Goal: Task Accomplishment & Management: Use online tool/utility

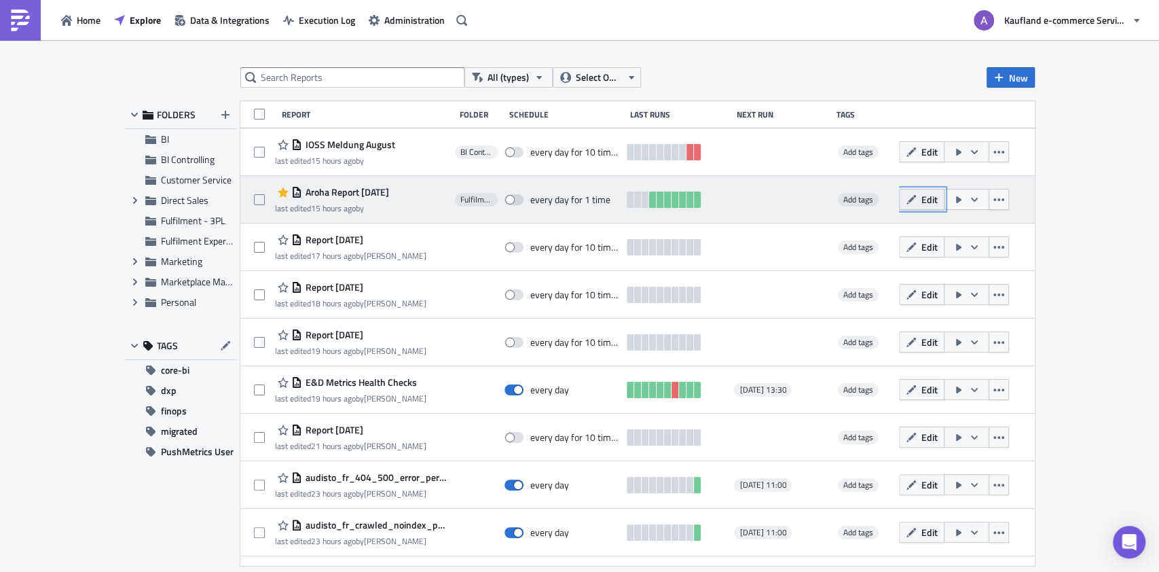
click at [921, 202] on span "Edit" at bounding box center [929, 199] width 16 height 14
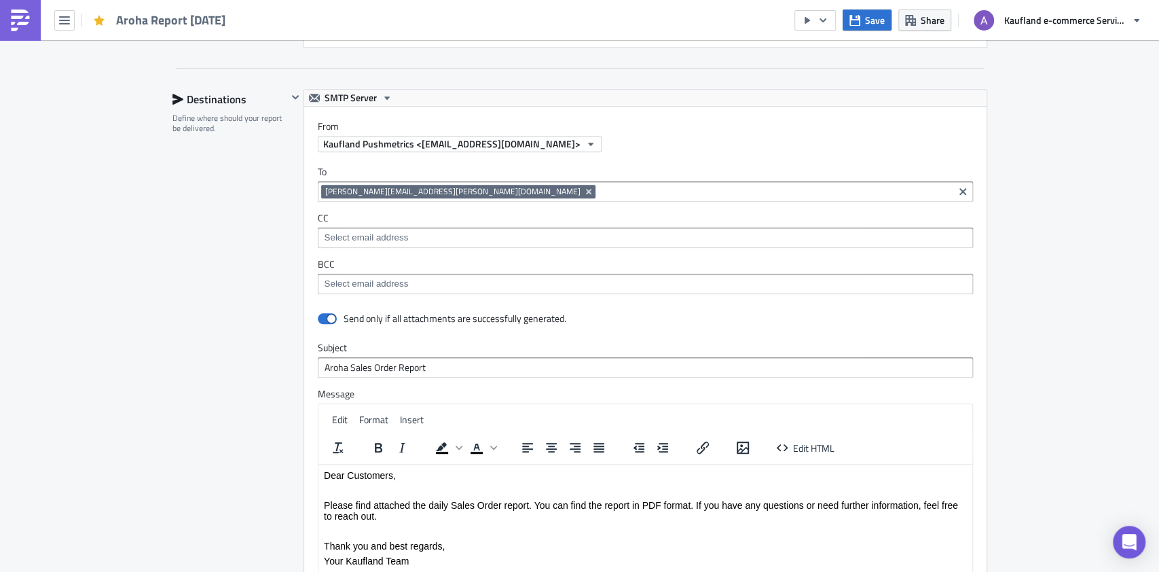
scroll to position [702, 0]
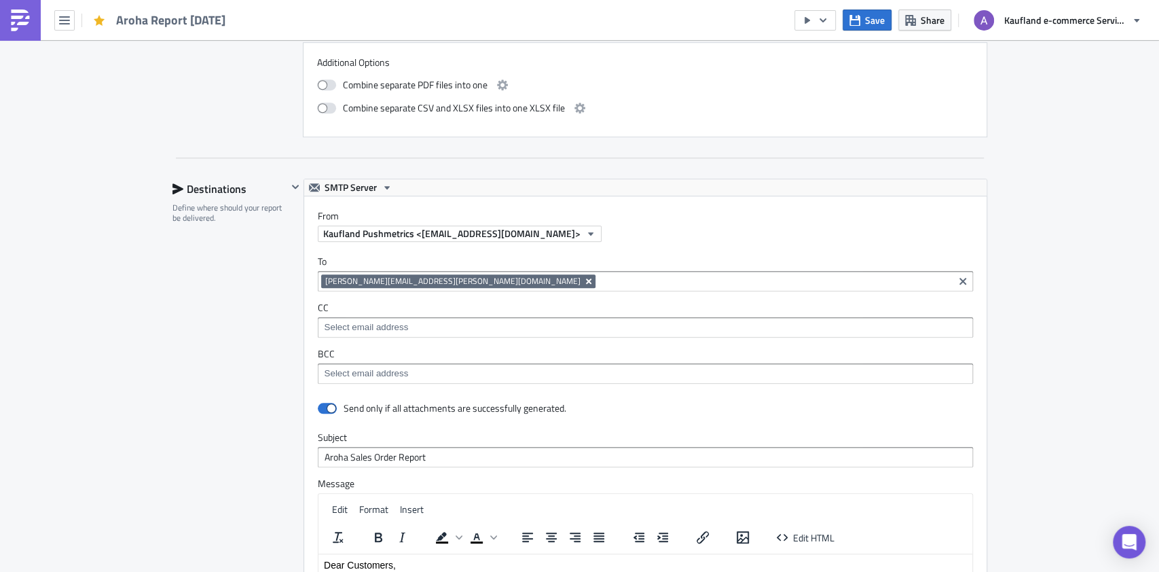
click at [583, 279] on icon "Remove Tag" at bounding box center [588, 281] width 11 height 11
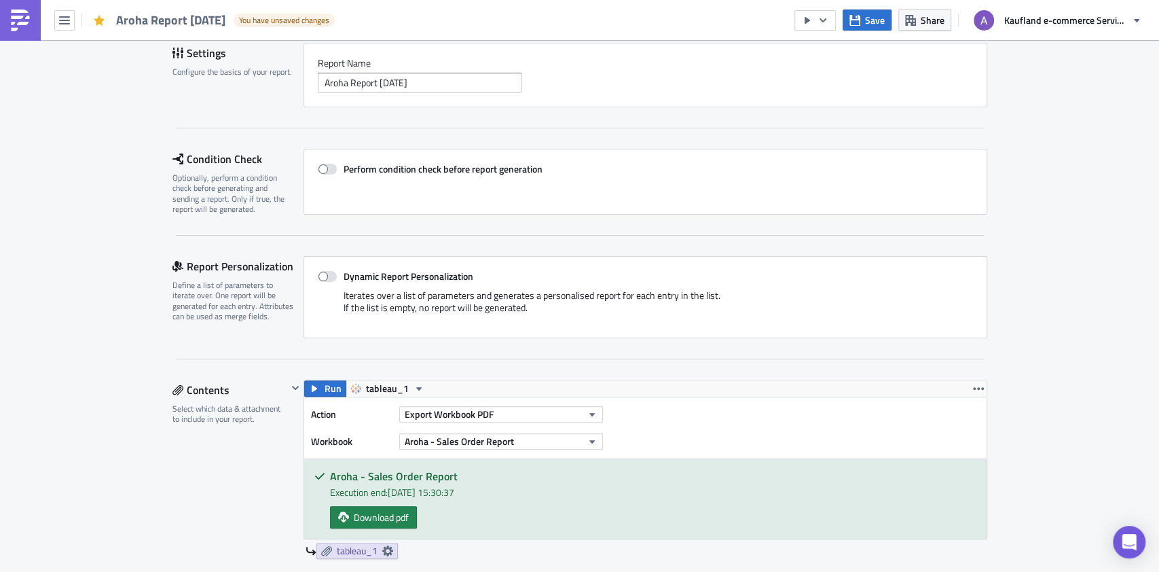
scroll to position [181, 0]
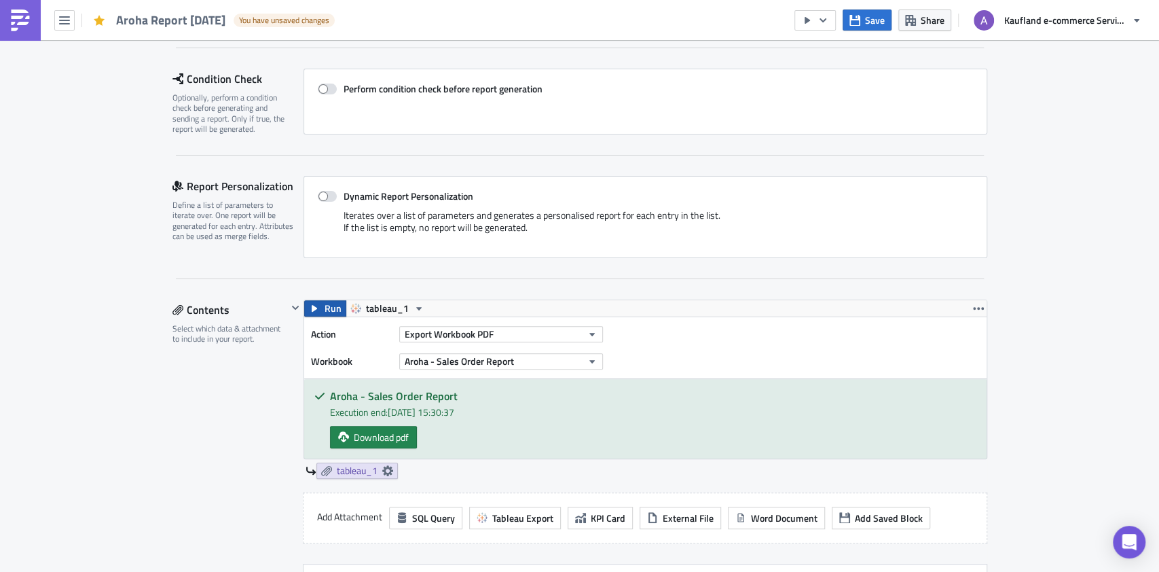
click at [324, 301] on span "Run" at bounding box center [332, 308] width 17 height 16
click at [388, 442] on span "Download pdf" at bounding box center [381, 437] width 55 height 14
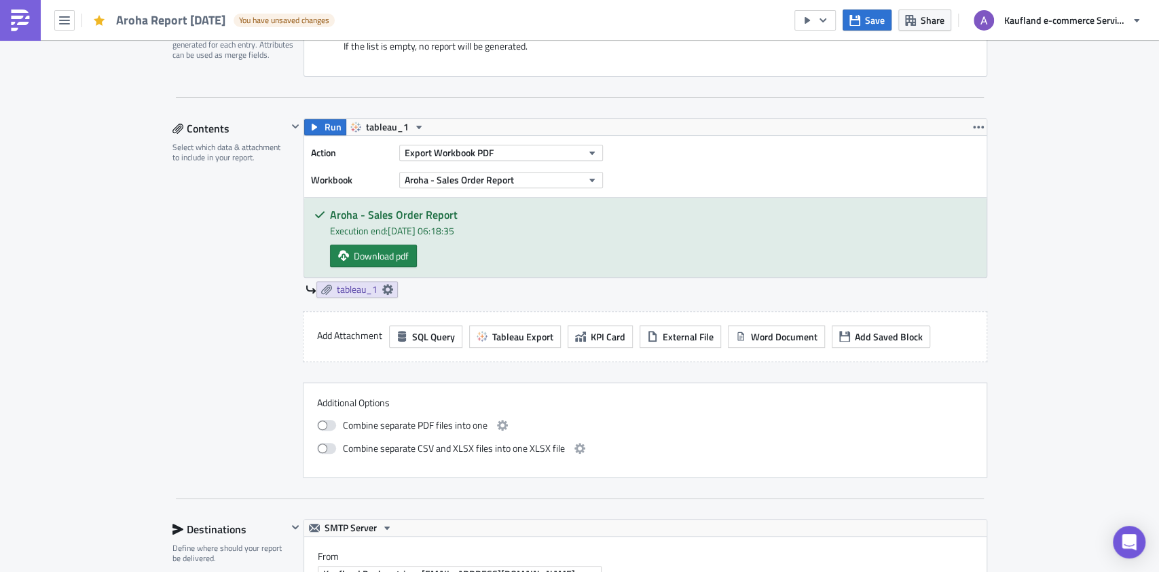
scroll to position [272, 0]
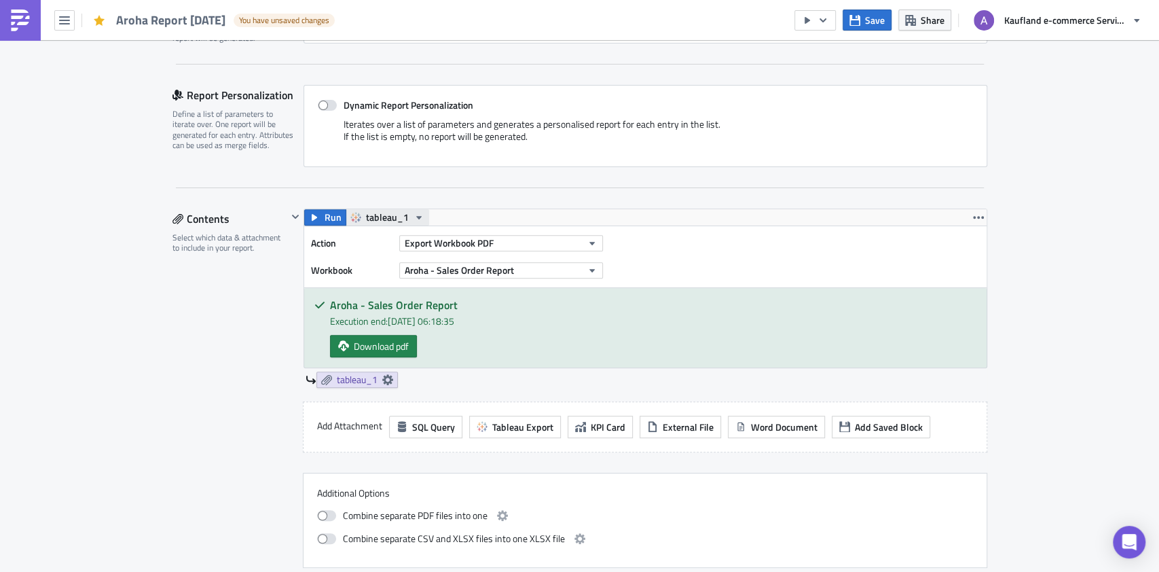
click at [386, 215] on span "tableau_1" at bounding box center [387, 217] width 43 height 16
click at [573, 186] on div "Report Personalization Define a list of parameters to iterate over. One report …" at bounding box center [579, 136] width 815 height 103
click at [384, 377] on icon at bounding box center [387, 379] width 11 height 11
click at [479, 377] on div "tableau_1" at bounding box center [646, 379] width 682 height 16
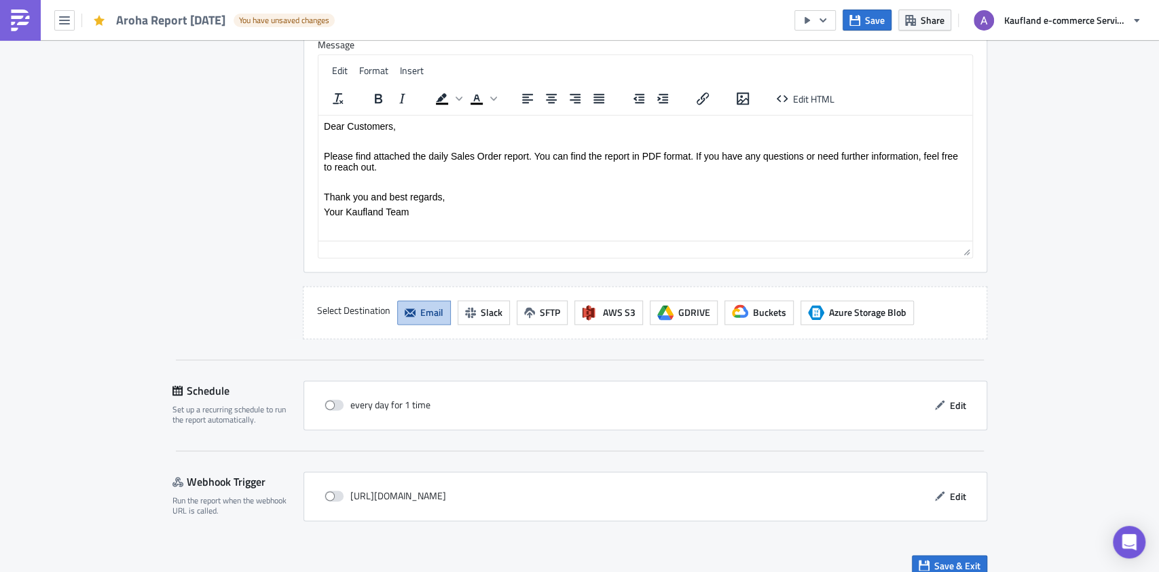
scroll to position [1155, 0]
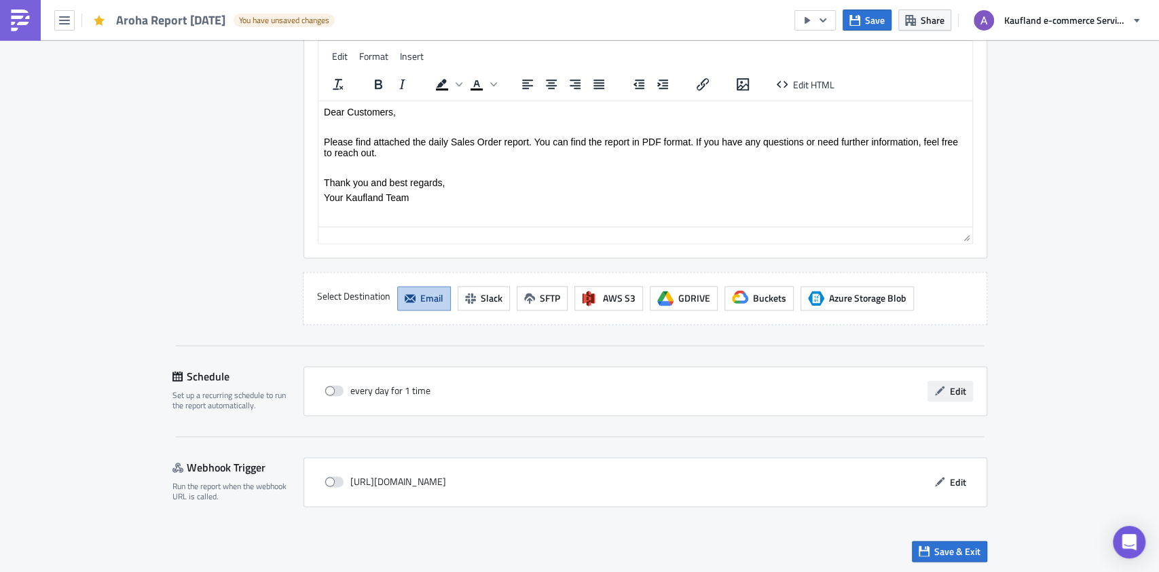
click at [935, 386] on icon "button" at bounding box center [939, 391] width 10 height 10
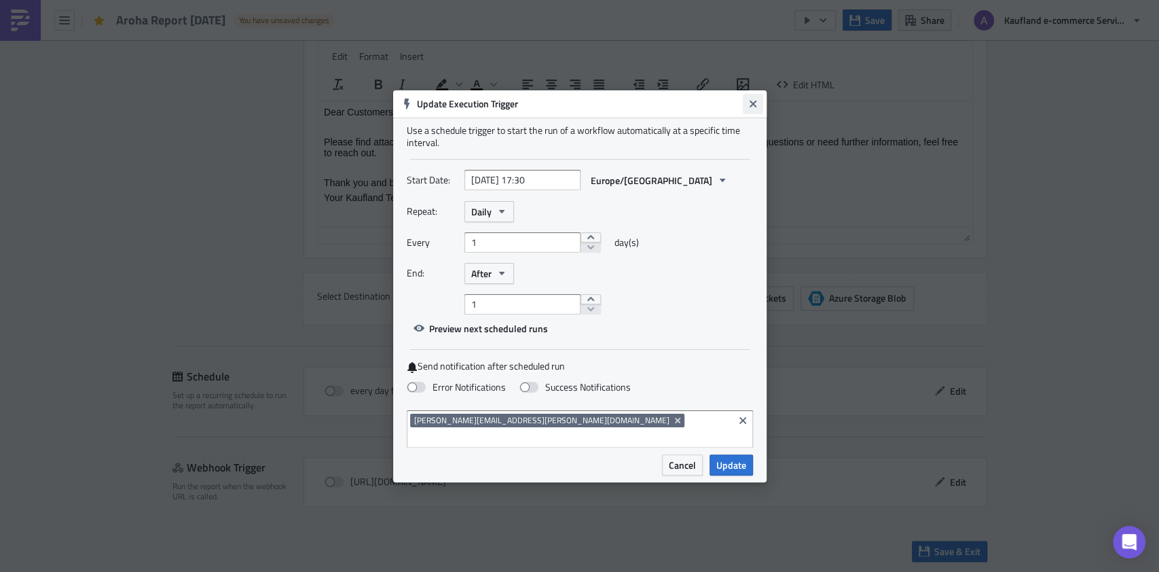
click at [758, 110] on button "Close" at bounding box center [753, 104] width 20 height 20
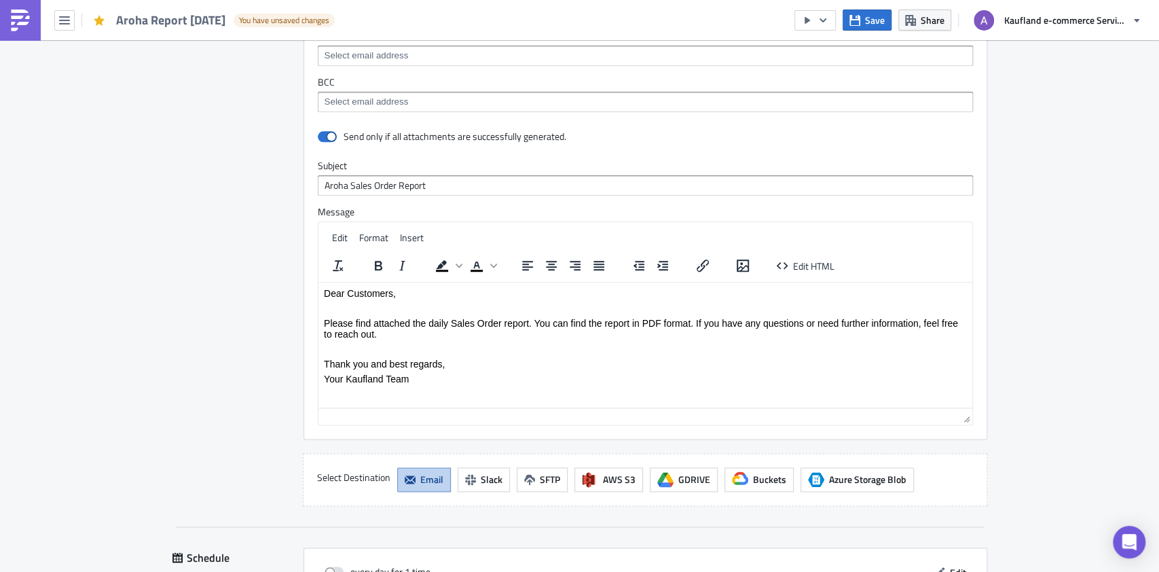
scroll to position [702, 0]
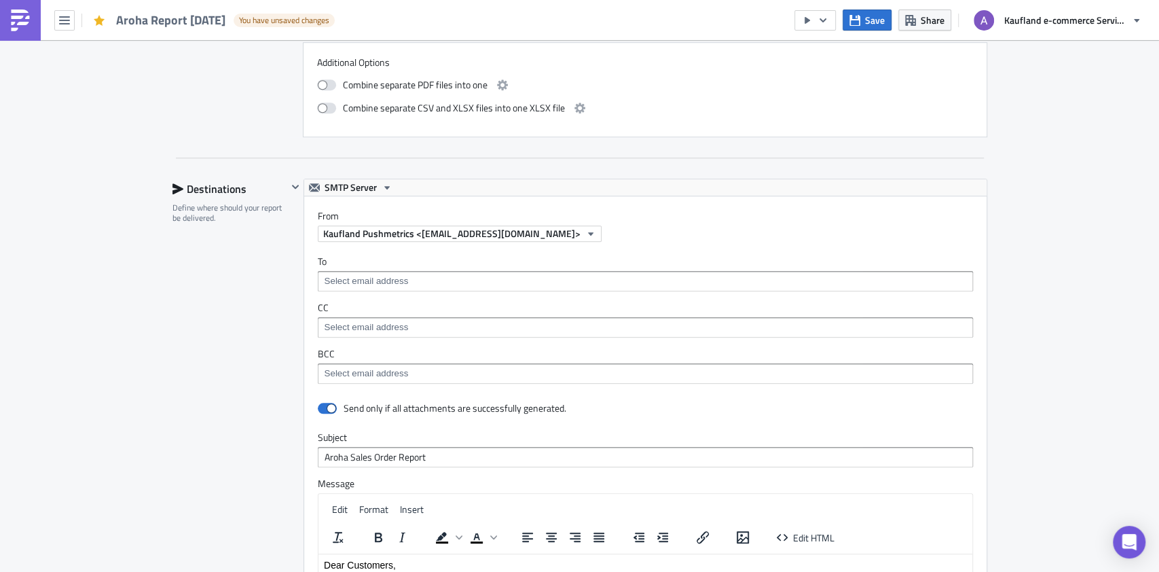
click at [414, 274] on input at bounding box center [644, 281] width 647 height 14
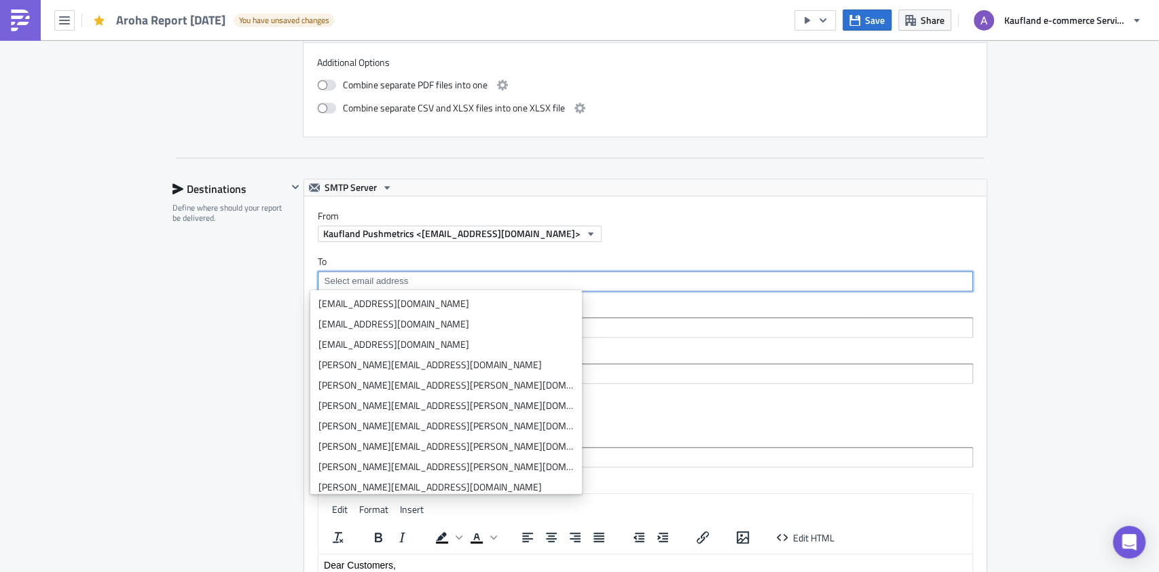
paste input "[EMAIL_ADDRESS][DOMAIN_NAME]"
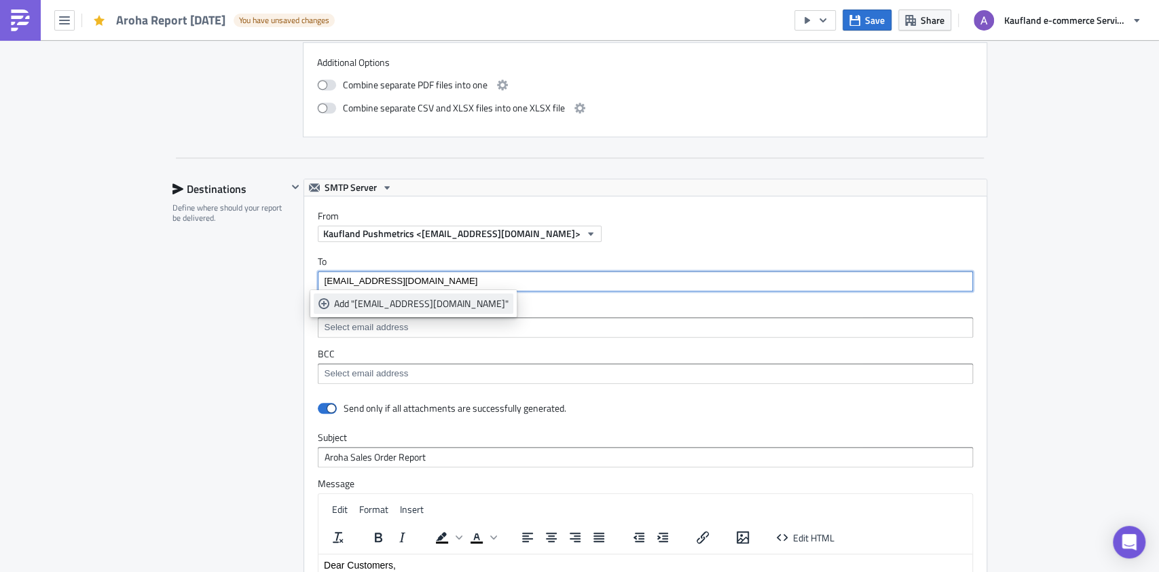
type input "[EMAIL_ADDRESS][DOMAIN_NAME]"
click at [403, 303] on div "Add "info@aroha.nl"" at bounding box center [421, 304] width 174 height 14
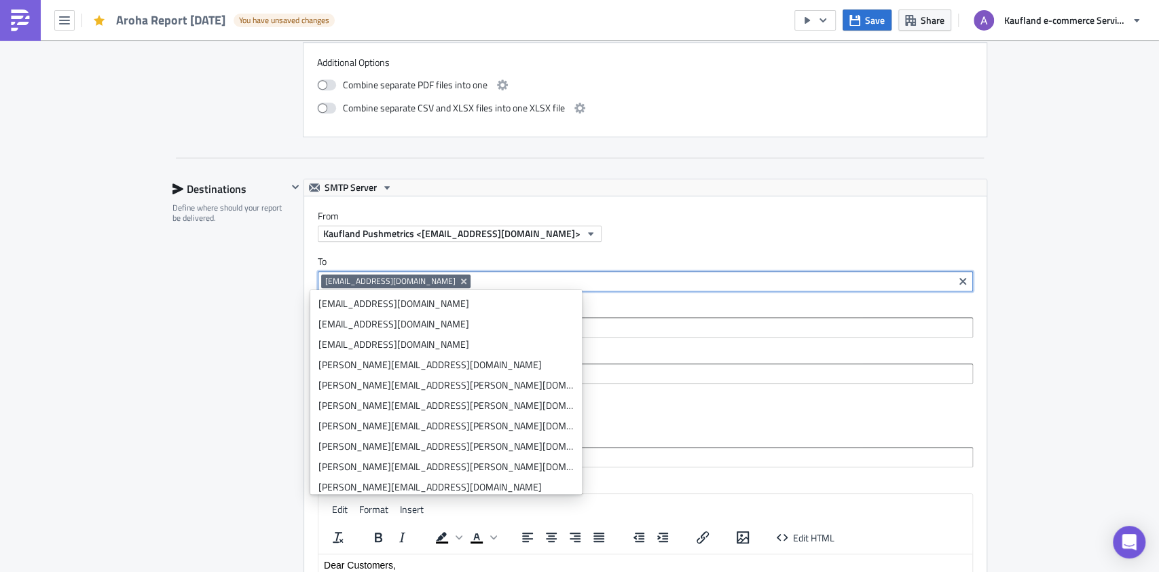
click at [1002, 305] on div "Fulfilment - 3PL Execution Log Edit " Aroha Report 2025-10-14 " Draft Settings …" at bounding box center [579, 183] width 1159 height 1690
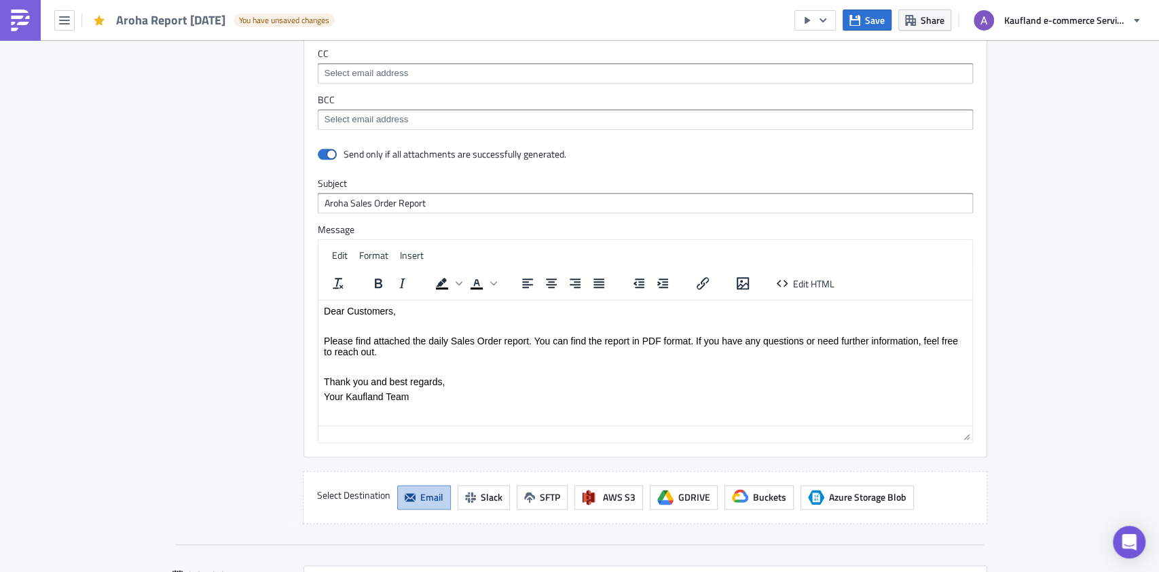
scroll to position [973, 0]
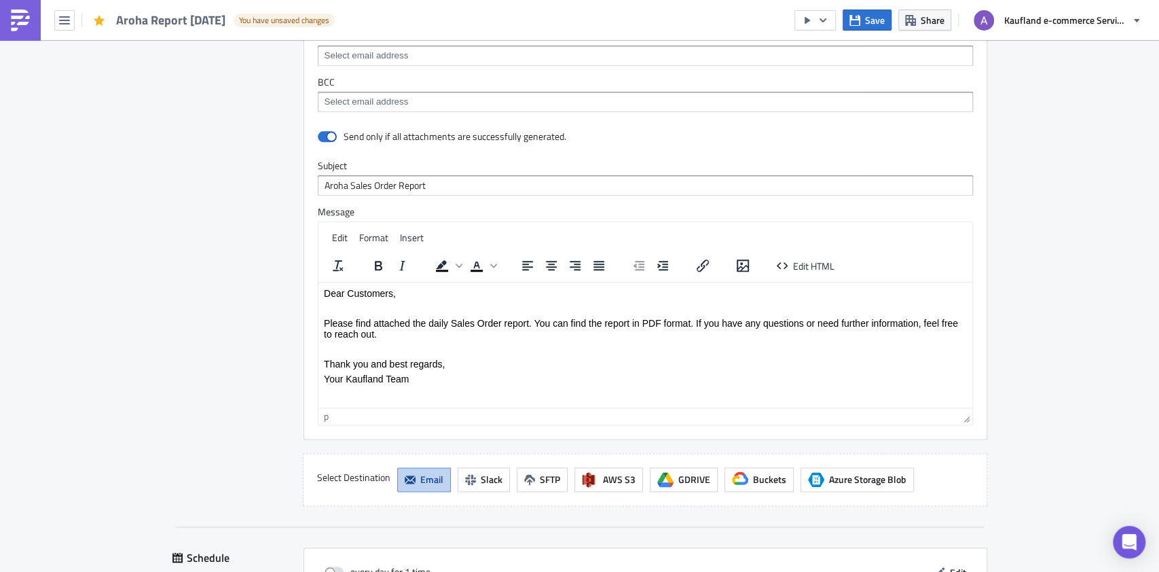
drag, startPoint x: 431, startPoint y: 389, endPoint x: 320, endPoint y: 331, distance: 124.8
click at [321, 331] on html "Dear Customers, Please find attached the daily Sales Order report. You can find…" at bounding box center [645, 335] width 654 height 107
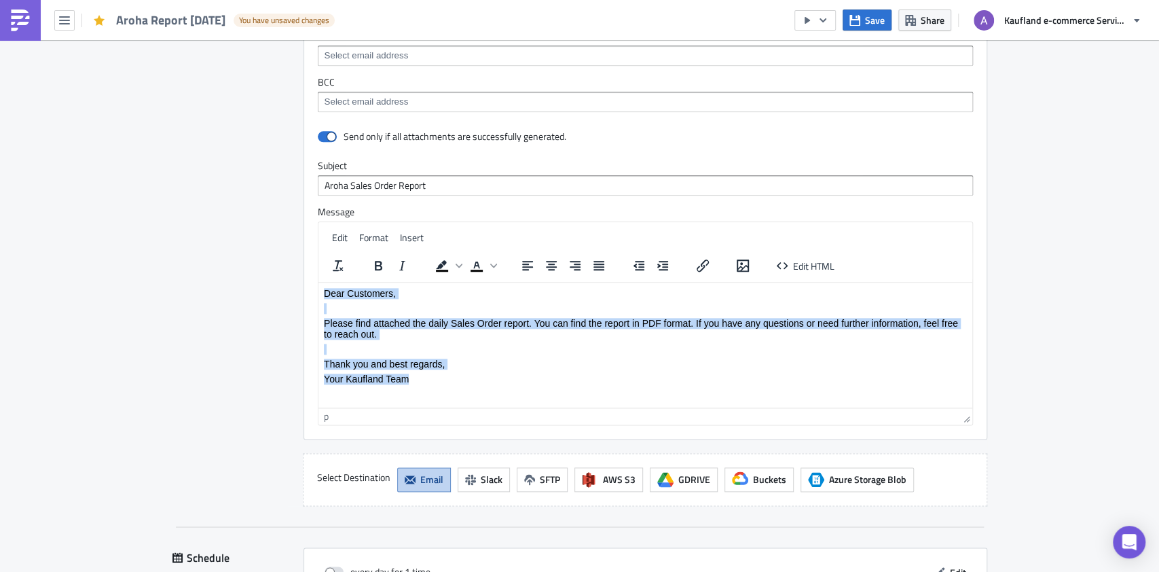
drag, startPoint x: 421, startPoint y: 374, endPoint x: 303, endPoint y: 295, distance: 141.4
click at [318, 295] on html "Dear Customers, Please find attached the daily Sales Order report. You can find…" at bounding box center [645, 335] width 654 height 107
copy body "Dear Customers, Please find attached the daily Sales Order report. You can find…"
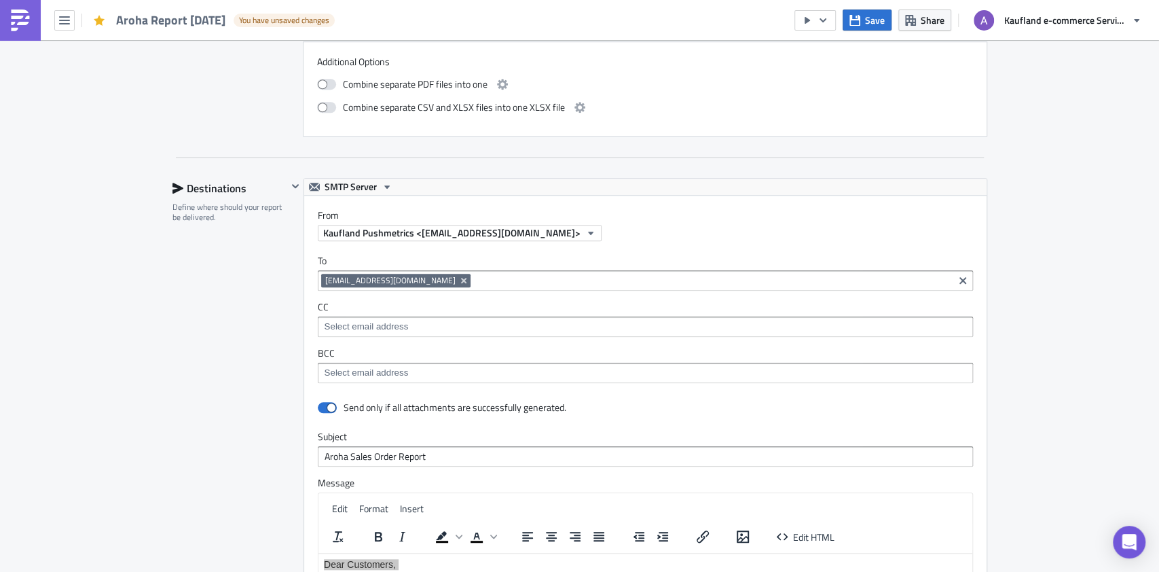
scroll to position [702, 0]
click at [866, 24] on span "Save" at bounding box center [875, 20] width 20 height 14
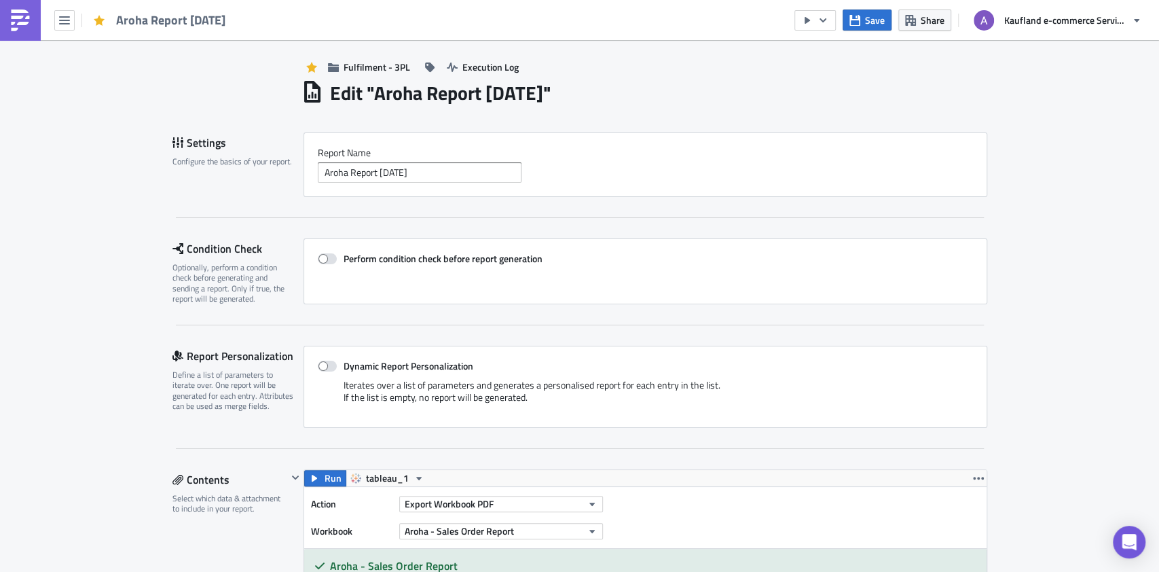
scroll to position [0, 0]
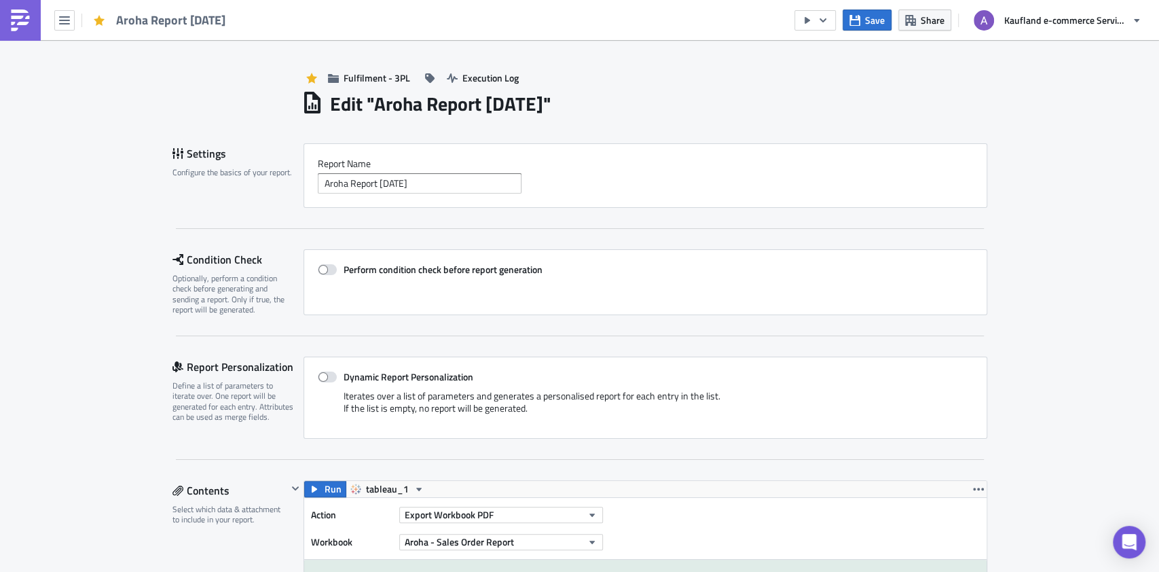
drag, startPoint x: 21, startPoint y: 22, endPoint x: 27, endPoint y: 28, distance: 8.2
click at [21, 22] on img at bounding box center [21, 21] width 22 height 22
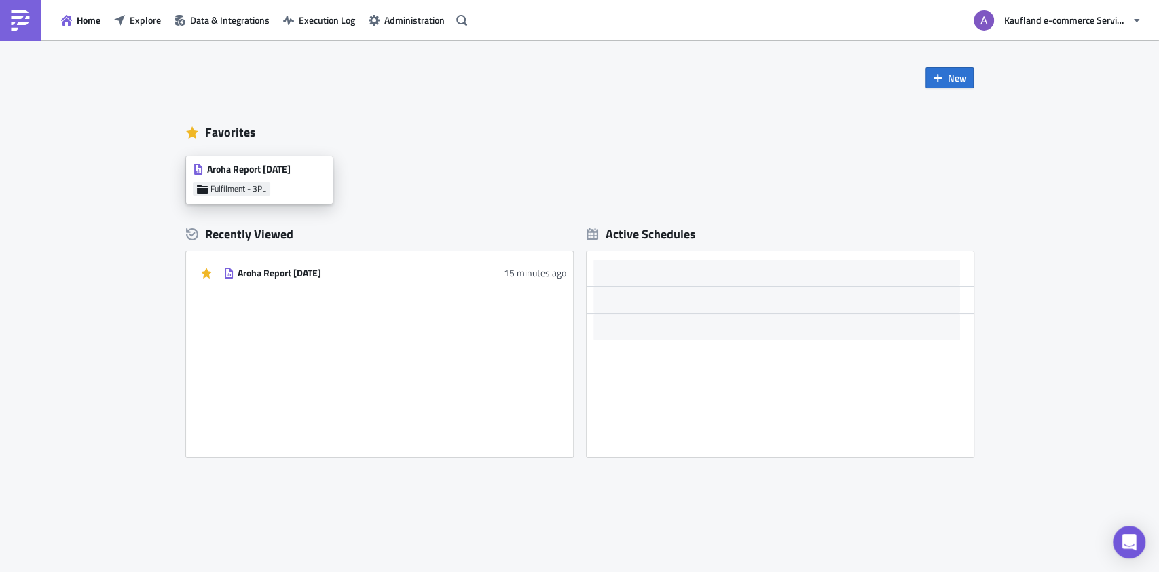
click at [274, 171] on span "Aroha Report 2025-10-14" at bounding box center [248, 169] width 83 height 12
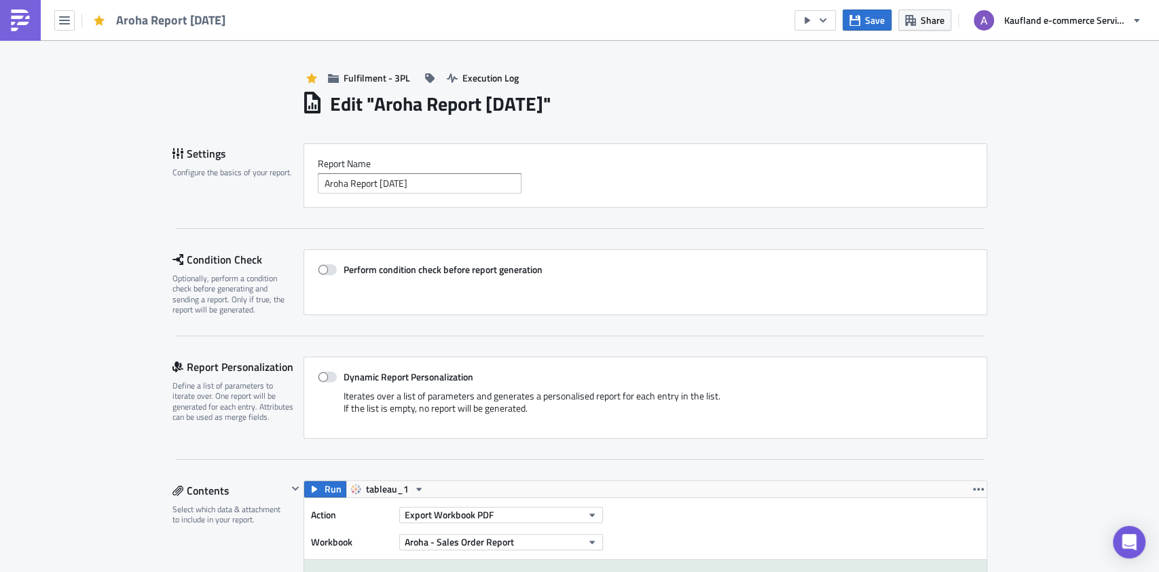
click at [18, 30] on img at bounding box center [21, 21] width 22 height 22
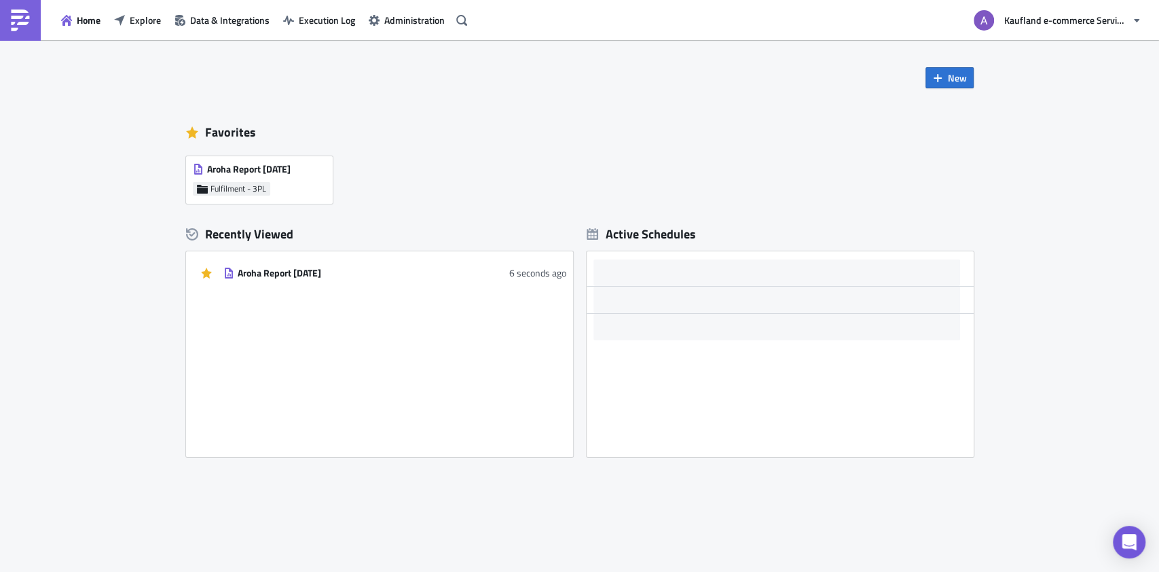
click at [308, 191] on div "Aroha Report 2025-10-14 Fulfilment - 3PL" at bounding box center [259, 180] width 147 height 48
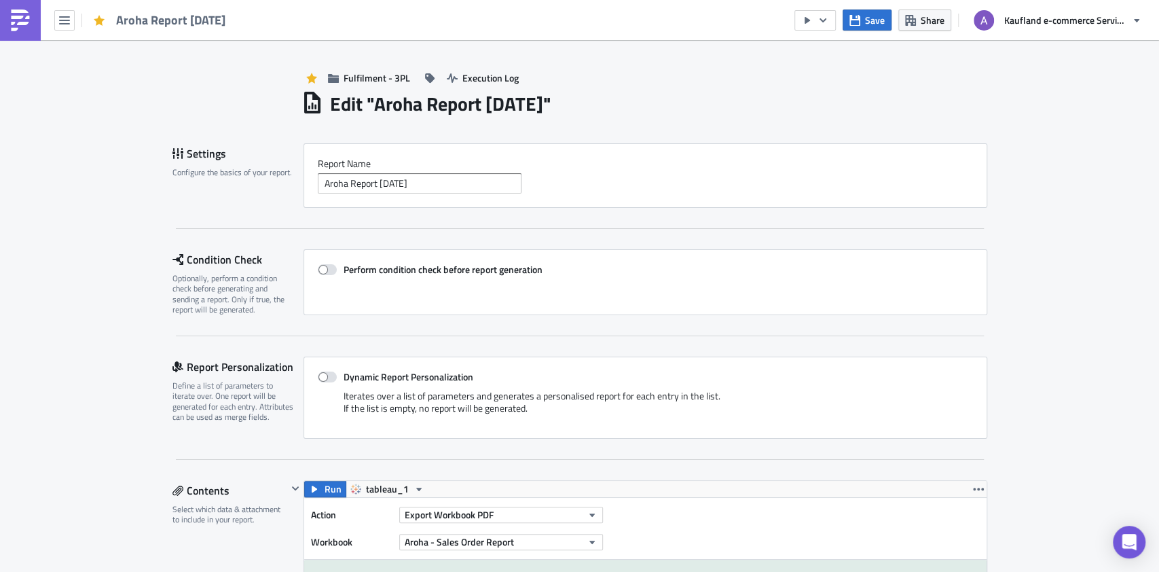
click at [23, 25] on img at bounding box center [21, 21] width 22 height 22
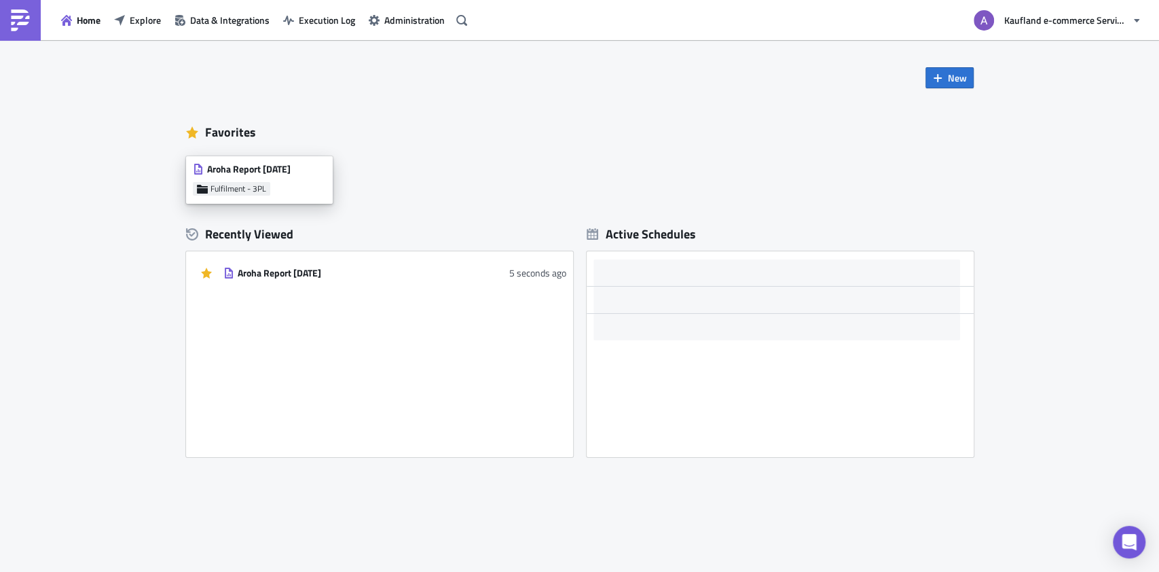
click at [291, 167] on span "Aroha Report 2025-10-14" at bounding box center [248, 169] width 83 height 12
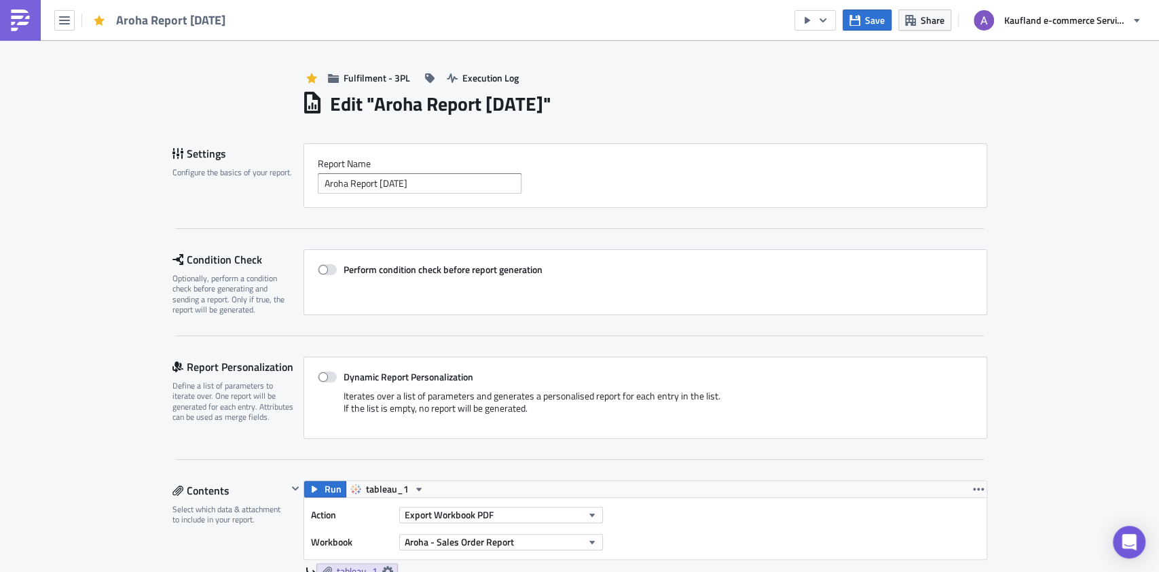
click at [27, 31] on link at bounding box center [20, 20] width 41 height 41
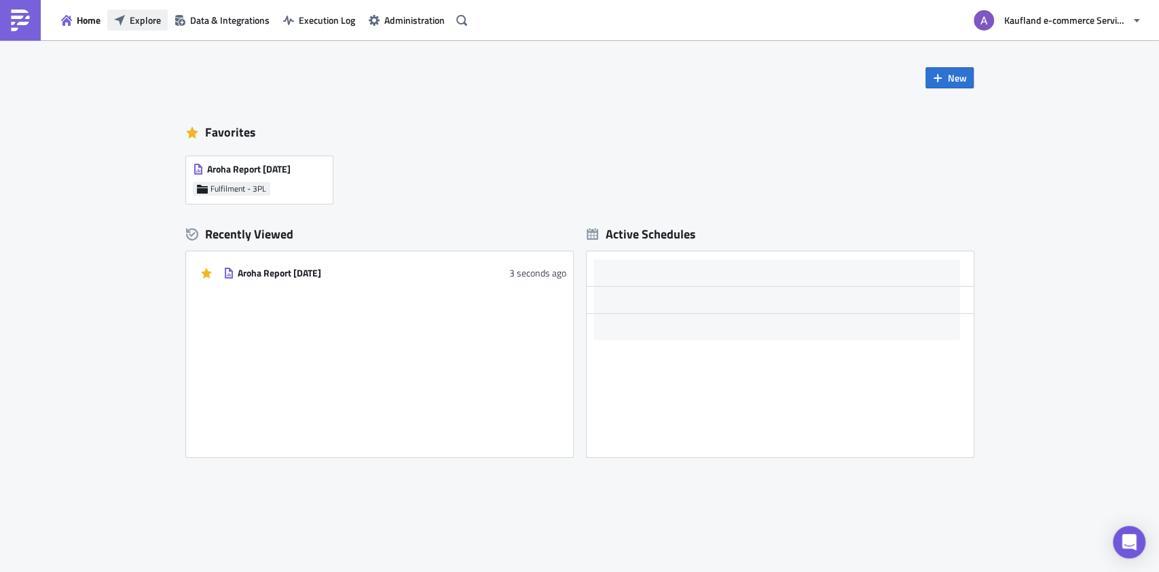
click at [157, 18] on span "Explore" at bounding box center [145, 20] width 31 height 14
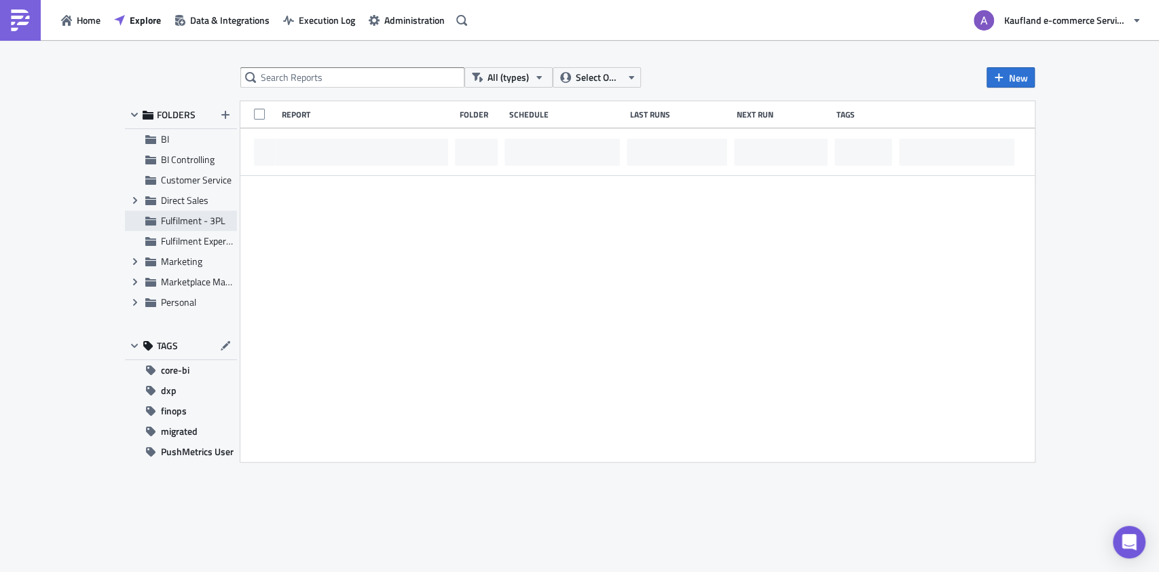
click at [185, 221] on span "Fulfilment - 3PL" at bounding box center [193, 220] width 64 height 14
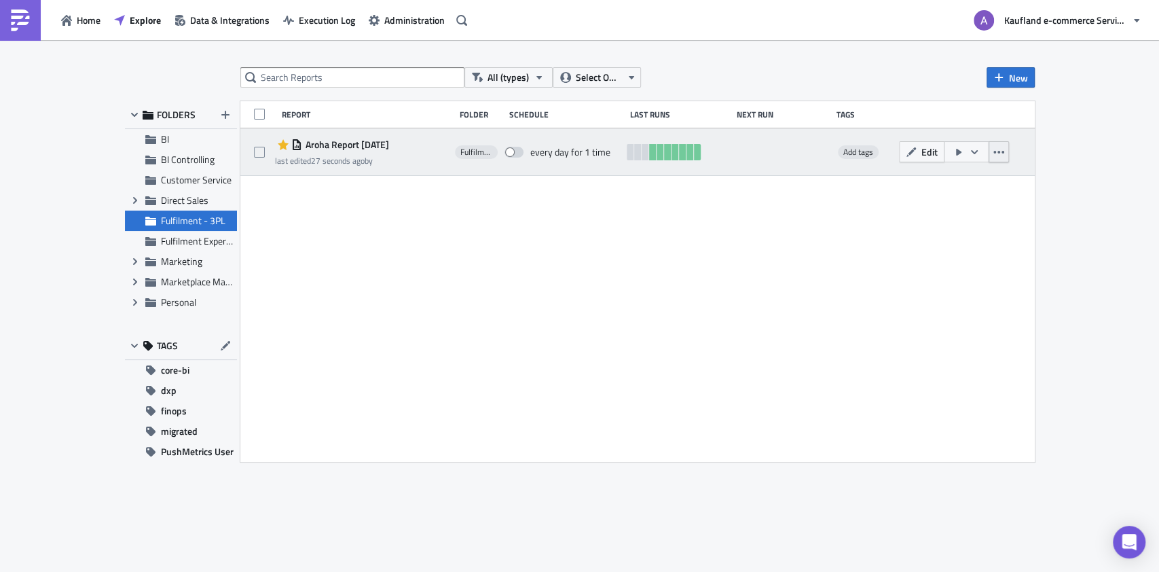
click at [1000, 152] on icon "button" at bounding box center [998, 152] width 11 height 11
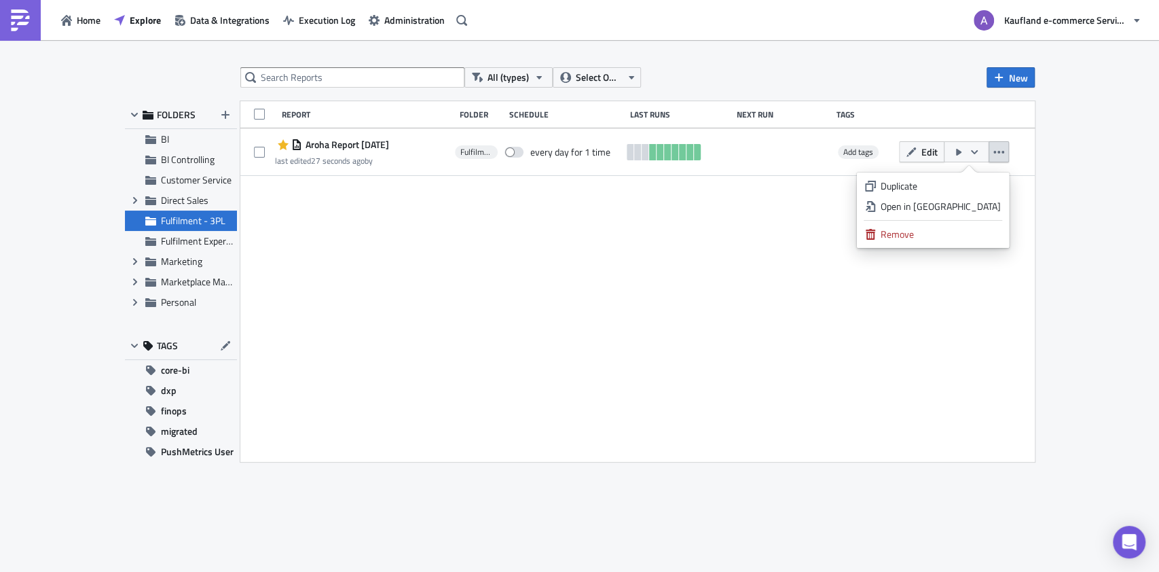
click at [956, 187] on div "Duplicate" at bounding box center [940, 186] width 120 height 14
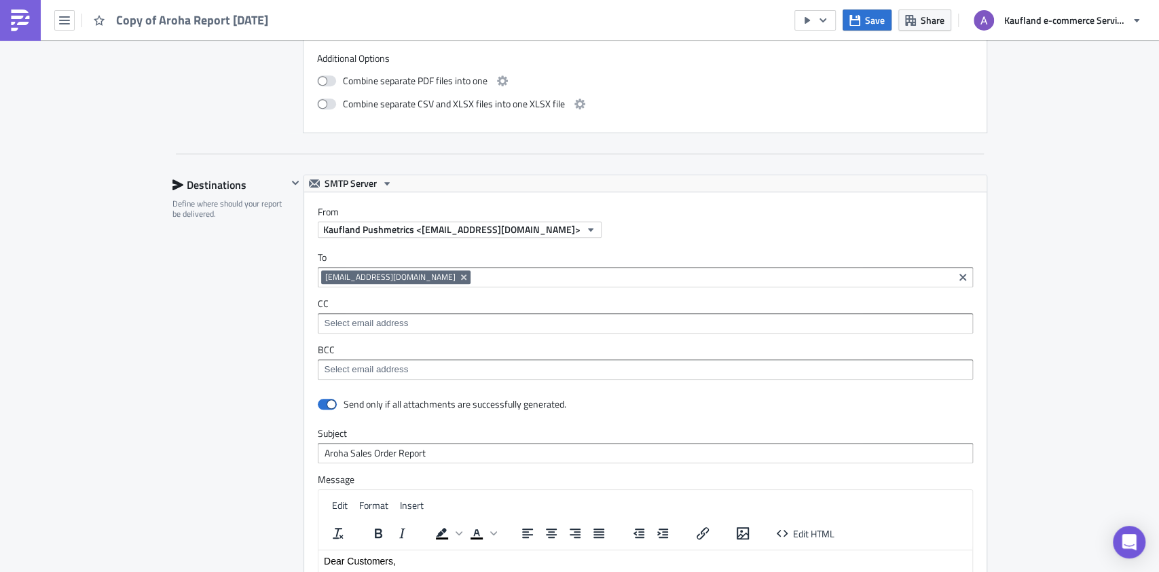
scroll to position [622, 0]
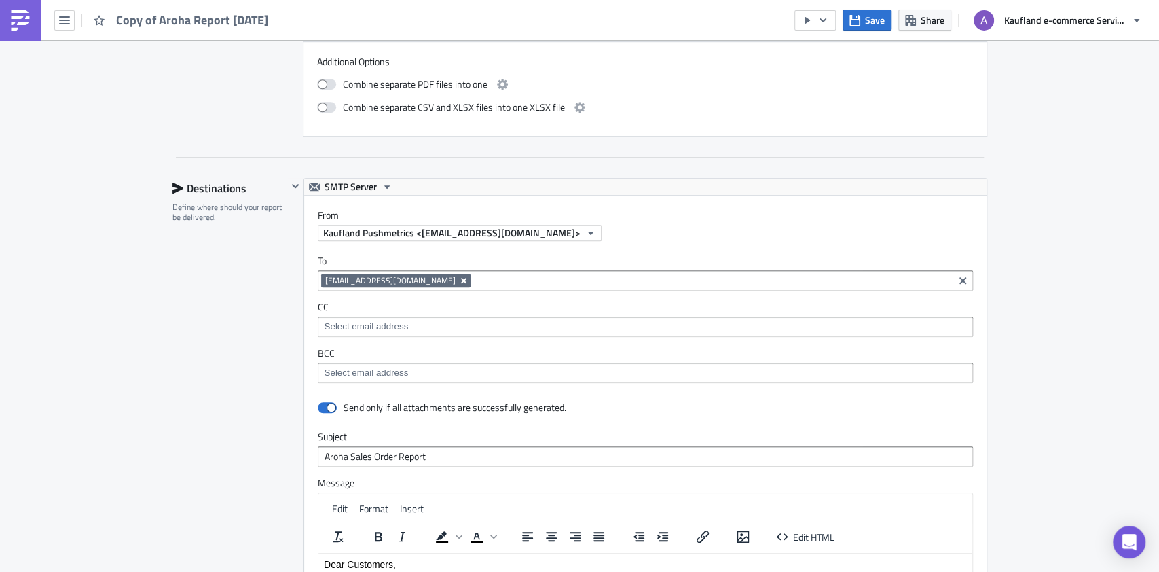
click at [458, 278] on icon "Remove Tag" at bounding box center [463, 280] width 11 height 11
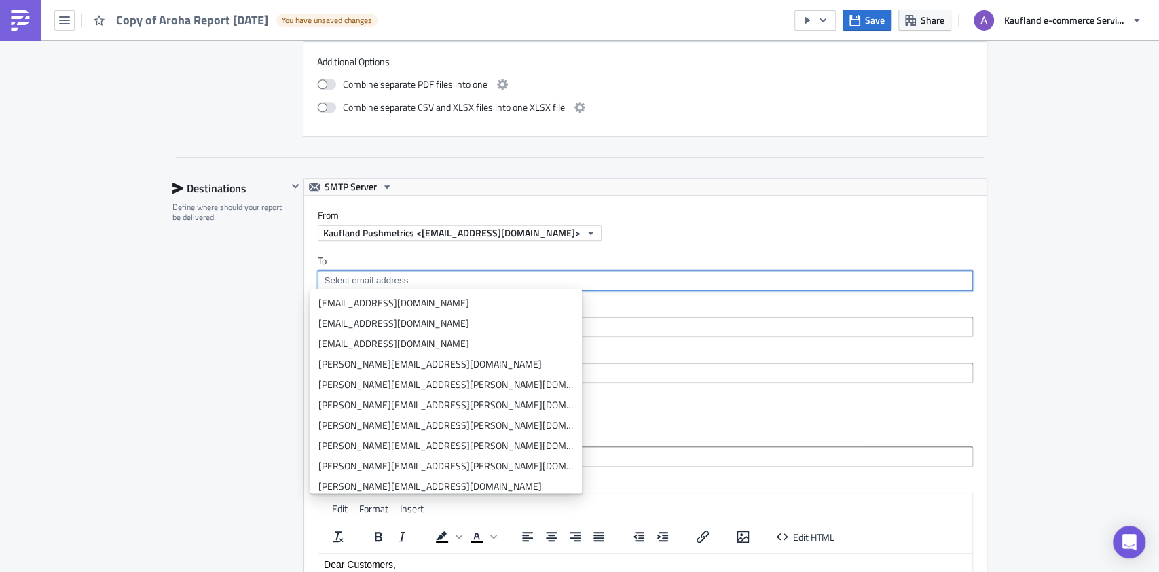
paste input "[EMAIL_ADDRESS][DOMAIN_NAME]"
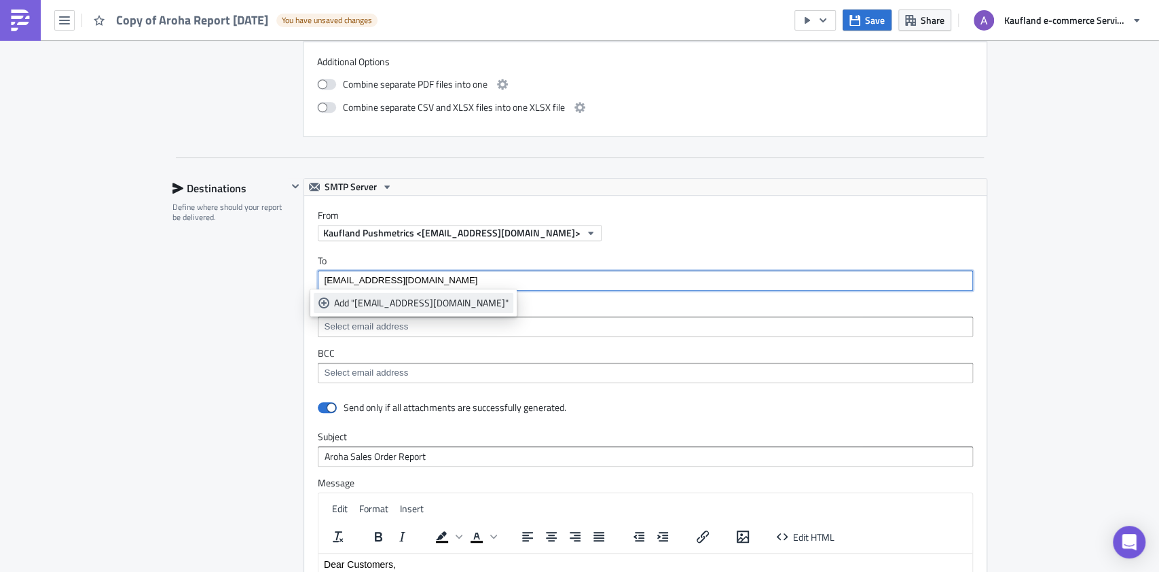
type input "[EMAIL_ADDRESS][DOMAIN_NAME]"
click at [418, 298] on div "Add "castorcommercept@gmail.com"" at bounding box center [421, 303] width 174 height 14
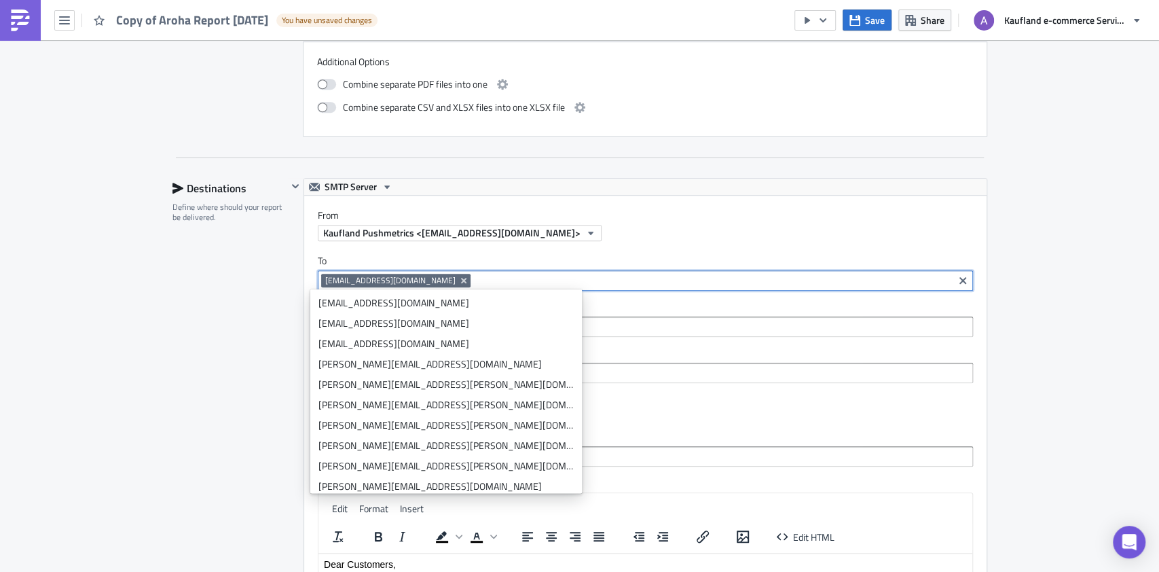
click at [676, 280] on input at bounding box center [712, 281] width 476 height 14
click at [1032, 280] on div "Fulfilment - 3PL Execution Log Edit " Copy of Aroha Report 2025-10-14 " Draft S…" at bounding box center [579, 223] width 1159 height 1610
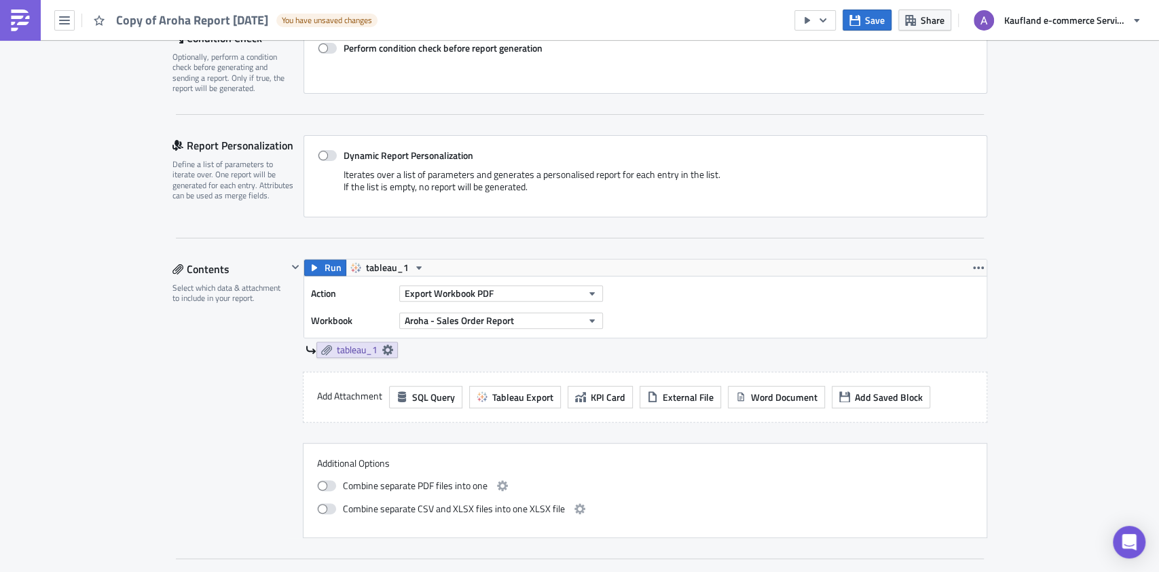
scroll to position [0, 0]
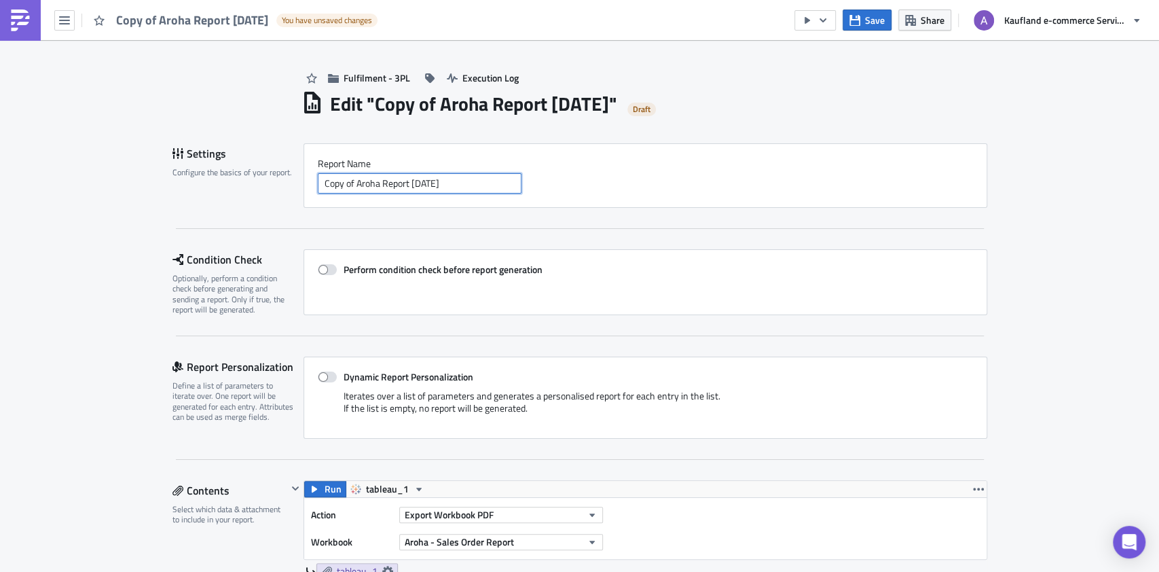
drag, startPoint x: 316, startPoint y: 181, endPoint x: 372, endPoint y: 181, distance: 56.3
click at [372, 181] on input "Copy of Aroha Report 2025-10-14" at bounding box center [420, 183] width 204 height 20
paste input "astor Commerce LDA"
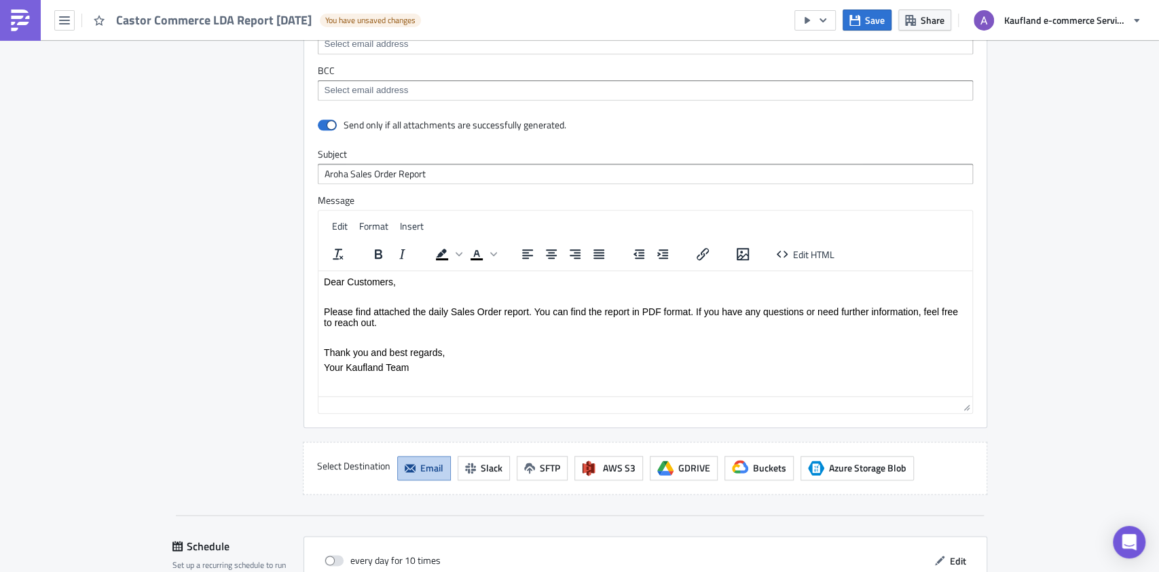
scroll to position [815, 0]
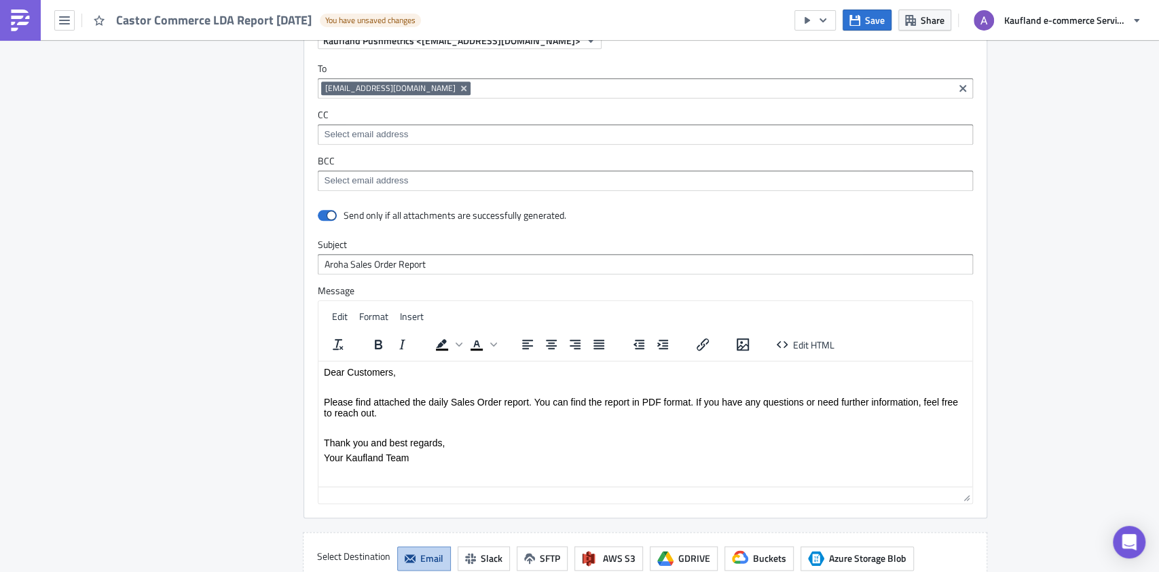
type input "Castor Commerce LDA Report 2025-10-14"
drag, startPoint x: 317, startPoint y: 262, endPoint x: 340, endPoint y: 259, distance: 23.2
click at [340, 259] on input "Aroha Sales Order Report" at bounding box center [645, 264] width 655 height 20
paste input "Castor Commerce LDA"
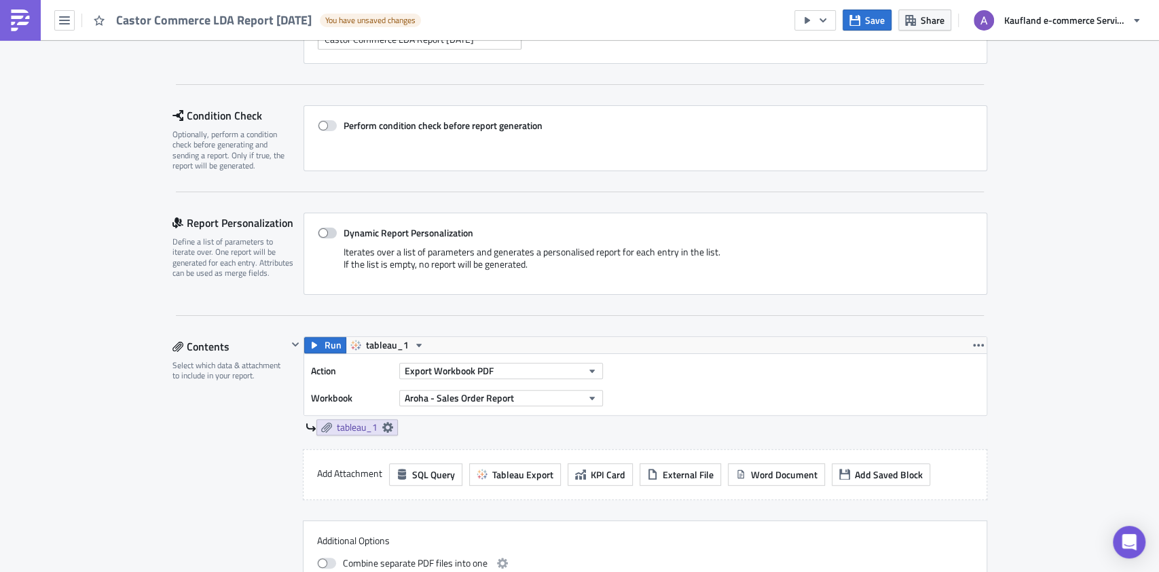
scroll to position [272, 0]
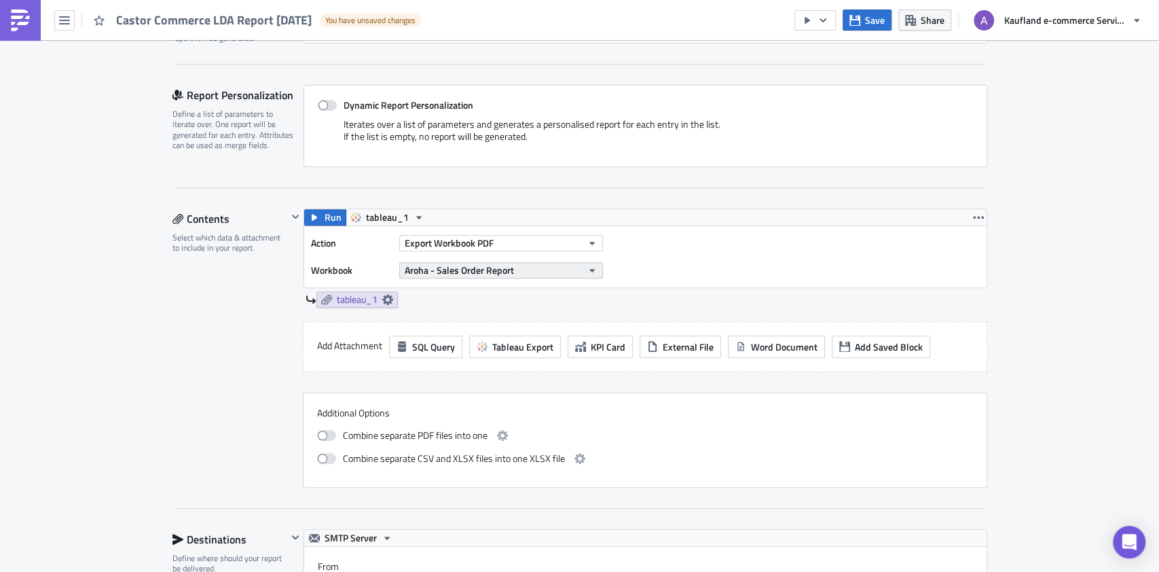
type input "Castor Commerce LDA Sales Order Report"
click at [587, 272] on icon "button" at bounding box center [592, 270] width 11 height 11
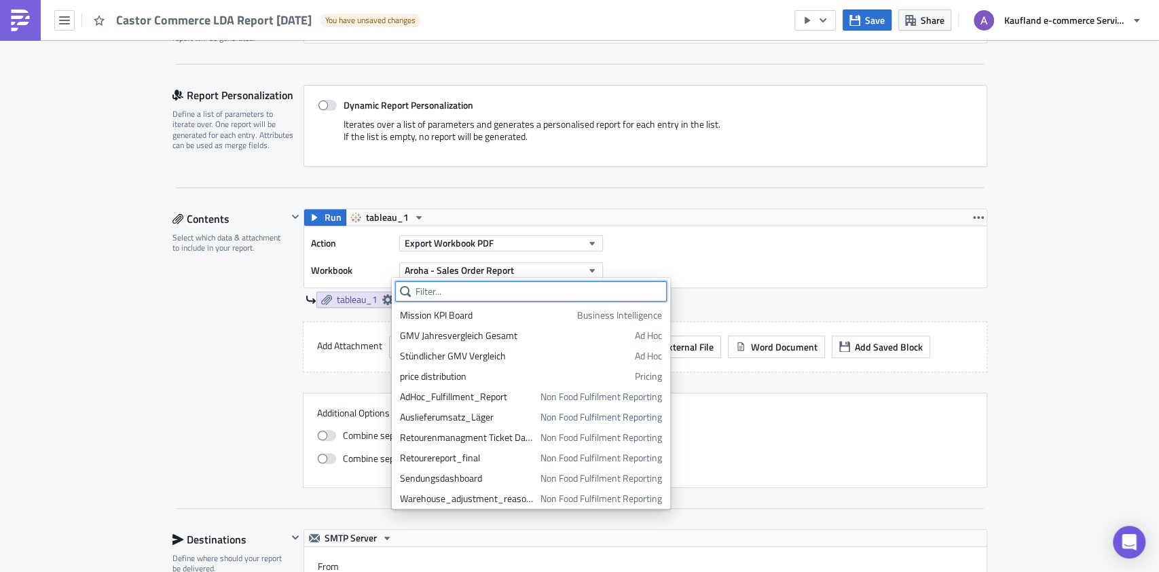
paste input "Castor Commerce LDA"
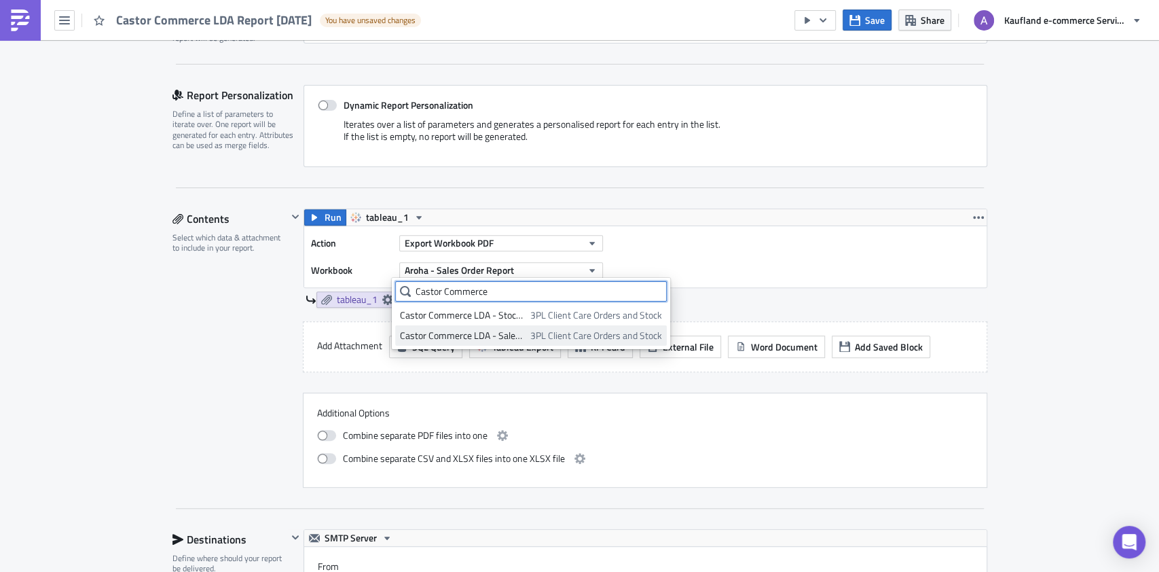
type input "Castor Commerce"
click at [539, 334] on span "3PL Client Care Orders and Stock" at bounding box center [596, 336] width 132 height 14
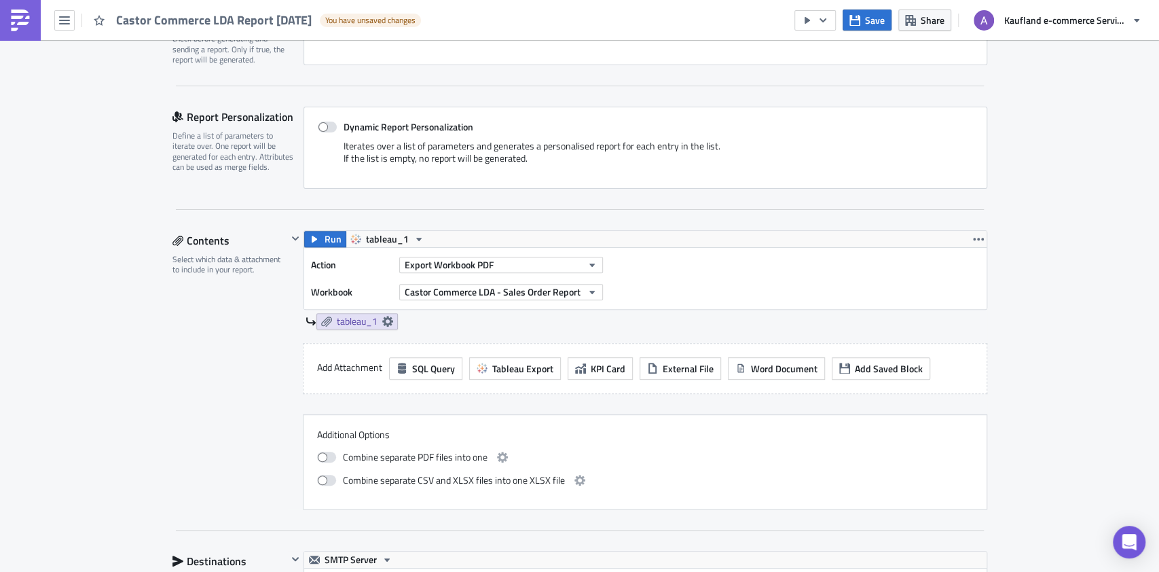
scroll to position [261, 0]
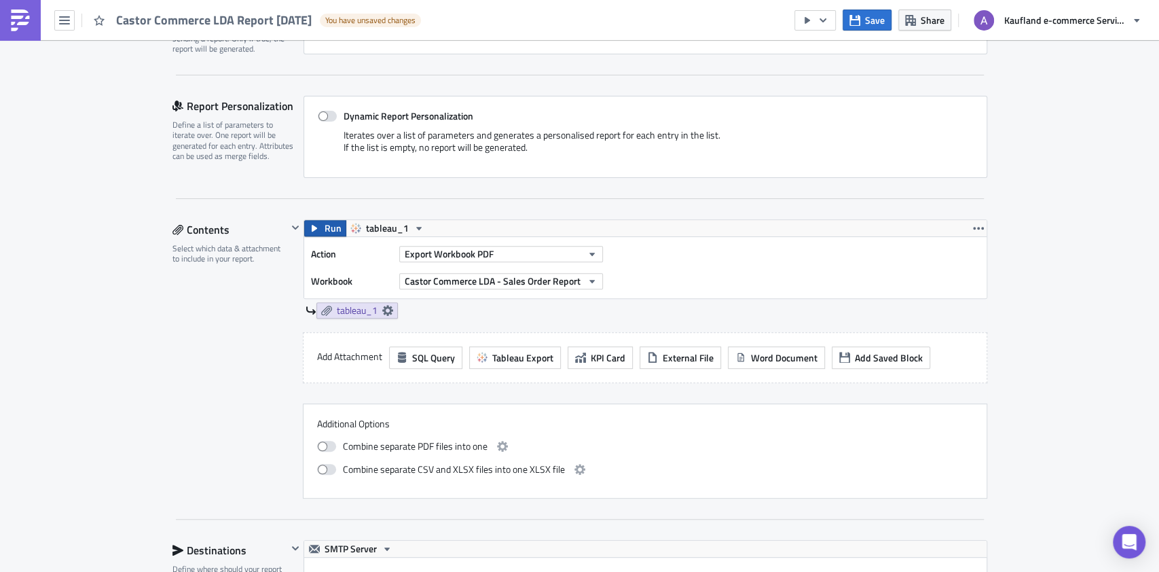
click at [324, 228] on span "Run" at bounding box center [332, 228] width 17 height 16
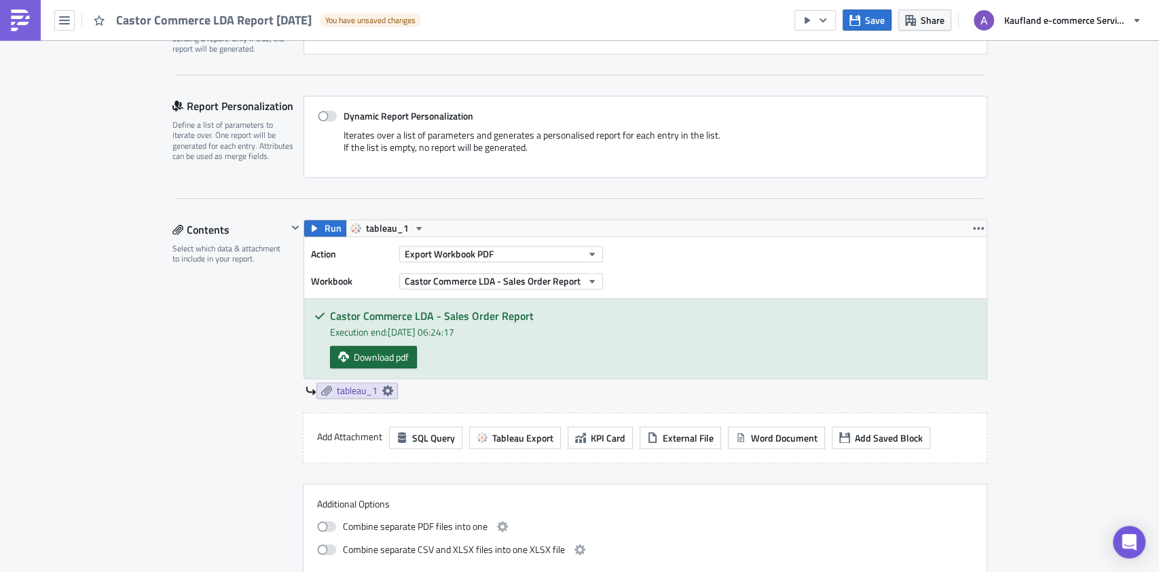
click at [375, 352] on span "Download pdf" at bounding box center [381, 357] width 55 height 14
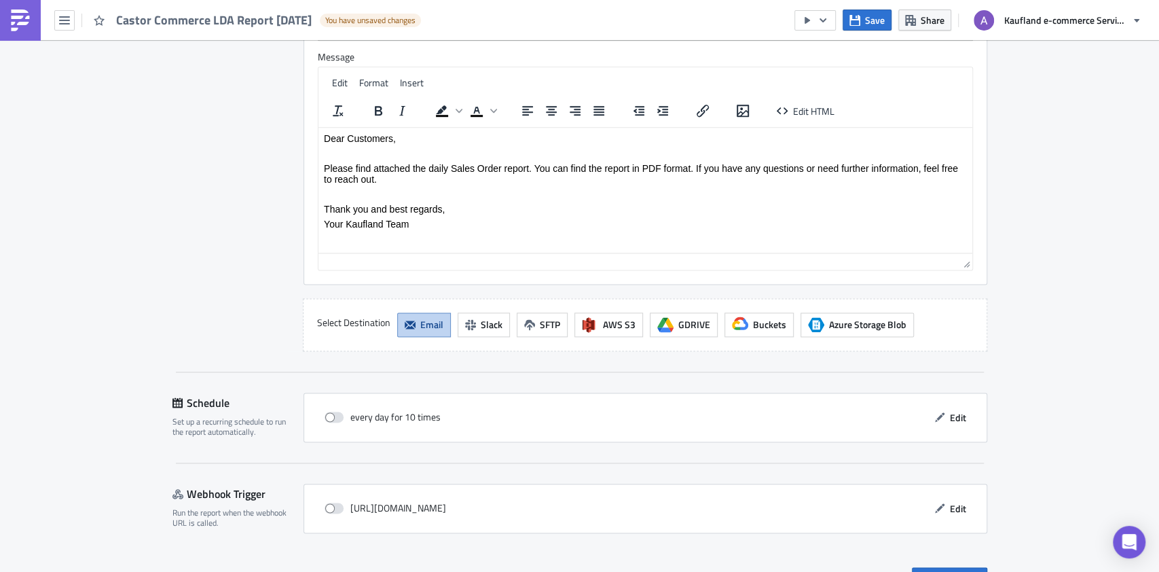
scroll to position [1155, 0]
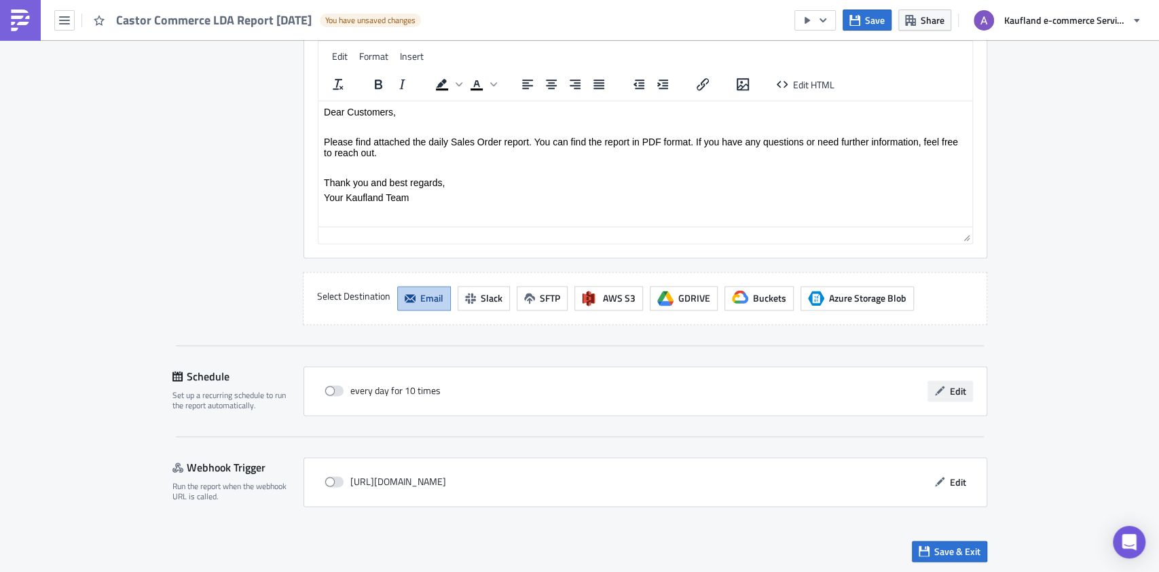
click at [935, 392] on icon "button" at bounding box center [939, 390] width 11 height 11
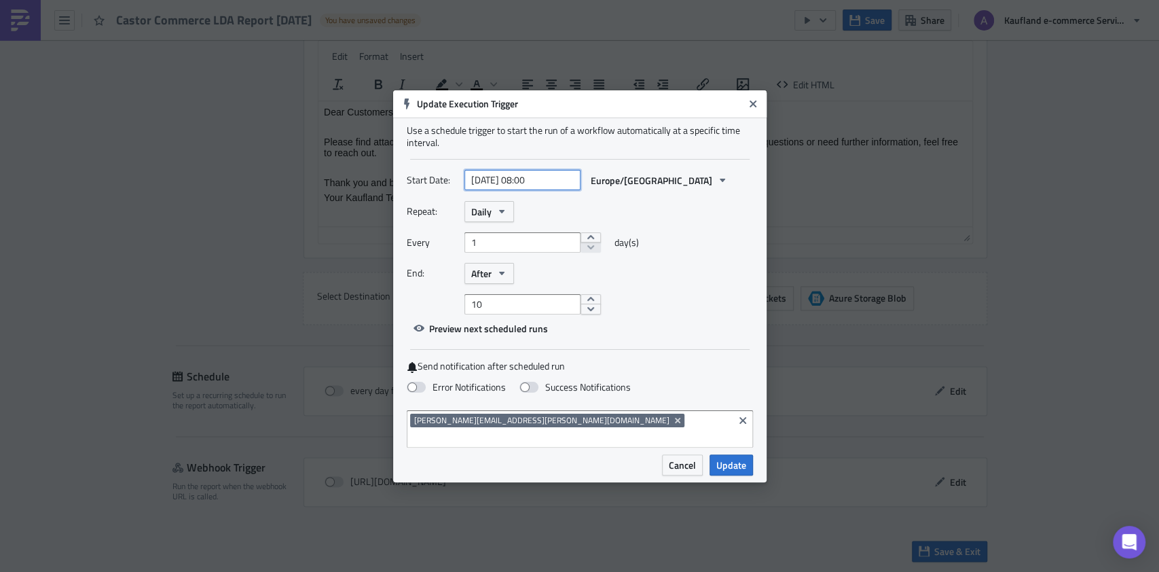
select select "9"
select select "2025"
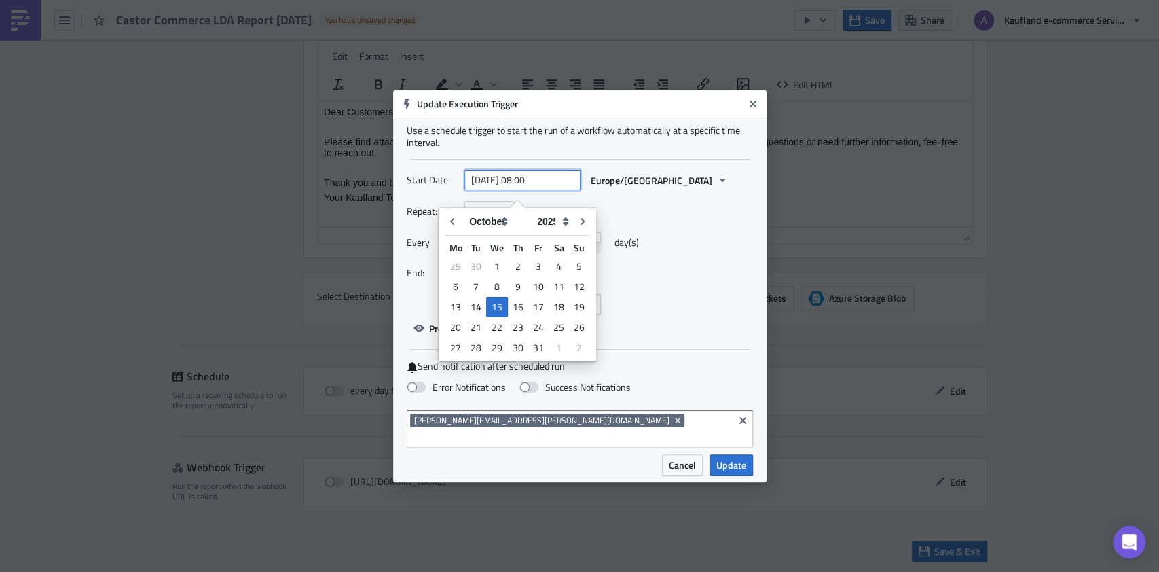
click at [532, 187] on input "2025-10-15 08:00" at bounding box center [522, 180] width 116 height 20
click at [546, 185] on input "2025-10-15 17:00" at bounding box center [522, 180] width 116 height 20
type input "[DATE] 17:30"
click at [667, 191] on div "Start Date: 2025-10-15 17:30 Europe/Berlin" at bounding box center [580, 180] width 346 height 21
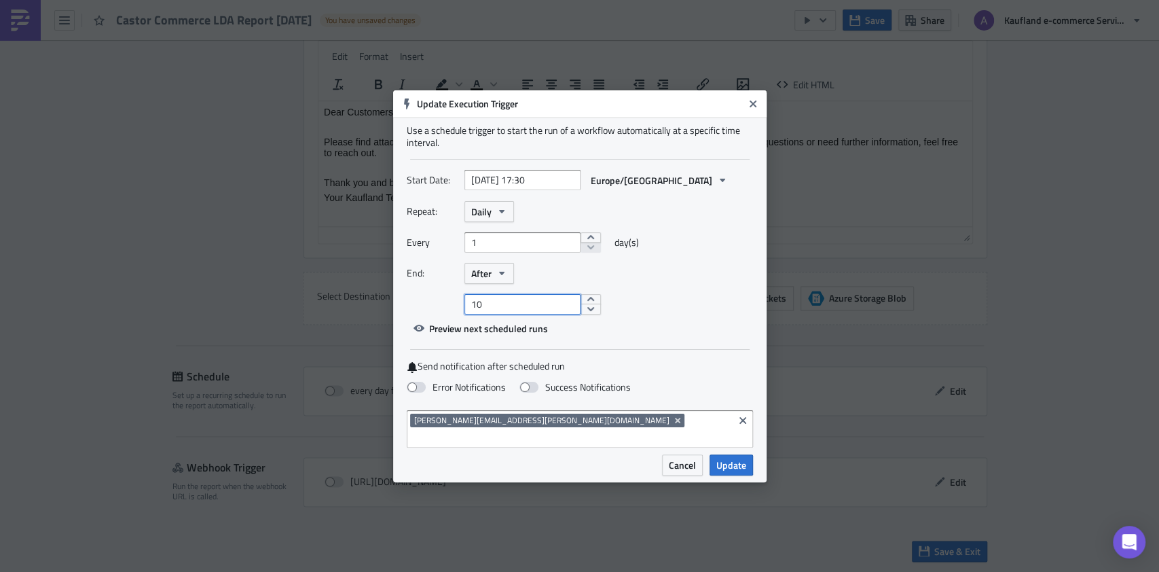
click at [518, 310] on input "10" at bounding box center [522, 304] width 116 height 20
type input "1"
click at [732, 284] on div "End: After" at bounding box center [580, 273] width 346 height 21
click at [726, 458] on span "Update" at bounding box center [731, 465] width 30 height 14
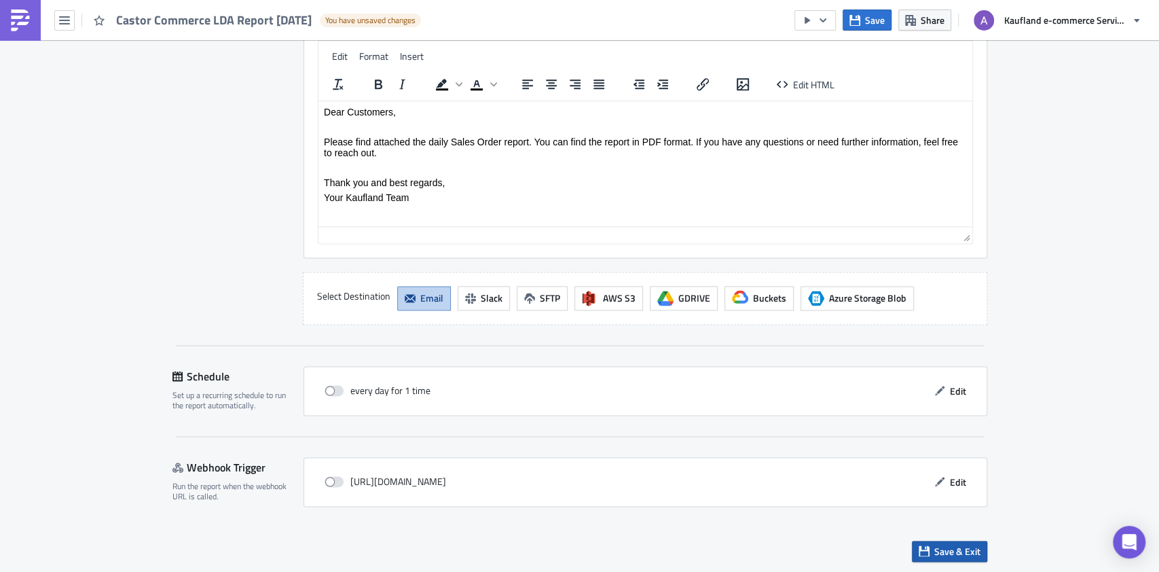
click at [940, 544] on span "Save & Exit" at bounding box center [957, 551] width 46 height 14
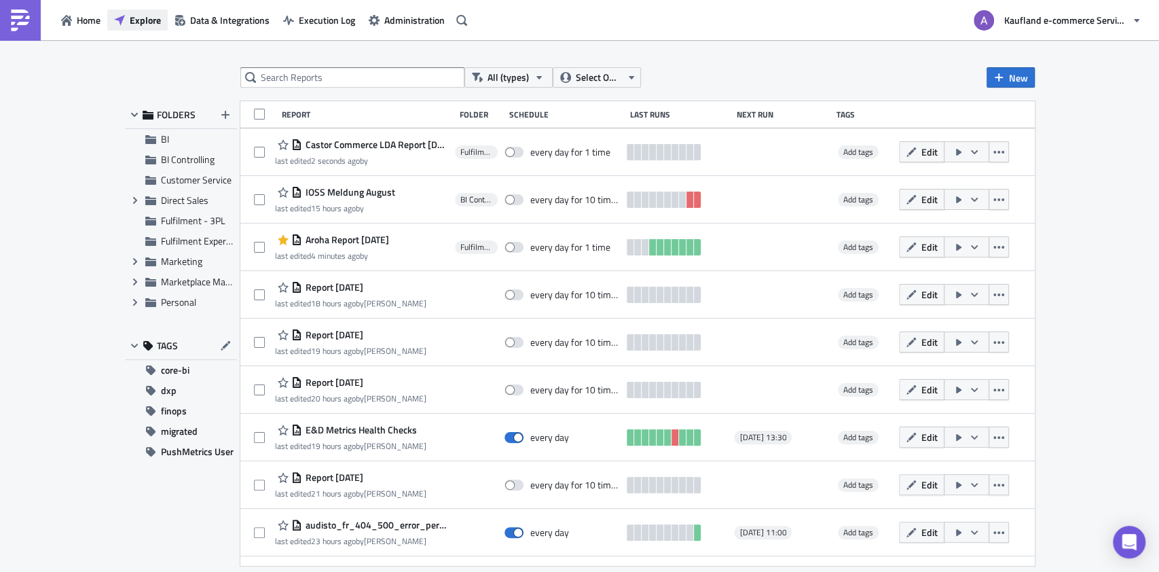
click at [145, 29] on button "Explore" at bounding box center [137, 20] width 60 height 21
click at [200, 219] on span "Fulfilment - 3PL" at bounding box center [193, 220] width 64 height 14
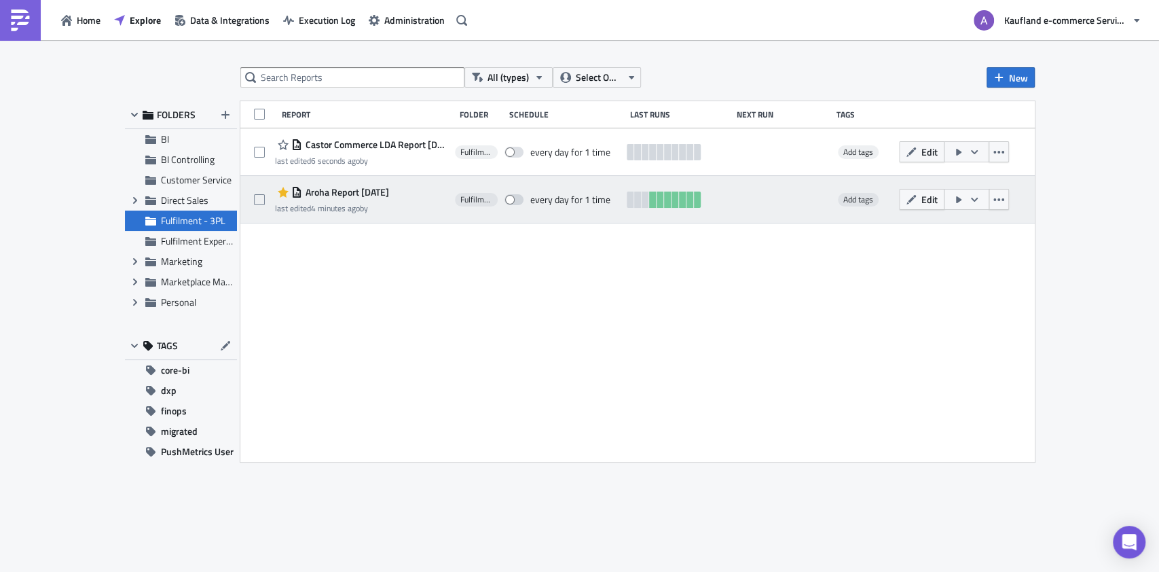
click at [975, 198] on icon "button" at bounding box center [974, 199] width 7 height 4
click at [513, 198] on span at bounding box center [513, 199] width 19 height 11
click at [513, 198] on input "checkbox" at bounding box center [511, 200] width 9 height 9
checkbox input "true"
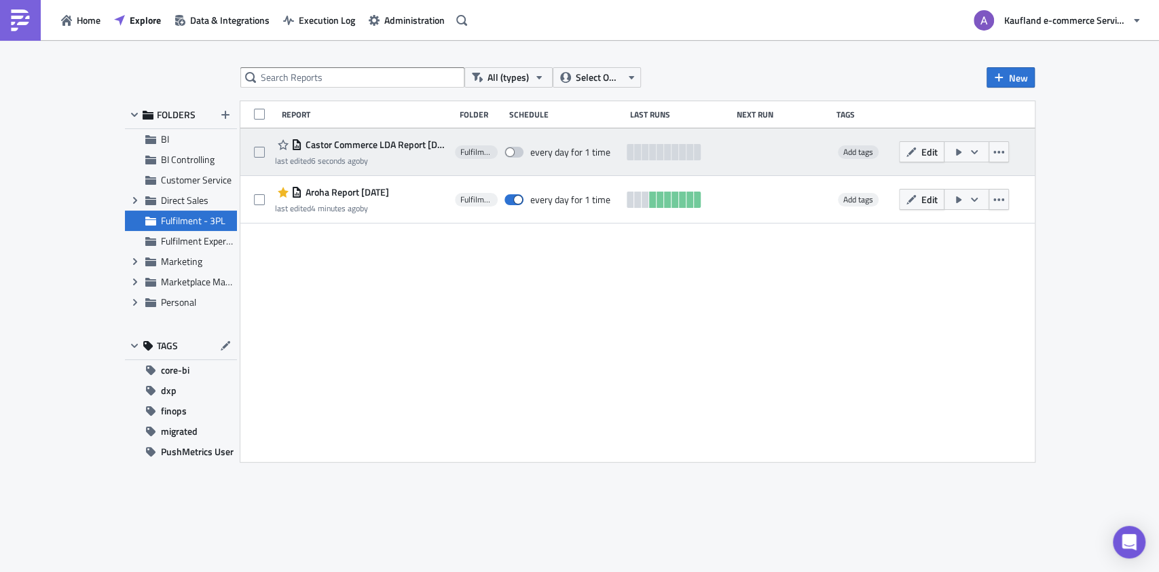
click at [514, 155] on span at bounding box center [513, 152] width 19 height 11
click at [514, 155] on input "checkbox" at bounding box center [511, 152] width 9 height 9
checkbox input "true"
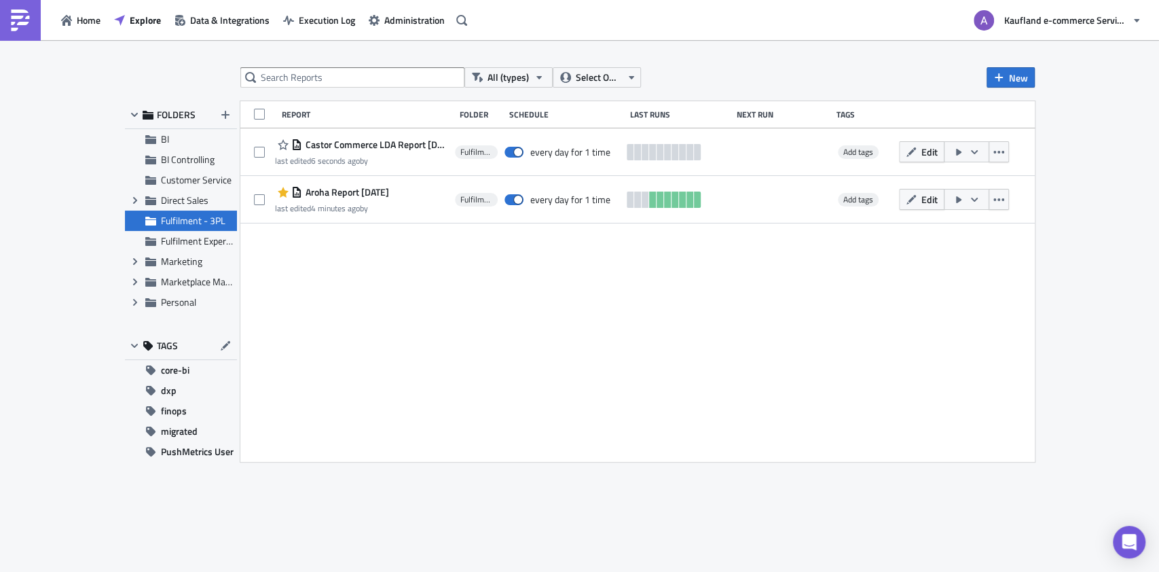
click at [617, 272] on div "Report Folder Schedule Last Runs Next Run Tags Castor Commerce LDA Report 2025-…" at bounding box center [637, 281] width 794 height 360
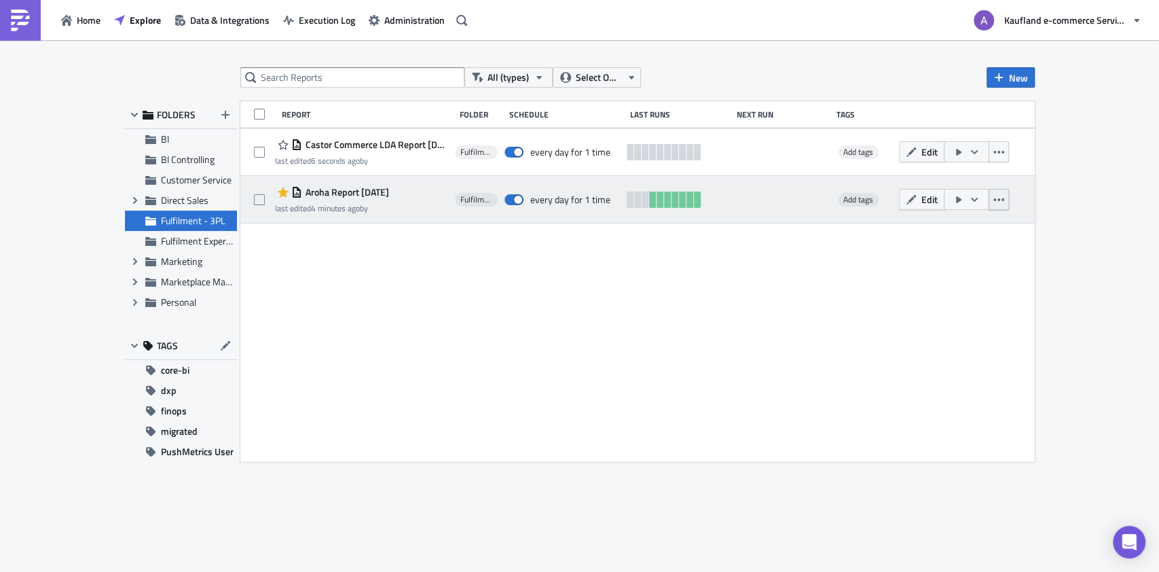
click at [999, 202] on icon "button" at bounding box center [998, 199] width 11 height 11
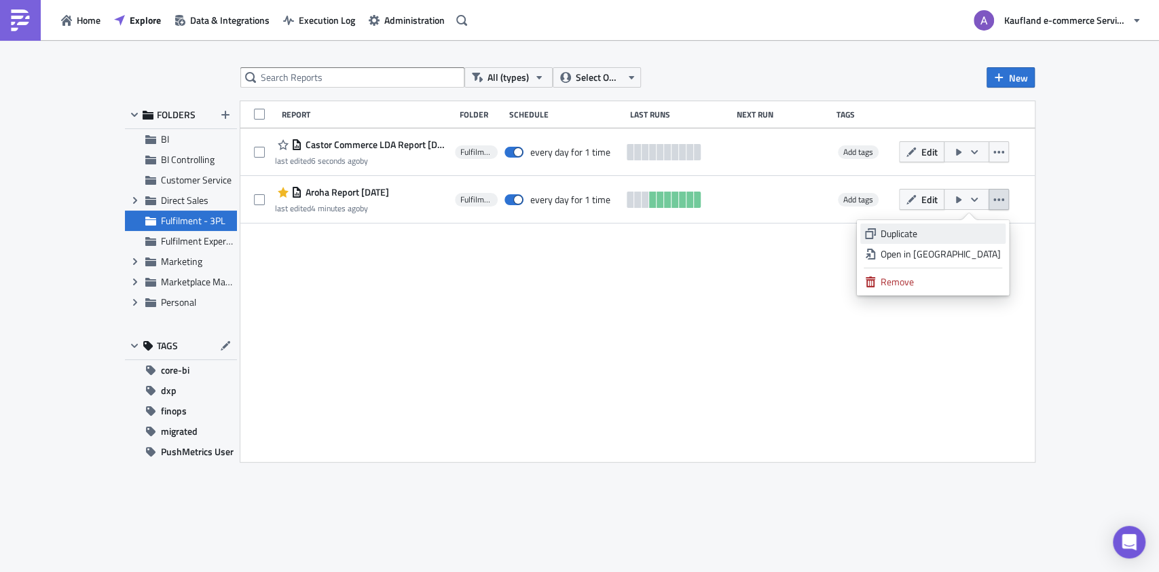
click at [952, 232] on div "Duplicate" at bounding box center [940, 234] width 120 height 14
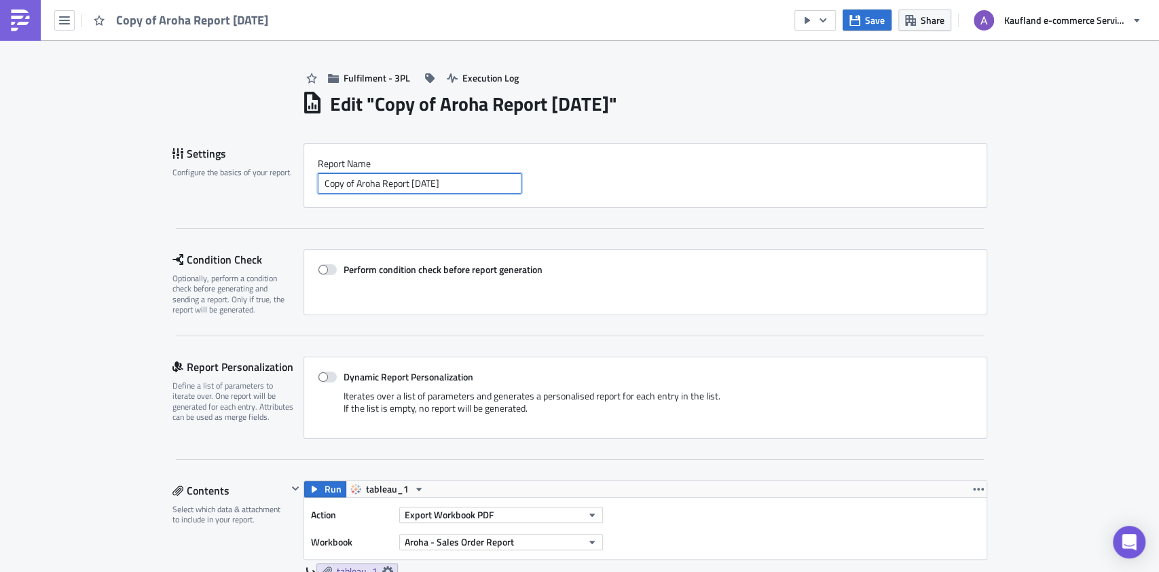
drag, startPoint x: 316, startPoint y: 181, endPoint x: 372, endPoint y: 184, distance: 56.4
click at [372, 184] on input "Copy of Aroha Report 2025-10-14" at bounding box center [420, 183] width 204 height 20
paste input "Brandslandia Group"
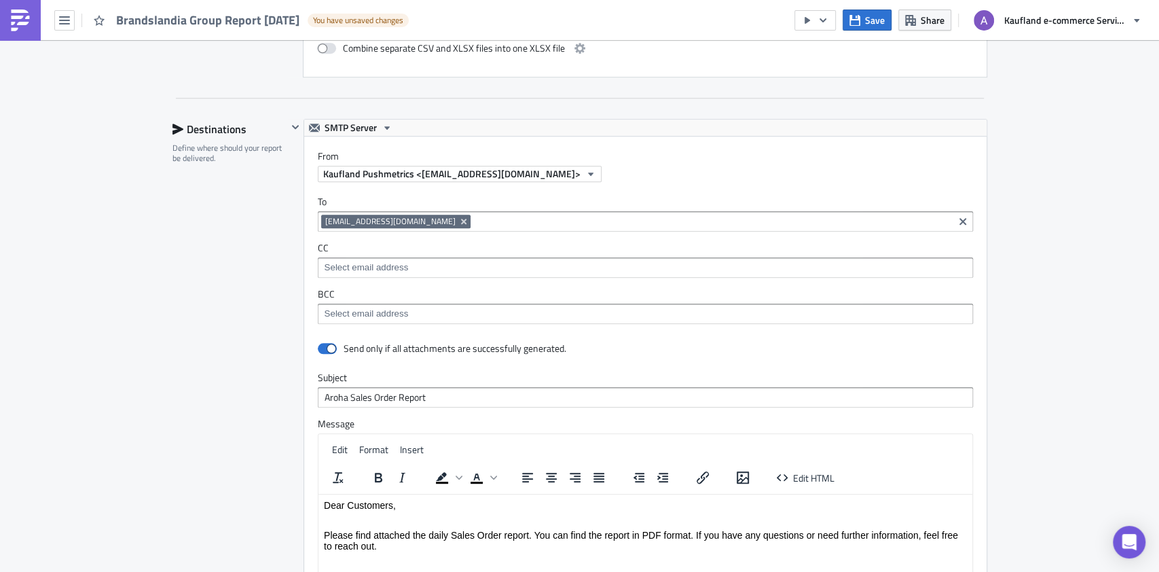
scroll to position [815, 0]
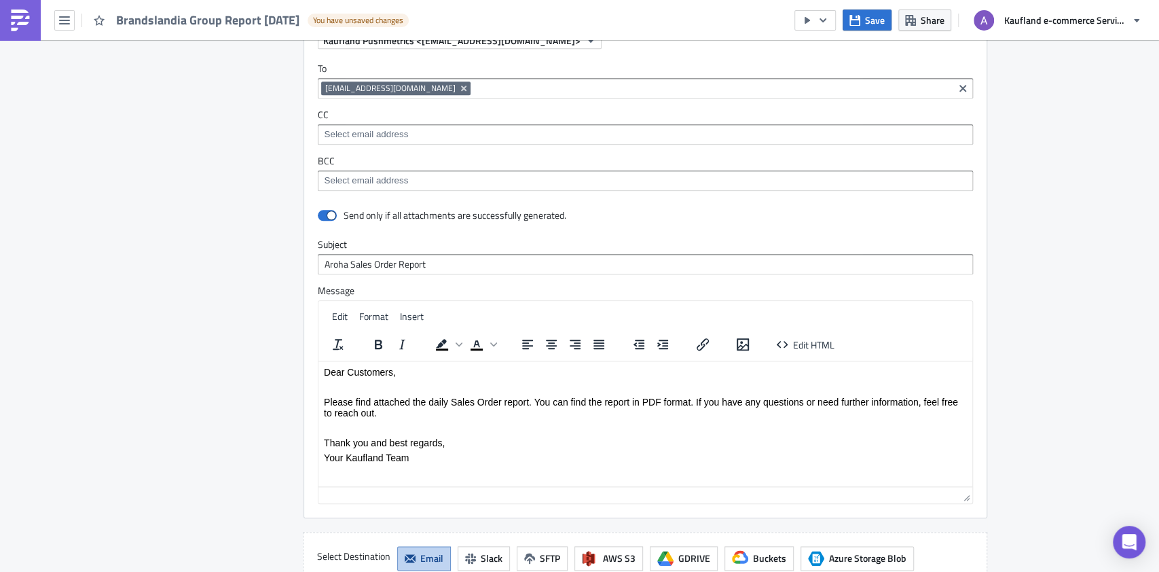
type input "Brandslandia Group Report 2025-10-14"
drag, startPoint x: 317, startPoint y: 261, endPoint x: 341, endPoint y: 258, distance: 24.7
click at [341, 258] on input "Aroha Sales Order Report" at bounding box center [645, 264] width 655 height 20
paste input "Brandslandia Group"
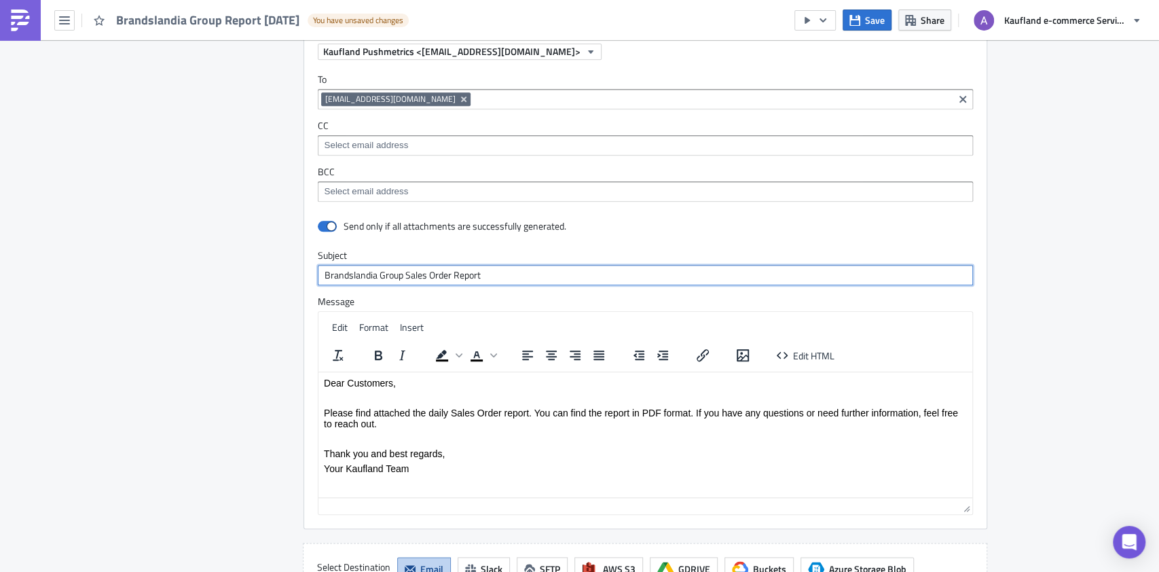
scroll to position [622, 0]
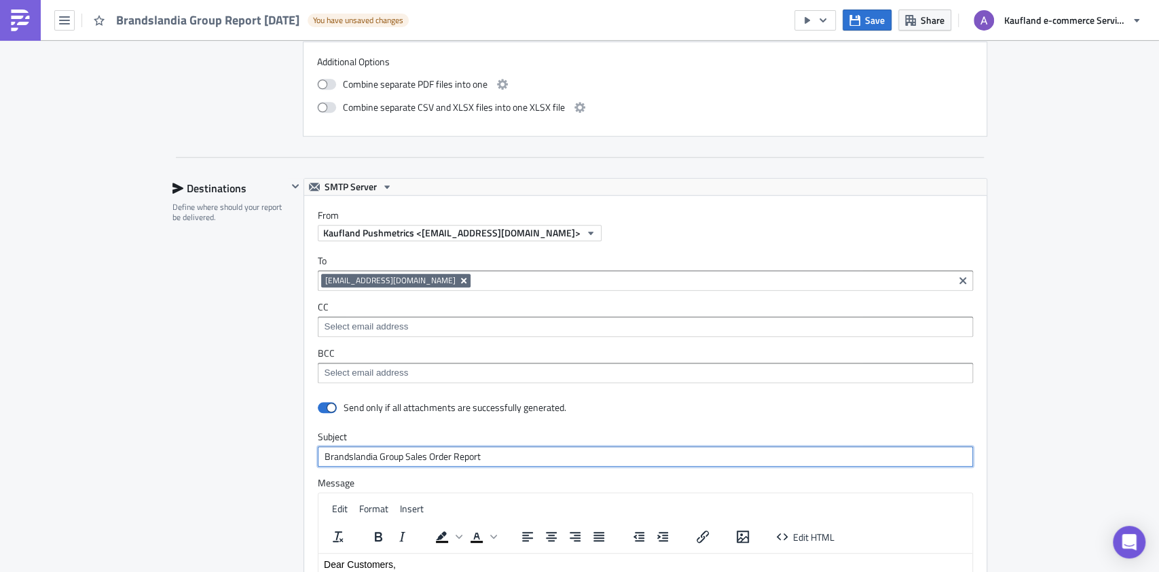
type input "Brandslandia Group Sales Order Report"
click at [458, 280] on icon "Remove Tag" at bounding box center [463, 280] width 11 height 11
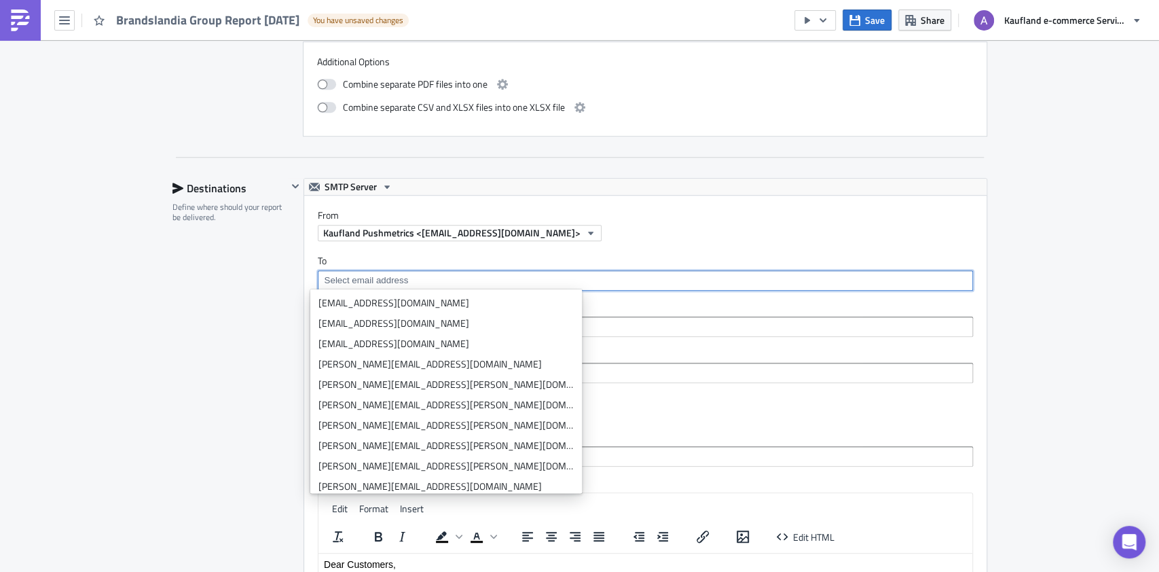
paste input "mihai.duta@brandslandia.com"
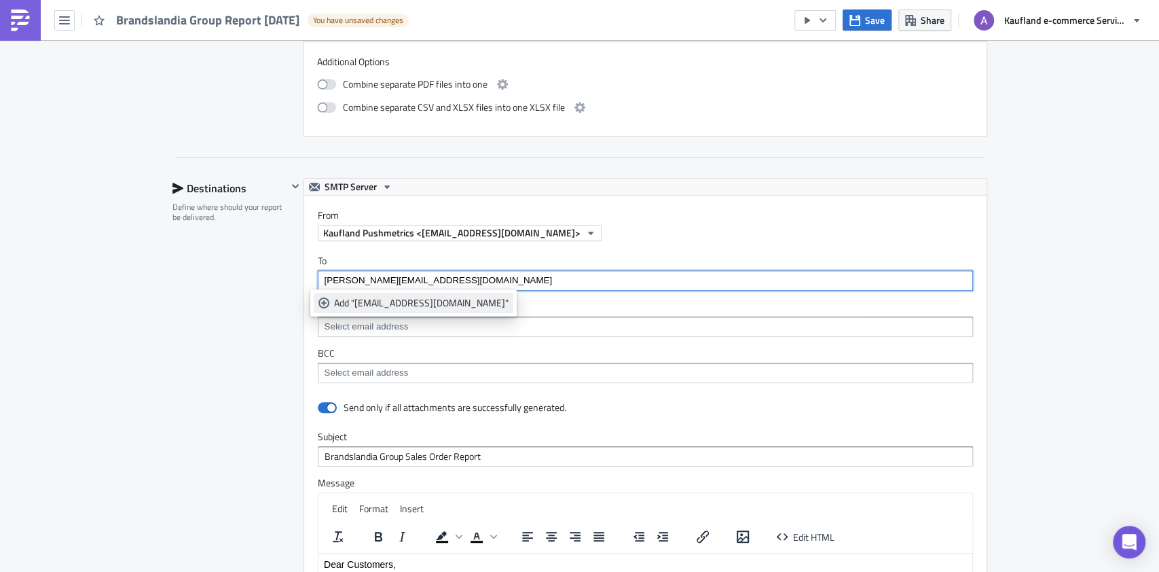
type input "mihai.duta@brandslandia.com"
click at [451, 294] on link "Add "mihai.duta@brandslandia.com"" at bounding box center [414, 303] width 200 height 20
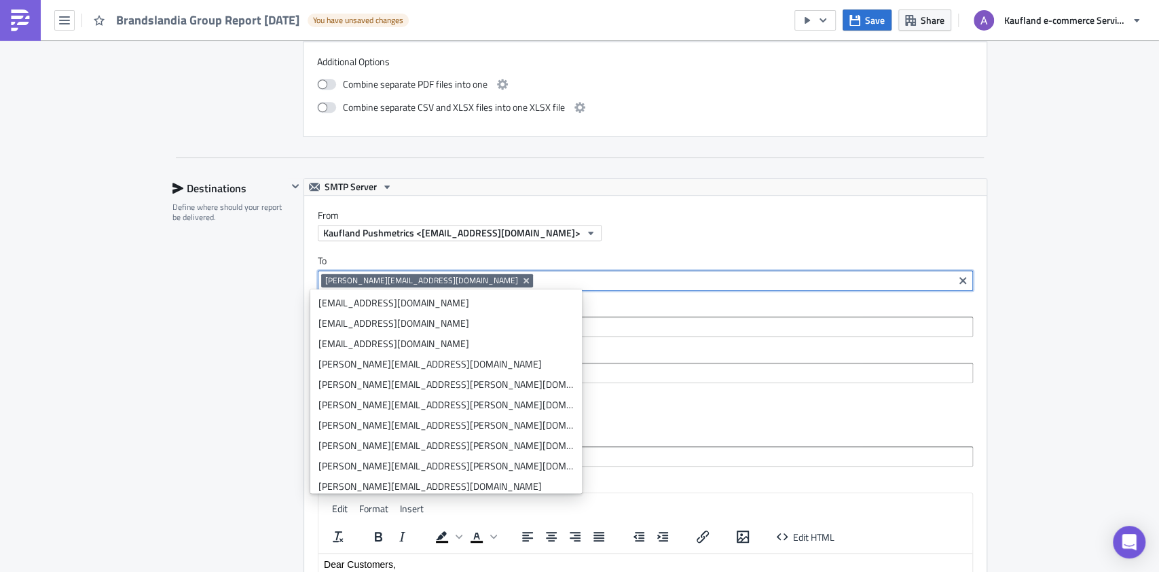
paste input "Marius.ene@brandslandia.com"
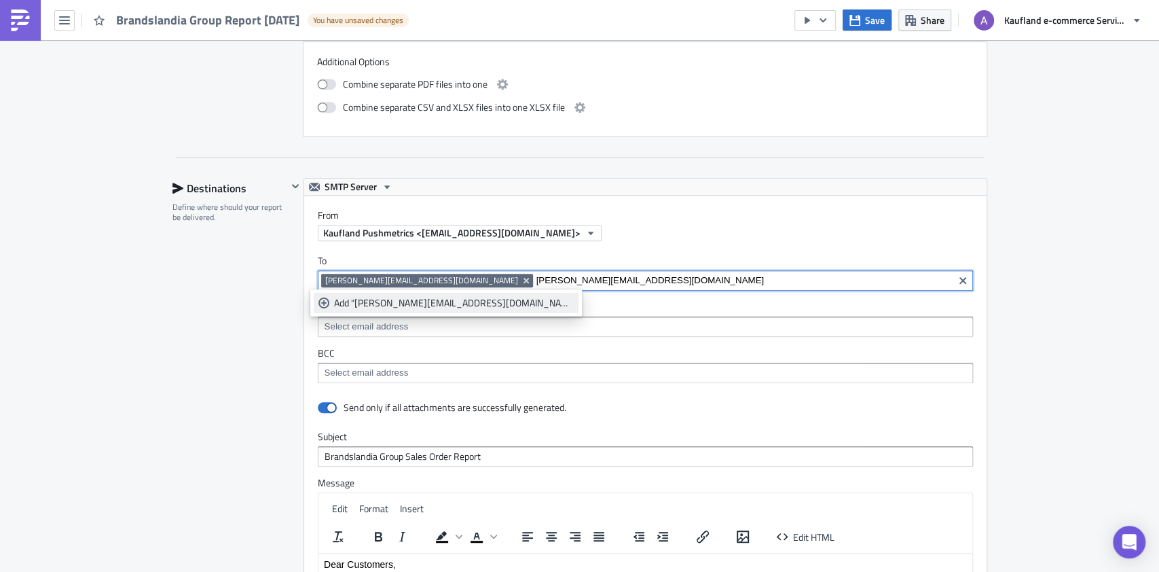
type input "Marius.ene@brandslandia.com"
click at [442, 293] on link "Add "Marius.ene@brandslandia.com"" at bounding box center [446, 303] width 265 height 20
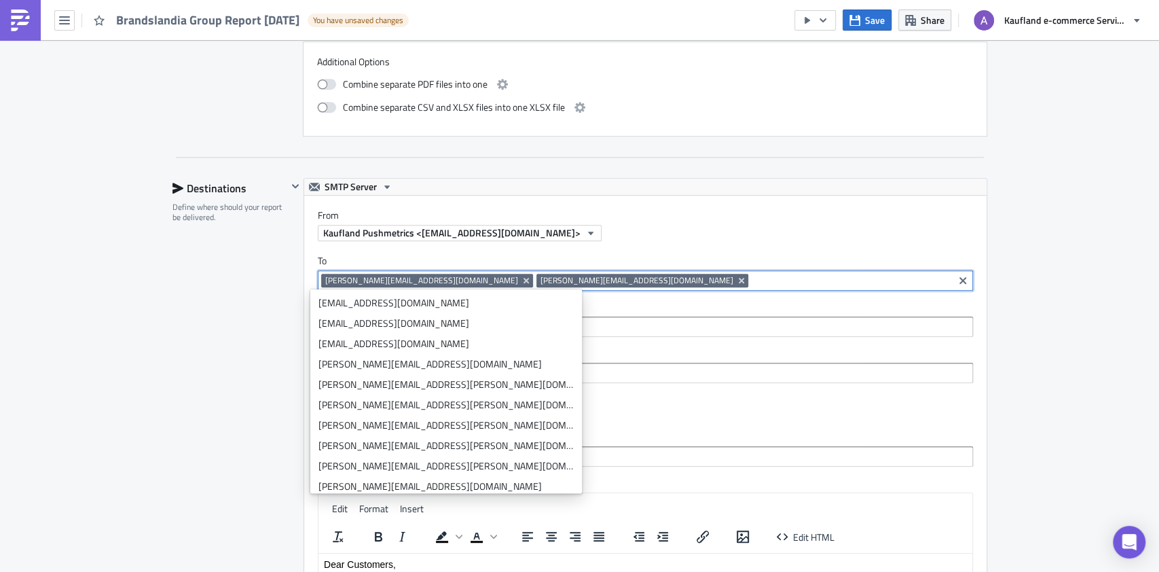
paste input "alexandra.conda@brandslandia.com"
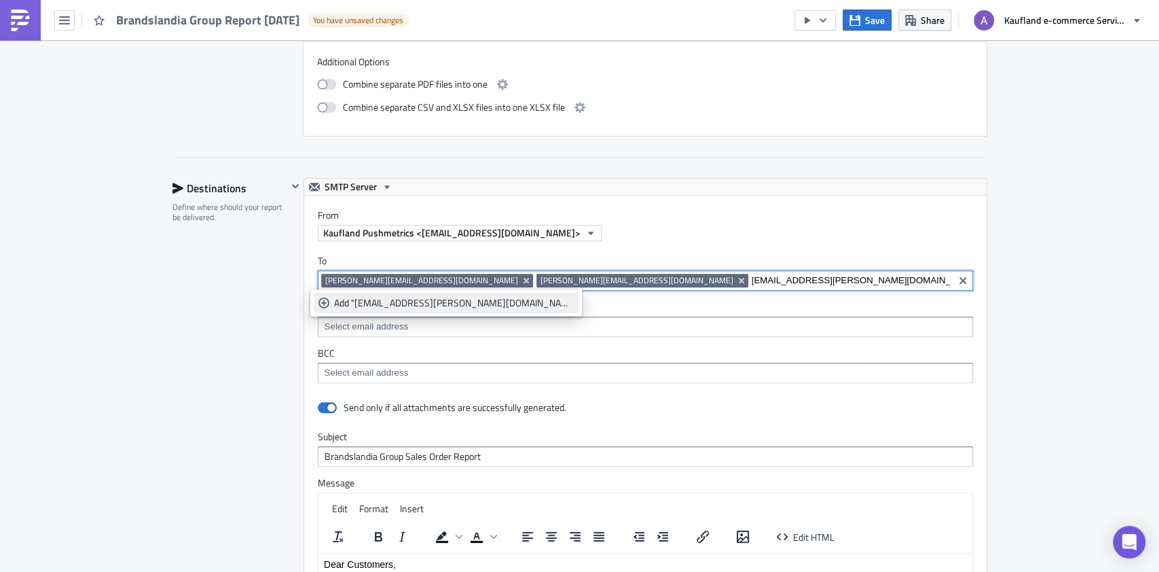
type input "alexandra.conda@brandslandia.com"
click at [458, 297] on div "Add "alexandra.conda@brandslandia.com"" at bounding box center [454, 303] width 240 height 14
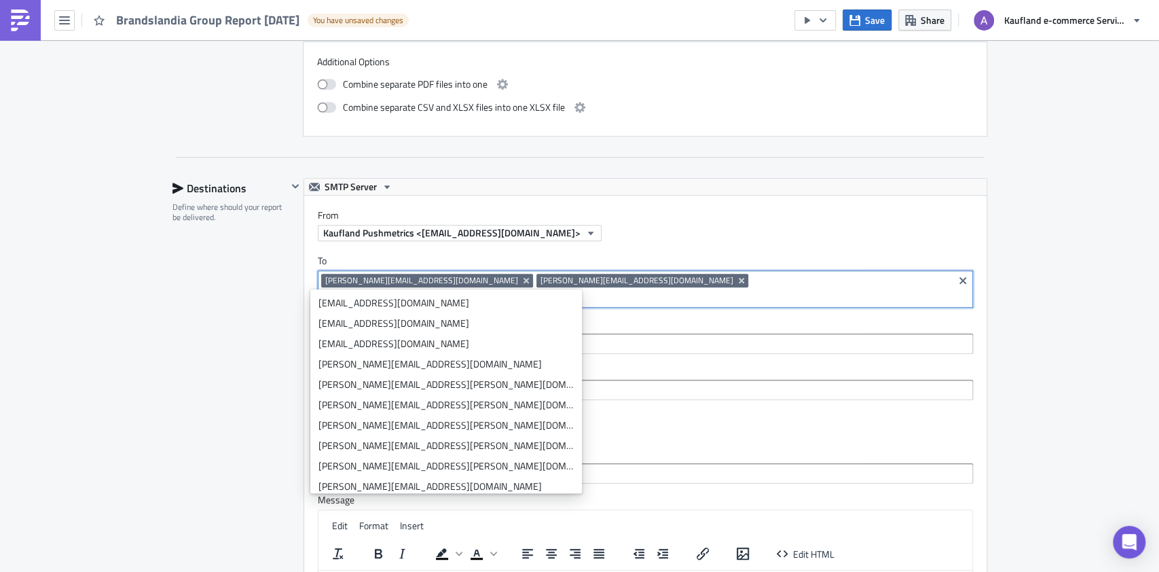
paste input "bogdan.ciubotaru@brandslandia.com"
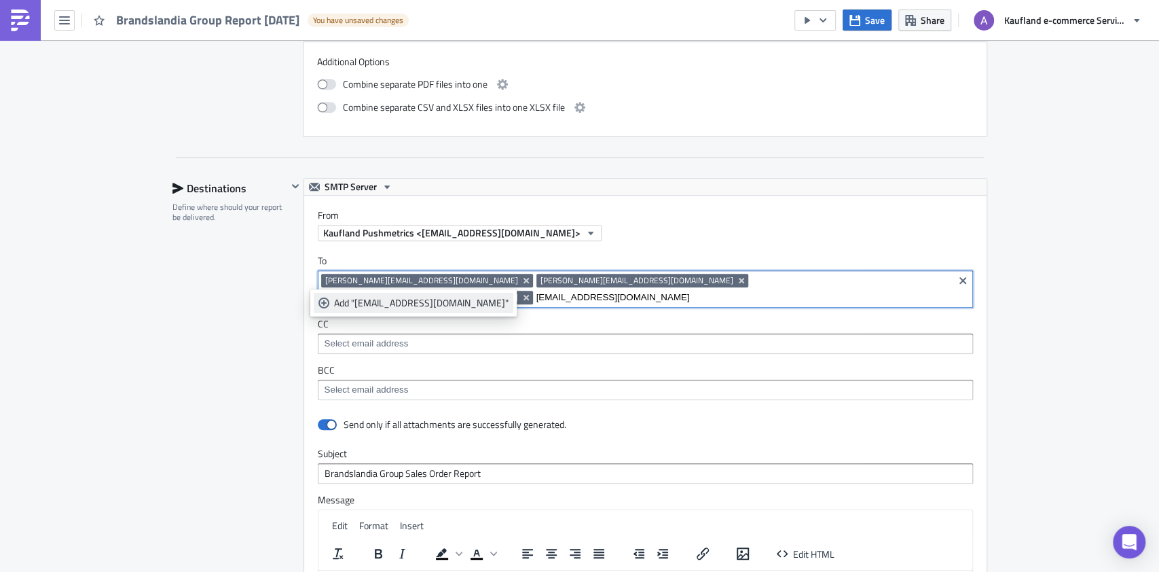
type input "bogdan.ciubotaru@brandslandia.com"
click at [467, 296] on div "Add "bogdan.ciubotaru@brandslandia.com"" at bounding box center [421, 303] width 174 height 14
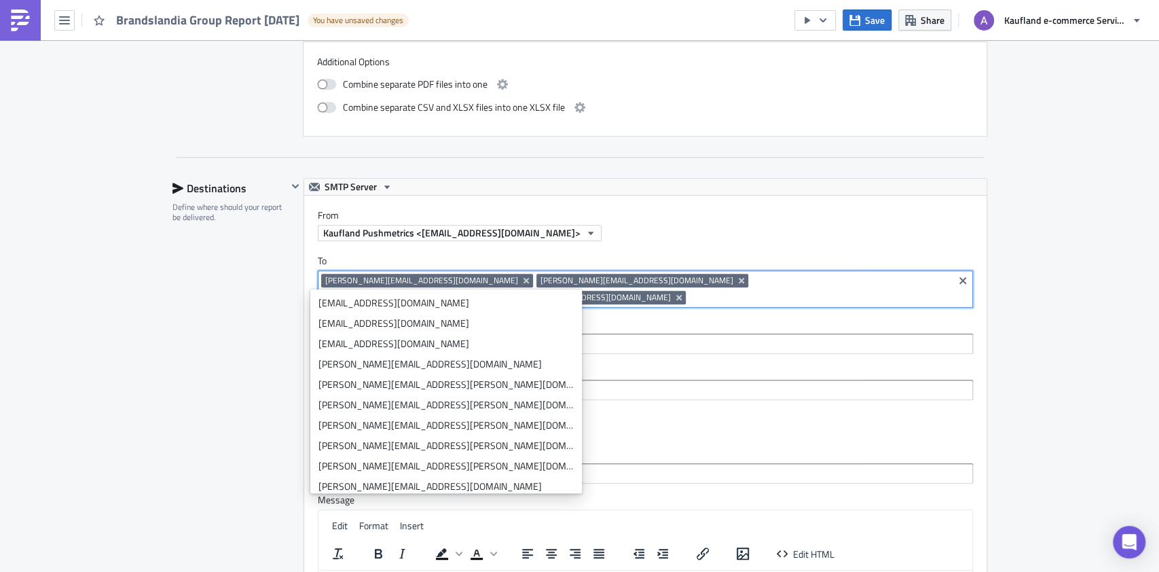
click at [1059, 258] on div "Fulfilment - 3PL Execution Log Edit " Brandslandia Group Report 2025-10-14 " Dr…" at bounding box center [579, 231] width 1159 height 1626
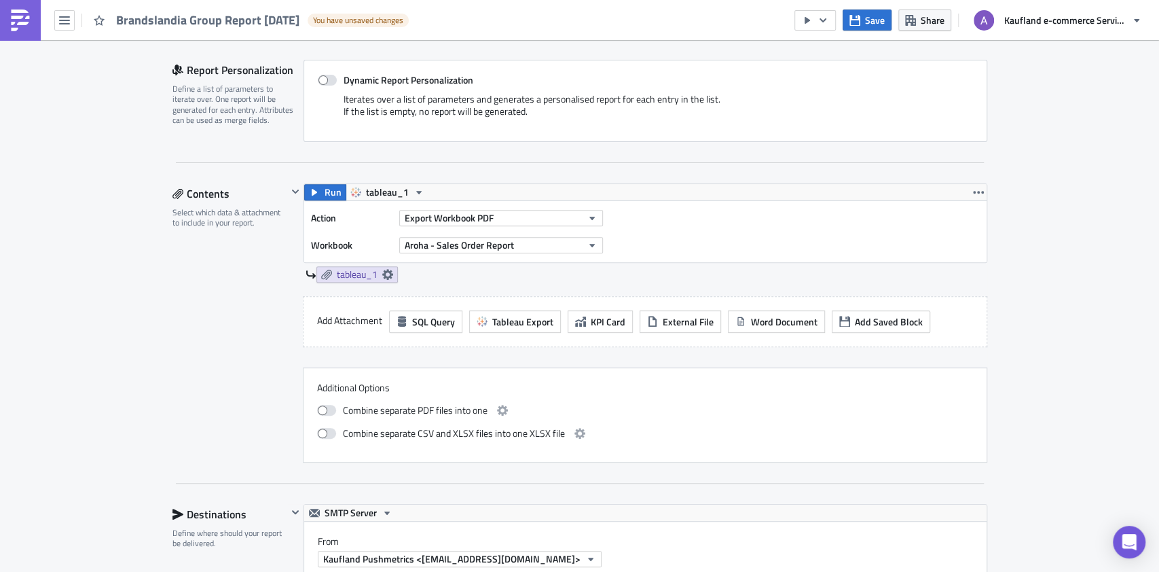
scroll to position [261, 0]
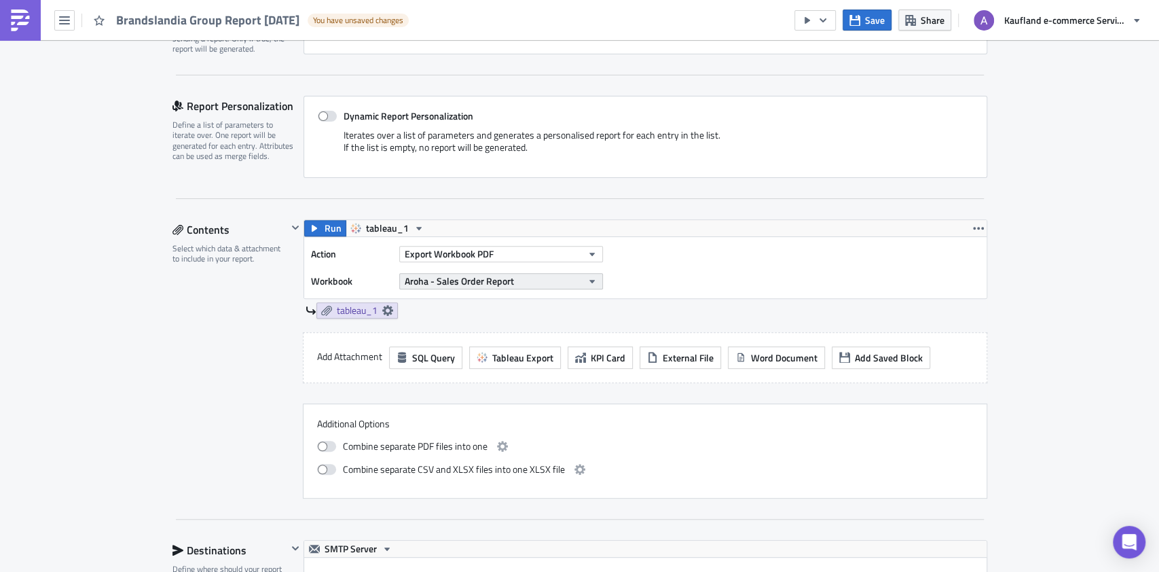
click at [587, 281] on icon "button" at bounding box center [592, 281] width 11 height 11
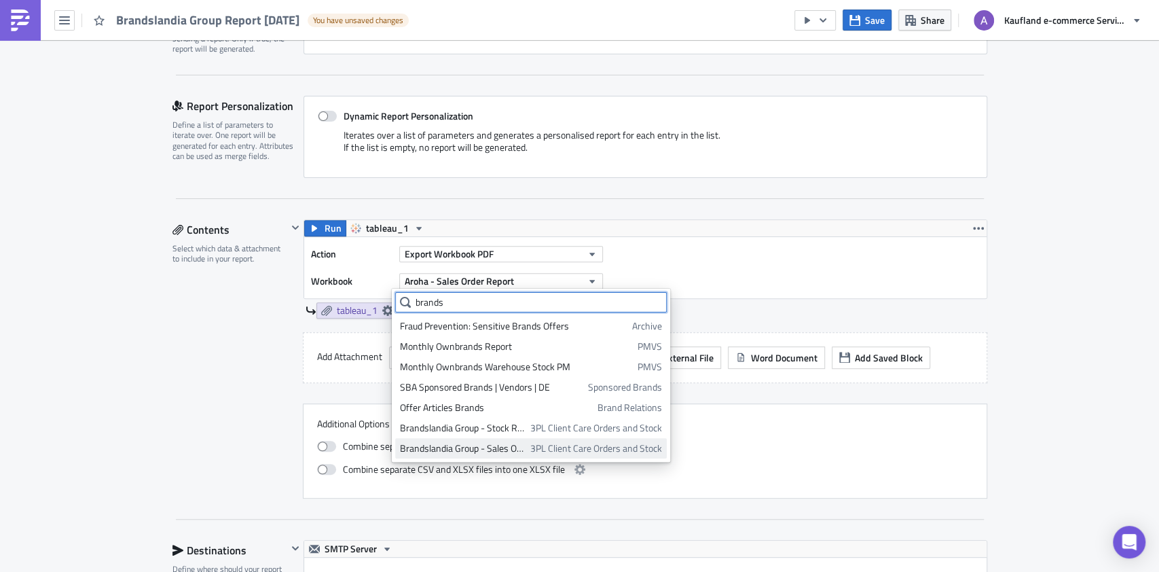
type input "brands"
click at [525, 451] on div "Brandslandia Group - Sales Order Report" at bounding box center [463, 448] width 126 height 14
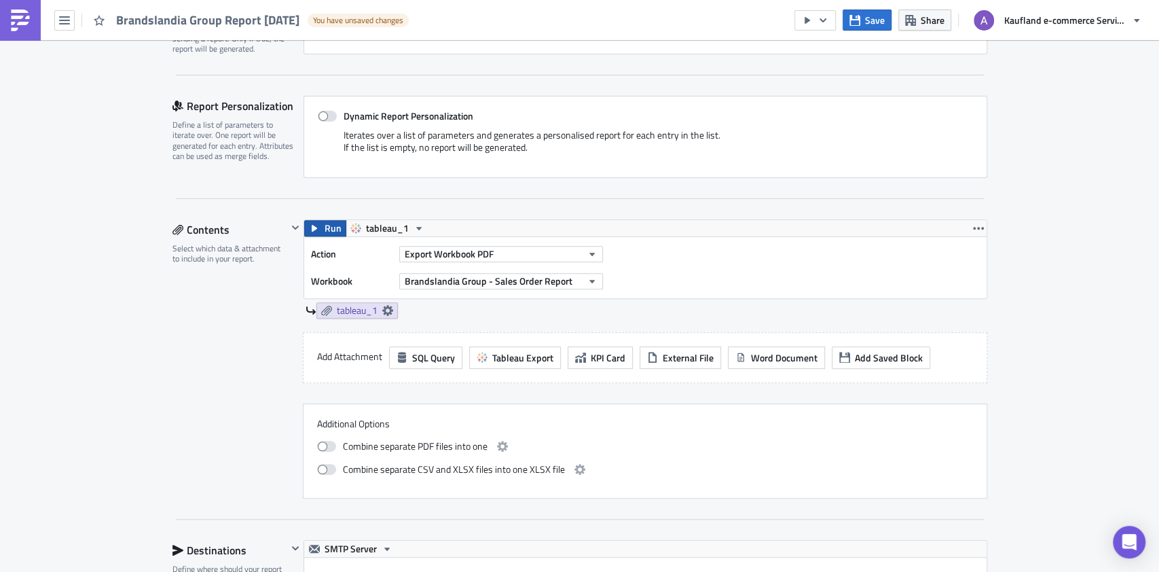
click at [324, 231] on span "Run" at bounding box center [332, 228] width 17 height 16
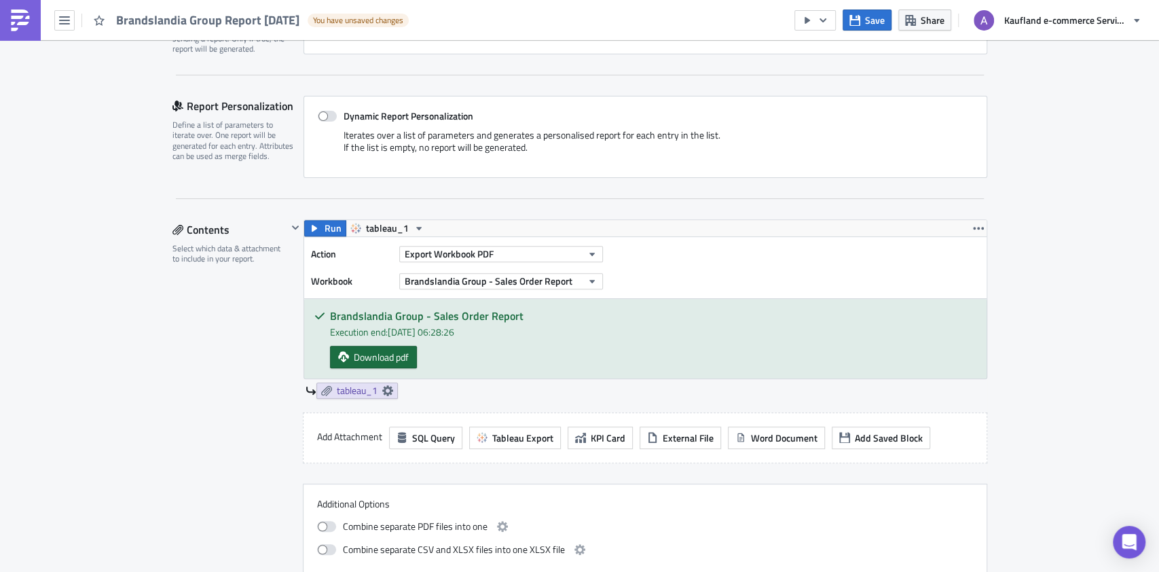
click at [393, 350] on span "Download pdf" at bounding box center [381, 357] width 55 height 14
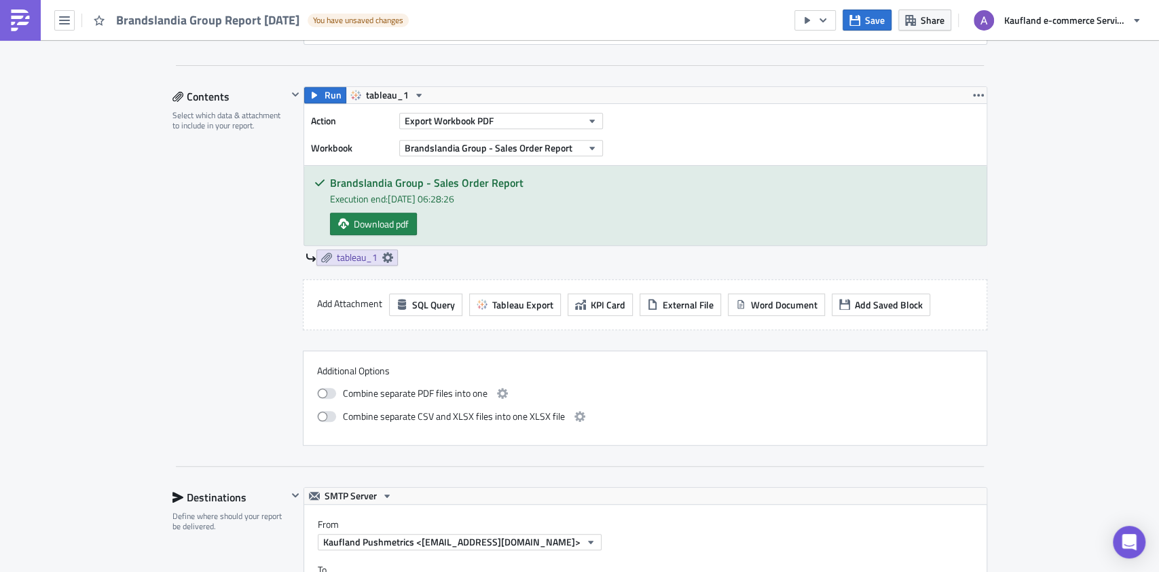
scroll to position [1155, 0]
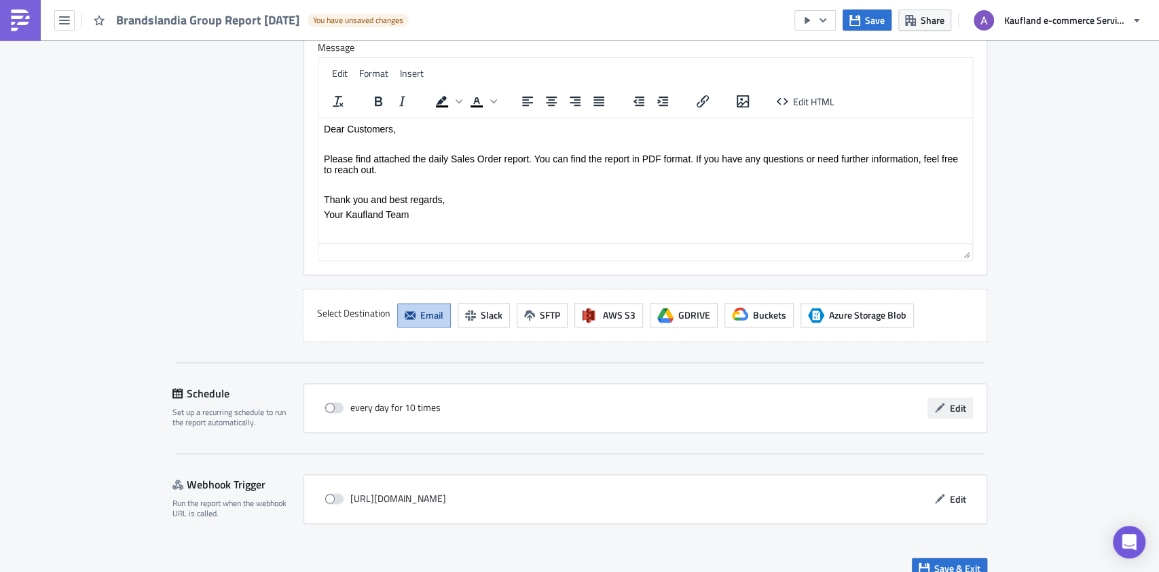
click at [950, 401] on span "Edit" at bounding box center [958, 408] width 16 height 14
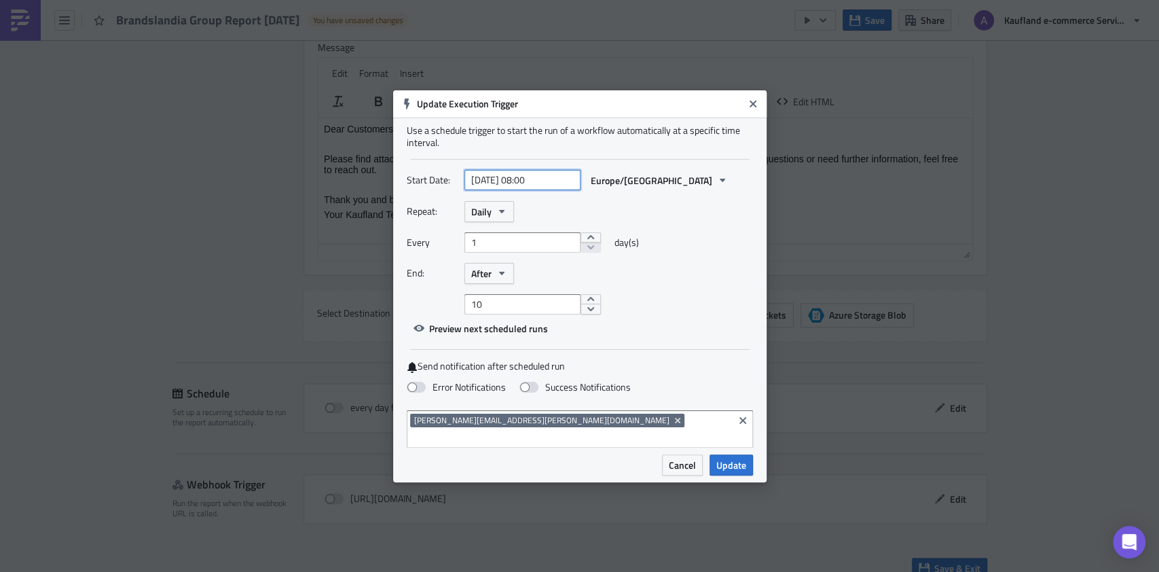
select select "9"
select select "2025"
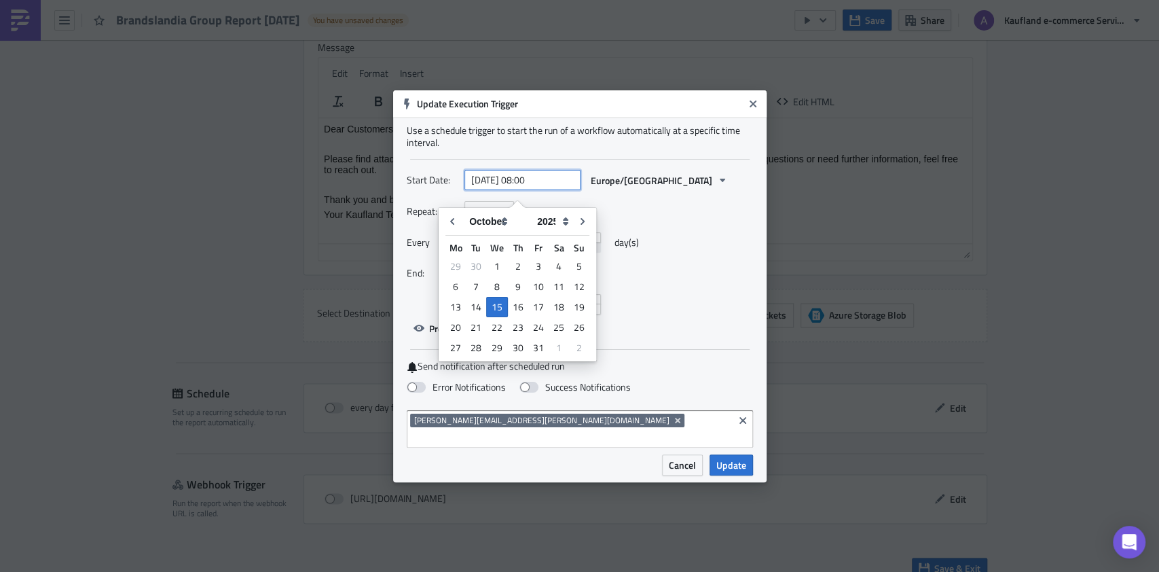
click at [532, 186] on input "2025-10-15 08:00" at bounding box center [522, 180] width 116 height 20
type input "[DATE] 17:30"
click at [680, 263] on div "Every 1 day(s)" at bounding box center [580, 247] width 346 height 31
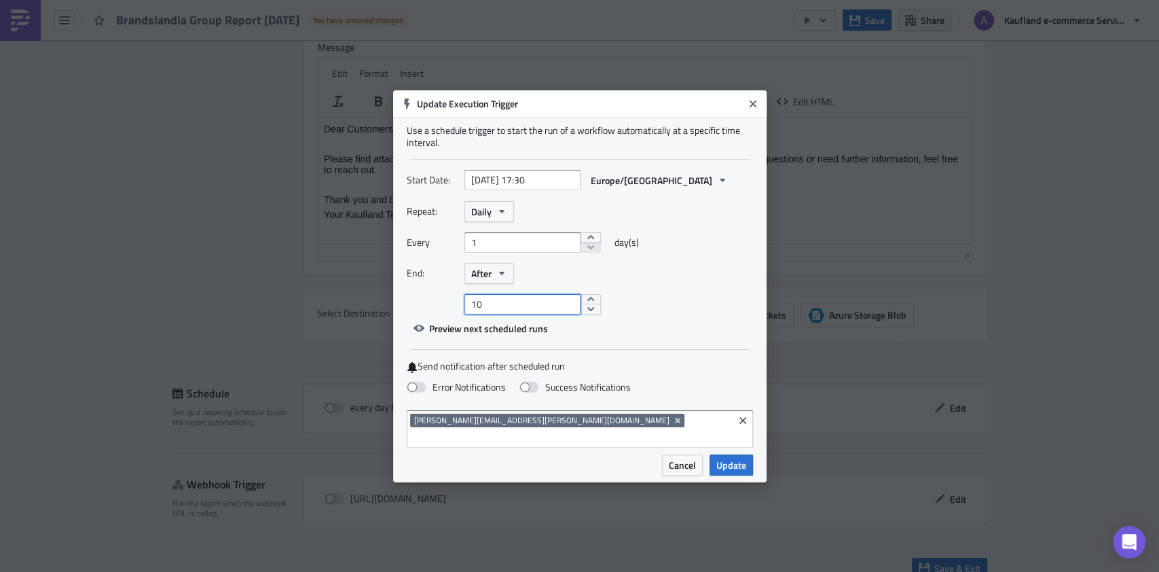
click at [522, 312] on input "10" at bounding box center [522, 304] width 116 height 20
type input "1"
click at [732, 459] on span "Update" at bounding box center [731, 465] width 30 height 14
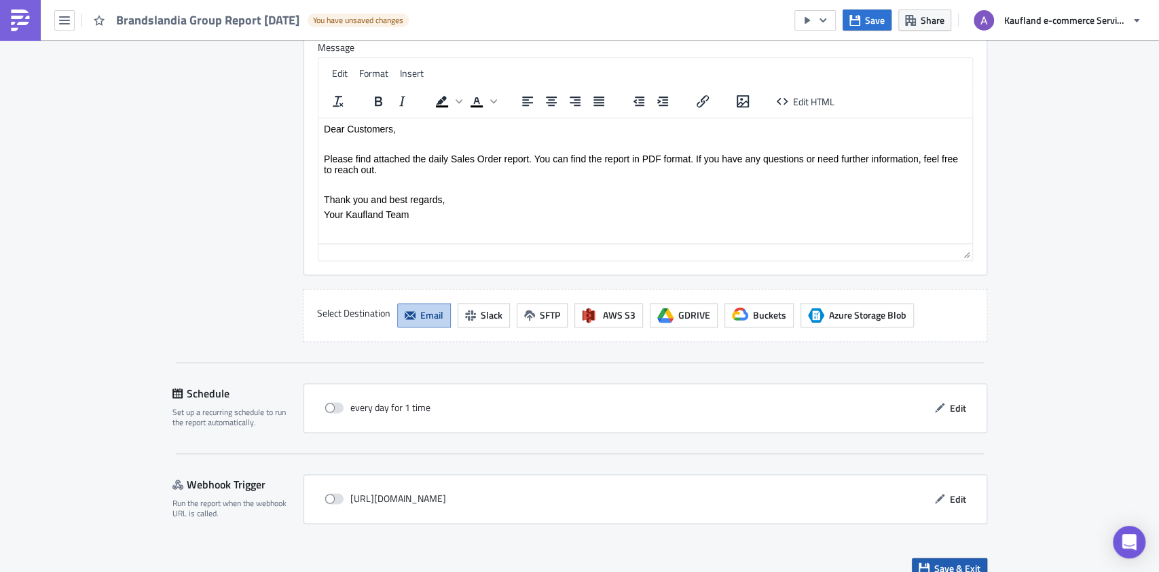
click at [934, 561] on span "Save & Exit" at bounding box center [957, 568] width 46 height 14
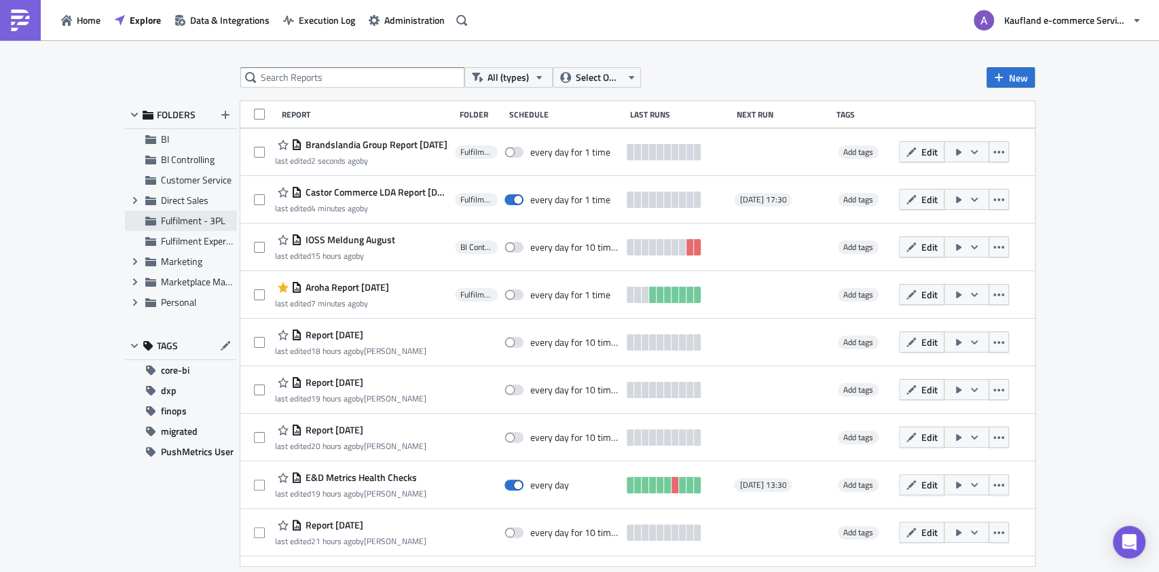
click at [174, 217] on span "Fulfilment - 3PL" at bounding box center [193, 220] width 64 height 14
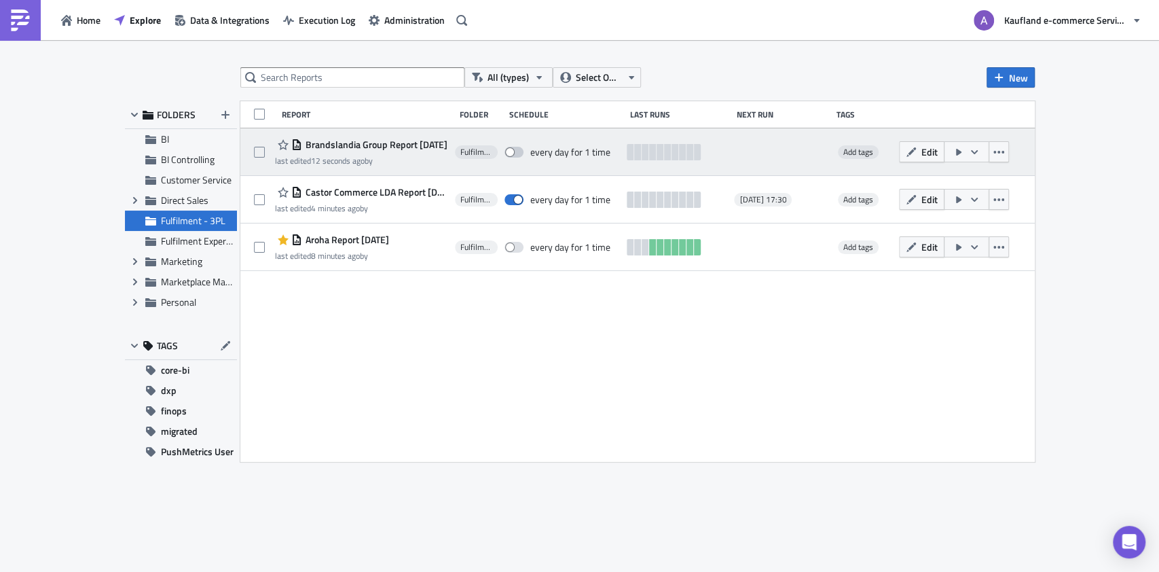
click at [517, 151] on span at bounding box center [513, 152] width 19 height 11
click at [516, 151] on input "checkbox" at bounding box center [511, 152] width 9 height 9
checkbox input "true"
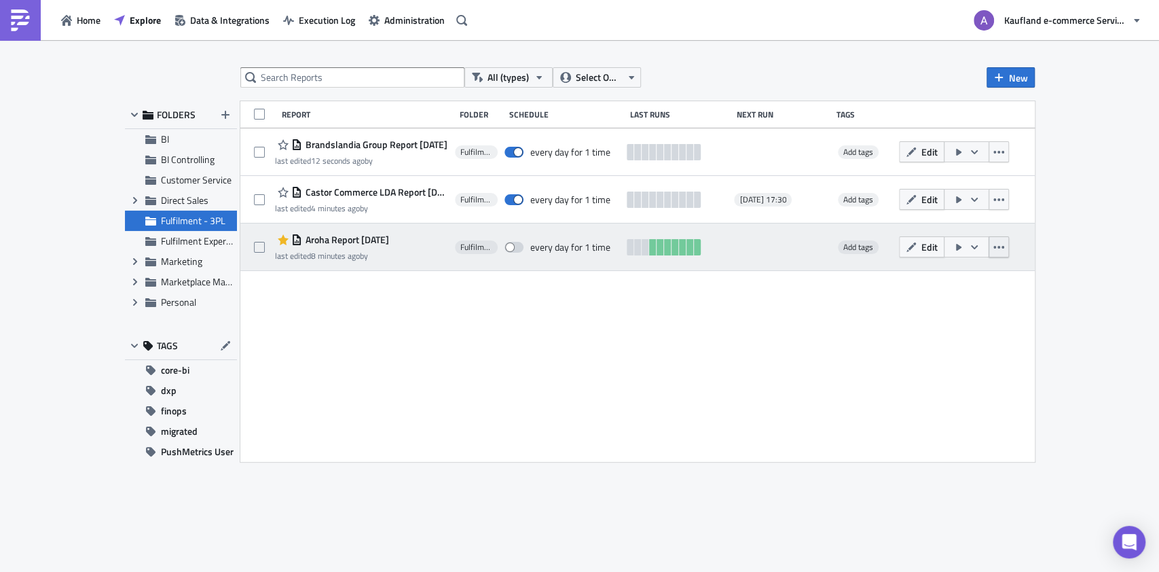
click at [1003, 244] on button "button" at bounding box center [998, 246] width 20 height 21
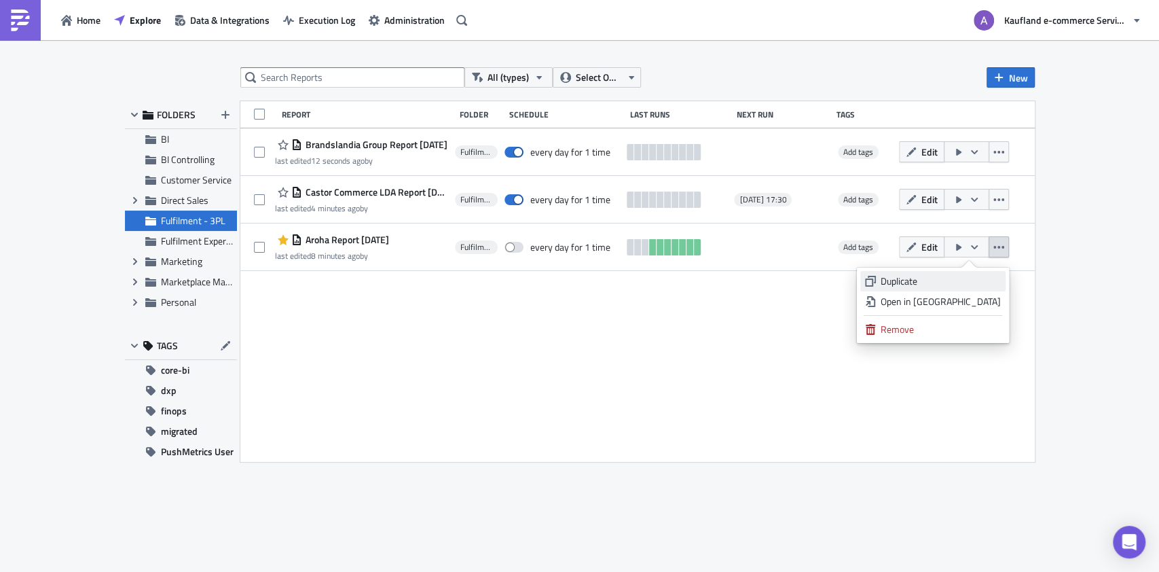
click at [949, 280] on div "Duplicate" at bounding box center [940, 281] width 120 height 14
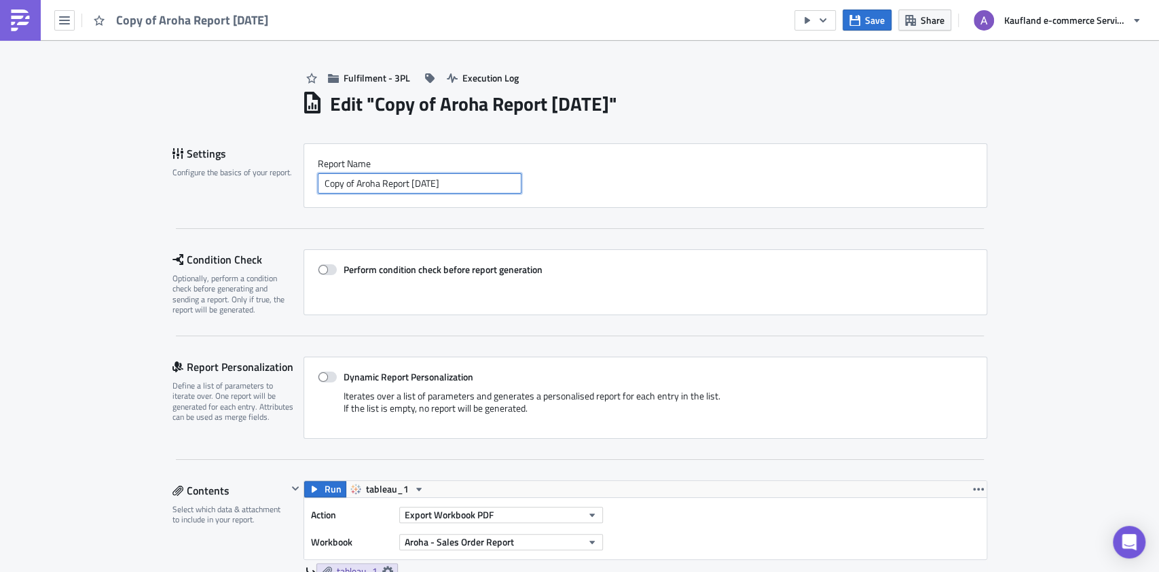
click at [331, 179] on input "Copy of Aroha Report 2025-10-14" at bounding box center [420, 183] width 204 height 20
click at [330, 177] on input "Copy of Aroha Report 2025-10-14" at bounding box center [420, 183] width 204 height 20
drag, startPoint x: 317, startPoint y: 184, endPoint x: 371, endPoint y: 183, distance: 54.3
click at [371, 183] on input "Copy of Aroha Report 2025-10-14" at bounding box center [420, 183] width 204 height 20
paste input "Retevis Technology GmbH"
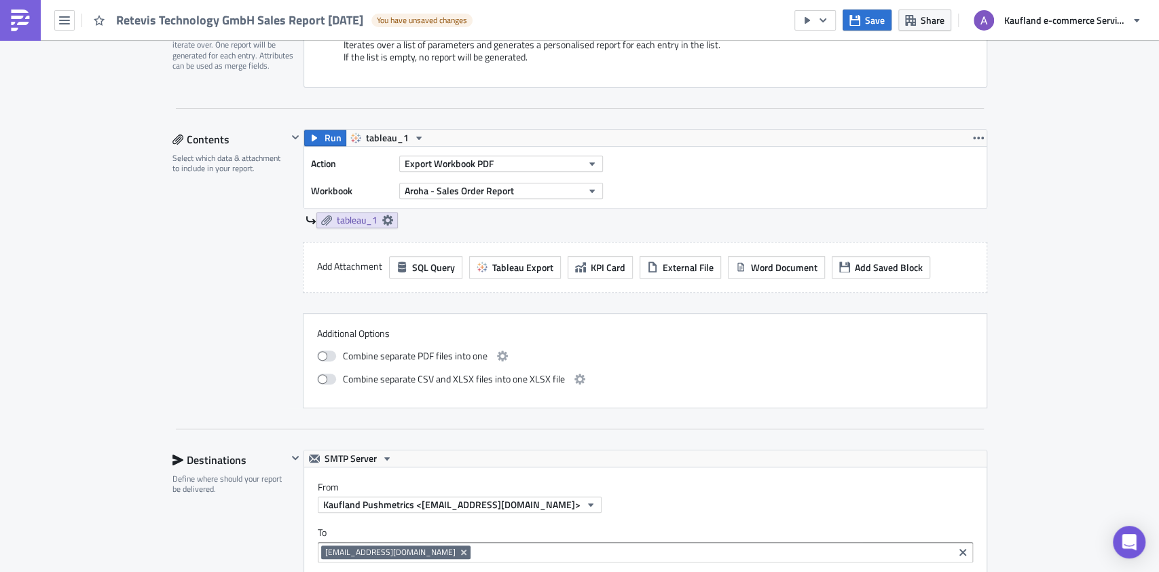
scroll to position [362, 0]
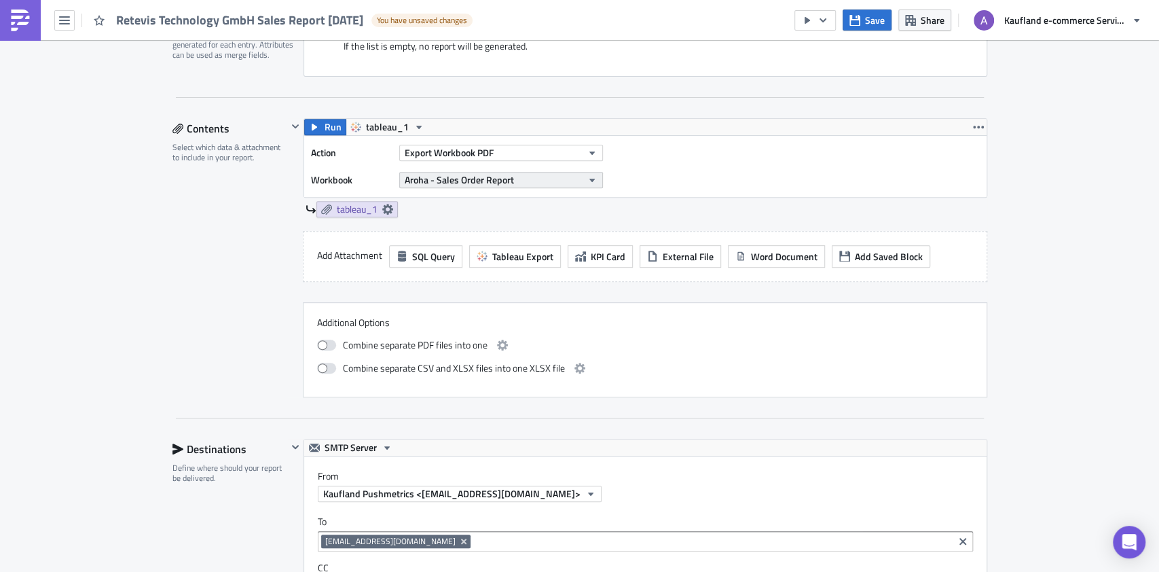
type input "Retevis Technology GmbH Sales Report [DATE]"
click at [587, 179] on icon "button" at bounding box center [592, 179] width 11 height 11
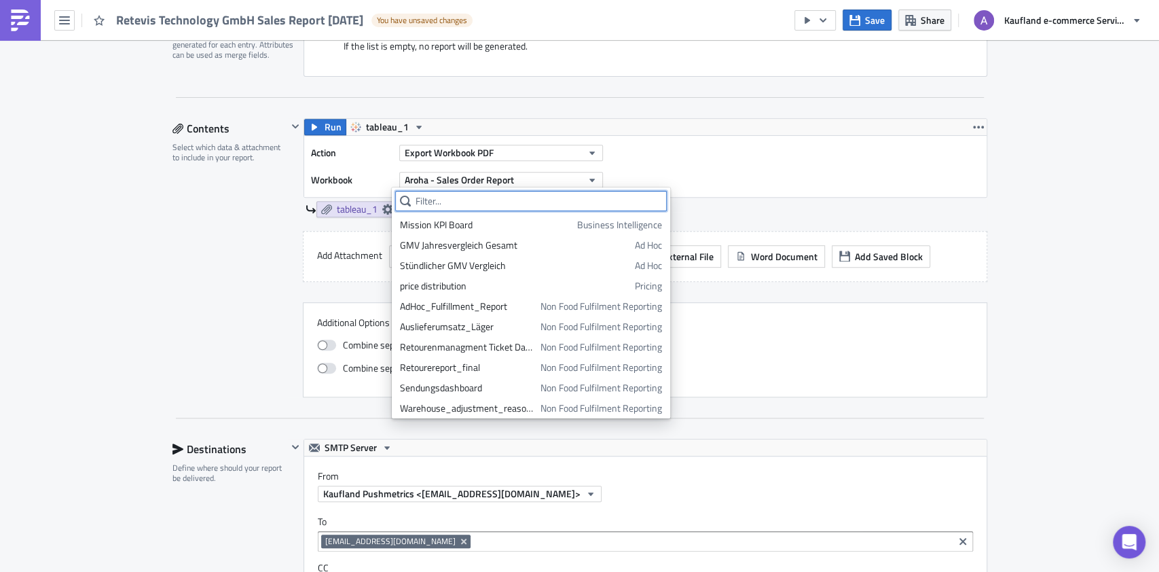
paste input "Retevis Technology GmbH"
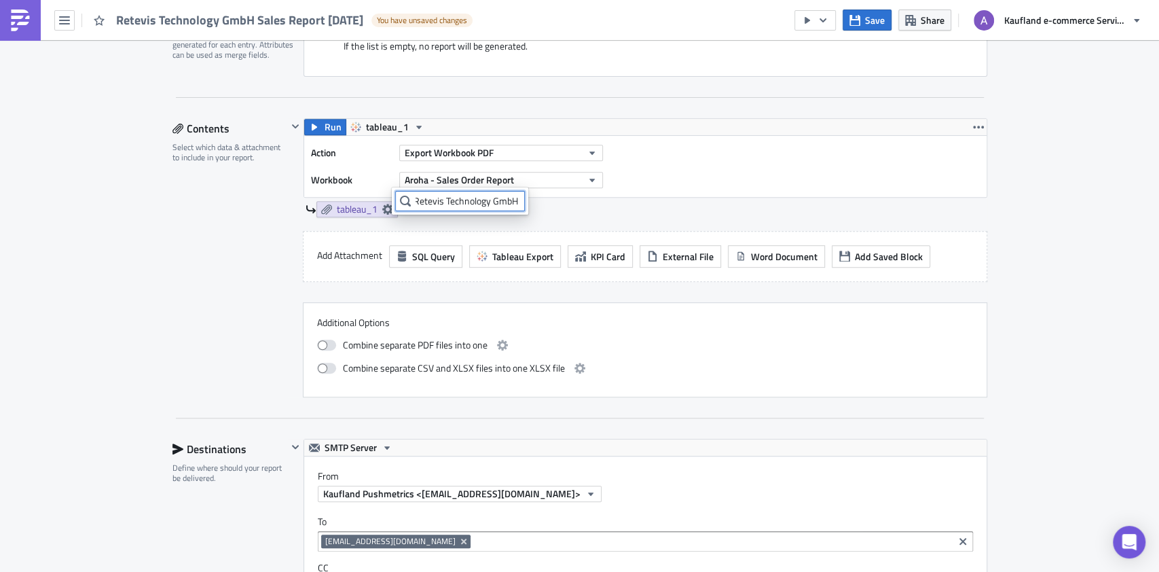
scroll to position [0, 0]
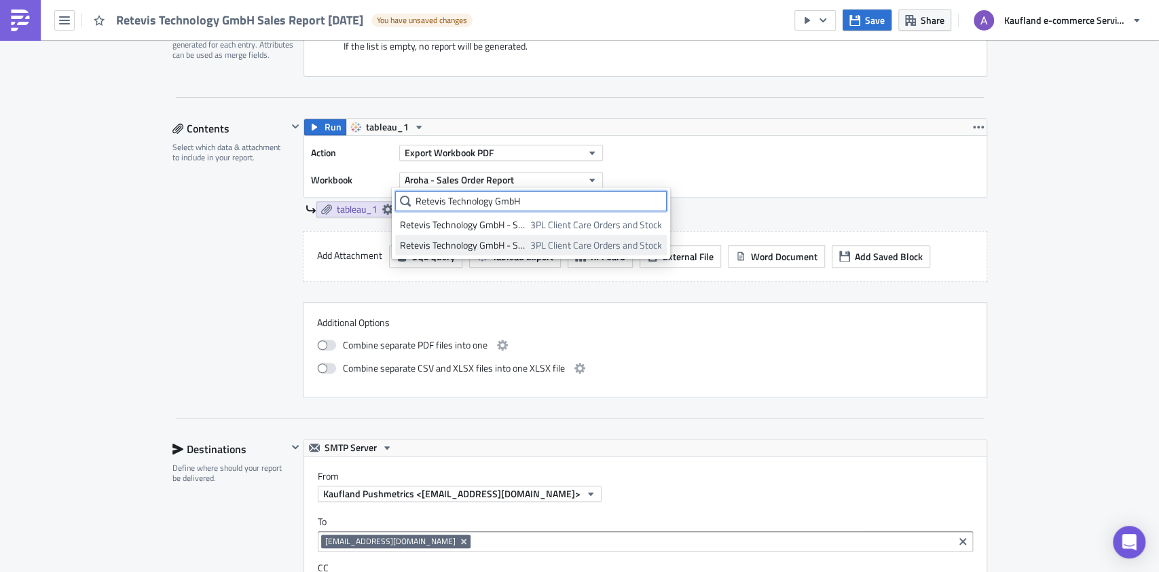
type input "Retevis Technology GmbH"
click at [583, 247] on span "3PL Client Care Orders and Stock" at bounding box center [596, 245] width 132 height 14
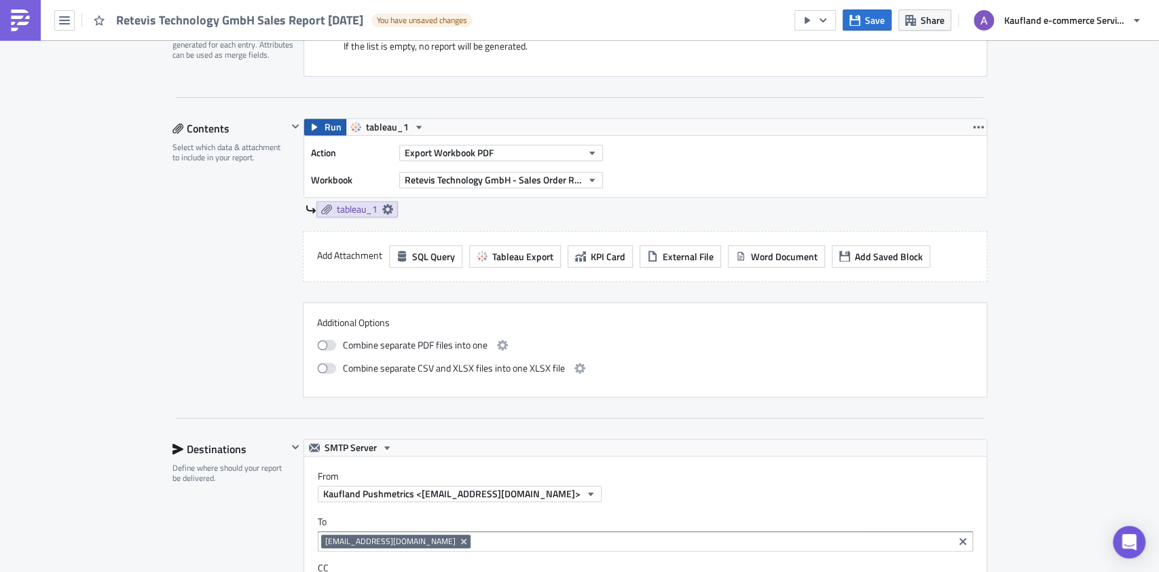
click at [313, 124] on button "Run" at bounding box center [325, 127] width 42 height 16
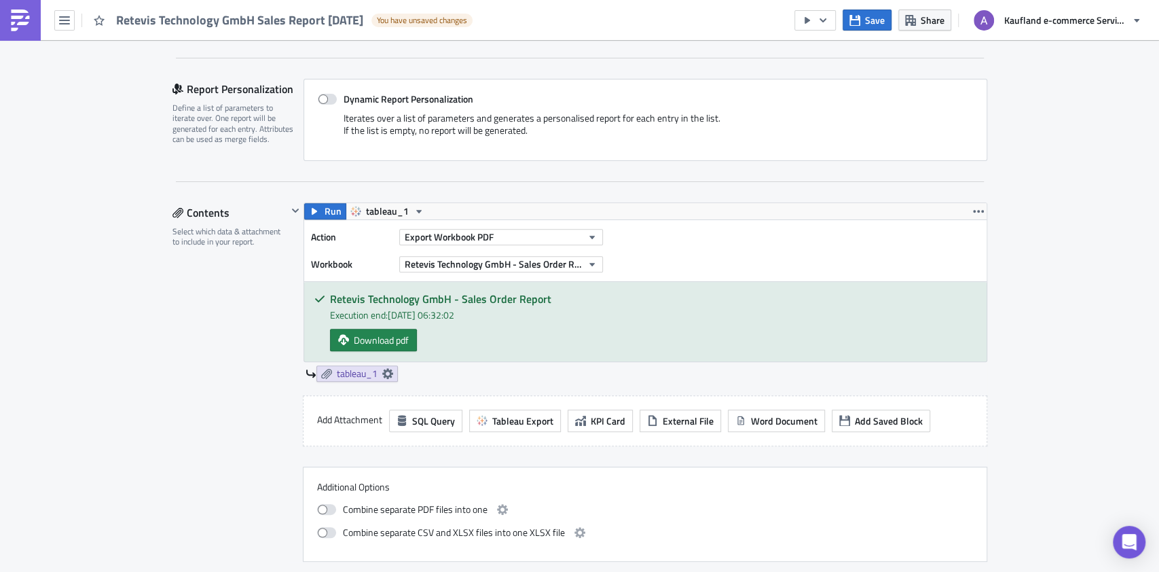
scroll to position [272, 0]
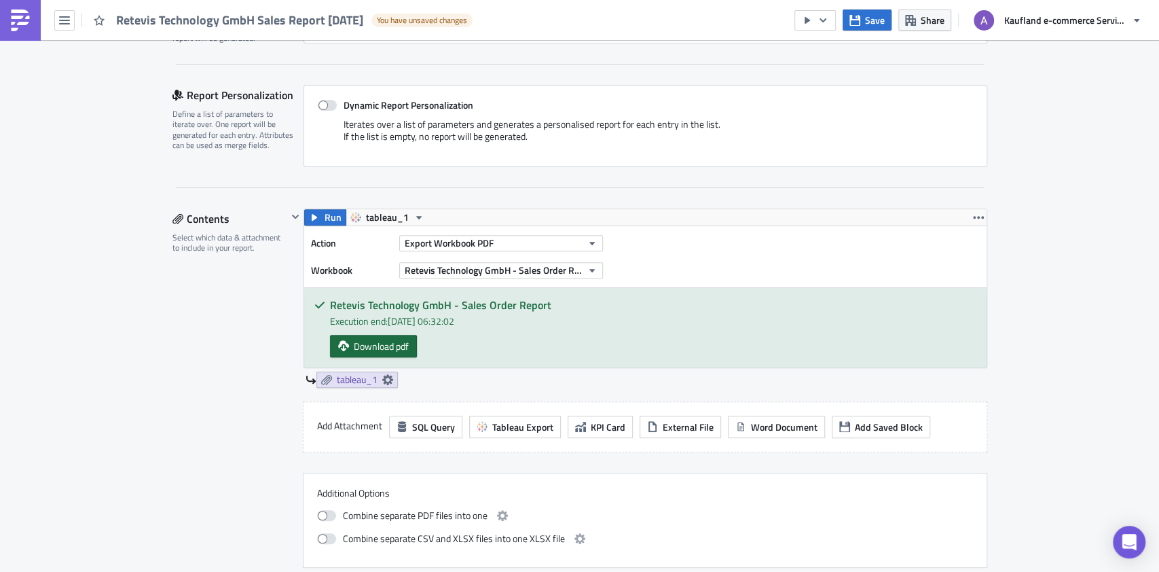
click at [386, 345] on span "Download pdf" at bounding box center [381, 346] width 55 height 14
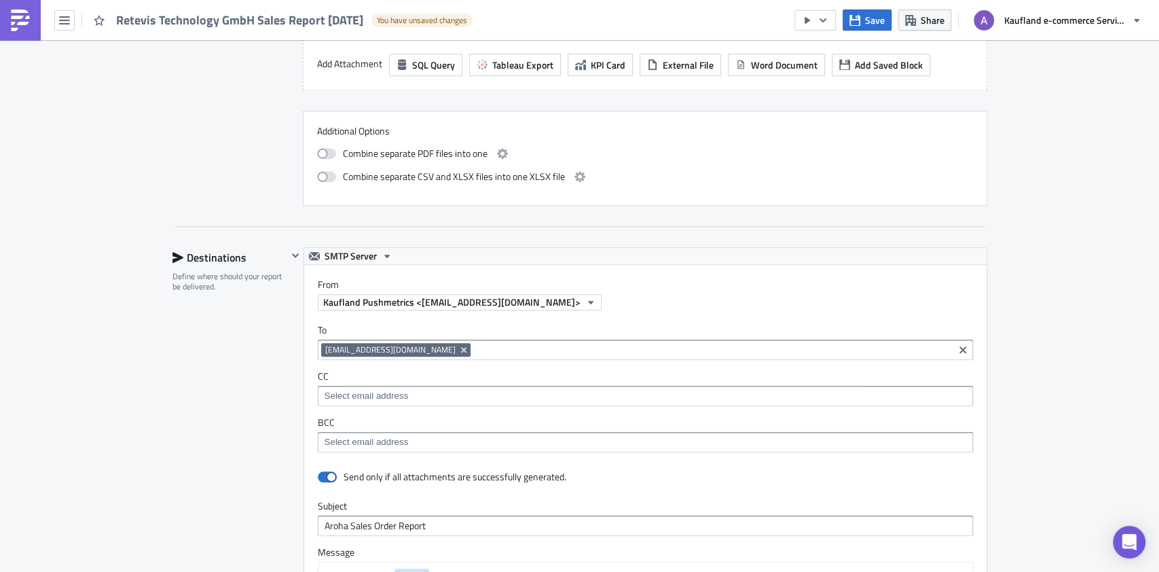
scroll to position [815, 0]
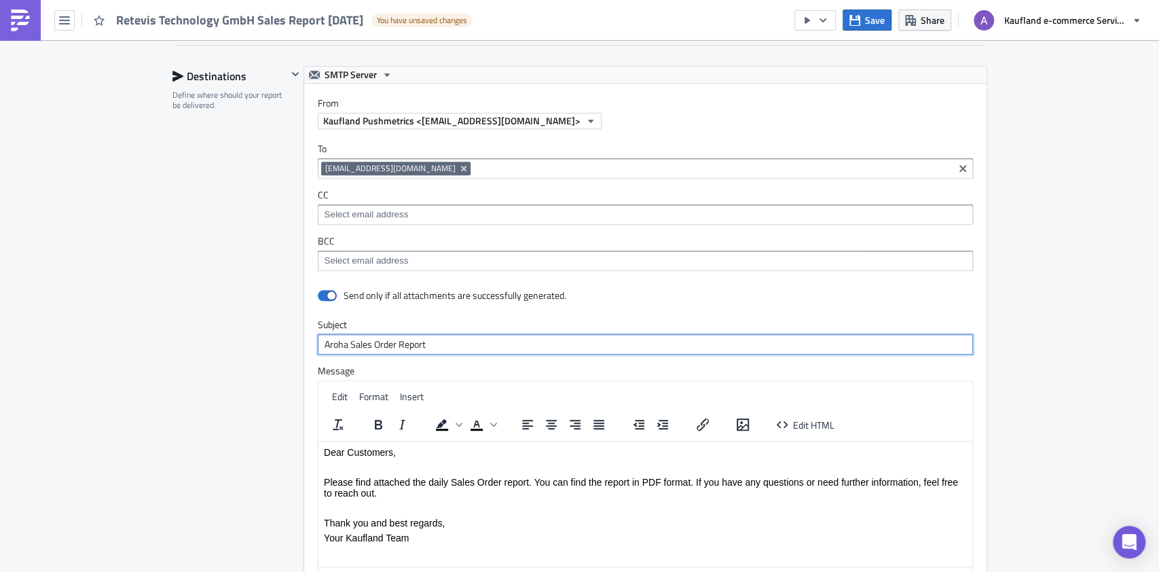
drag, startPoint x: 313, startPoint y: 339, endPoint x: 339, endPoint y: 341, distance: 25.9
click at [339, 341] on input "Aroha Sales Order Report" at bounding box center [645, 344] width 655 height 20
paste input "Retevis Technology GmbH"
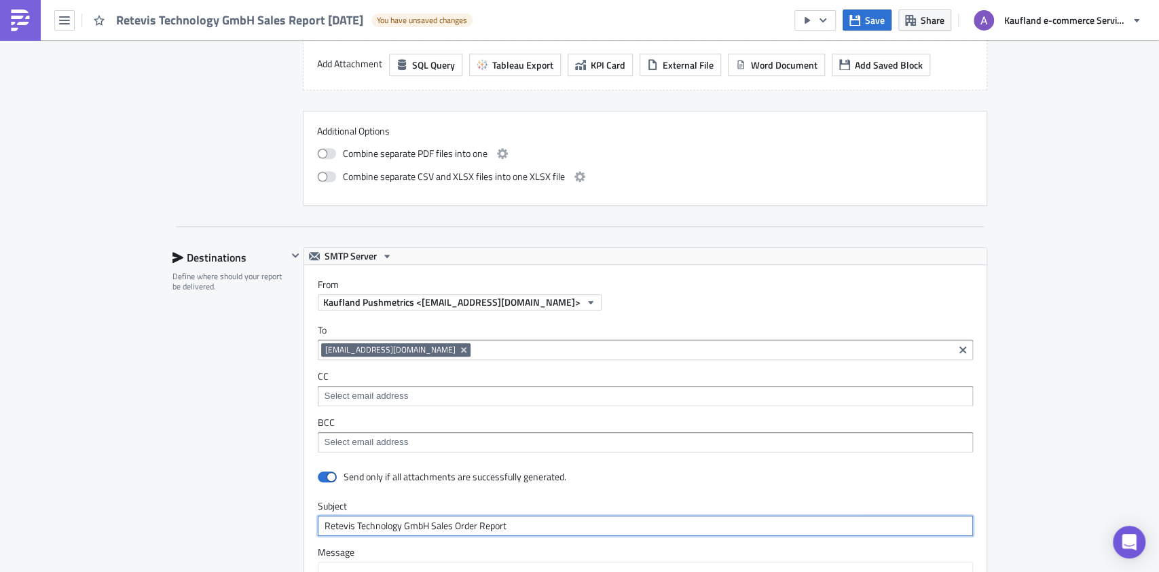
scroll to position [724, 0]
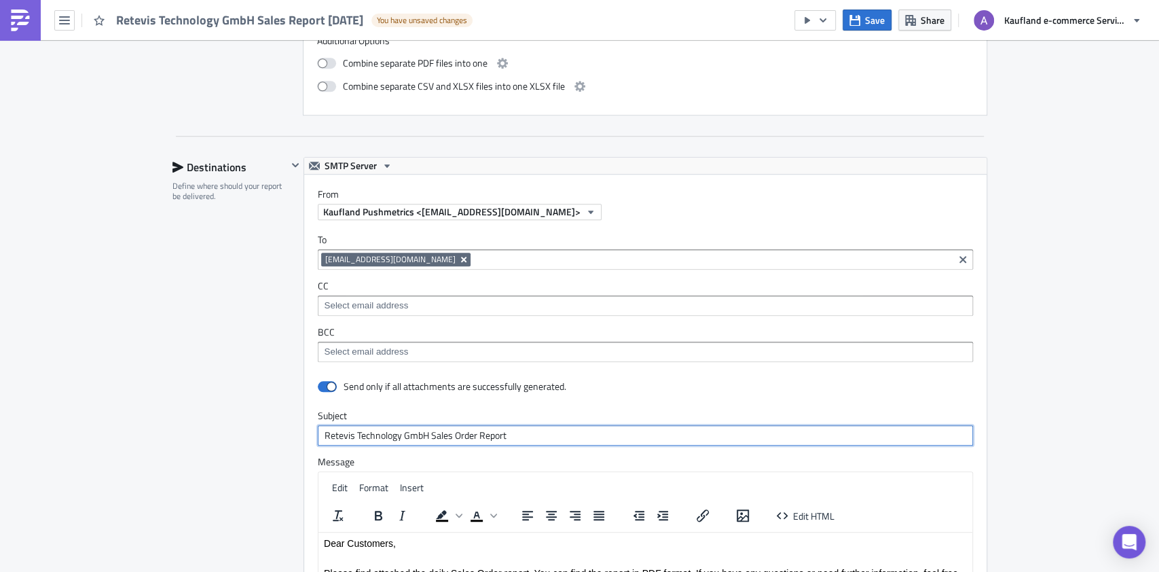
type input "Retevis Technology GmbH Sales Order Report"
click at [458, 255] on icon "Remove Tag" at bounding box center [463, 259] width 11 height 11
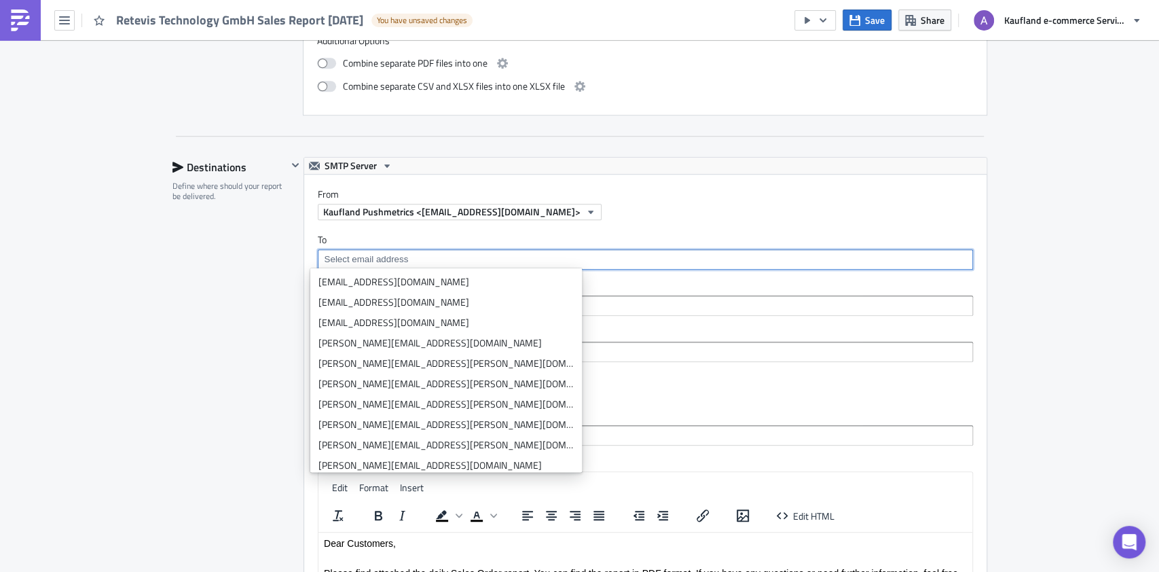
paste input "reteviscd@hotmail.com"
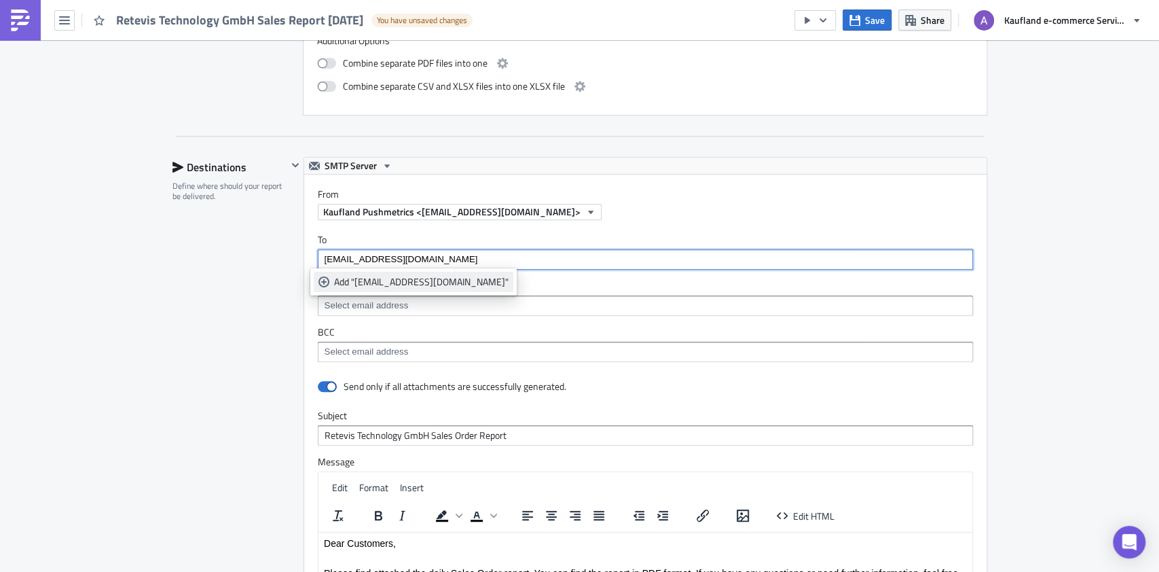
type input "reteviscd@hotmail.com"
click at [413, 276] on div "Add "reteviscd@hotmail.com"" at bounding box center [421, 282] width 174 height 14
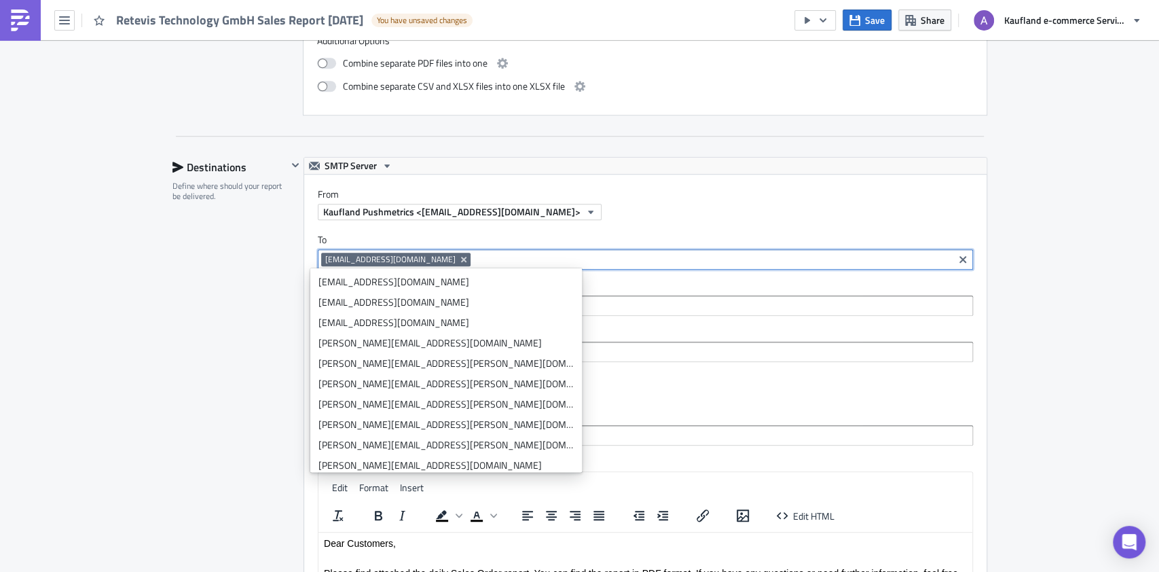
click at [1041, 262] on div "Fulfilment - 3PL Execution Log Edit " Retevis Technology GmbH Sales Report 2025…" at bounding box center [579, 161] width 1159 height 1690
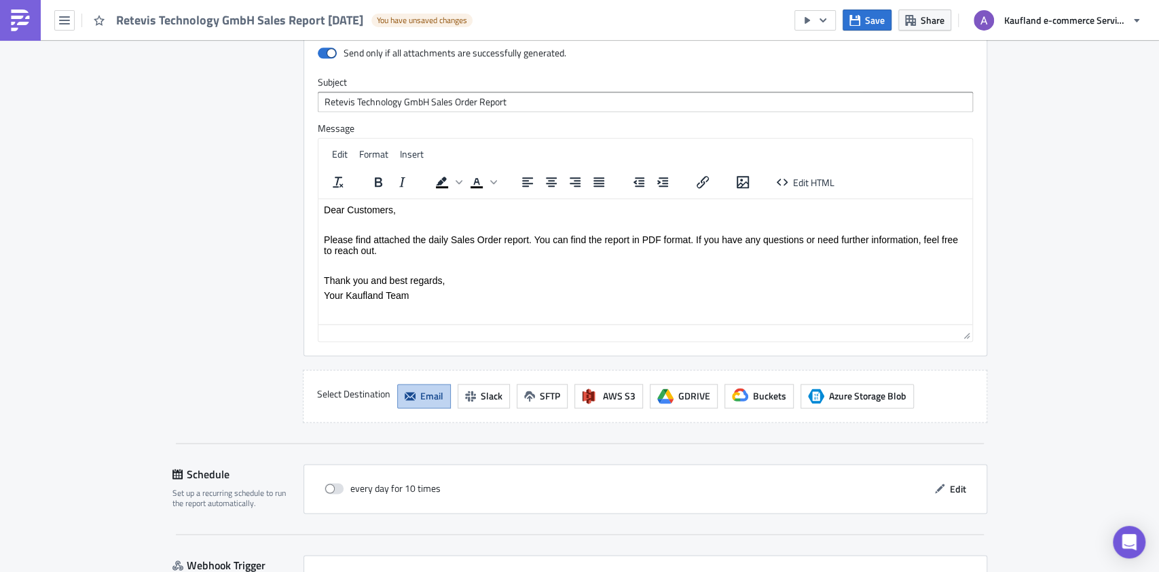
scroll to position [1064, 0]
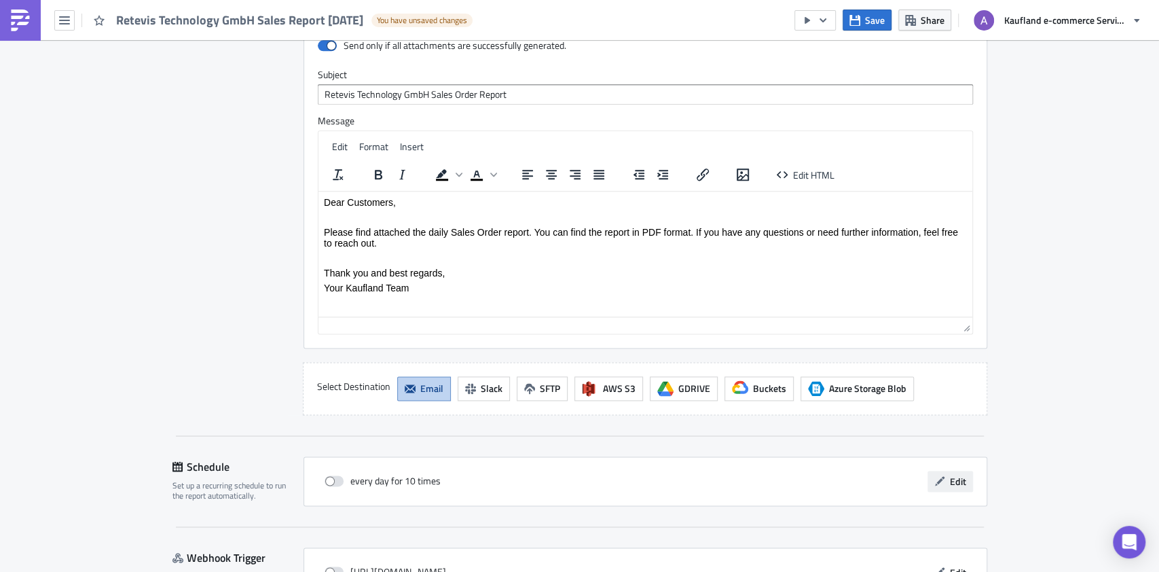
click at [950, 483] on span "Edit" at bounding box center [958, 481] width 16 height 14
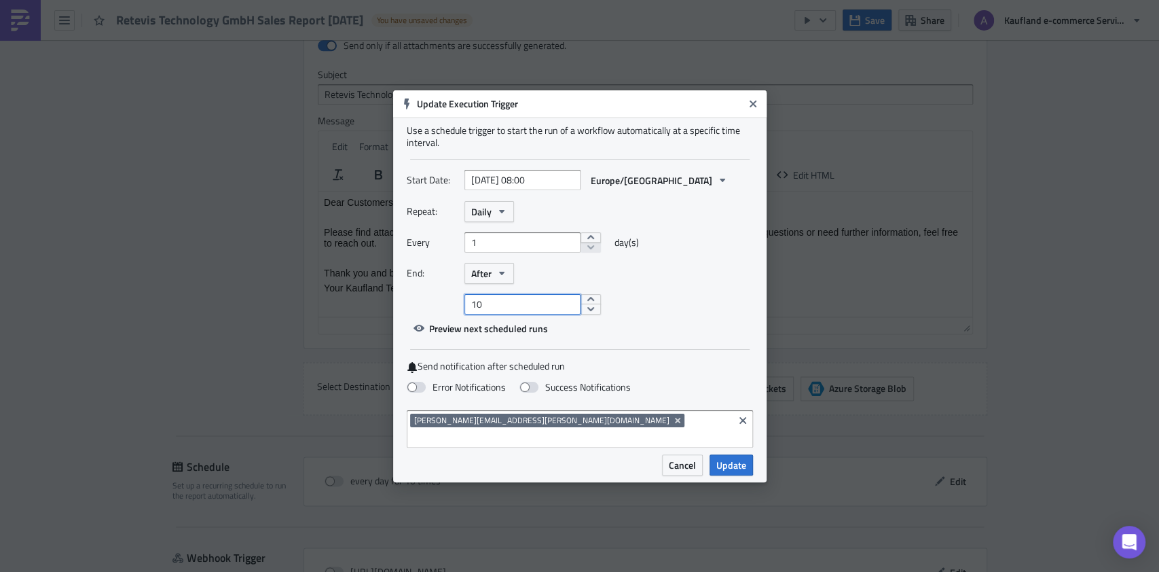
click at [516, 312] on input "10" at bounding box center [522, 304] width 116 height 20
type input "1"
click at [532, 187] on input "2025-10-15 08:00" at bounding box center [522, 180] width 116 height 20
select select "9"
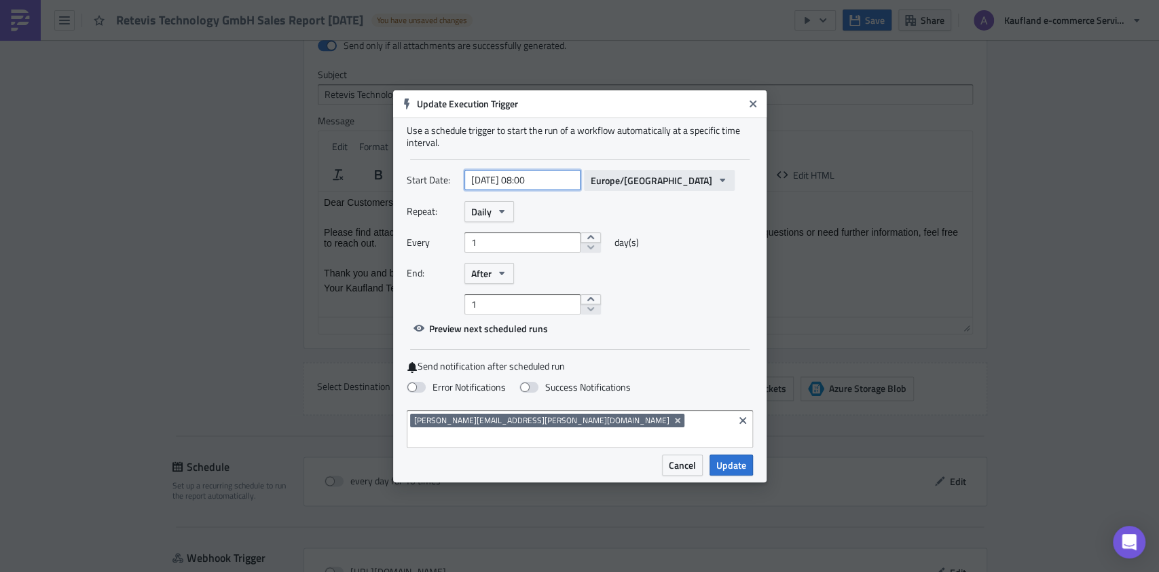
select select "2025"
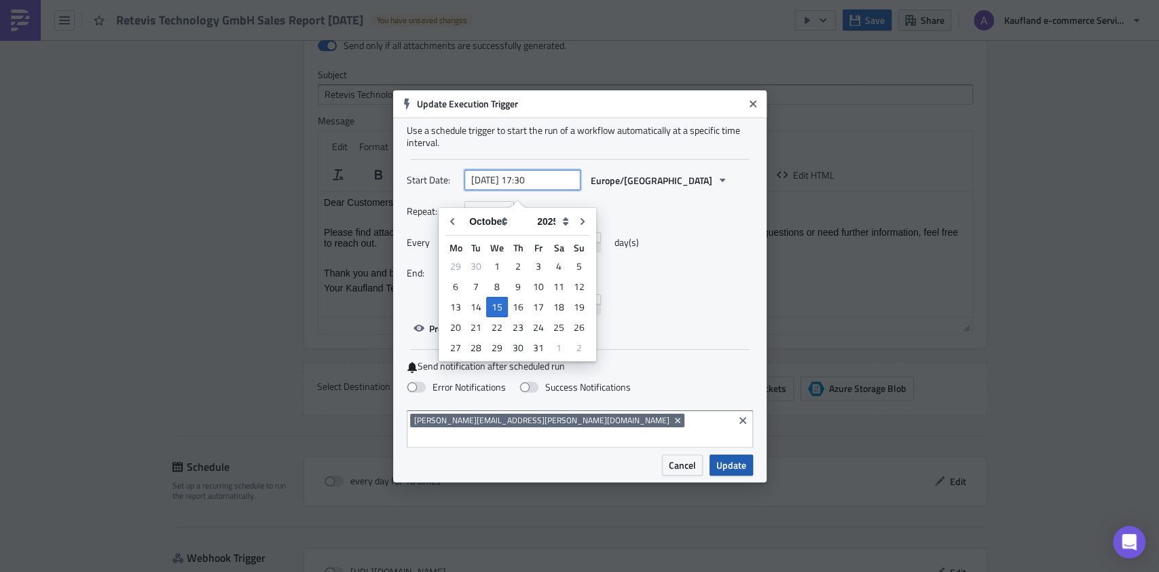
type input "[DATE] 17:30"
click at [734, 458] on span "Update" at bounding box center [731, 465] width 30 height 14
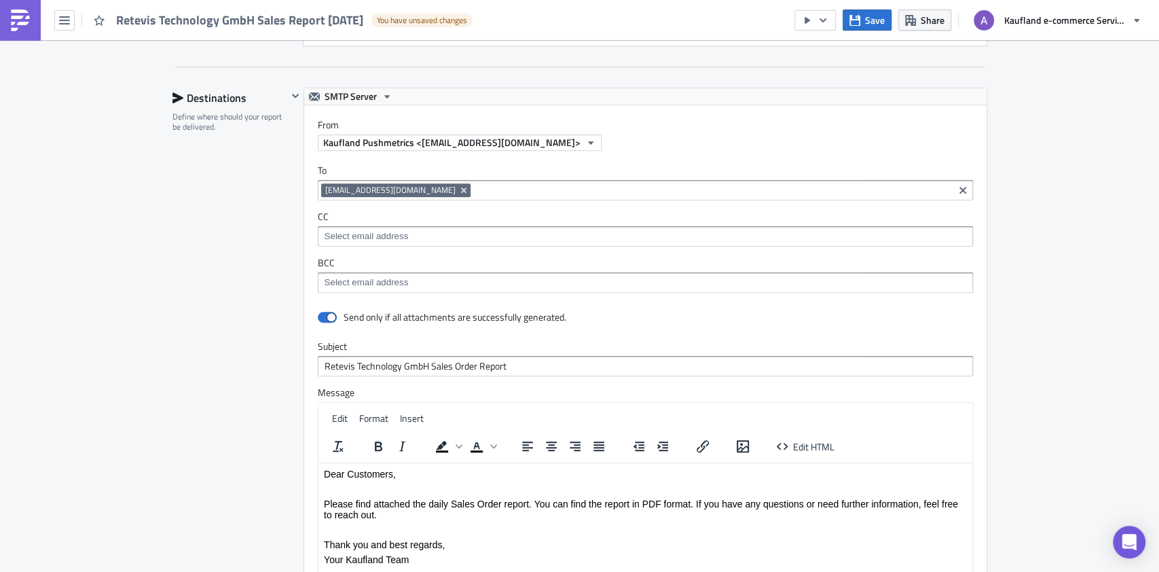
scroll to position [1155, 0]
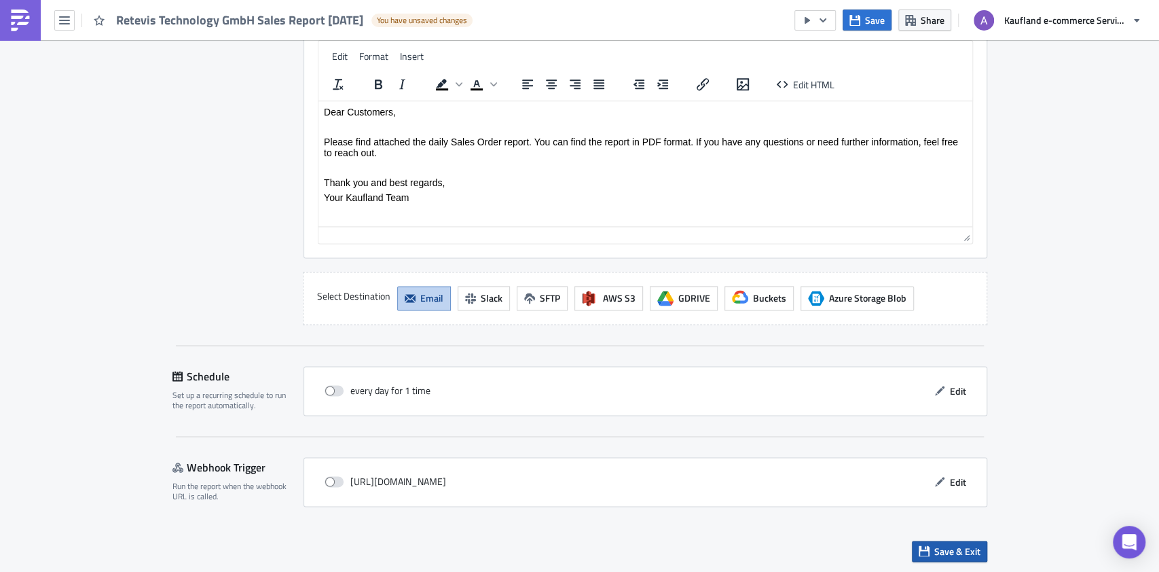
click at [937, 544] on span "Save & Exit" at bounding box center [957, 551] width 46 height 14
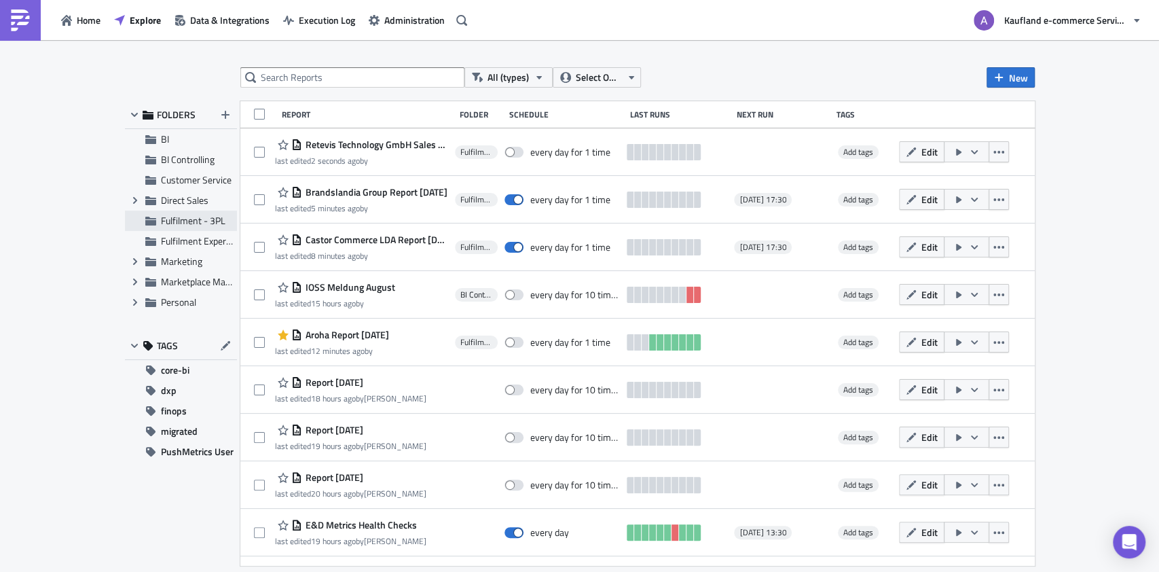
click at [191, 220] on span "Fulfilment - 3PL" at bounding box center [193, 220] width 64 height 14
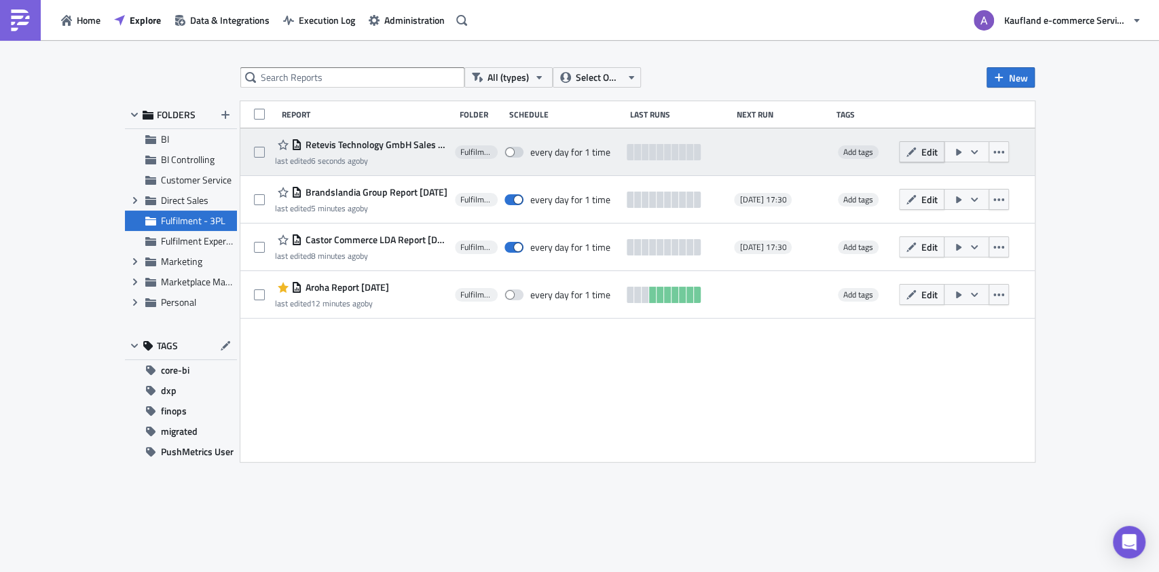
click at [927, 156] on span "Edit" at bounding box center [929, 152] width 16 height 14
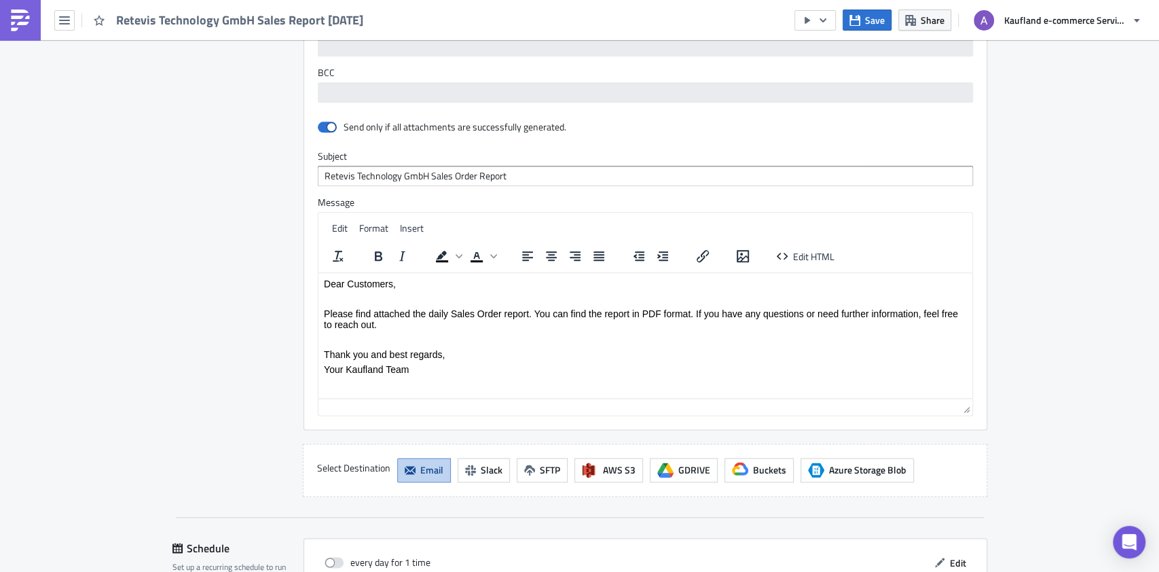
scroll to position [1064, 0]
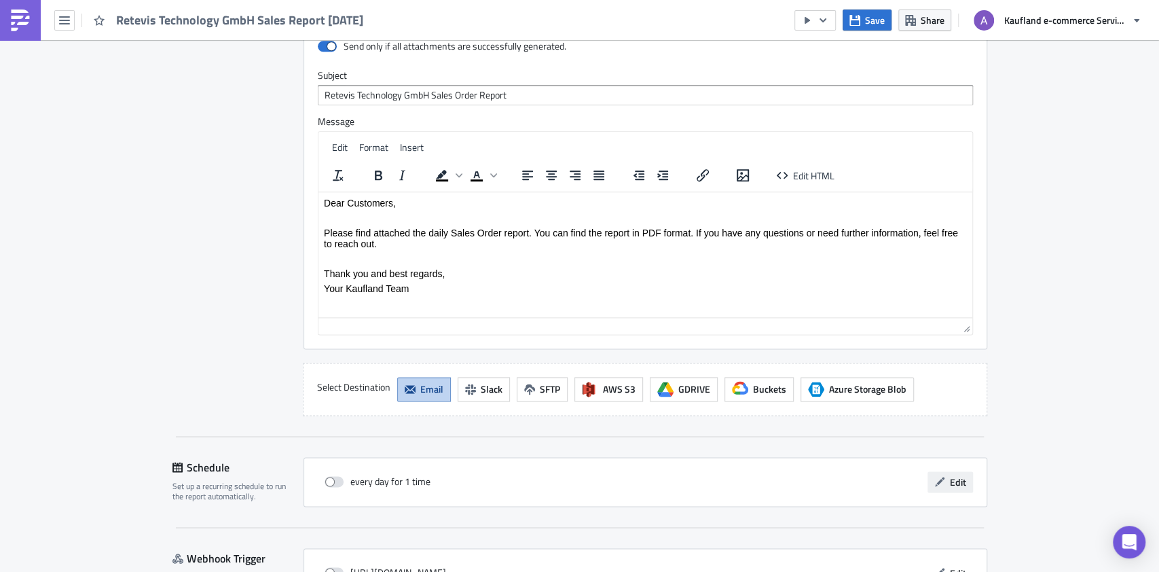
click at [957, 476] on span "Edit" at bounding box center [958, 482] width 16 height 14
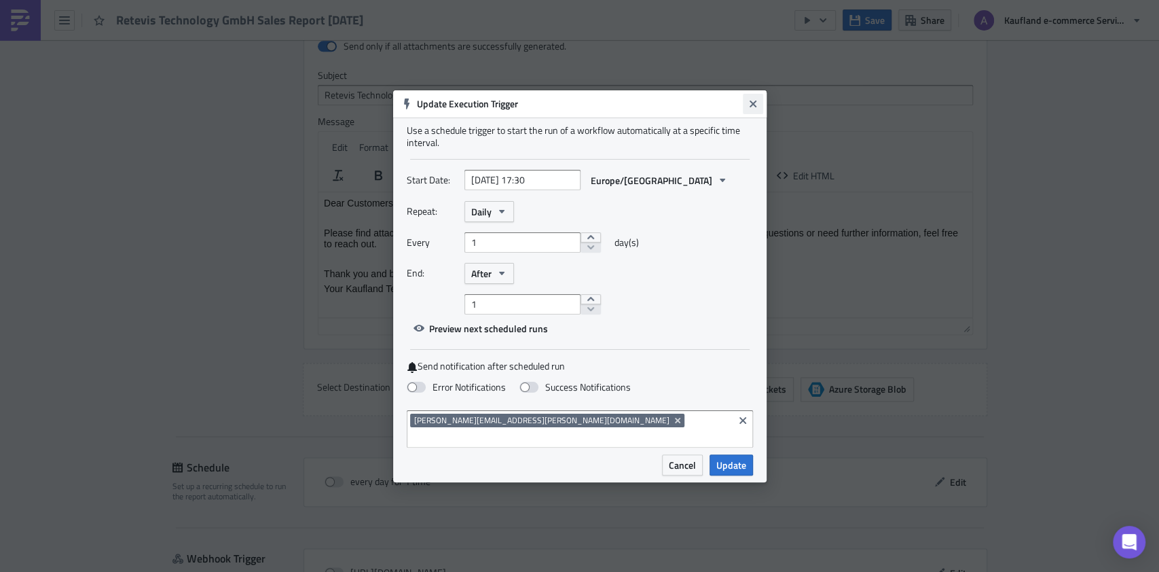
click at [758, 110] on button "Close" at bounding box center [753, 104] width 20 height 20
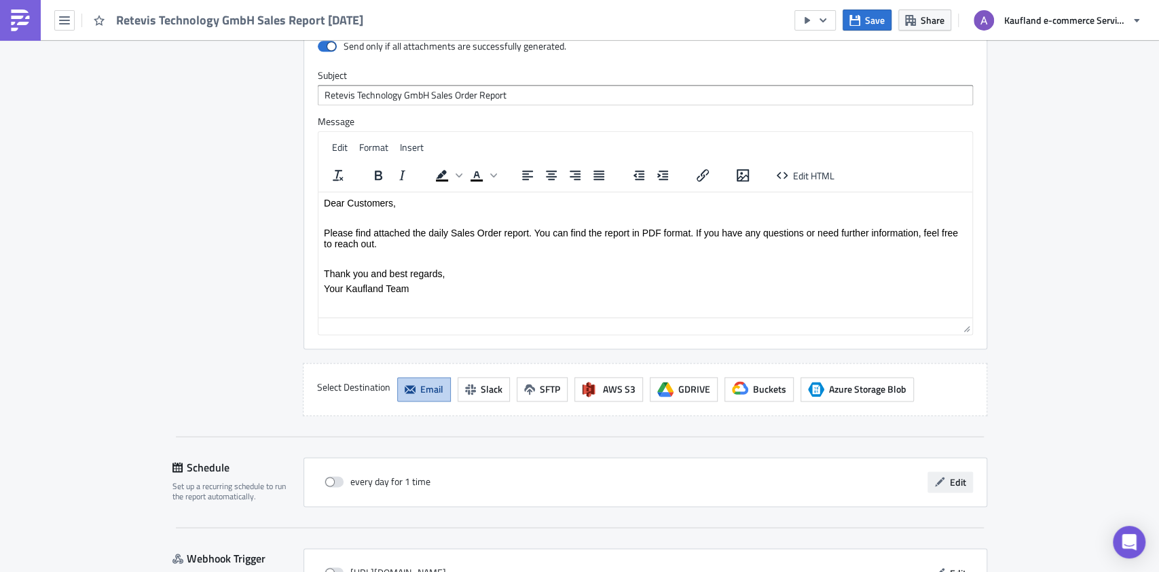
click at [952, 478] on span "Edit" at bounding box center [958, 482] width 16 height 14
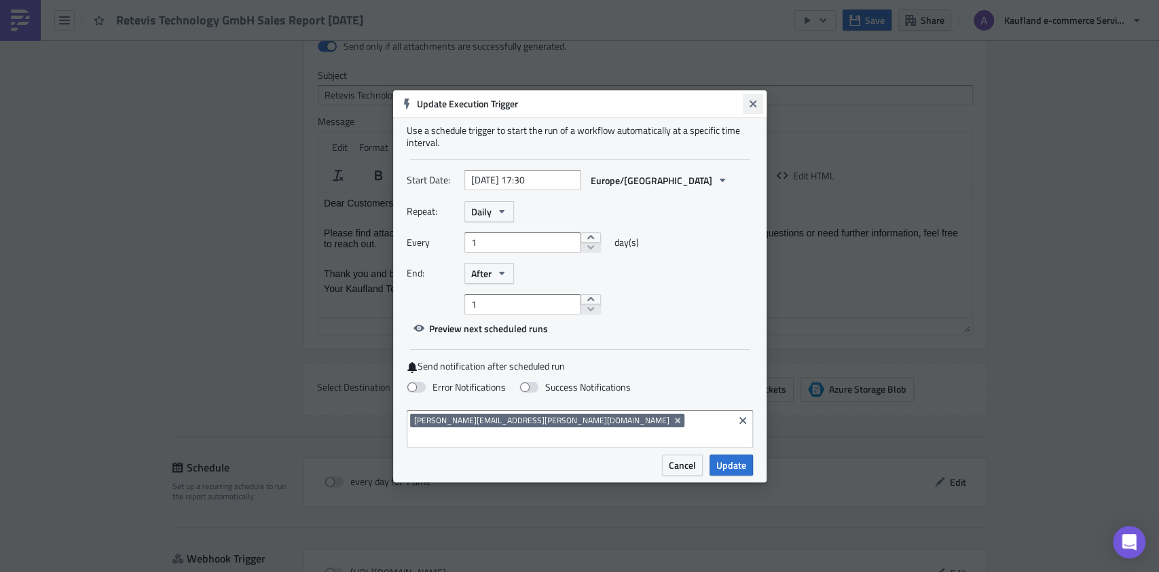
click at [754, 107] on icon "Close" at bounding box center [752, 103] width 7 height 7
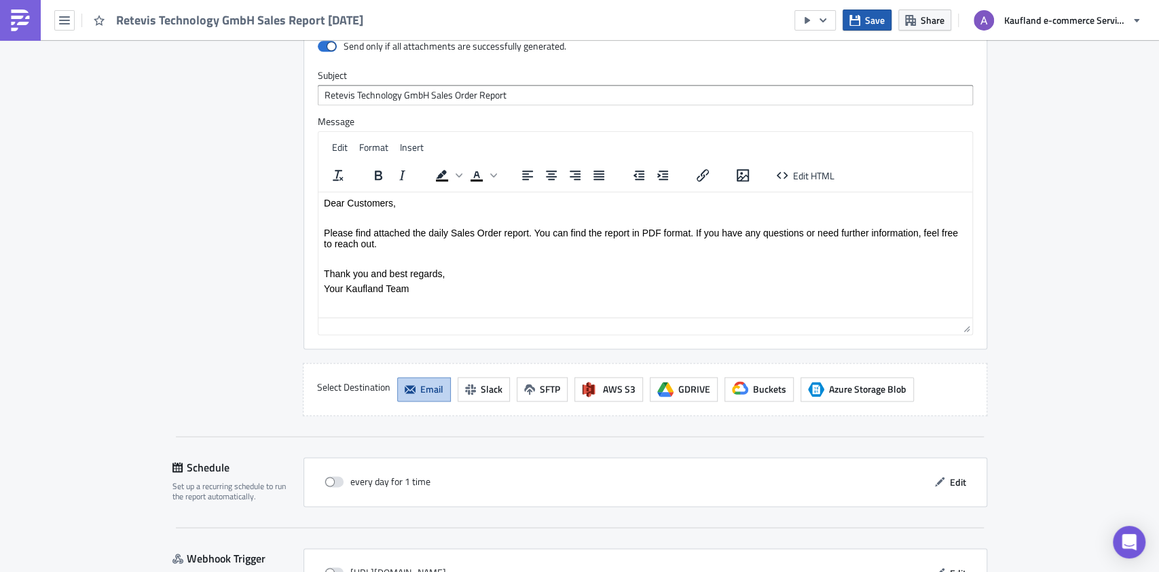
click at [863, 14] on button "Save" at bounding box center [866, 20] width 49 height 21
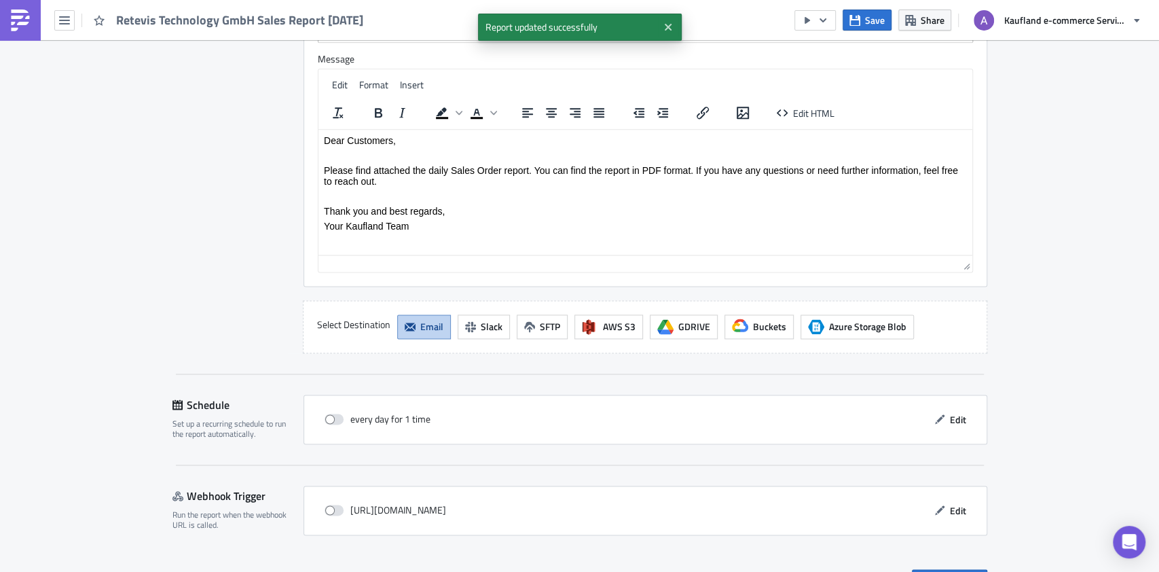
scroll to position [1155, 0]
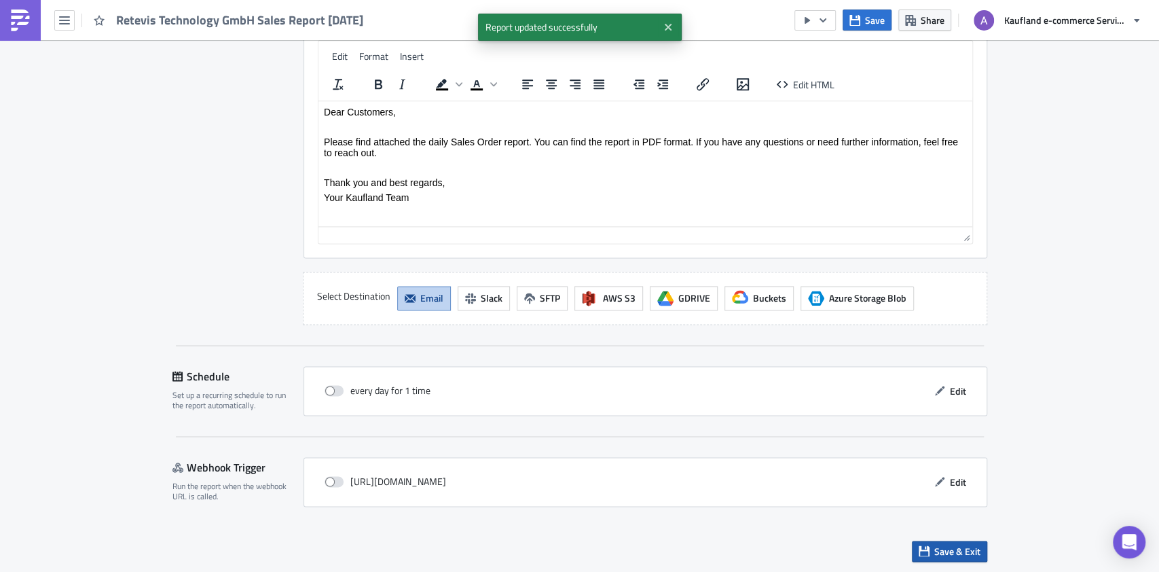
click at [971, 551] on span "Save & Exit" at bounding box center [957, 551] width 46 height 14
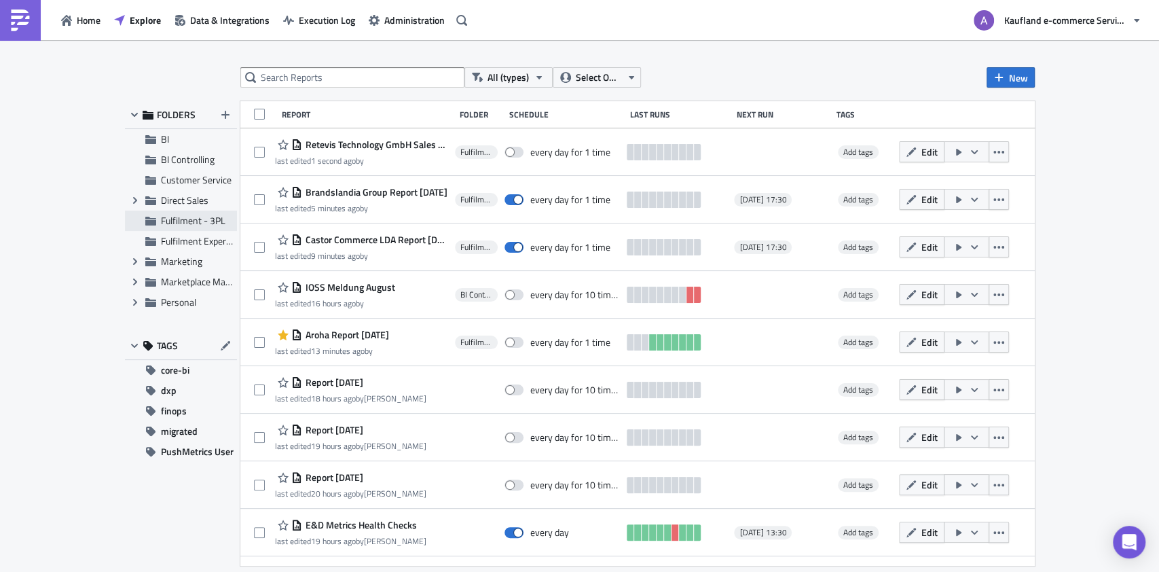
click at [186, 223] on span "Fulfilment - 3PL" at bounding box center [193, 220] width 64 height 14
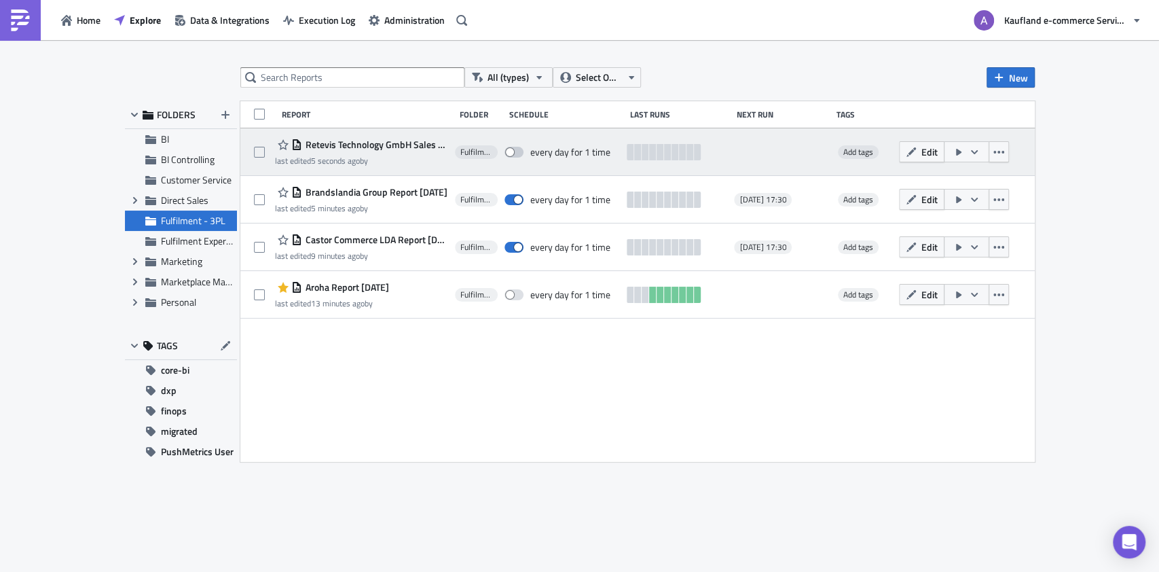
click at [509, 149] on span at bounding box center [513, 152] width 19 height 11
click at [509, 149] on input "checkbox" at bounding box center [511, 152] width 9 height 9
checkbox input "true"
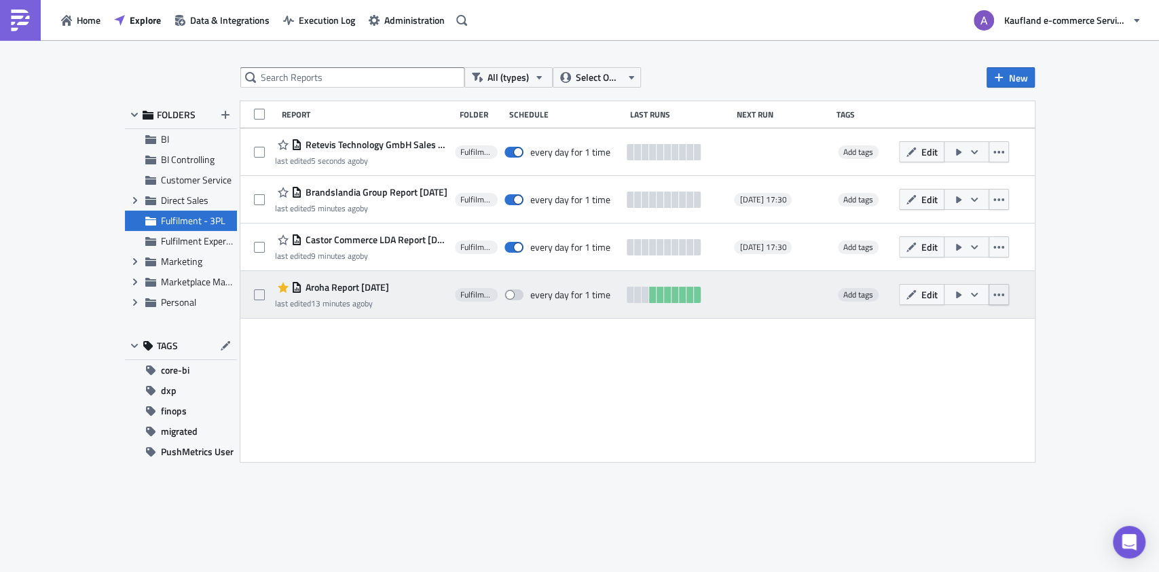
click at [994, 295] on icon "button" at bounding box center [998, 294] width 11 height 3
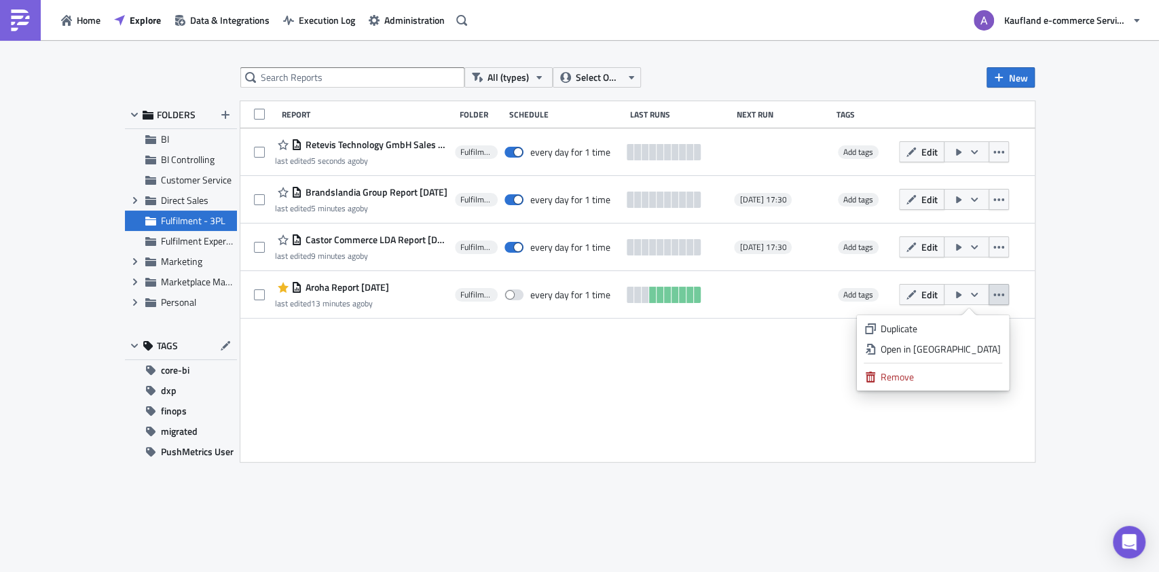
click at [957, 322] on div "Duplicate" at bounding box center [940, 329] width 120 height 14
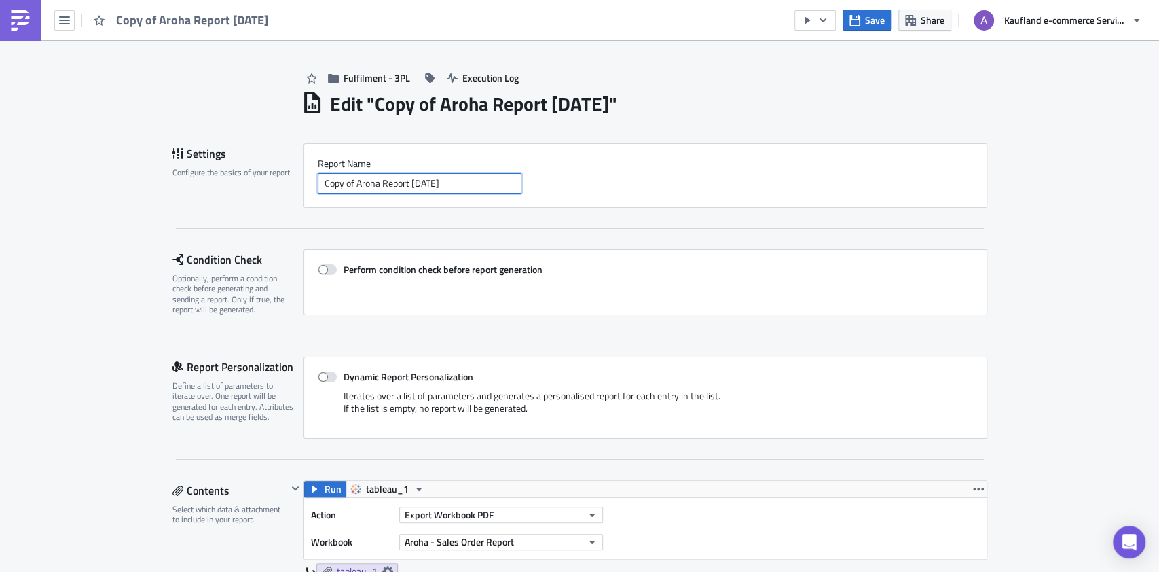
drag, startPoint x: 316, startPoint y: 182, endPoint x: 373, endPoint y: 183, distance: 56.3
click at [373, 183] on input "Copy of Aroha Report 2025-10-14" at bounding box center [420, 183] width 204 height 20
paste input "ANDeal"
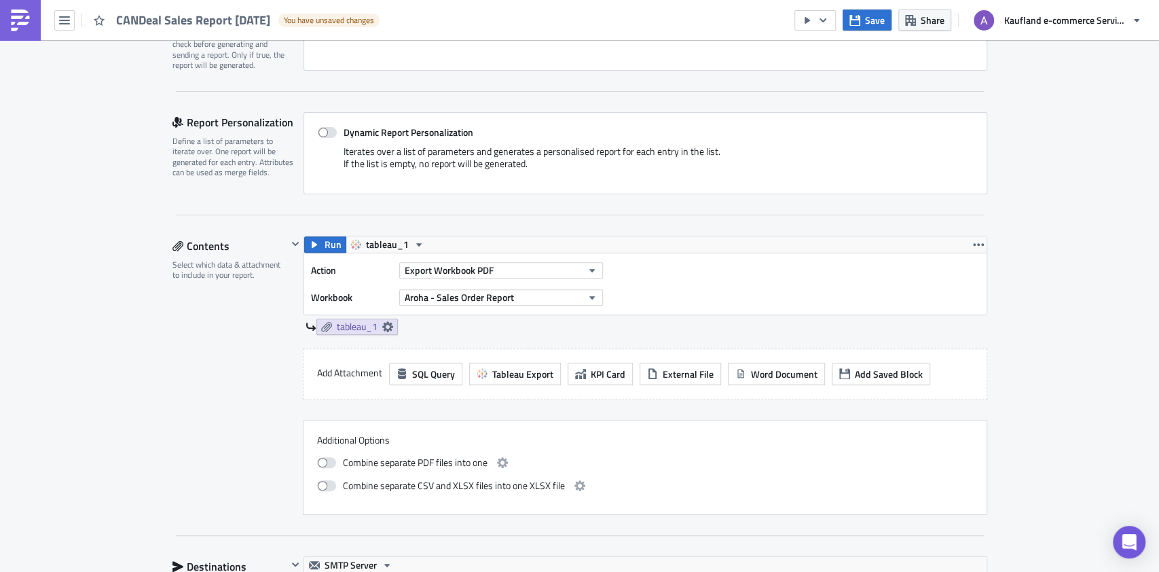
scroll to position [272, 0]
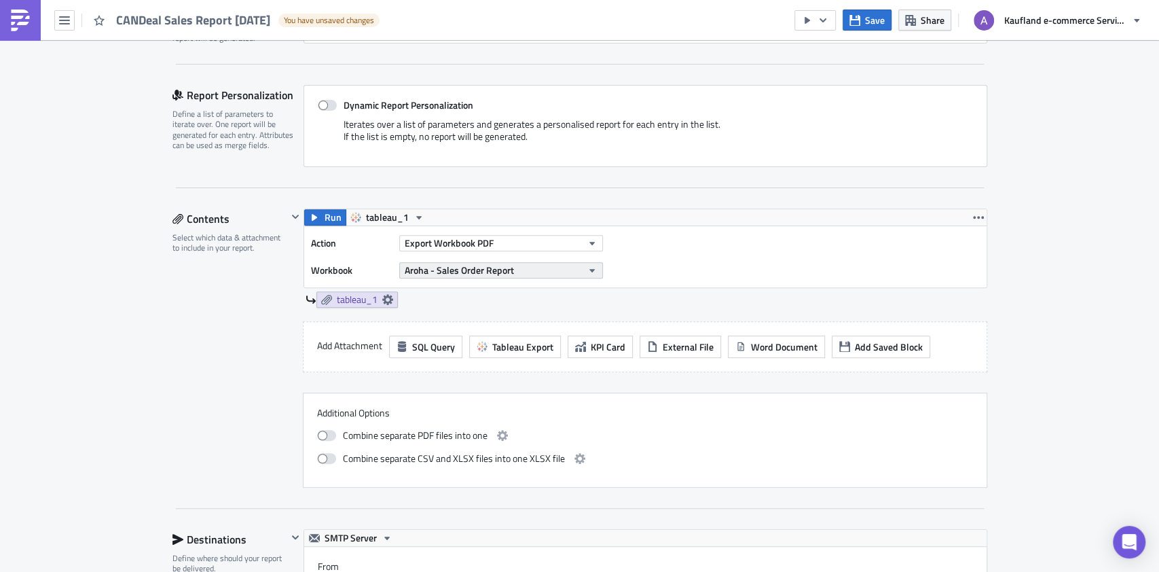
type input "CANDeal Sales Report [DATE]"
click at [587, 274] on icon "button" at bounding box center [592, 270] width 11 height 11
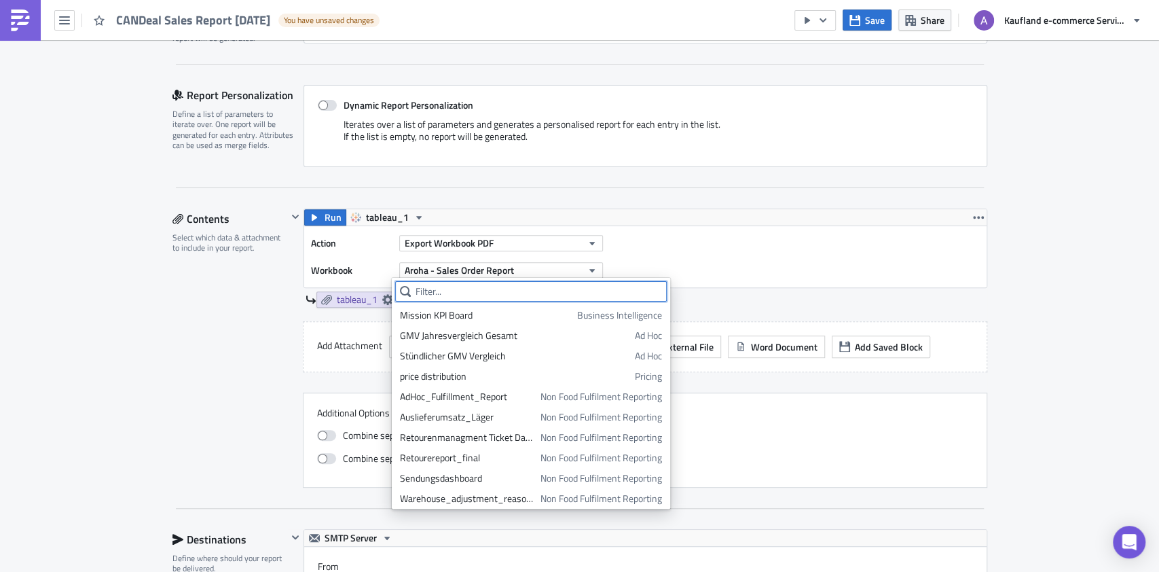
paste input "CANDeal"
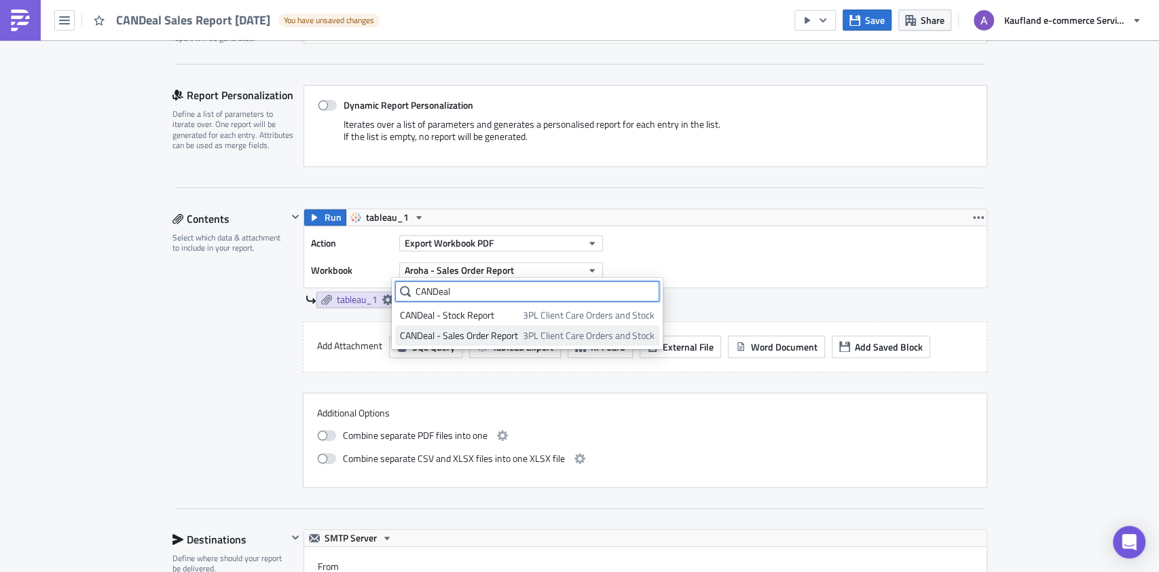
type input "CANDeal"
click at [533, 333] on span "3PL Client Care Orders and Stock" at bounding box center [589, 336] width 132 height 14
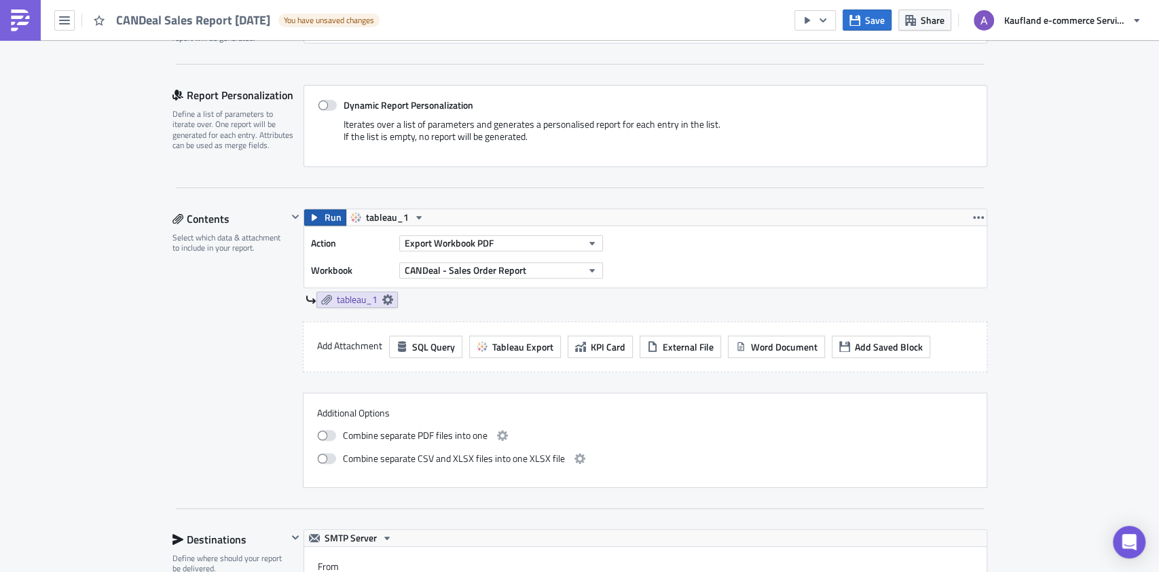
click at [312, 217] on button "Run" at bounding box center [325, 217] width 42 height 16
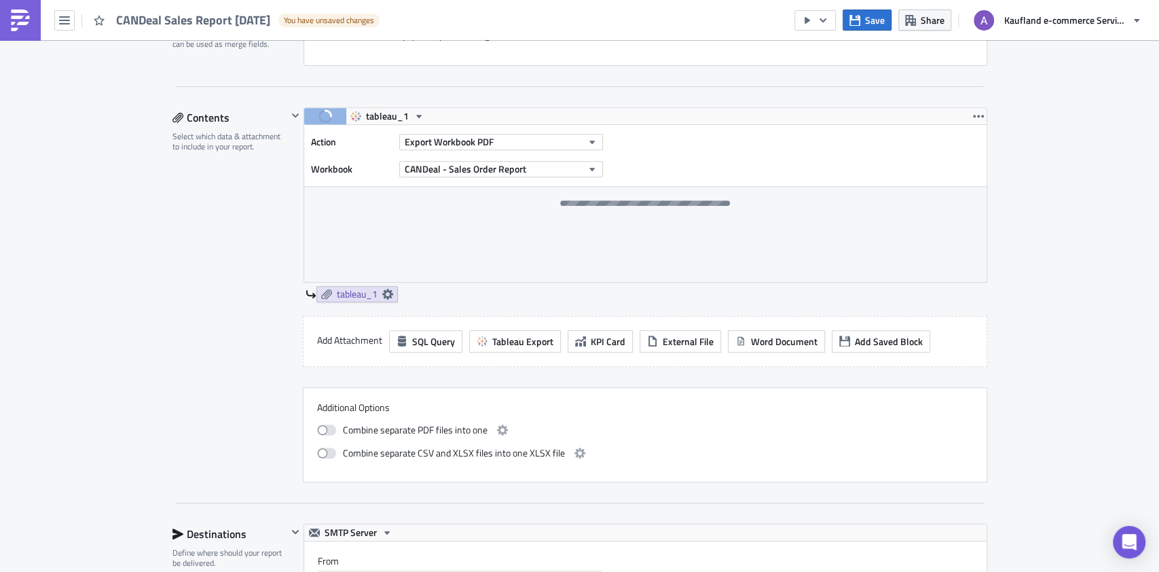
scroll to position [181, 0]
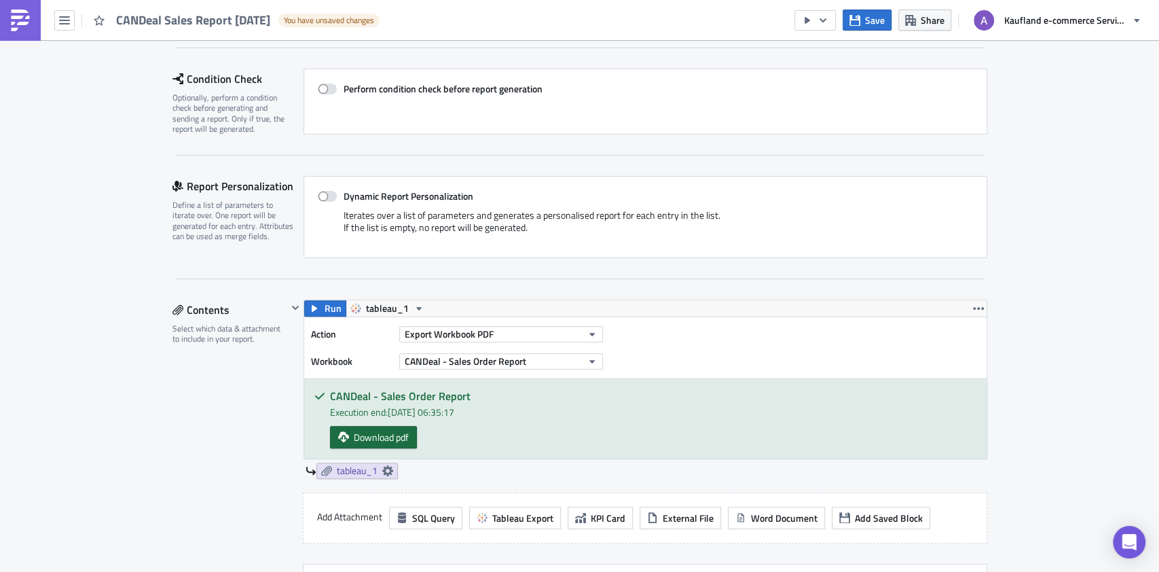
click at [386, 432] on span "Download pdf" at bounding box center [381, 437] width 55 height 14
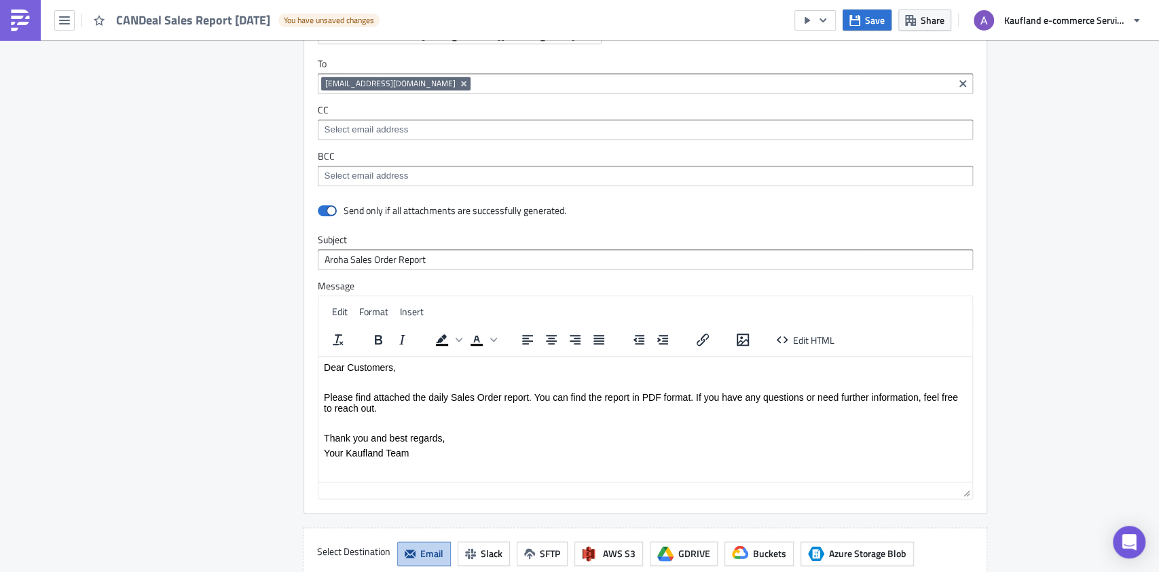
scroll to position [905, 0]
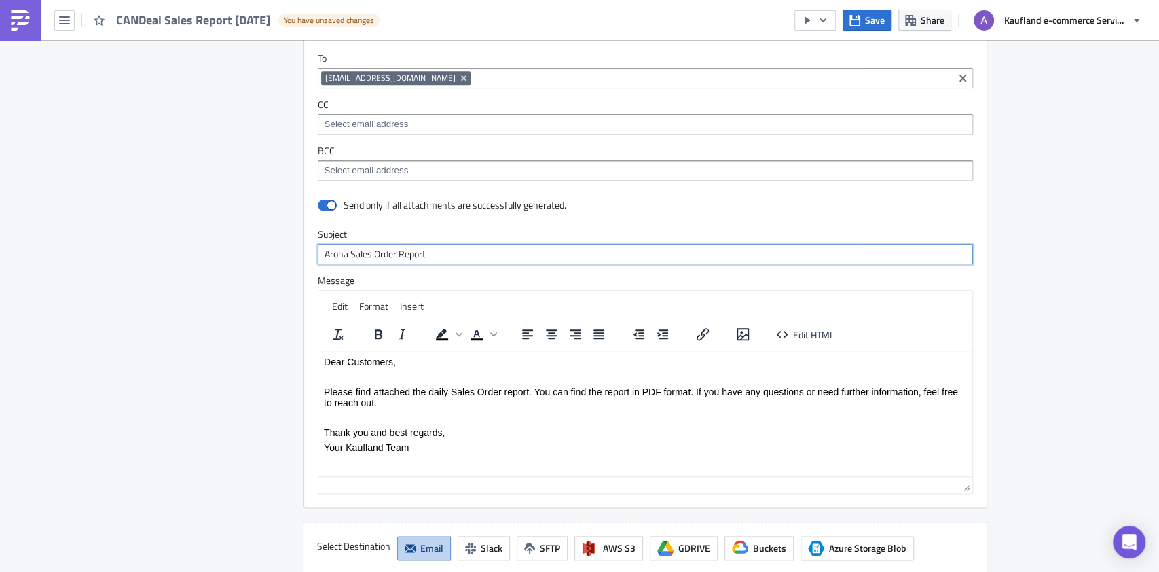
drag, startPoint x: 312, startPoint y: 251, endPoint x: 341, endPoint y: 249, distance: 28.6
click at [341, 249] on input "Aroha Sales Order Report" at bounding box center [645, 254] width 655 height 20
paste input "CANDeal"
type input "CANDeal Sales Order Report"
click at [460, 75] on icon "Remove Tag" at bounding box center [462, 77] width 5 height 5
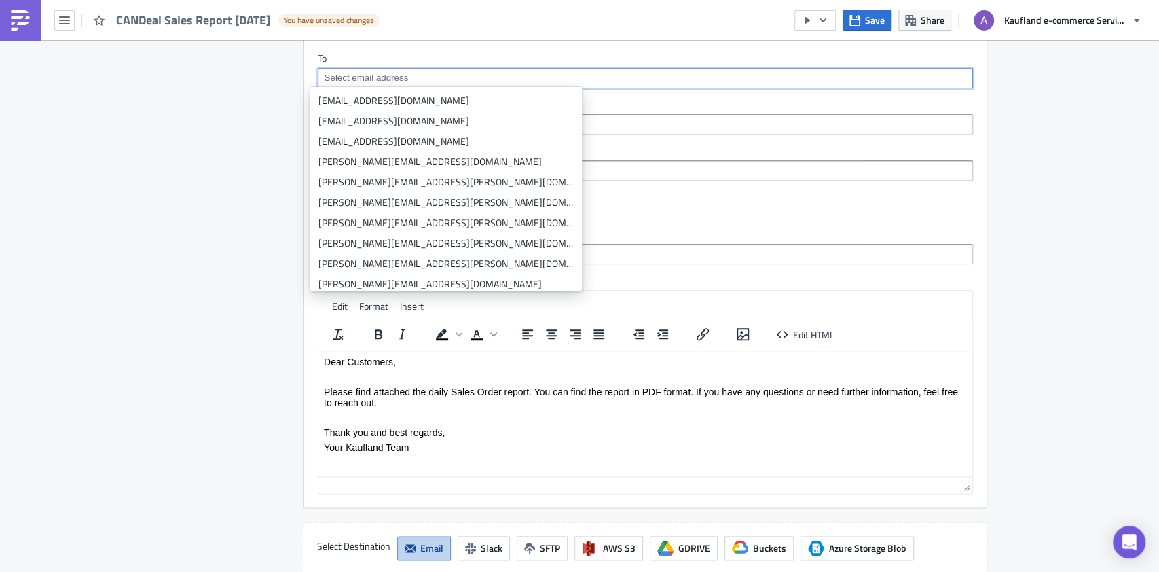
paste input "cnadream@hotmail.com"
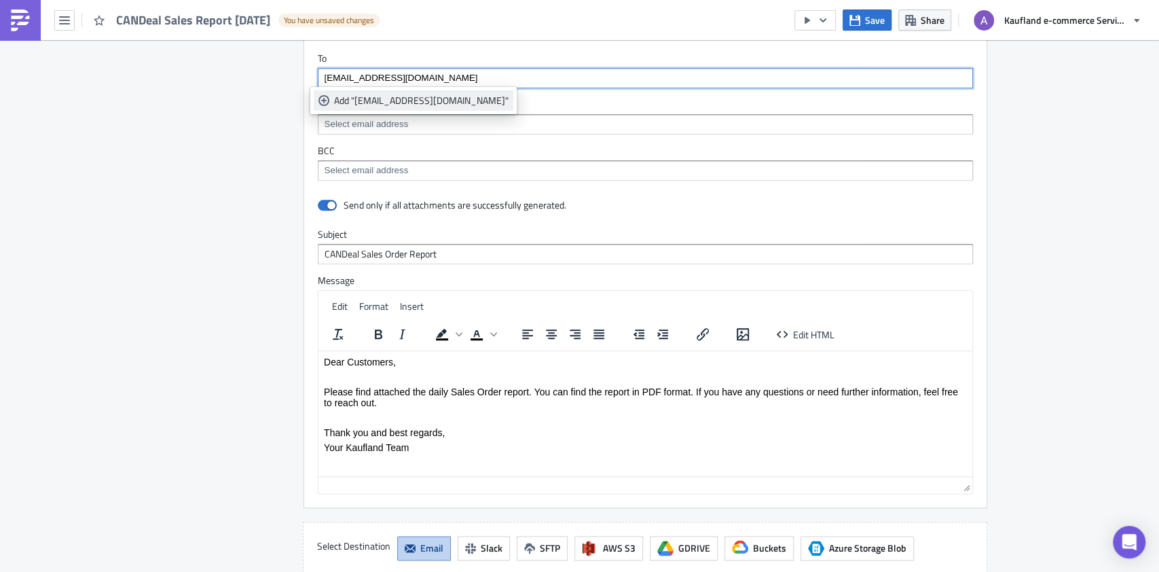
type input "cnadream@hotmail.com"
click at [418, 97] on div "Add "cnadream@hotmail.com"" at bounding box center [421, 101] width 174 height 14
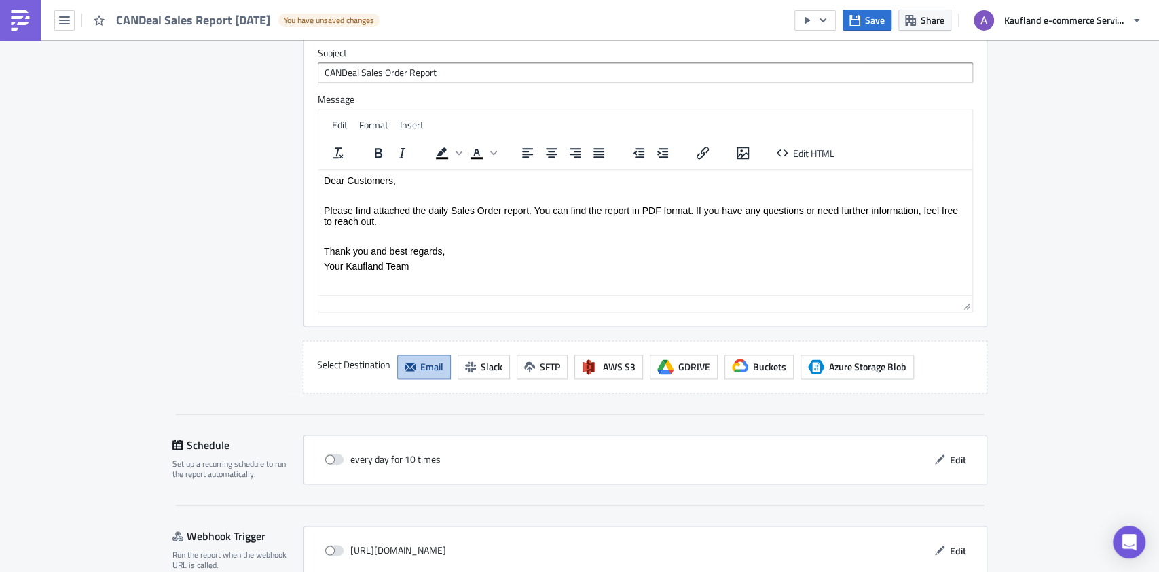
scroll to position [1155, 0]
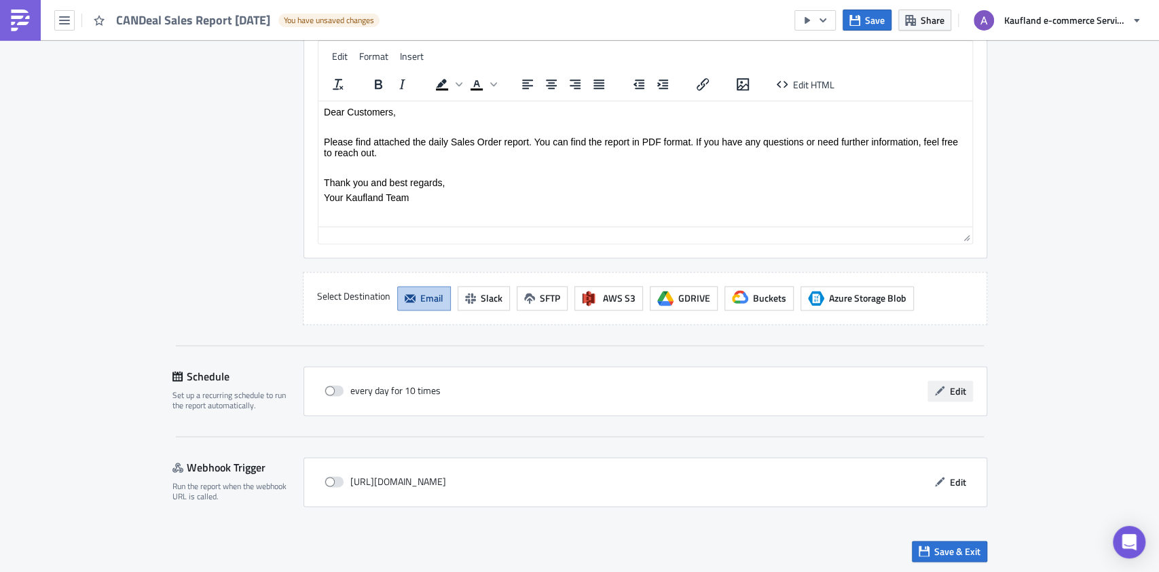
click at [946, 380] on button "Edit" at bounding box center [949, 390] width 45 height 21
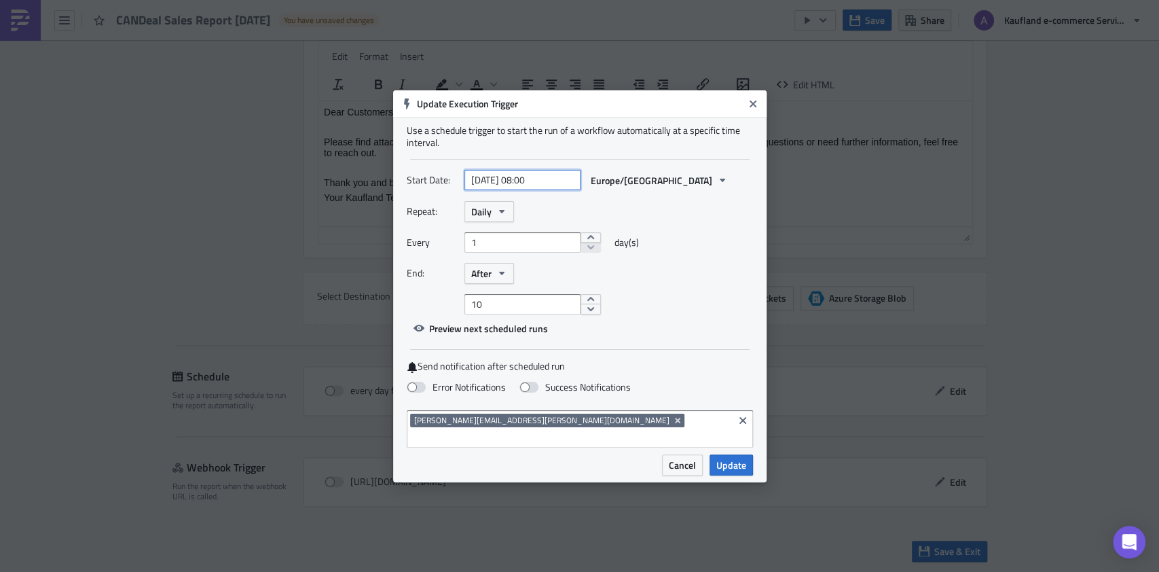
click at [532, 187] on input "2025-10-15 08:00" at bounding box center [522, 180] width 116 height 20
select select "9"
select select "2025"
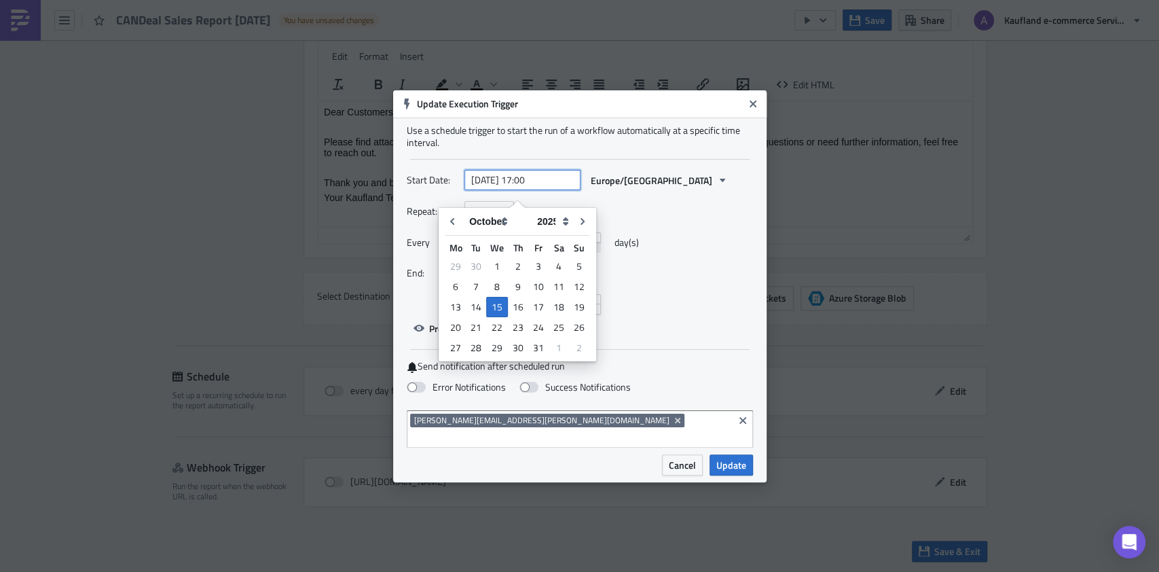
click at [553, 190] on input "2025-10-15 17:00" at bounding box center [522, 180] width 116 height 20
type input "[DATE] 17:30"
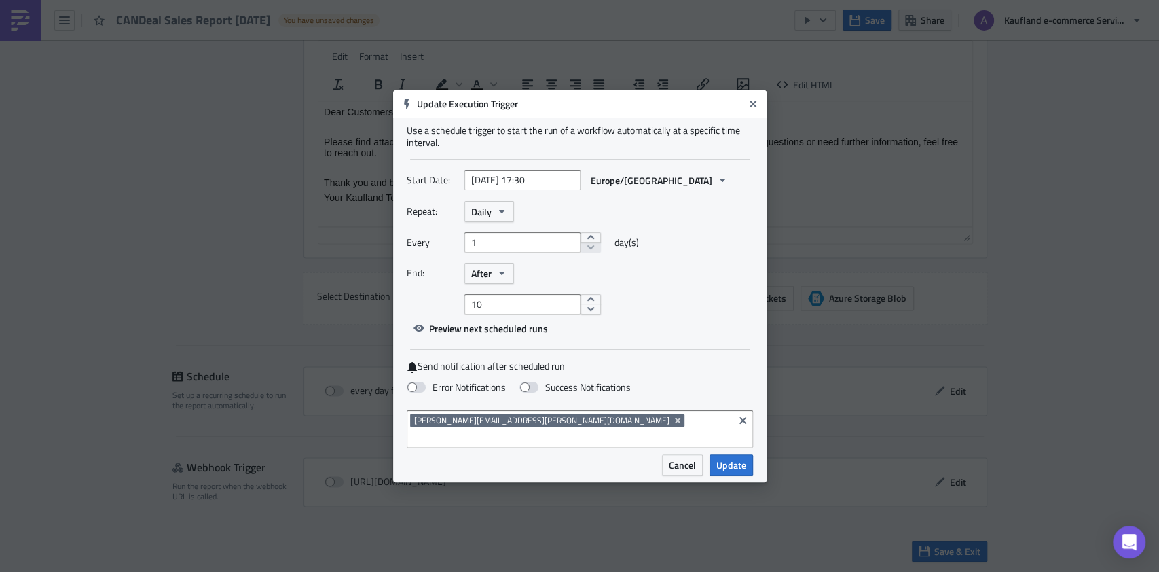
click at [693, 311] on div "10" at bounding box center [608, 304] width 289 height 20
click at [534, 312] on input "10" at bounding box center [522, 304] width 116 height 20
type input "1"
click at [732, 458] on span "Update" at bounding box center [731, 465] width 30 height 14
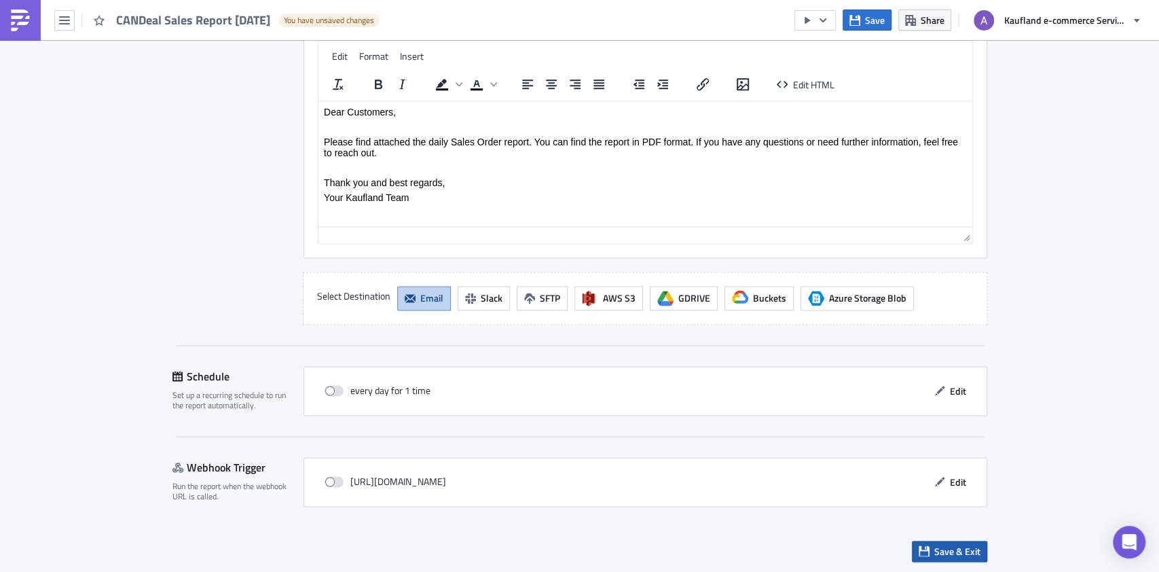
click at [964, 540] on button "Save & Exit" at bounding box center [949, 550] width 75 height 21
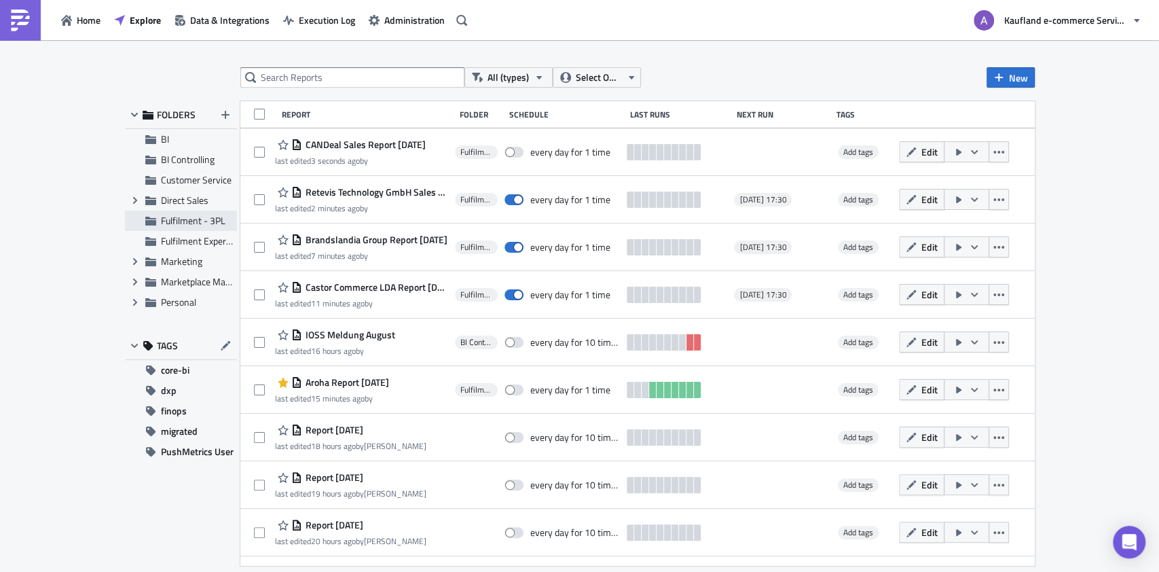
click at [187, 219] on span "Fulfilment - 3PL" at bounding box center [193, 220] width 64 height 14
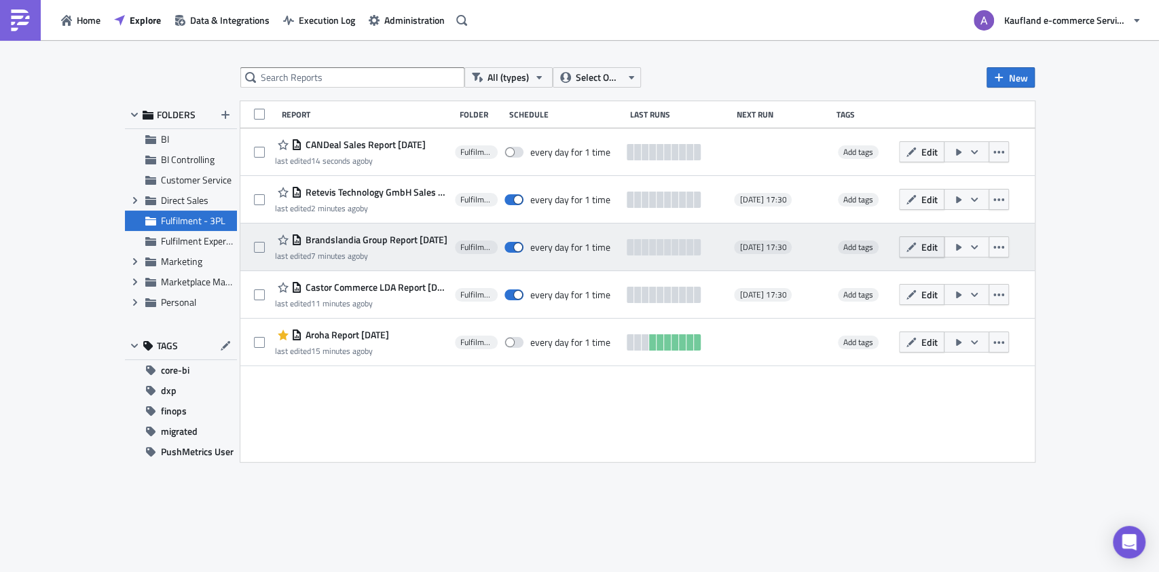
click at [937, 248] on span "Edit" at bounding box center [929, 247] width 16 height 14
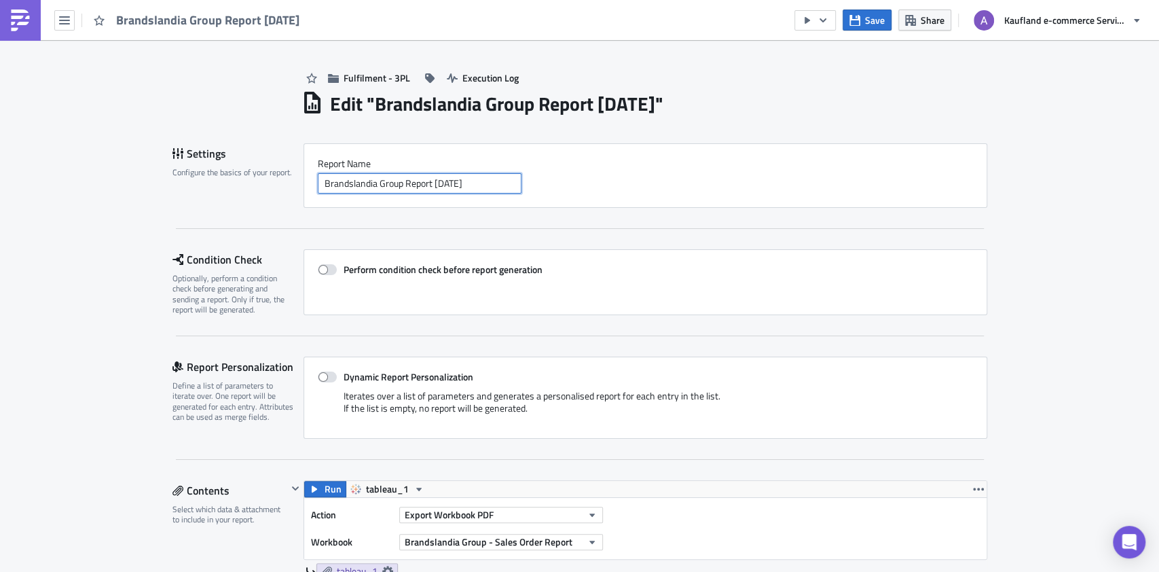
click at [394, 185] on input "Brandslandia Group Report 2025-10-14" at bounding box center [420, 183] width 204 height 20
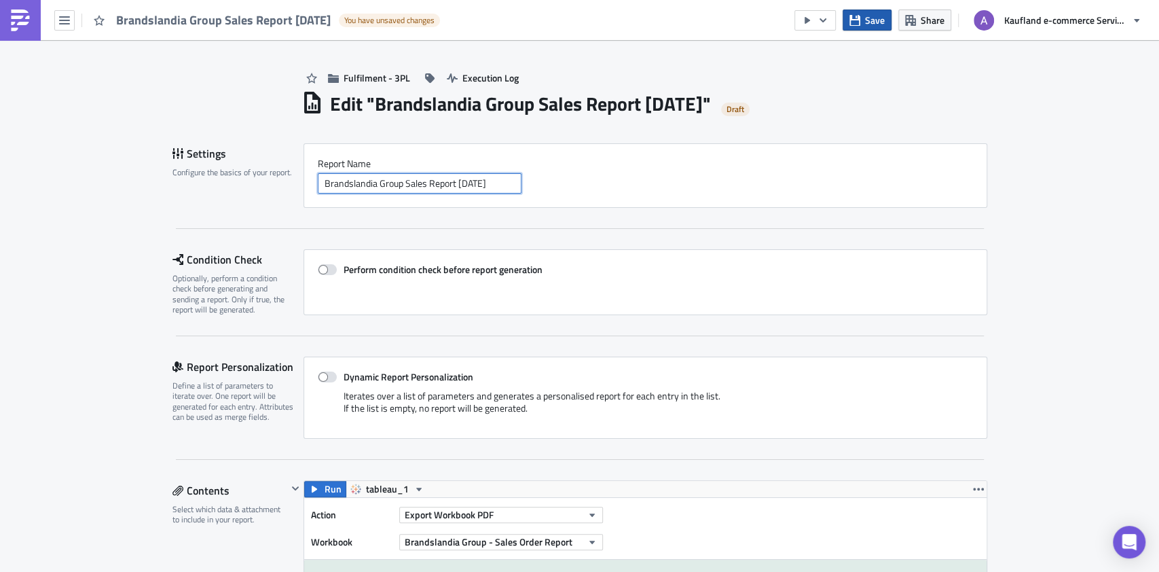
type input "Brandslandia Group Sales Report [DATE]"
click at [863, 14] on button "Save" at bounding box center [866, 20] width 49 height 21
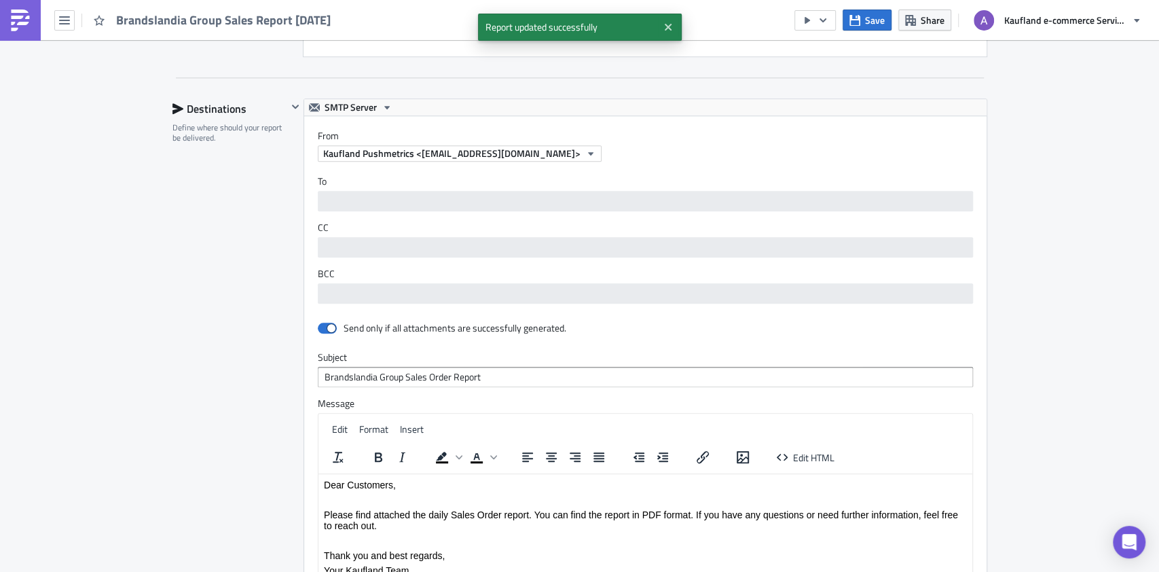
scroll to position [1155, 0]
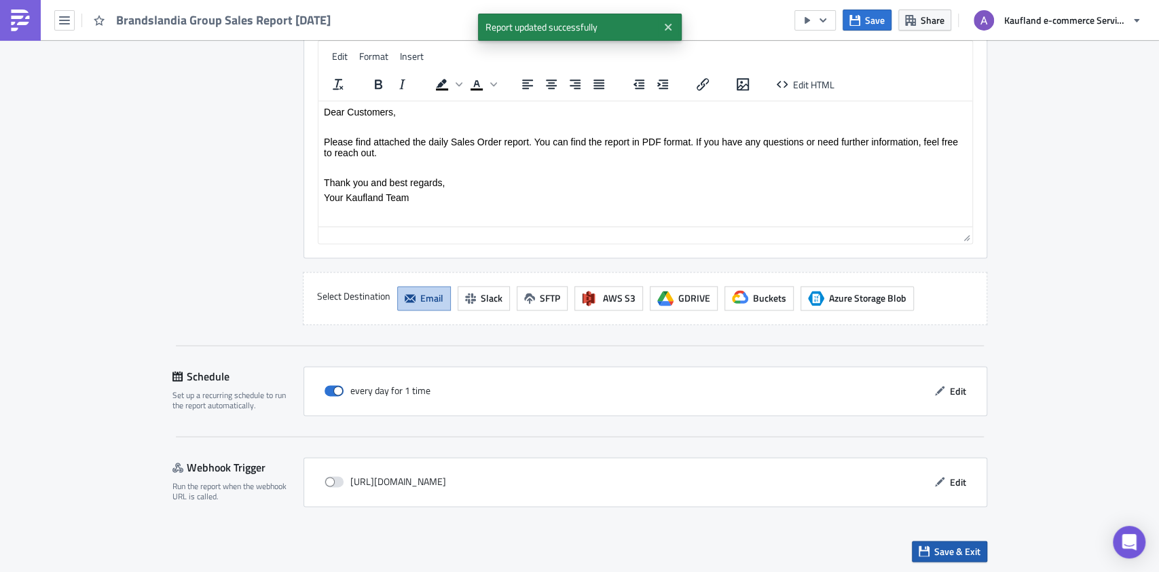
click at [963, 544] on span "Save & Exit" at bounding box center [957, 551] width 46 height 14
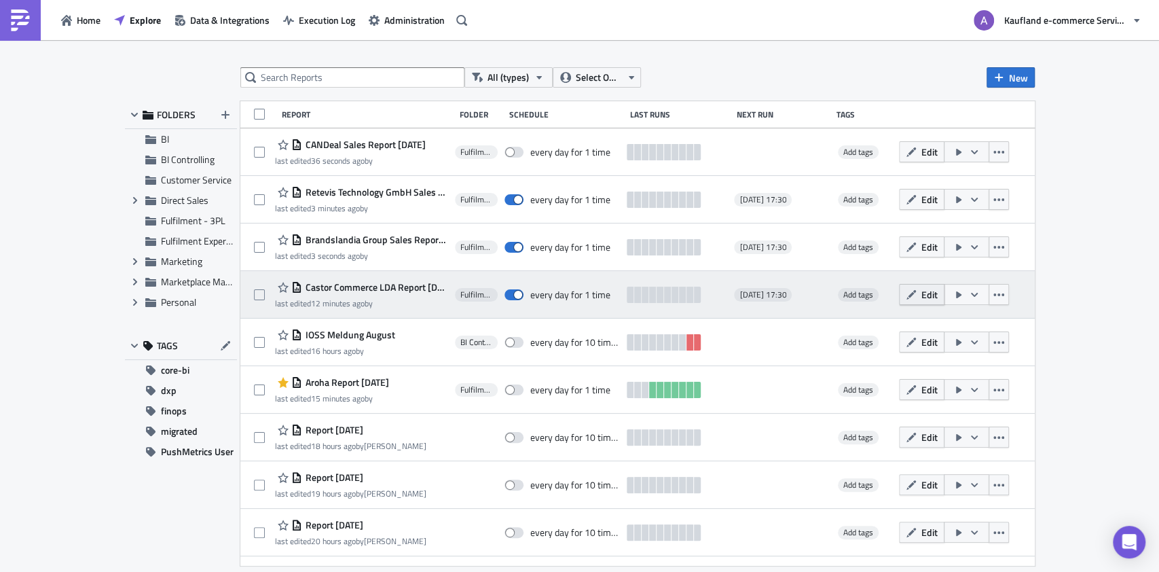
click at [937, 294] on span "Edit" at bounding box center [929, 294] width 16 height 14
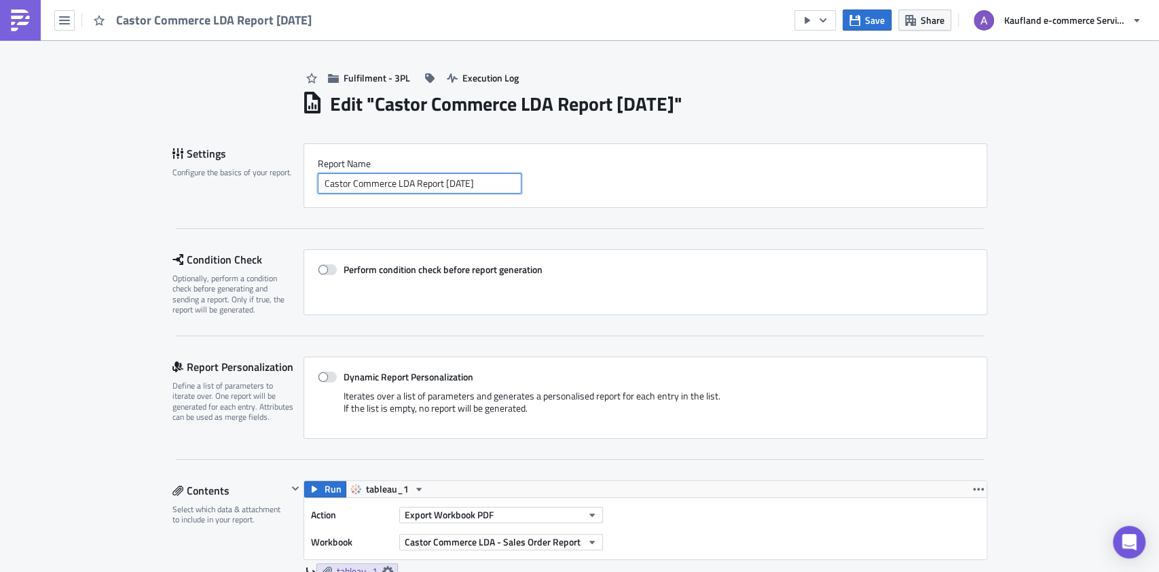
click at [409, 184] on input "Castor Commerce LDA Report 2025-10-14" at bounding box center [420, 183] width 204 height 20
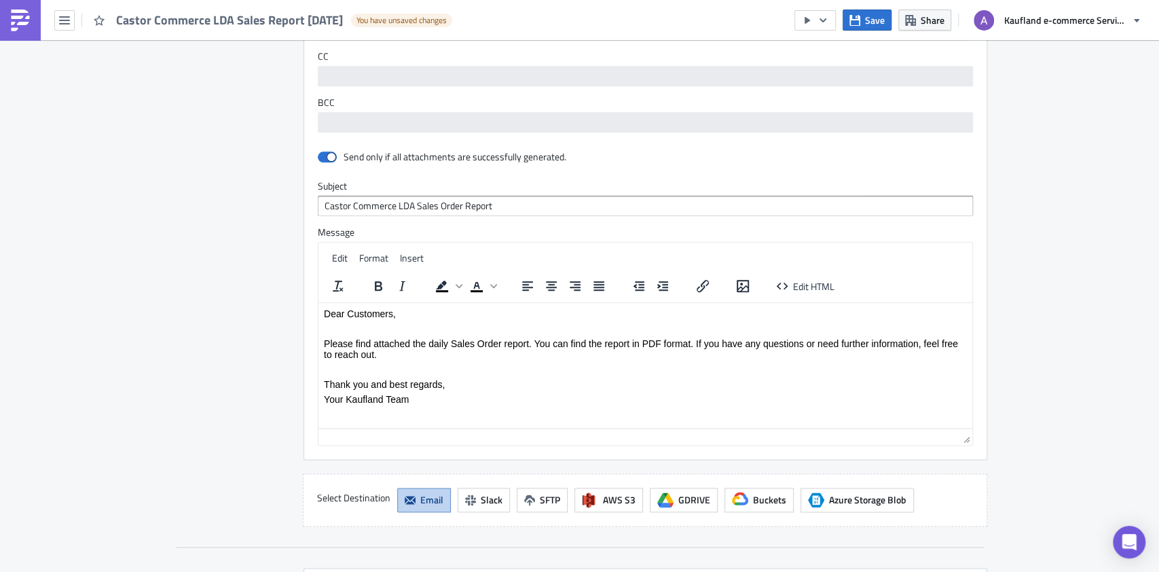
scroll to position [1155, 0]
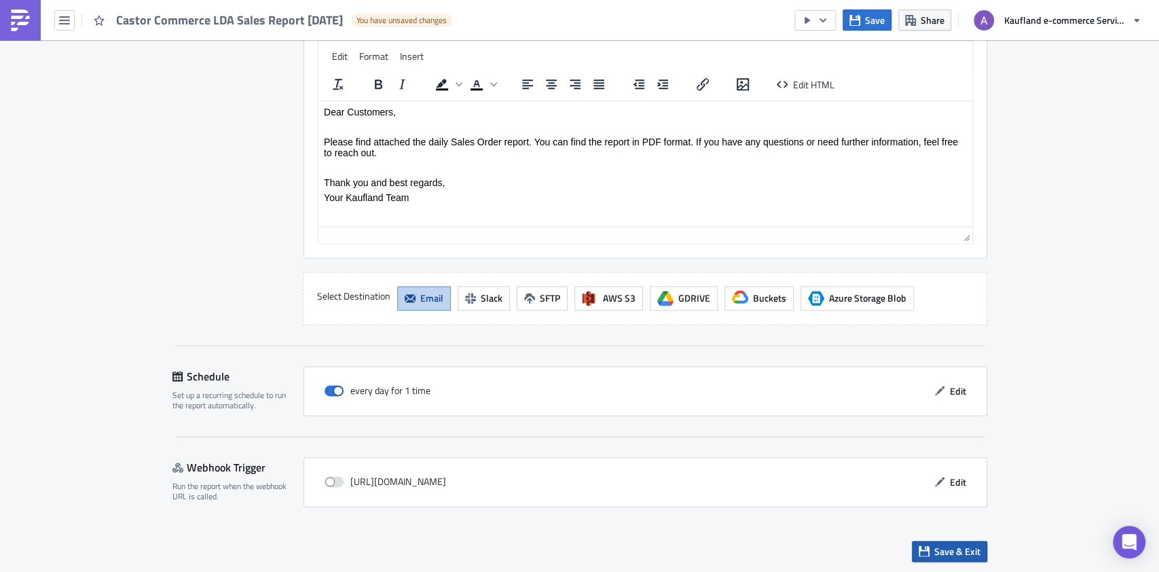
type input "Castor Commerce LDA Sales Report [DATE]"
click at [934, 545] on span "Save & Exit" at bounding box center [957, 551] width 46 height 14
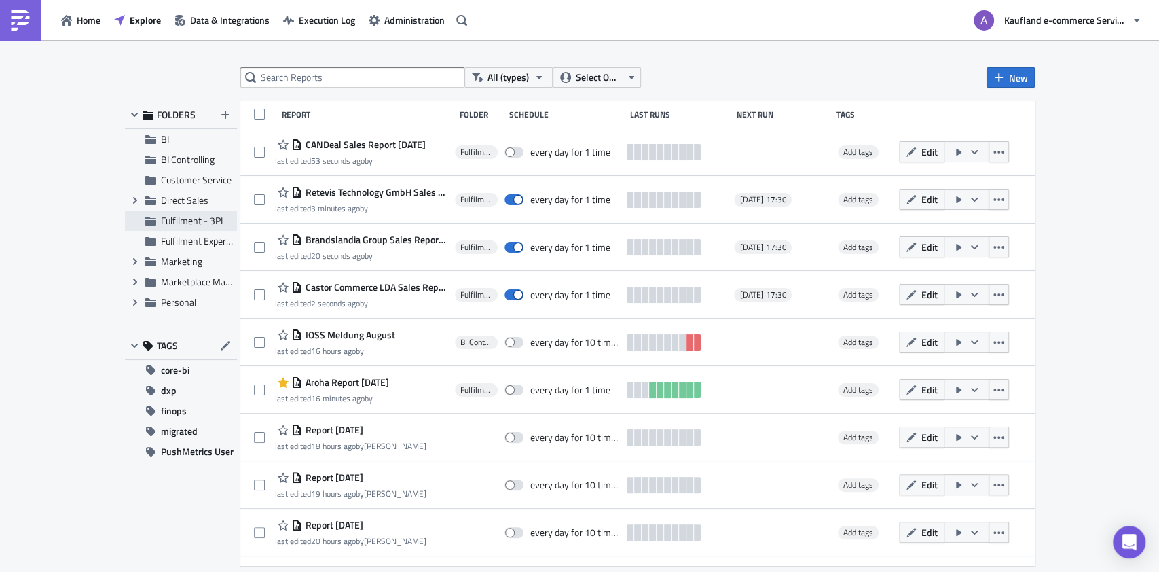
click at [211, 222] on span "Fulfilment - 3PL" at bounding box center [193, 220] width 64 height 14
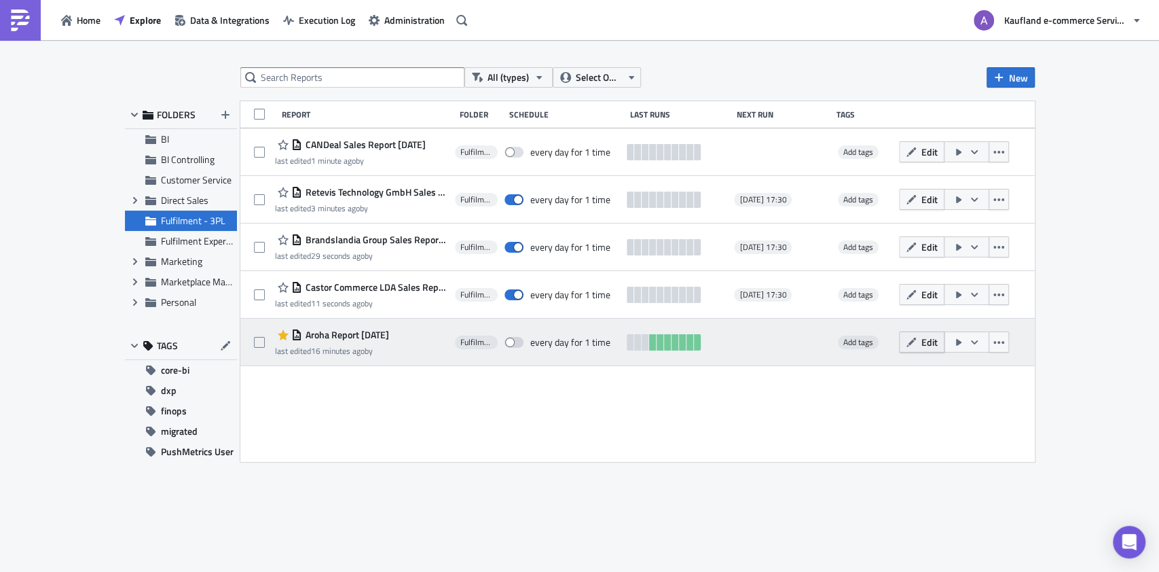
click at [934, 343] on button "Edit" at bounding box center [921, 341] width 45 height 21
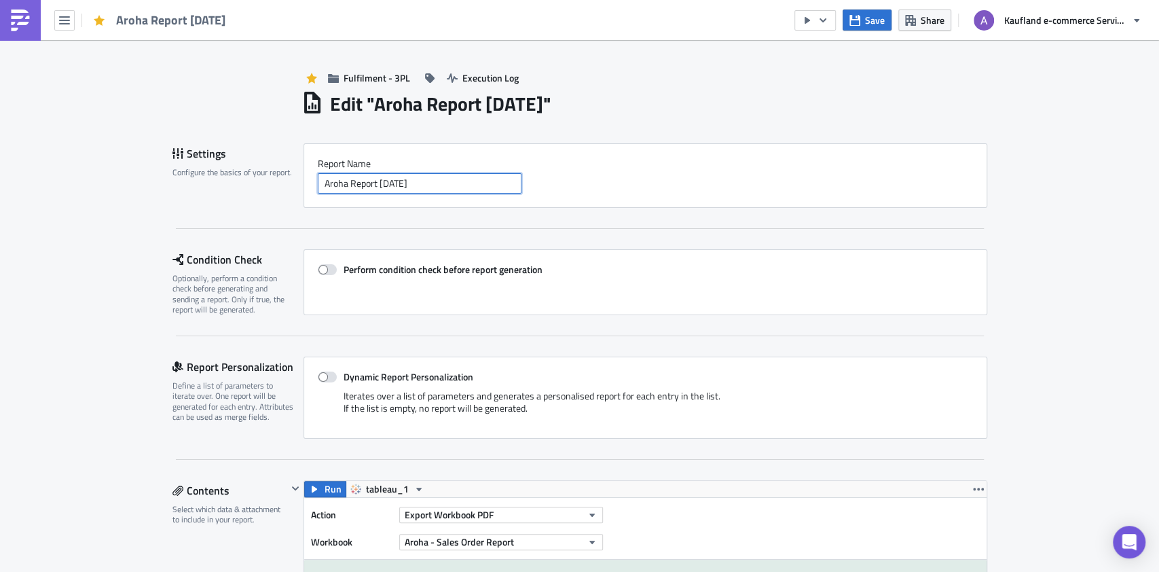
click at [368, 186] on input "Aroha Report 2025-10-14" at bounding box center [420, 183] width 204 height 20
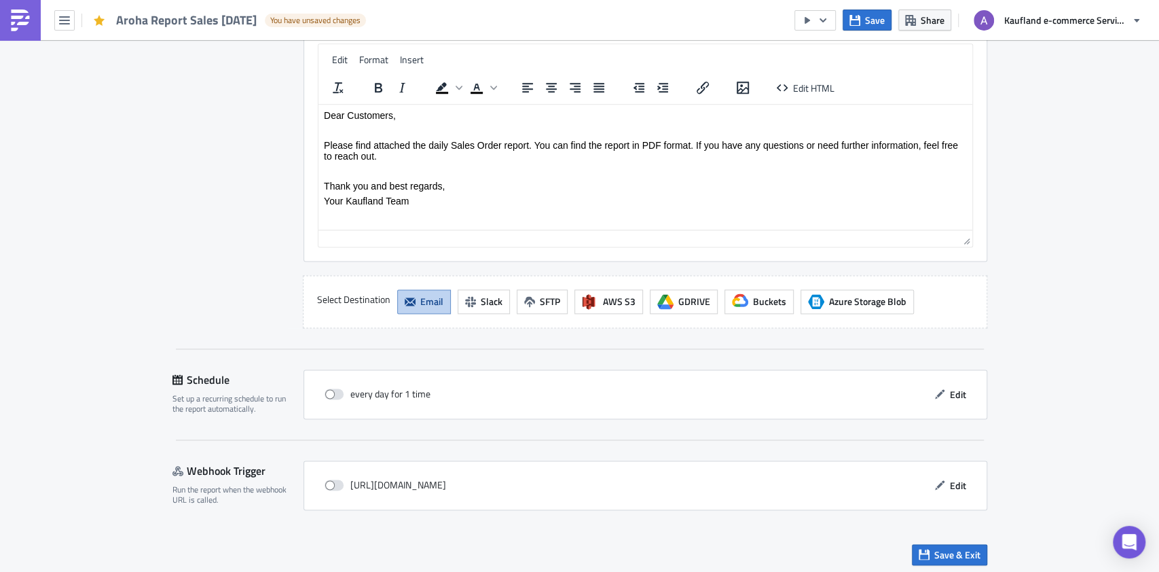
scroll to position [1155, 0]
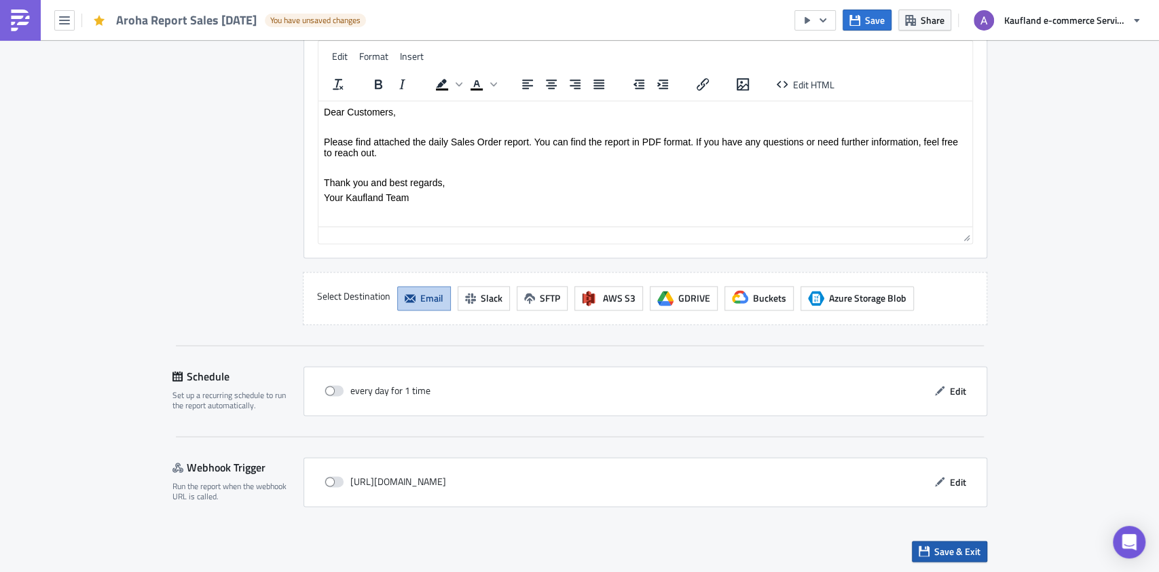
type input "Aroha Report Sales 2025-10-14"
click at [948, 544] on span "Save & Exit" at bounding box center [957, 551] width 46 height 14
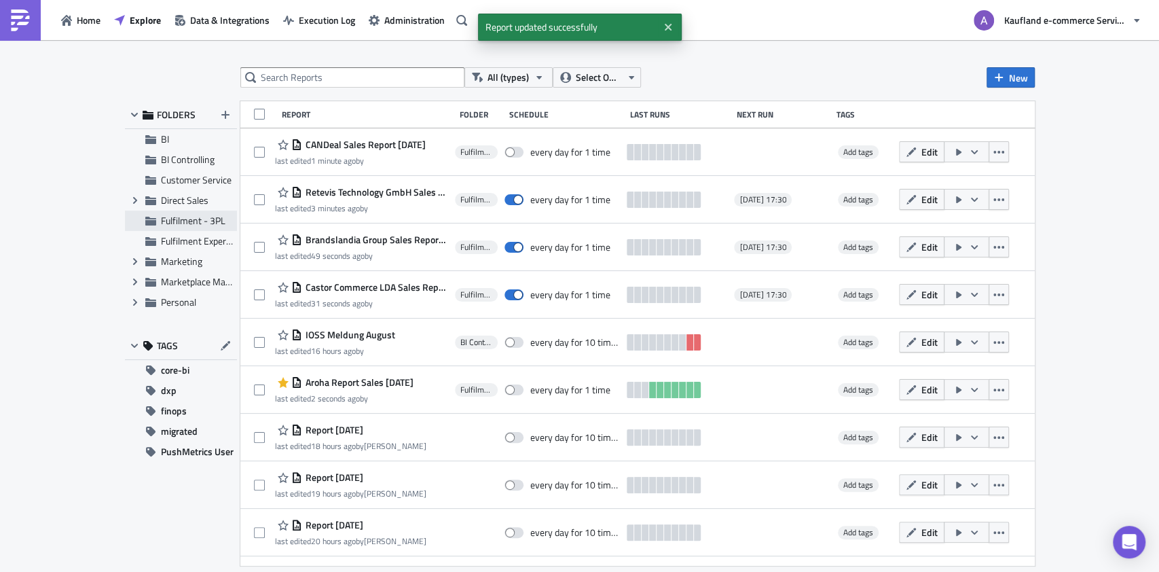
click at [202, 217] on span "Fulfilment - 3PL" at bounding box center [193, 220] width 64 height 14
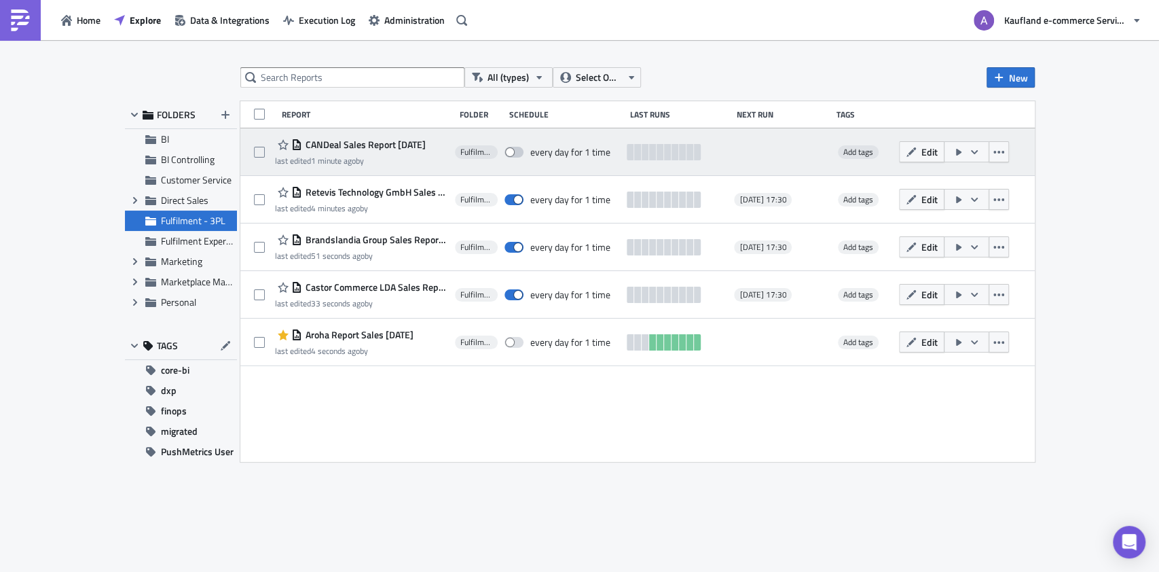
click at [517, 147] on span at bounding box center [513, 152] width 19 height 11
click at [516, 148] on input "checkbox" at bounding box center [511, 152] width 9 height 9
checkbox input "true"
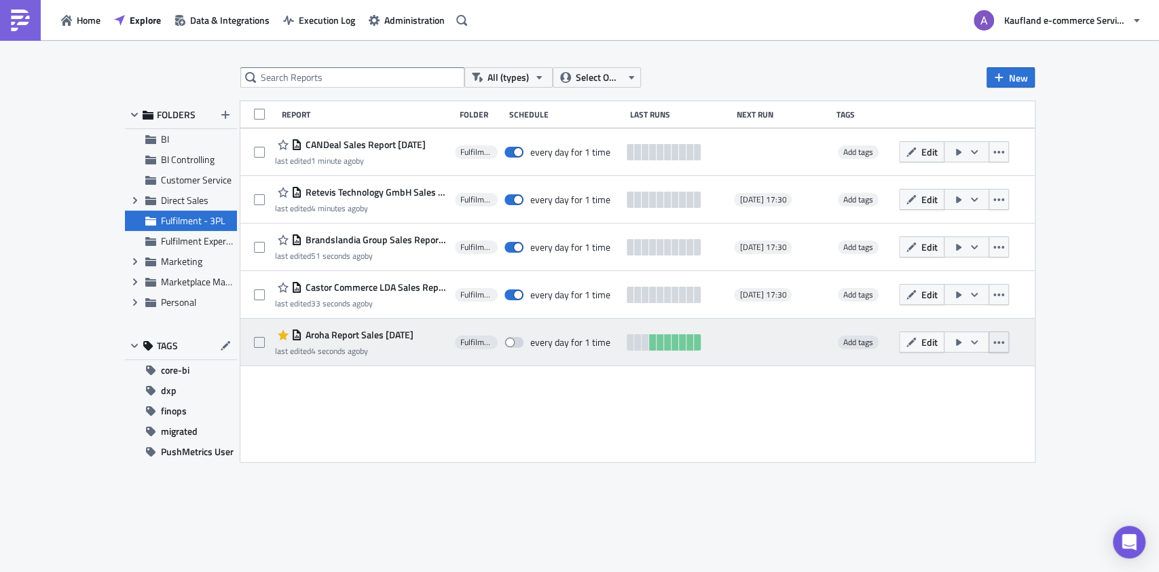
click at [1004, 344] on icon "button" at bounding box center [998, 342] width 11 height 11
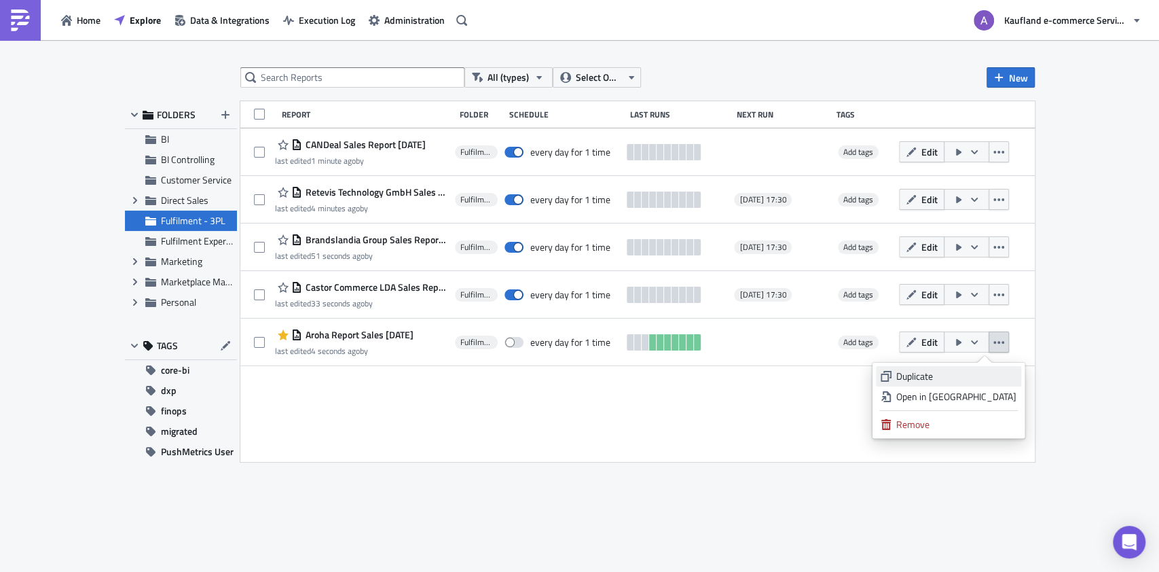
click at [967, 373] on div "Duplicate" at bounding box center [956, 376] width 120 height 14
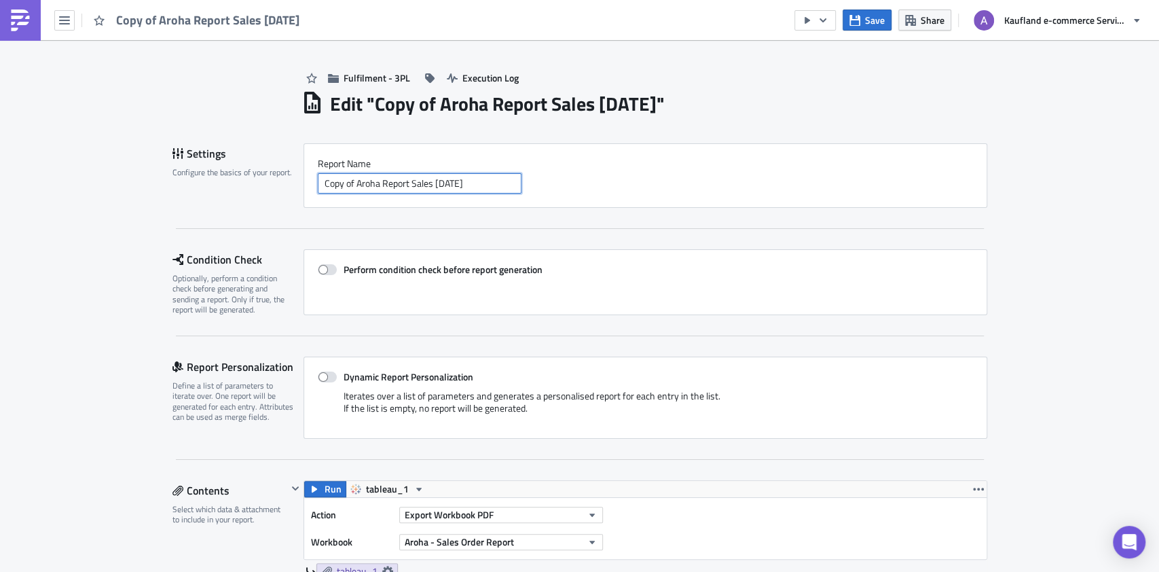
drag, startPoint x: 314, startPoint y: 183, endPoint x: 373, endPoint y: 179, distance: 58.5
click at [373, 179] on input "Copy of Aroha Report Sales 2025-10-14" at bounding box center [420, 183] width 204 height 20
paste input "Lortech"
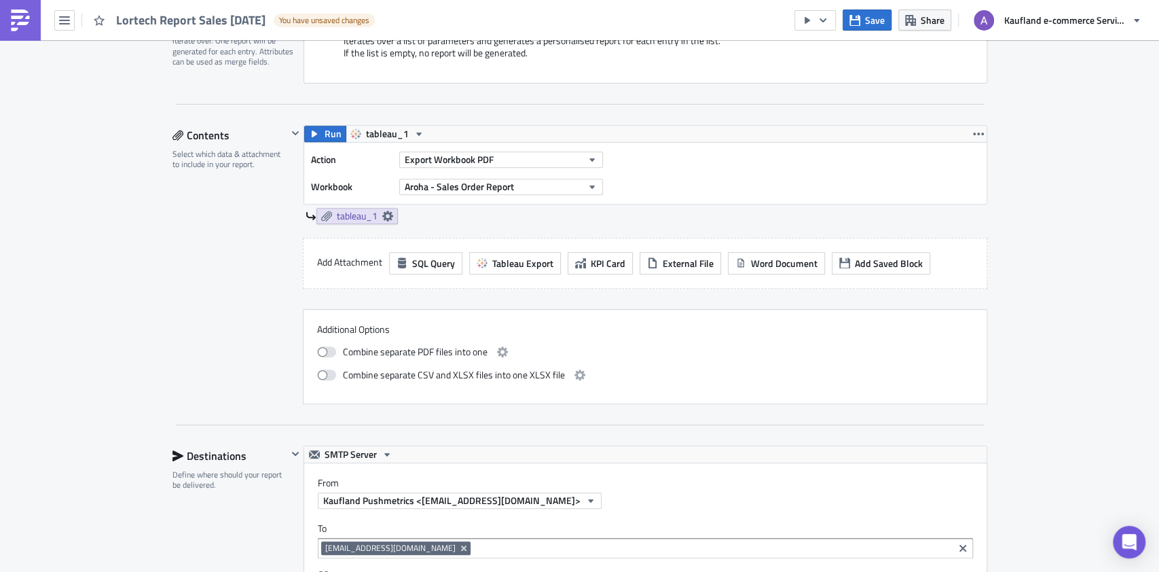
scroll to position [362, 0]
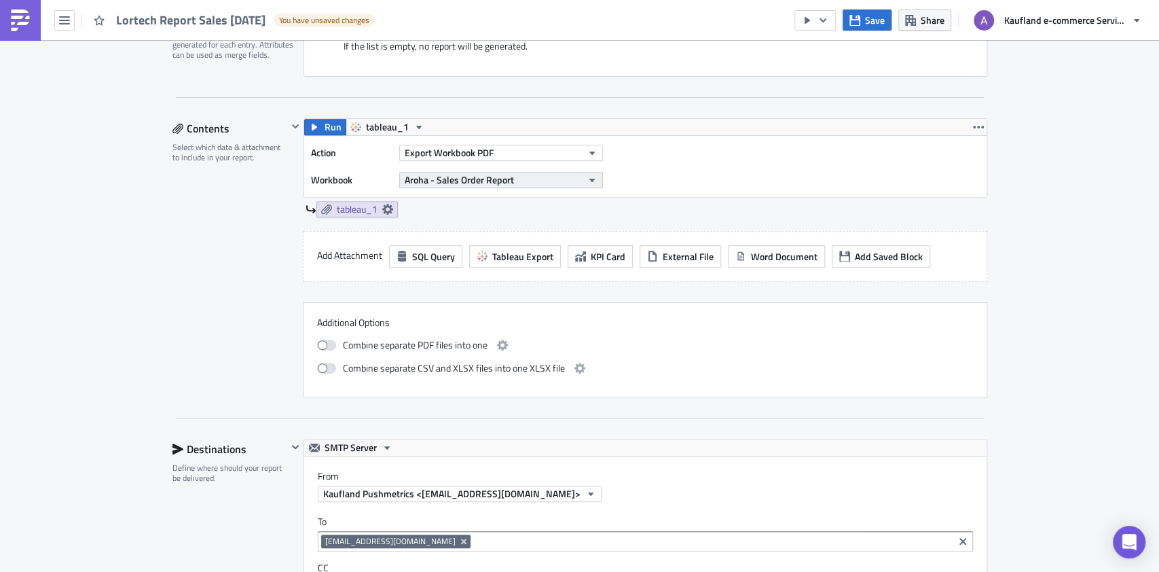
type input "Lortech Report Sales 2025-10-14"
click at [553, 183] on button "Aroha - Sales Order Report" at bounding box center [501, 180] width 204 height 16
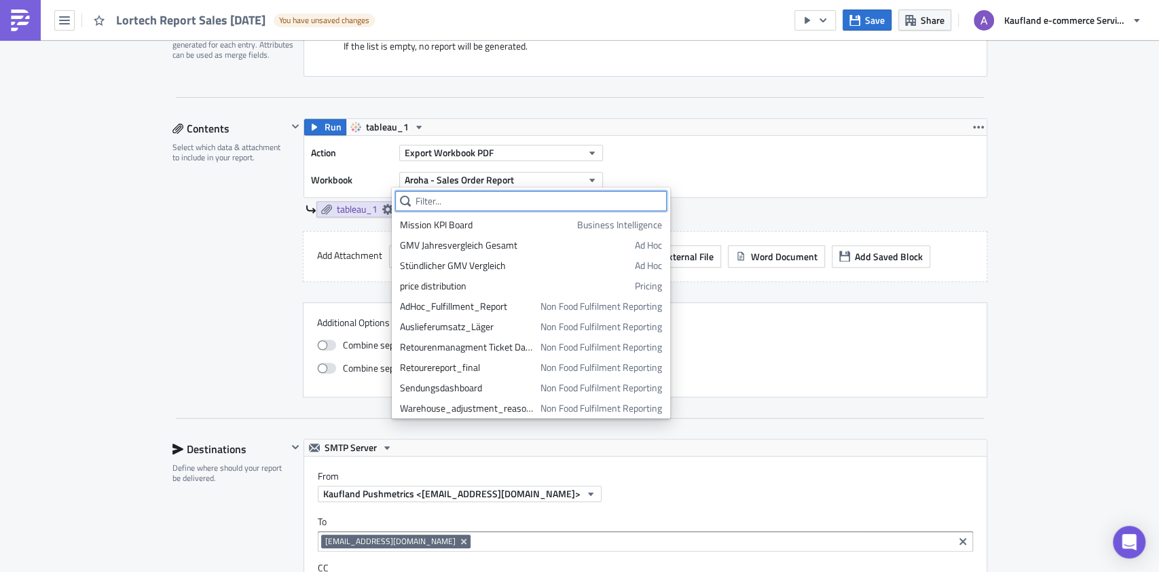
paste input "Lortech"
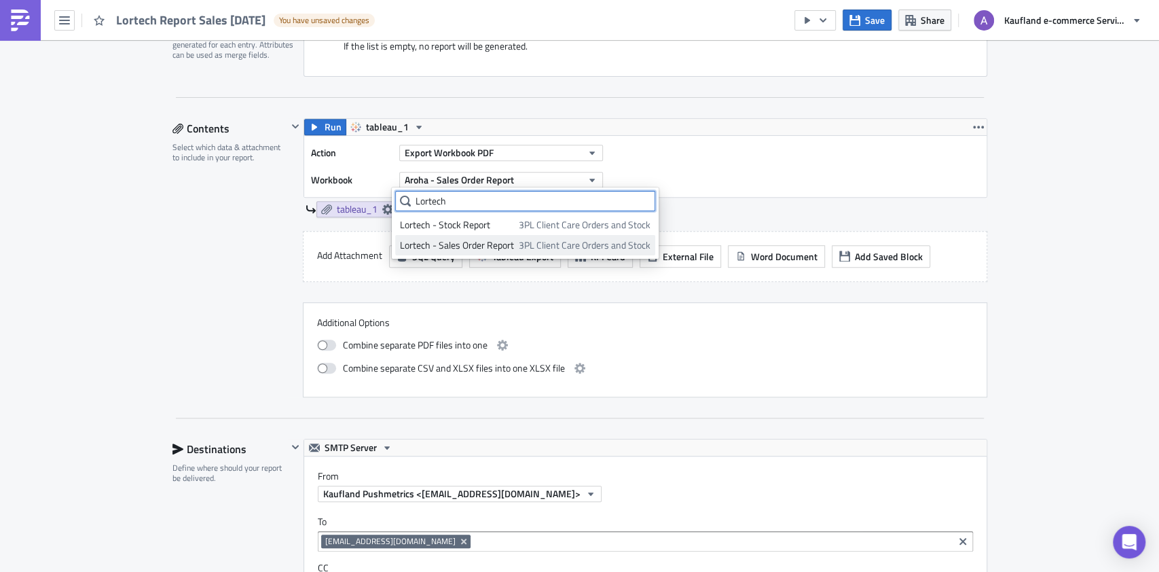
type input "Lortech"
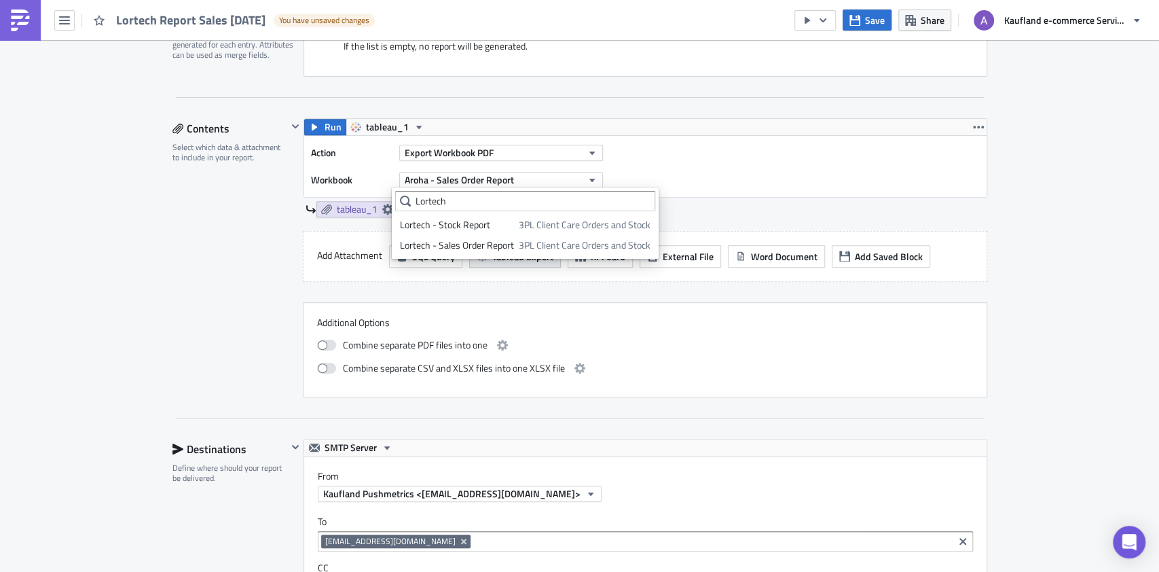
click at [538, 246] on span "3PL Client Care Orders and Stock" at bounding box center [585, 245] width 132 height 14
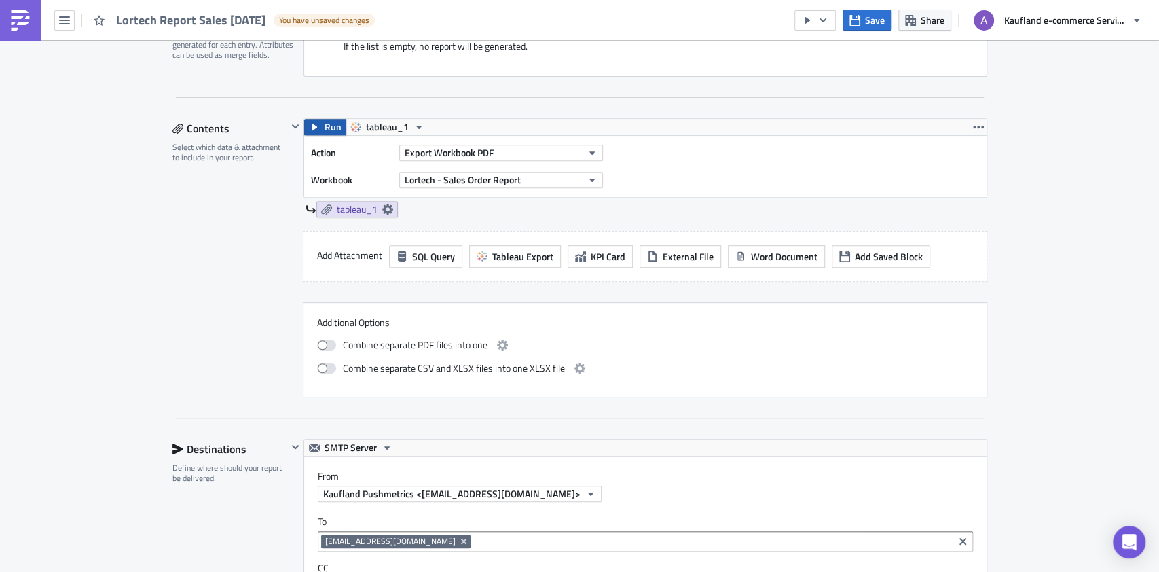
click at [324, 128] on span "Run" at bounding box center [332, 127] width 17 height 16
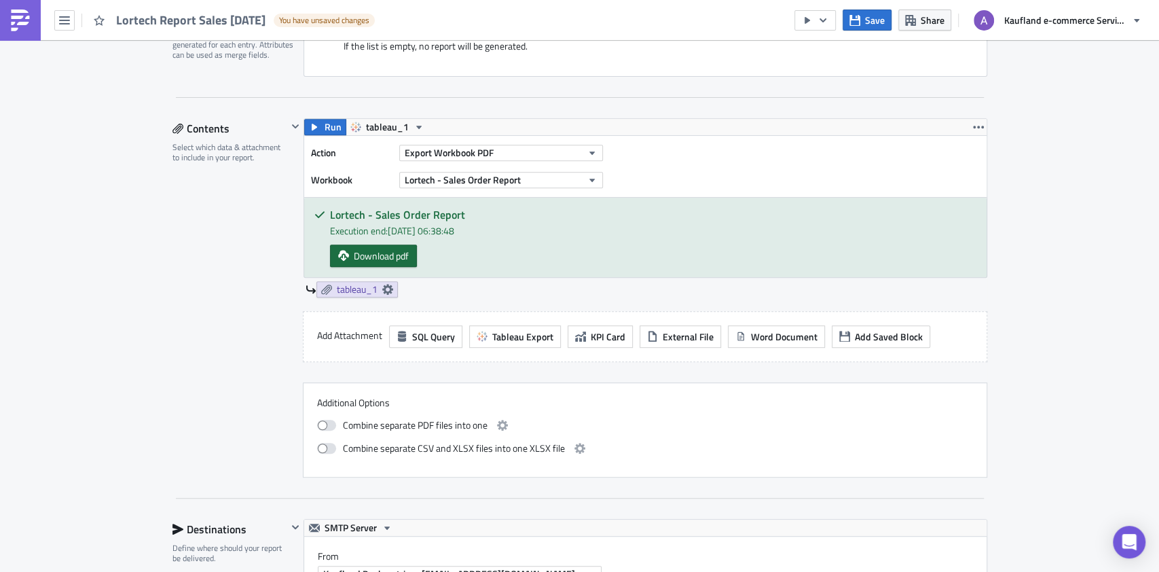
click at [383, 250] on span "Download pdf" at bounding box center [381, 255] width 55 height 14
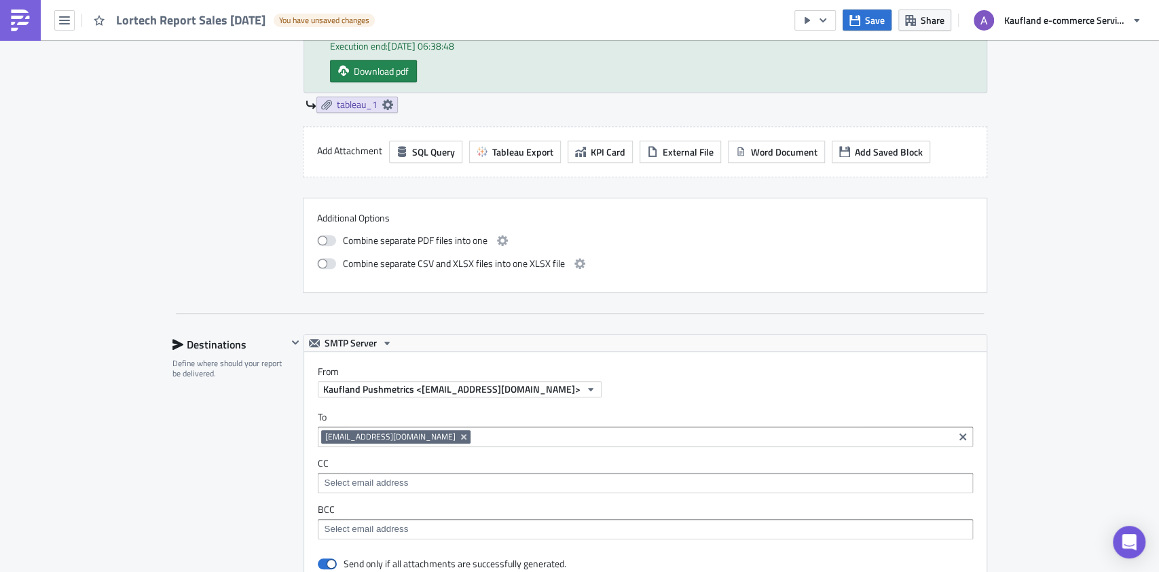
scroll to position [724, 0]
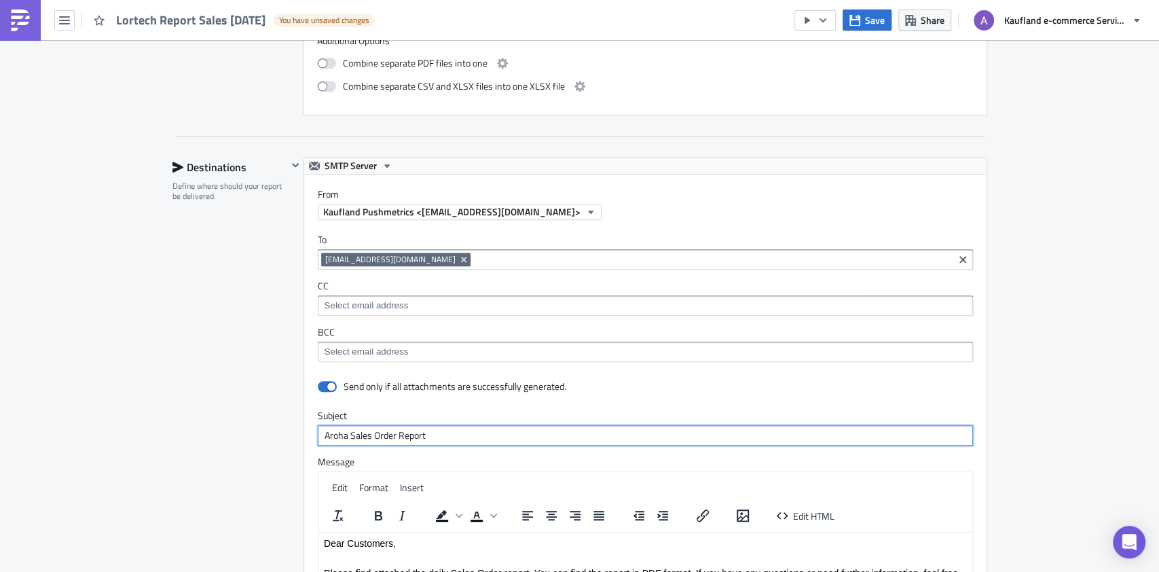
drag, startPoint x: 315, startPoint y: 432, endPoint x: 343, endPoint y: 427, distance: 28.2
click at [343, 427] on input "Aroha Sales Order Report" at bounding box center [645, 435] width 655 height 20
paste input "Lortech"
click at [663, 426] on input "Lortech Sales Order Report" at bounding box center [645, 435] width 655 height 20
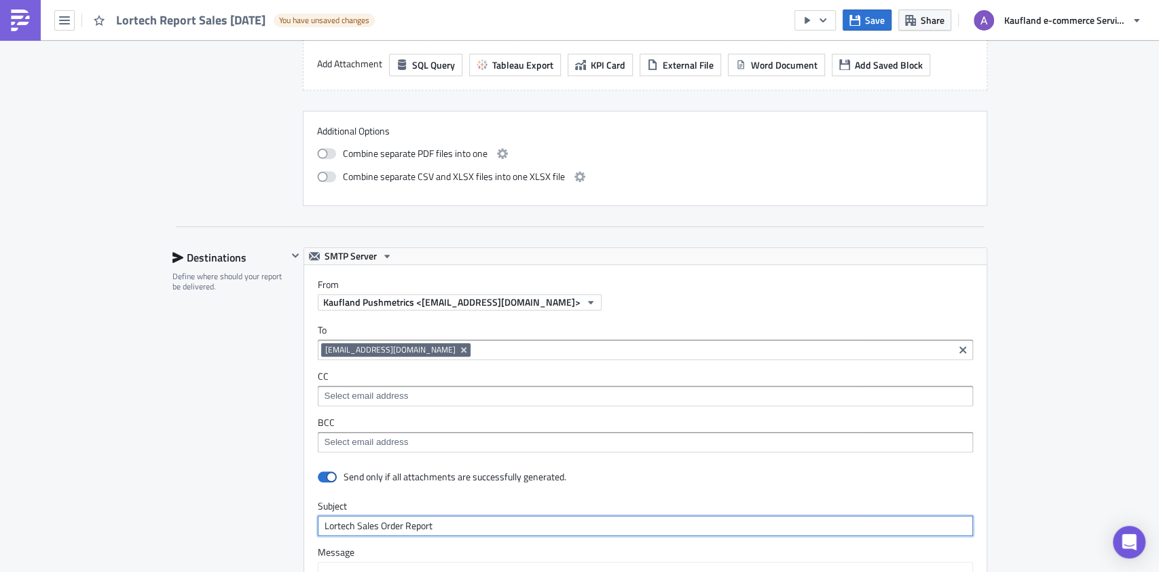
type input "Lortech Sales Order Report"
click at [460, 350] on icon "Remove Tag" at bounding box center [462, 349] width 5 height 5
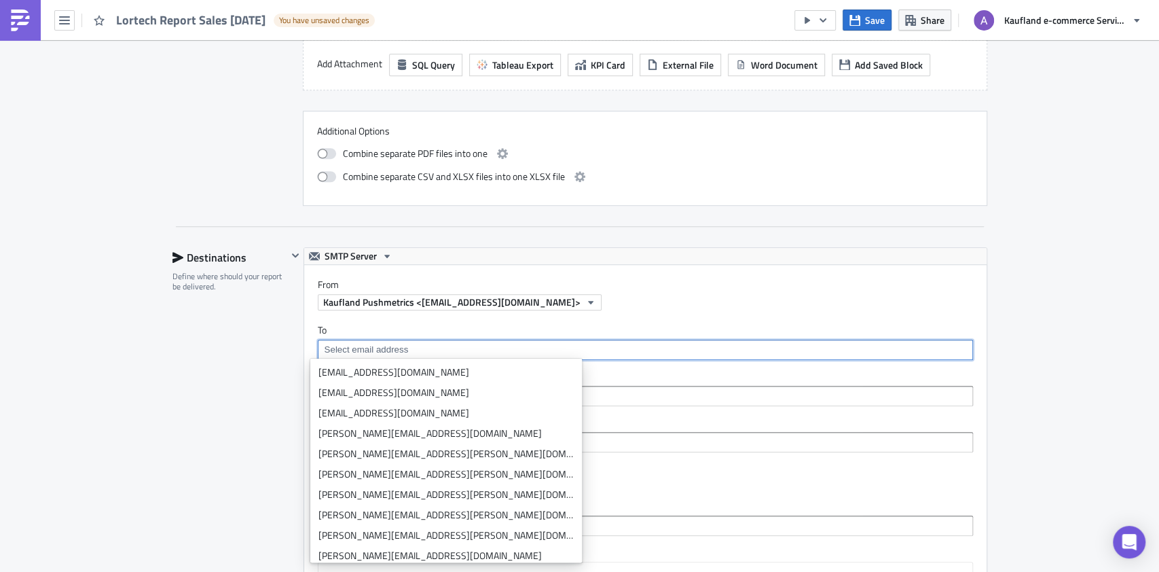
paste input "raphael@lortech57.onmicrosoft.com"
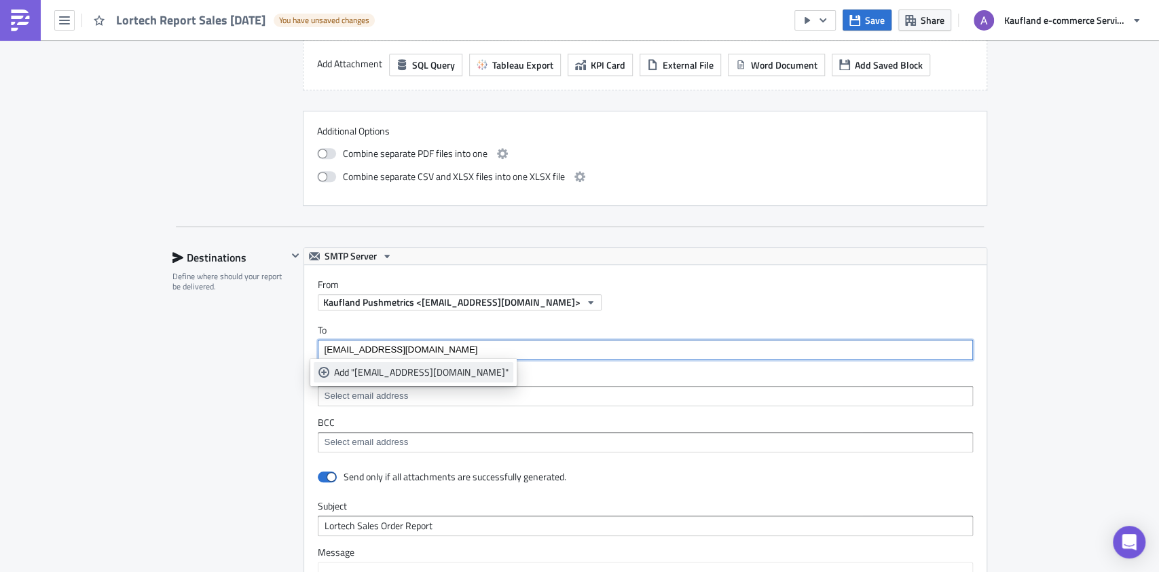
type input "raphael@lortech57.onmicrosoft.com"
click at [429, 370] on div "Add "raphael@lortech57.onmicrosoft.com"" at bounding box center [421, 372] width 174 height 14
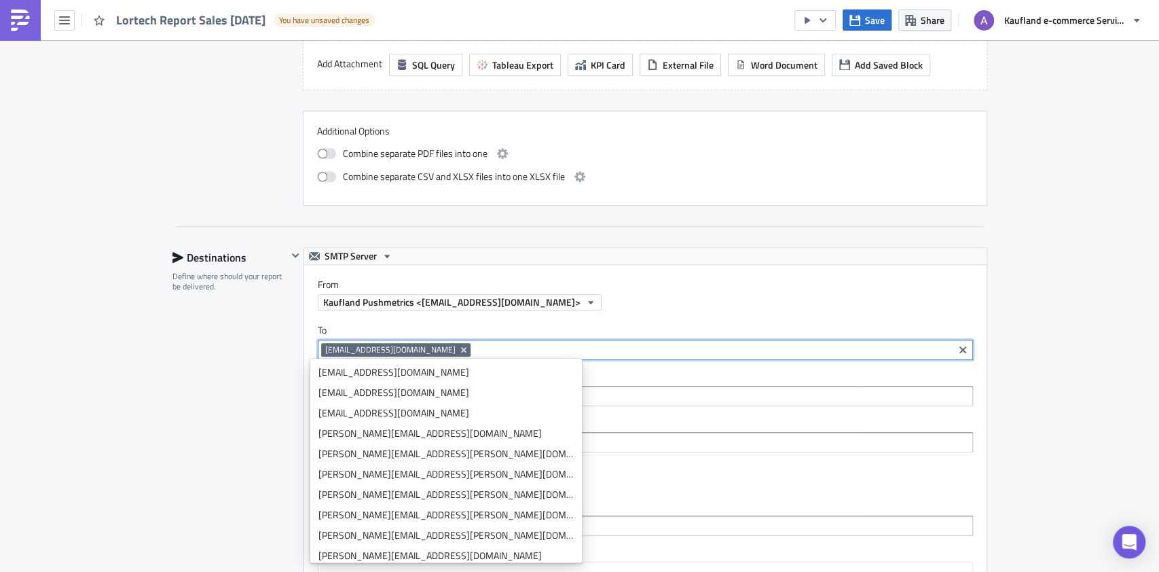
click at [1067, 337] on div "Fulfilment - 3PL Execution Log Edit " Lortech Report Sales 2025-10-14 " Draft S…" at bounding box center [579, 252] width 1159 height 1690
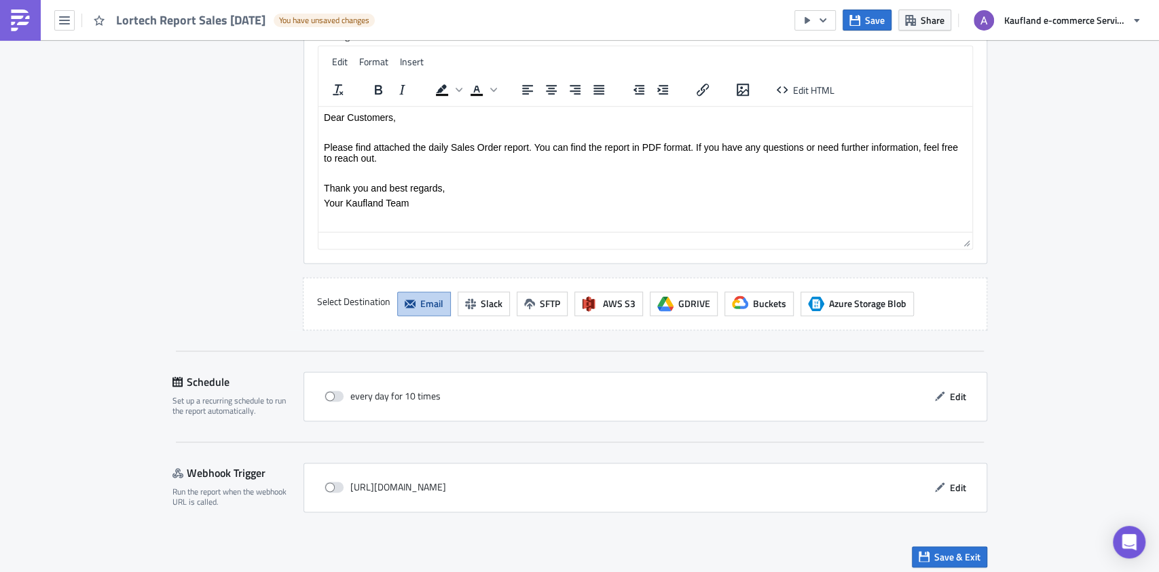
scroll to position [1155, 0]
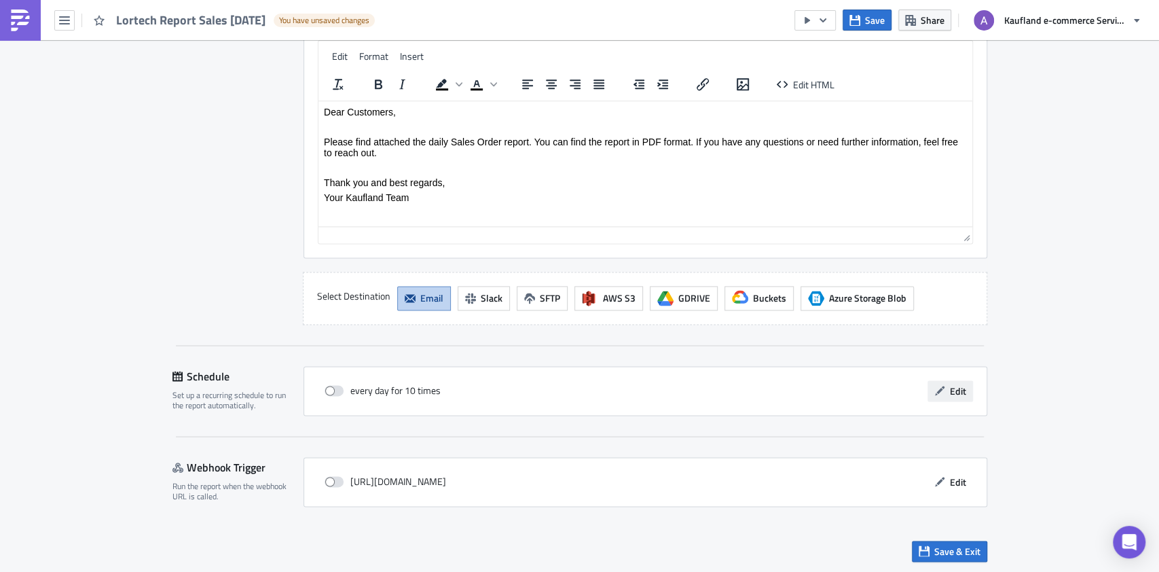
click at [954, 392] on span "Edit" at bounding box center [958, 391] width 16 height 14
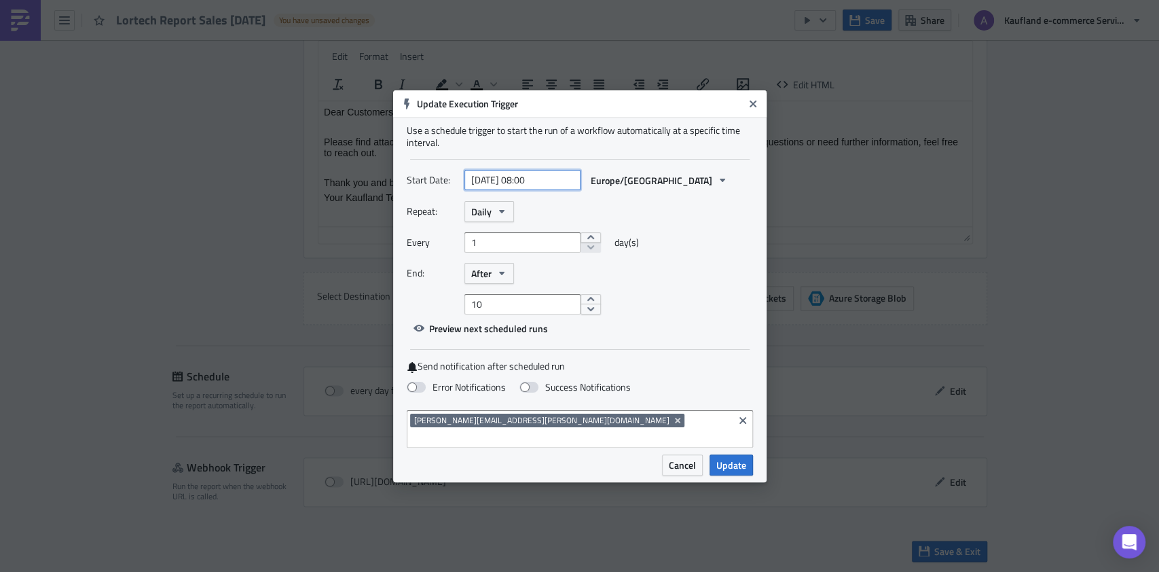
click at [532, 186] on input "2025-10-15 08:00" at bounding box center [522, 180] width 116 height 20
select select "9"
select select "2025"
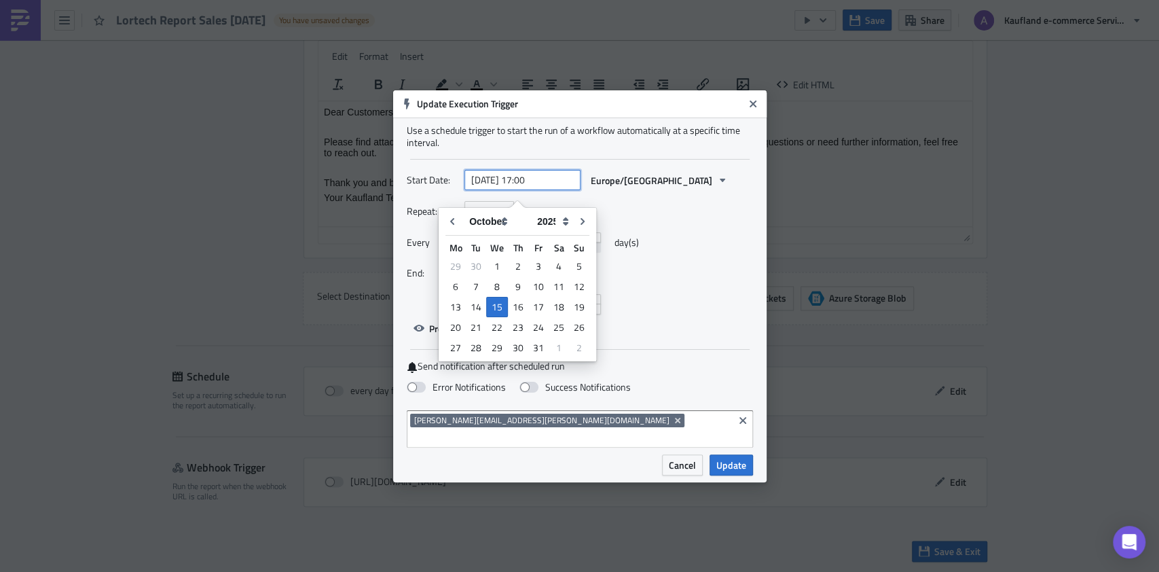
click at [562, 186] on input "2025-10-15 17:00" at bounding box center [522, 180] width 116 height 20
type input "[DATE] 17:30"
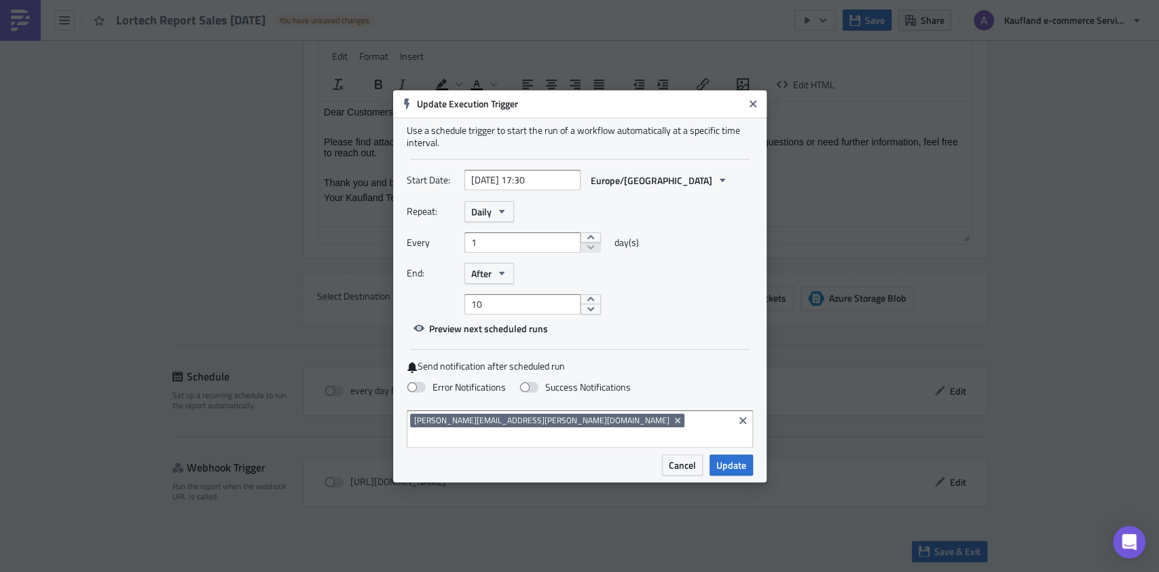
click at [701, 284] on div "End: After" at bounding box center [580, 273] width 346 height 21
click at [537, 308] on input "10" at bounding box center [522, 304] width 116 height 20
type input "1"
click at [523, 392] on span at bounding box center [528, 387] width 19 height 11
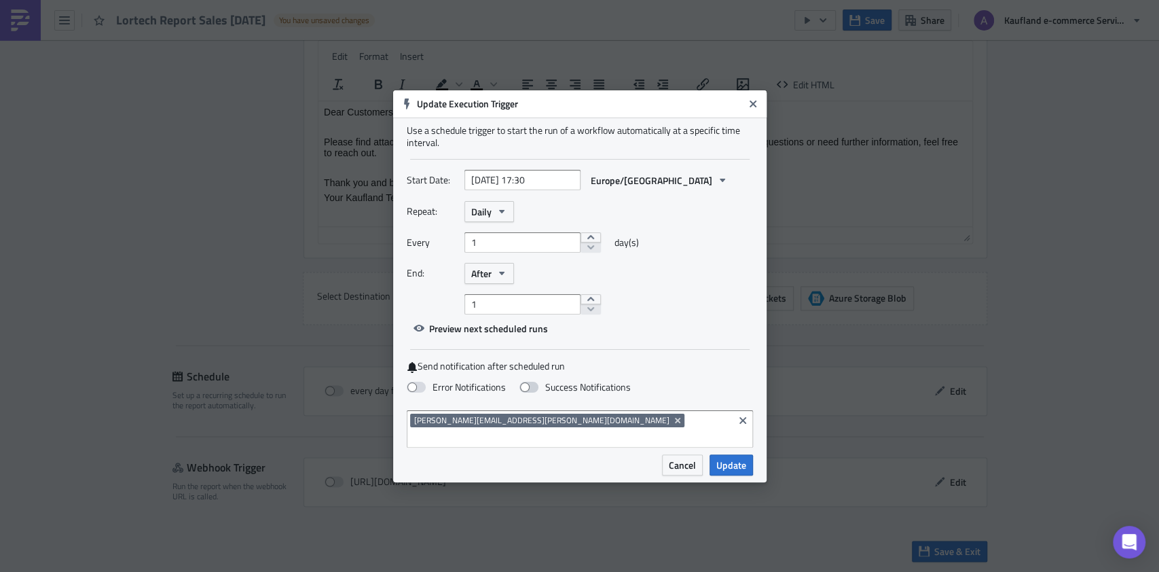
click at [12, 11] on input "Success Notifications" at bounding box center [7, 6] width 9 height 9
checkbox input "true"
click at [724, 458] on span "Update" at bounding box center [731, 465] width 30 height 14
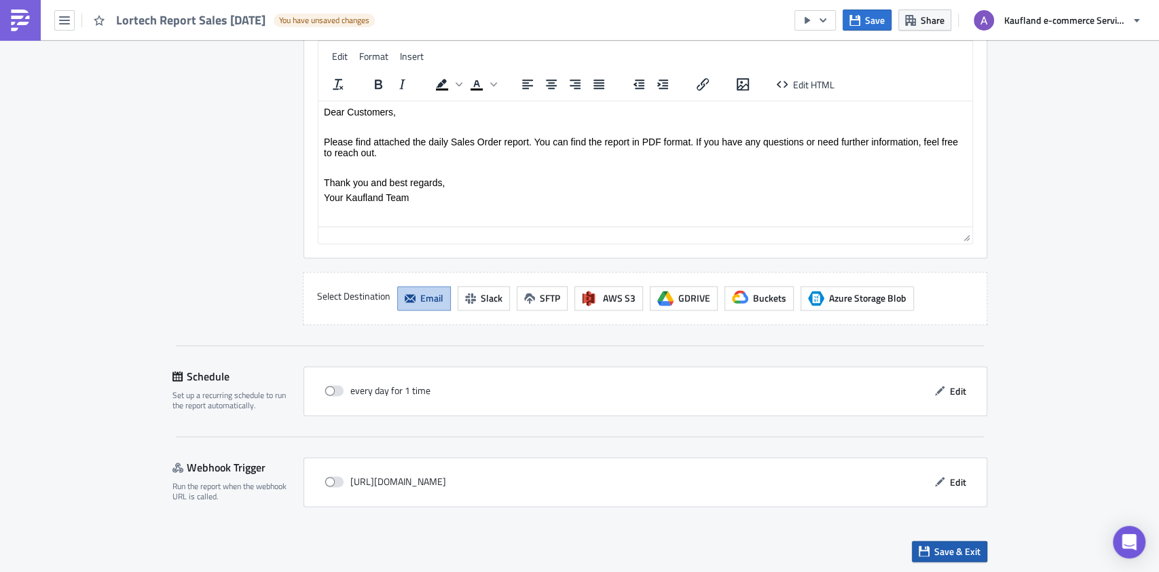
click at [934, 546] on span "Save & Exit" at bounding box center [957, 551] width 46 height 14
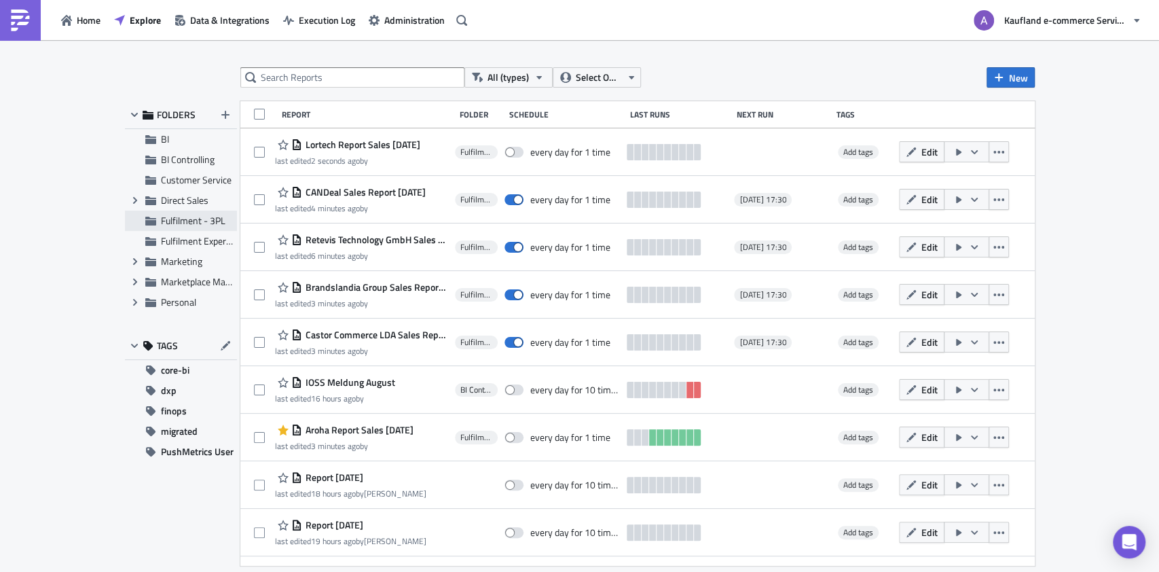
click at [204, 225] on span "Fulfilment - 3PL" at bounding box center [193, 220] width 64 height 14
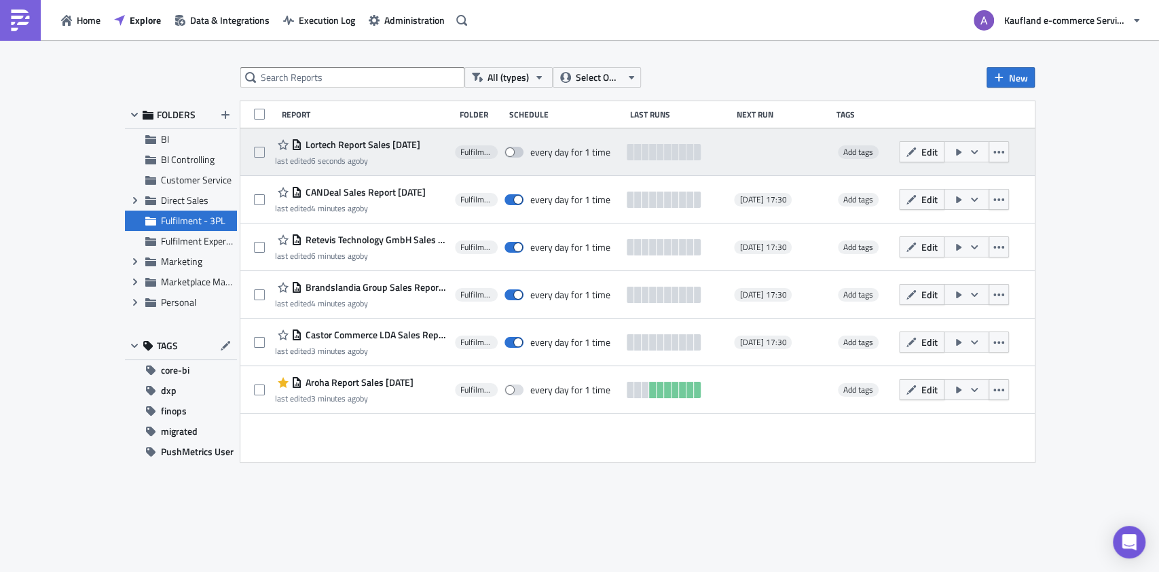
click at [517, 149] on span at bounding box center [513, 152] width 19 height 11
click at [516, 149] on input "checkbox" at bounding box center [511, 152] width 9 height 9
checkbox input "true"
click at [937, 149] on span "Edit" at bounding box center [929, 152] width 16 height 14
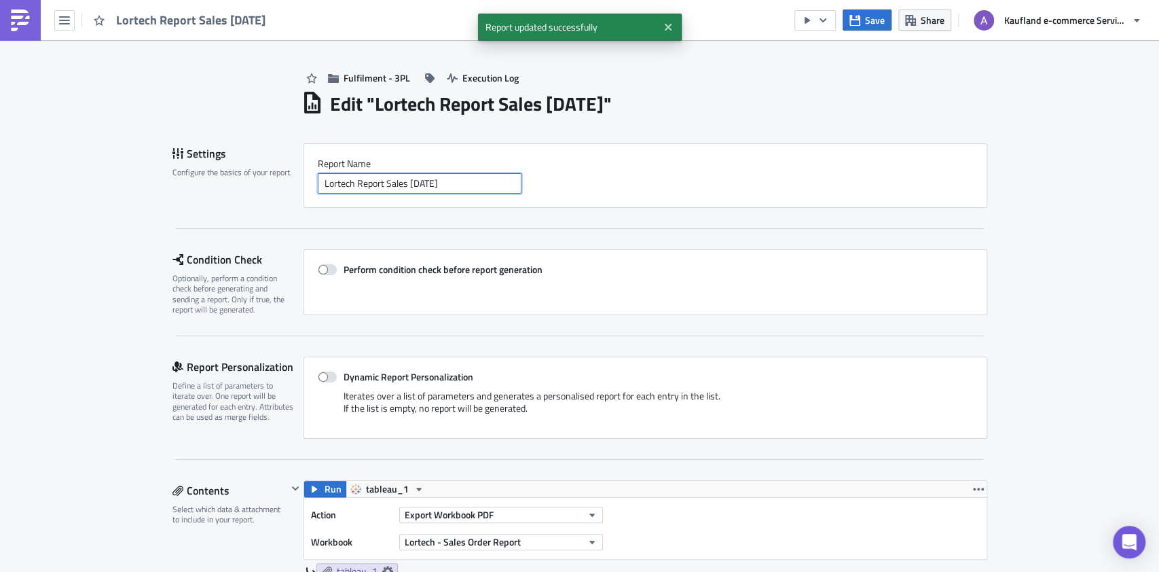
click at [386, 182] on input "Lortech Report Sales 2025-10-14" at bounding box center [420, 183] width 204 height 20
click at [386, 181] on input "Lortech Report Sales 2025-10-14" at bounding box center [420, 183] width 204 height 20
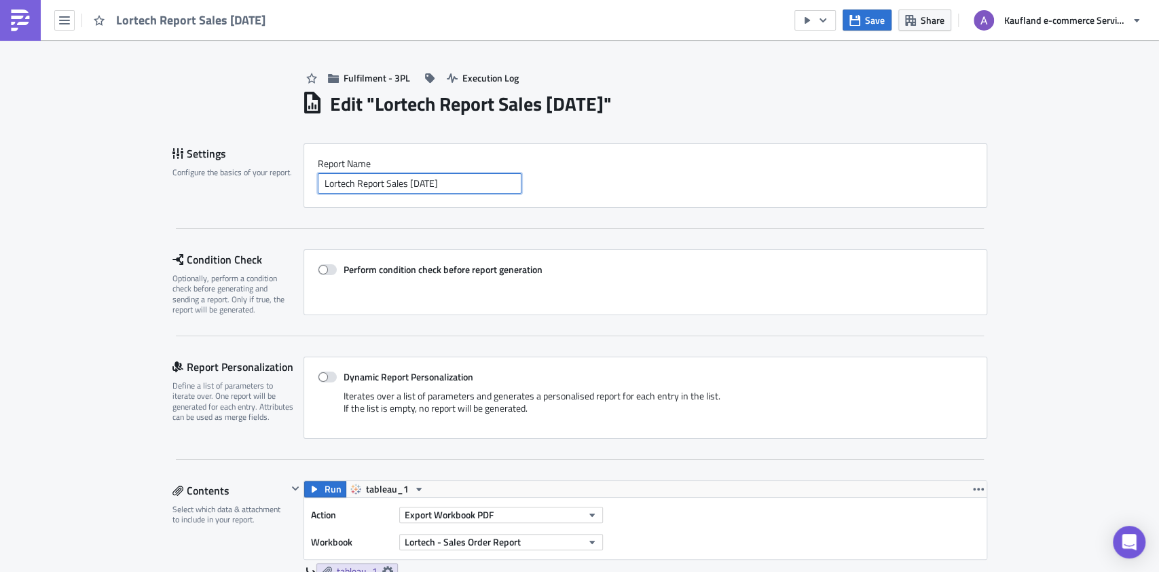
click at [388, 181] on input "Lortech Report Sales 2025-10-14" at bounding box center [420, 183] width 204 height 20
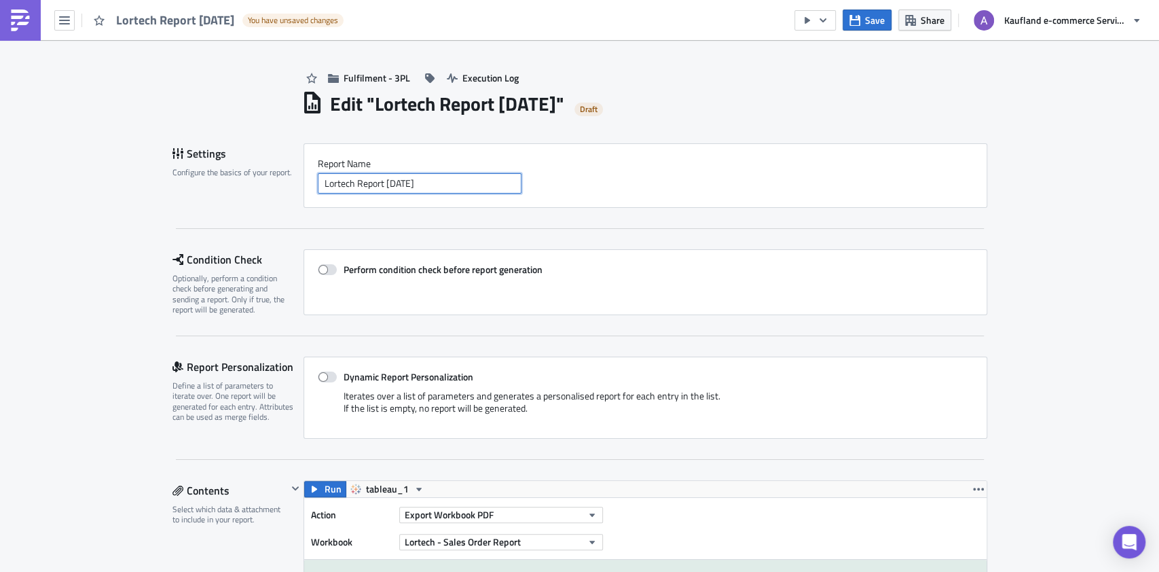
click at [350, 180] on input "Lortech Report 2025-10-14" at bounding box center [420, 183] width 204 height 20
paste input "Sales"
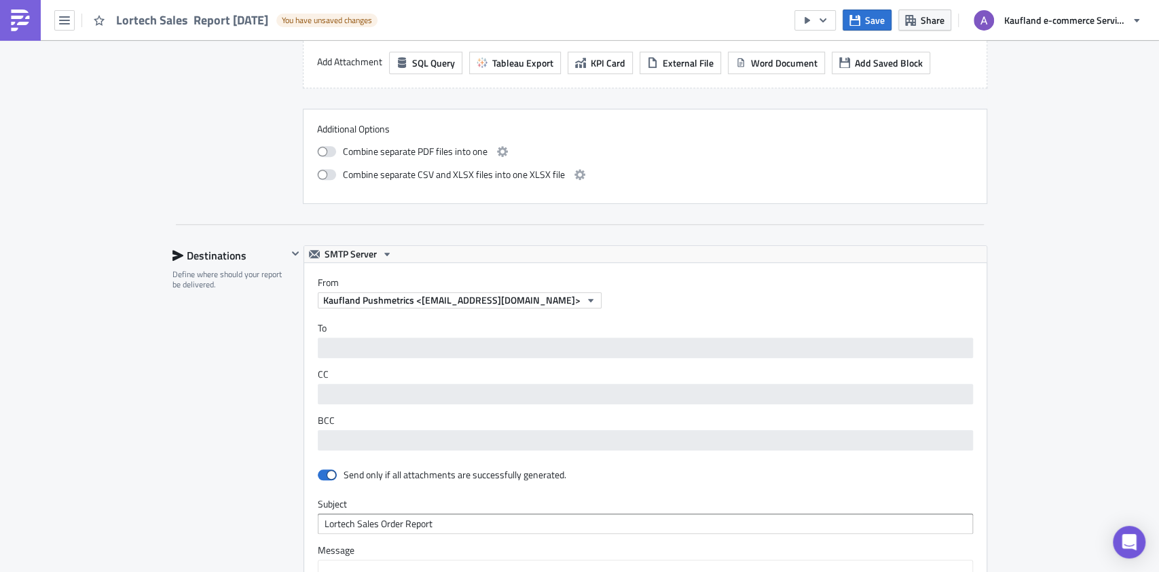
scroll to position [1155, 0]
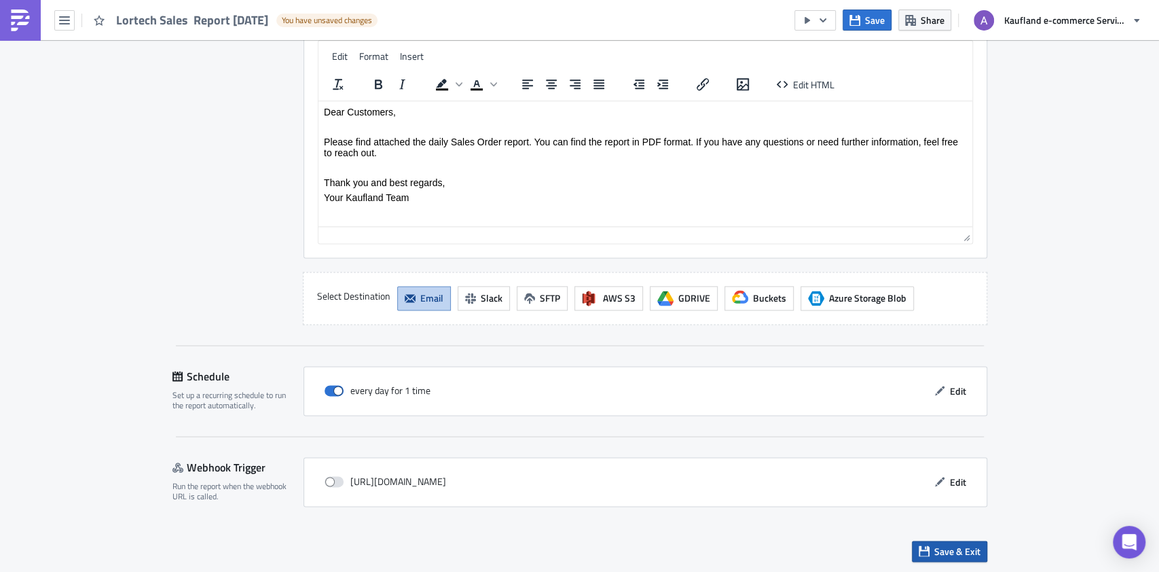
type input "Lortech Sales Report [DATE]"
click at [948, 544] on span "Save & Exit" at bounding box center [957, 551] width 46 height 14
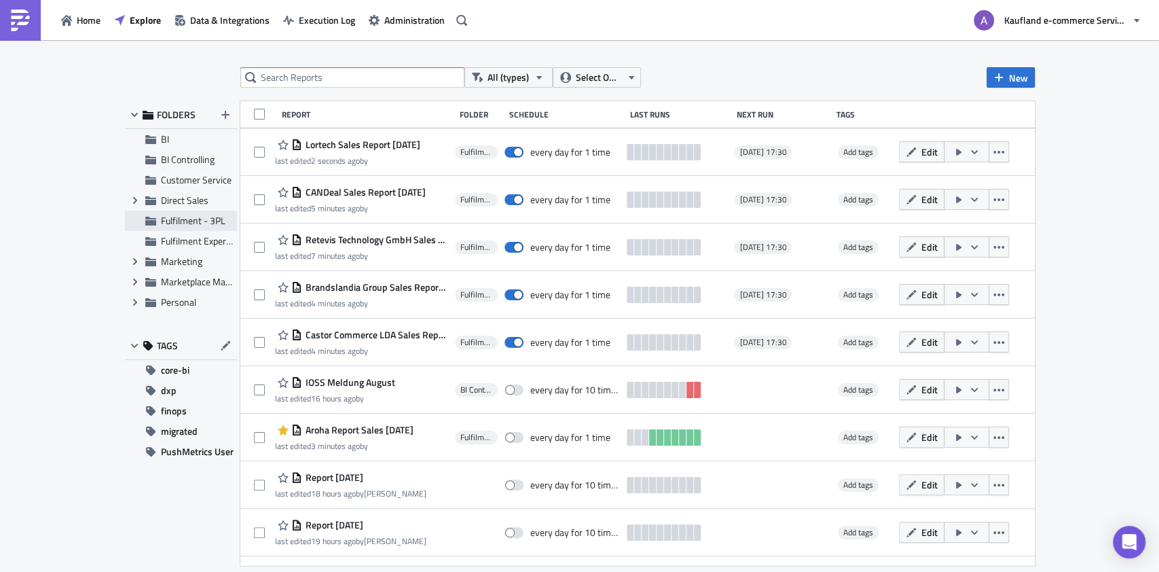
click at [165, 221] on span "Fulfilment - 3PL" at bounding box center [193, 220] width 64 height 14
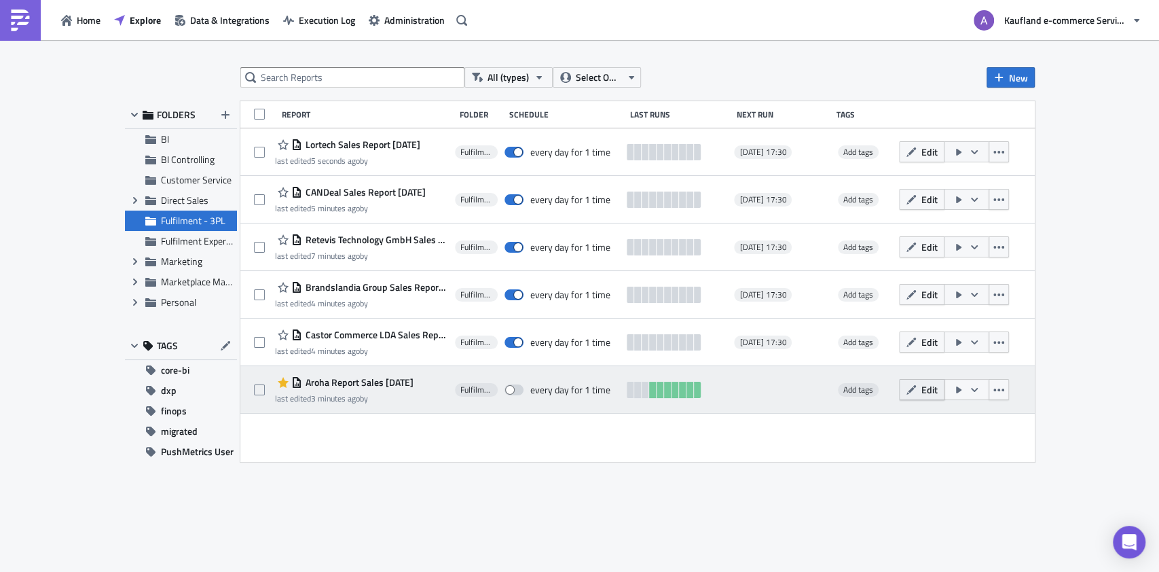
click at [933, 390] on button "Edit" at bounding box center [921, 389] width 45 height 21
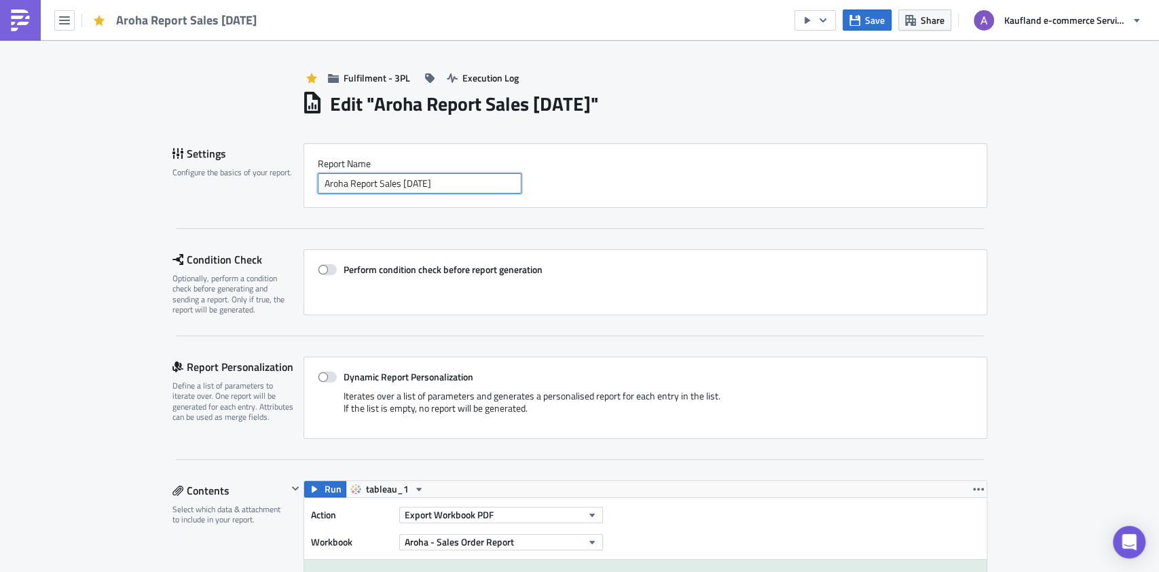
click at [385, 181] on input "Aroha Report Sales 2025-10-14" at bounding box center [420, 183] width 204 height 20
click at [385, 180] on input "Aroha Report Sales 2025-10-14" at bounding box center [420, 183] width 204 height 20
click at [341, 179] on input "Aroha Report 2025-10-14" at bounding box center [420, 183] width 204 height 20
paste input "Sales"
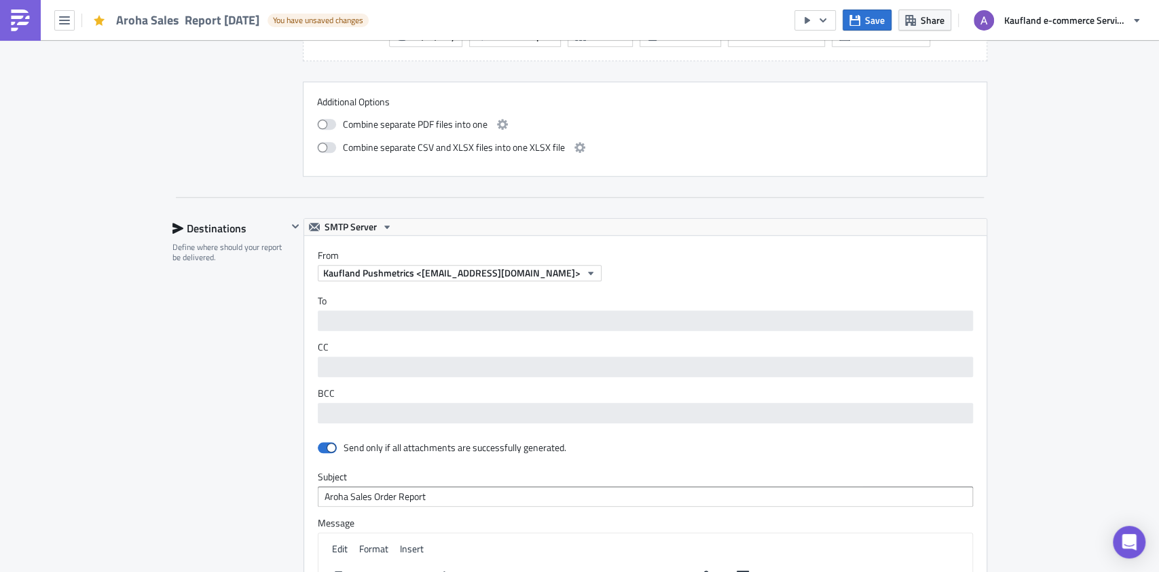
scroll to position [1155, 0]
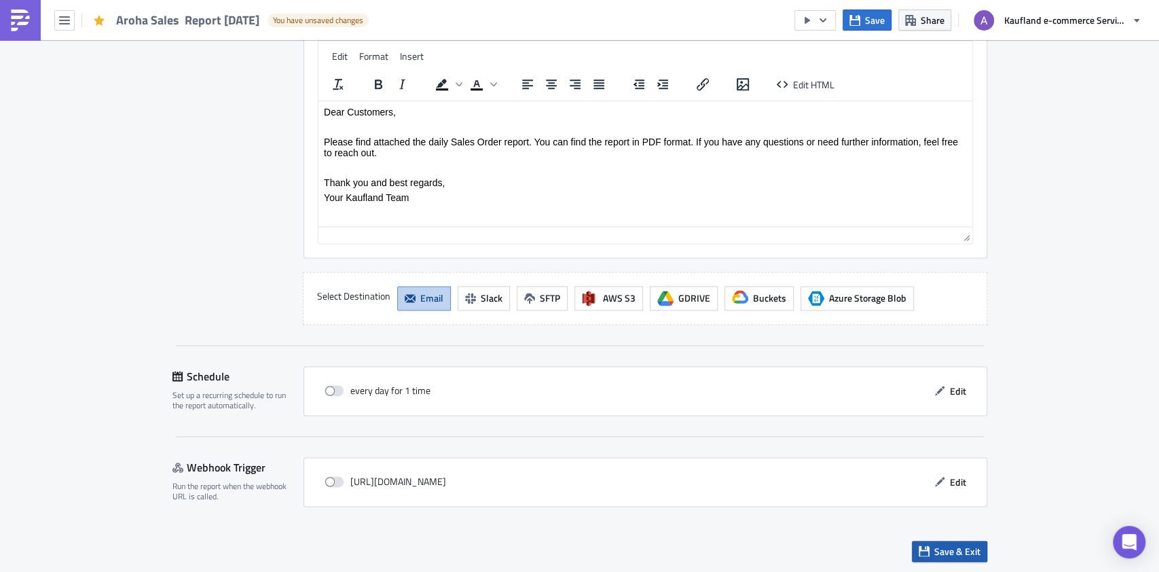
type input "Aroha Sales Report [DATE]"
click at [952, 551] on span "Save & Exit" at bounding box center [957, 551] width 46 height 14
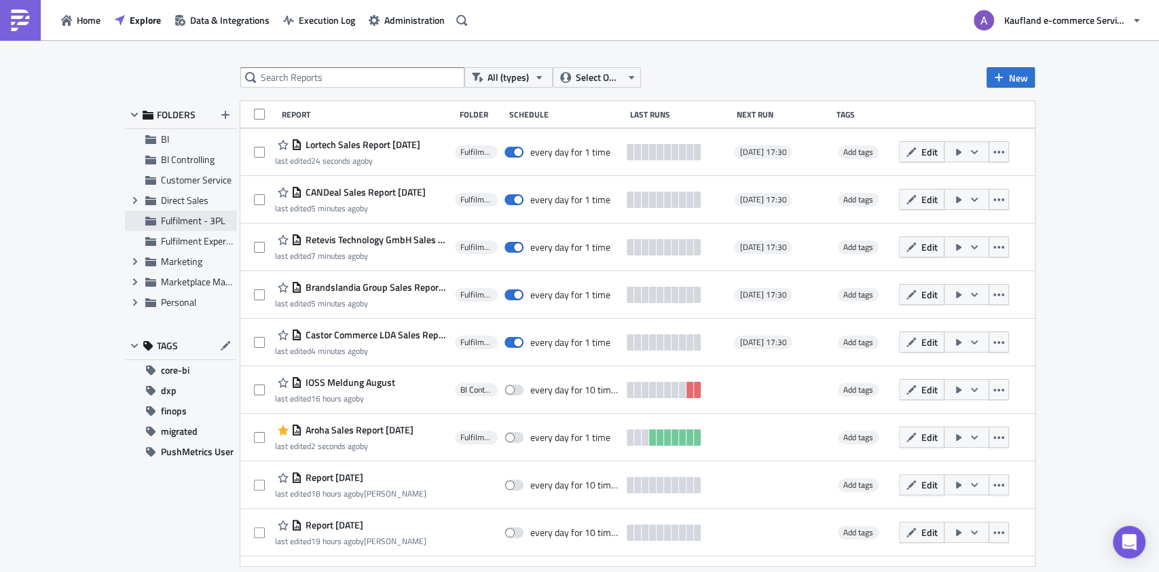
click at [187, 213] on div "Fulfilment - 3PL" at bounding box center [181, 220] width 112 height 20
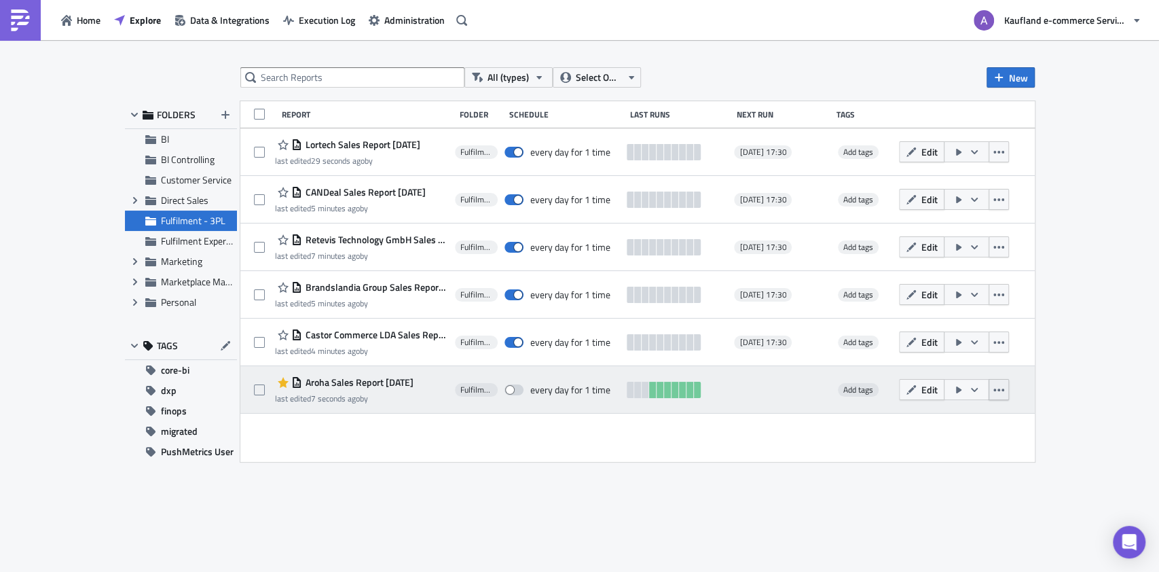
click at [1004, 388] on icon "button" at bounding box center [998, 389] width 11 height 11
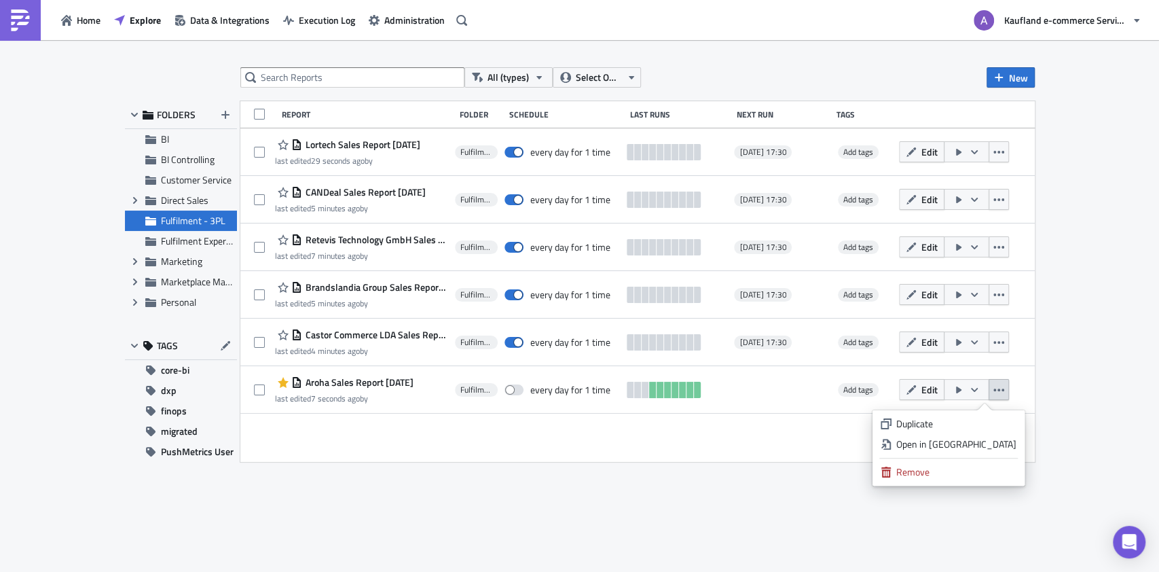
click at [980, 421] on div "Duplicate" at bounding box center [956, 424] width 120 height 14
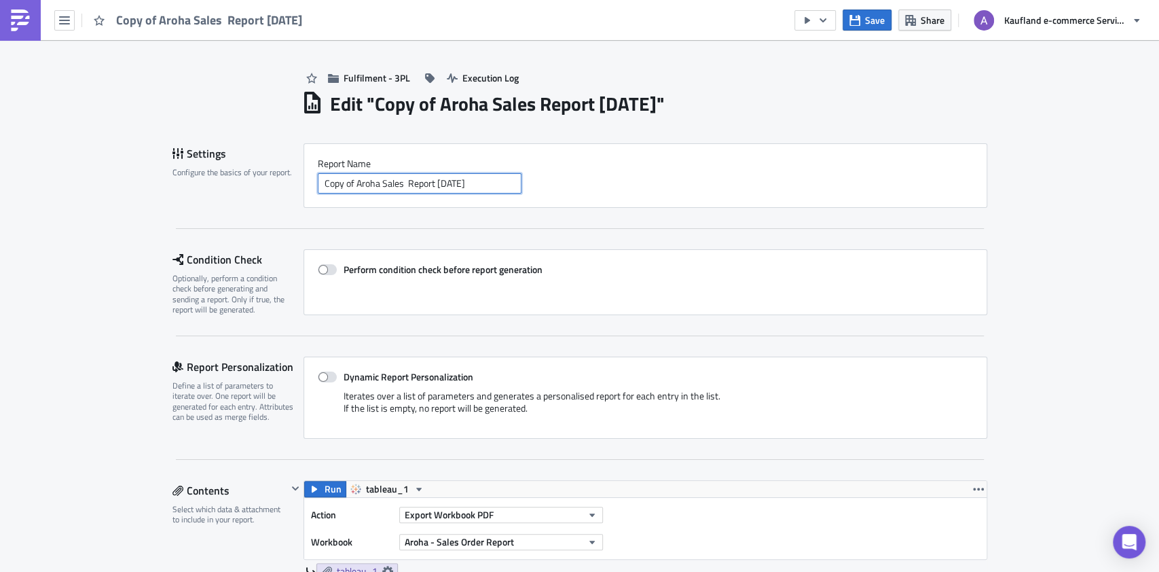
drag, startPoint x: 315, startPoint y: 182, endPoint x: 370, endPoint y: 178, distance: 55.1
click at [370, 178] on input "Copy of Aroha Sales Report 2025-10-14" at bounding box center [420, 183] width 204 height 20
paste input "Heimatliebe"
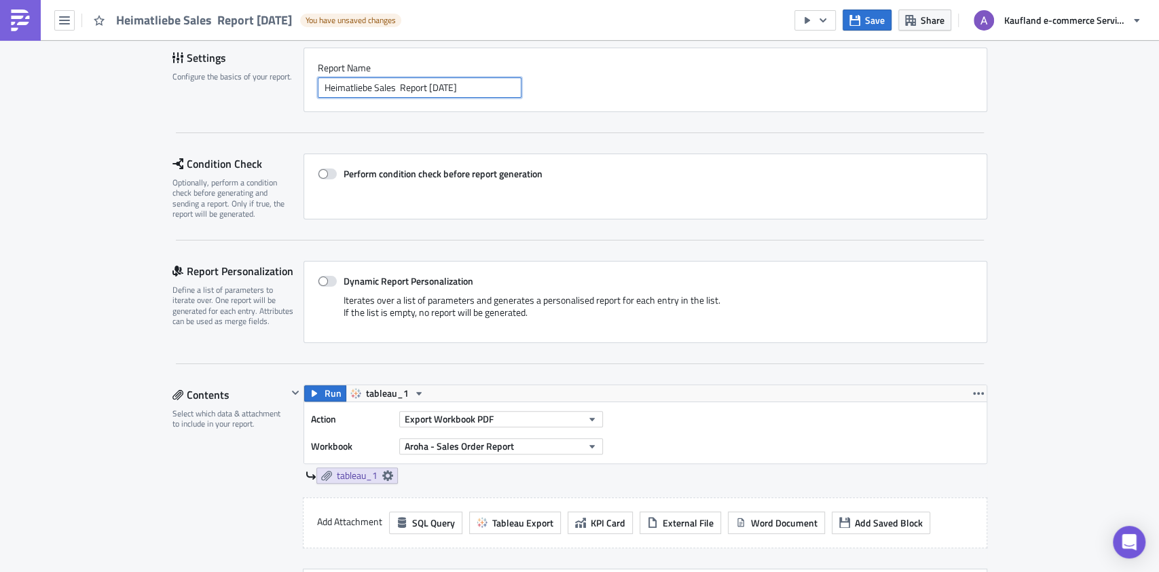
scroll to position [272, 0]
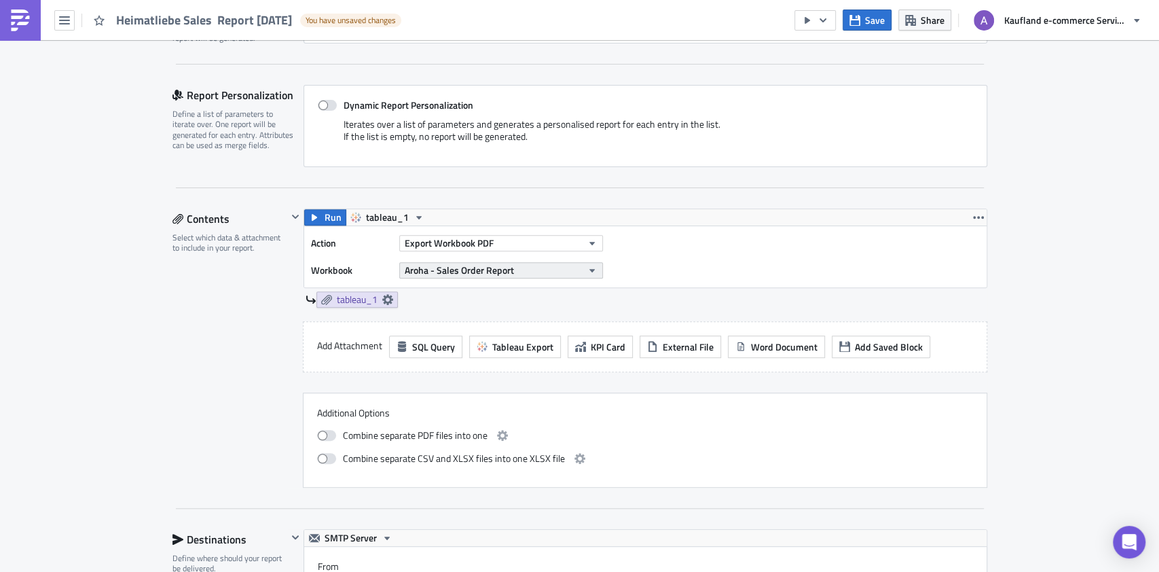
type input "Heimatliebe Sales Report [DATE]"
click at [561, 263] on button "Aroha - Sales Order Report" at bounding box center [501, 270] width 204 height 16
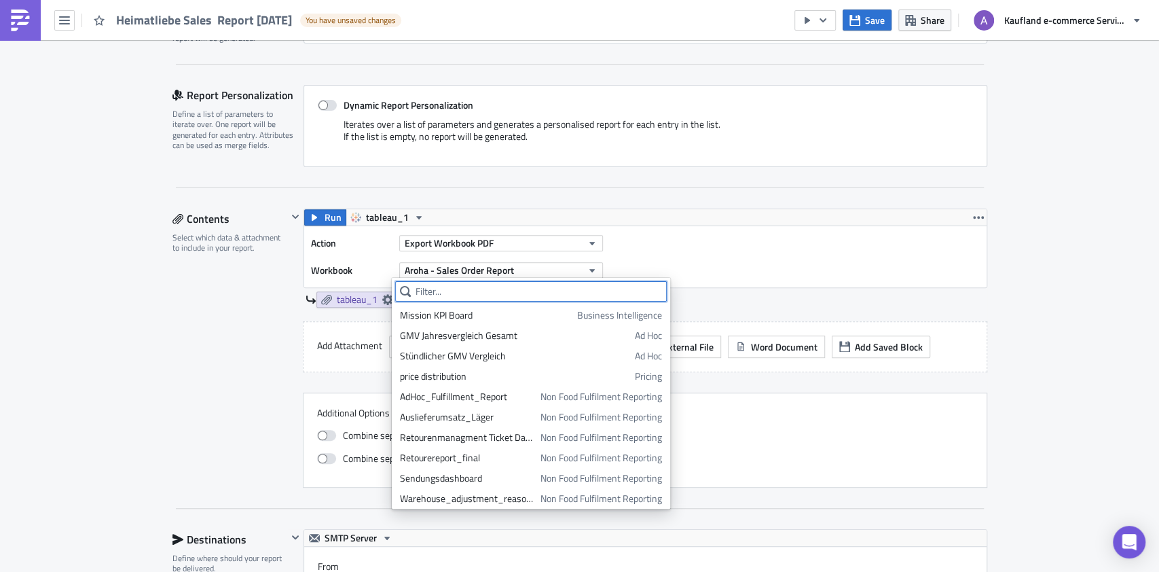
paste input "Heimatliebe"
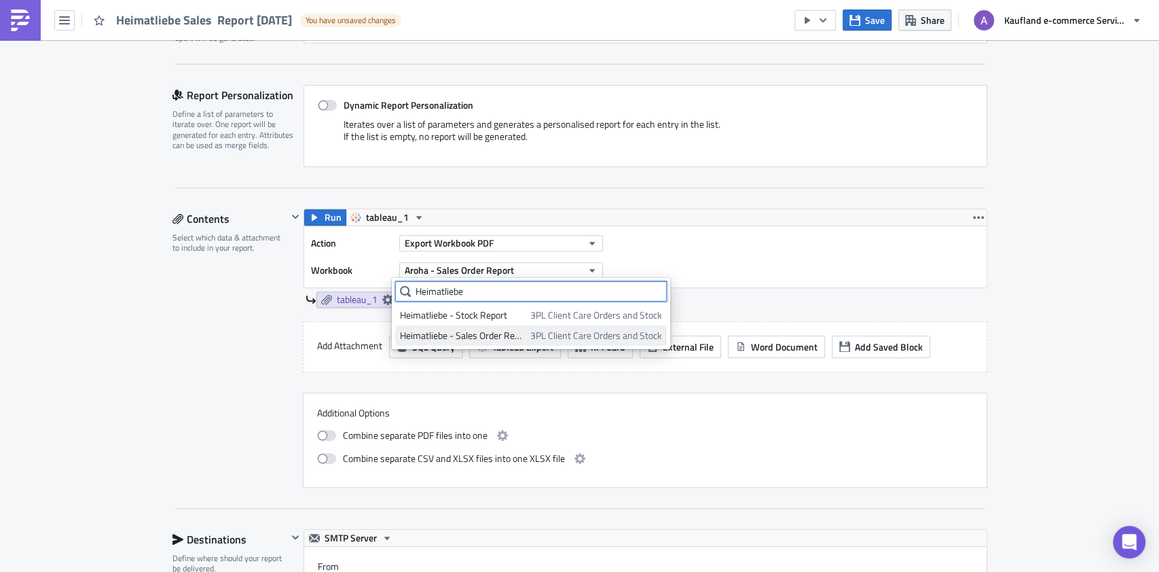
type input "Heimatliebe"
click at [515, 334] on div "Heimatliebe - Sales Order Report" at bounding box center [463, 336] width 126 height 14
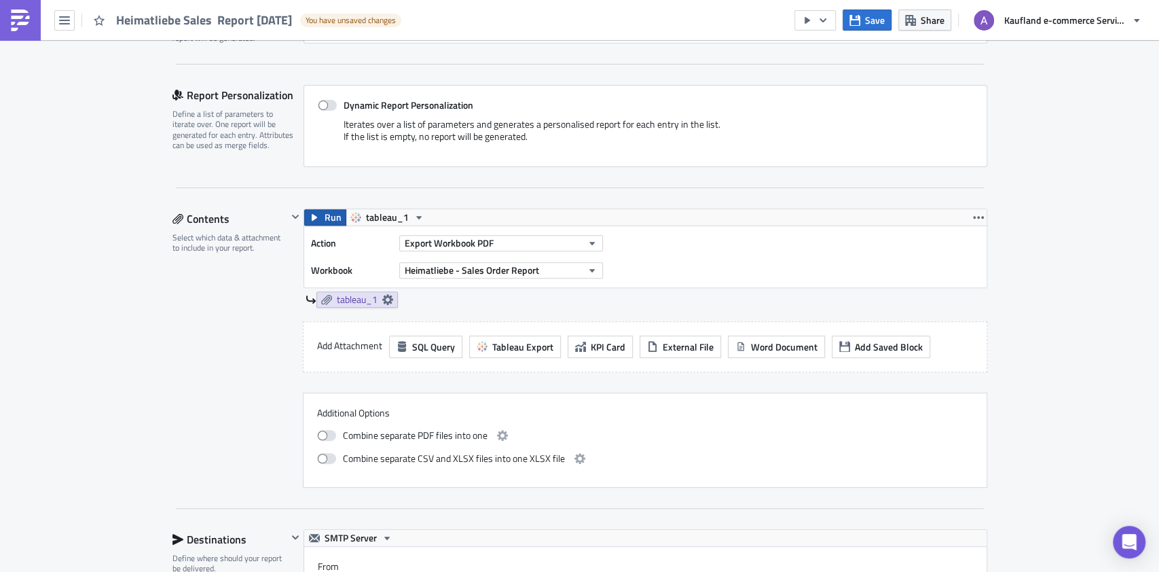
click at [324, 213] on span "Run" at bounding box center [332, 217] width 17 height 16
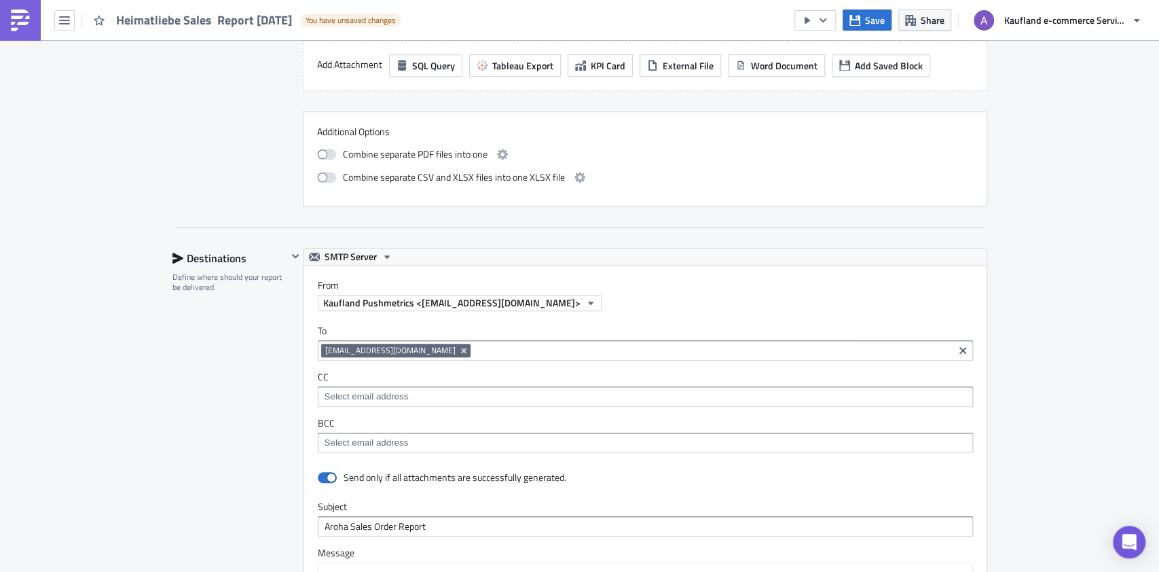
scroll to position [815, 0]
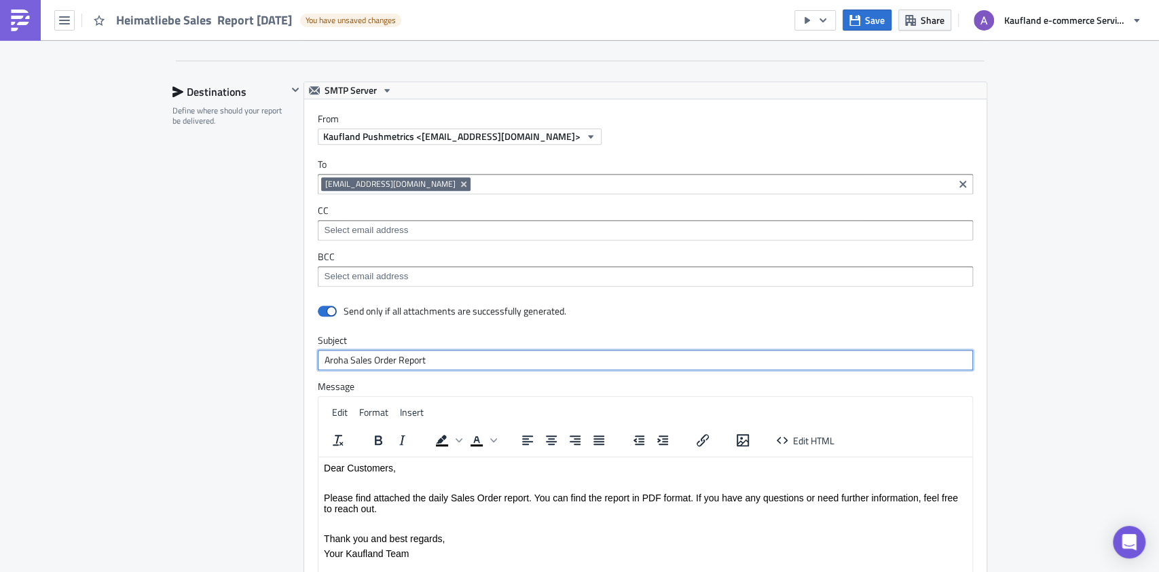
drag, startPoint x: 315, startPoint y: 359, endPoint x: 339, endPoint y: 354, distance: 24.9
click at [339, 354] on input "Aroha Sales Order Report" at bounding box center [645, 360] width 655 height 20
paste input "Heimatliebe"
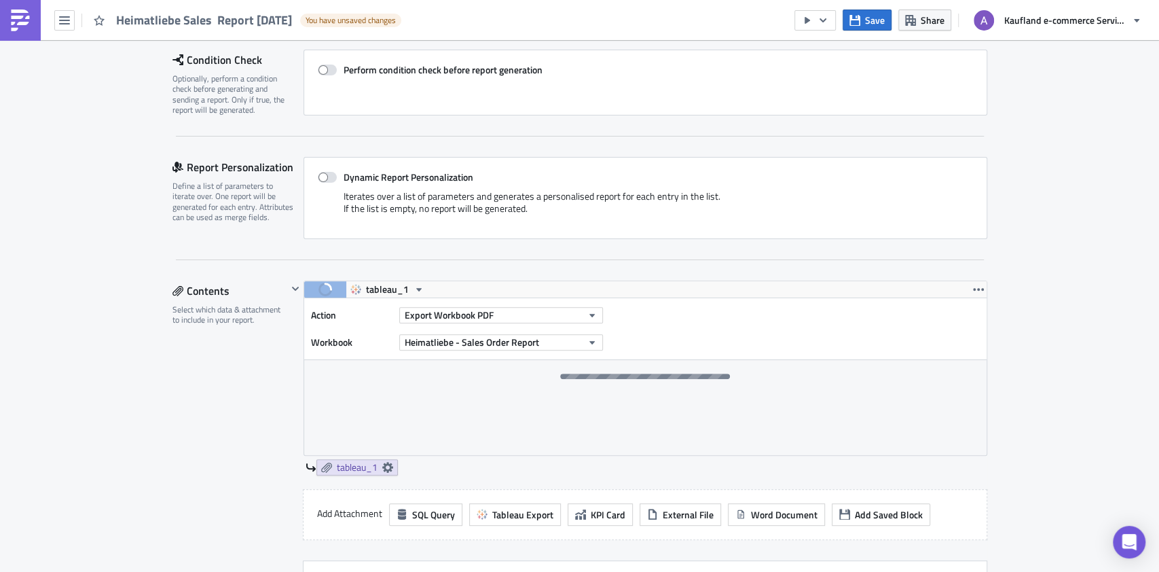
scroll to position [181, 0]
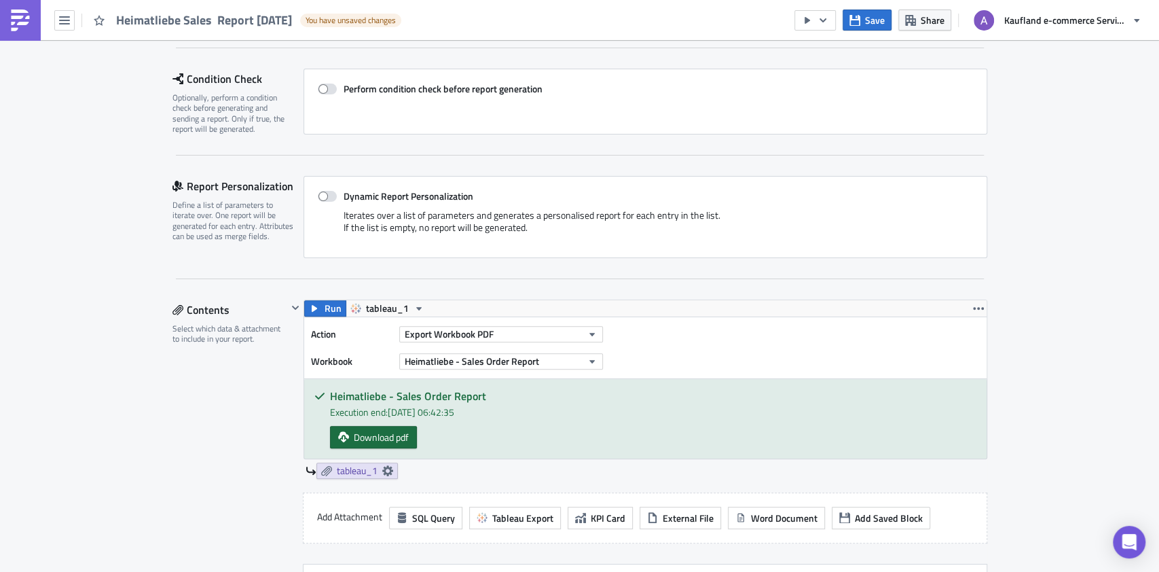
type input "Heimatliebe Sales Order Report"
click at [342, 431] on link "Download pdf" at bounding box center [373, 437] width 87 height 22
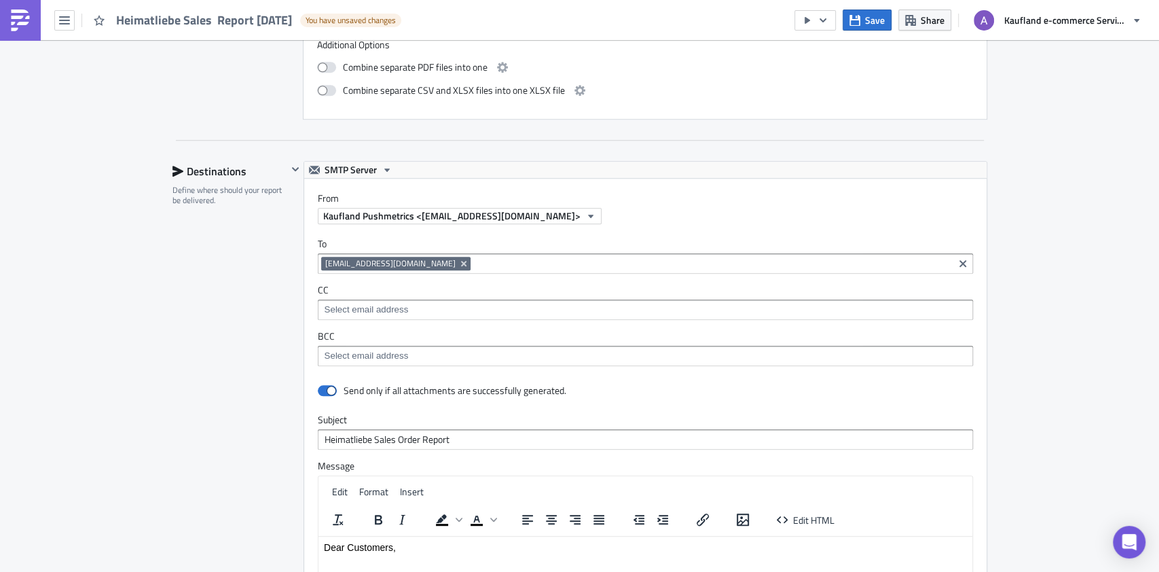
scroll to position [724, 0]
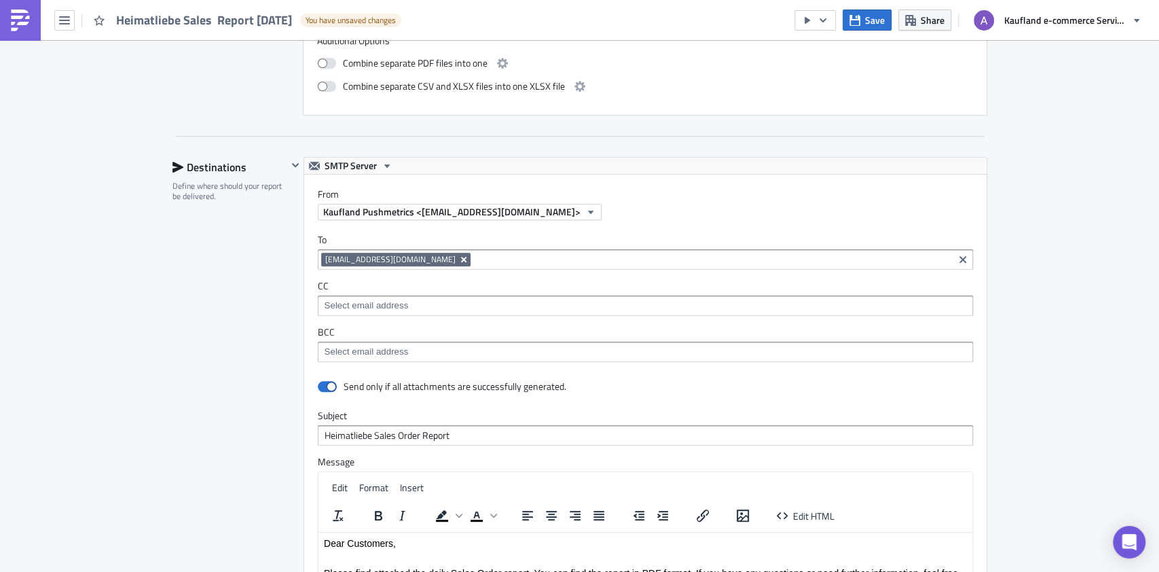
click at [458, 256] on icon "Remove Tag" at bounding box center [463, 259] width 11 height 11
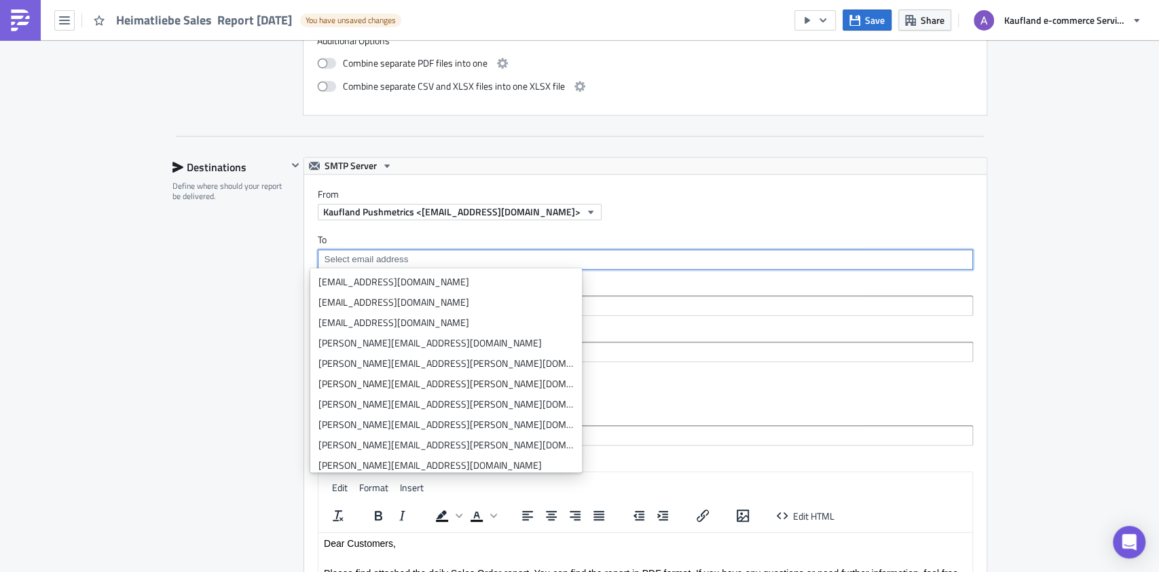
paste input "info@heimatliebe-souvenirs.de"
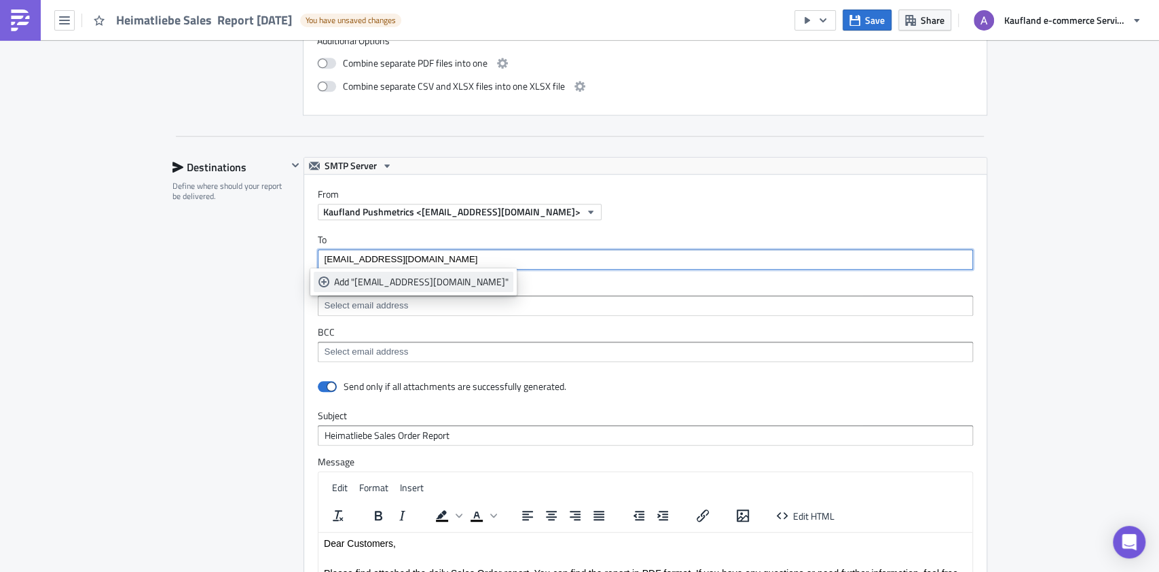
type input "info@heimatliebe-souvenirs.de"
click at [407, 276] on div "Add "info@heimatliebe-souvenirs.de"" at bounding box center [421, 282] width 174 height 14
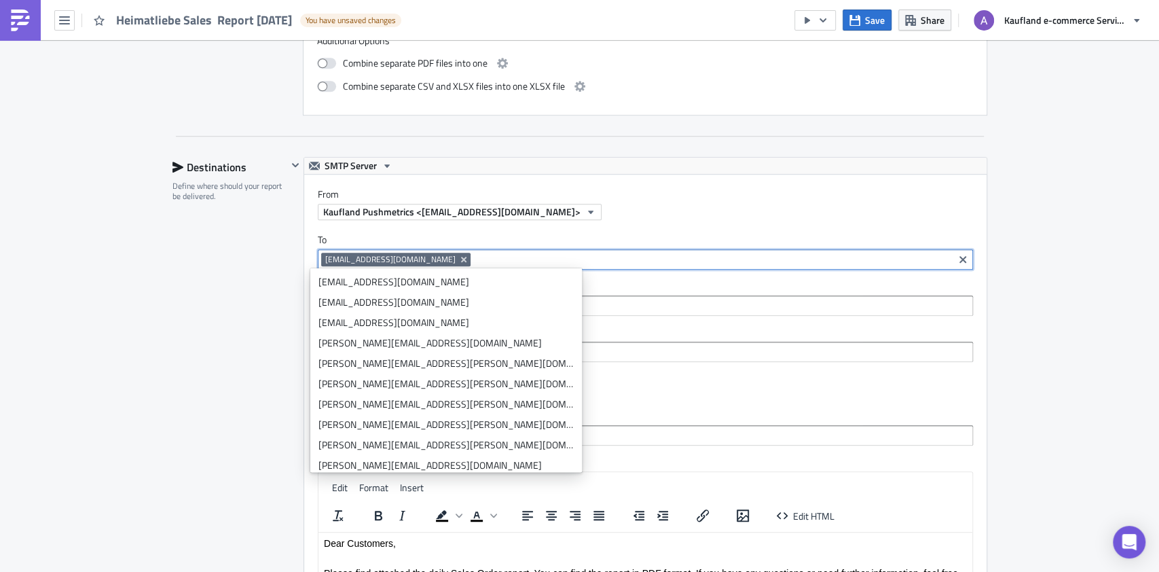
click at [1031, 281] on div "Fulfilment - 3PL Execution Log Edit " Heimatliebe Sales Report 2025-10-14 " Dra…" at bounding box center [579, 161] width 1159 height 1690
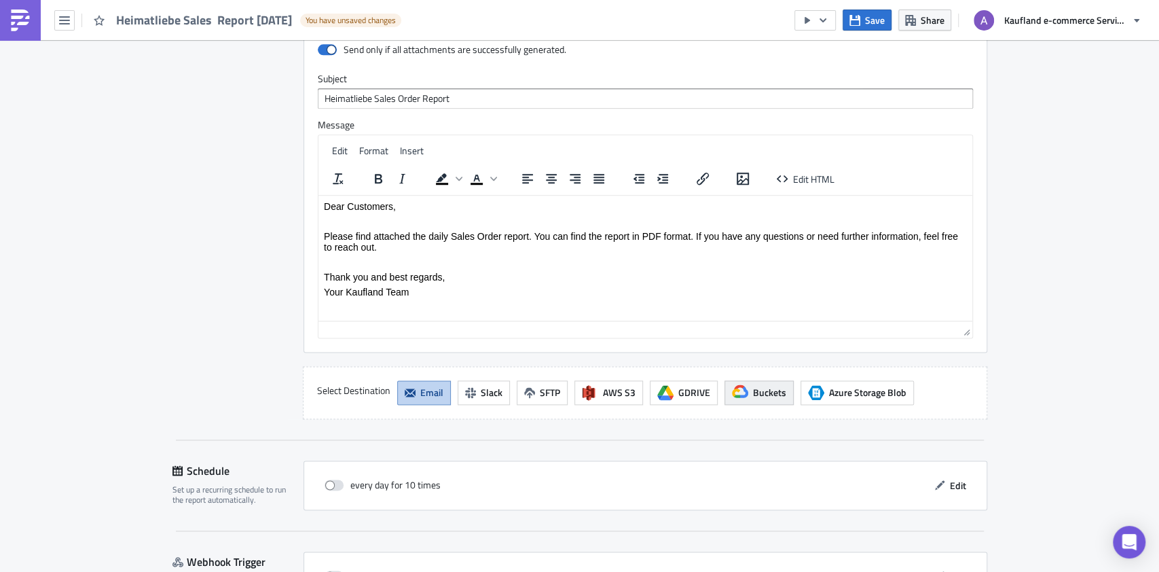
scroll to position [1155, 0]
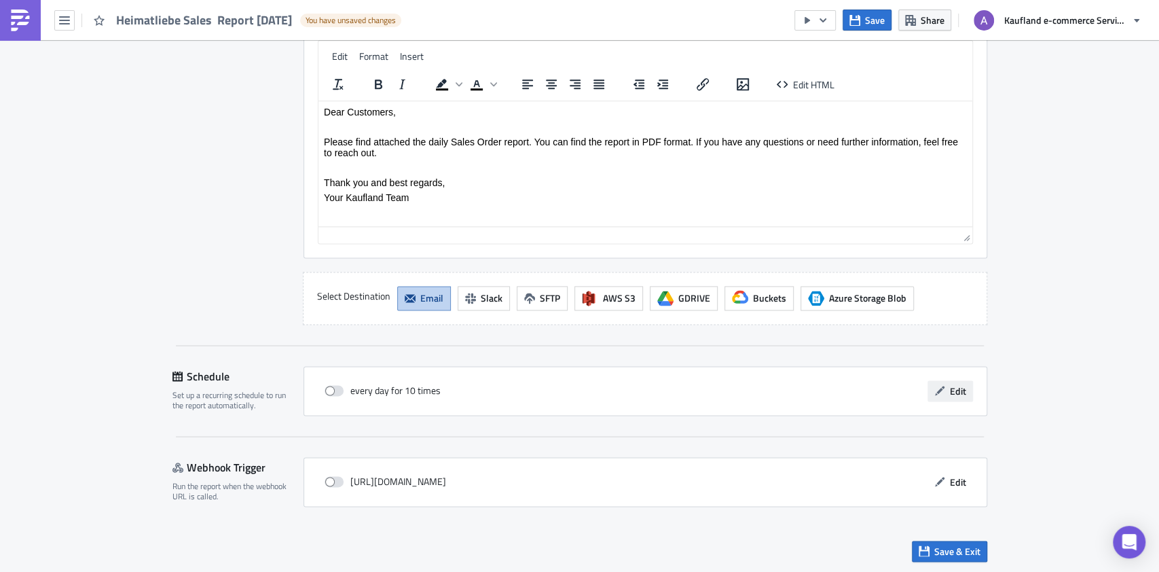
click at [942, 386] on button "Edit" at bounding box center [949, 390] width 45 height 21
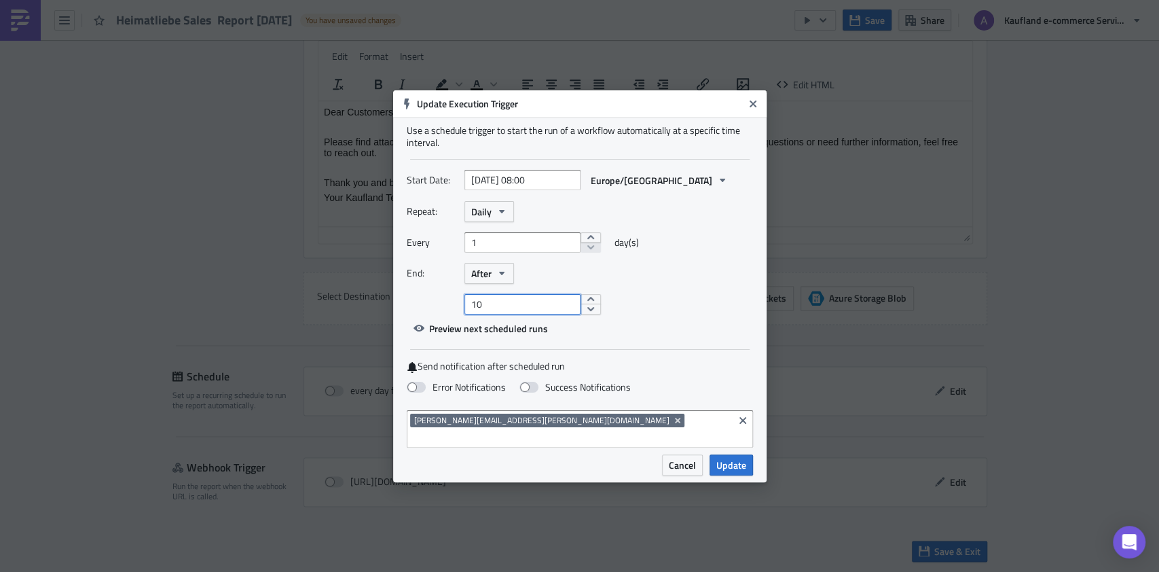
click at [516, 306] on input "10" at bounding box center [522, 304] width 116 height 20
type input "1"
click at [538, 393] on label "Success Notifications" at bounding box center [574, 387] width 111 height 12
click at [12, 11] on input "Success Notifications" at bounding box center [7, 6] width 9 height 9
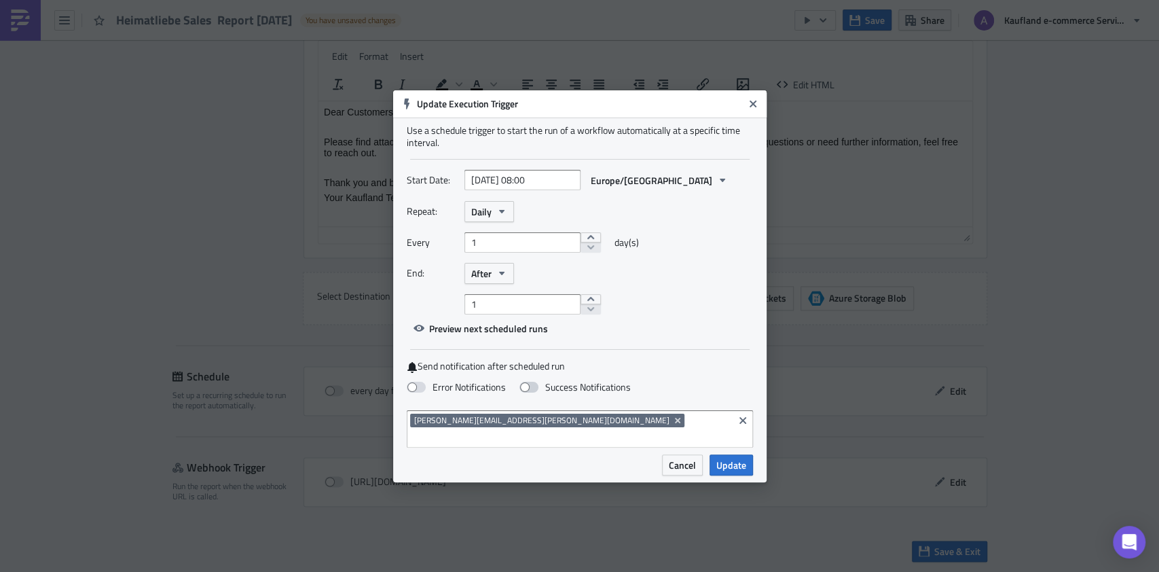
checkbox input "true"
click at [534, 187] on input "2025-10-15 08:00" at bounding box center [522, 180] width 116 height 20
select select "9"
select select "2025"
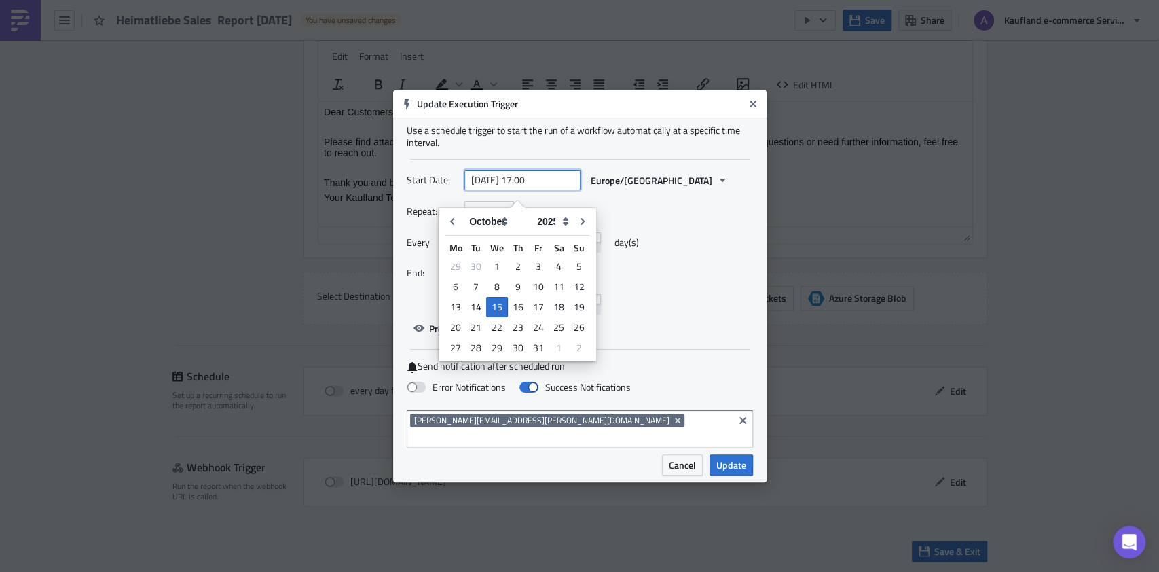
click at [545, 178] on input "2025-10-15 17:00" at bounding box center [522, 180] width 116 height 20
type input "[DATE] 17:30"
click at [732, 458] on span "Update" at bounding box center [731, 465] width 30 height 14
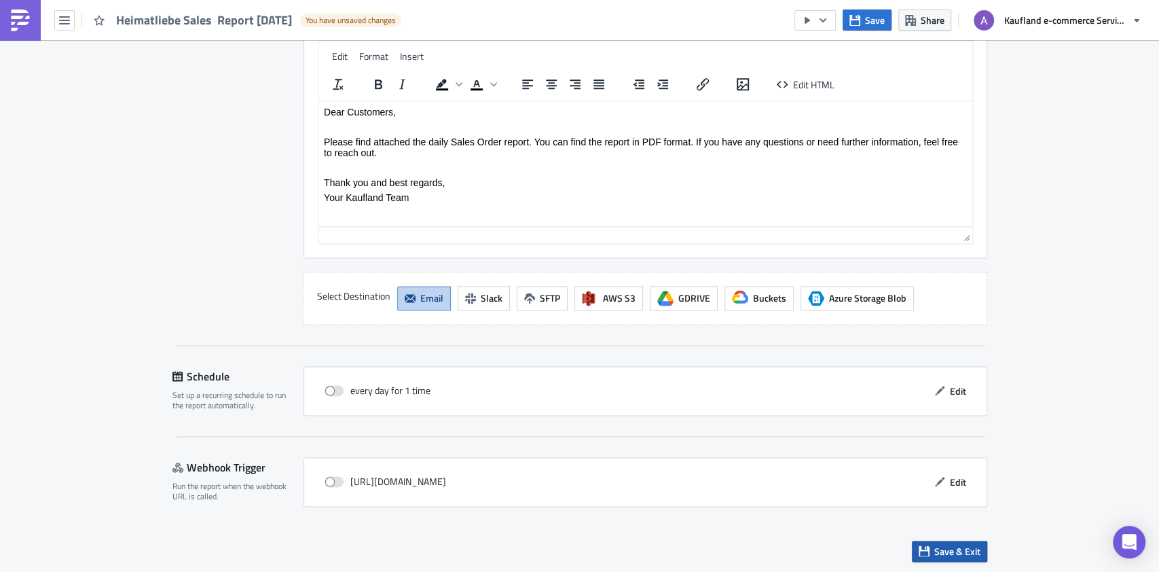
click at [944, 545] on span "Save & Exit" at bounding box center [957, 551] width 46 height 14
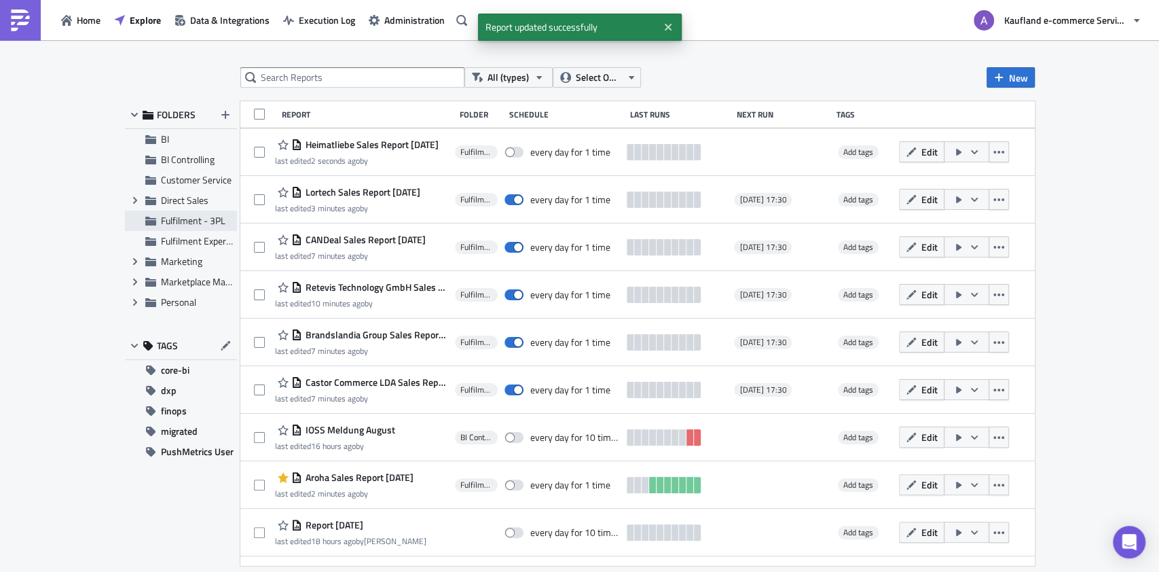
click at [201, 215] on span "Fulfilment - 3PL" at bounding box center [193, 220] width 64 height 14
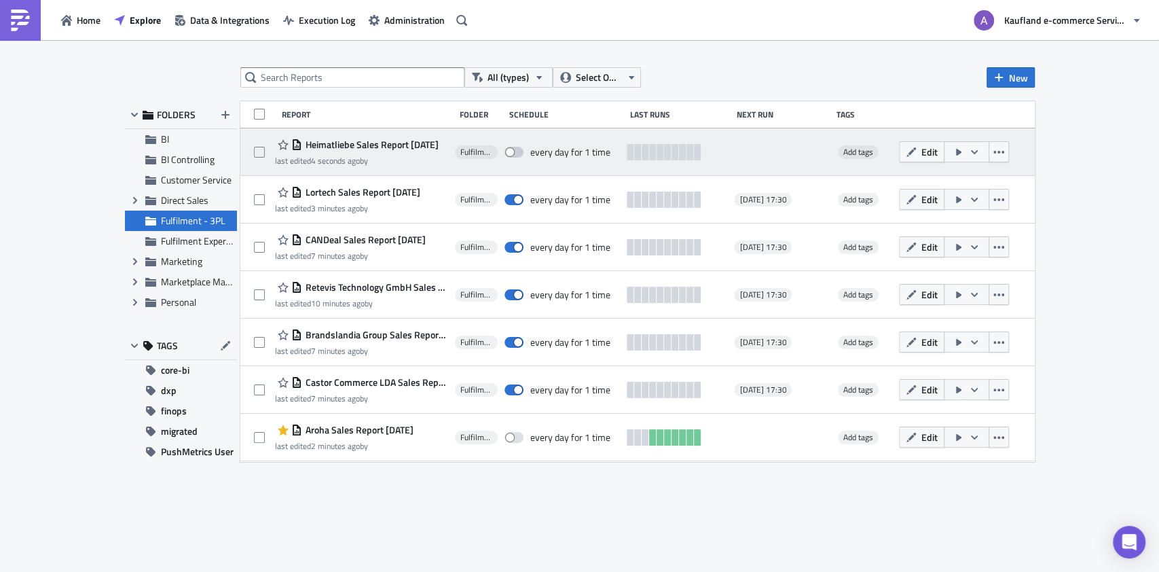
click at [519, 149] on span at bounding box center [513, 152] width 19 height 11
click at [516, 149] on input "checkbox" at bounding box center [511, 152] width 9 height 9
checkbox input "true"
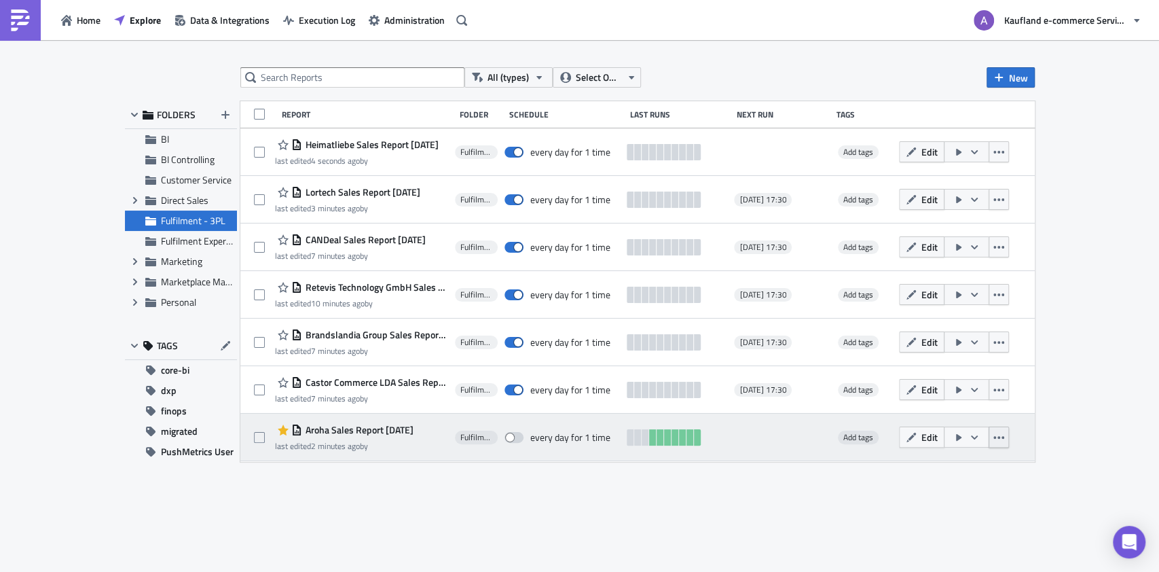
click at [1004, 437] on icon "button" at bounding box center [998, 437] width 11 height 3
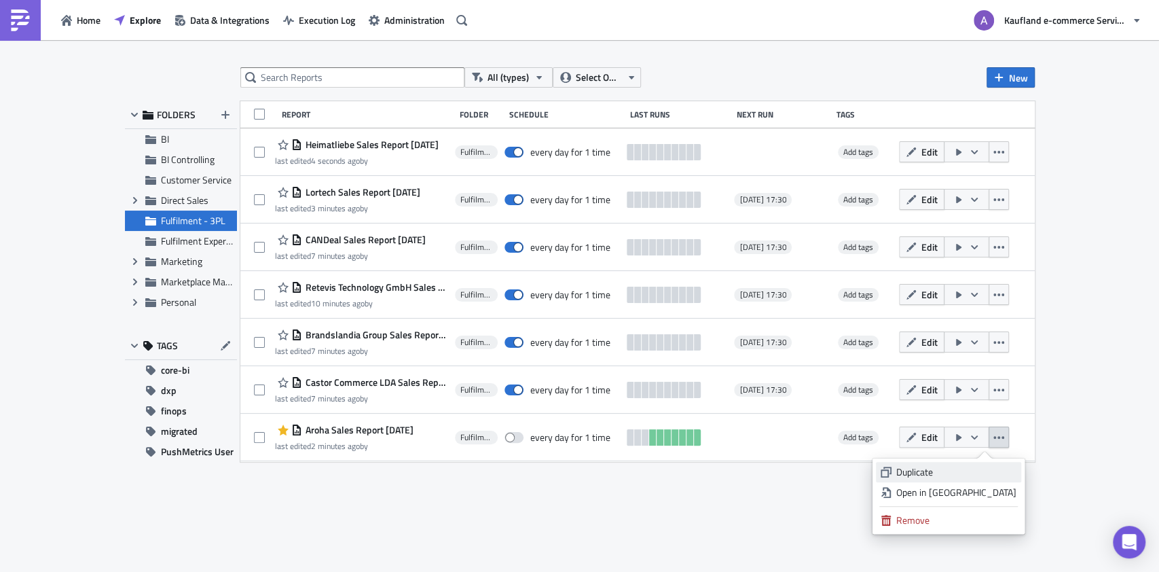
click at [979, 468] on div "Duplicate" at bounding box center [956, 472] width 120 height 14
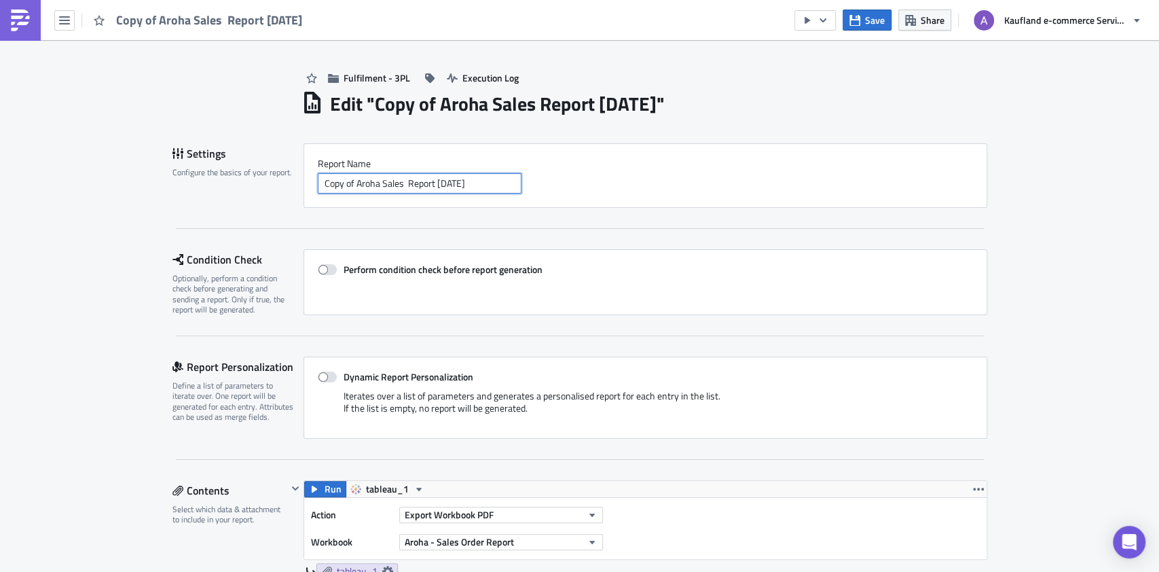
drag, startPoint x: 314, startPoint y: 184, endPoint x: 372, endPoint y: 184, distance: 58.4
click at [372, 184] on input "Copy of Aroha Sales Report 2025-10-14" at bounding box center [420, 183] width 204 height 20
paste input "Kaiza 5 Gin"
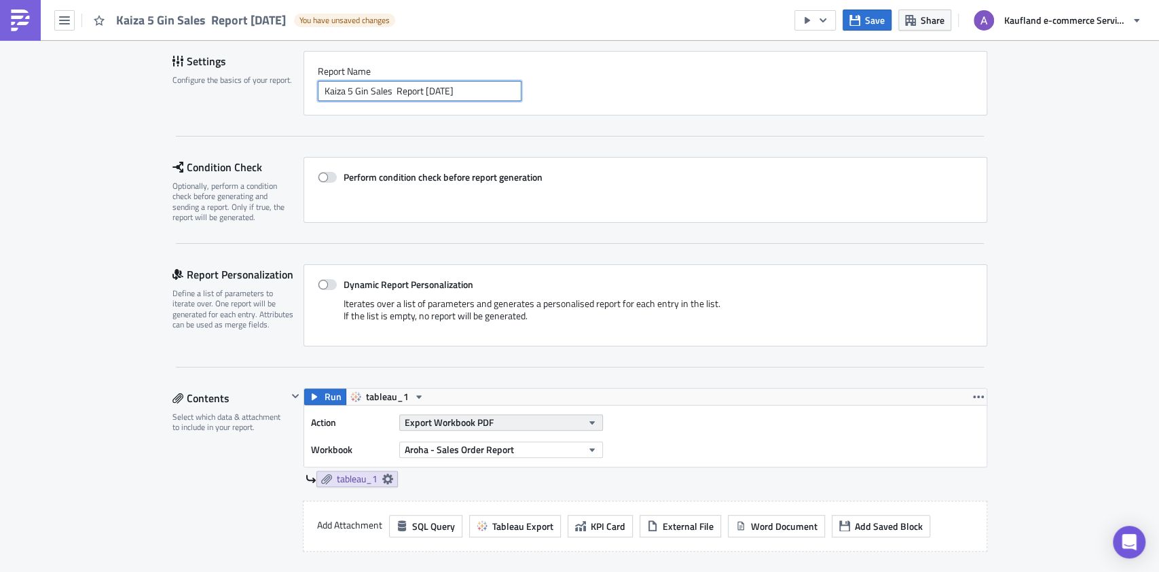
scroll to position [181, 0]
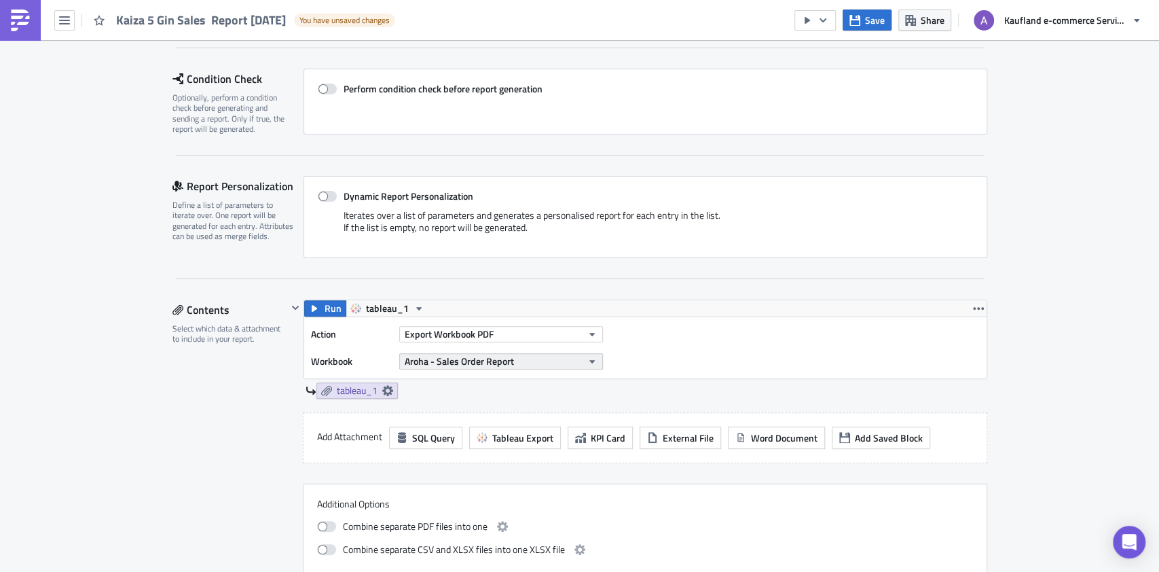
type input "Kaiza 5 Gin Sales Report [DATE]"
click at [456, 361] on span "Aroha - Sales Order Report" at bounding box center [459, 361] width 109 height 14
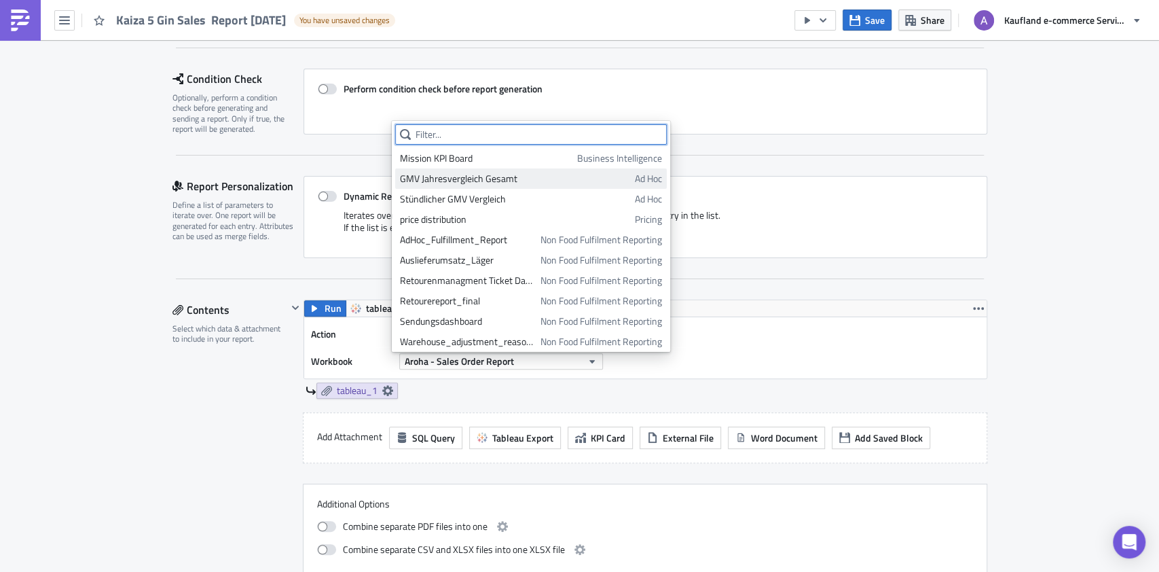
paste input "Kaiza 5 Gin"
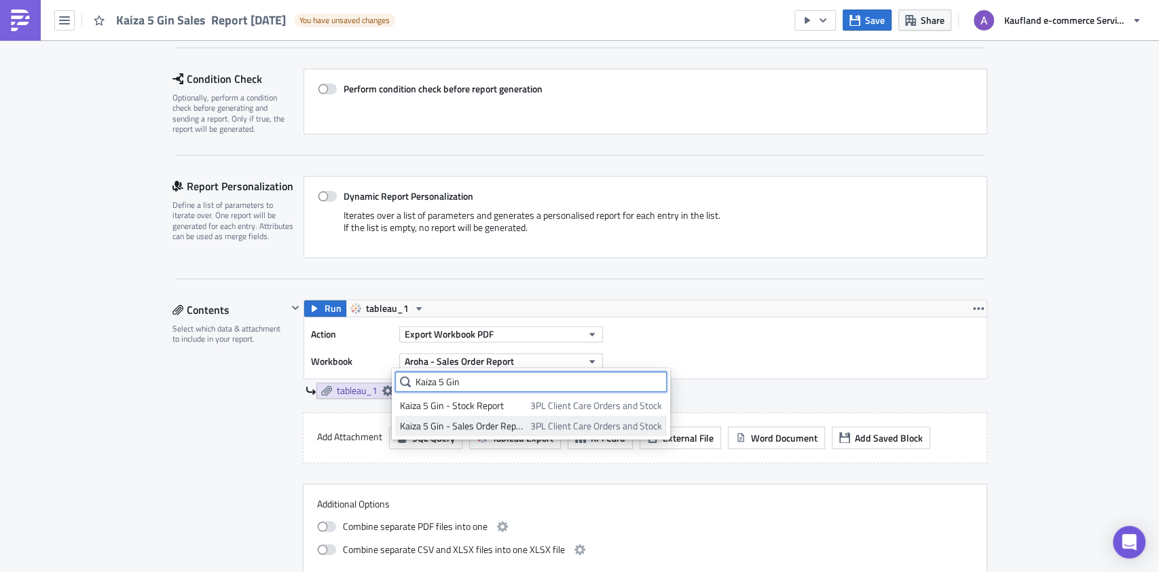
type input "Kaiza 5 Gin"
click at [499, 428] on div "Kaiza 5 Gin - Sales Order Report" at bounding box center [463, 426] width 126 height 14
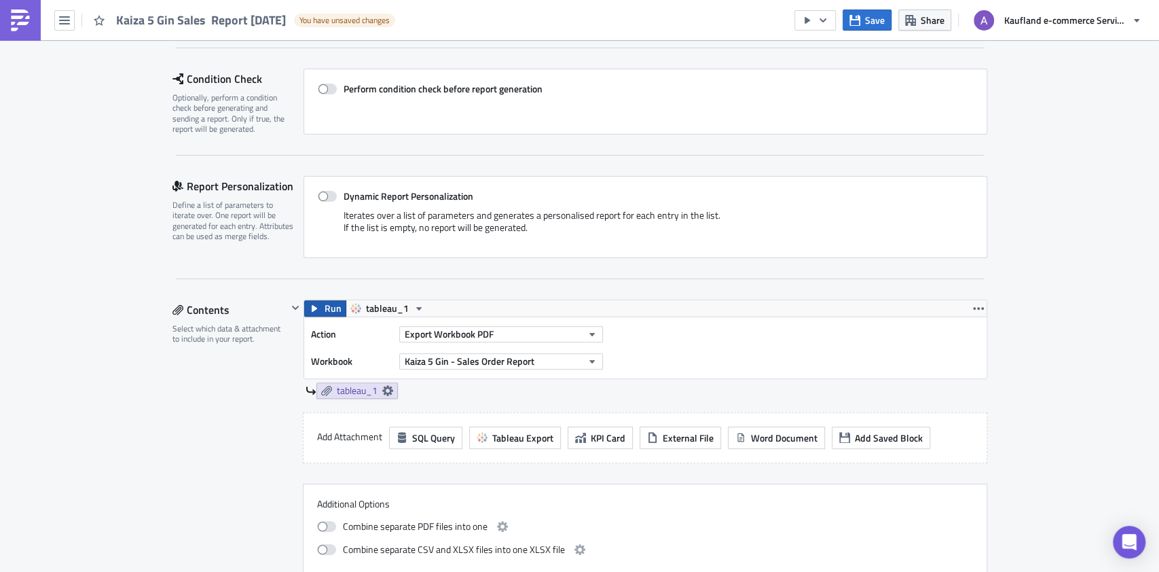
click at [324, 307] on span "Run" at bounding box center [332, 308] width 17 height 16
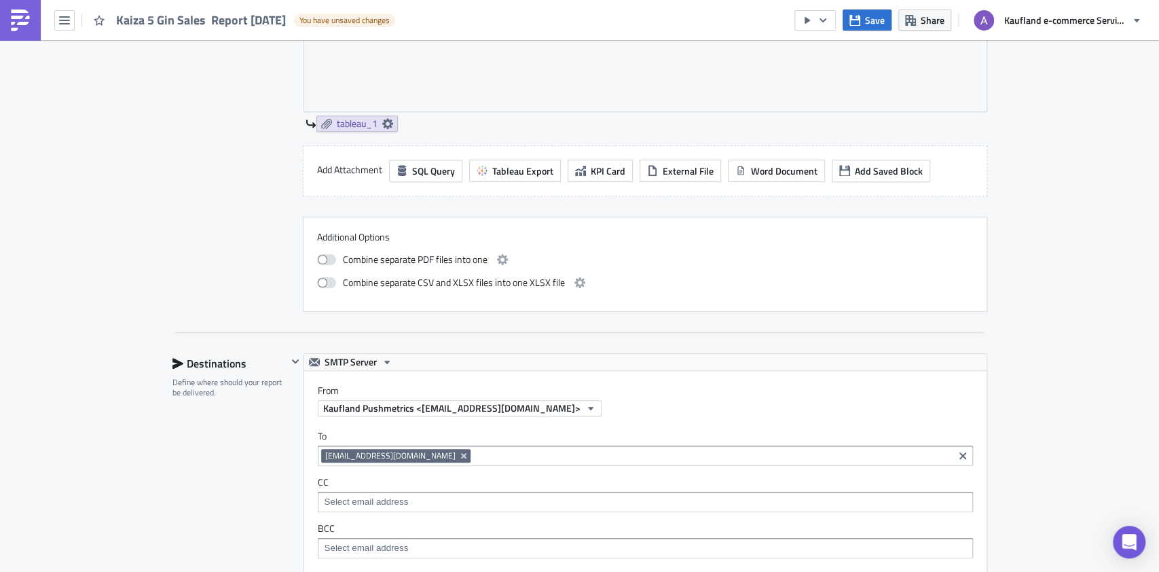
scroll to position [724, 0]
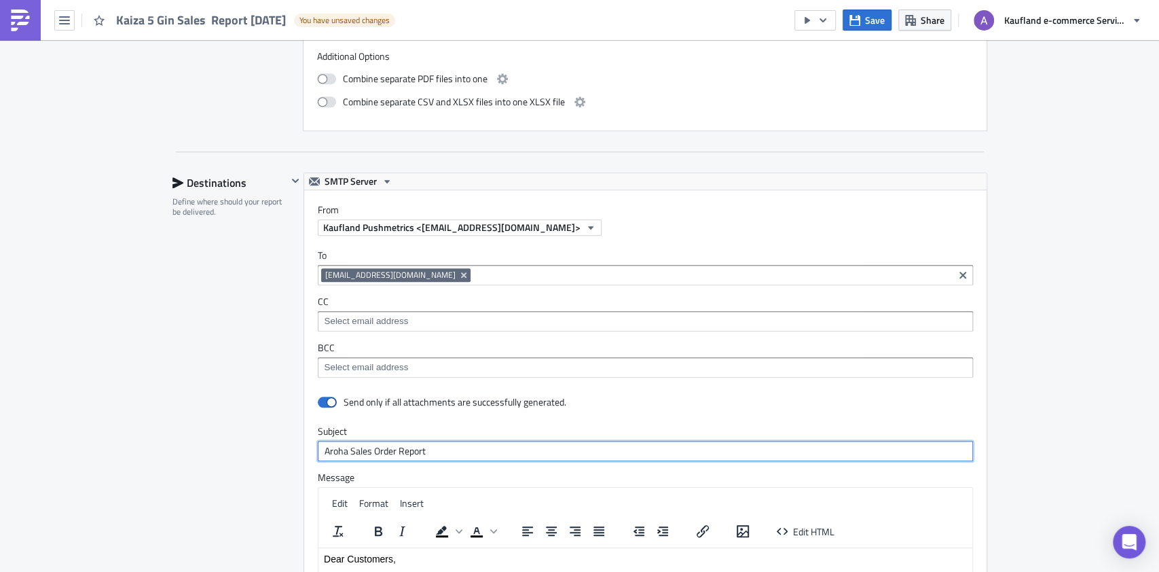
drag, startPoint x: 320, startPoint y: 449, endPoint x: 339, endPoint y: 445, distance: 20.3
click at [339, 445] on input "Aroha Sales Order Report" at bounding box center [645, 451] width 655 height 20
paste input "Kaiza 5 Gin"
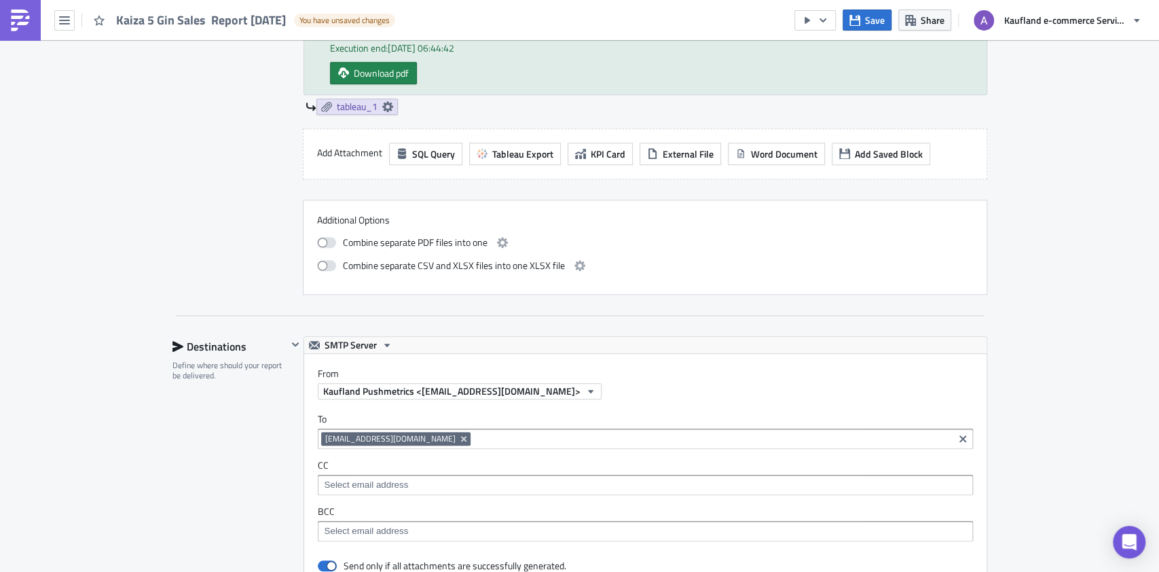
scroll to position [543, 0]
type input "Kaiza 5 Gin Sales Order Report"
click at [458, 438] on icon "Remove Tag" at bounding box center [463, 439] width 11 height 11
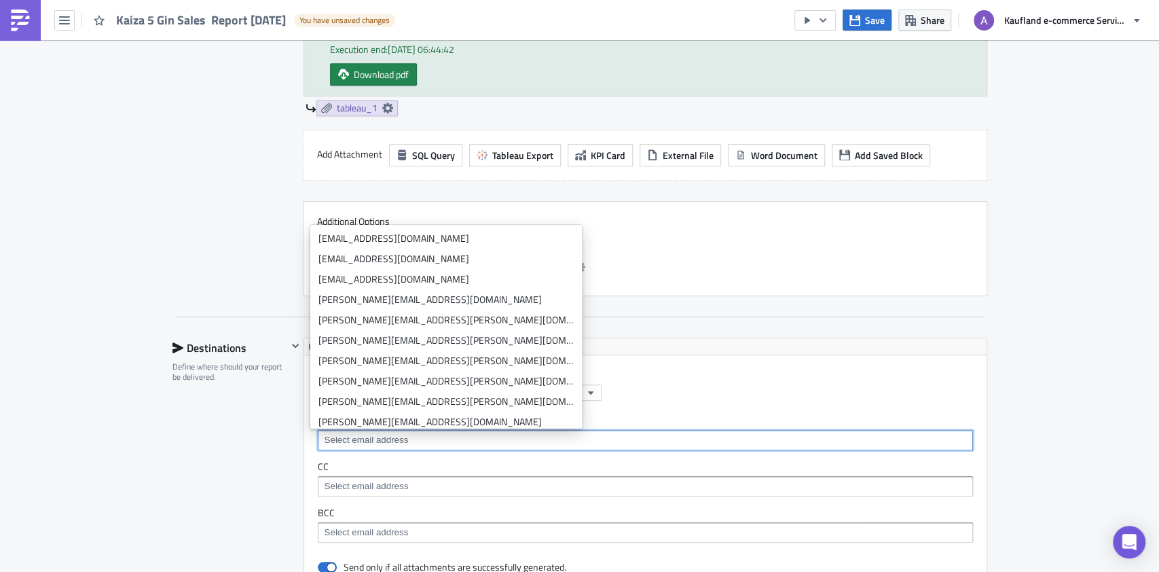
paste input "info@kaiza5.com"
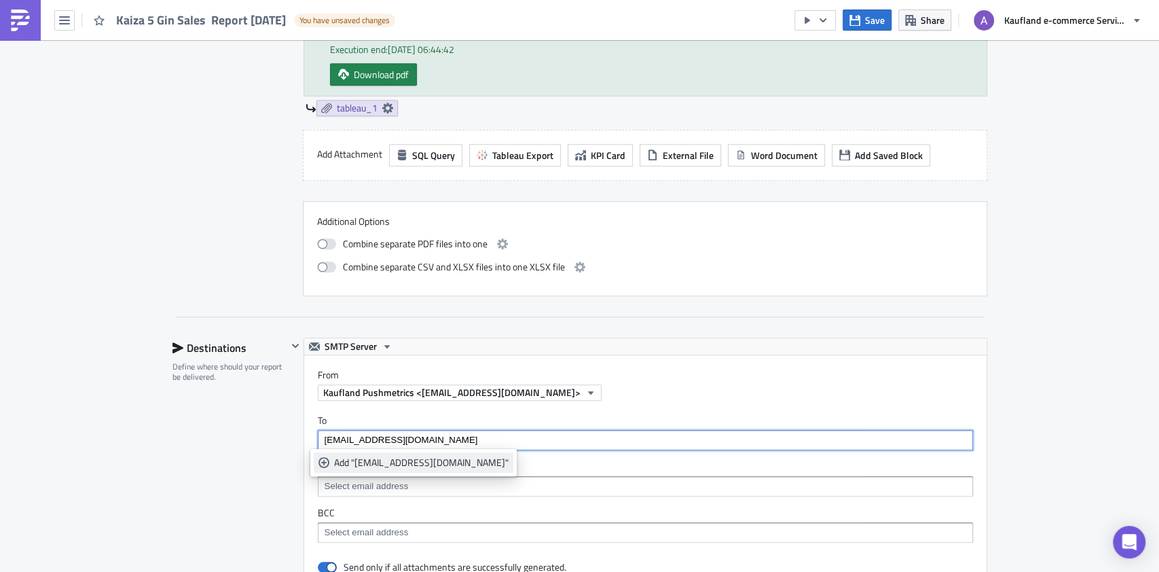
type input "info@kaiza5.com"
click at [397, 456] on div "Add "info@kaiza5.com"" at bounding box center [421, 462] width 174 height 14
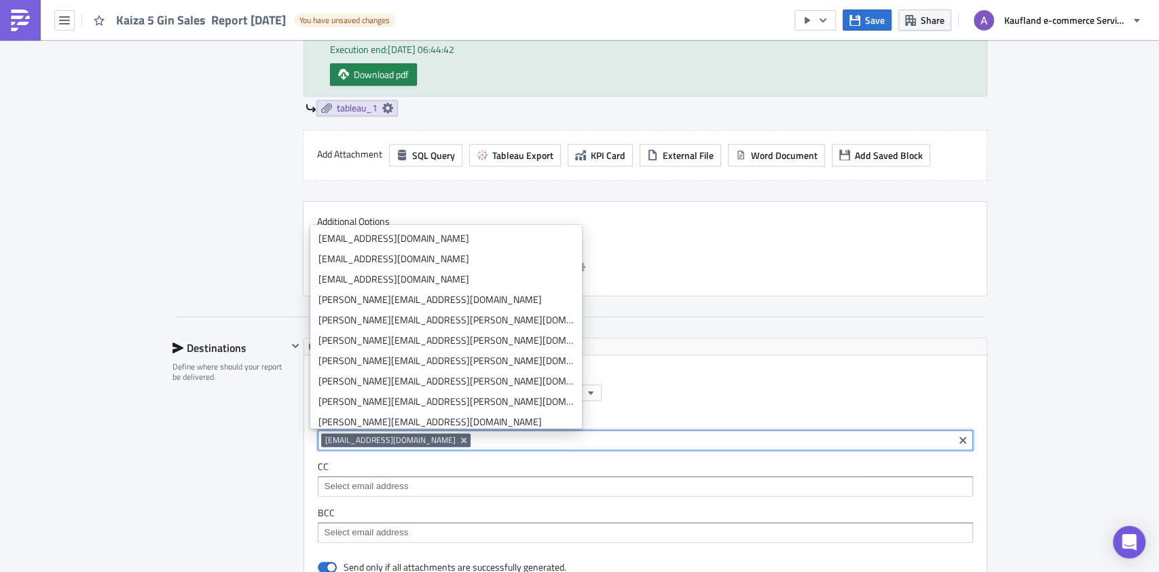
click at [1037, 383] on div "Fulfilment - 3PL Execution Log Edit " Kaiza 5 Gin Sales Report 2025-10-14 " Dra…" at bounding box center [579, 342] width 1159 height 1690
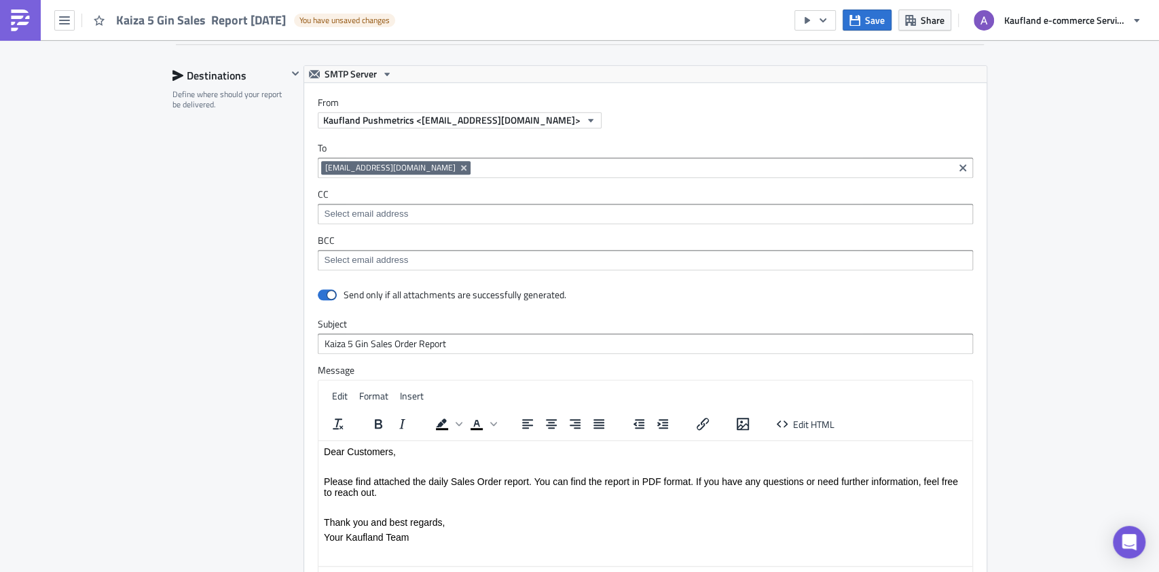
scroll to position [905, 0]
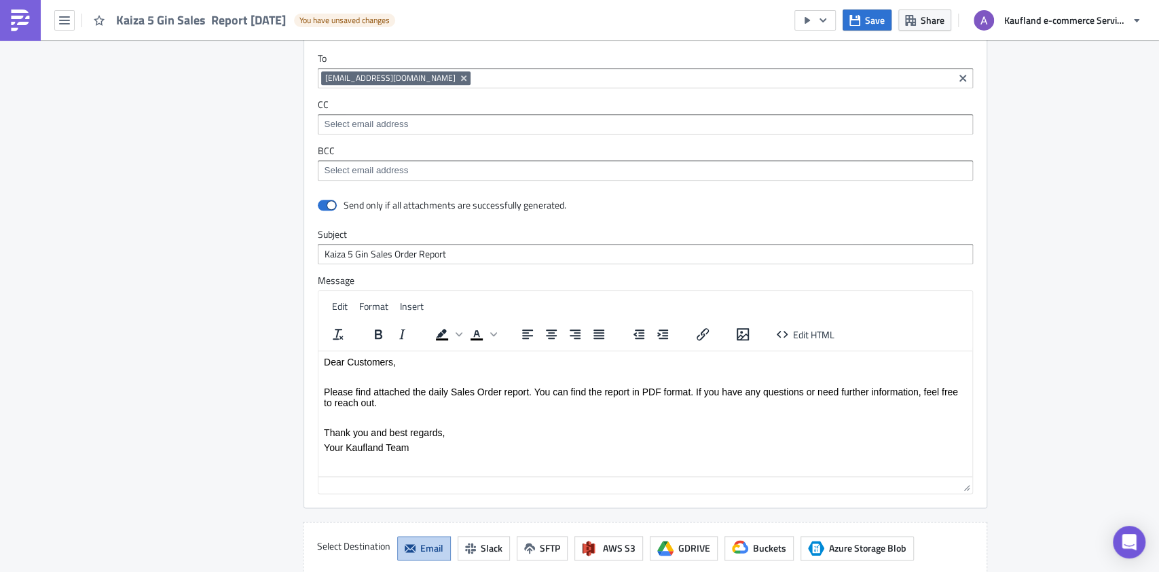
click at [474, 77] on input at bounding box center [712, 78] width 476 height 14
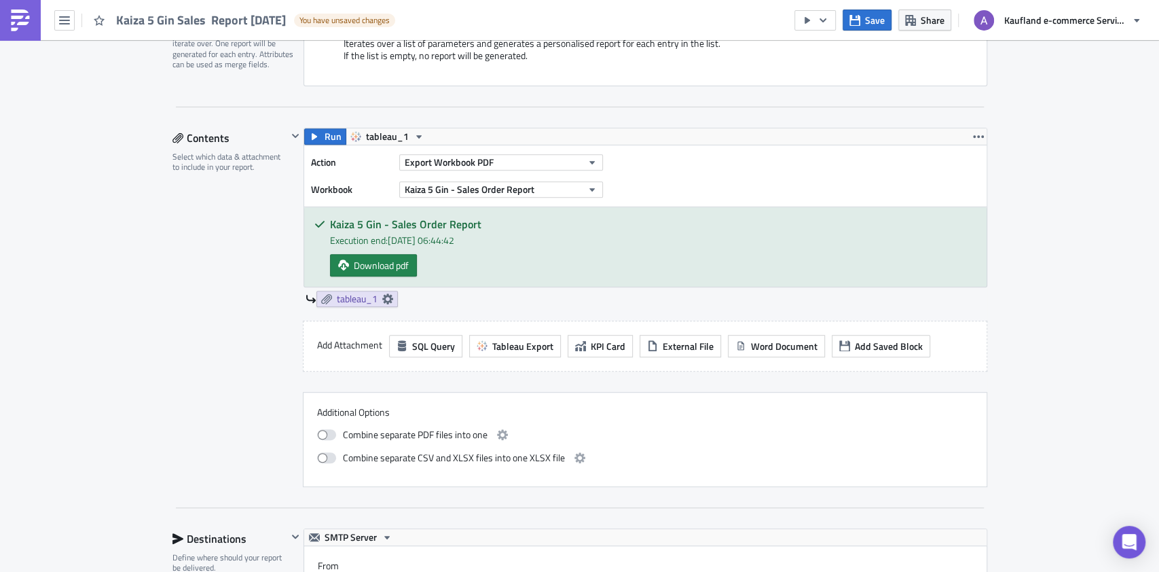
scroll to position [181, 0]
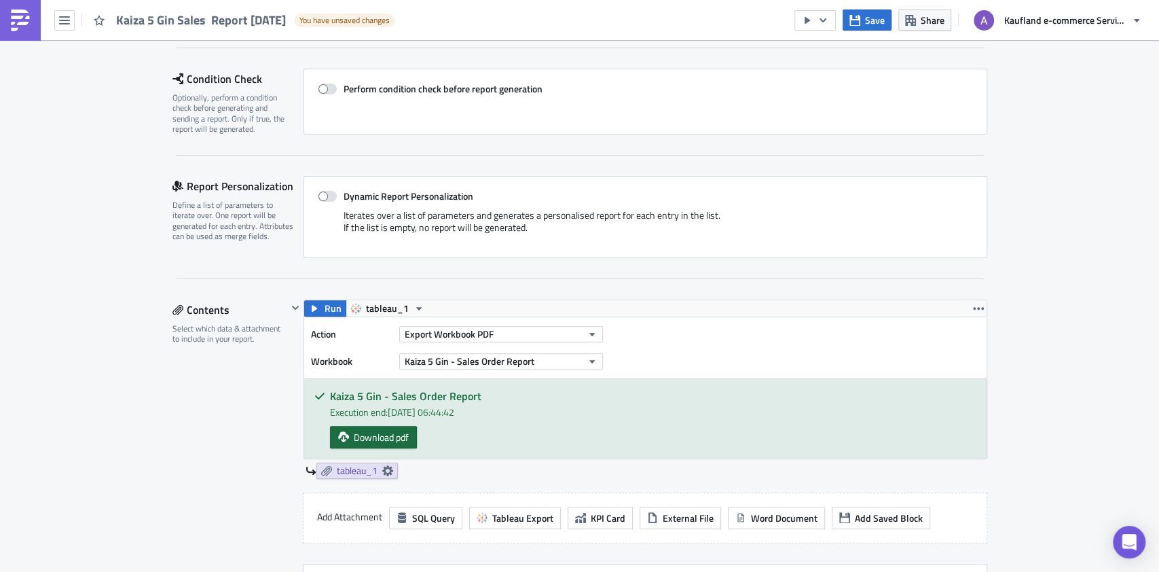
click at [372, 437] on span "Download pdf" at bounding box center [381, 437] width 55 height 14
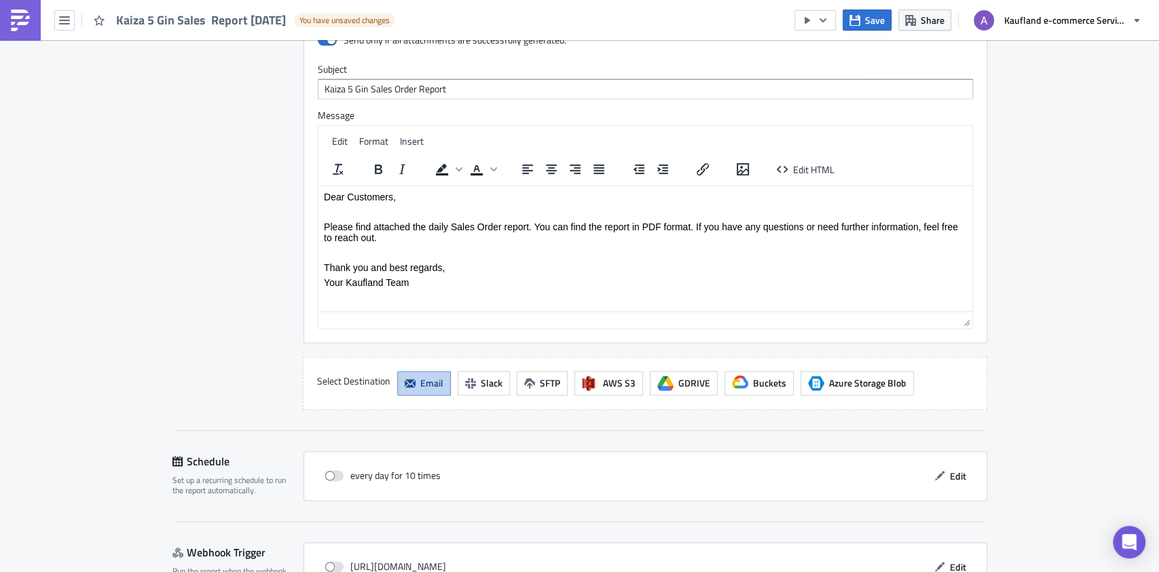
scroll to position [1155, 0]
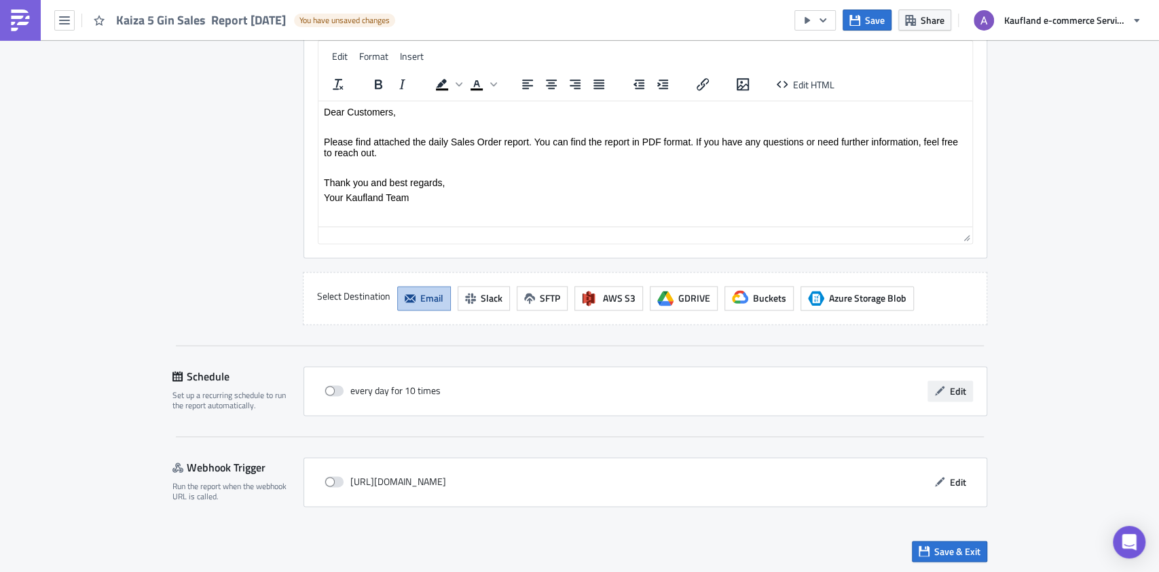
click at [950, 392] on span "Edit" at bounding box center [958, 391] width 16 height 14
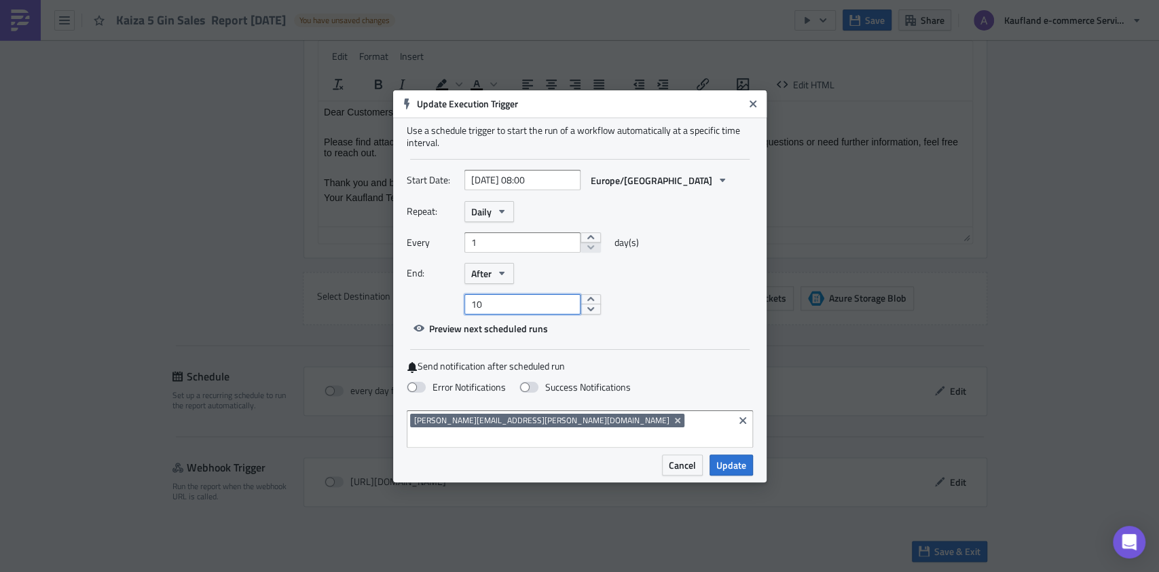
click at [517, 314] on input "10" at bounding box center [522, 304] width 116 height 20
type input "1"
click at [532, 187] on input "2025-10-15 08:00" at bounding box center [522, 180] width 116 height 20
select select "9"
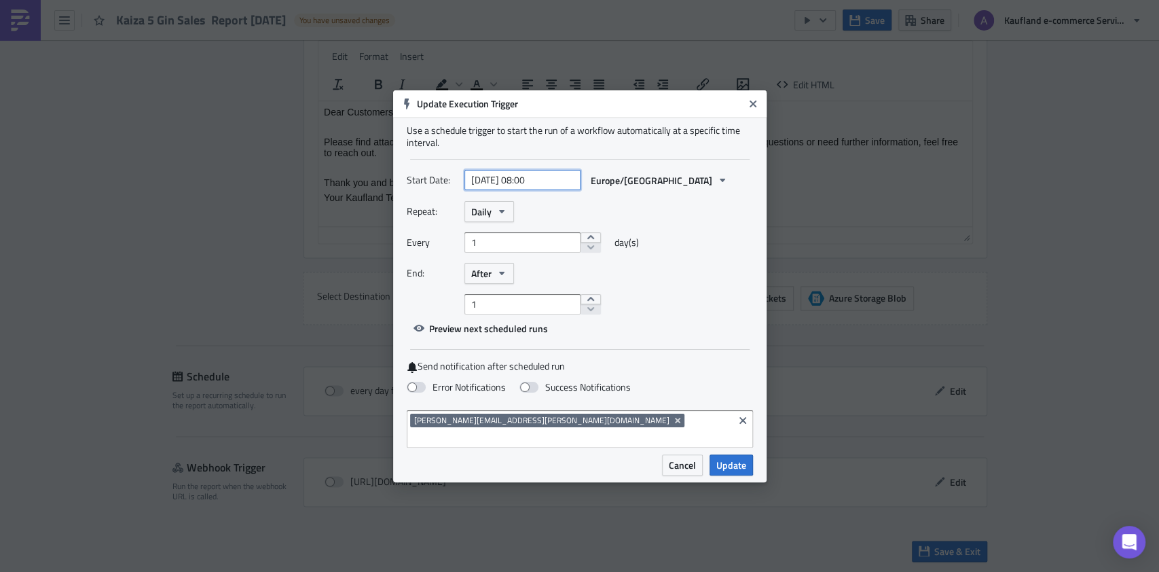
select select "2025"
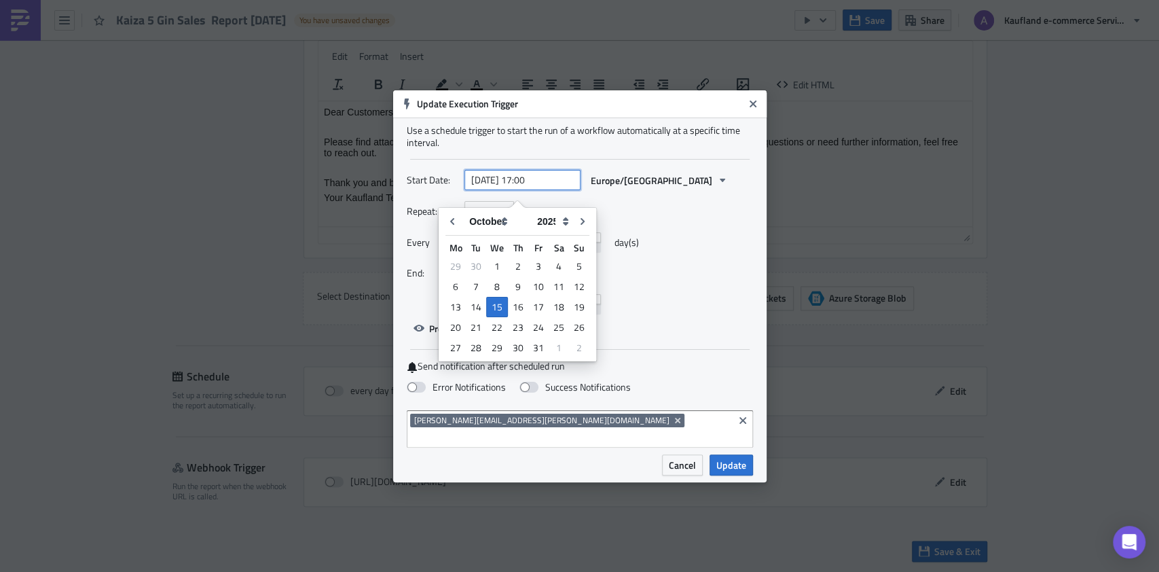
click at [548, 182] on input "2025-10-15 17:00" at bounding box center [522, 180] width 116 height 20
type input "[DATE] 17:30"
click at [737, 231] on div "Repeat: Daily Every 1 day(s) End: After 1" at bounding box center [580, 257] width 346 height 113
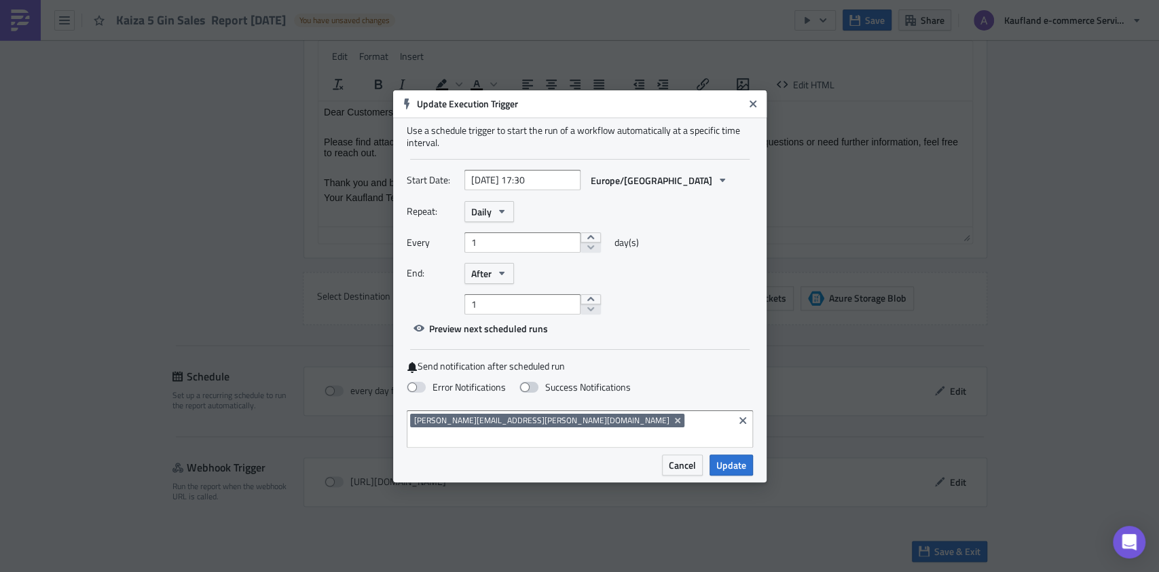
click at [536, 393] on label "Success Notifications" at bounding box center [574, 387] width 111 height 12
click at [12, 11] on input "Success Notifications" at bounding box center [7, 6] width 9 height 9
checkbox input "true"
click at [727, 458] on span "Update" at bounding box center [731, 465] width 30 height 14
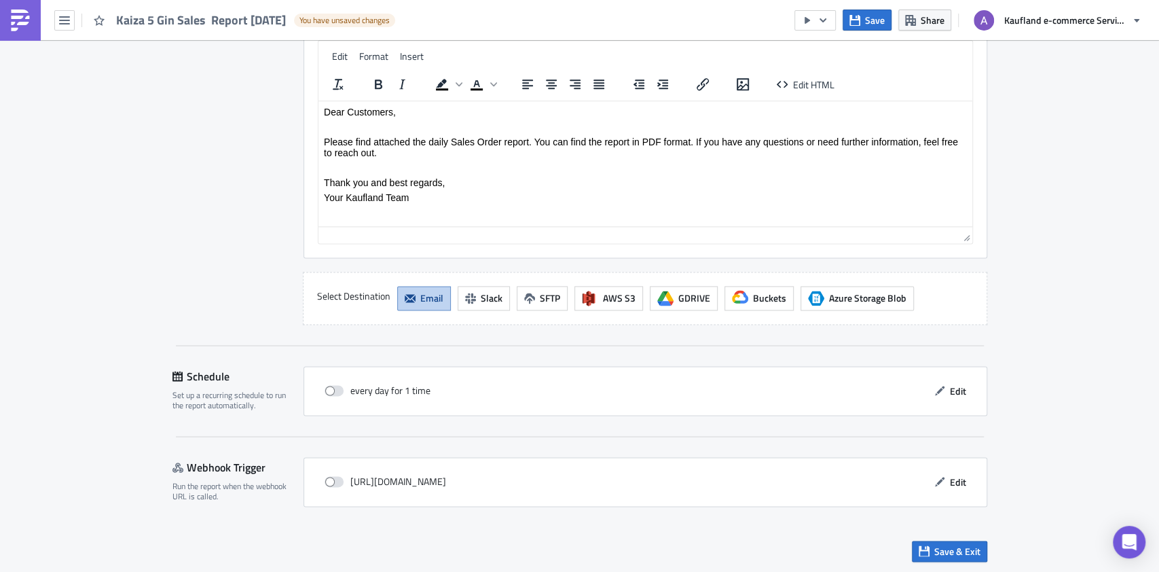
click at [964, 535] on div "Save & Exit" at bounding box center [579, 551] width 815 height 48
click at [959, 545] on span "Save & Exit" at bounding box center [957, 551] width 46 height 14
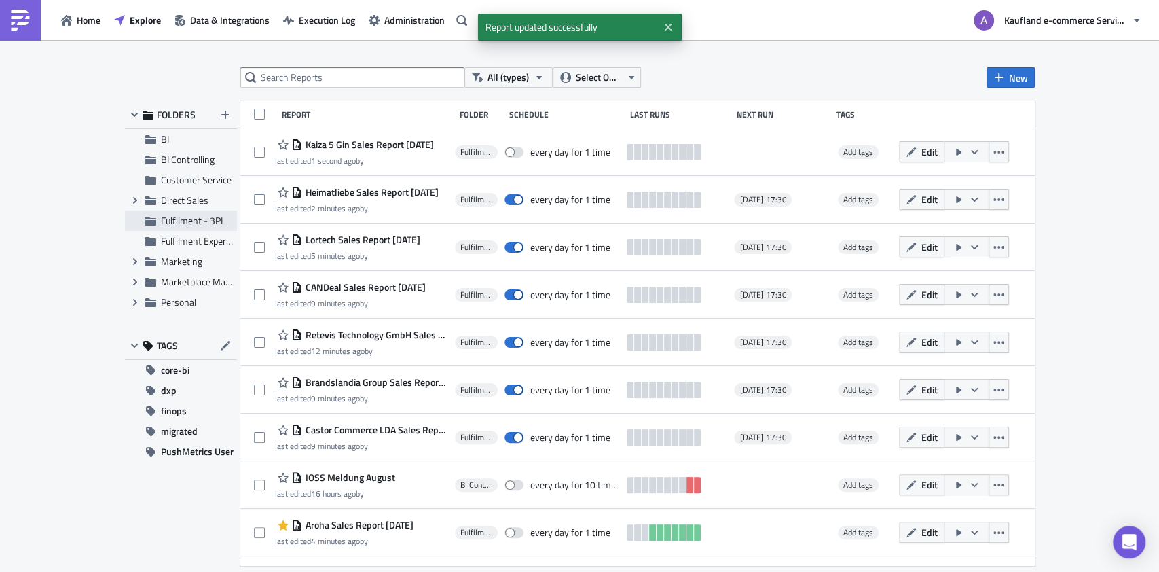
click at [206, 223] on span "Fulfilment - 3PL" at bounding box center [193, 220] width 64 height 14
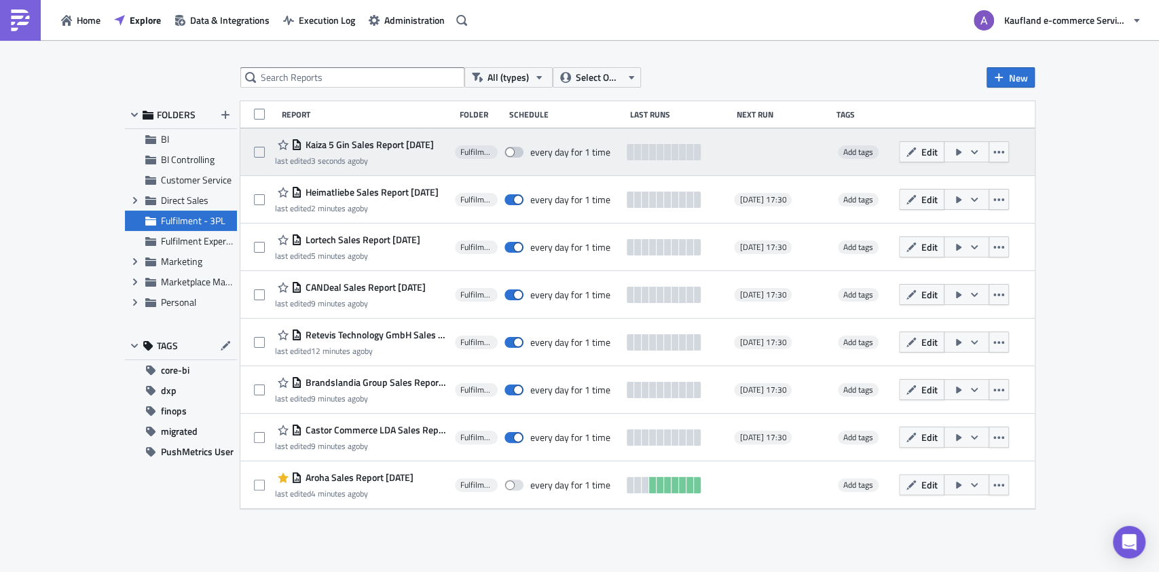
click at [513, 149] on span at bounding box center [513, 152] width 19 height 11
click at [513, 149] on input "checkbox" at bounding box center [511, 152] width 9 height 9
checkbox input "true"
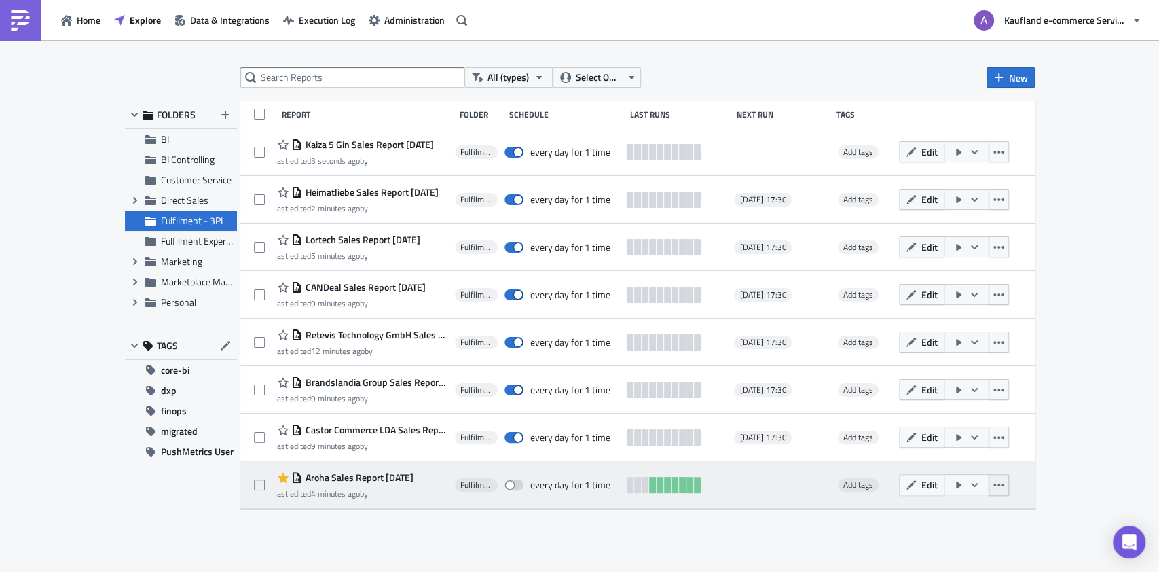
click at [1009, 485] on button "button" at bounding box center [998, 484] width 20 height 21
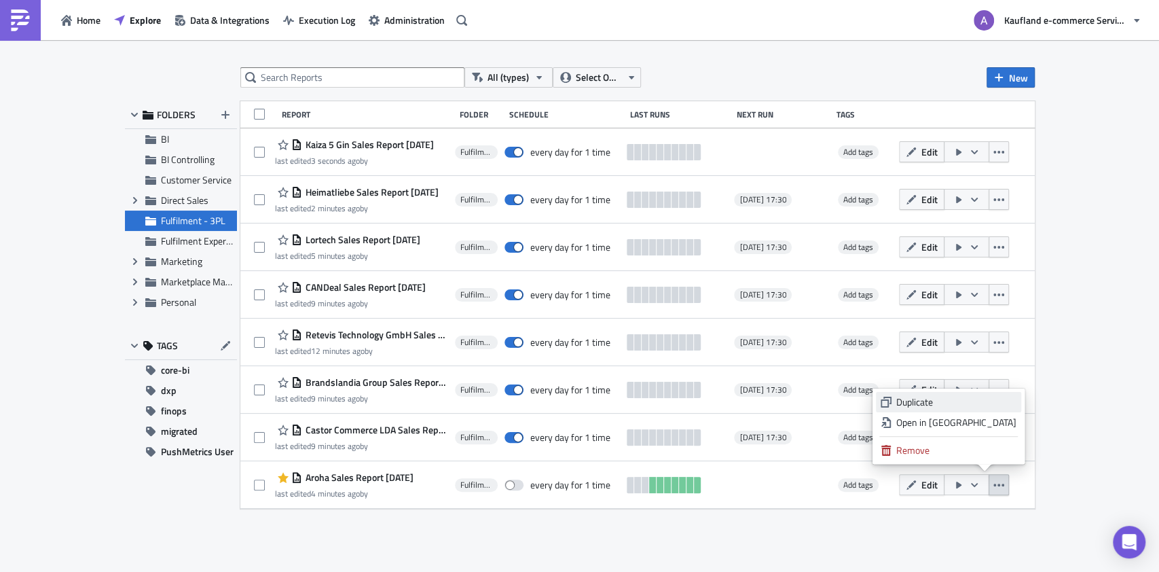
click at [932, 405] on div "Duplicate" at bounding box center [956, 402] width 120 height 14
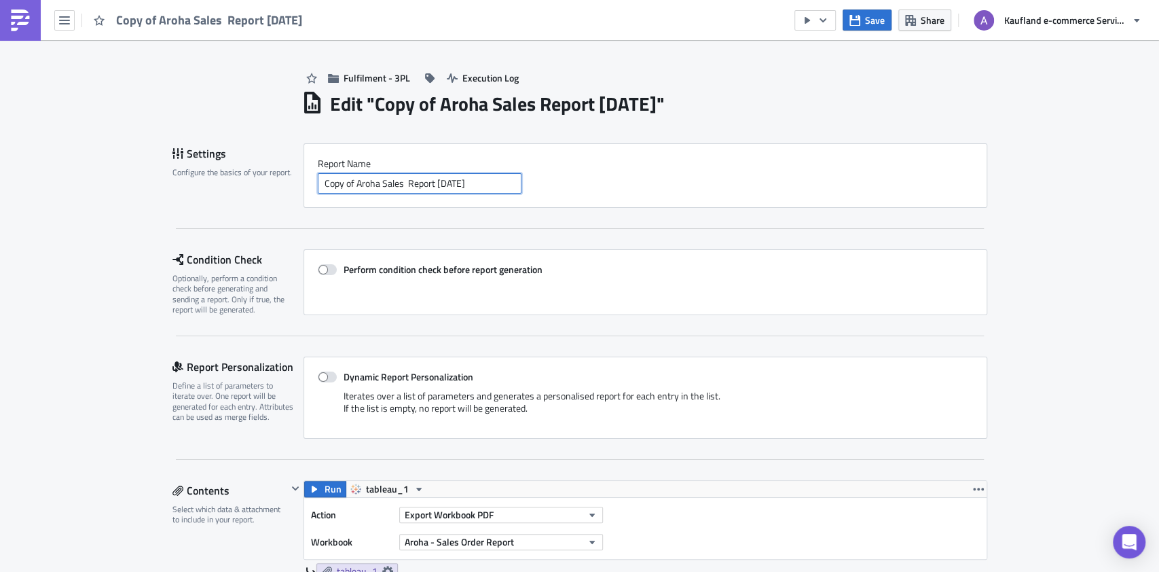
drag, startPoint x: 316, startPoint y: 182, endPoint x: 371, endPoint y: 183, distance: 55.0
click at [371, 183] on input "Copy of Aroha Sales Report 2025-10-14" at bounding box center [420, 183] width 204 height 20
paste input "TradeNation"
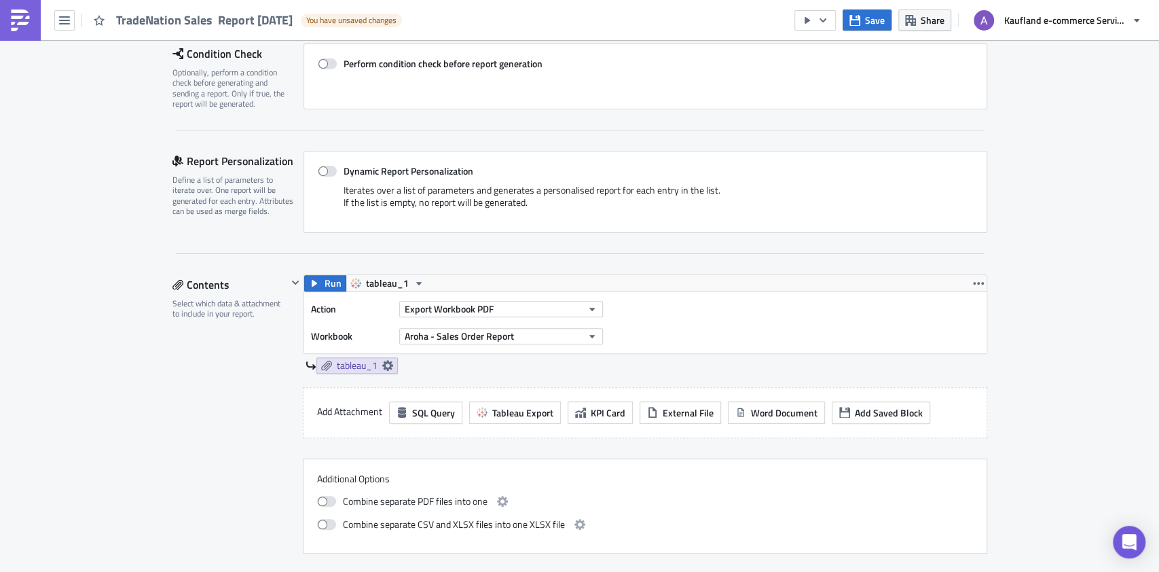
scroll to position [272, 0]
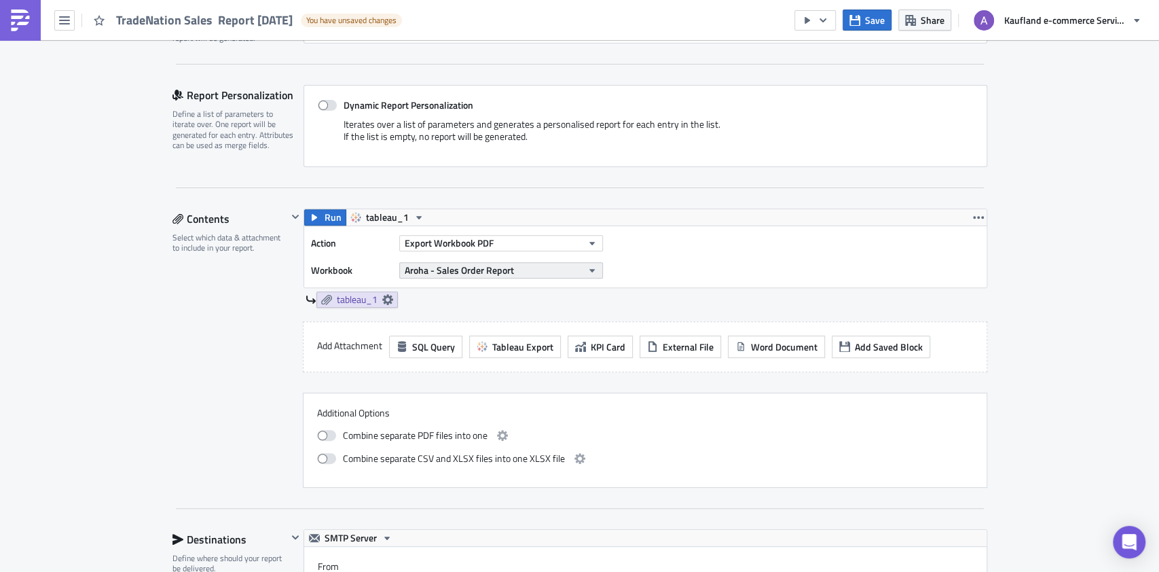
type input "TradeNation Sales Report [DATE]"
click at [519, 265] on button "Aroha - Sales Order Report" at bounding box center [501, 270] width 204 height 16
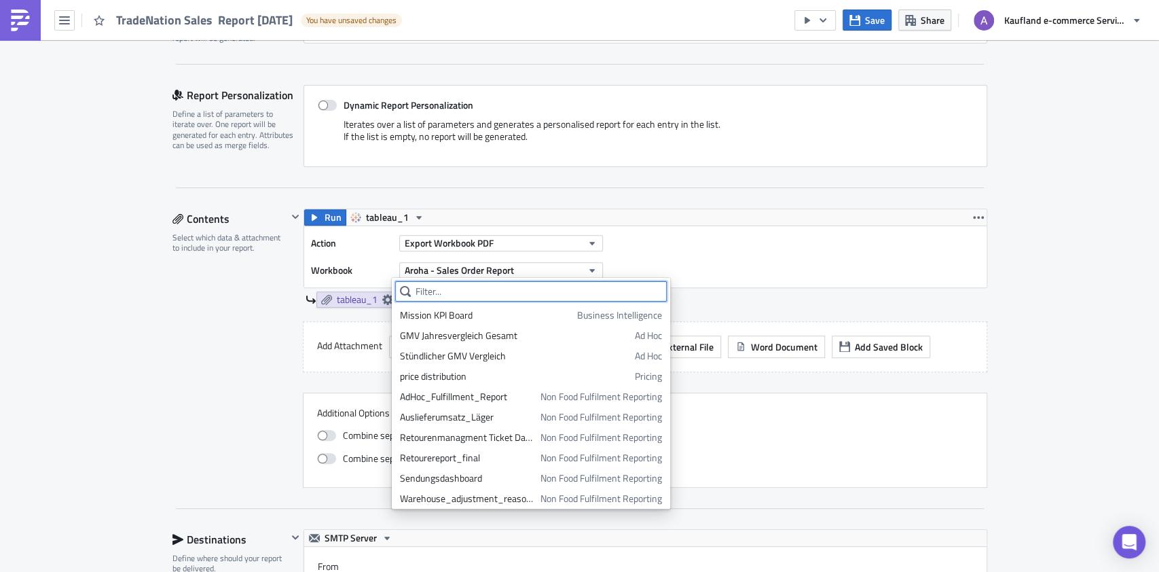
paste input "TradeNation"
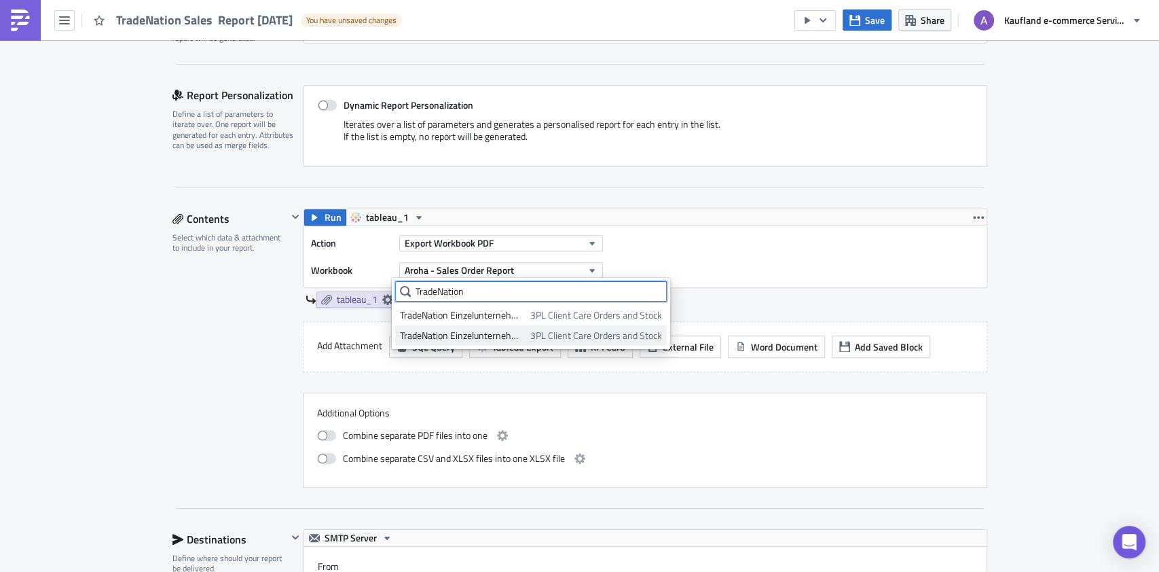
type input "TradeNation"
click at [506, 335] on div "TradeNation Einzelunternehmen TradeNation - Sales Order Report" at bounding box center [463, 336] width 126 height 14
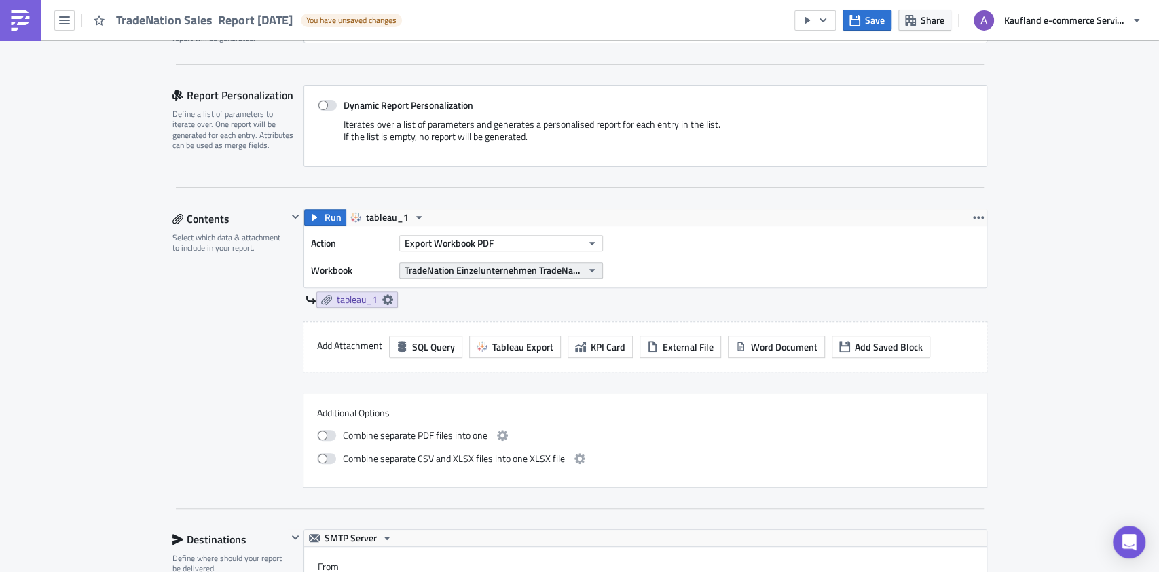
click at [589, 269] on icon "button" at bounding box center [591, 270] width 5 height 3
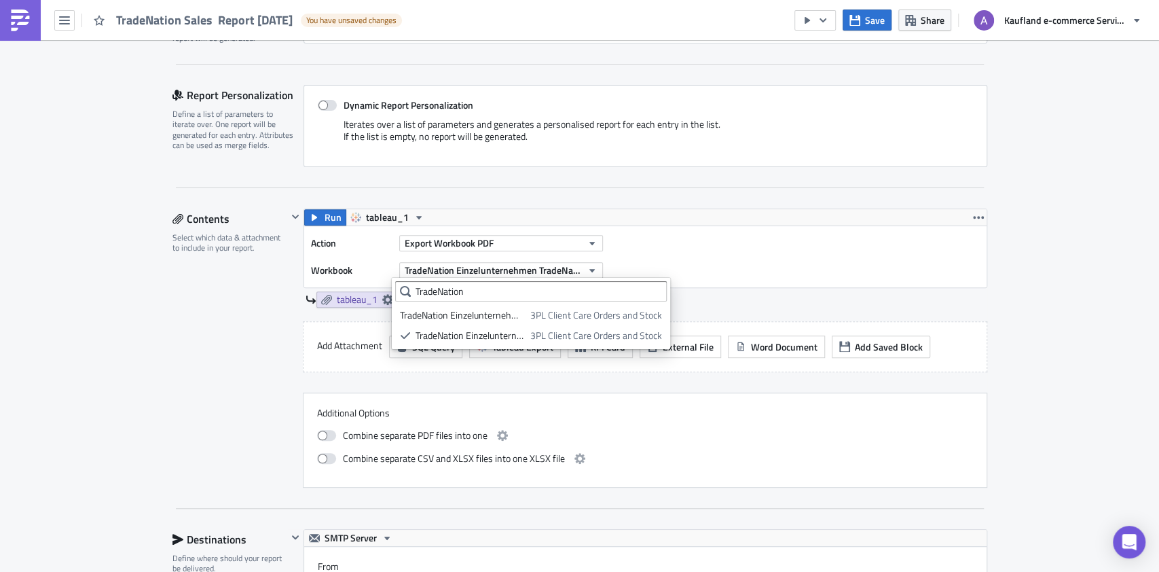
click at [553, 334] on span "3PL Client Care Orders and Stock" at bounding box center [596, 336] width 132 height 14
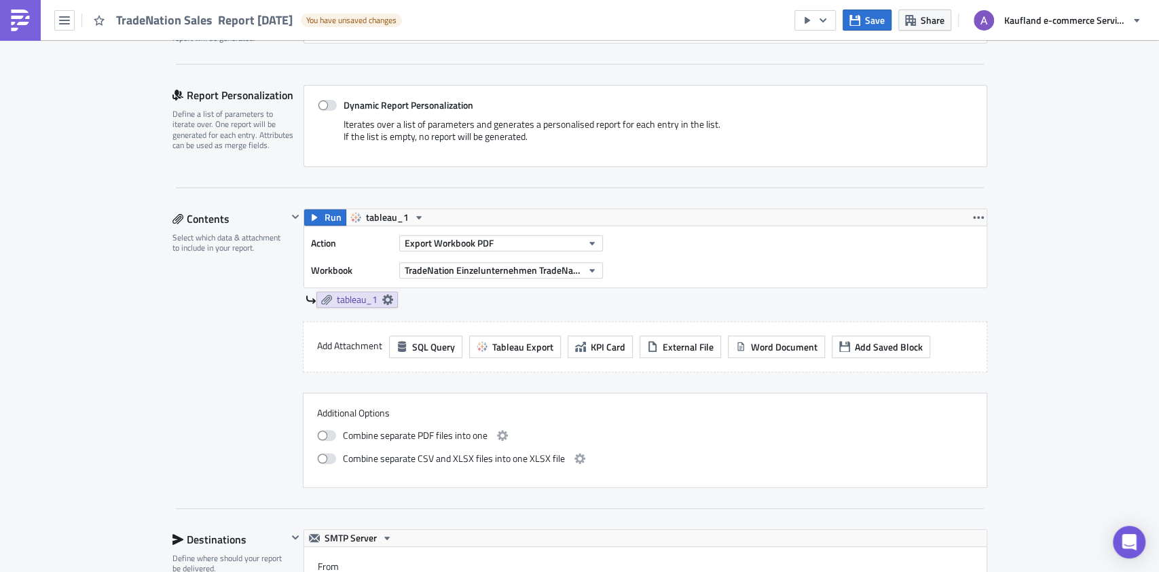
drag, startPoint x: 559, startPoint y: 272, endPoint x: 1060, endPoint y: 299, distance: 501.0
click at [1060, 299] on div "Fulfilment - 3PL Execution Log Edit " TradeNation Sales Report 2025-10-14 " Dra…" at bounding box center [579, 574] width 1159 height 1610
click at [324, 217] on span "Run" at bounding box center [332, 217] width 17 height 16
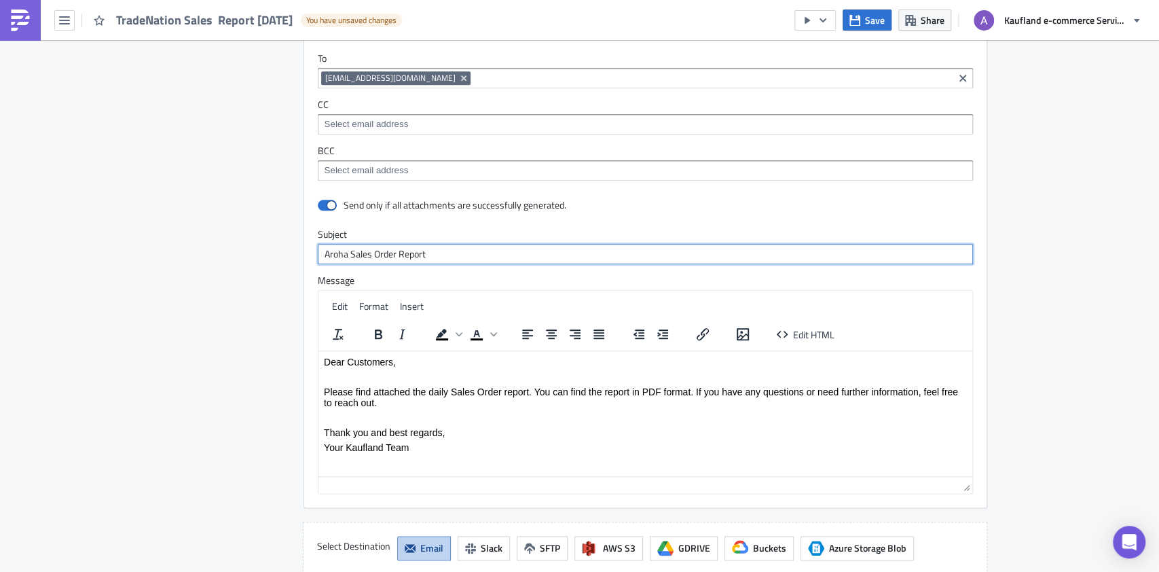
scroll to position [889, 0]
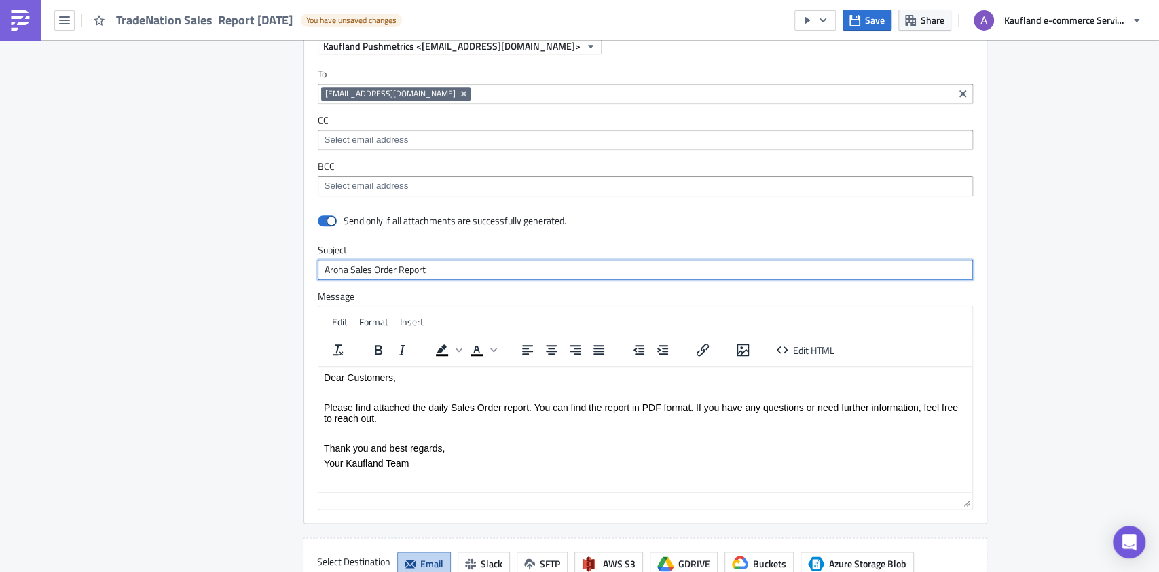
drag, startPoint x: 316, startPoint y: 265, endPoint x: 341, endPoint y: 263, distance: 25.9
click at [341, 263] on input "Aroha Sales Order Report" at bounding box center [645, 269] width 655 height 20
paste input "TradeNation"
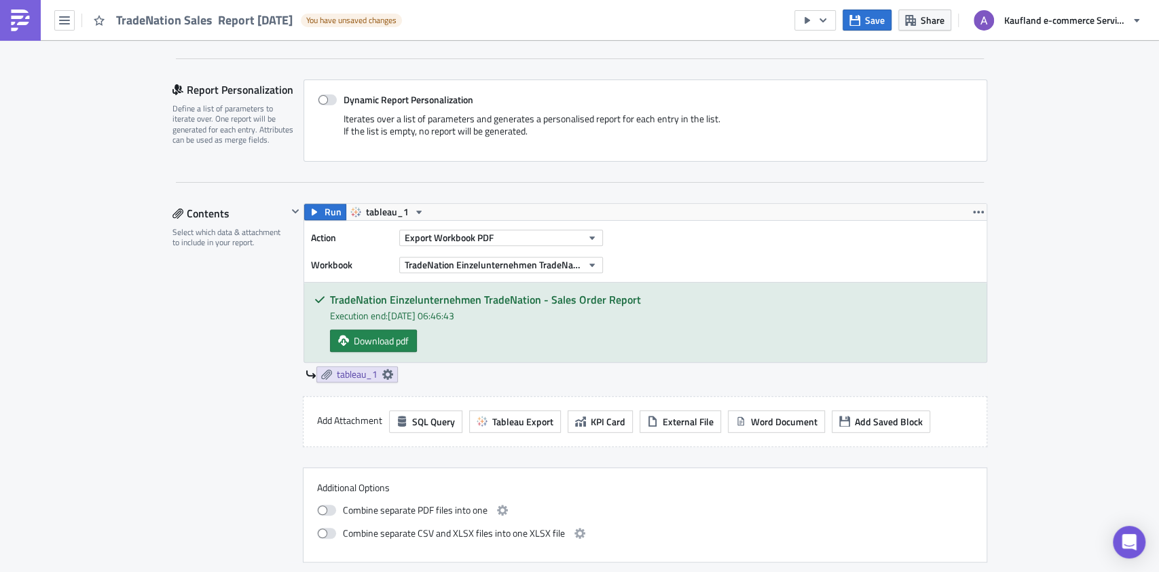
scroll to position [250, 0]
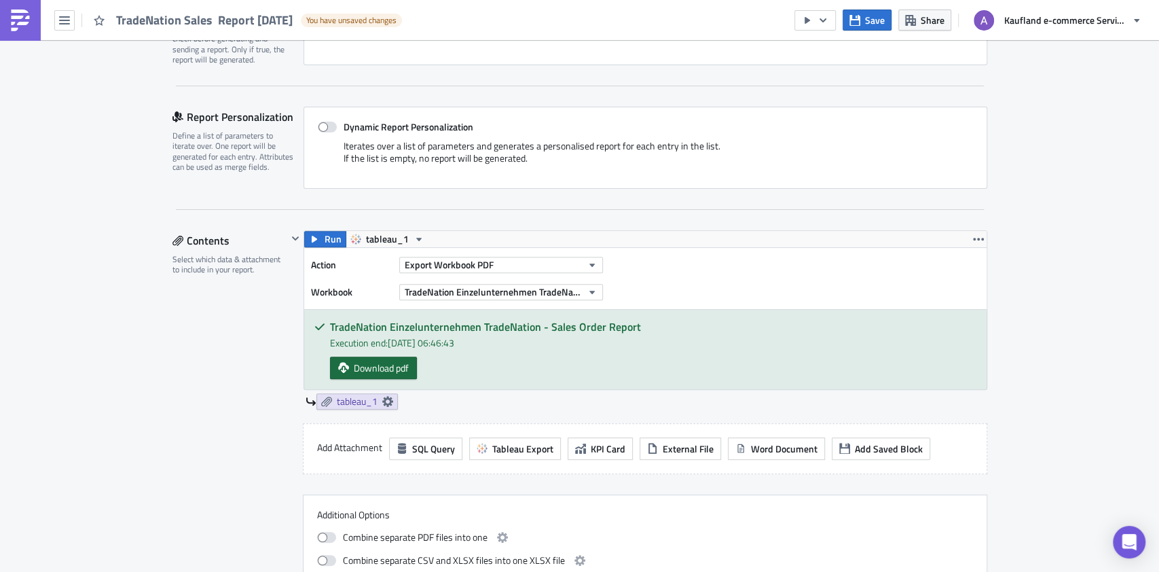
type input "TradeNation Sales Order Report"
click at [396, 367] on span "Download pdf" at bounding box center [381, 367] width 55 height 14
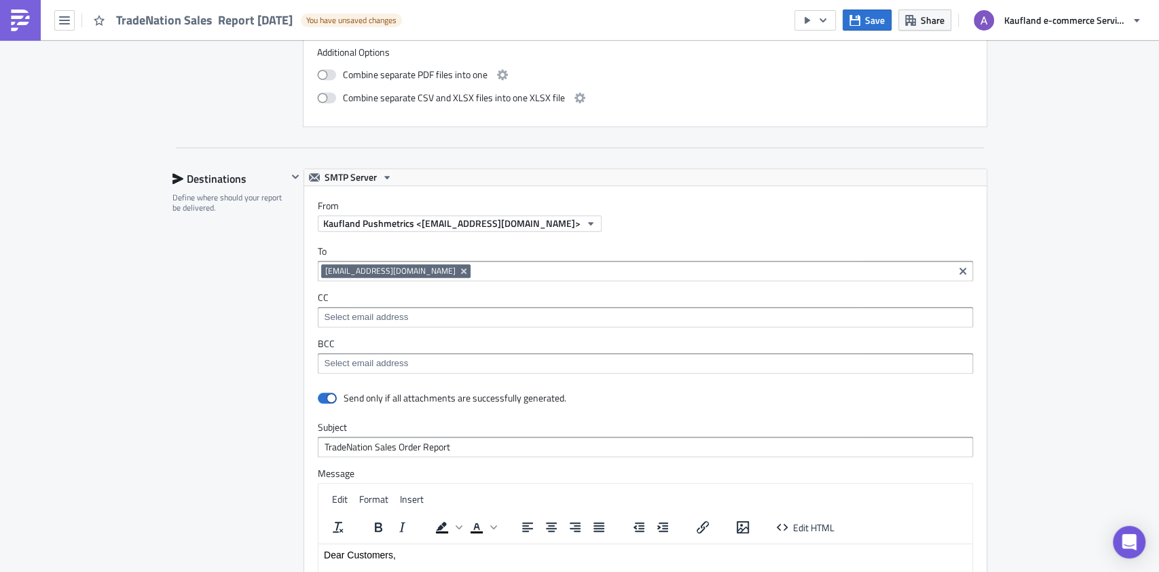
scroll to position [724, 0]
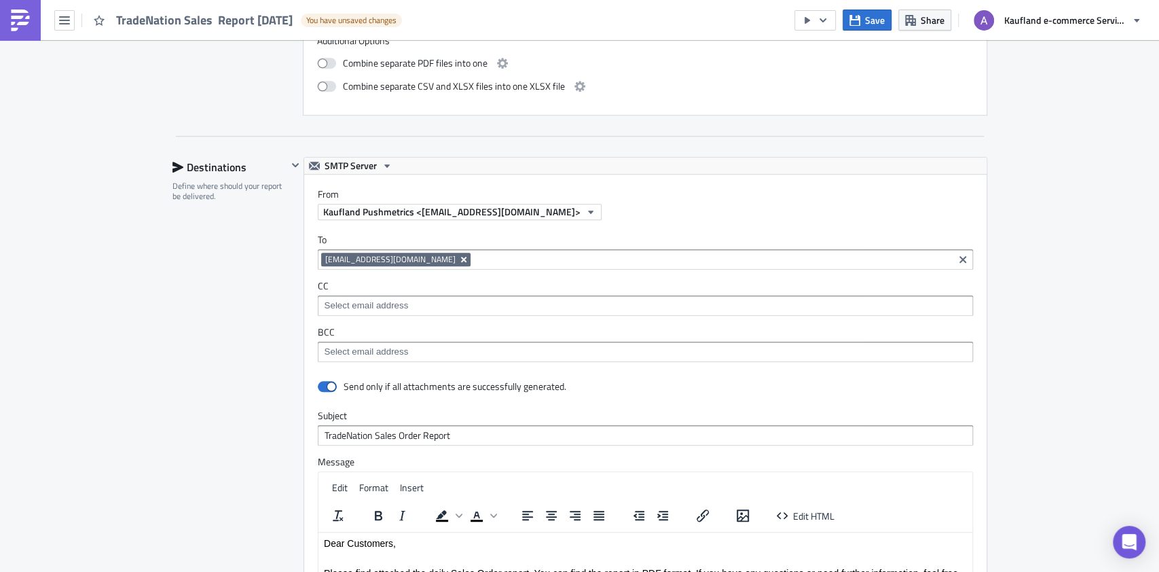
click at [458, 253] on button "Remove Tag" at bounding box center [464, 260] width 12 height 14
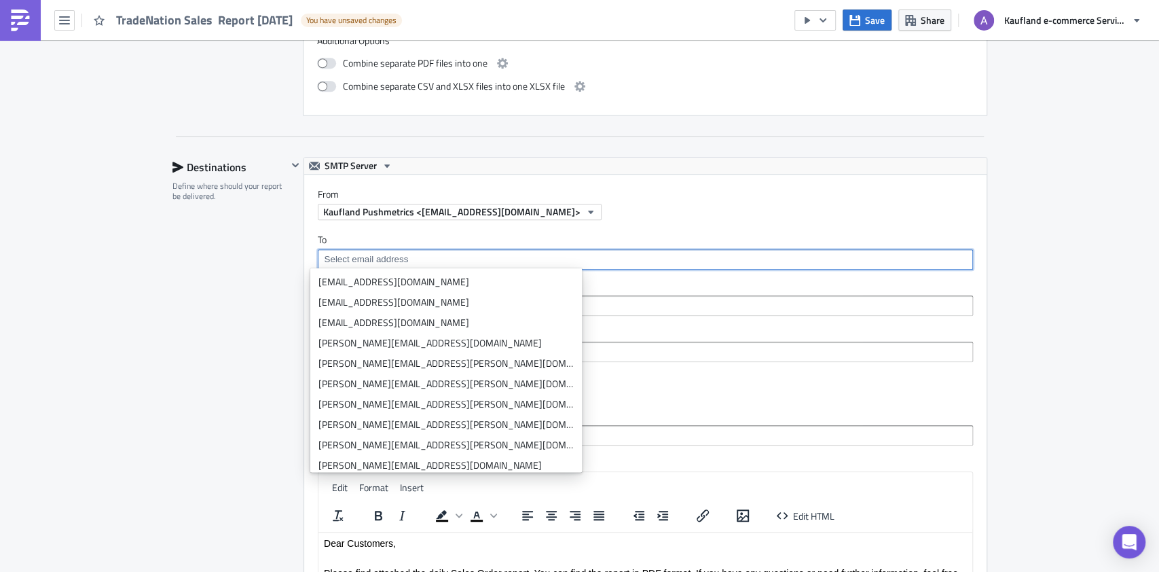
paste input "affiliatinger@gmail.com"
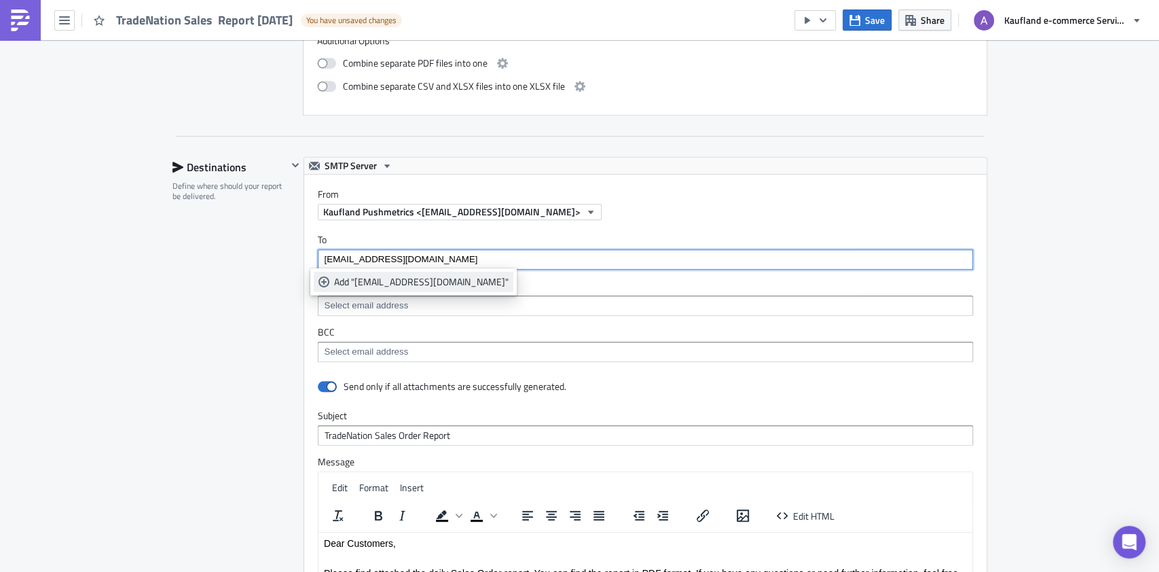
type input "affiliatinger@gmail.com"
click at [407, 280] on div "Add "affiliatinger@gmail.com"" at bounding box center [421, 282] width 174 height 14
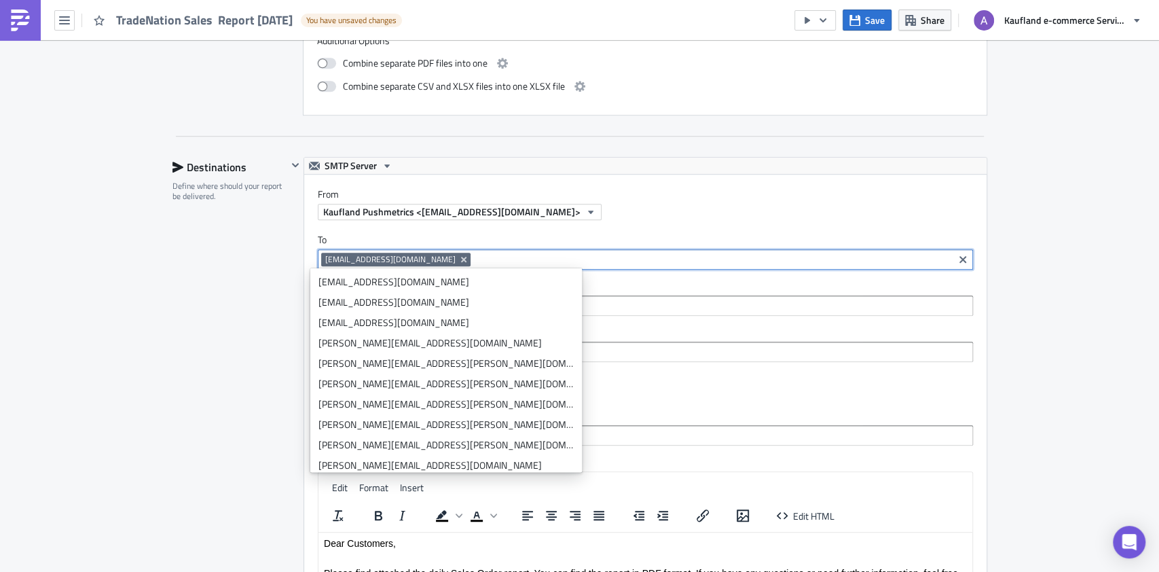
click at [1020, 274] on div "Fulfilment - 3PL Execution Log Edit " TradeNation Sales Report 2025-10-14 " Dra…" at bounding box center [579, 161] width 1159 height 1690
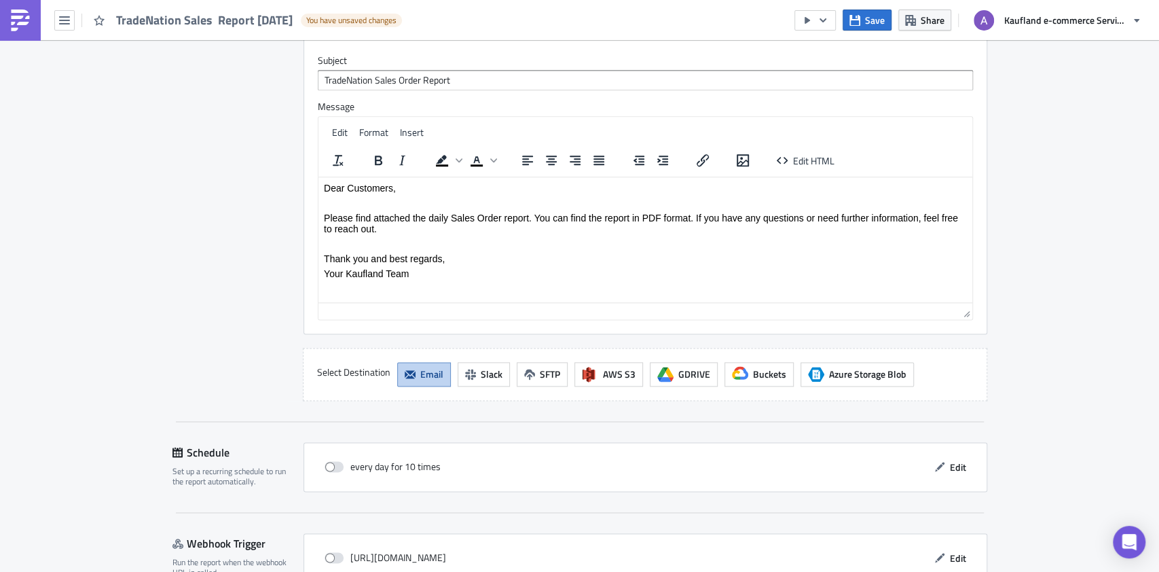
scroll to position [1086, 0]
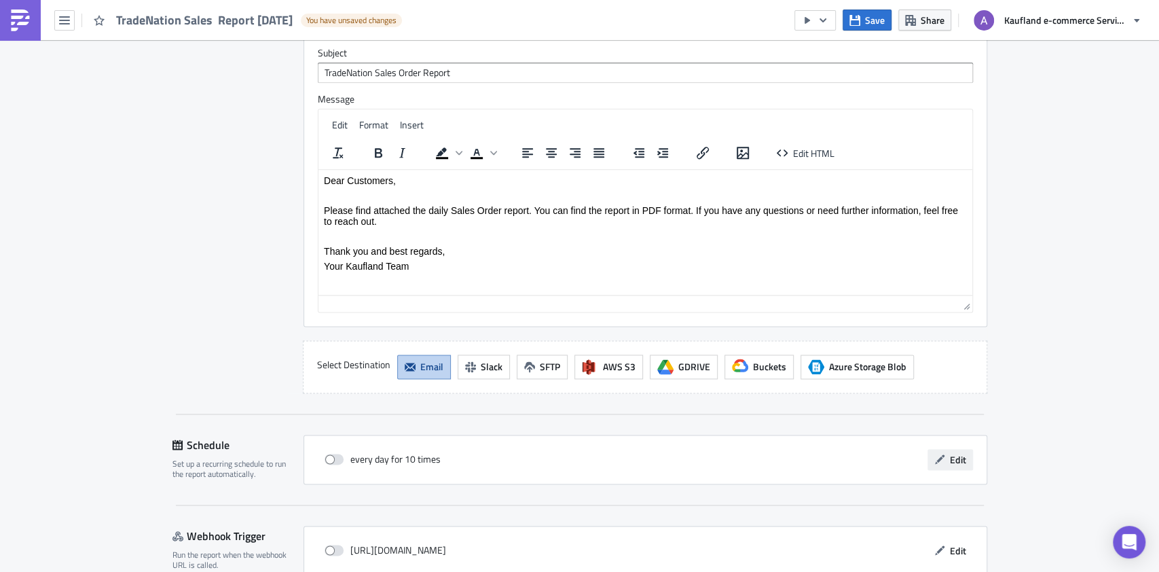
click at [946, 449] on button "Edit" at bounding box center [949, 459] width 45 height 21
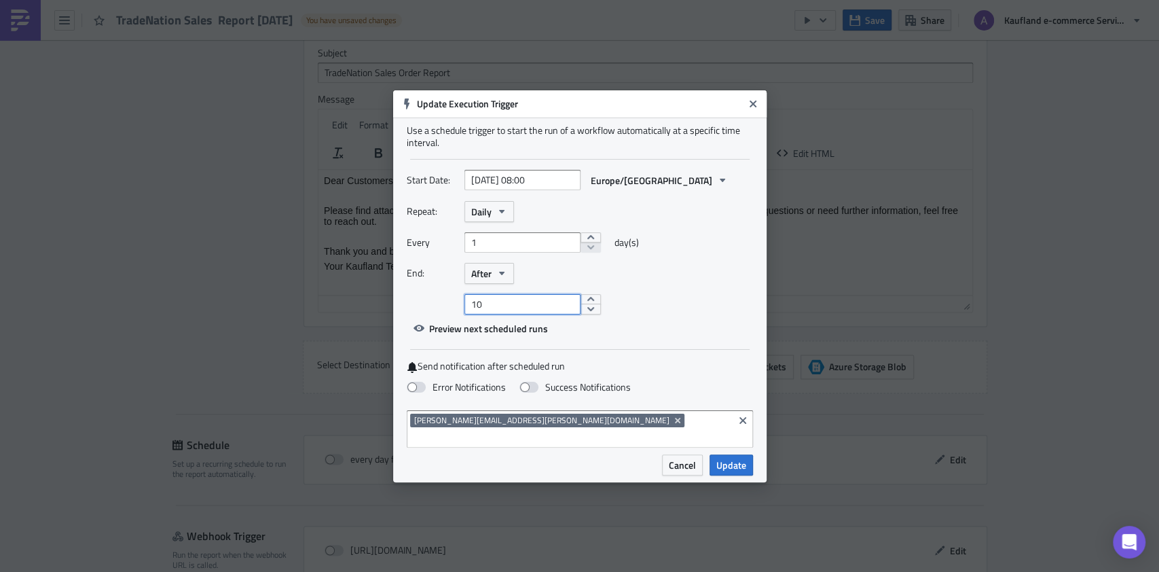
click at [523, 312] on input "10" at bounding box center [522, 304] width 116 height 20
type input "1"
click at [533, 190] on input "2025-10-15 08:00" at bounding box center [522, 180] width 116 height 20
select select "9"
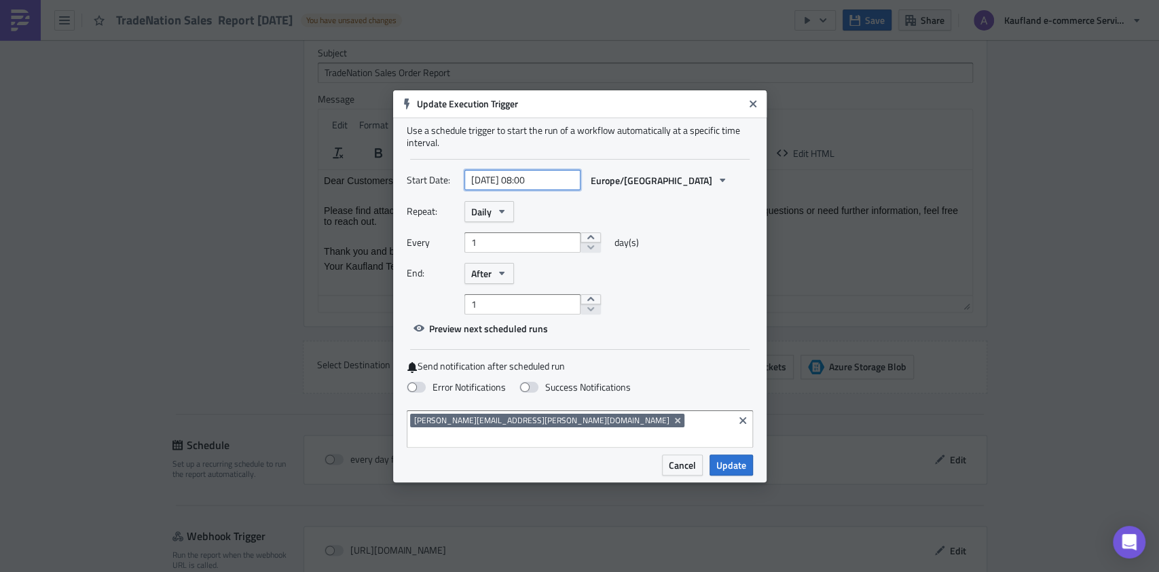
select select "2025"
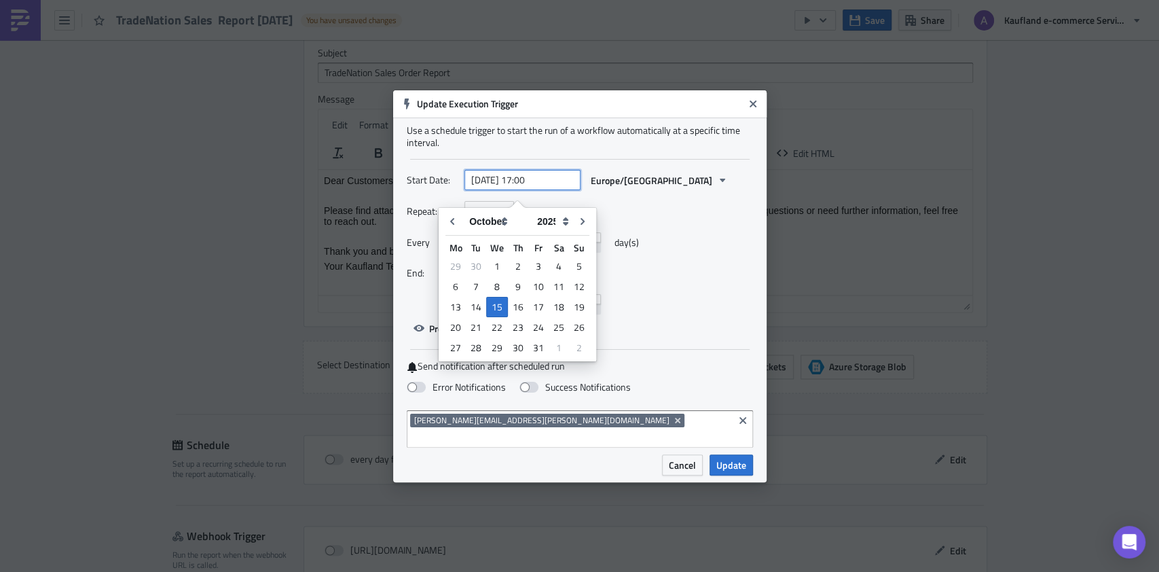
click at [559, 190] on input "2025-10-15 17:00" at bounding box center [522, 180] width 116 height 20
type input "[DATE] 17:30"
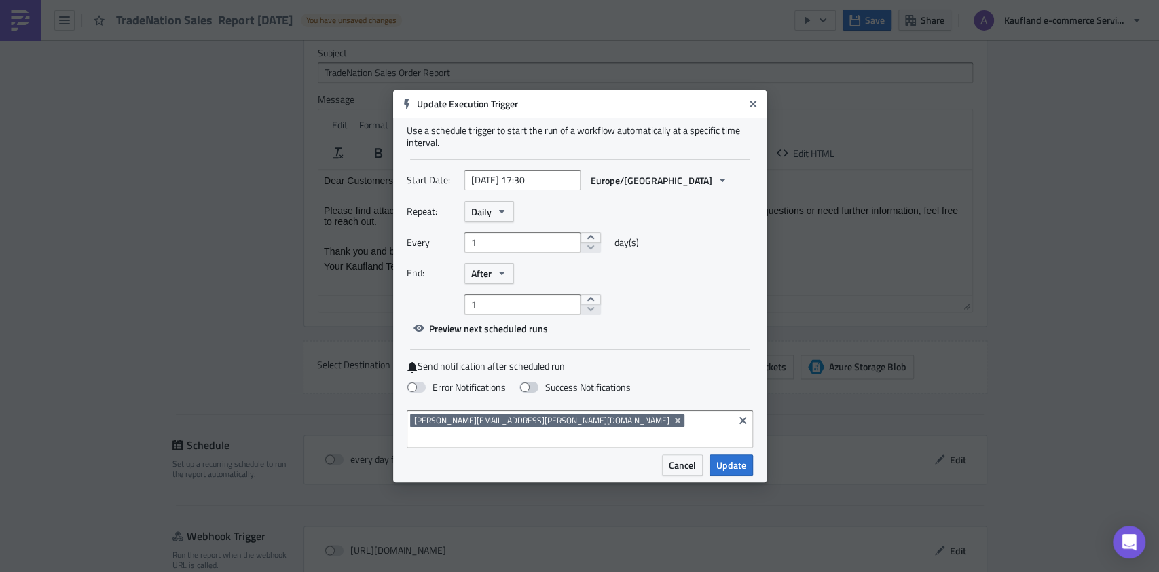
click at [528, 392] on span at bounding box center [528, 387] width 19 height 11
click at [12, 11] on input "Success Notifications" at bounding box center [7, 6] width 9 height 9
checkbox input "true"
click at [741, 445] on div "Use a schedule trigger to start the run of a workflow automatically at a specif…" at bounding box center [579, 285] width 373 height 337
click at [739, 458] on span "Update" at bounding box center [731, 465] width 30 height 14
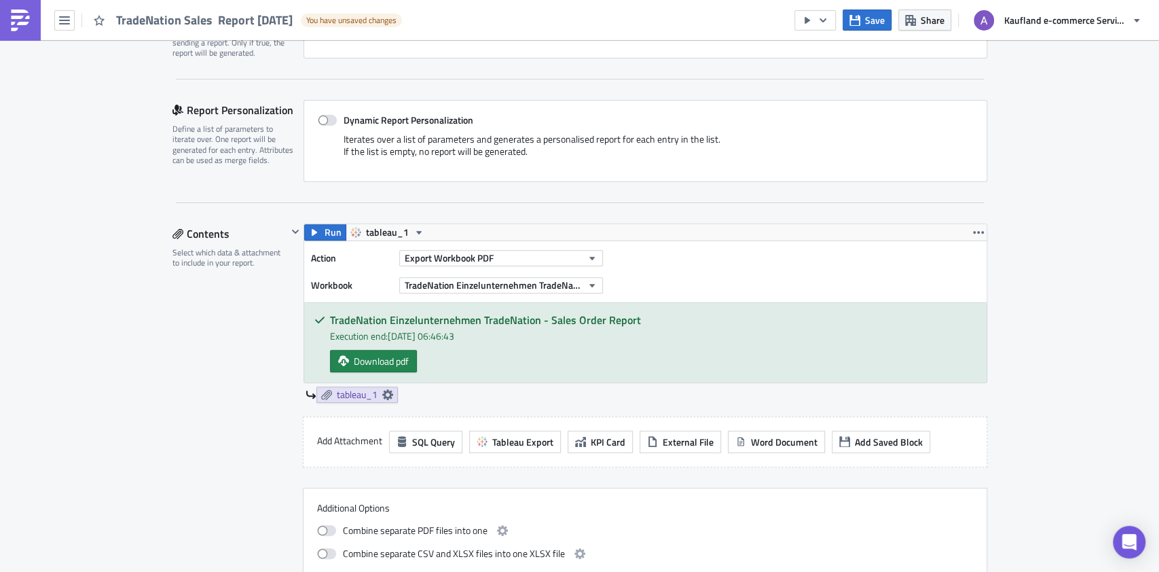
scroll to position [362, 0]
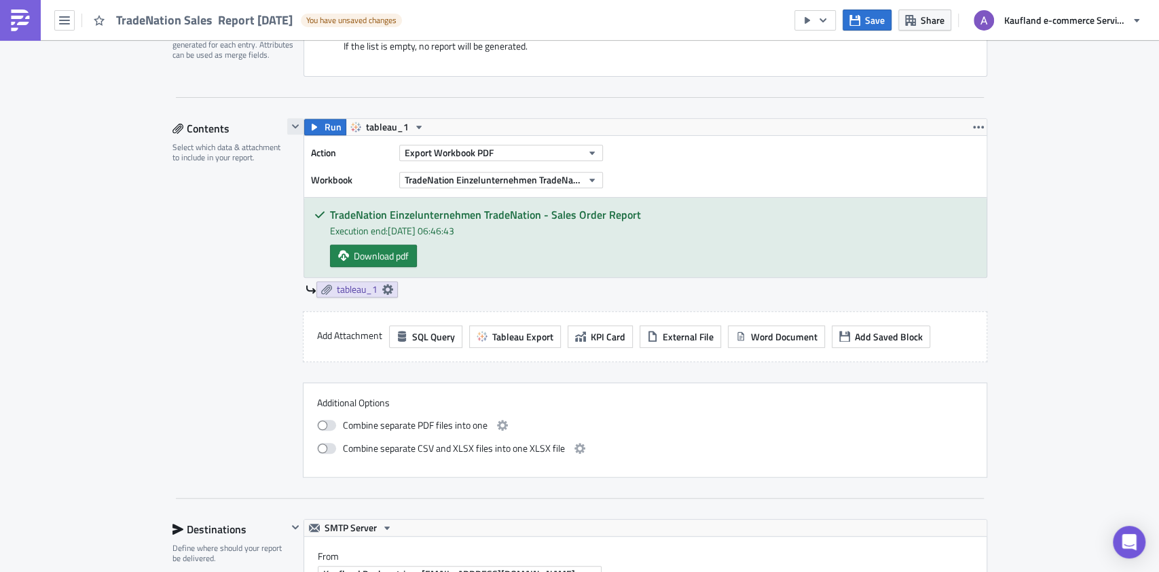
click at [290, 123] on icon "button" at bounding box center [295, 126] width 11 height 11
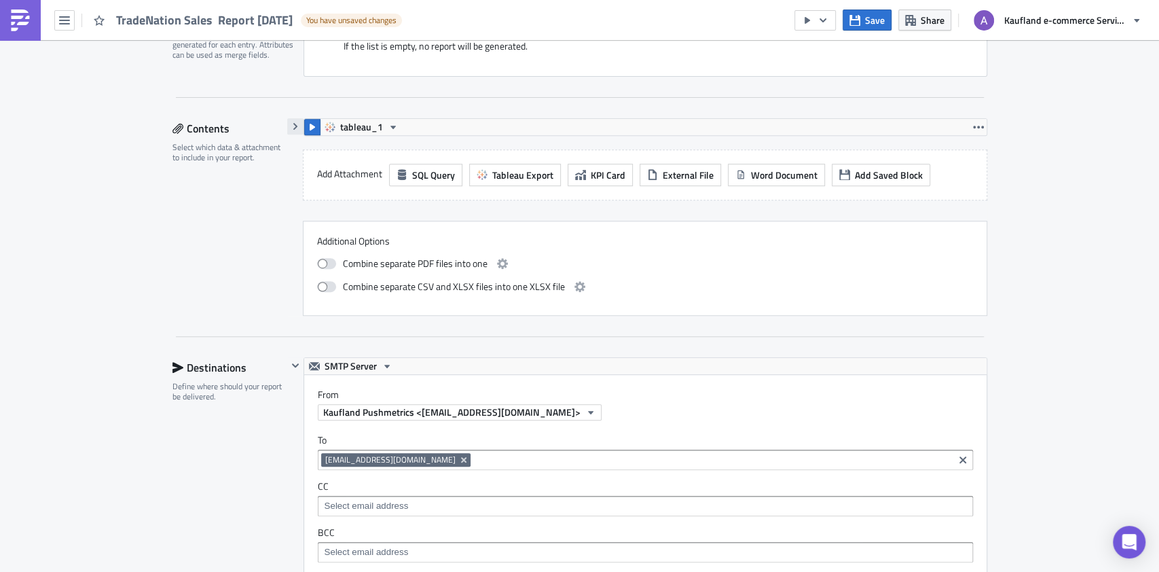
click at [290, 123] on icon "button" at bounding box center [295, 126] width 11 height 11
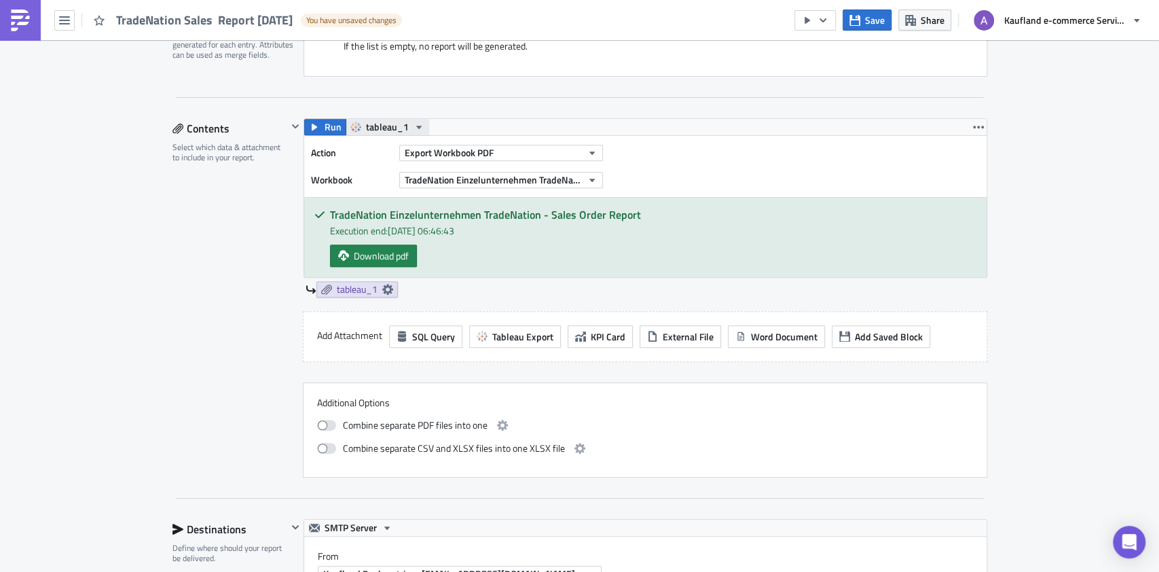
click at [405, 119] on button "tableau_1" at bounding box center [387, 127] width 83 height 16
click at [1029, 141] on div "Fulfilment - 3PL Execution Log Edit " TradeNation Sales Report 2025-10-14 " Dra…" at bounding box center [579, 523] width 1159 height 1690
click at [974, 130] on button "button" at bounding box center [978, 127] width 16 height 16
click at [1063, 130] on div "Fulfilment - 3PL Execution Log Edit " TradeNation Sales Report 2025-10-14 " Dra…" at bounding box center [579, 523] width 1159 height 1690
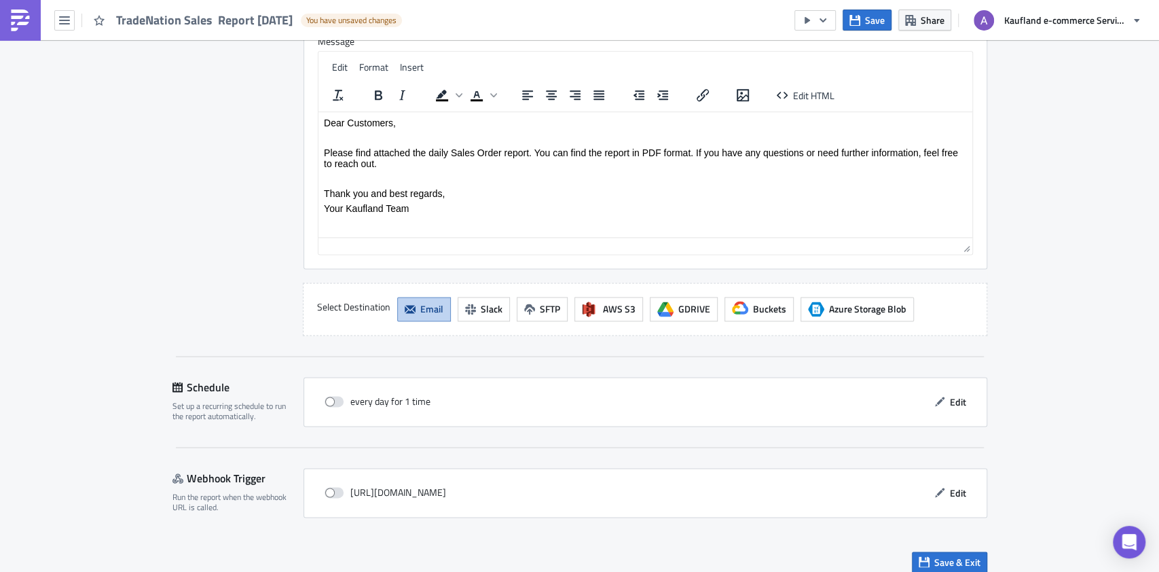
scroll to position [1155, 0]
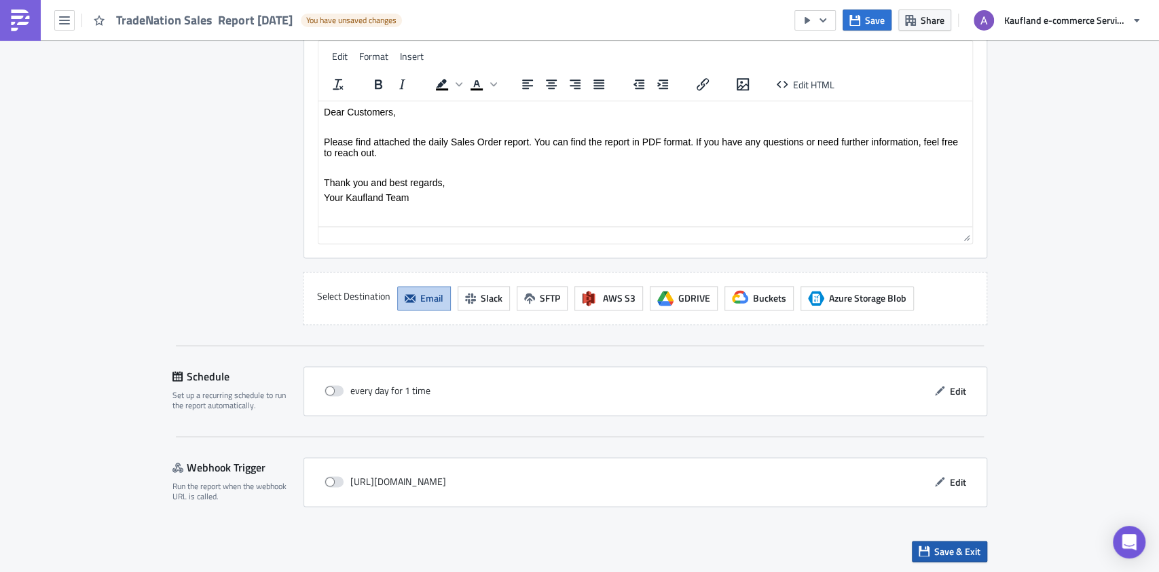
click at [965, 544] on span "Save & Exit" at bounding box center [957, 551] width 46 height 14
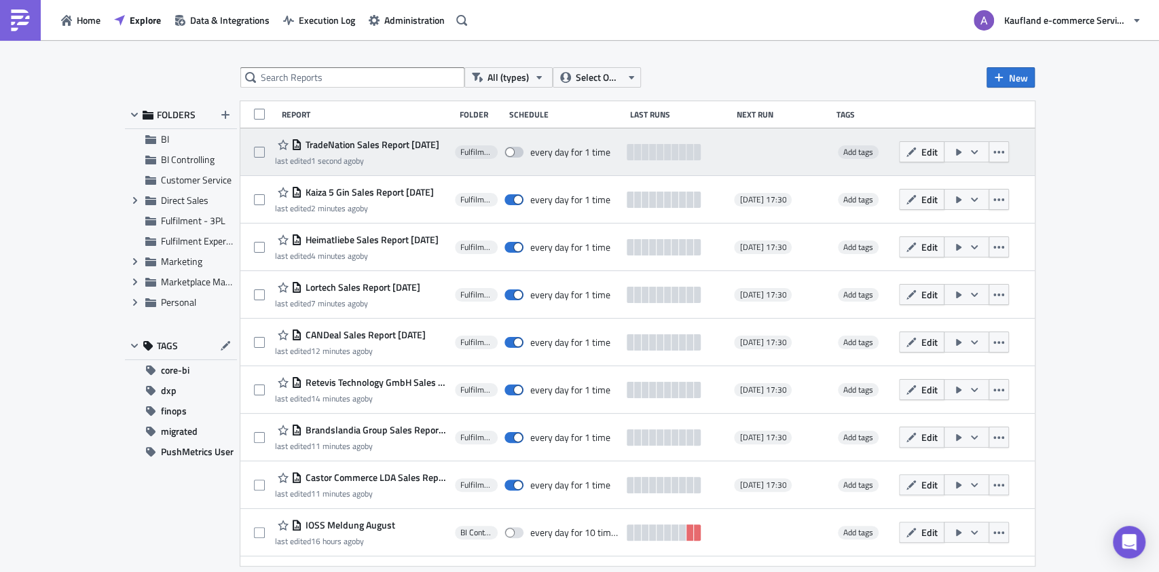
click at [523, 155] on span at bounding box center [513, 152] width 19 height 11
click at [516, 155] on input "checkbox" at bounding box center [511, 152] width 9 height 9
checkbox input "true"
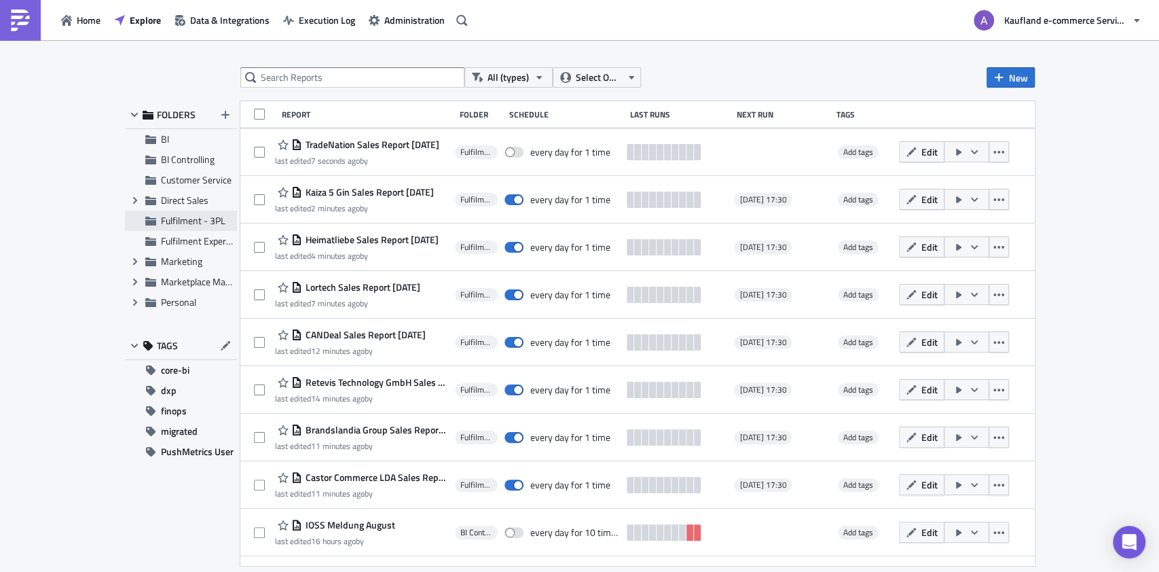
click at [183, 219] on span "Fulfilment - 3PL" at bounding box center [193, 220] width 64 height 14
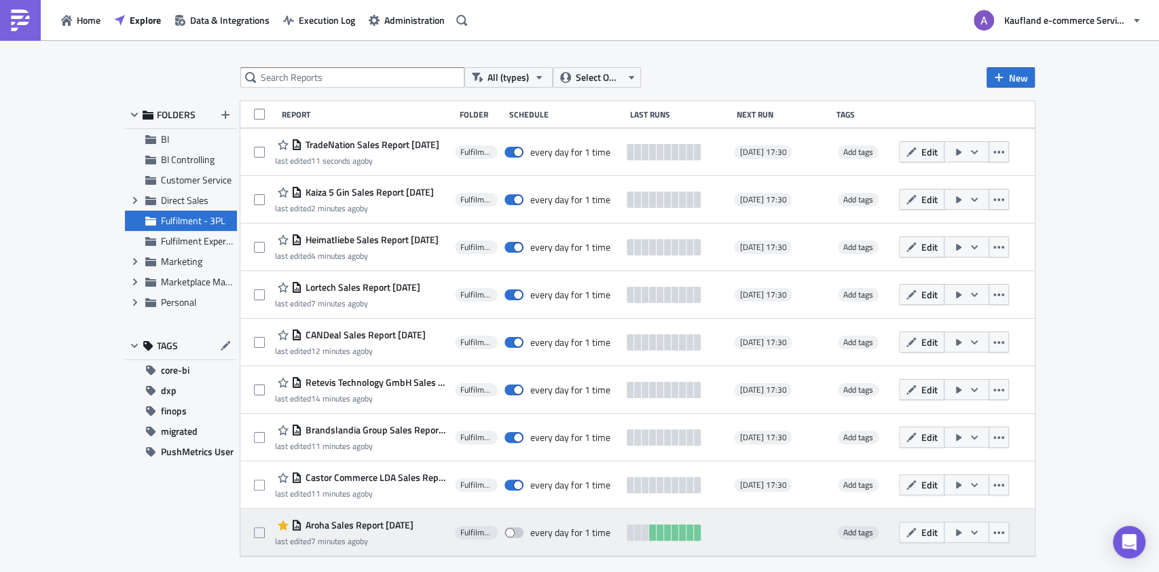
click at [520, 532] on span at bounding box center [513, 532] width 19 height 11
click at [516, 532] on input "checkbox" at bounding box center [511, 532] width 9 height 9
checkbox input "true"
click at [937, 528] on span "Edit" at bounding box center [929, 532] width 16 height 14
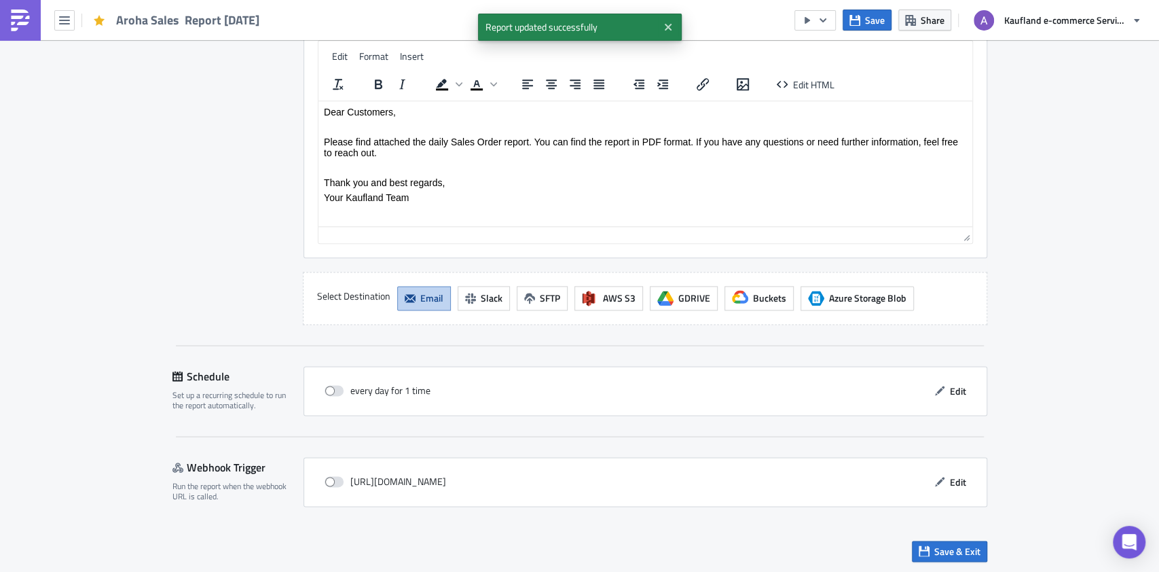
scroll to position [1155, 0]
click at [939, 389] on button "Edit" at bounding box center [949, 390] width 45 height 21
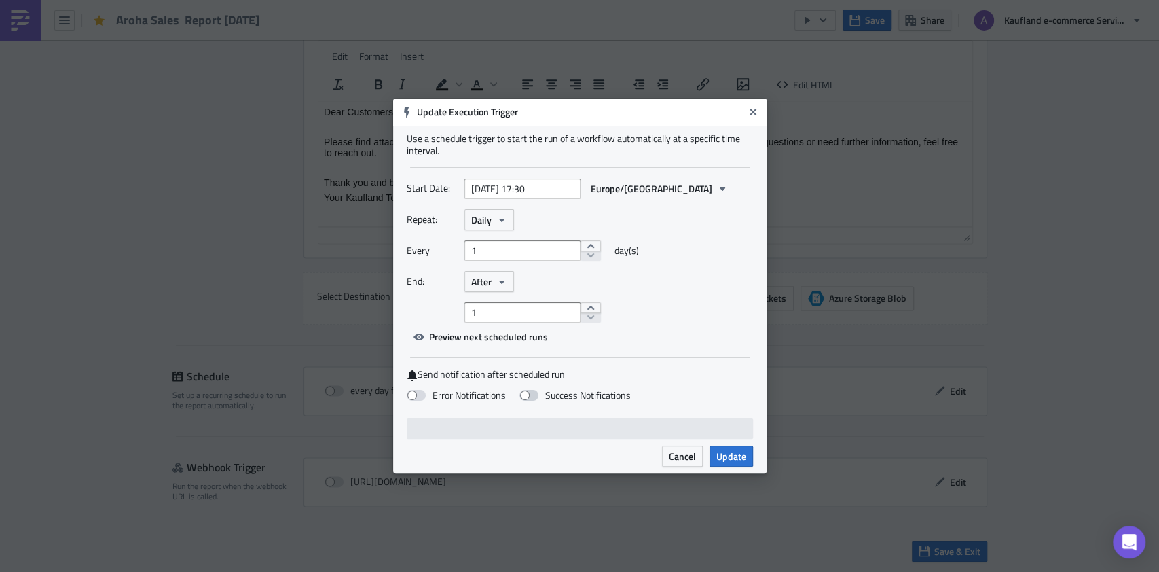
click at [539, 391] on label "Success Notifications" at bounding box center [574, 395] width 111 height 12
click at [12, 11] on input "Success Notifications" at bounding box center [7, 6] width 9 height 9
checkbox input "true"
click at [739, 453] on span "Update" at bounding box center [731, 456] width 30 height 14
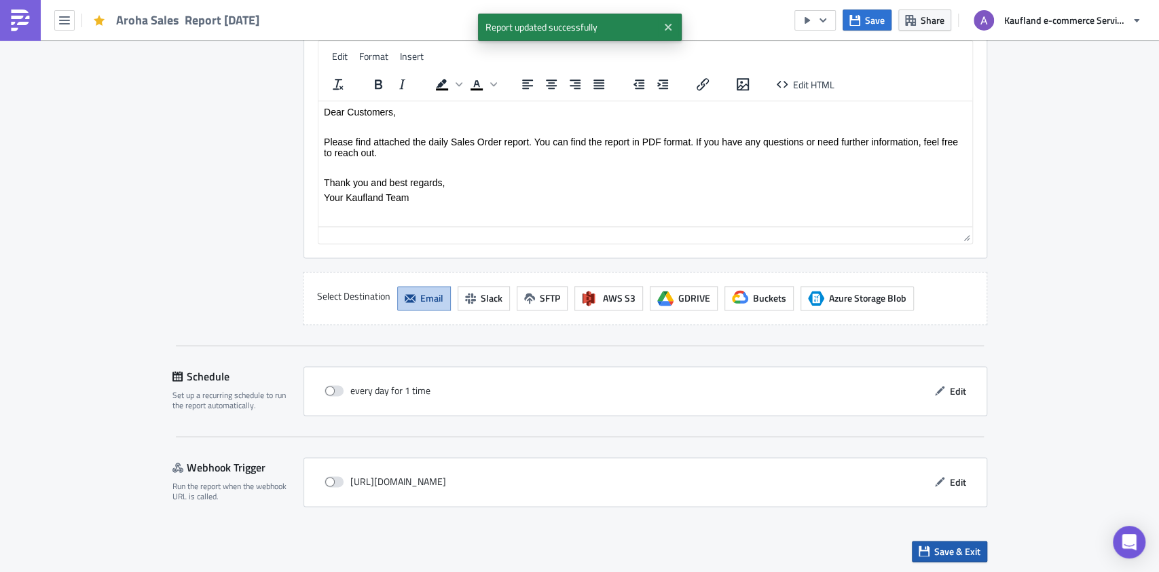
click at [934, 546] on span "Save & Exit" at bounding box center [957, 551] width 46 height 14
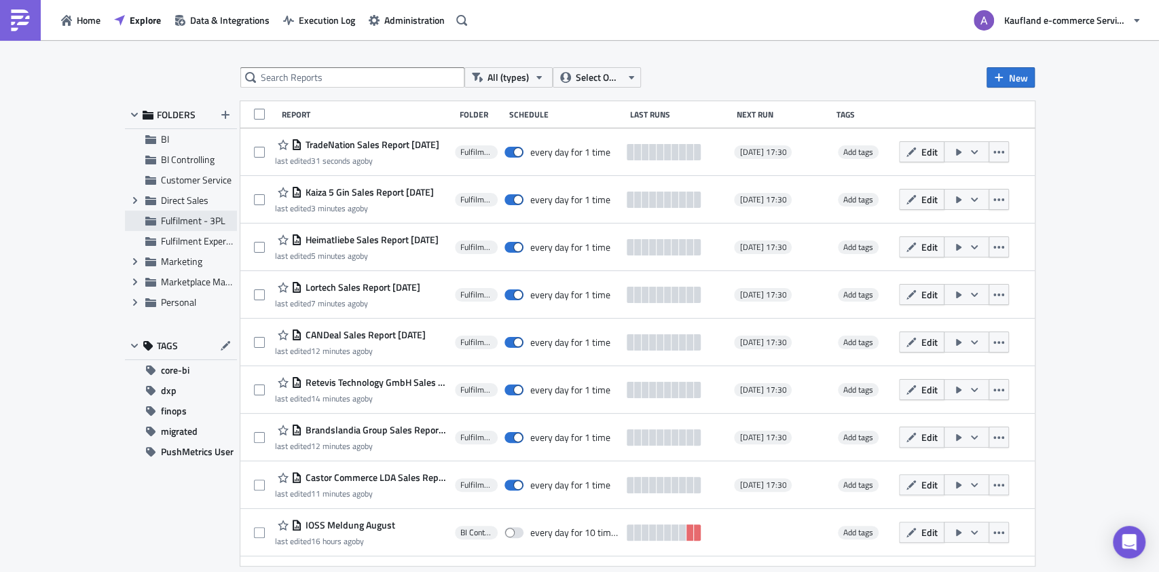
click at [197, 222] on span "Fulfilment - 3PL" at bounding box center [193, 220] width 64 height 14
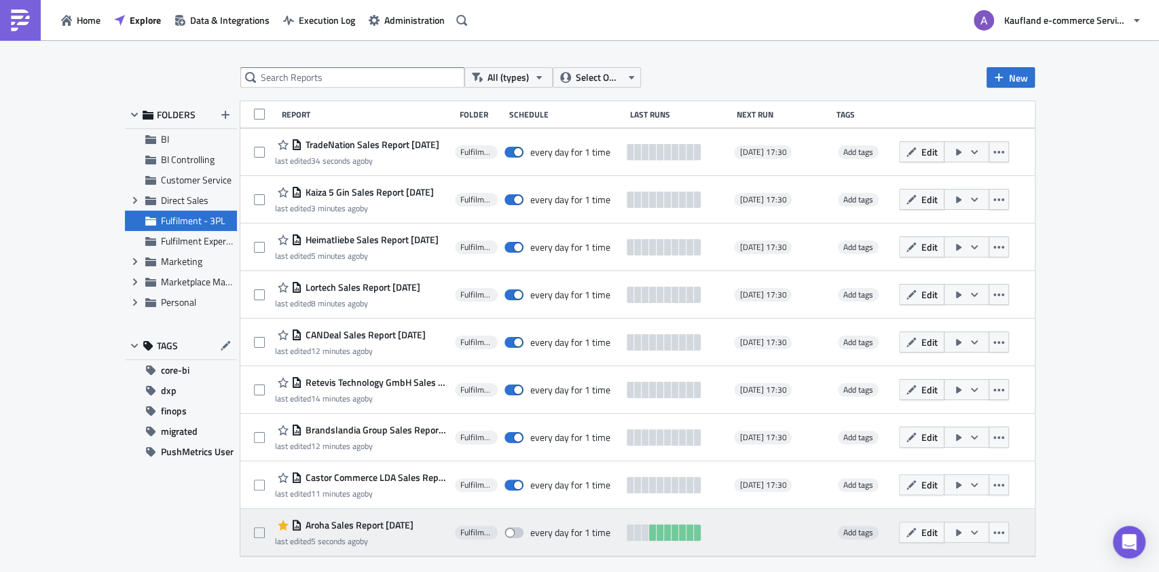
click at [523, 532] on span at bounding box center [513, 532] width 19 height 11
click at [516, 532] on input "checkbox" at bounding box center [511, 532] width 9 height 9
checkbox input "true"
click at [1004, 534] on icon "button" at bounding box center [998, 532] width 11 height 11
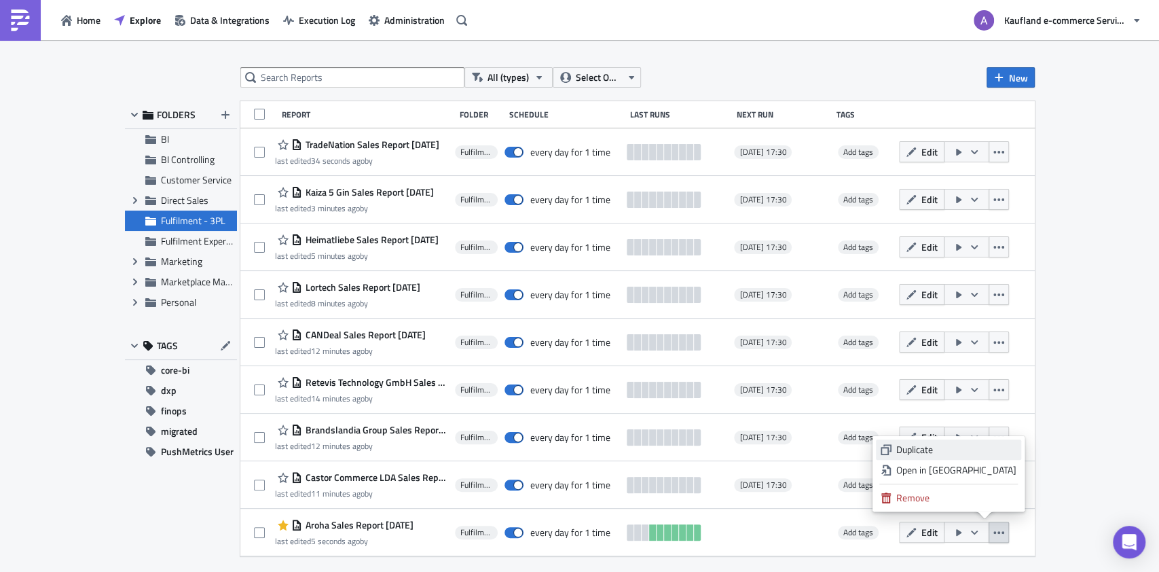
click at [961, 448] on div "Duplicate" at bounding box center [956, 450] width 120 height 14
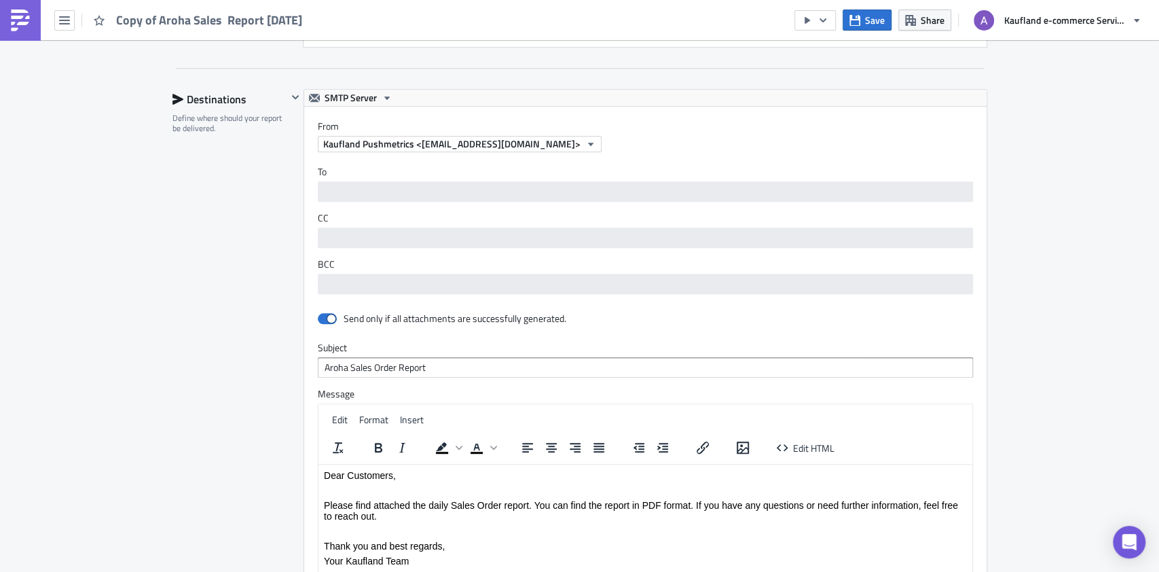
scroll to position [802, 0]
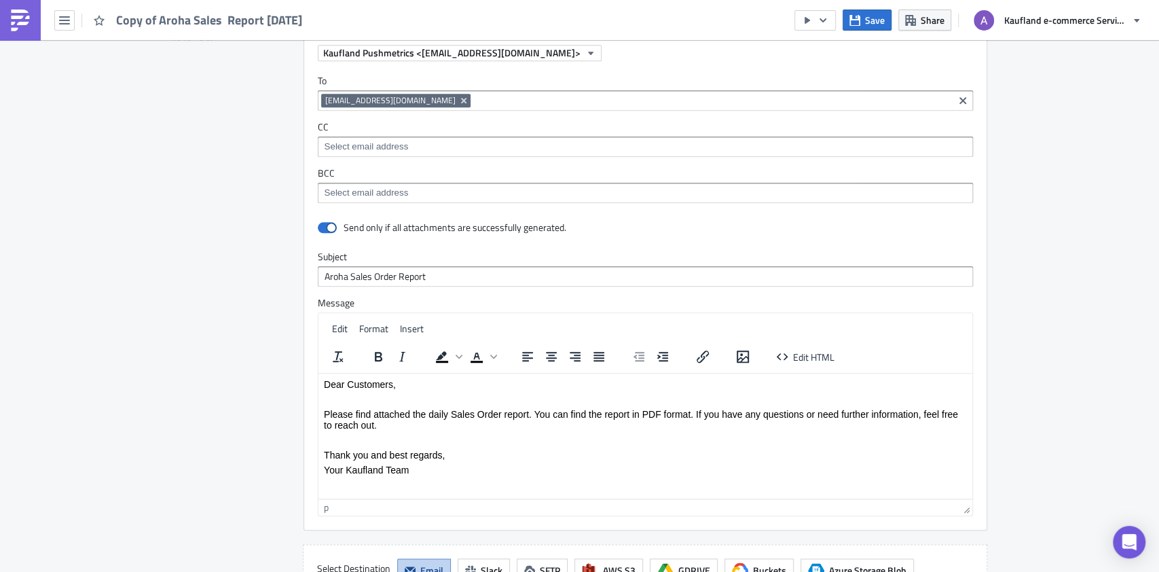
drag, startPoint x: 443, startPoint y: 470, endPoint x: 436, endPoint y: 468, distance: 7.3
click at [436, 468] on p "Your Kaufland Team" at bounding box center [644, 469] width 643 height 11
click at [525, 456] on p "Thank you and best regards," at bounding box center [644, 454] width 643 height 11
click at [462, 412] on p "Please find attached the daily Sales Order report. You can find the report in P…" at bounding box center [644, 419] width 643 height 22
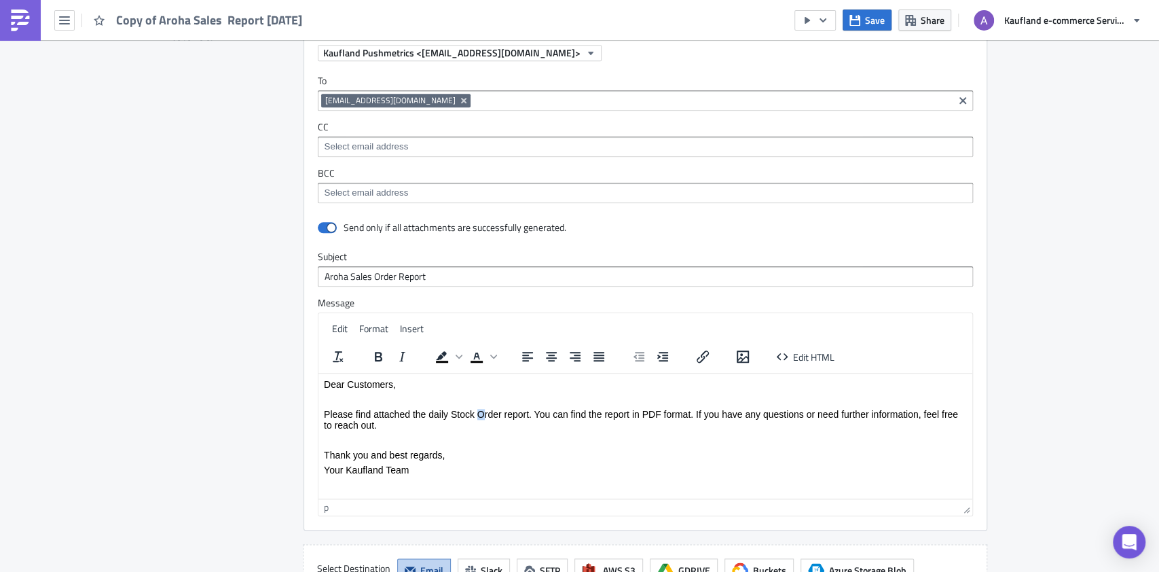
click at [479, 407] on body "Dear Customers, Please find attached the daily Stock Order report. You can find…" at bounding box center [644, 426] width 643 height 96
click at [493, 408] on p "Please find attached the daily Stock Order report. You can find the report in P…" at bounding box center [644, 419] width 643 height 22
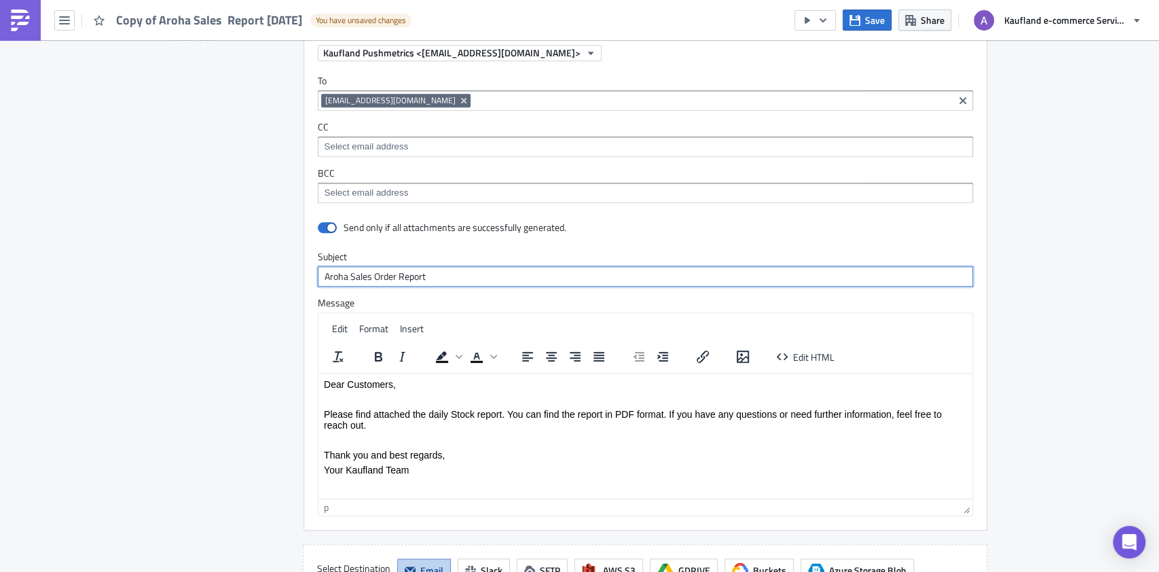
click at [373, 274] on input "Aroha Sales Order Report" at bounding box center [645, 276] width 655 height 20
type input "Aroha Sales Stock Report"
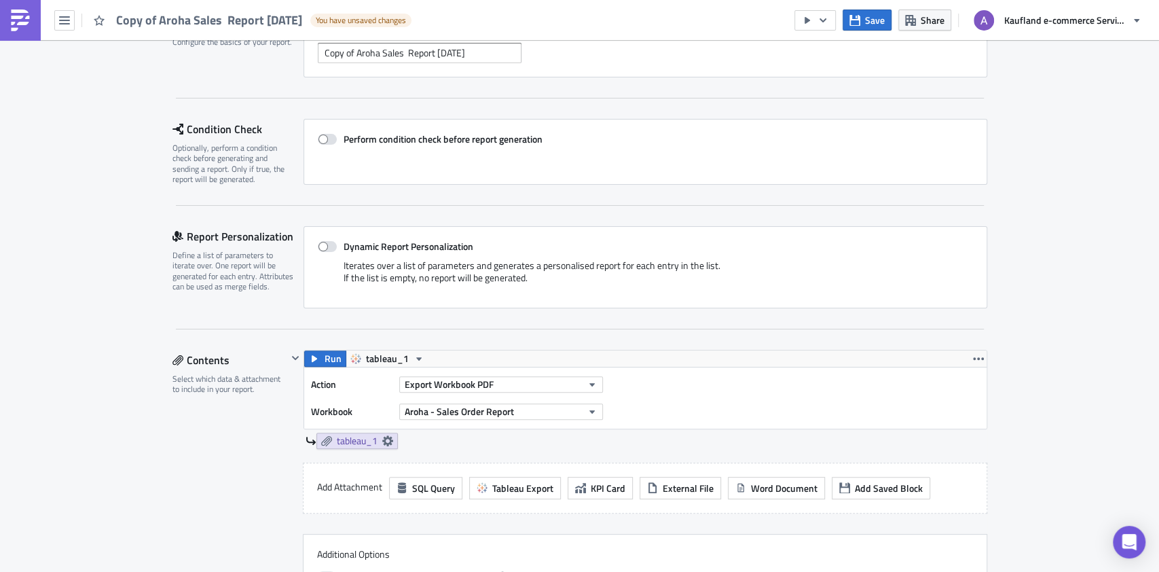
scroll to position [0, 0]
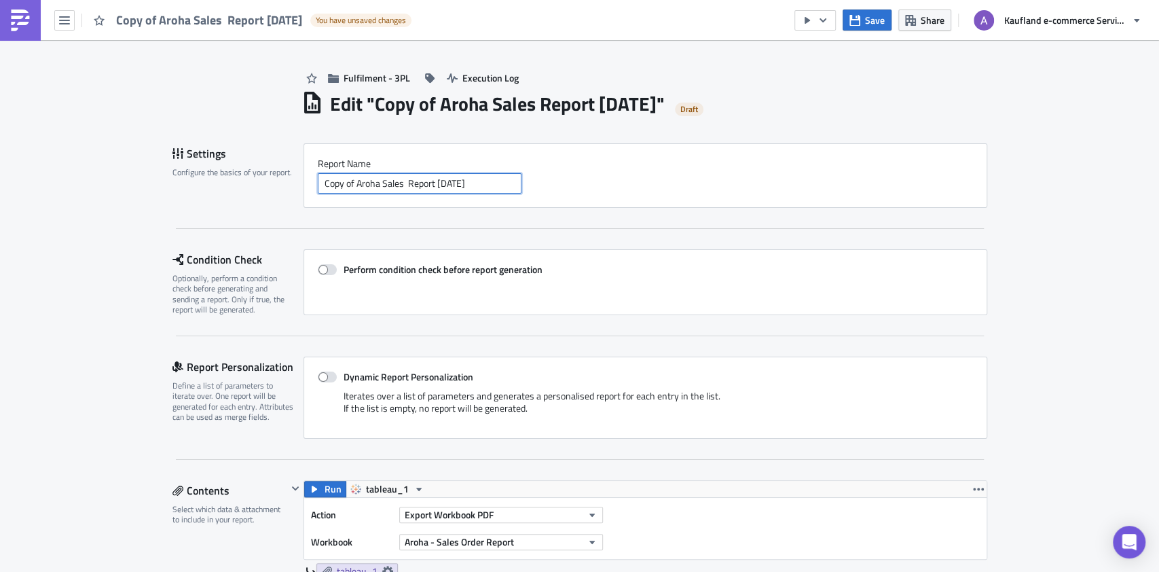
click at [388, 182] on input "Copy of Aroha Sales Report 2025-10-14" at bounding box center [420, 183] width 204 height 20
click at [387, 182] on input "Copy of Aroha Sales Report 2025-10-14" at bounding box center [420, 183] width 204 height 20
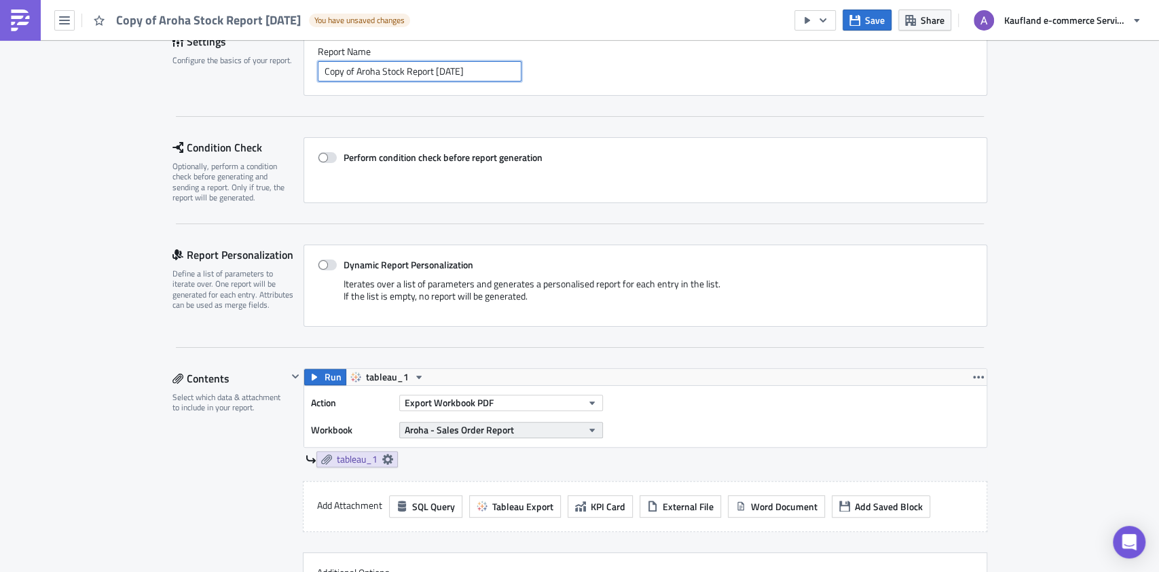
scroll to position [272, 0]
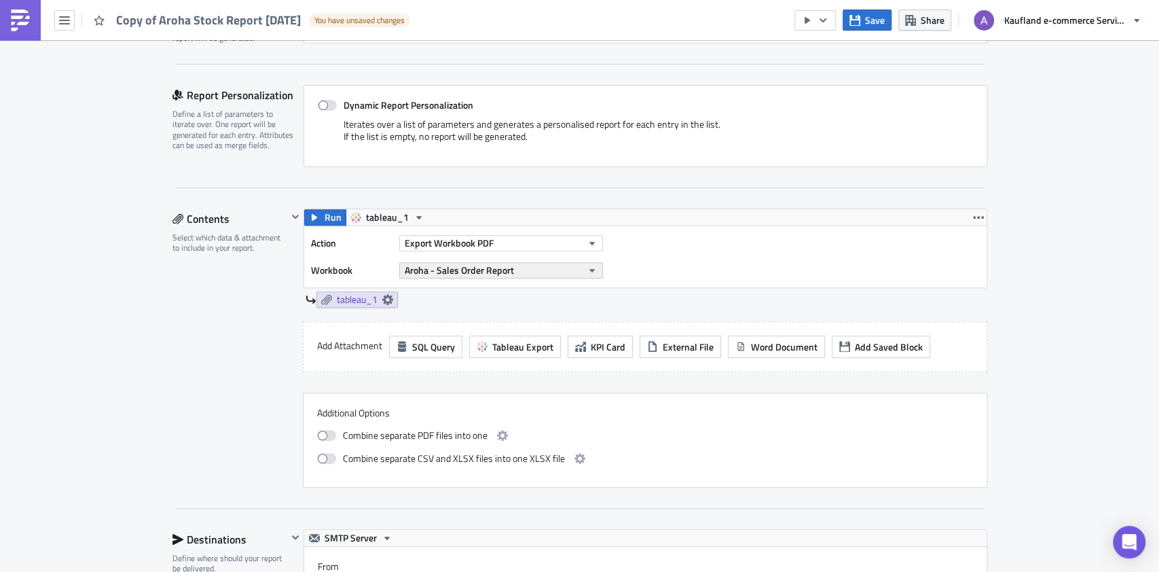
type input "Copy of Aroha Stock Report 2025-10-14"
click at [516, 263] on button "Aroha - Sales Order Report" at bounding box center [501, 270] width 204 height 16
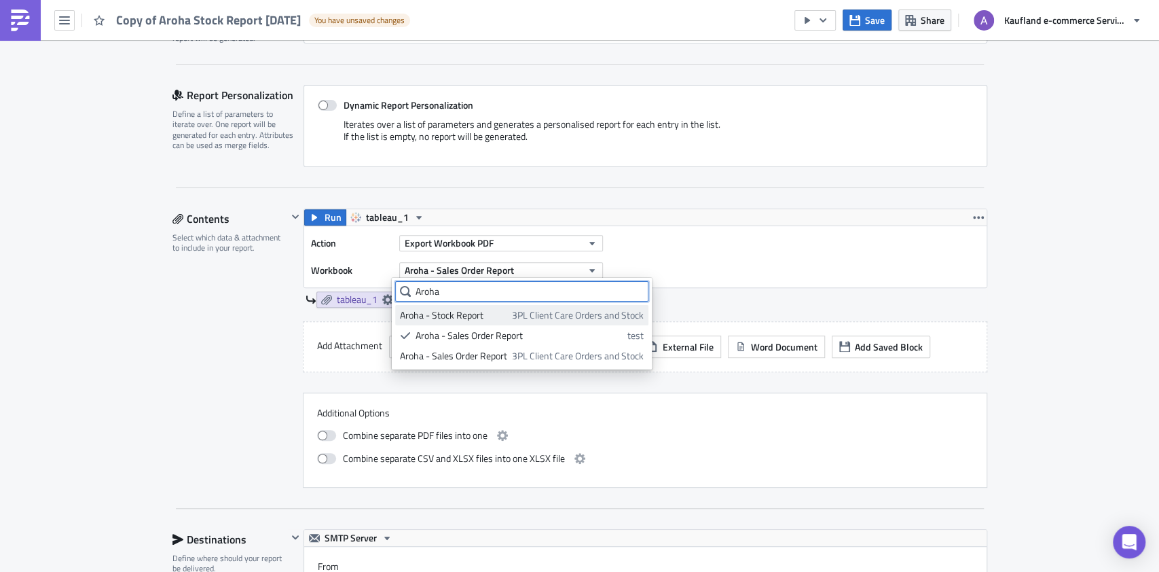
type input "Aroha"
click at [534, 315] on span "3PL Client Care Orders and Stock" at bounding box center [578, 315] width 132 height 14
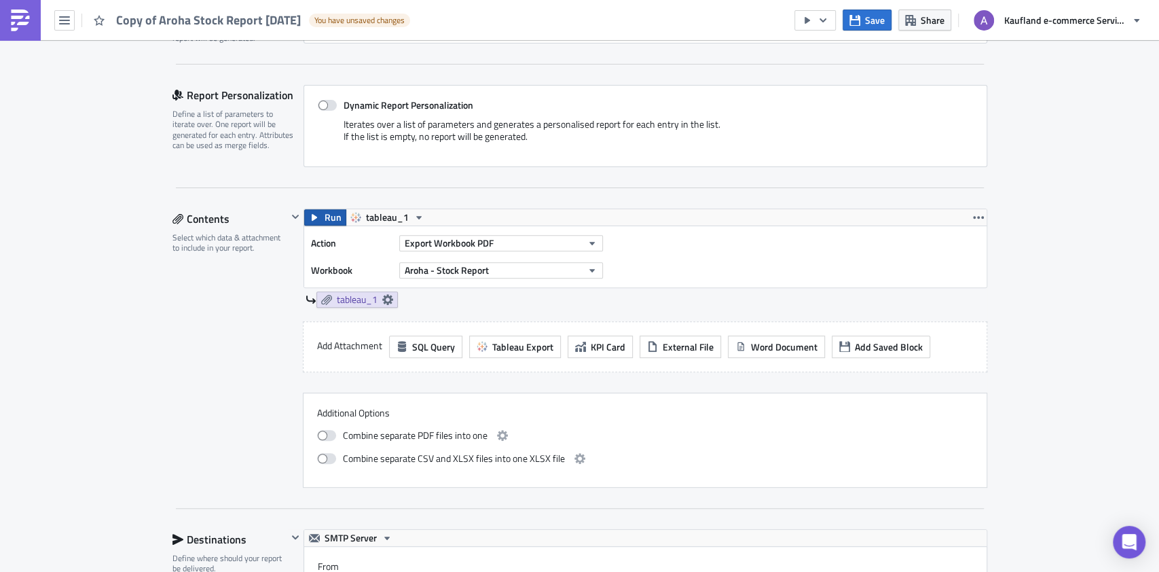
click at [314, 216] on button "Run" at bounding box center [325, 217] width 42 height 16
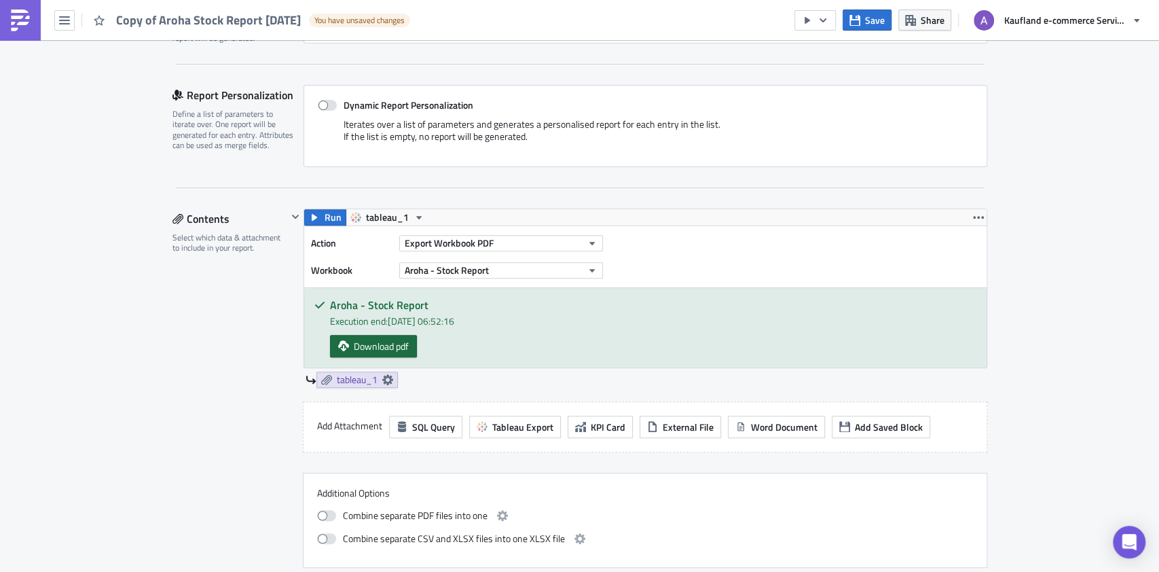
click at [359, 339] on span "Download pdf" at bounding box center [381, 346] width 55 height 14
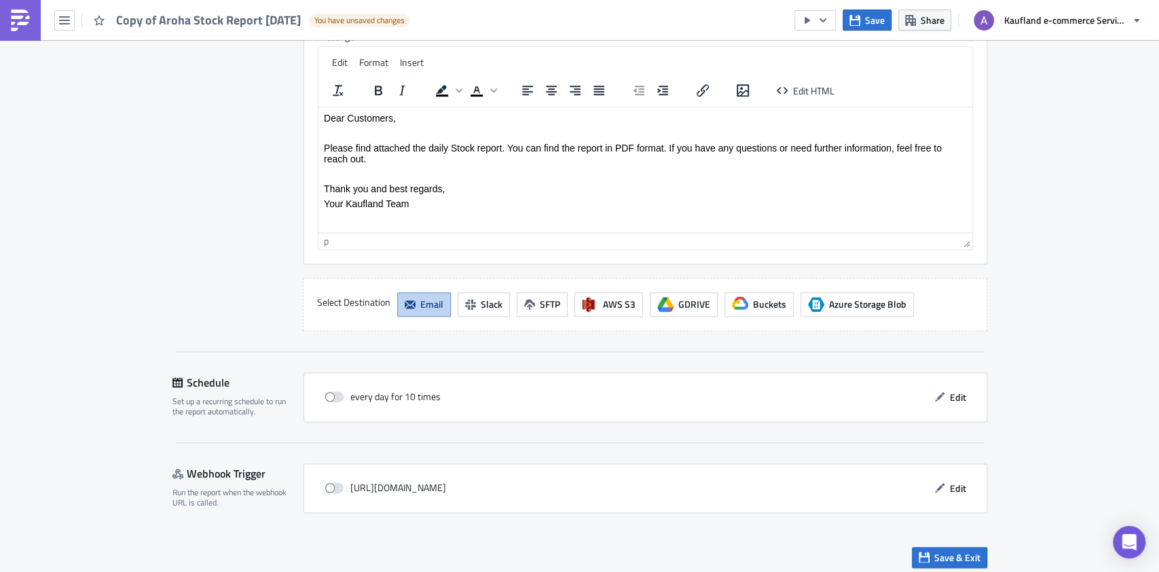
scroll to position [1155, 0]
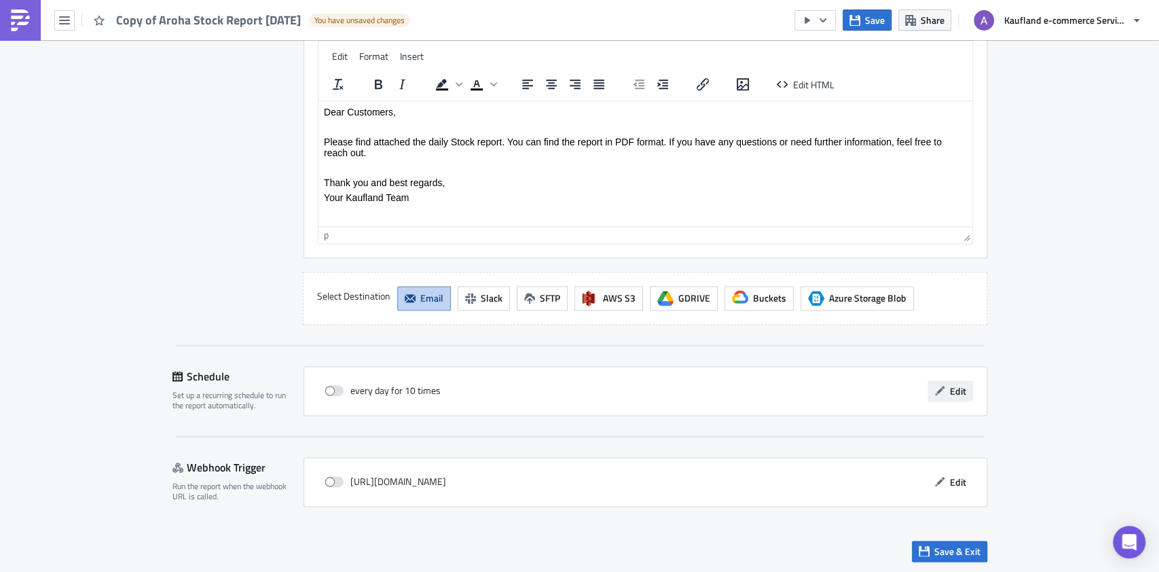
click at [950, 392] on span "Edit" at bounding box center [958, 391] width 16 height 14
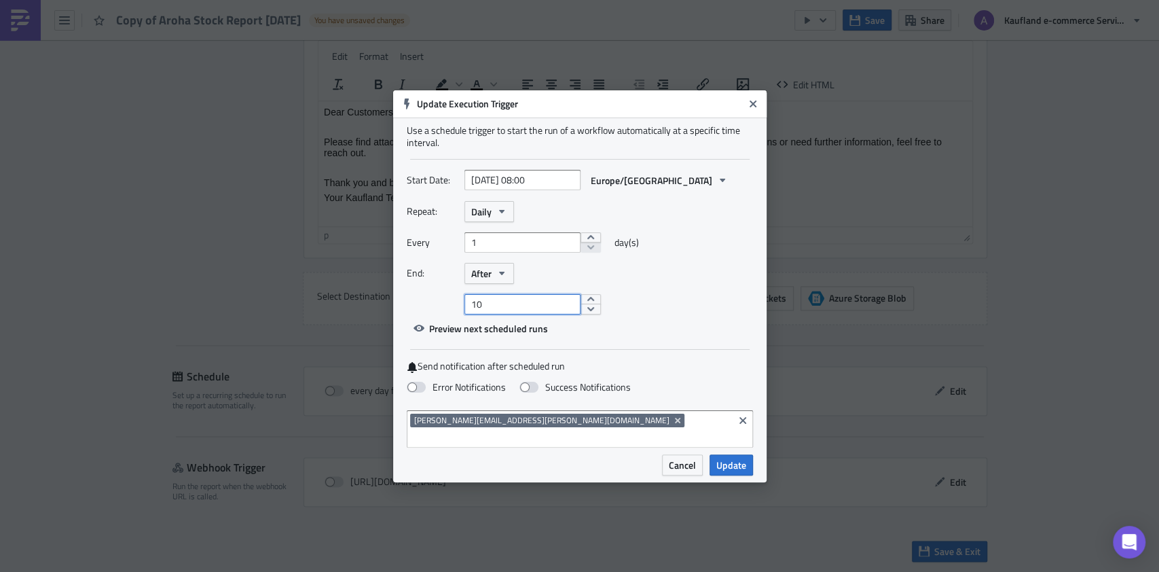
click at [528, 313] on input "10" at bounding box center [522, 304] width 116 height 20
type input "1"
select select "9"
select select "2025"
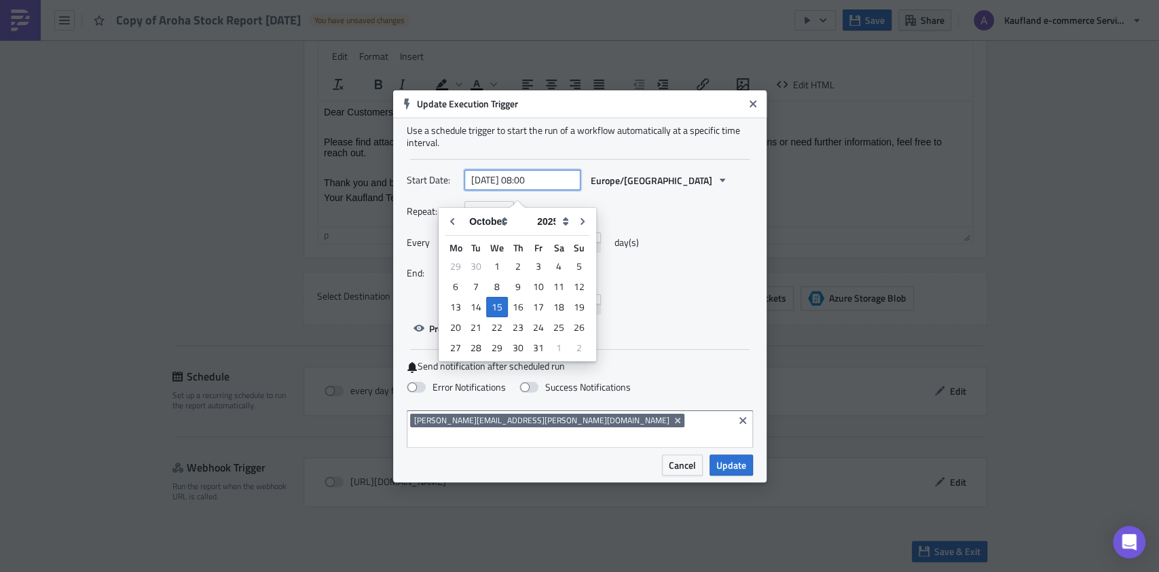
click at [533, 186] on input "2025-10-15 08:00" at bounding box center [522, 180] width 116 height 20
click at [557, 187] on input "2025-10-15 05:00" at bounding box center [522, 180] width 116 height 20
type input "2025-10-15 05:30"
click at [676, 298] on div "Repeat: Daily Every 1 day(s) End: After 1" at bounding box center [580, 257] width 346 height 113
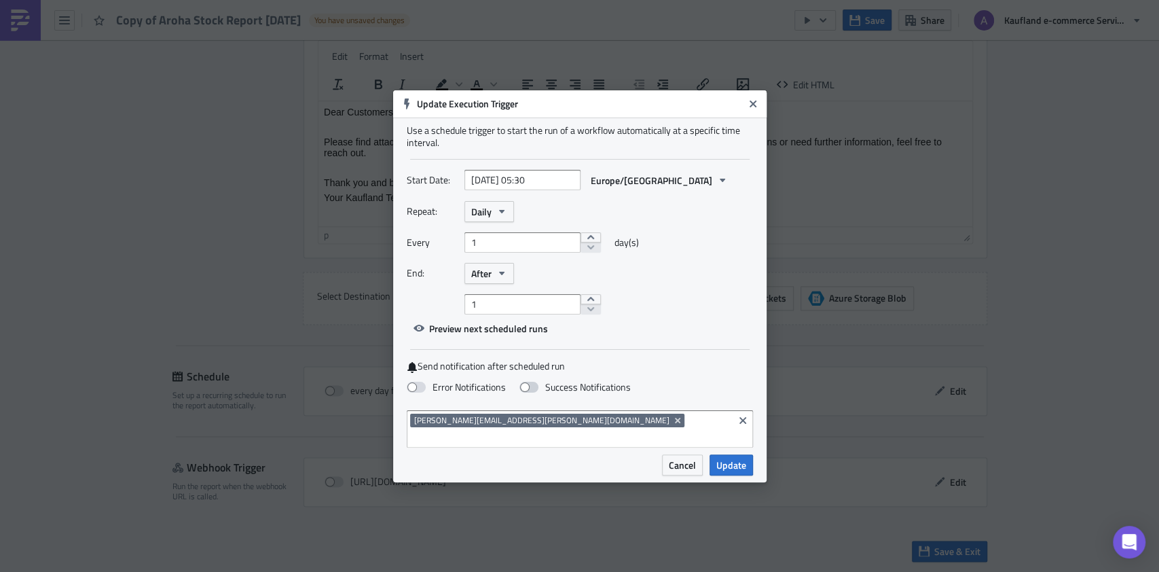
click at [529, 392] on span at bounding box center [528, 387] width 19 height 11
click at [12, 11] on input "Success Notifications" at bounding box center [7, 6] width 9 height 9
checkbox input "true"
click at [739, 458] on span "Update" at bounding box center [731, 465] width 30 height 14
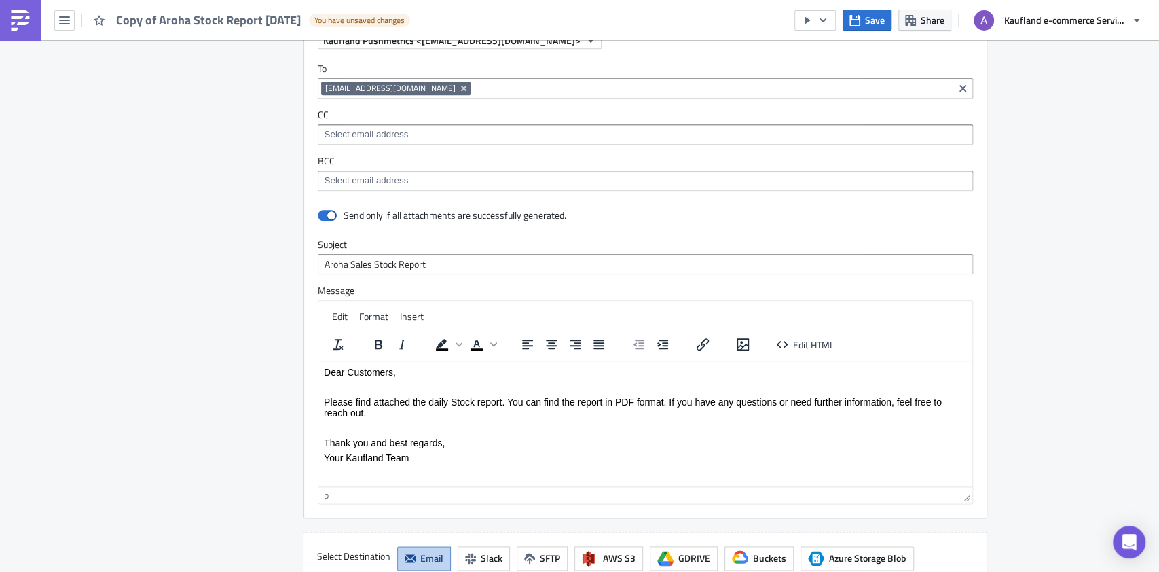
scroll to position [995, 0]
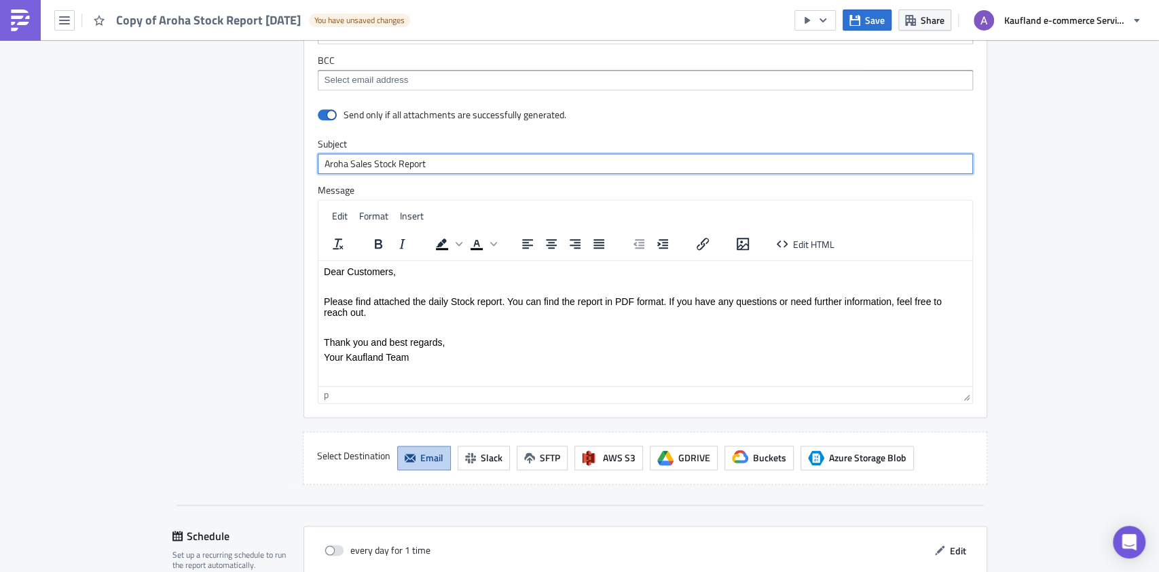
click at [353, 159] on input "Aroha Sales Stock Report" at bounding box center [645, 163] width 655 height 20
click at [353, 160] on input "Aroha Sales Stock Report" at bounding box center [645, 163] width 655 height 20
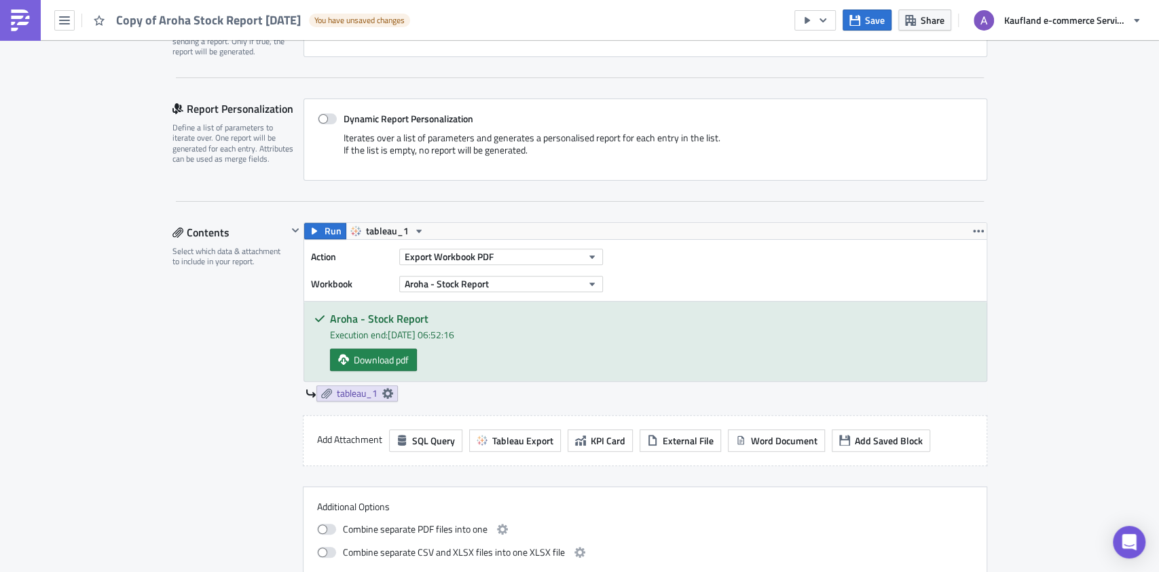
scroll to position [0, 0]
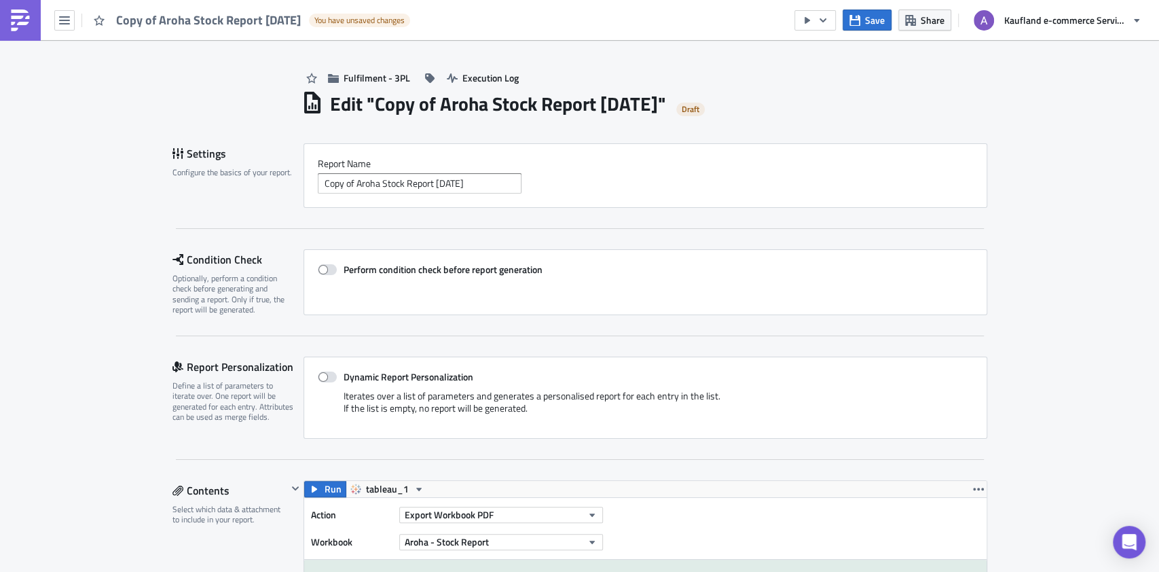
type input "Aroha Stock Report"
click at [349, 182] on input "Copy of Aroha Stock Report 2025-10-14" at bounding box center [420, 183] width 204 height 20
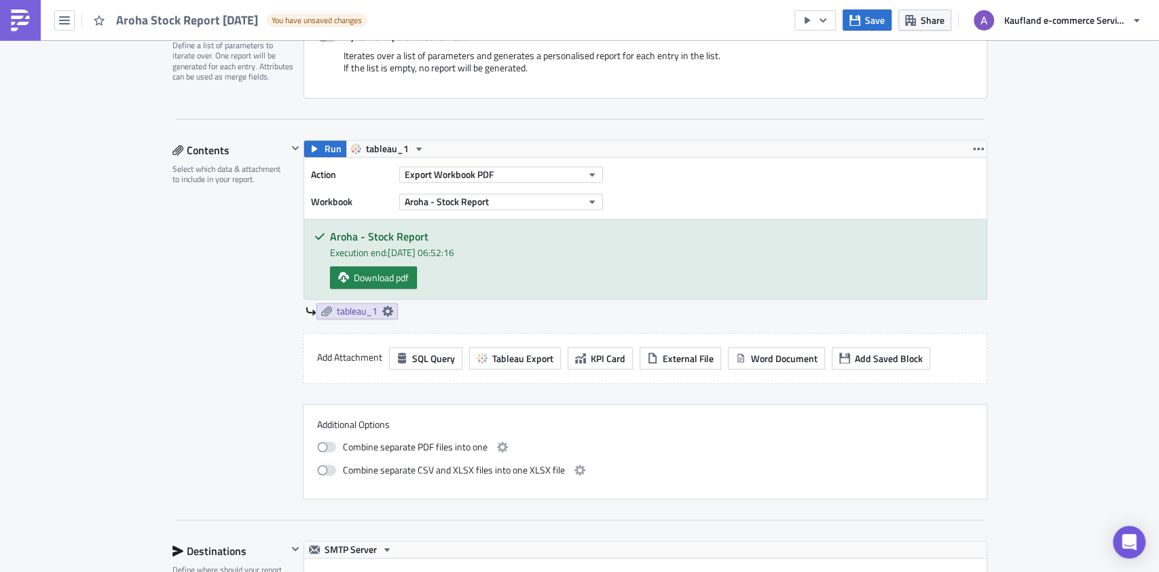
scroll to position [1155, 0]
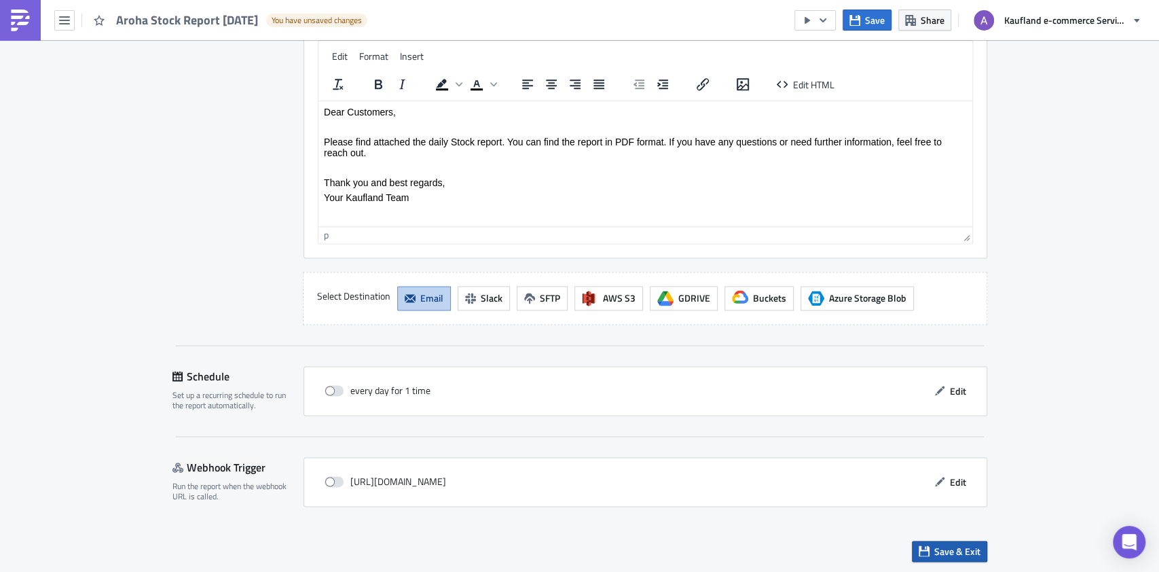
type input "Aroha Stock Report [DATE]"
click at [944, 544] on span "Save & Exit" at bounding box center [957, 551] width 46 height 14
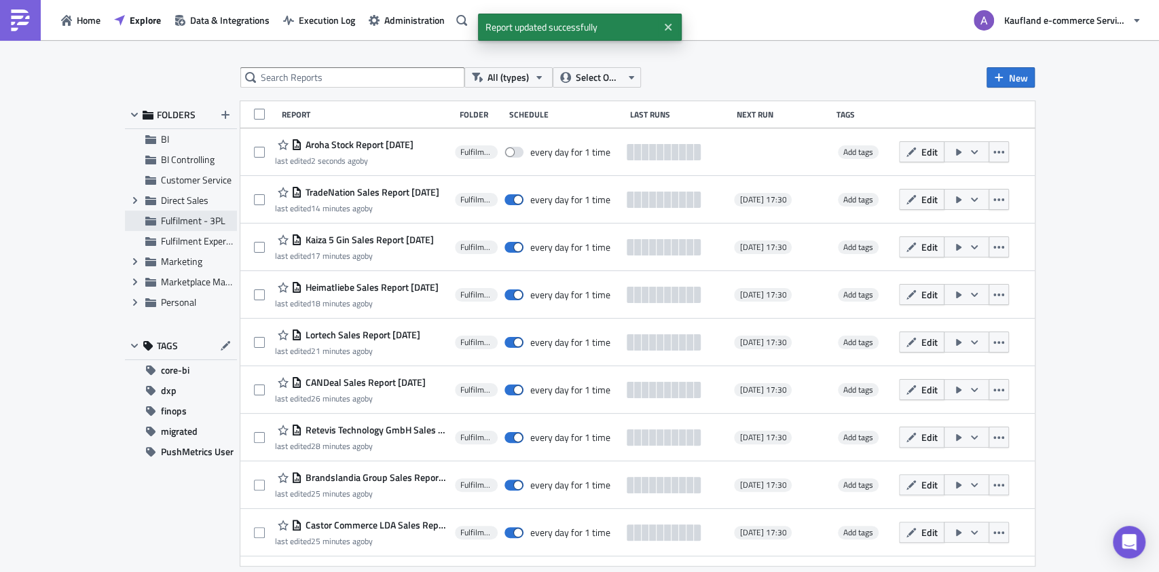
click at [197, 215] on span "Fulfilment - 3PL" at bounding box center [193, 220] width 64 height 14
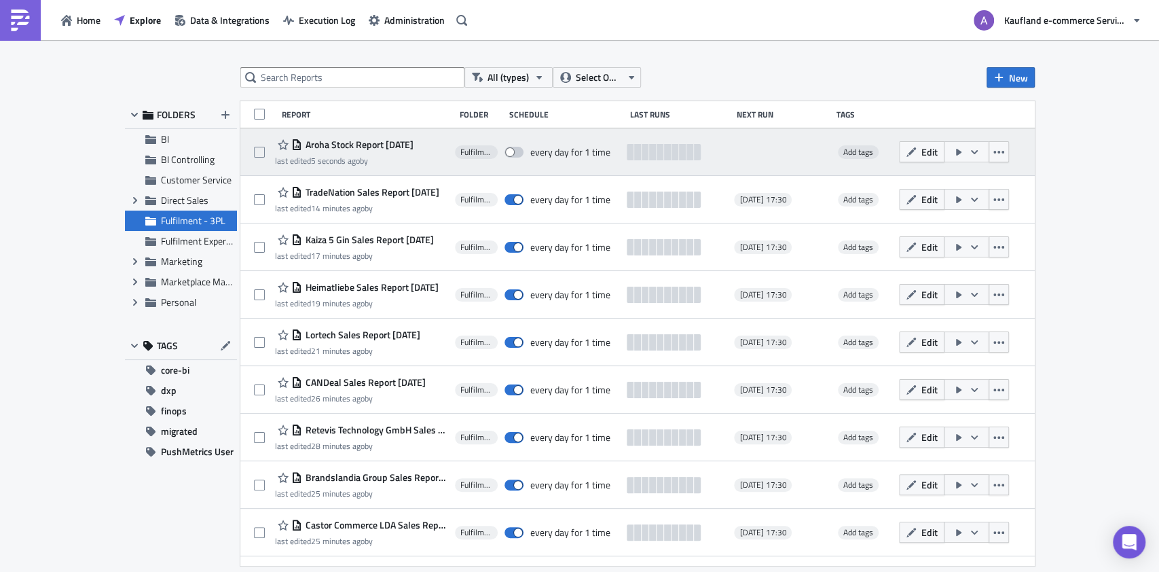
click at [517, 149] on span at bounding box center [513, 152] width 19 height 11
click at [516, 149] on input "checkbox" at bounding box center [511, 152] width 9 height 9
checkbox input "true"
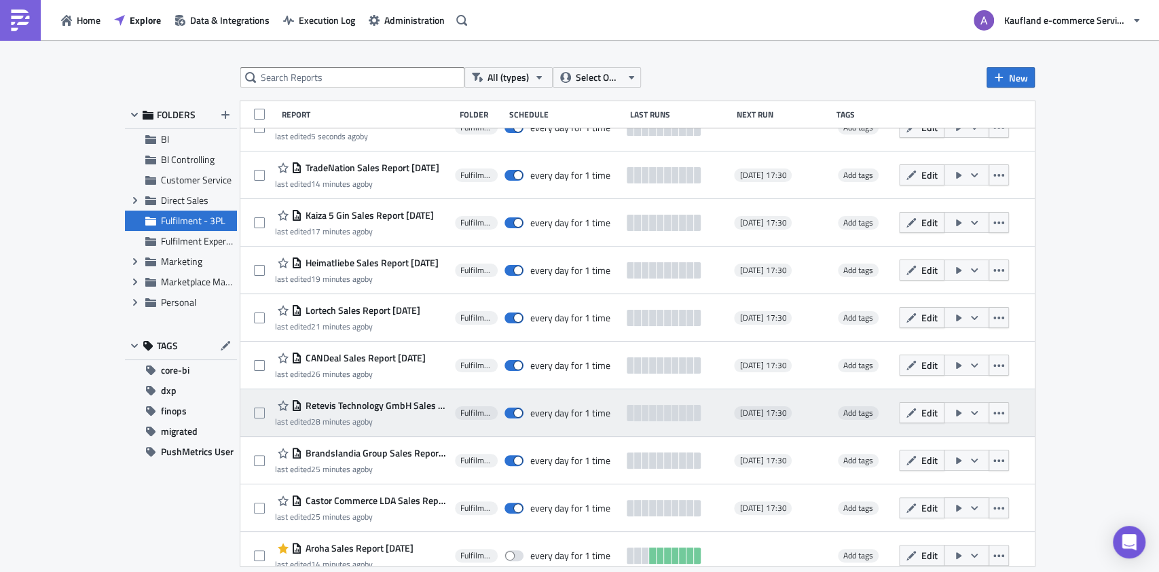
scroll to position [38, 0]
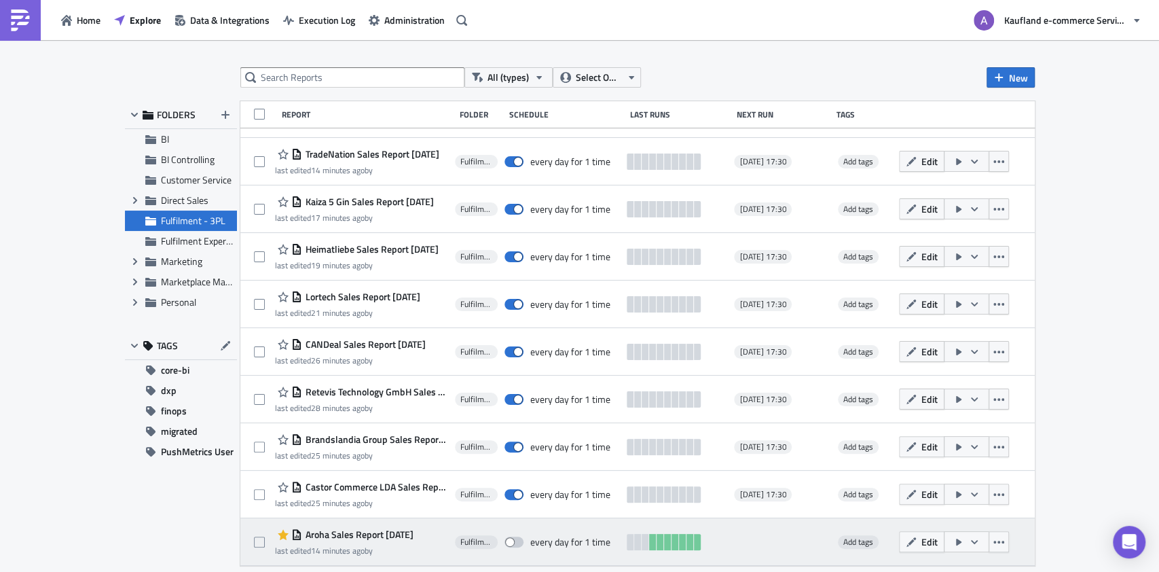
click at [519, 541] on span at bounding box center [513, 541] width 19 height 11
click at [516, 541] on input "checkbox" at bounding box center [511, 542] width 9 height 9
checkbox input "true"
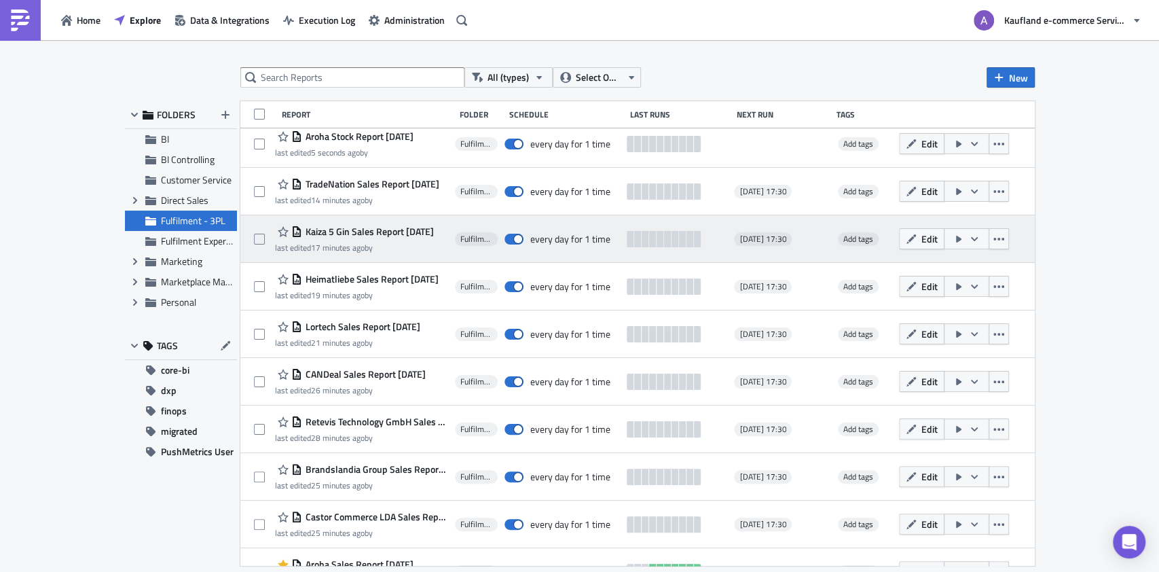
scroll to position [0, 0]
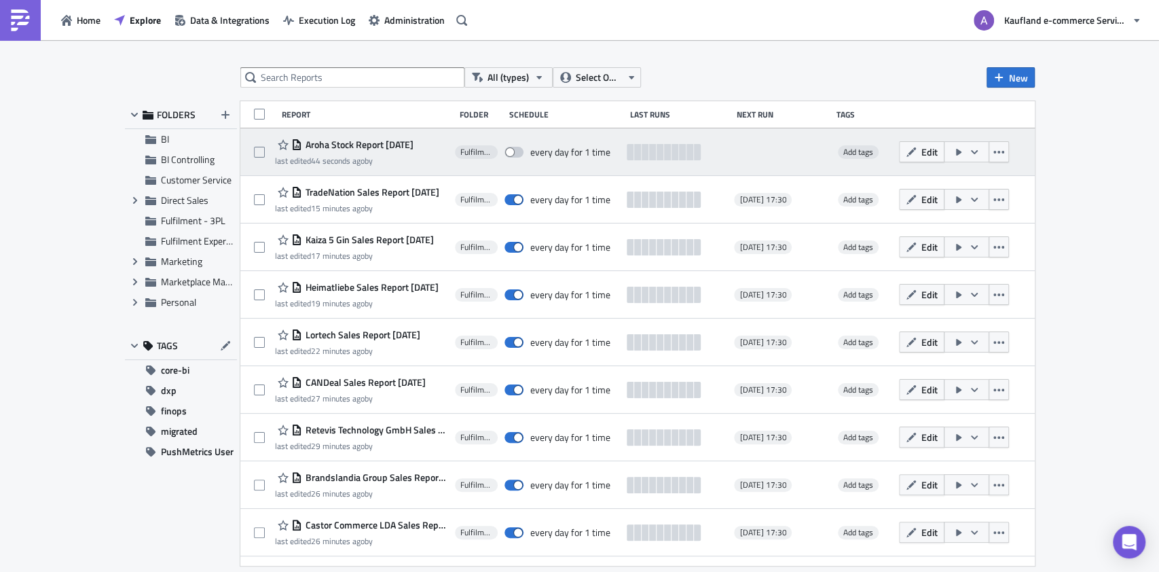
click at [517, 149] on span at bounding box center [513, 152] width 19 height 11
click at [516, 149] on input "checkbox" at bounding box center [511, 152] width 9 height 9
checkbox input "true"
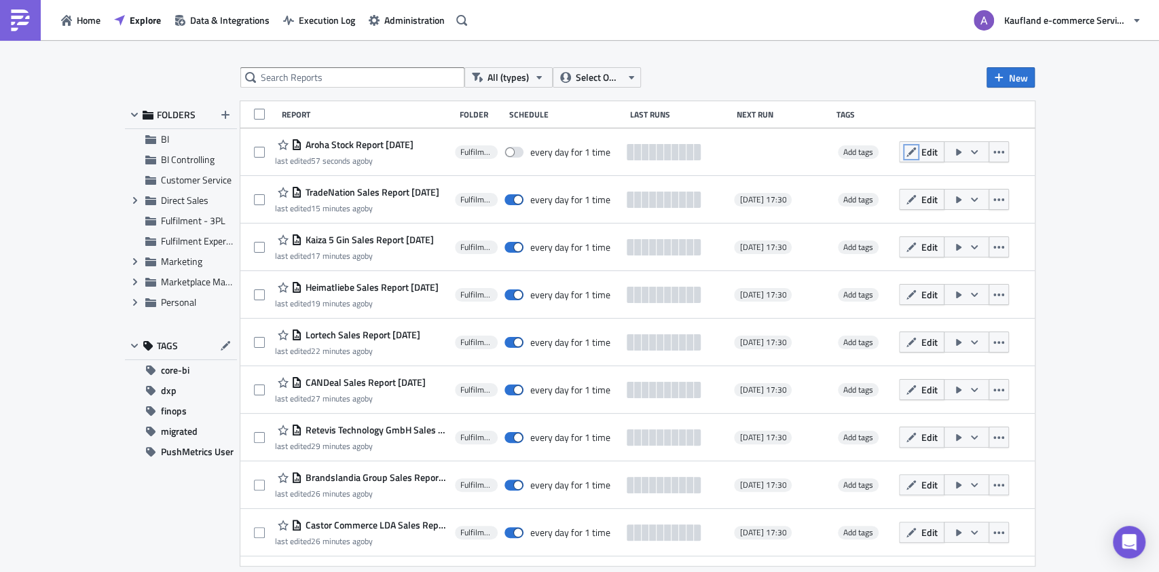
click at [916, 148] on icon "button" at bounding box center [911, 152] width 11 height 11
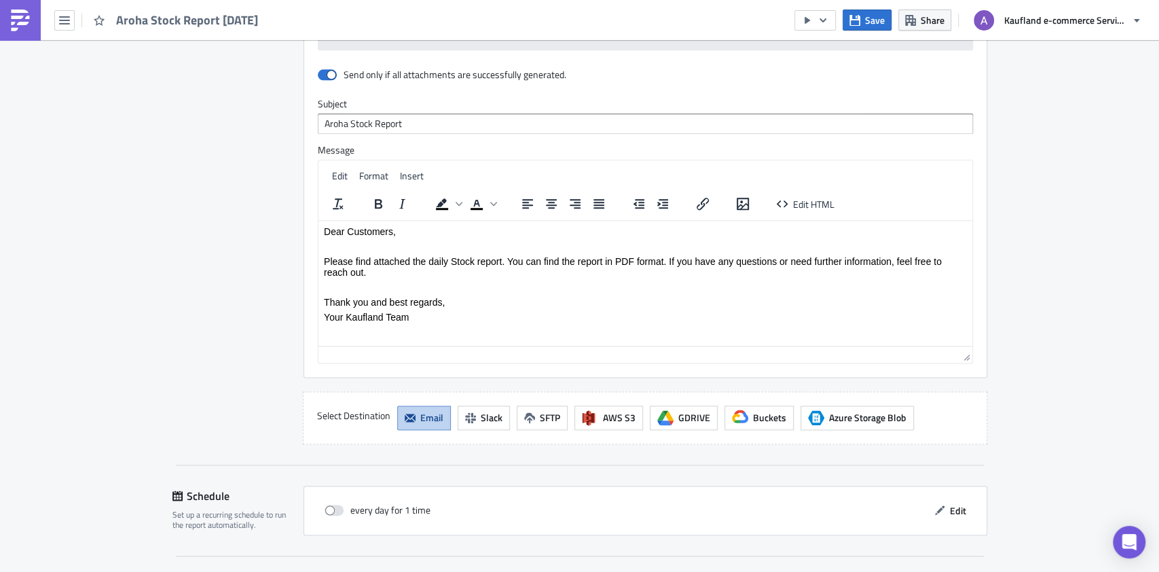
scroll to position [1155, 0]
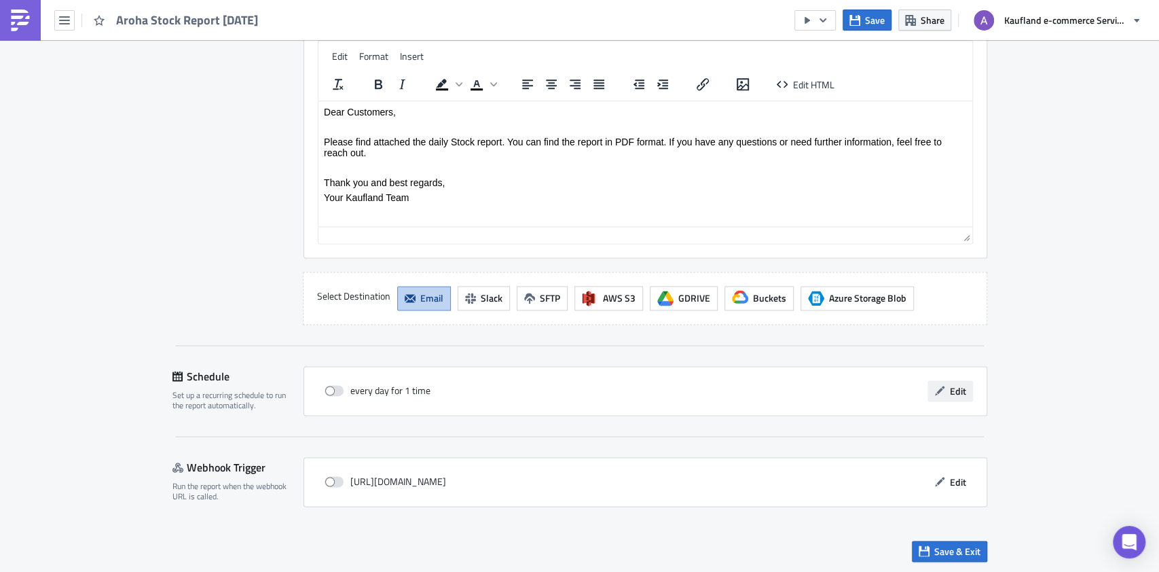
click at [949, 380] on button "Edit" at bounding box center [949, 390] width 45 height 21
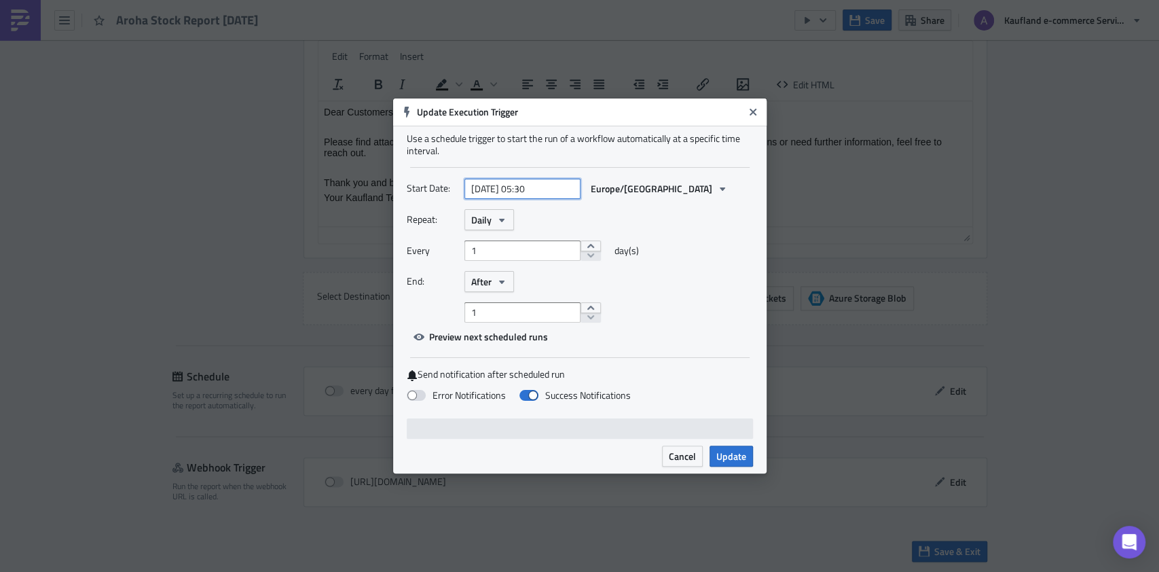
click at [519, 189] on input "2025-10-15 05:30" at bounding box center [522, 189] width 116 height 20
select select "9"
select select "2025"
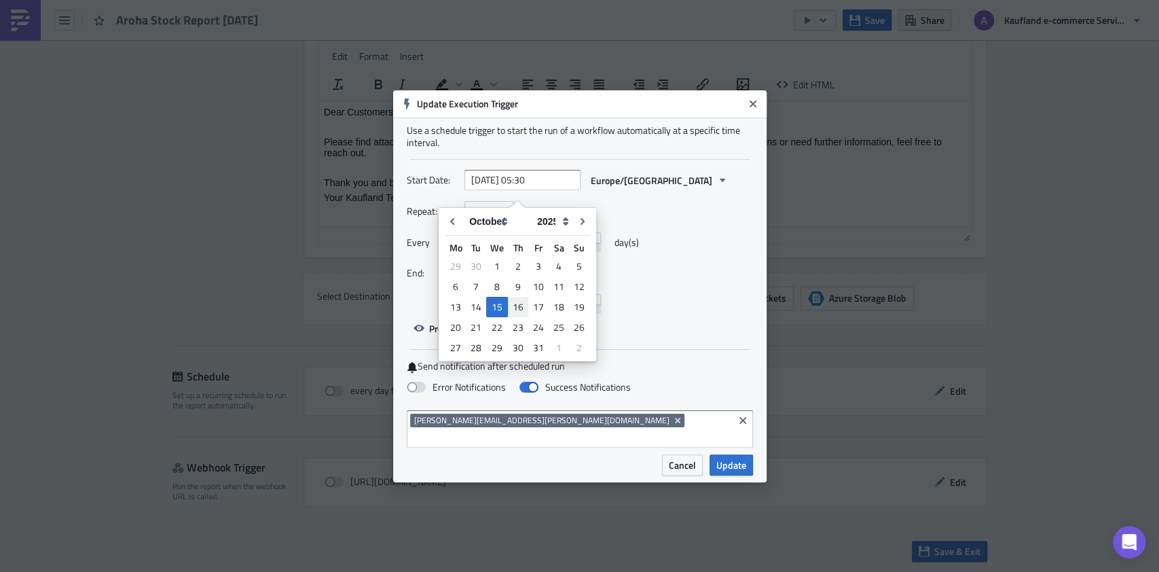
click at [521, 305] on div "16" at bounding box center [518, 306] width 20 height 19
type input "2025-10-16 05:30"
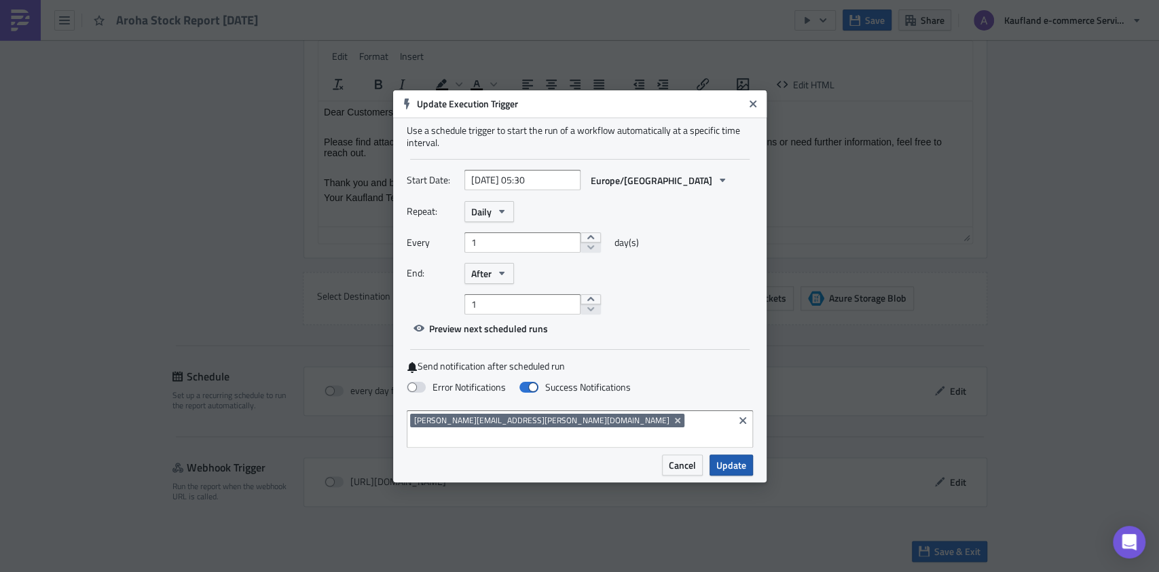
click at [728, 458] on span "Update" at bounding box center [731, 465] width 30 height 14
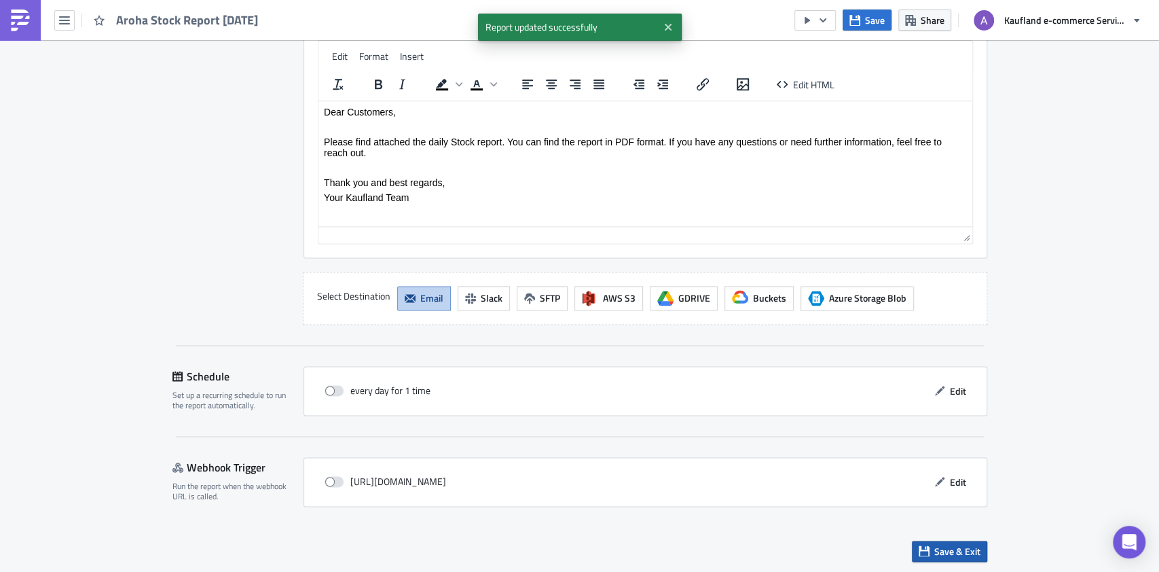
click at [938, 548] on span "Save & Exit" at bounding box center [957, 551] width 46 height 14
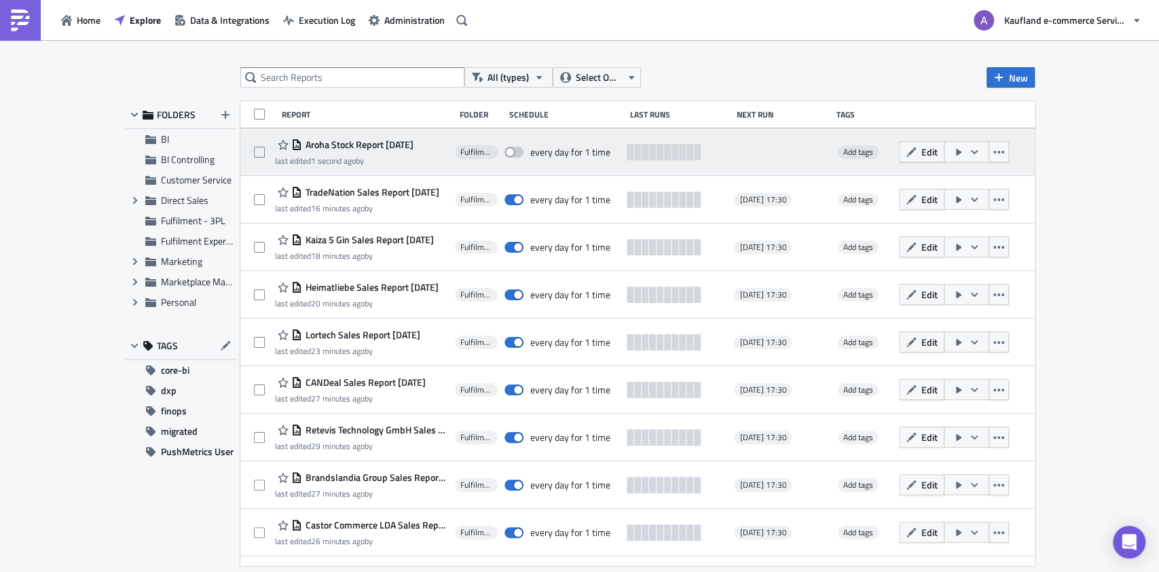
click at [515, 153] on span at bounding box center [513, 152] width 19 height 11
click at [515, 153] on input "checkbox" at bounding box center [511, 152] width 9 height 9
checkbox input "true"
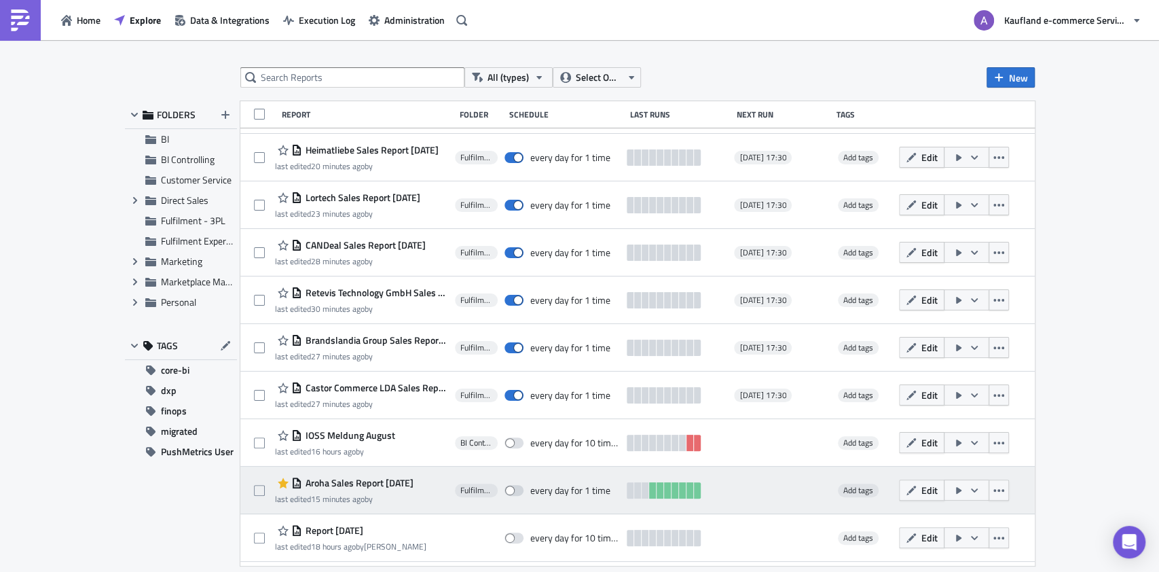
scroll to position [310, 0]
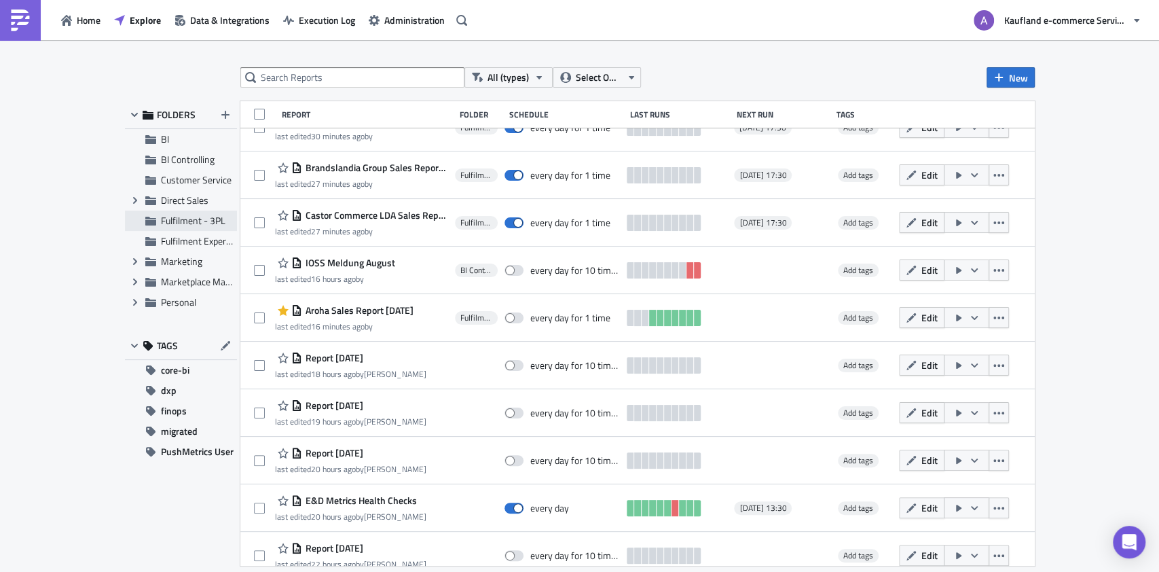
click at [190, 221] on span "Fulfilment - 3PL" at bounding box center [193, 220] width 64 height 14
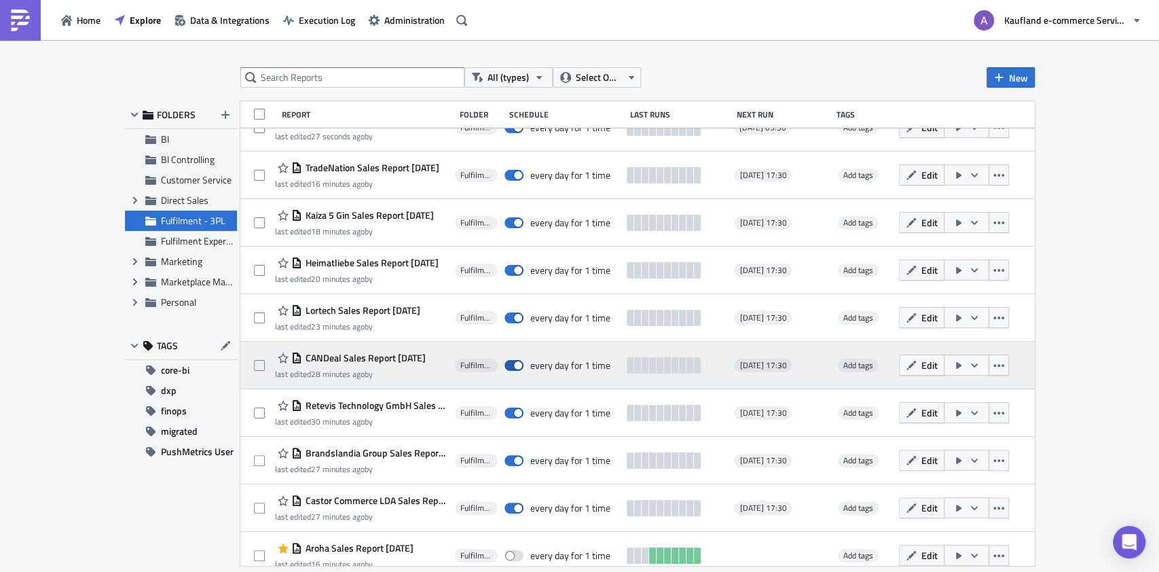
scroll to position [38, 0]
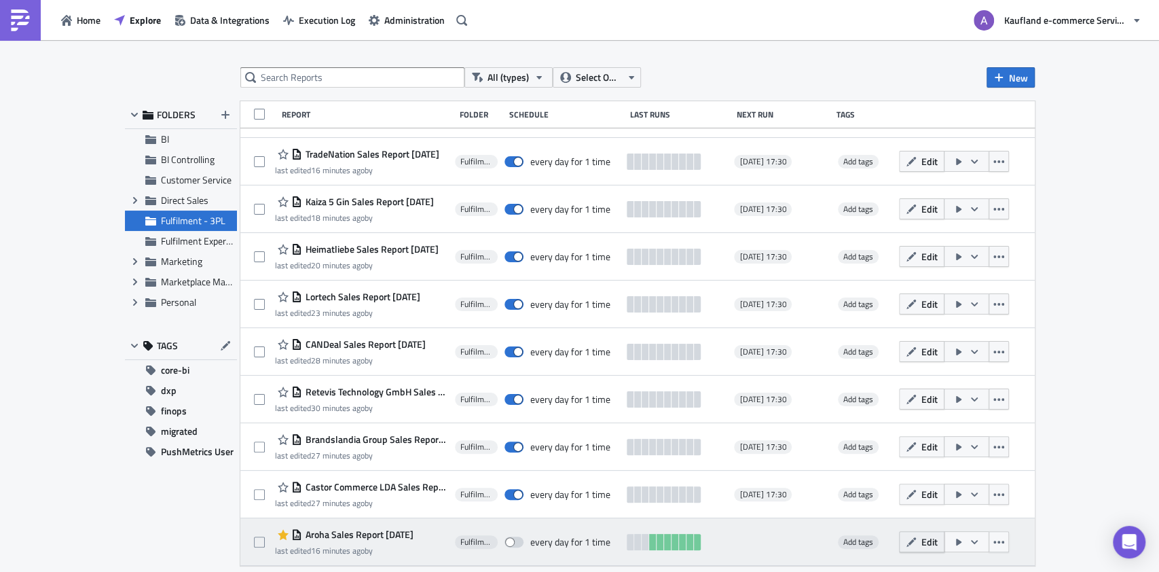
click at [937, 540] on span "Edit" at bounding box center [929, 541] width 16 height 14
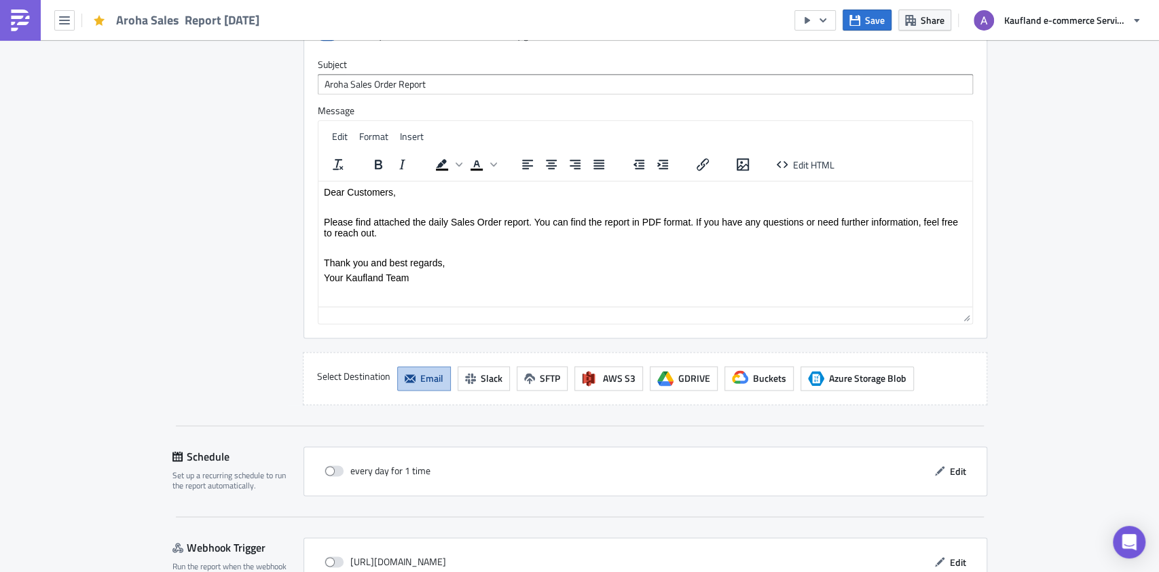
scroll to position [1155, 0]
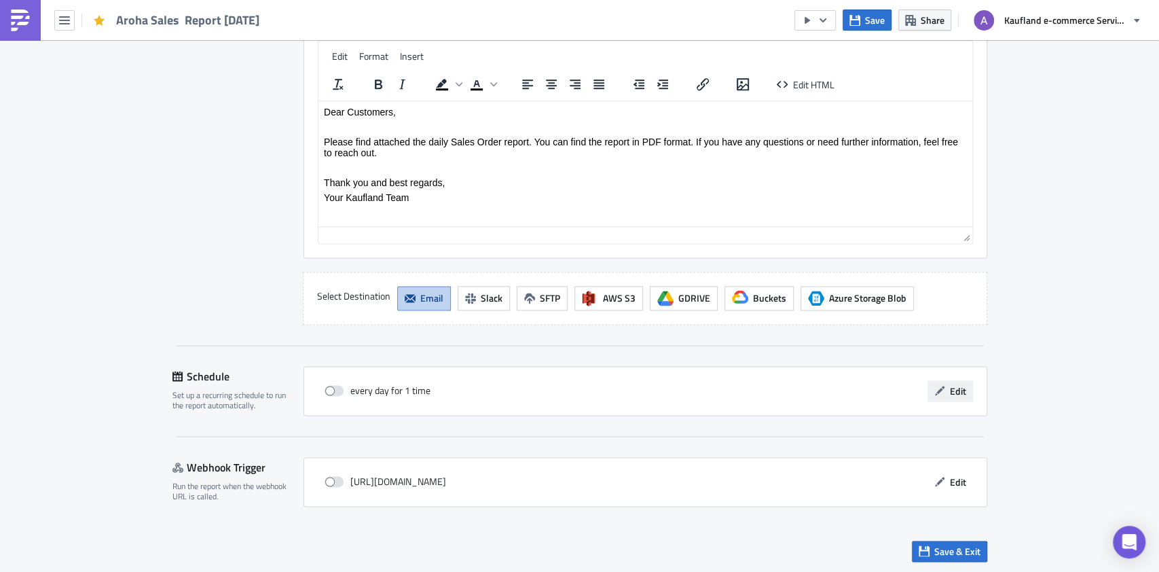
click at [950, 388] on span "Edit" at bounding box center [958, 391] width 16 height 14
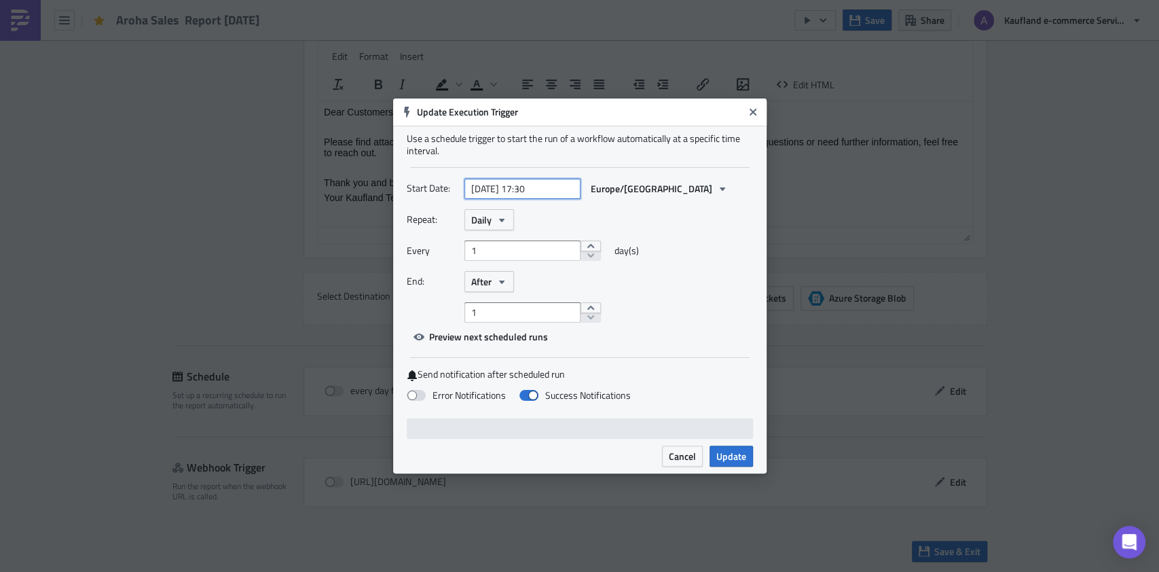
select select "9"
select select "2025"
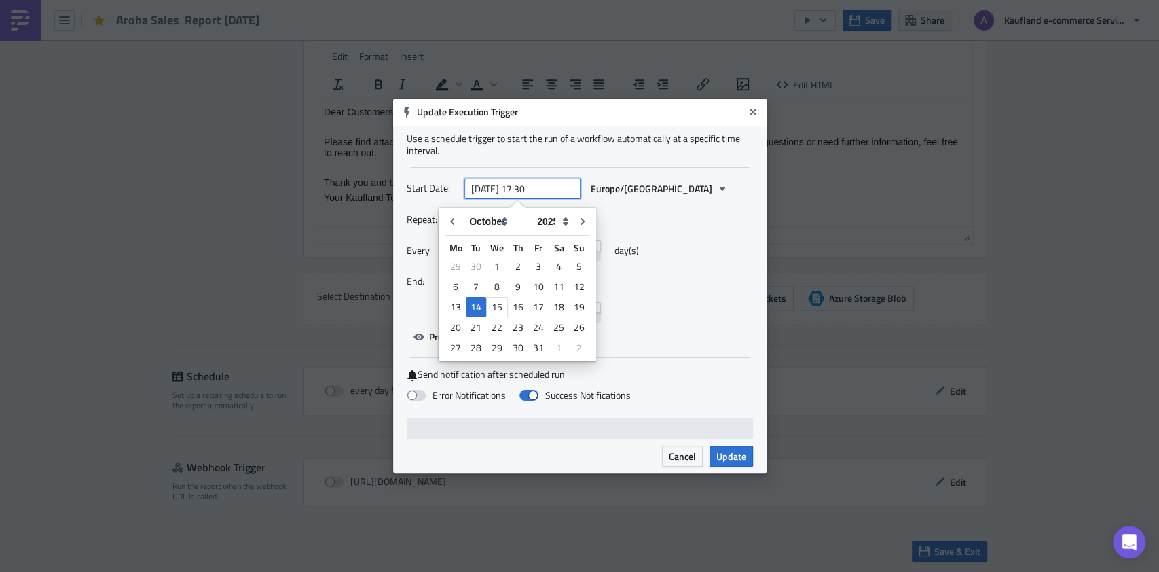
click at [515, 190] on input "2025-10-14 17:30" at bounding box center [522, 189] width 116 height 20
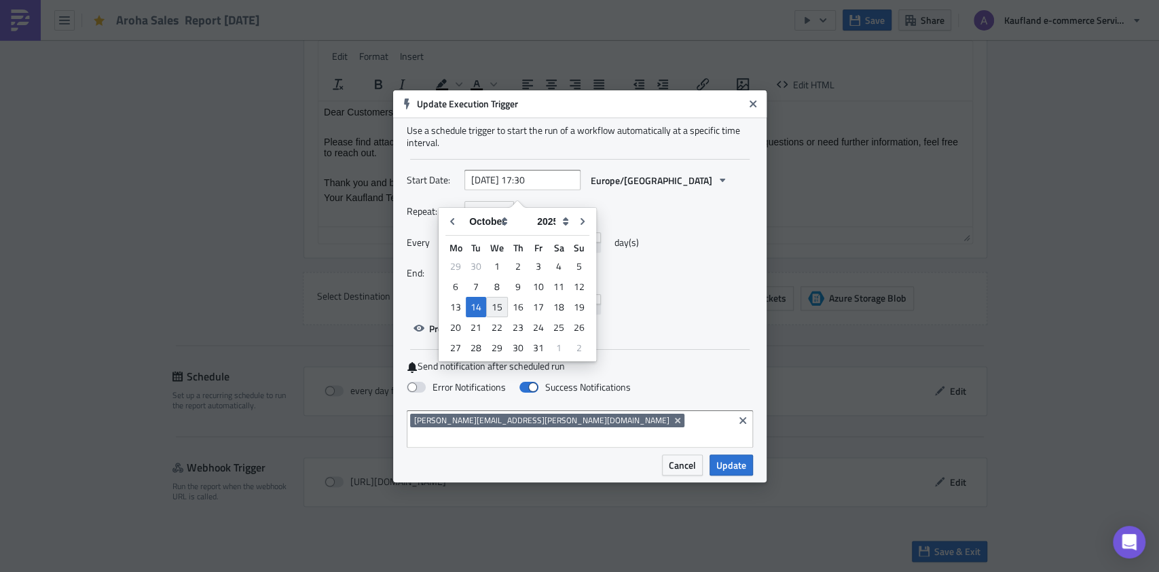
click at [505, 304] on div "15" at bounding box center [497, 307] width 22 height 20
type input "[DATE] 17:30"
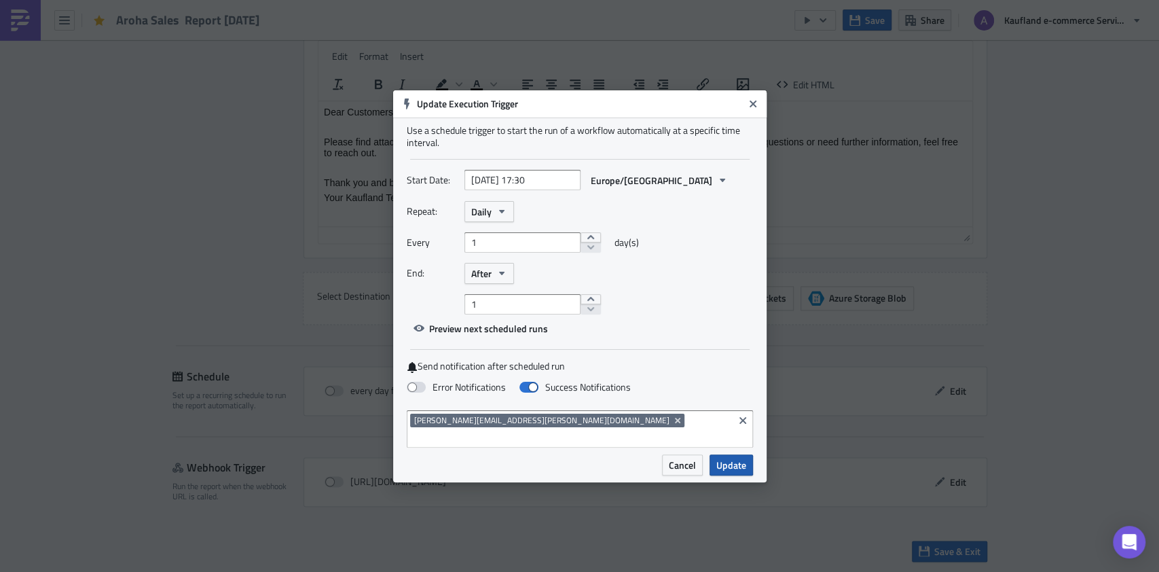
click at [737, 458] on span "Update" at bounding box center [731, 465] width 30 height 14
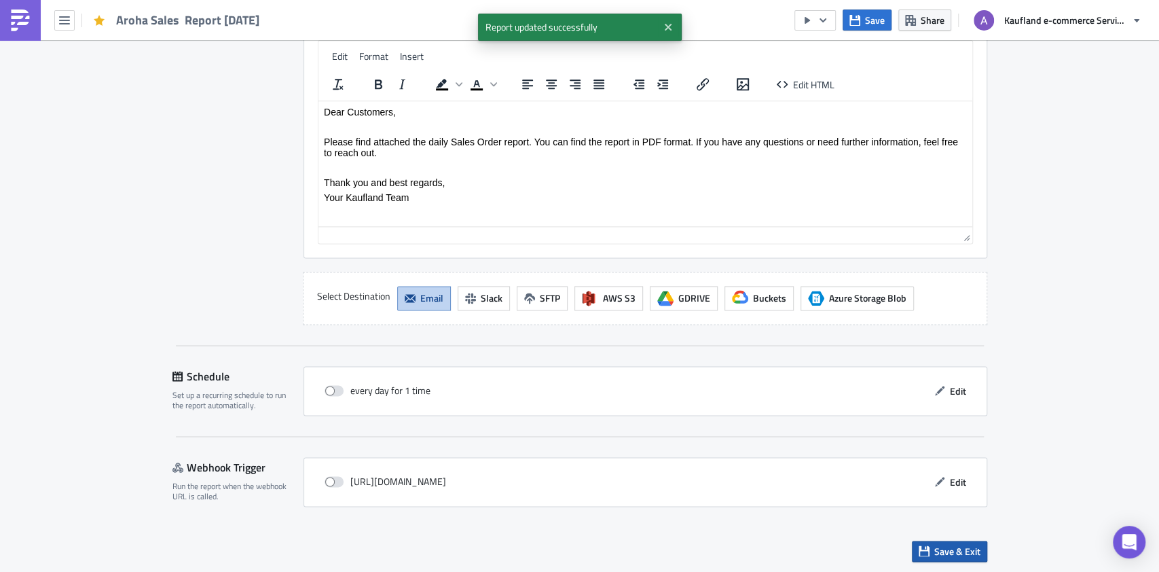
click at [960, 546] on span "Save & Exit" at bounding box center [957, 551] width 46 height 14
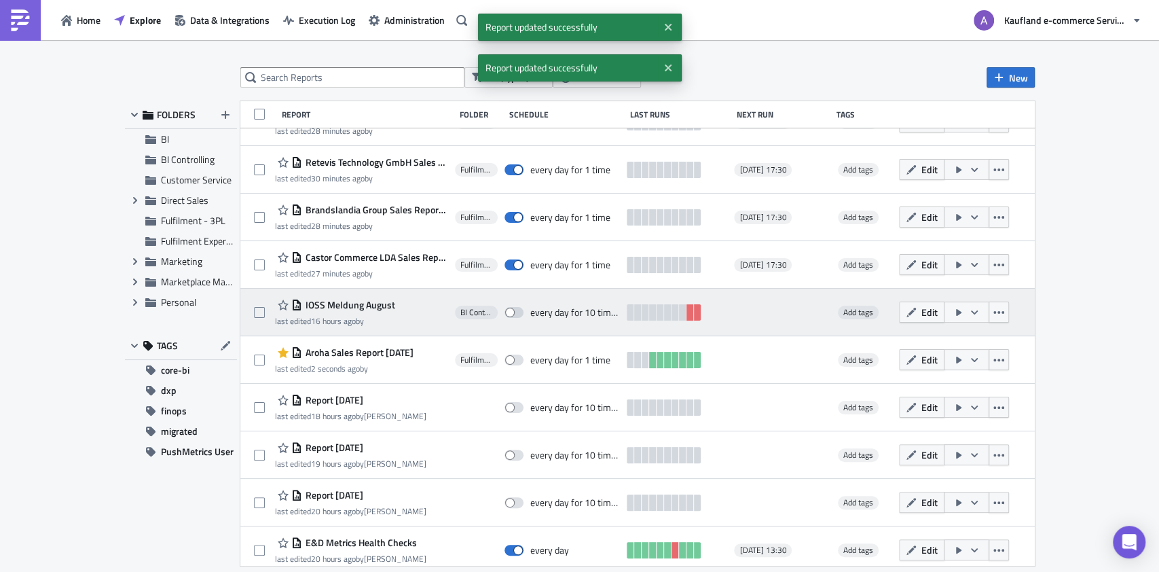
scroll to position [310, 0]
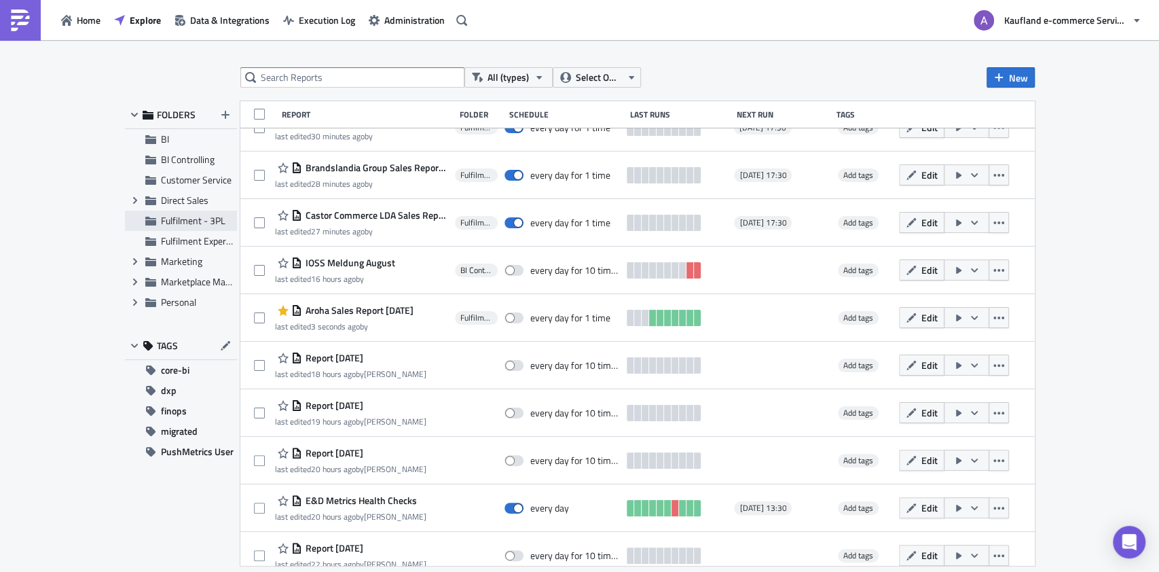
click at [210, 217] on span "Fulfilment - 3PL" at bounding box center [193, 220] width 64 height 14
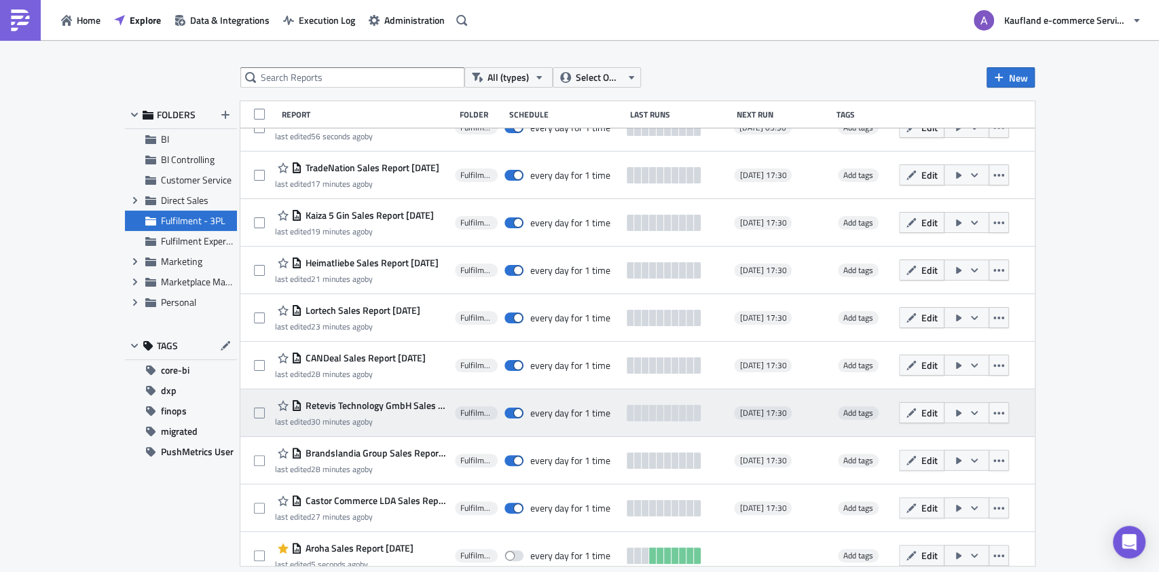
scroll to position [38, 0]
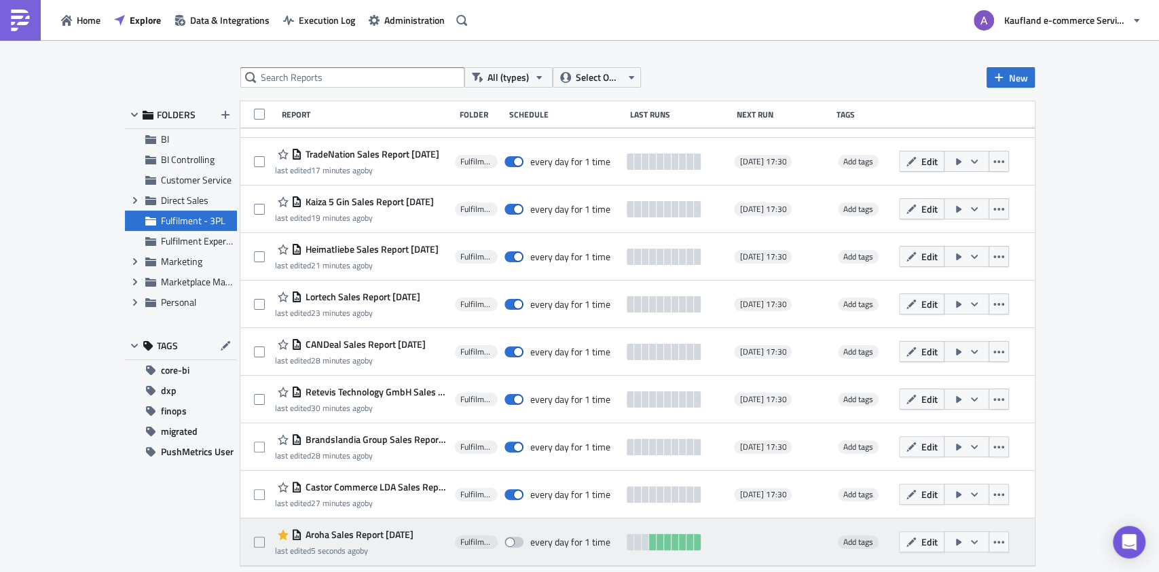
click at [516, 540] on span at bounding box center [513, 541] width 19 height 11
click at [516, 540] on input "checkbox" at bounding box center [511, 542] width 9 height 9
checkbox input "true"
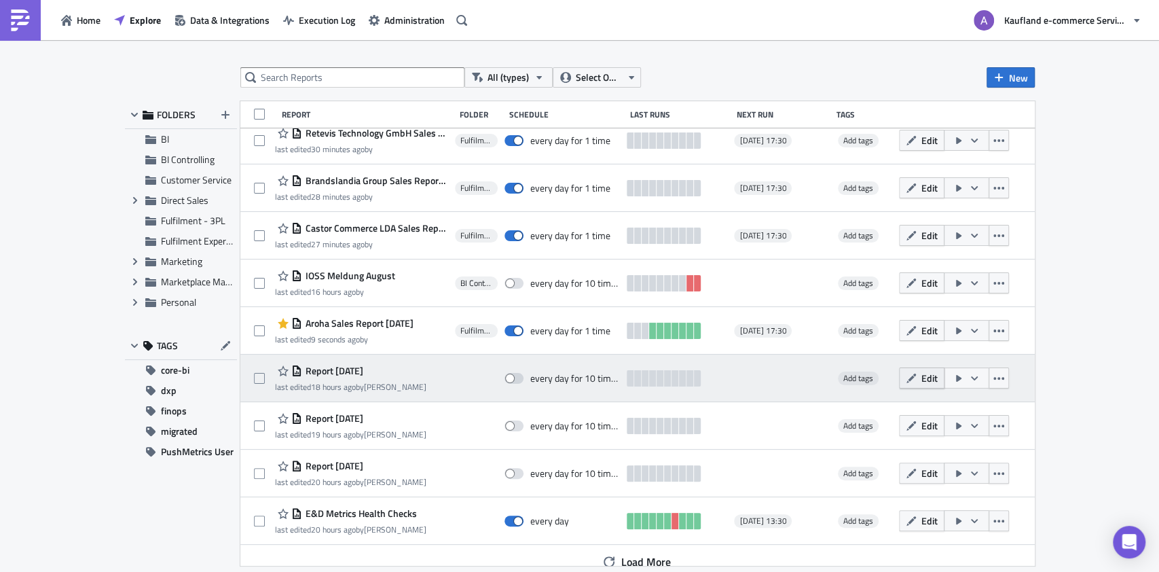
scroll to position [310, 0]
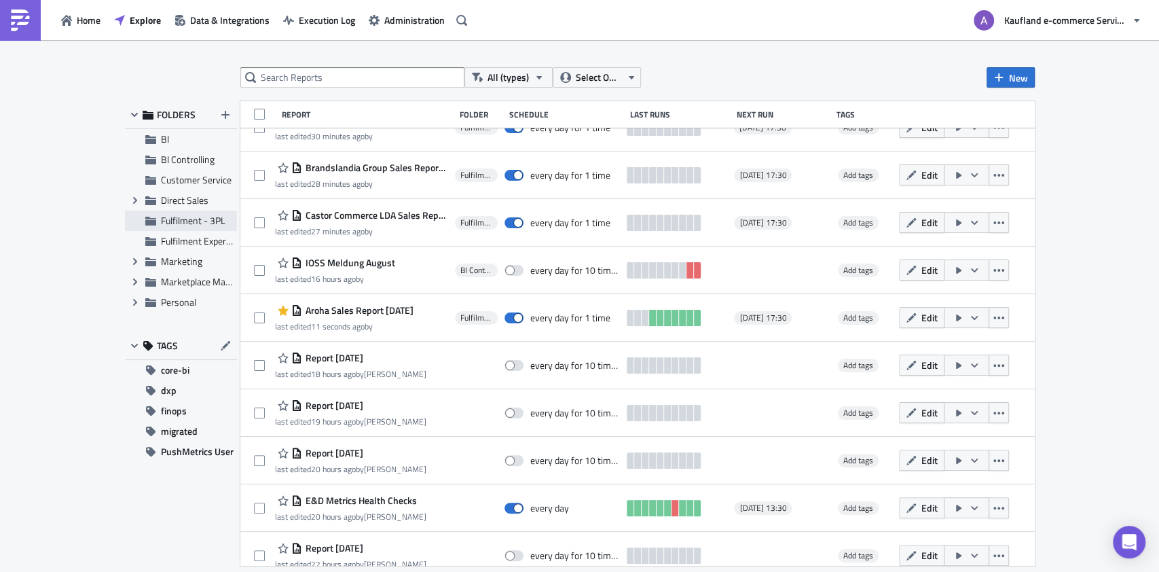
click at [201, 222] on span "Fulfilment - 3PL" at bounding box center [193, 220] width 64 height 14
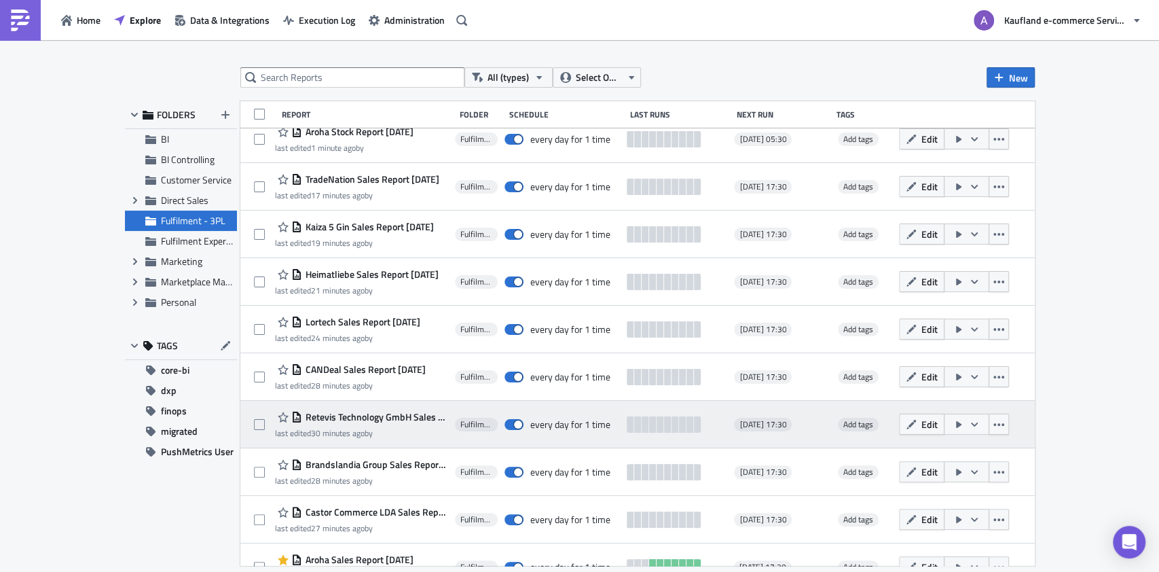
scroll to position [0, 0]
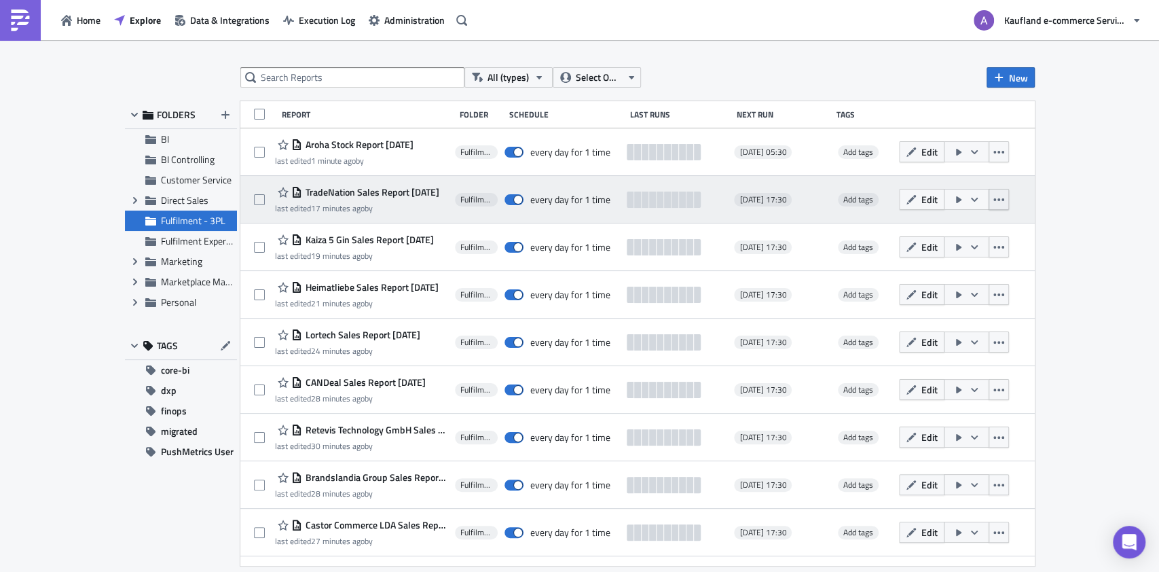
click at [1004, 201] on icon "button" at bounding box center [998, 199] width 11 height 11
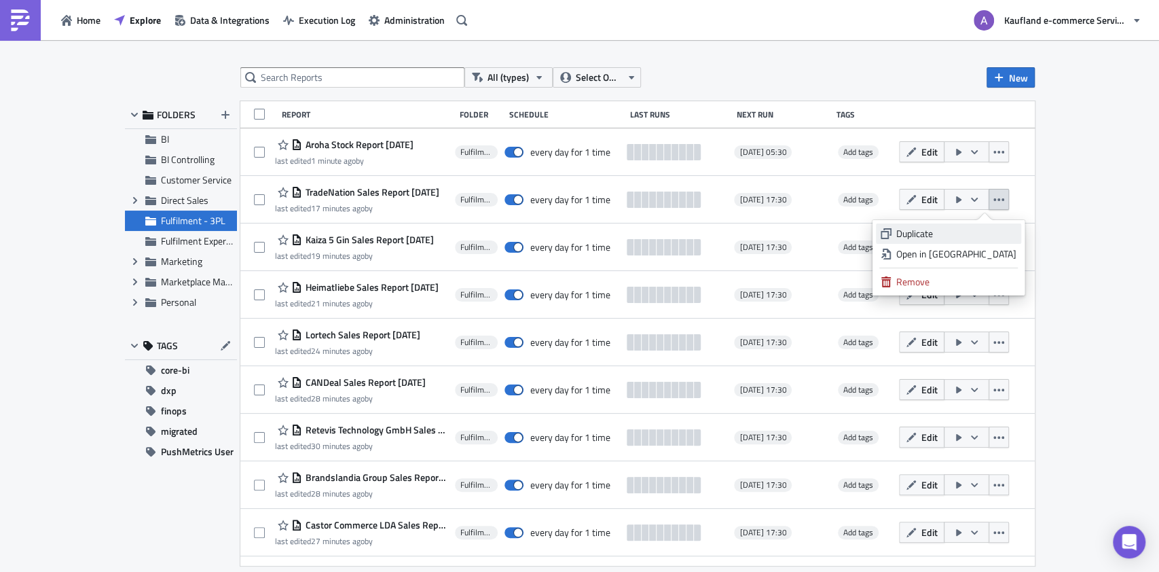
click at [972, 227] on div "Duplicate" at bounding box center [956, 234] width 120 height 14
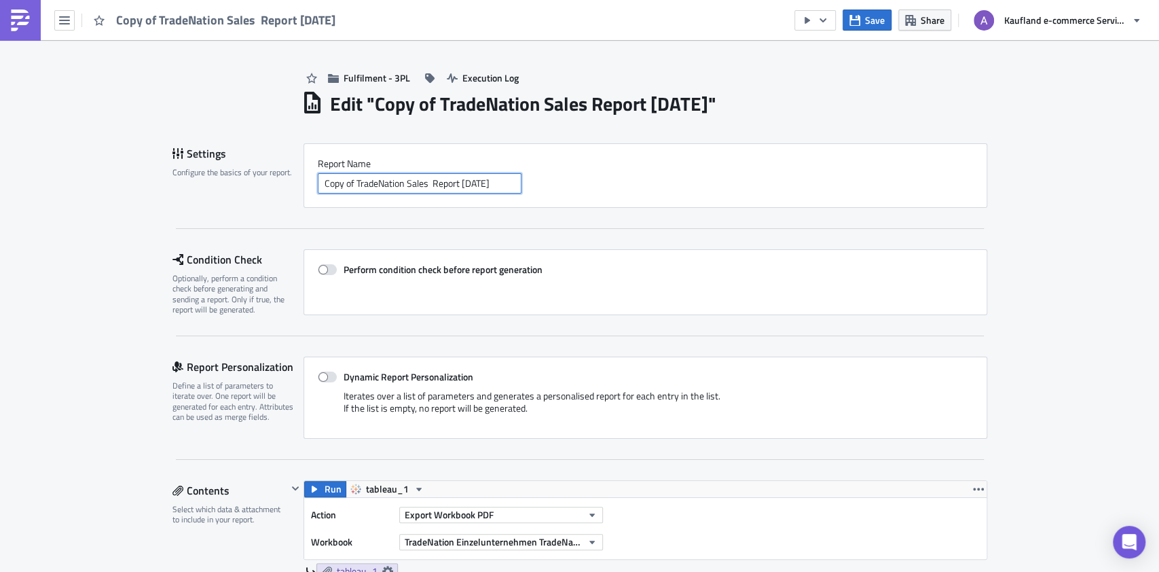
click at [414, 183] on input "Copy of TradeNation Sales Report 2025-10-14" at bounding box center [420, 183] width 204 height 20
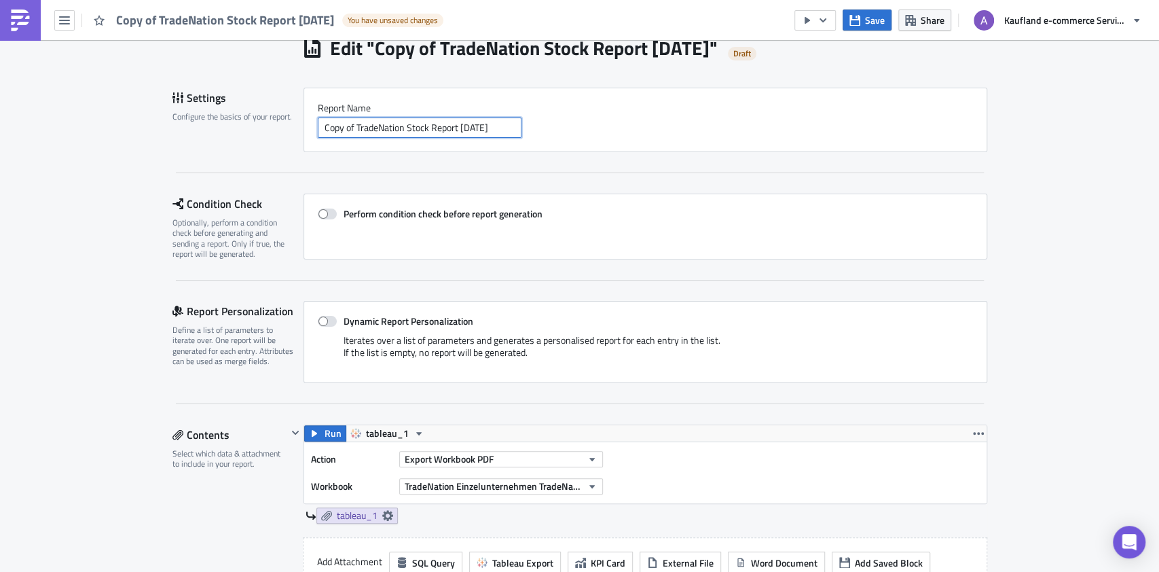
scroll to position [181, 0]
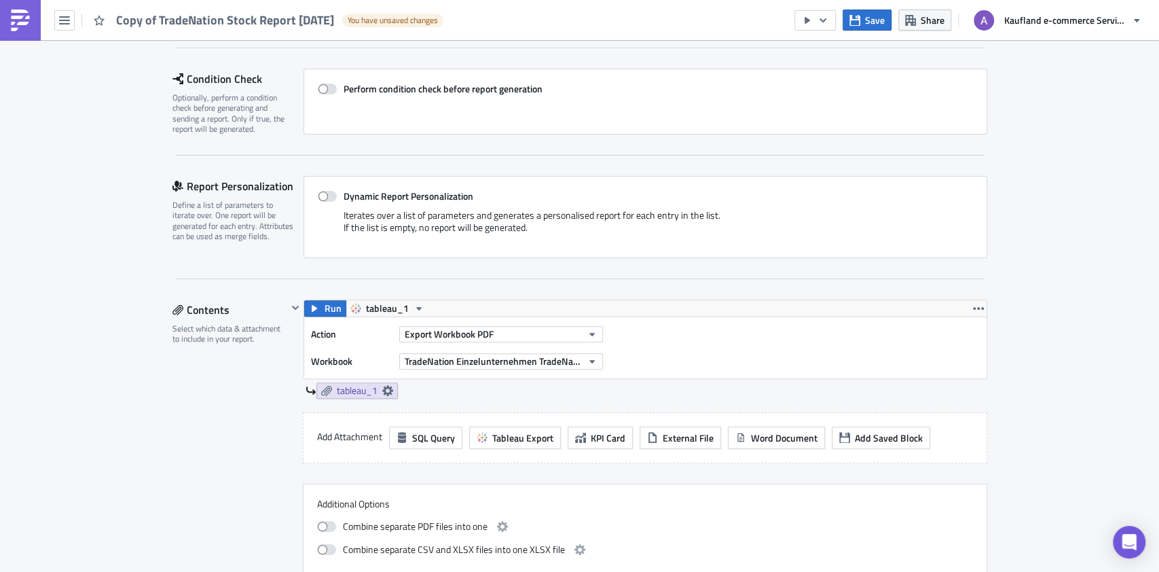
click at [743, 405] on div "Run tableau_1 Action Export Workbook PDF Workbook TradeNation Einzelunternehmen…" at bounding box center [637, 355] width 700 height 113
click at [538, 360] on span "TradeNation Einzelunternehmen TradeNation - Sales Order Report" at bounding box center [493, 361] width 177 height 14
click at [320, 264] on div "Report Personalization Define a list of parameters to iterate over. One report …" at bounding box center [579, 227] width 815 height 103
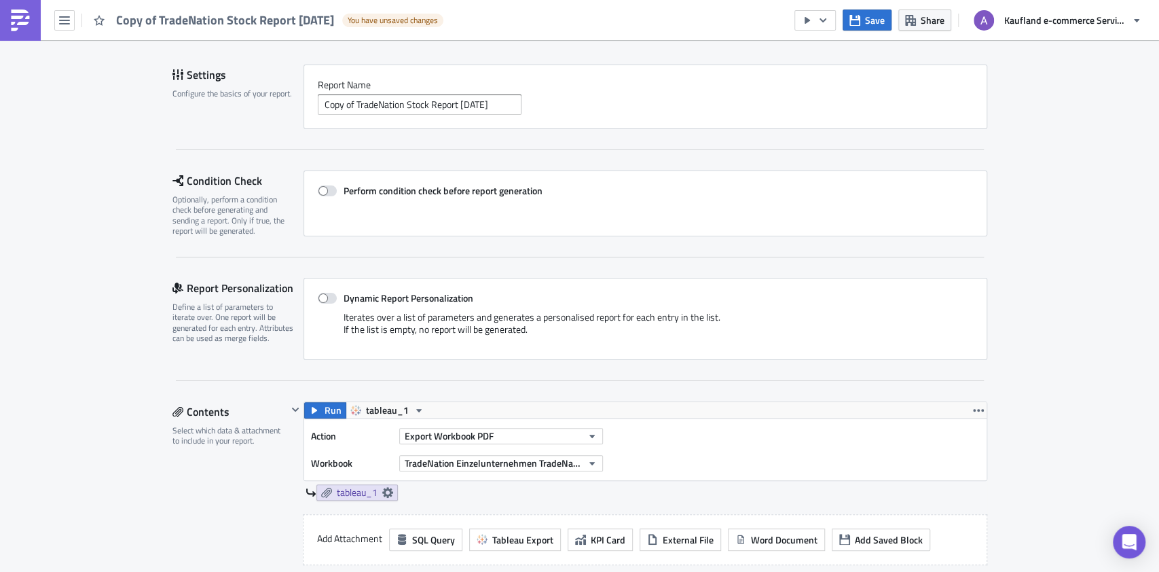
scroll to position [0, 0]
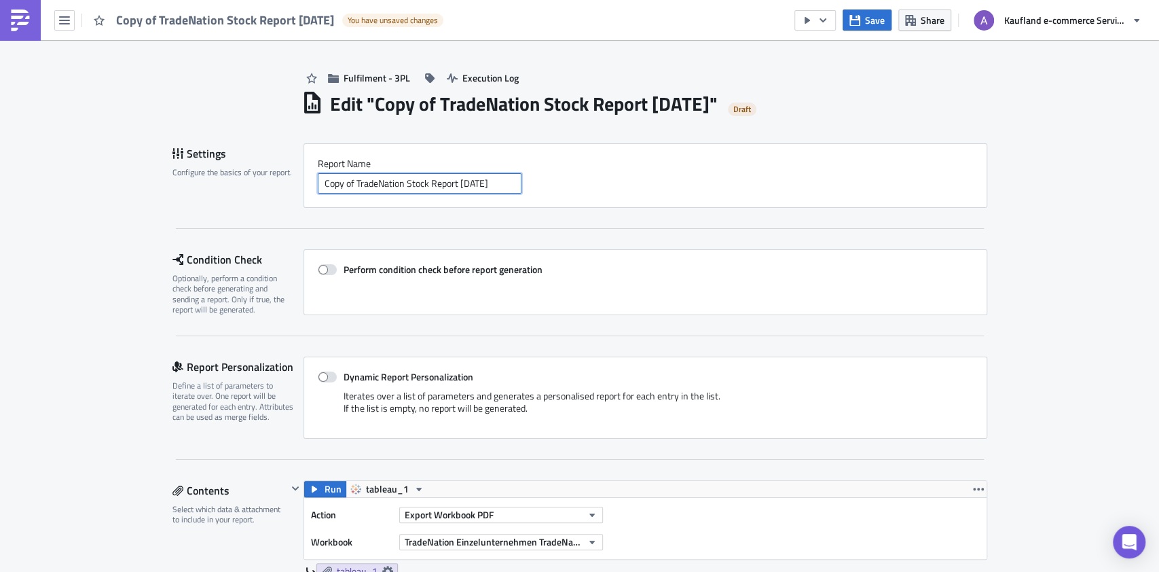
click at [350, 183] on input "Copy of TradeNation Stock Report 2025-10-14" at bounding box center [420, 183] width 204 height 20
click at [335, 181] on input "TradeNation Stock Report 2025-10-14" at bounding box center [420, 183] width 204 height 20
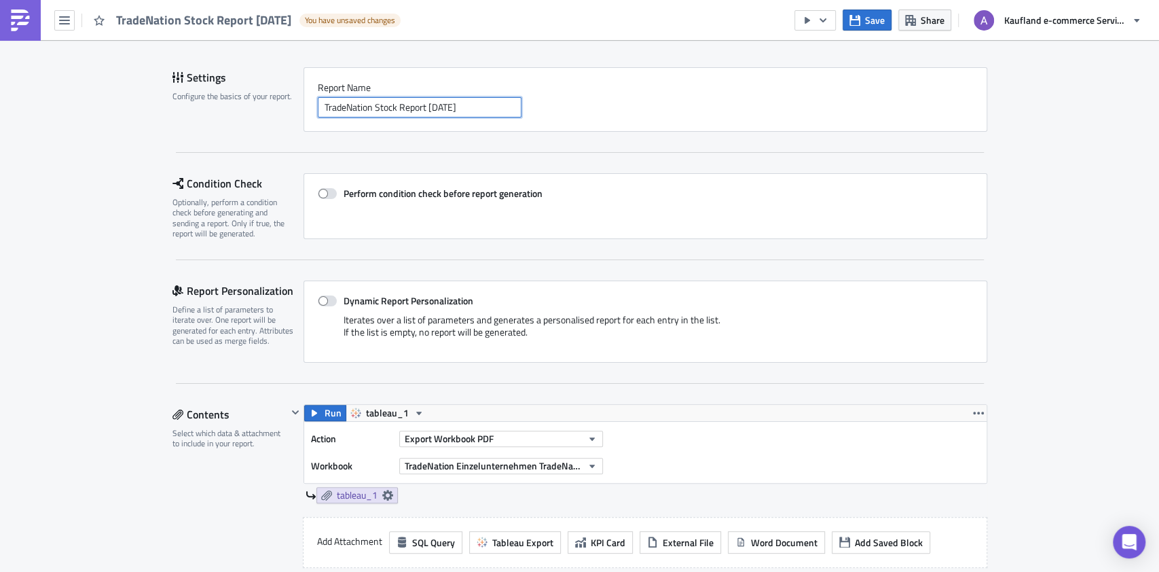
scroll to position [181, 0]
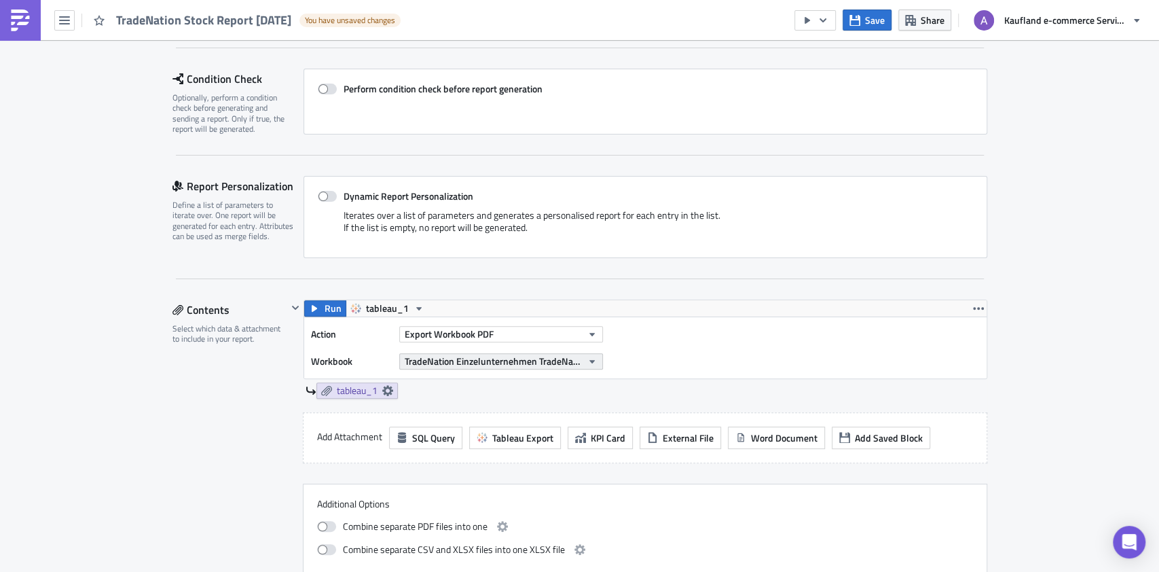
type input "TradeNation Stock Report 2025-10-14"
click at [497, 361] on span "TradeNation Einzelunternehmen TradeNation - Sales Order Report" at bounding box center [493, 361] width 177 height 14
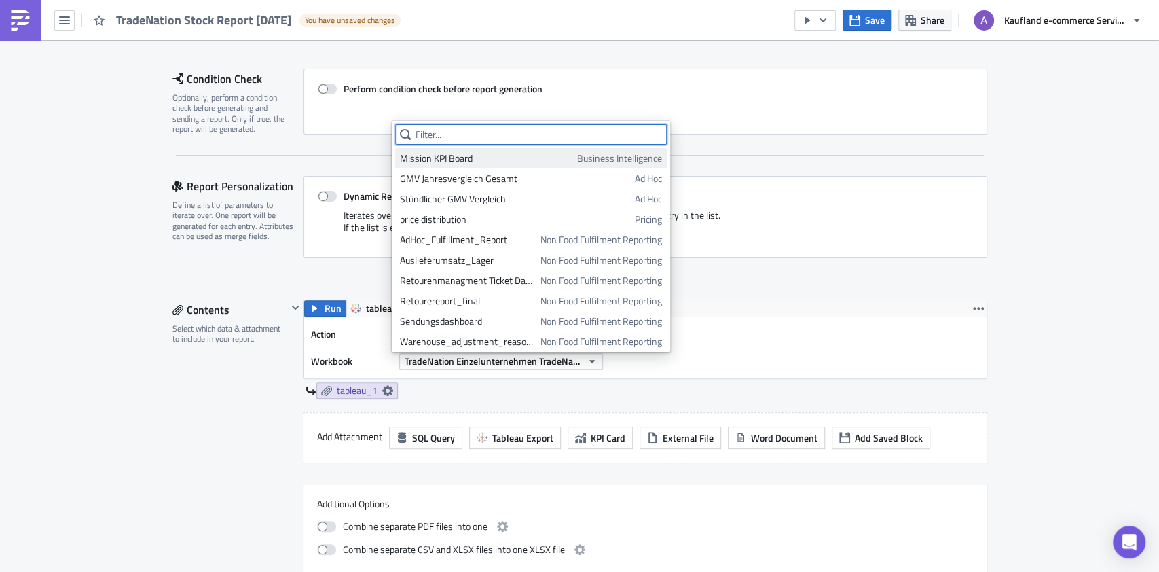
paste input "TradeNation"
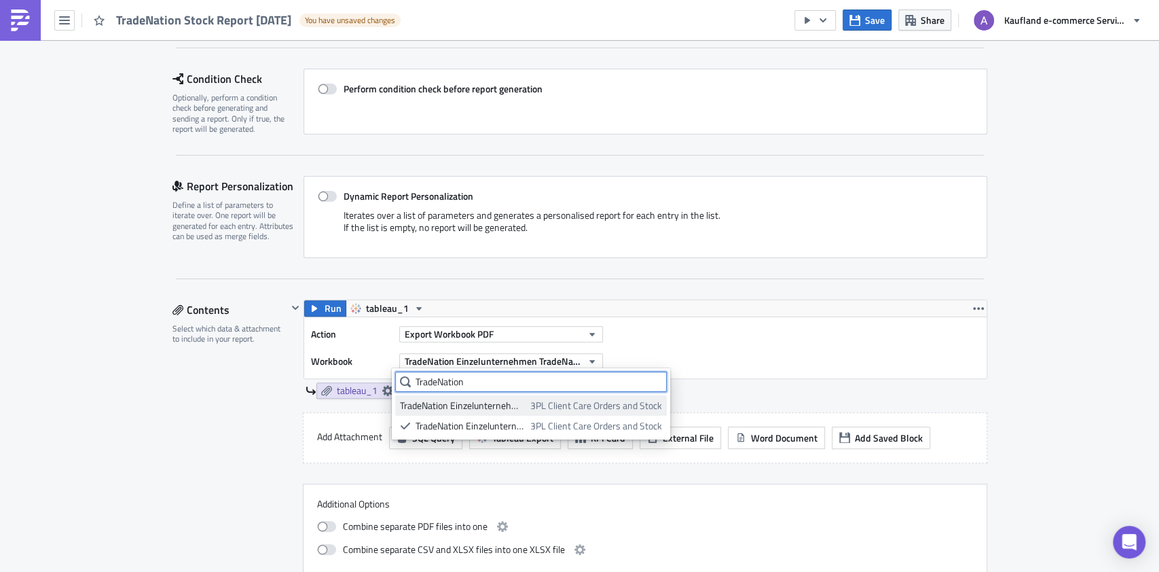
type input "TradeNation"
click at [517, 405] on div "TradeNation Einzelunternehmen - Stock Report" at bounding box center [463, 405] width 126 height 14
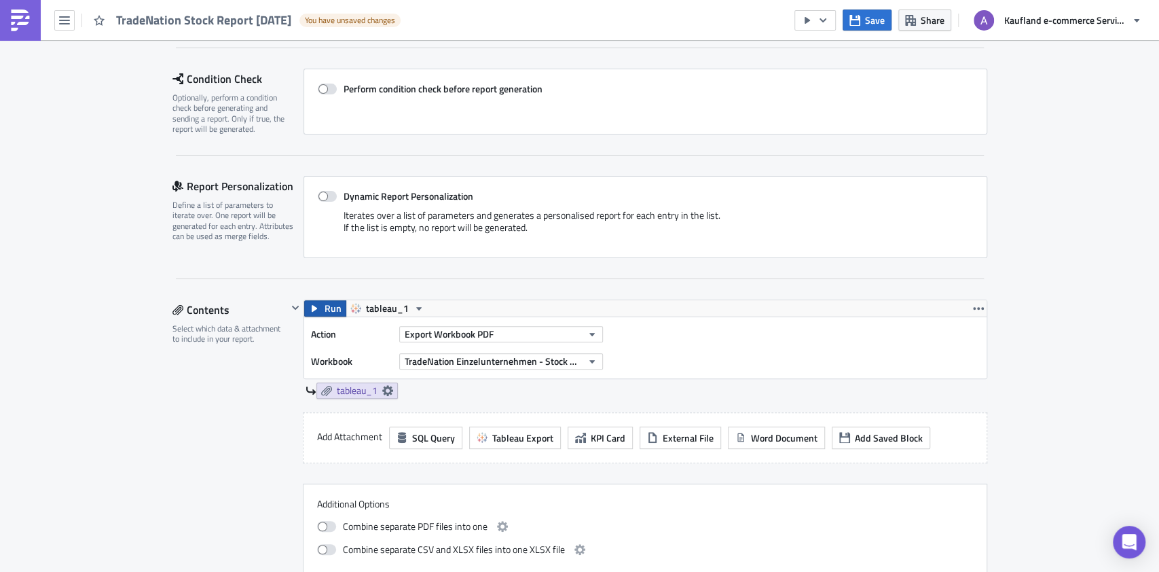
click at [324, 302] on span "Run" at bounding box center [332, 308] width 17 height 16
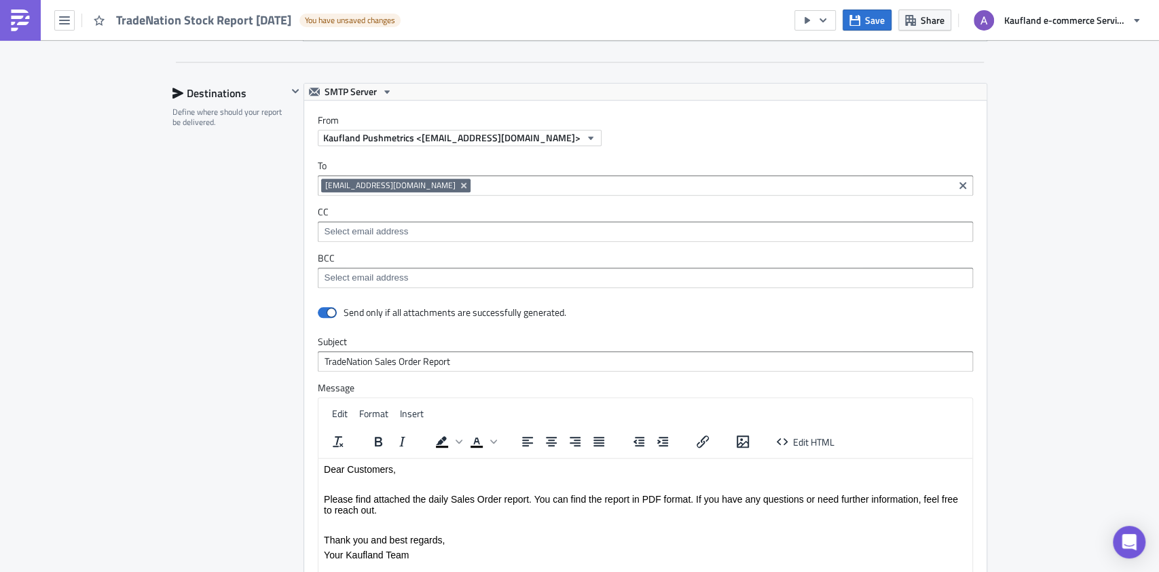
scroll to position [815, 0]
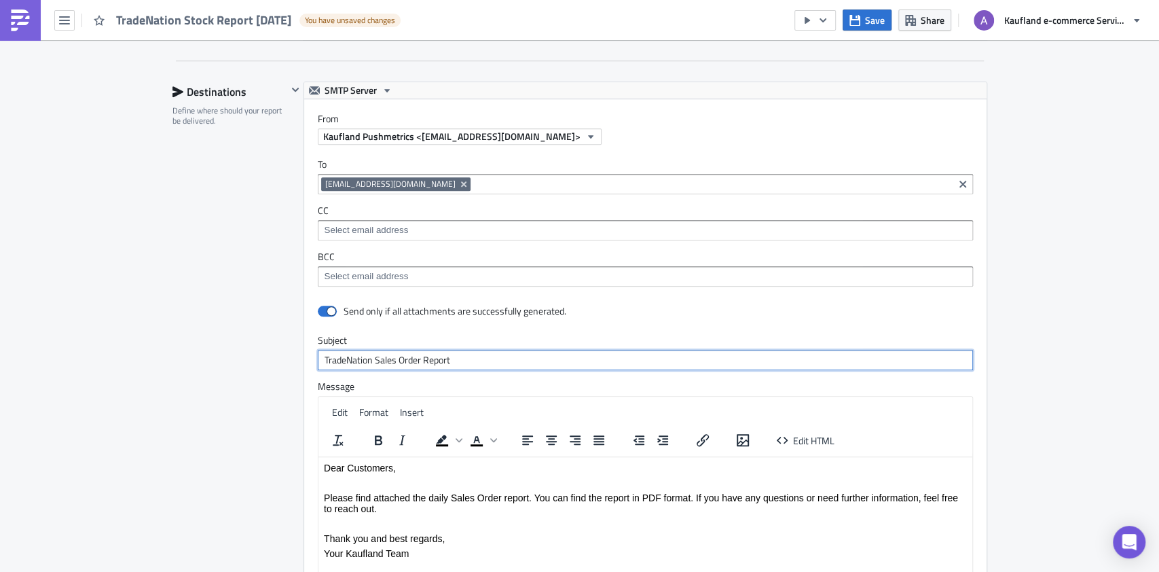
click at [375, 358] on input "TradeNation Sales Order Report" at bounding box center [645, 360] width 655 height 20
click at [403, 356] on input "TradeNation Stock Order Report" at bounding box center [645, 360] width 655 height 20
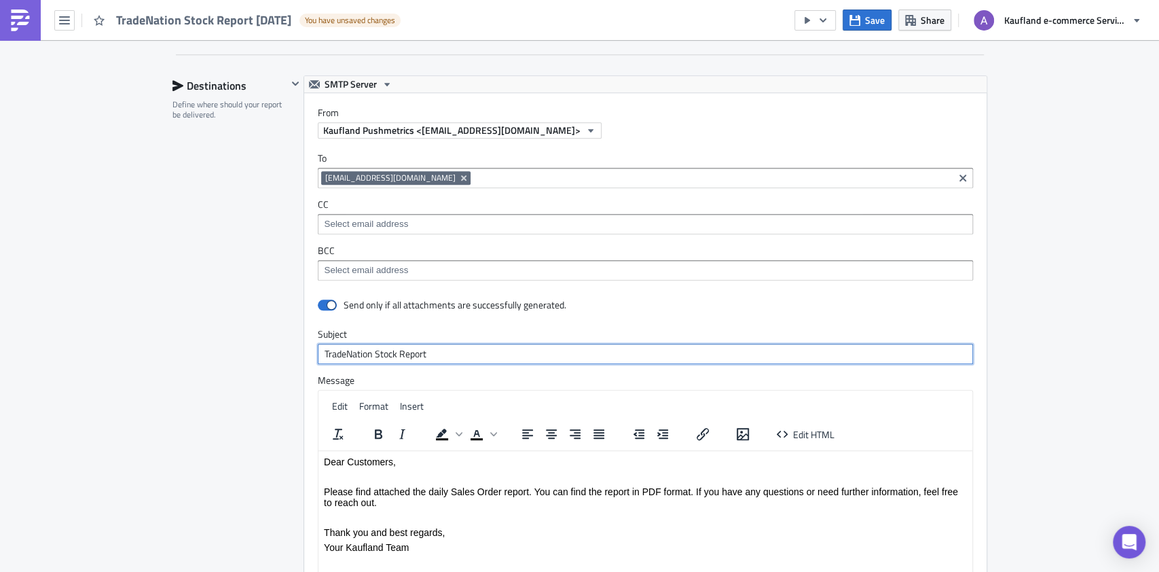
scroll to position [905, 0]
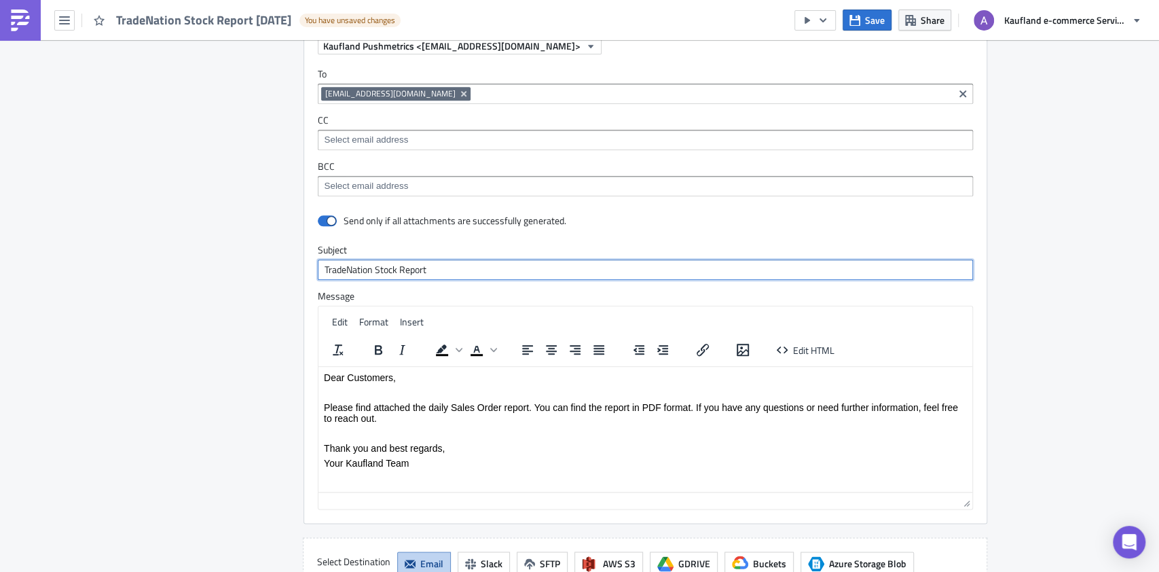
type input "TradeNation Stock Report"
drag, startPoint x: 500, startPoint y: 406, endPoint x: 451, endPoint y: 408, distance: 49.6
click at [451, 408] on p "Please find attached the daily Sales Order report. You can find the report in P…" at bounding box center [644, 412] width 643 height 22
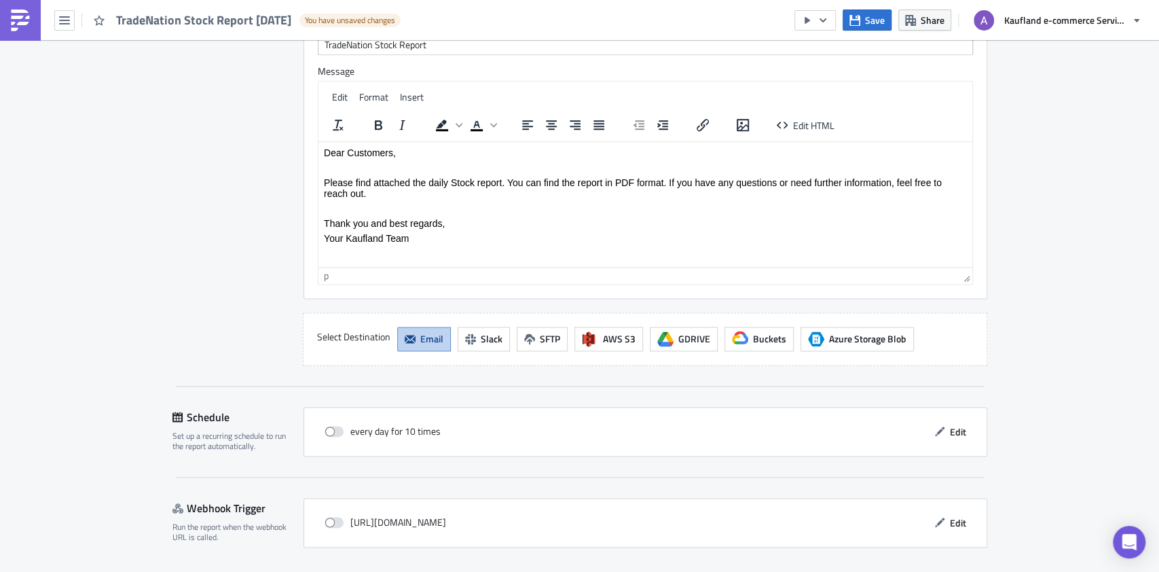
scroll to position [1170, 0]
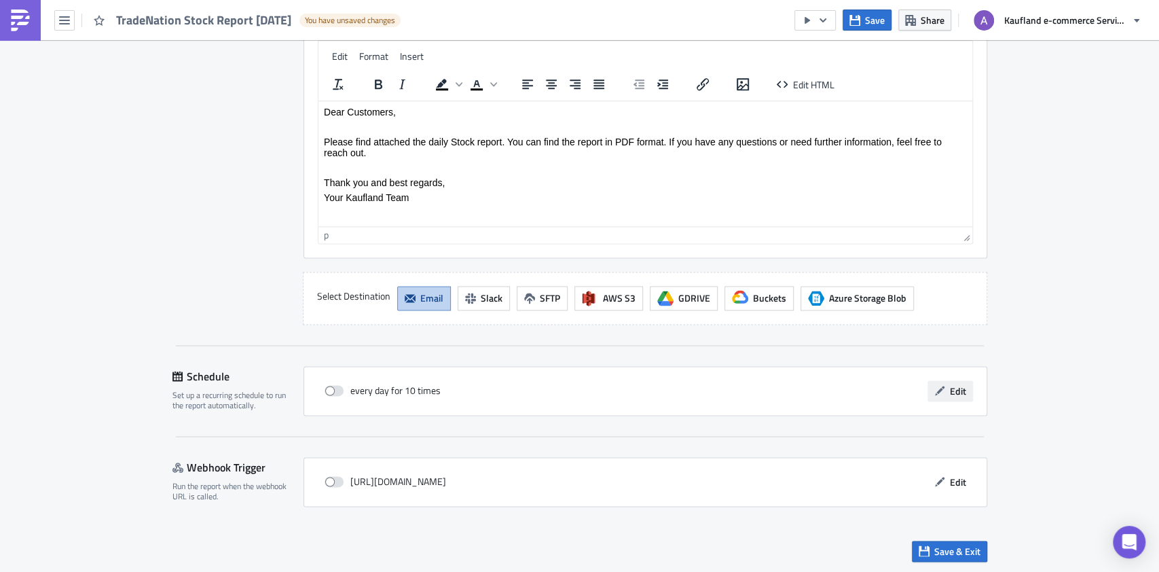
click at [934, 385] on icon "button" at bounding box center [939, 390] width 11 height 11
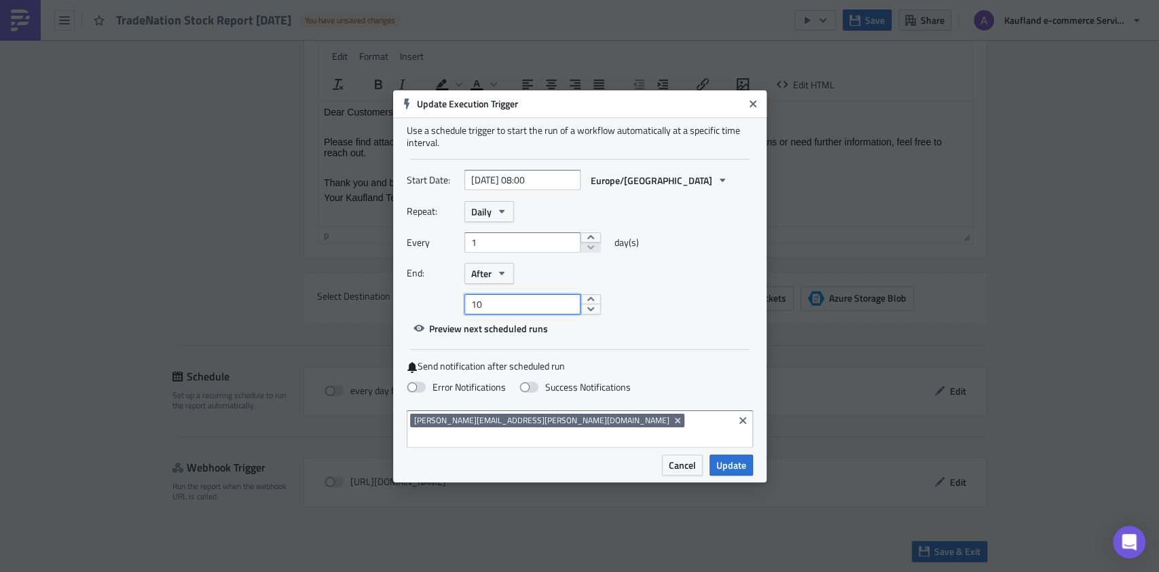
click at [527, 314] on input "10" at bounding box center [522, 304] width 116 height 20
type input "1"
click at [506, 186] on input "2025-10-15 08:00" at bounding box center [522, 180] width 116 height 20
select select "9"
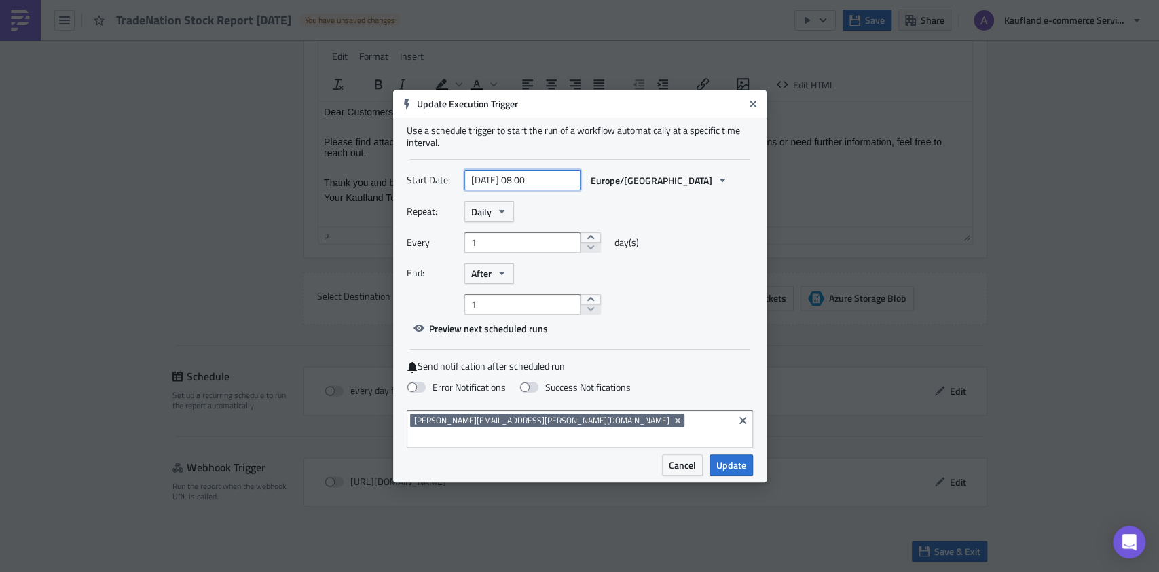
select select "2025"
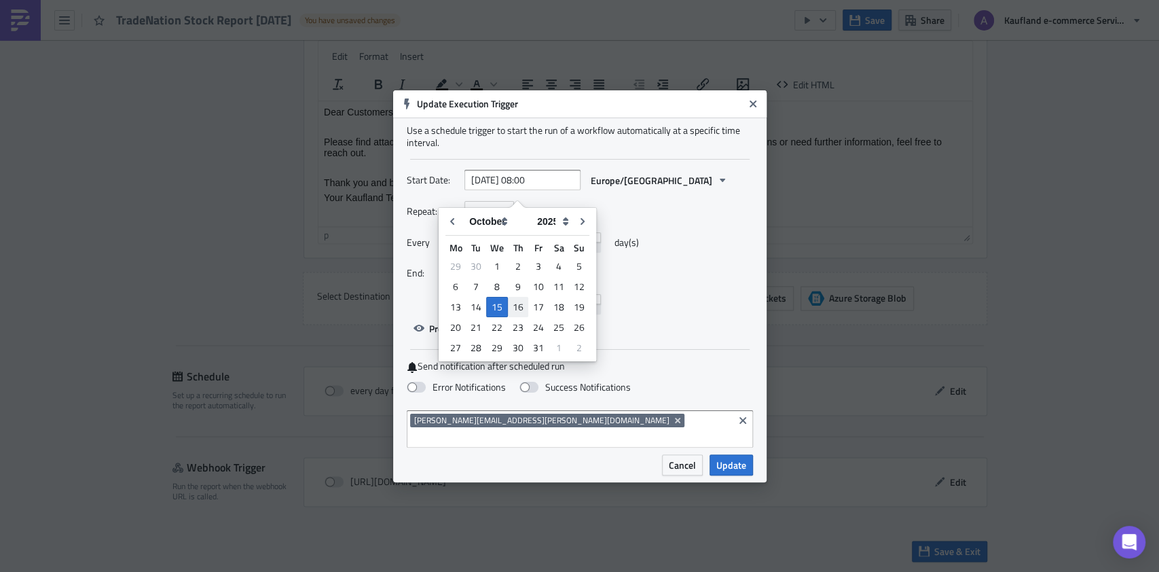
click at [511, 301] on div "16" at bounding box center [518, 306] width 20 height 19
type input "[DATE] 08:00"
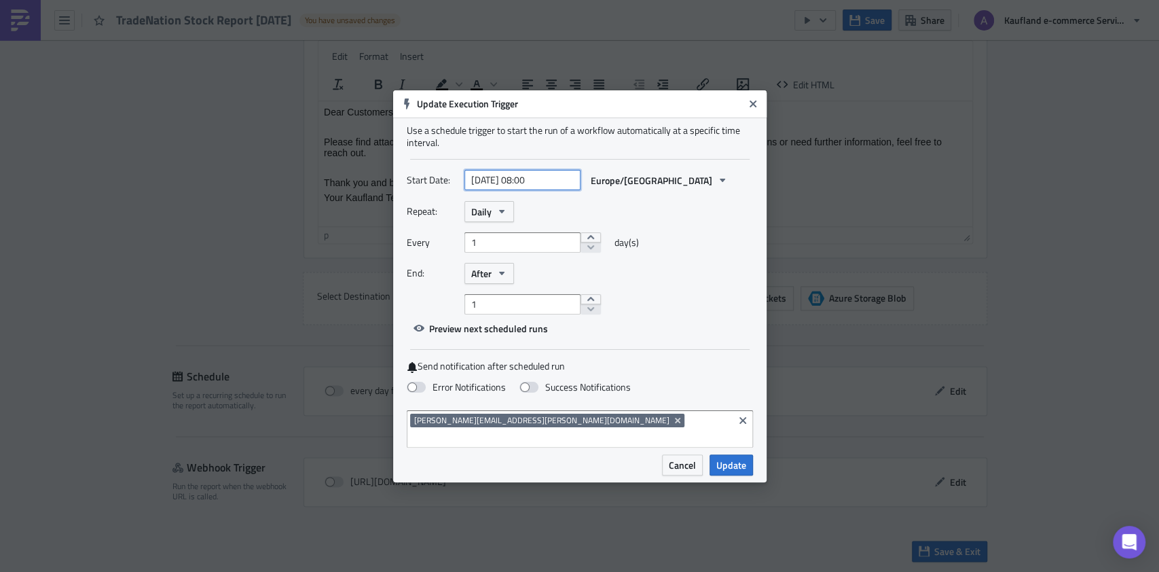
select select "9"
select select "2025"
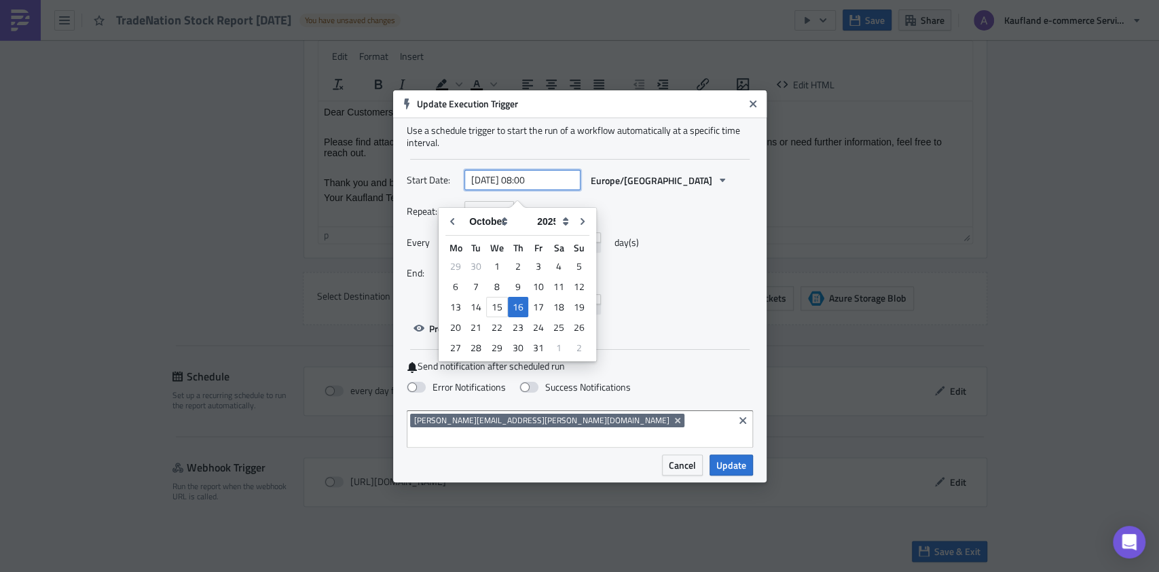
click at [534, 188] on input "[DATE] 08:00" at bounding box center [522, 180] width 116 height 20
click at [564, 190] on input "2025-10-16 05:00" at bounding box center [522, 180] width 116 height 20
type input "[DATE] 05:30"
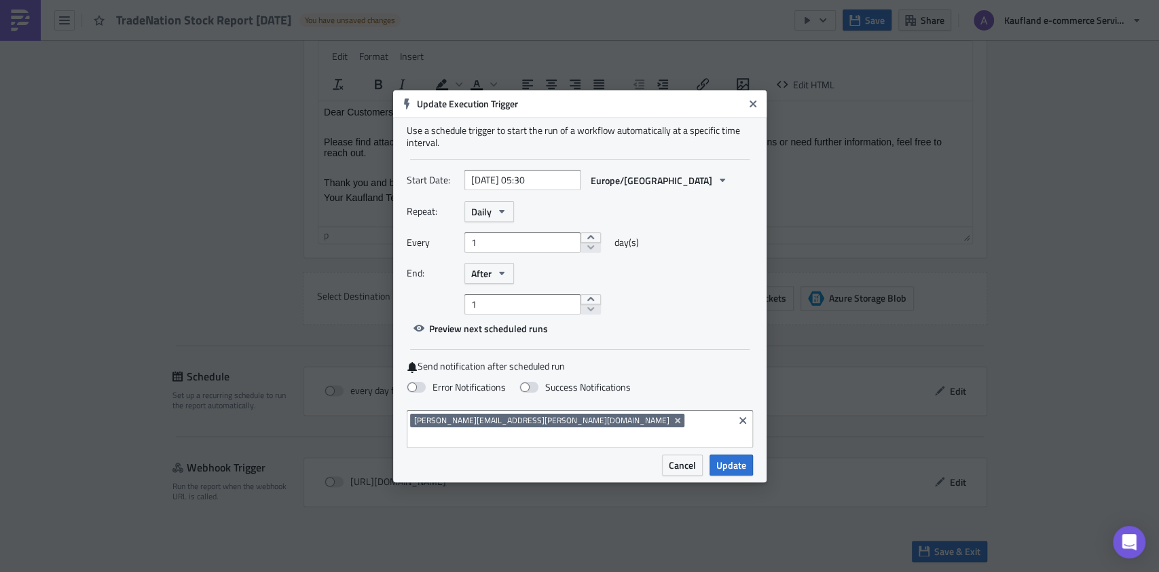
click at [646, 236] on div "Repeat: Daily Every 1 day(s) End: After 1" at bounding box center [580, 257] width 346 height 113
click at [529, 392] on span at bounding box center [528, 387] width 19 height 11
click at [12, 11] on input "Success Notifications" at bounding box center [7, 6] width 9 height 9
checkbox input "true"
click at [726, 458] on span "Update" at bounding box center [731, 465] width 30 height 14
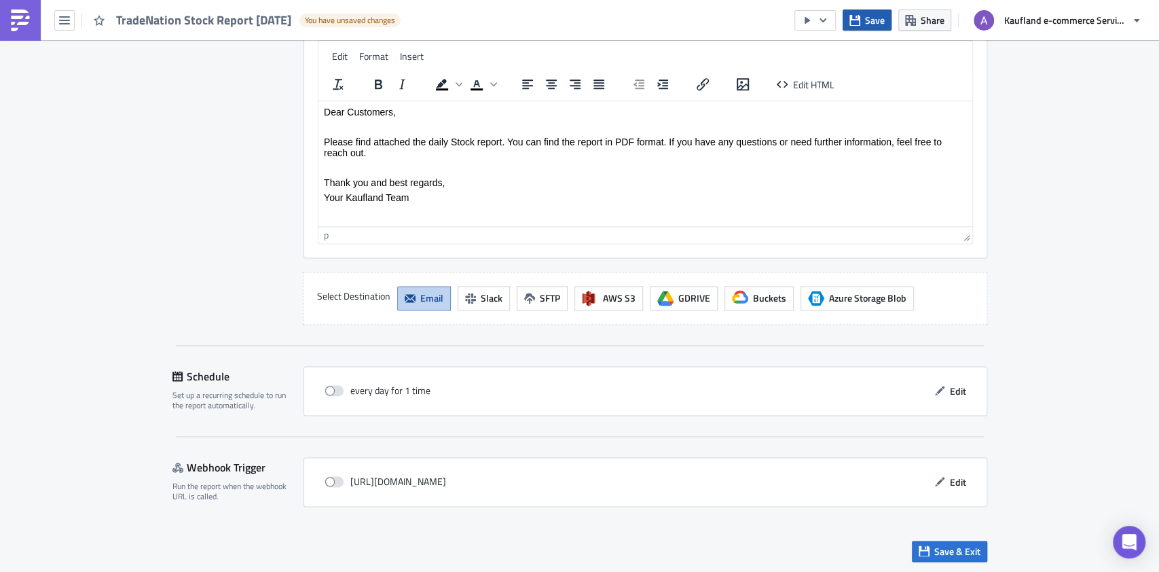
click at [869, 27] on button "Save" at bounding box center [866, 20] width 49 height 21
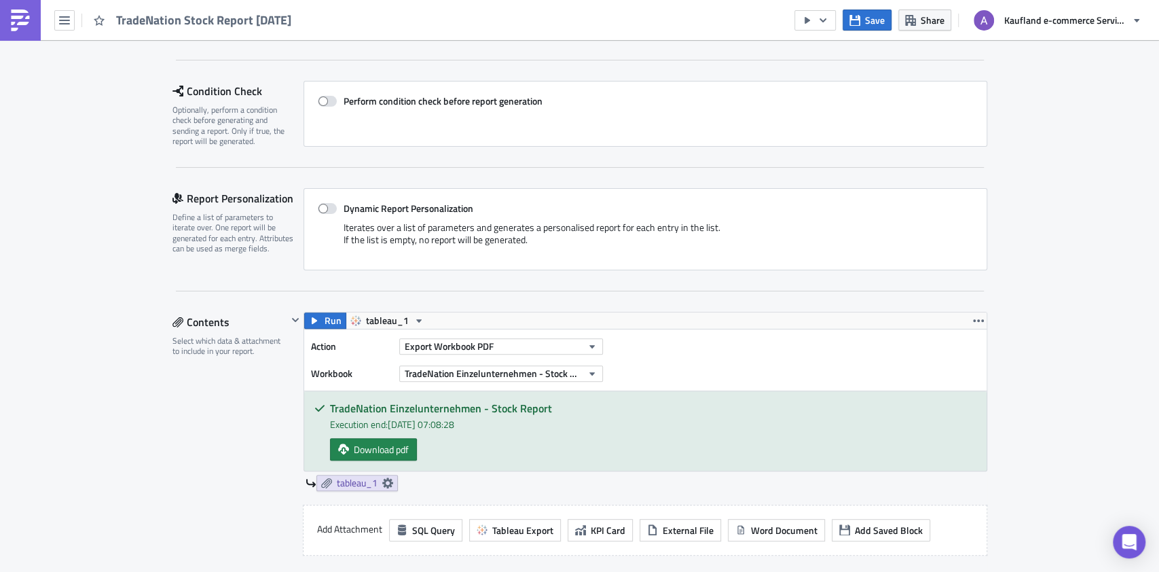
scroll to position [272, 0]
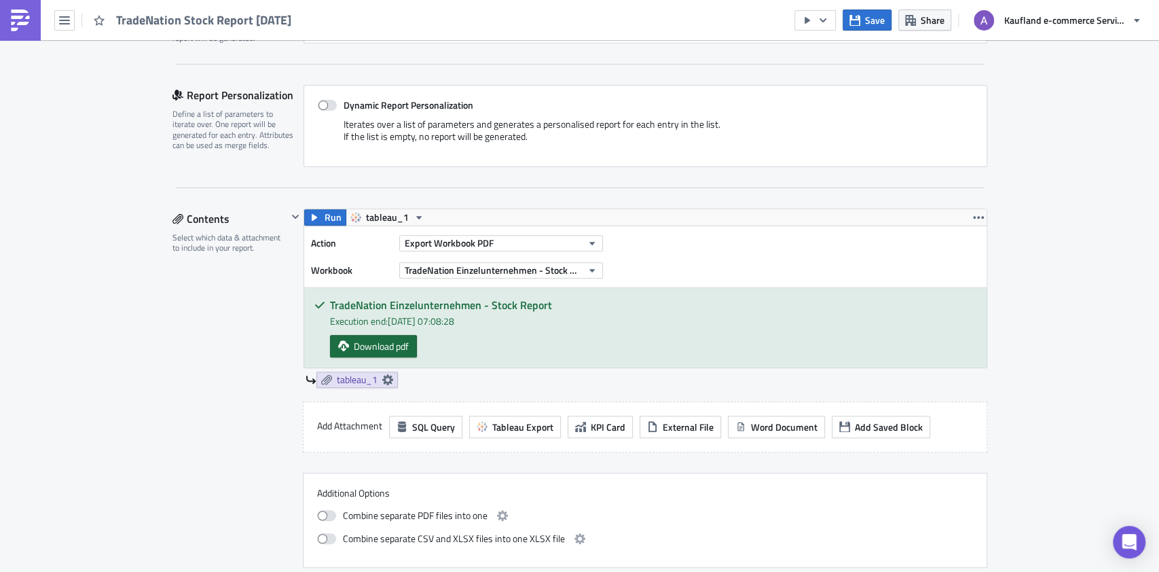
click at [360, 339] on span "Download pdf" at bounding box center [381, 346] width 55 height 14
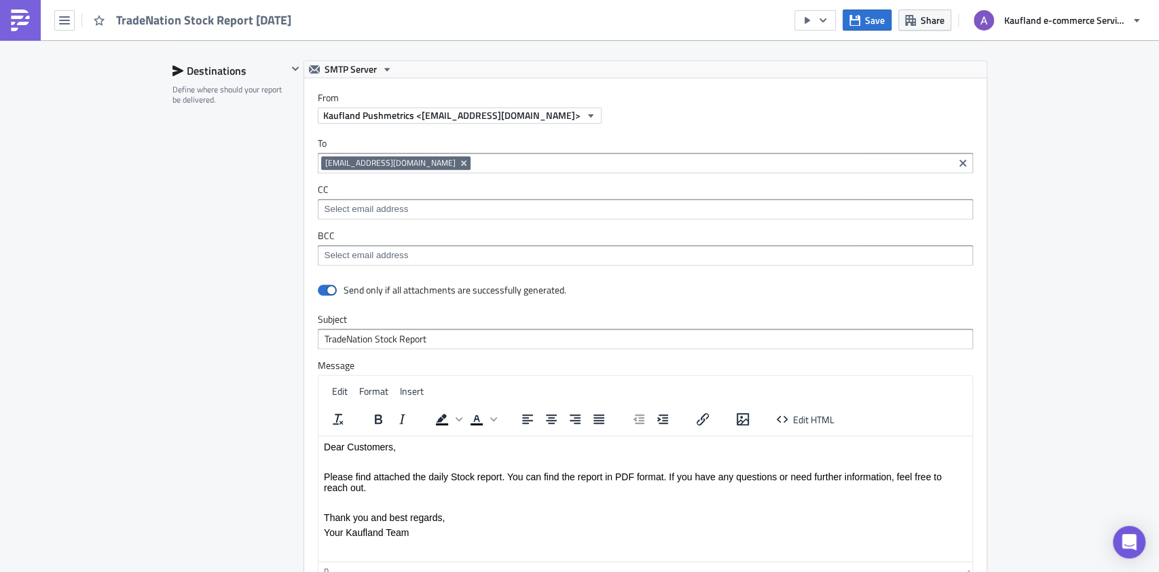
scroll to position [1155, 0]
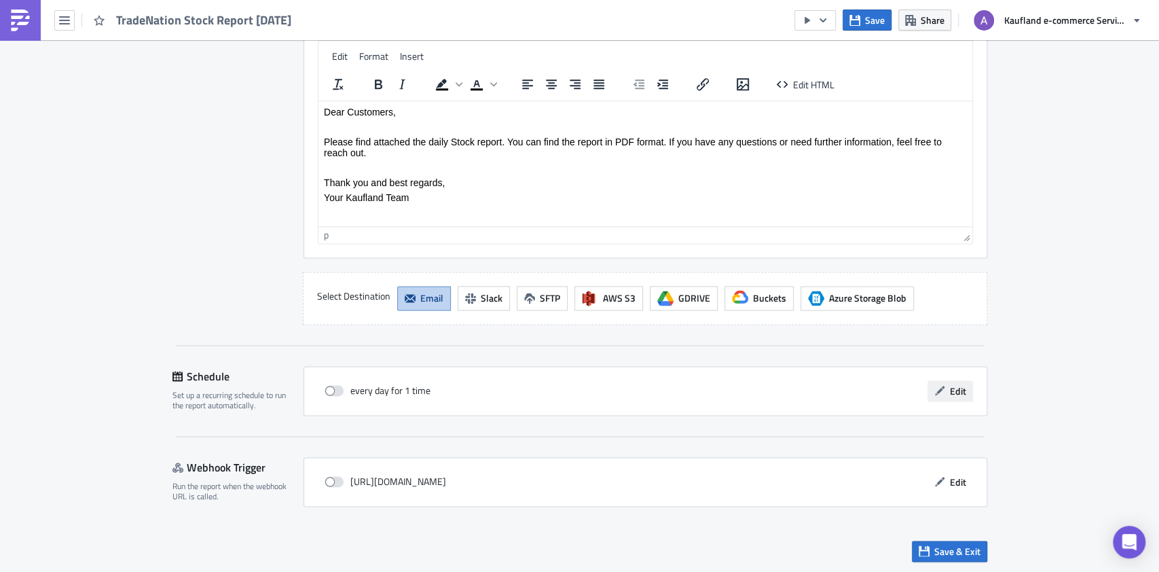
click at [940, 386] on button "Edit" at bounding box center [949, 390] width 45 height 21
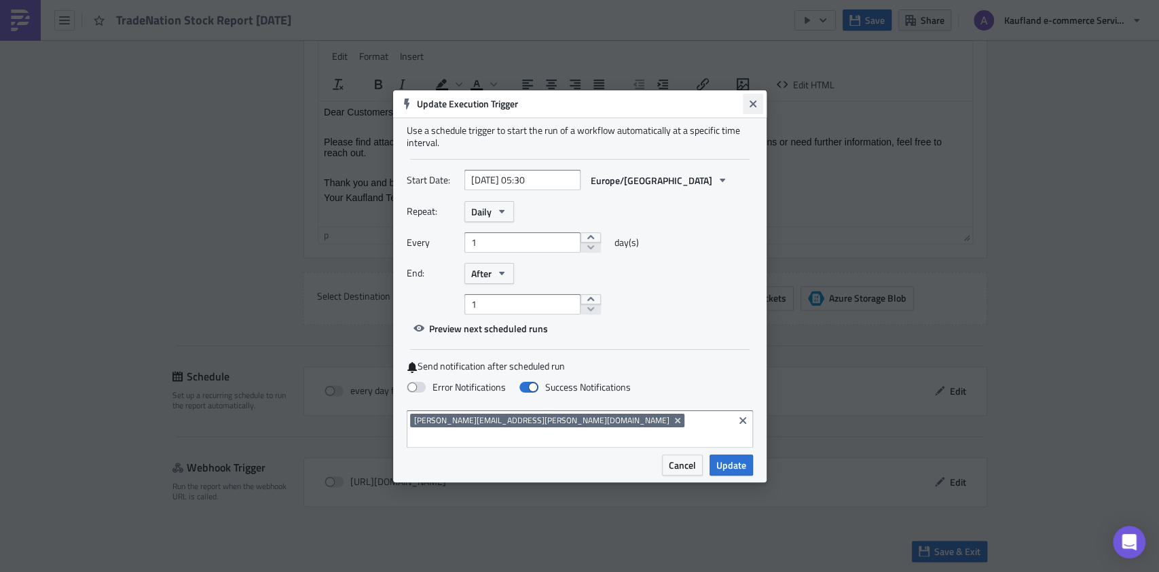
click at [751, 107] on icon "Close" at bounding box center [752, 103] width 11 height 11
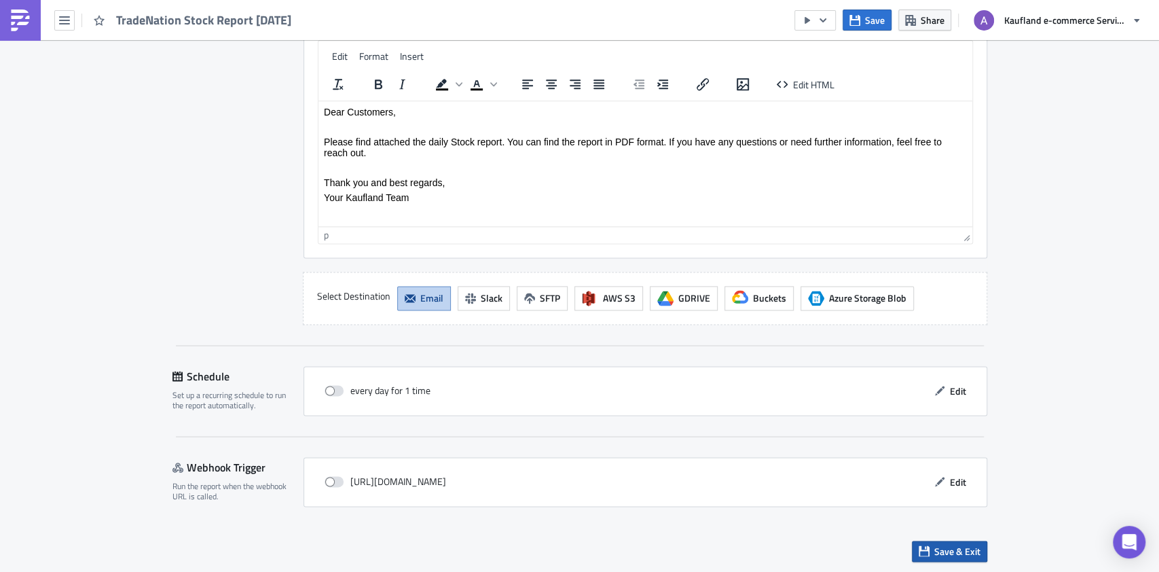
click at [934, 544] on span "Save & Exit" at bounding box center [957, 551] width 46 height 14
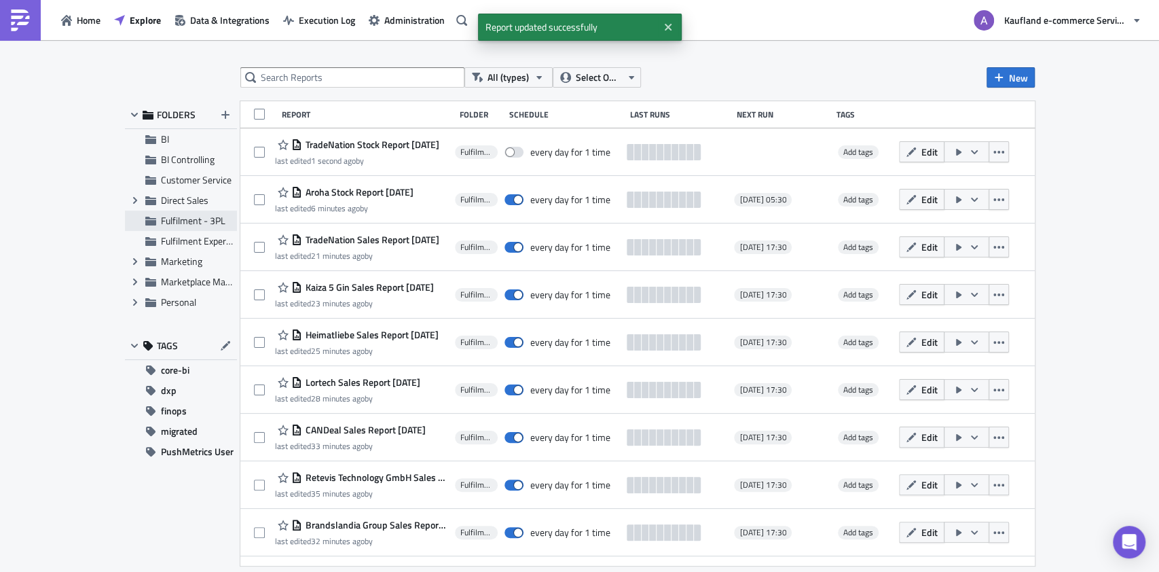
click at [210, 219] on span "Fulfilment - 3PL" at bounding box center [193, 220] width 64 height 14
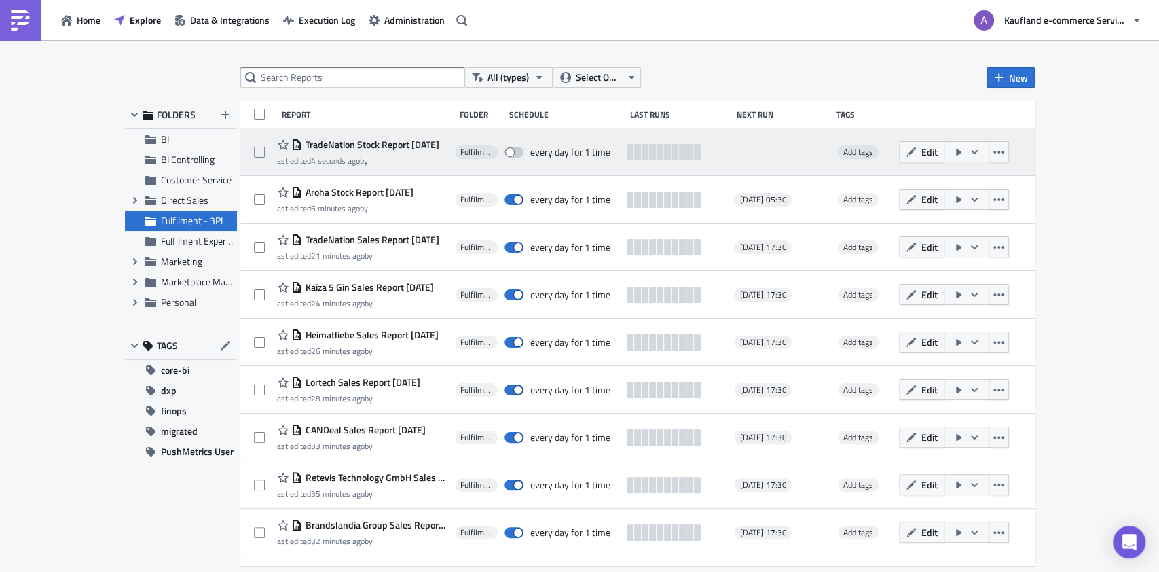
click at [514, 149] on span at bounding box center [513, 152] width 19 height 11
click at [514, 149] on input "checkbox" at bounding box center [511, 152] width 9 height 9
checkbox input "true"
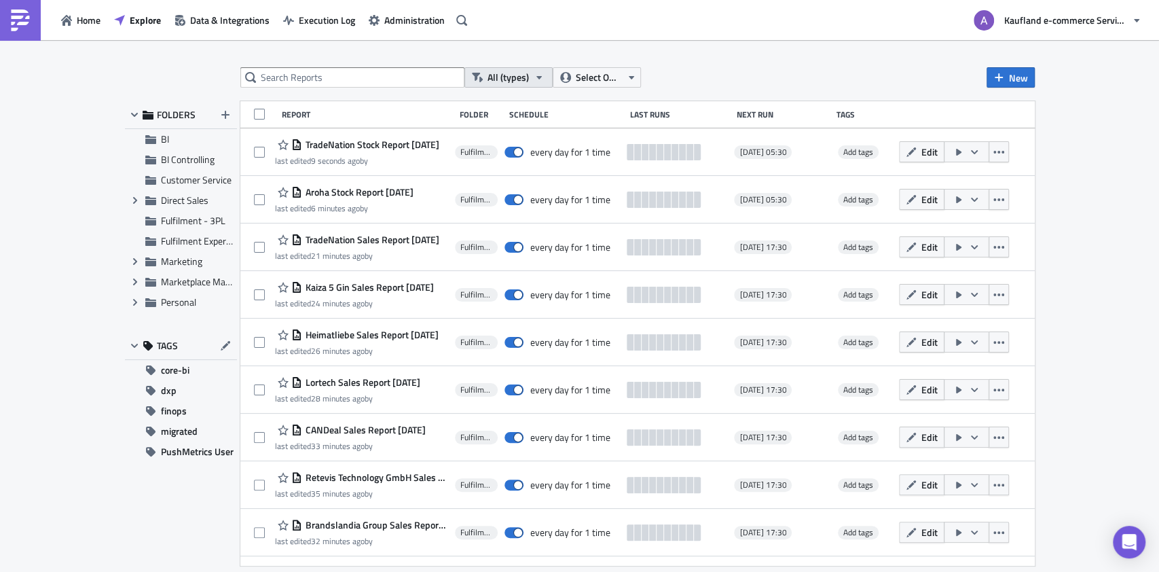
click at [521, 73] on span "All (types)" at bounding box center [507, 77] width 41 height 15
click at [709, 67] on div "All (types) Select Owner New" at bounding box center [637, 77] width 794 height 20
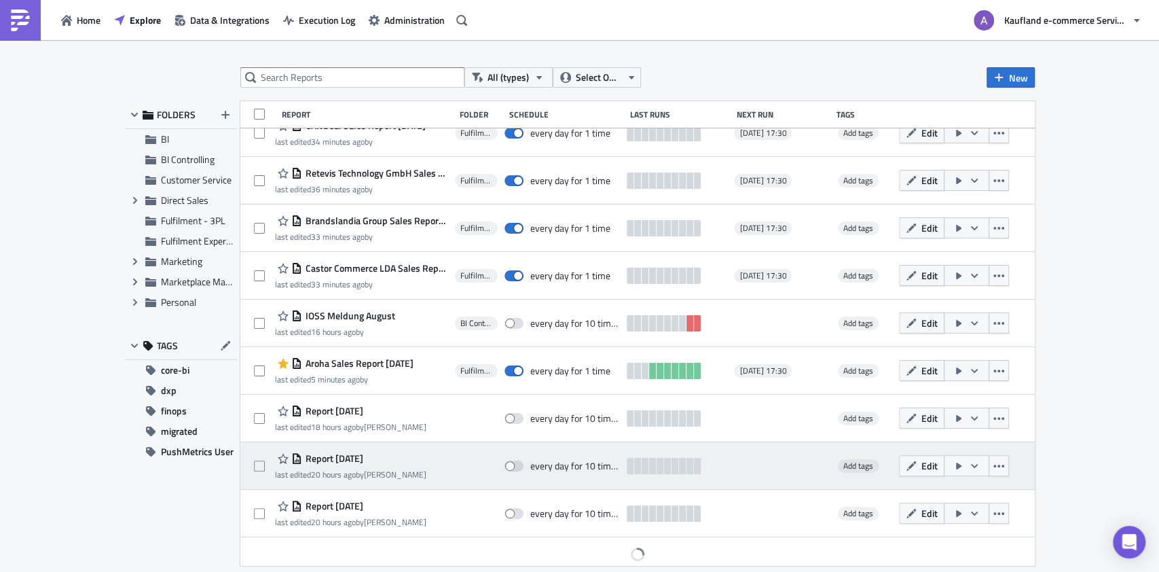
scroll to position [310, 0]
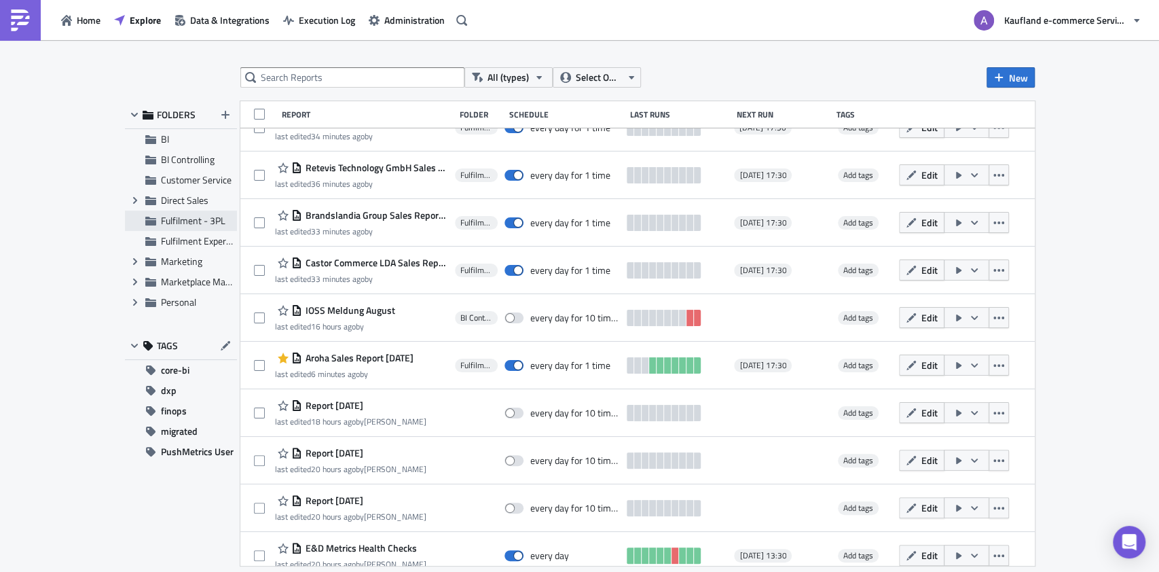
click at [212, 227] on div "Fulfilment - 3PL" at bounding box center [181, 220] width 112 height 20
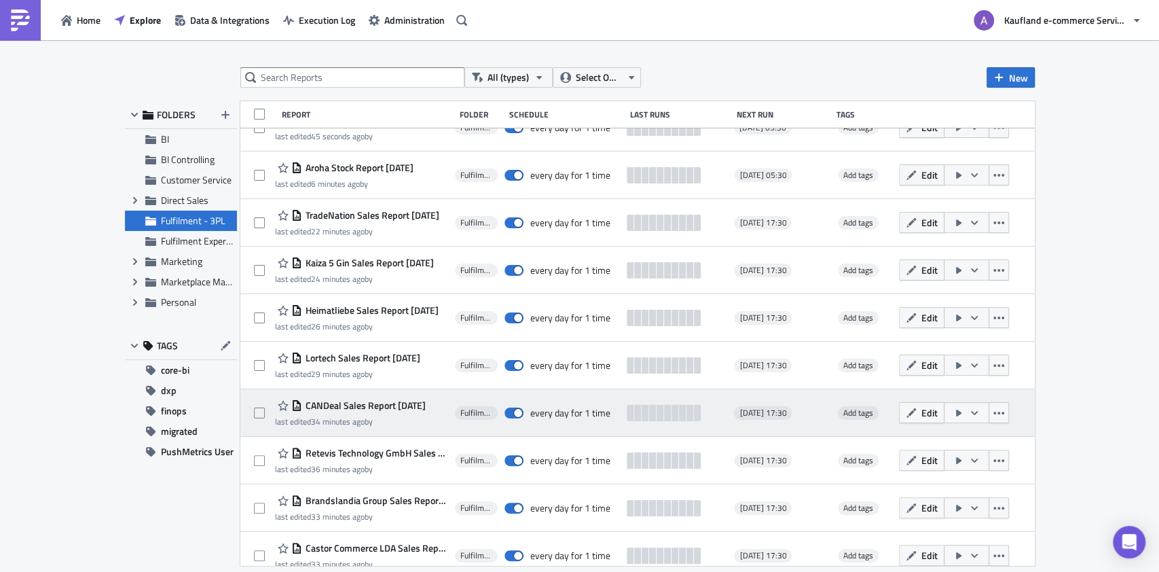
scroll to position [0, 0]
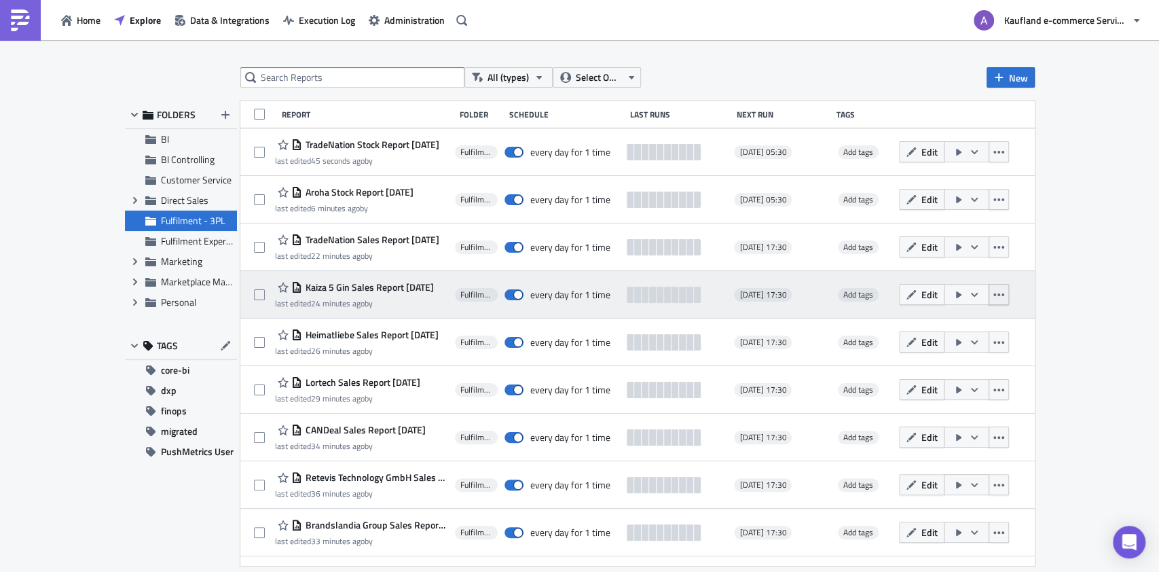
click at [1004, 299] on icon "button" at bounding box center [998, 294] width 11 height 11
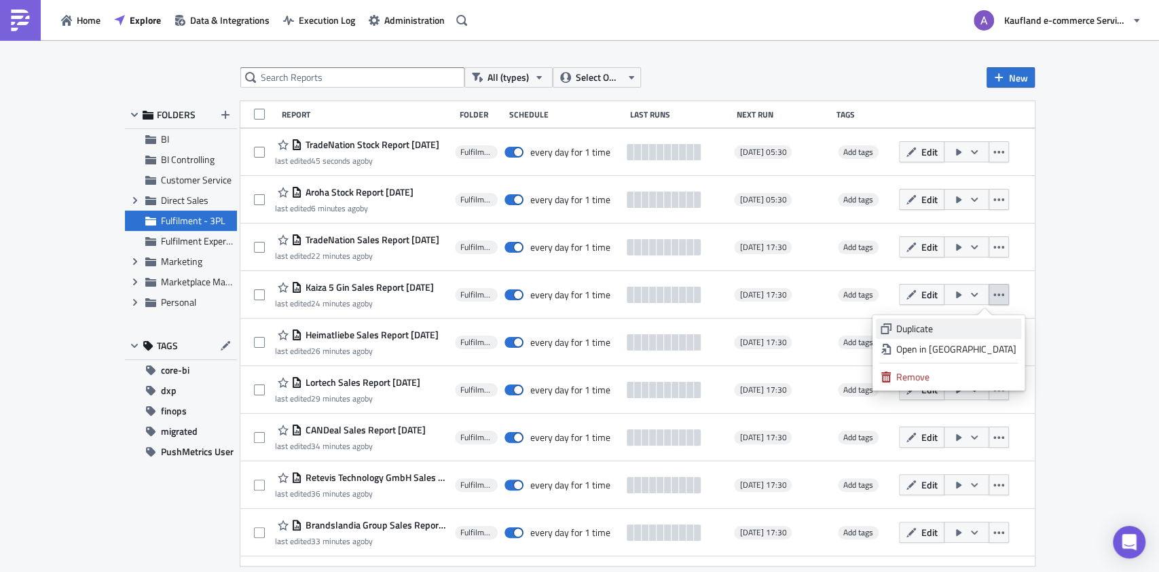
click at [961, 323] on div "Duplicate" at bounding box center [956, 329] width 120 height 14
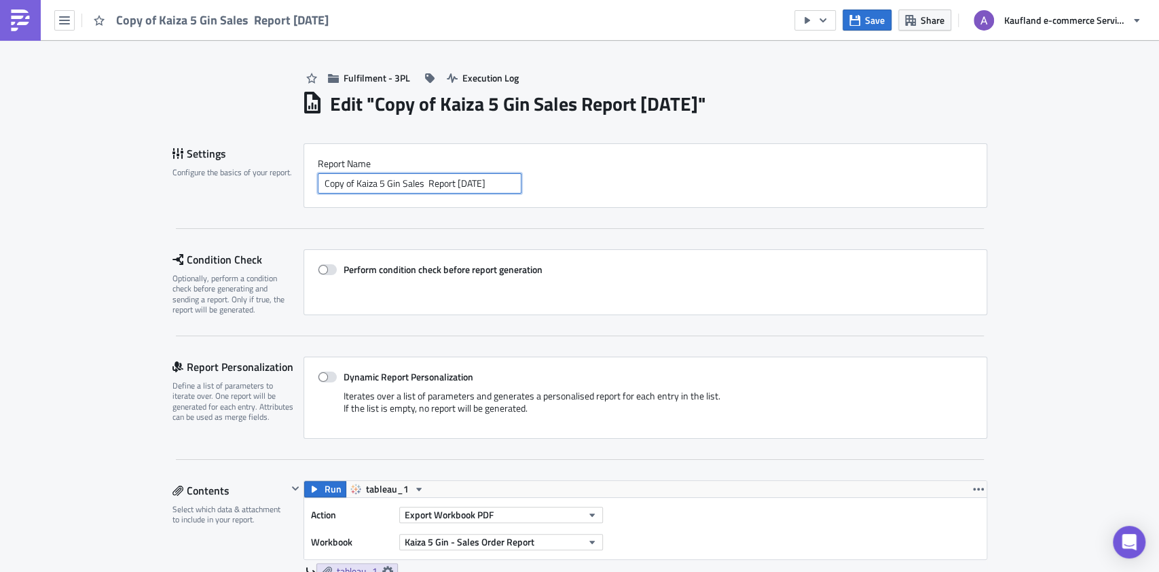
drag, startPoint x: 417, startPoint y: 184, endPoint x: 394, endPoint y: 182, distance: 22.5
click at [394, 182] on input "Copy of Kaiza 5 Gin Sales Report 2025-10-14" at bounding box center [420, 183] width 204 height 20
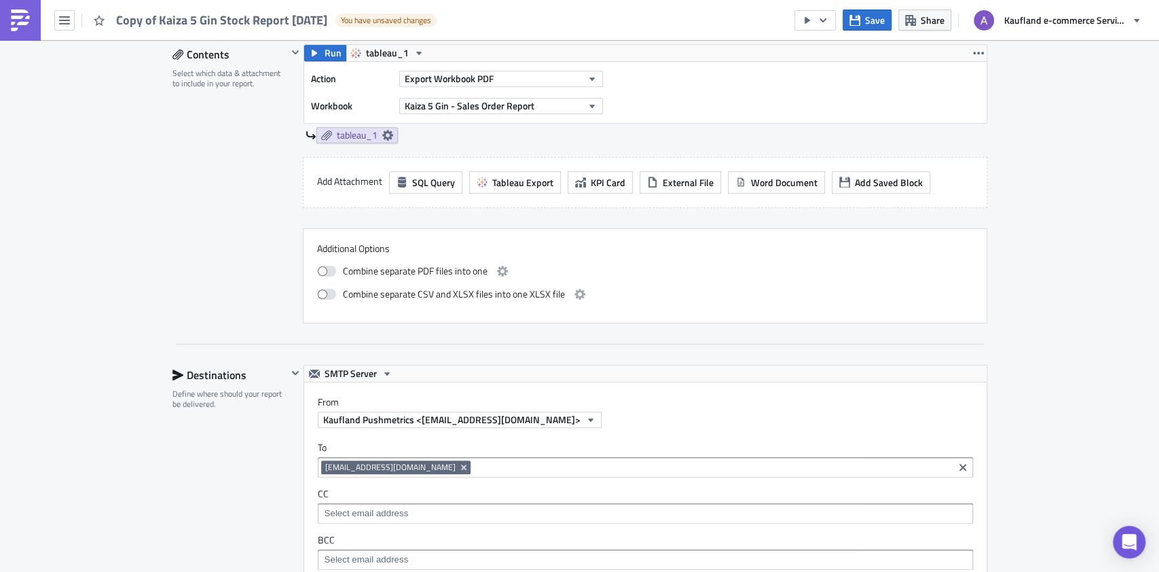
scroll to position [452, 0]
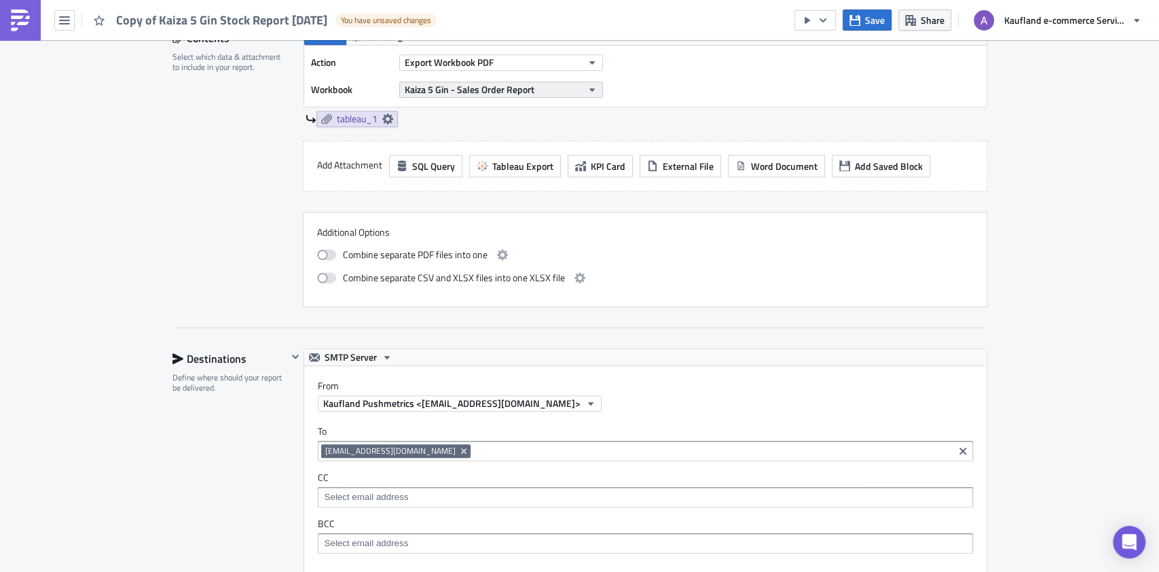
type input "Copy of Kaiza 5 Gin Stock Report 2025-10-14"
click at [549, 89] on button "Kaiza 5 Gin - Sales Order Report" at bounding box center [501, 89] width 204 height 16
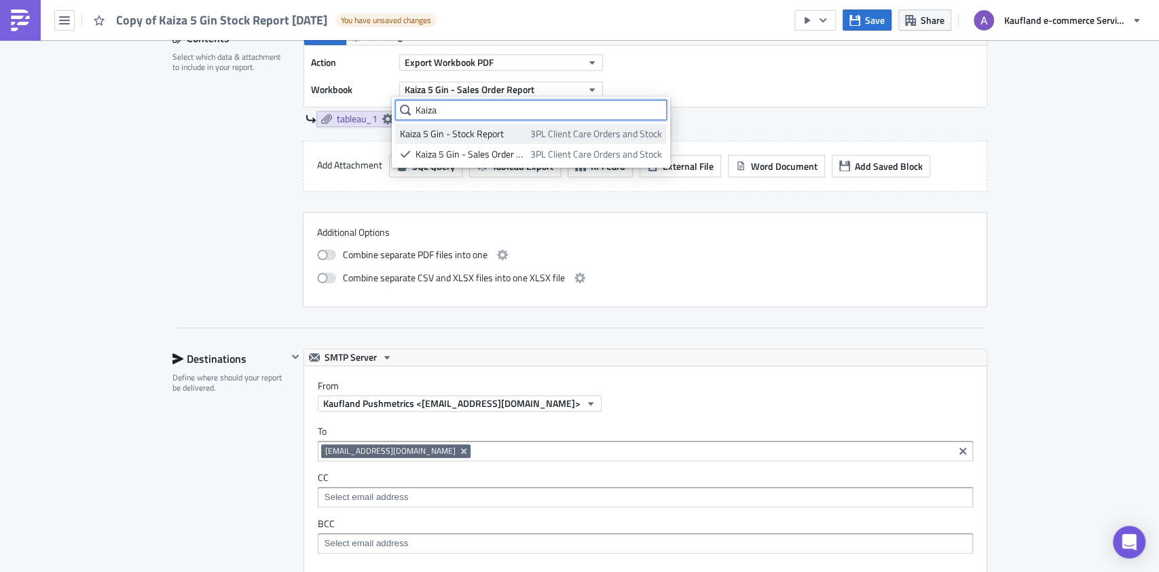
type input "Kaiza"
click at [508, 134] on div "Kaiza 5 Gin - Stock Report" at bounding box center [463, 134] width 126 height 14
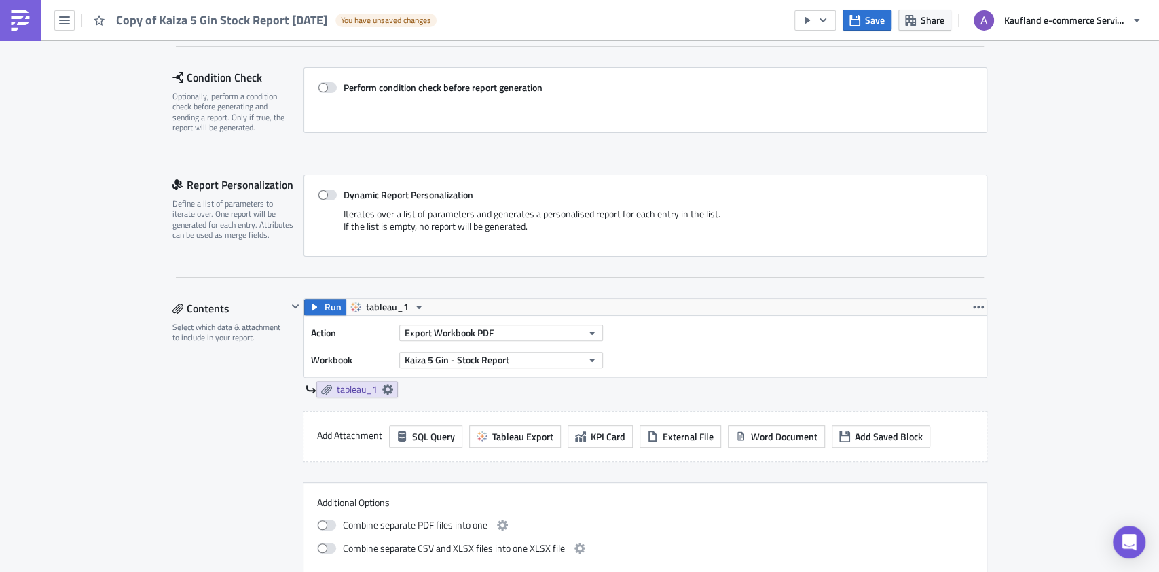
scroll to position [181, 0]
click at [324, 311] on span "Run" at bounding box center [332, 308] width 17 height 16
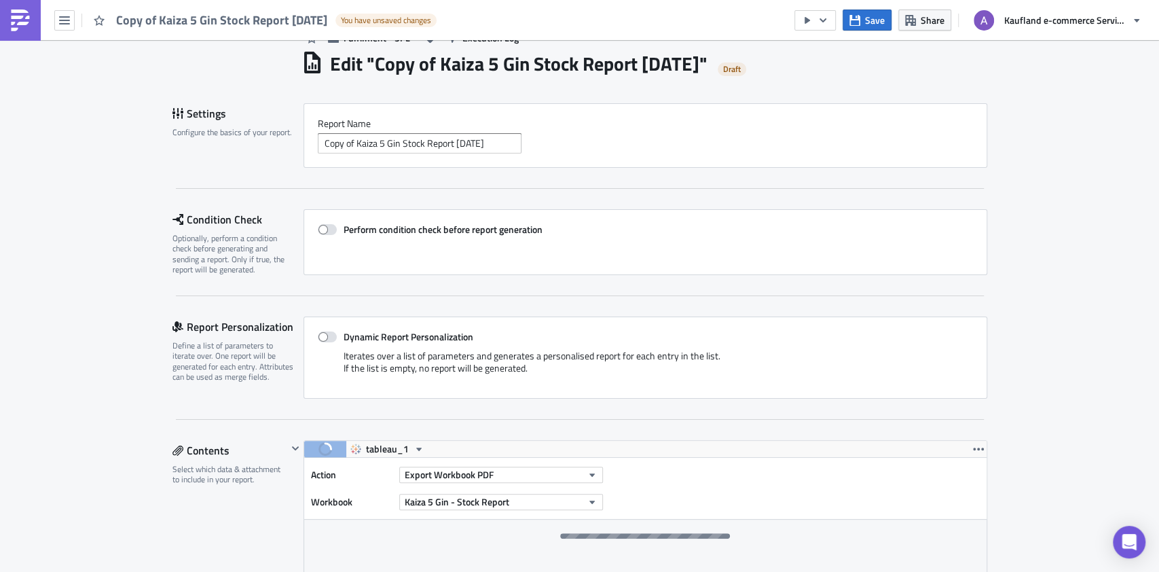
scroll to position [0, 0]
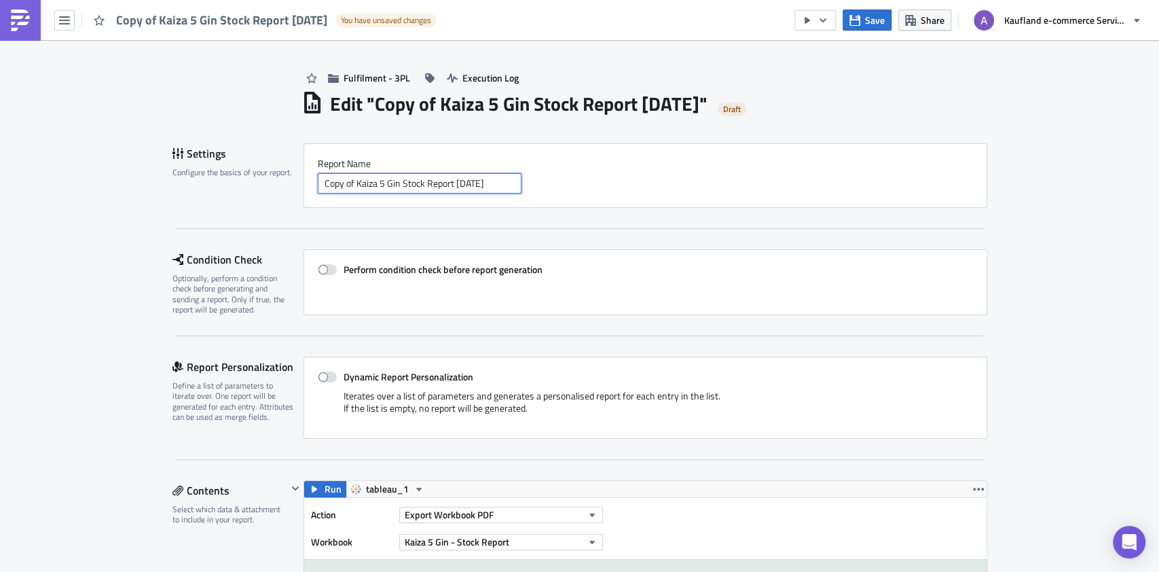
click at [348, 184] on input "Copy of Kaiza 5 Gin Stock Report 2025-10-14" at bounding box center [420, 183] width 204 height 20
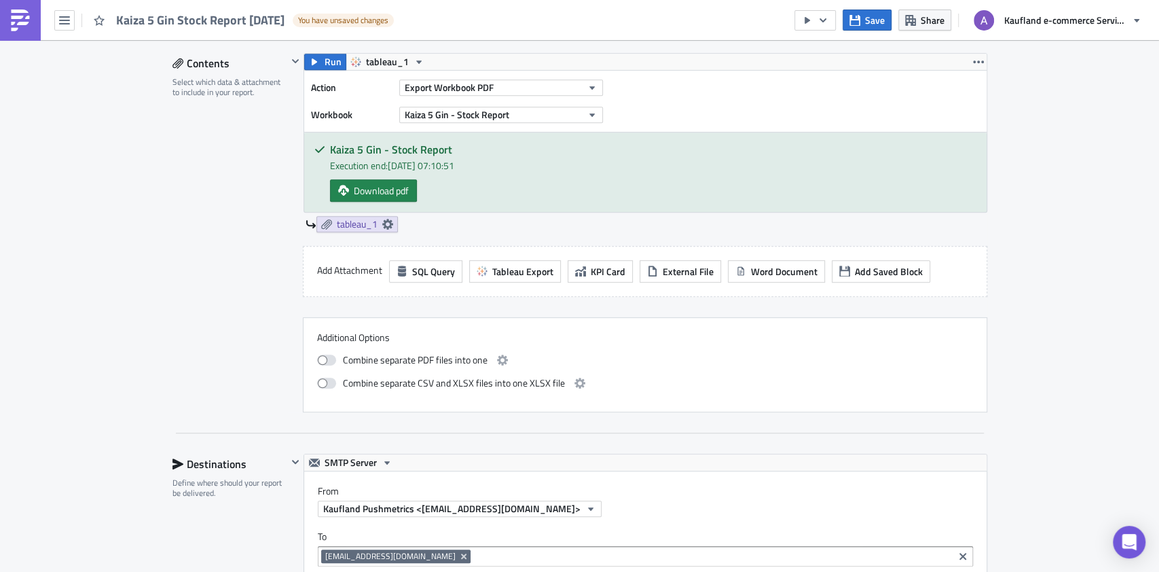
scroll to position [452, 0]
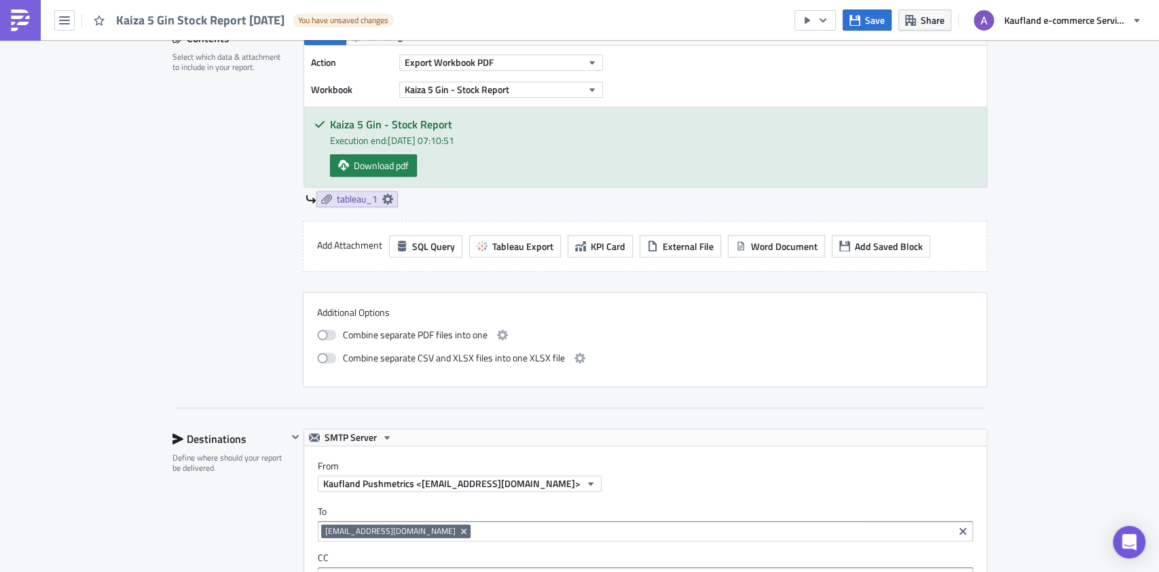
type input "Kaiza 5 Gin Stock Report 2025-10-14"
click at [392, 151] on div "Kaiza 5 Gin - Stock Report Execution end: 15.10.2025, 07:10:51 Download pdf" at bounding box center [645, 146] width 682 height 79
click at [361, 158] on span "Download pdf" at bounding box center [381, 165] width 55 height 14
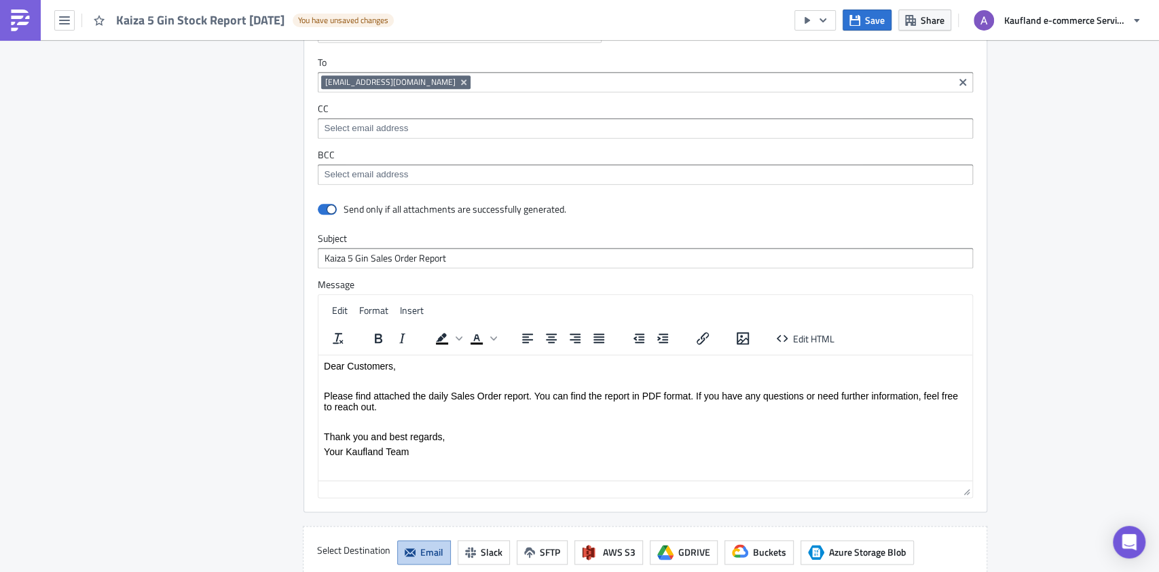
scroll to position [905, 0]
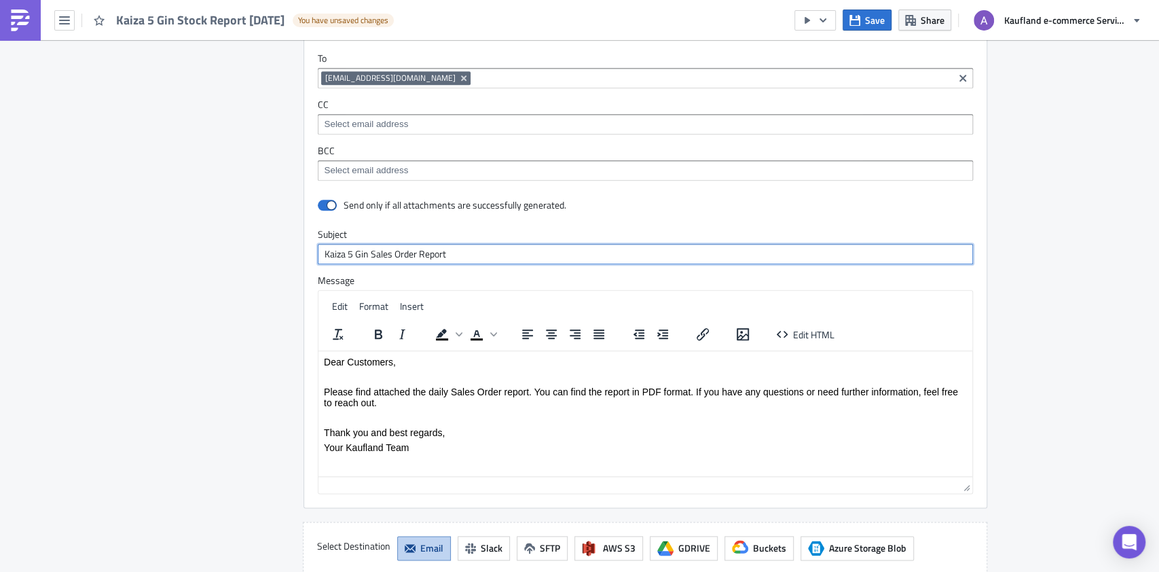
click at [379, 253] on input "Kaiza 5 Gin Sales Order Report" at bounding box center [645, 254] width 655 height 20
click at [396, 251] on input "Kaiza 5 Gin Stock Order Report" at bounding box center [645, 254] width 655 height 20
type input "Kaiza 5 Gin Stock Report"
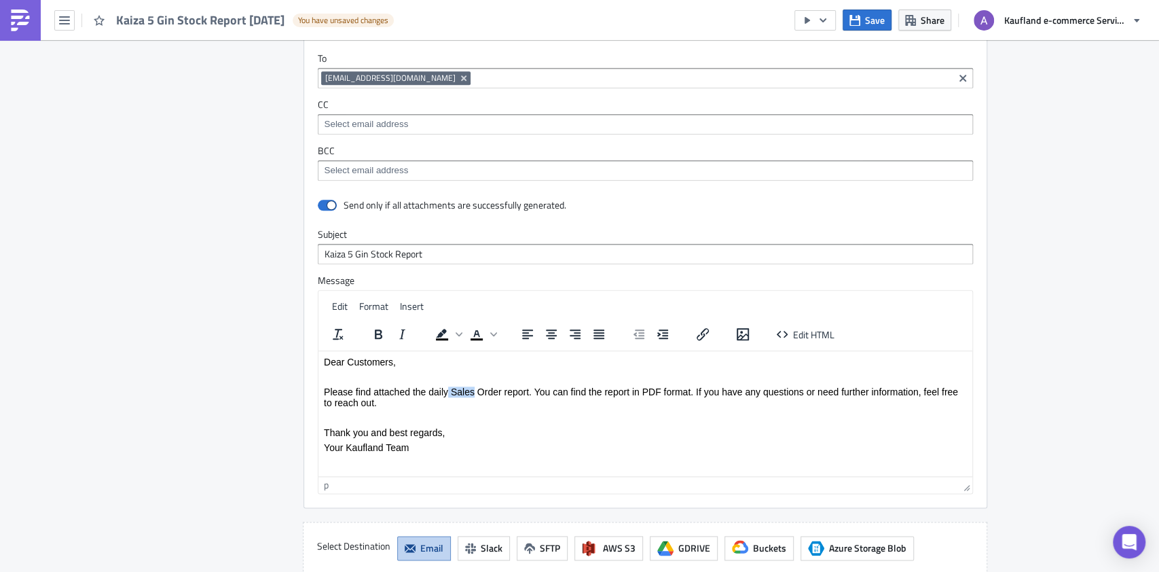
drag, startPoint x: 447, startPoint y: 390, endPoint x: 473, endPoint y: 386, distance: 26.1
click at [473, 387] on p "Please find attached the daily Sales Order report. You can find the report in P…" at bounding box center [644, 397] width 643 height 22
click at [473, 386] on p "Please find attached the daily Sales Order report. You can find the report in P…" at bounding box center [644, 397] width 643 height 22
drag, startPoint x: 451, startPoint y: 389, endPoint x: 502, endPoint y: 387, distance: 50.3
click at [502, 387] on p "Please find attached the daily Sales Order report. You can find the report in P…" at bounding box center [644, 397] width 643 height 22
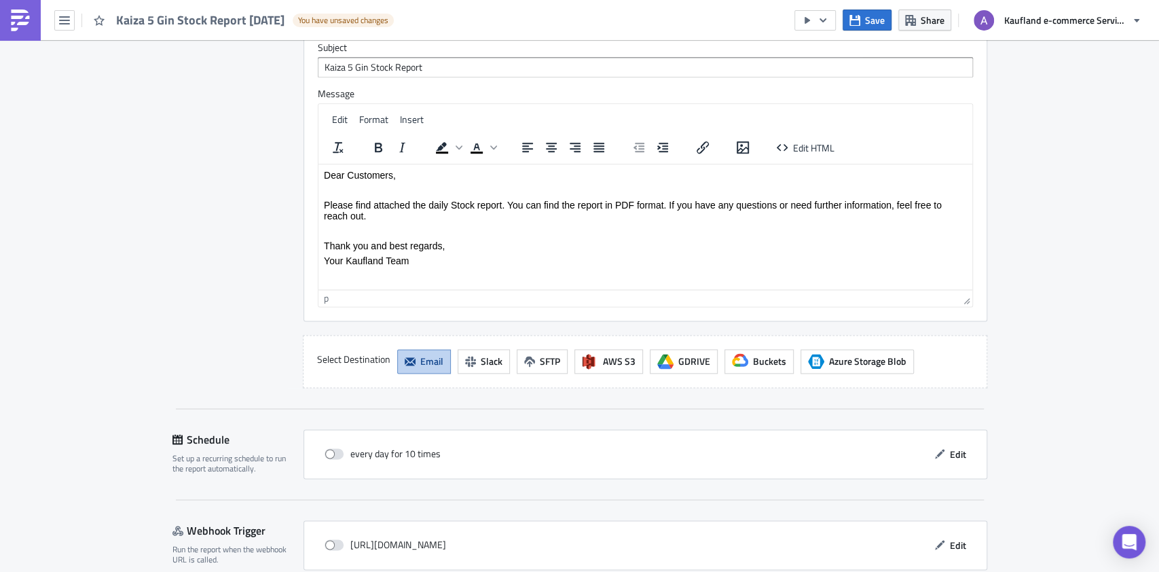
scroll to position [1064, 0]
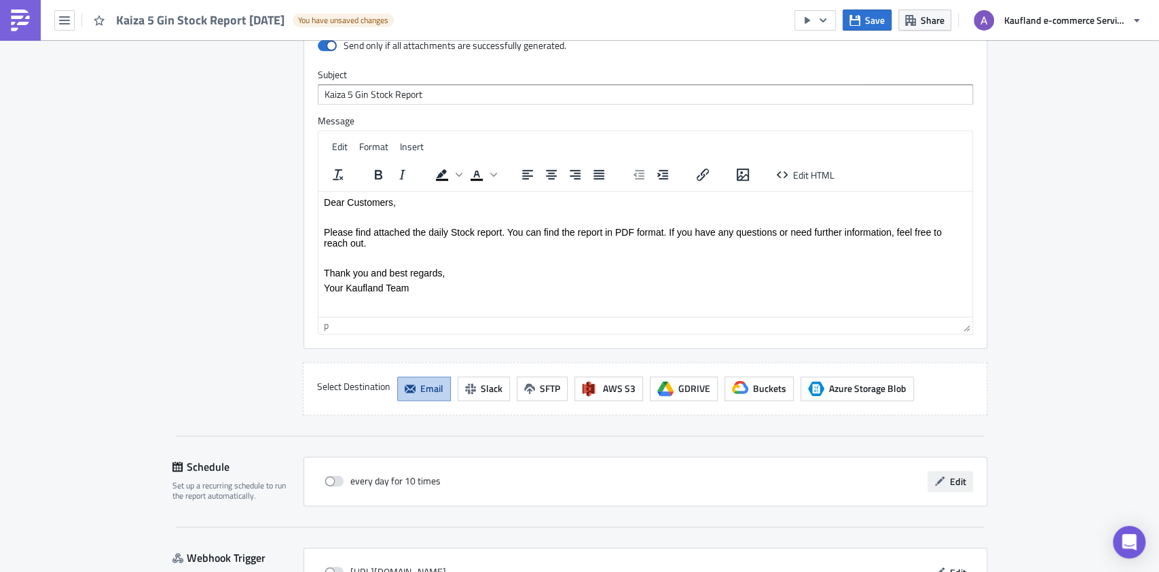
click at [950, 477] on span "Edit" at bounding box center [958, 481] width 16 height 14
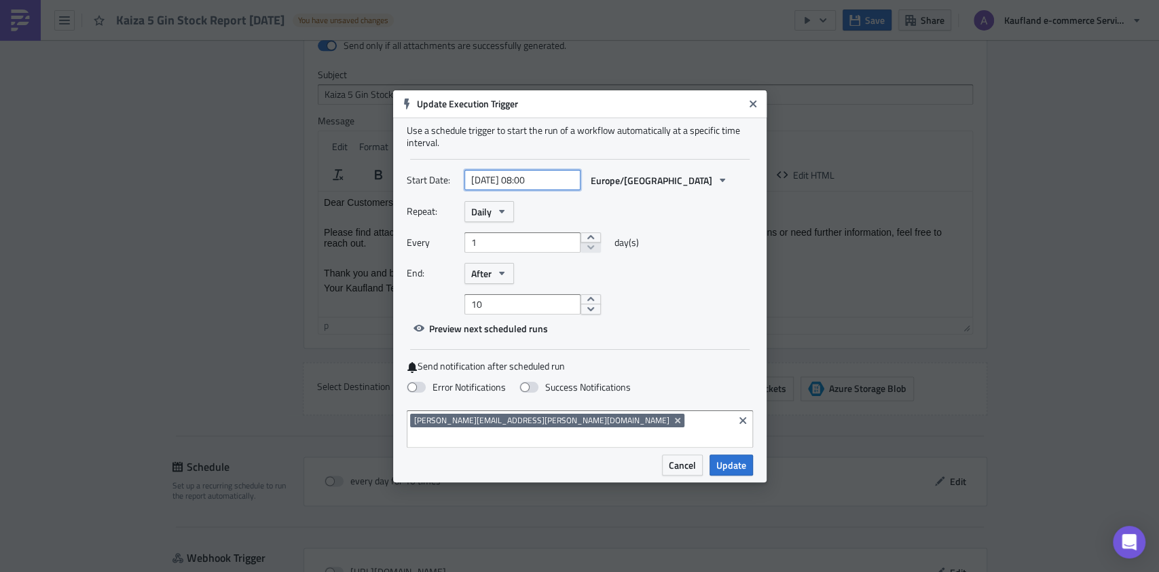
click at [511, 188] on input "2025-10-15 08:00" at bounding box center [522, 180] width 116 height 20
select select "9"
select select "2025"
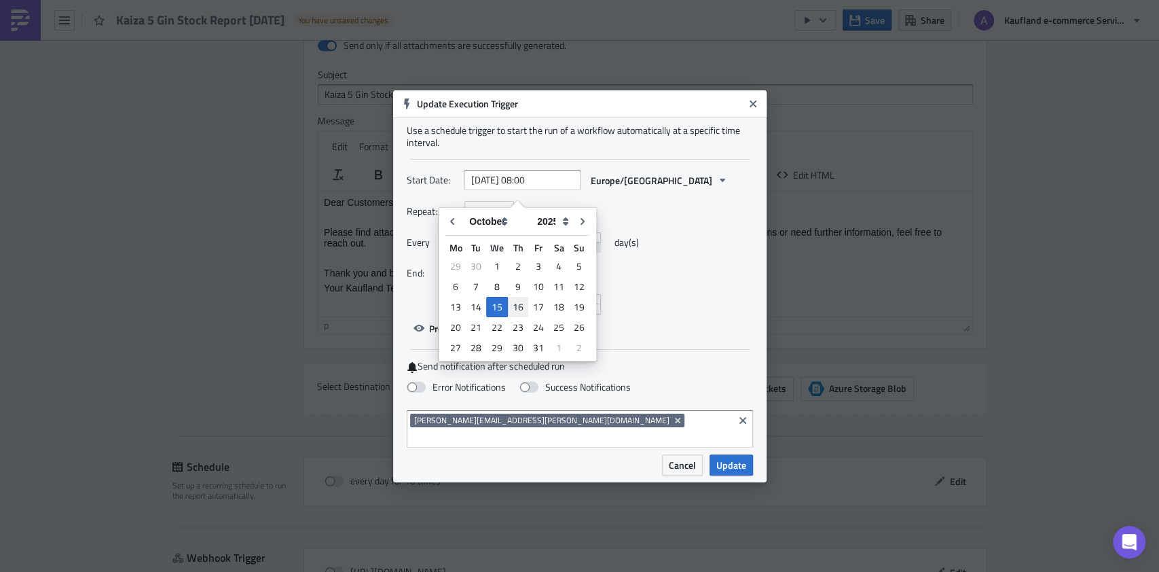
click at [525, 303] on div "16" at bounding box center [518, 306] width 20 height 19
type input "[DATE] 08:00"
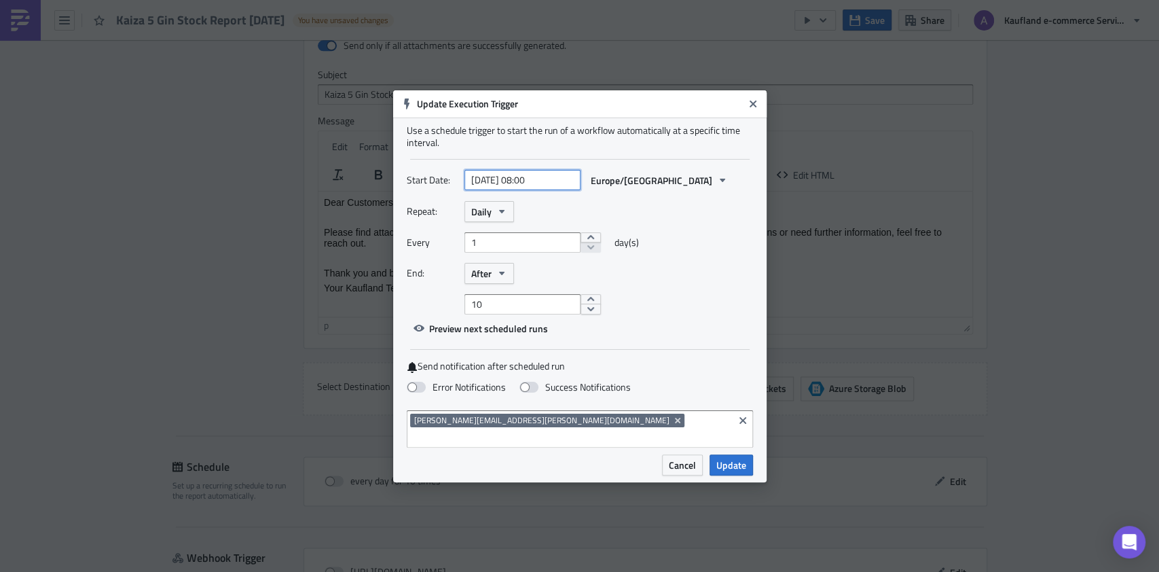
click at [535, 190] on input "[DATE] 08:00" at bounding box center [522, 180] width 116 height 20
select select "9"
select select "2025"
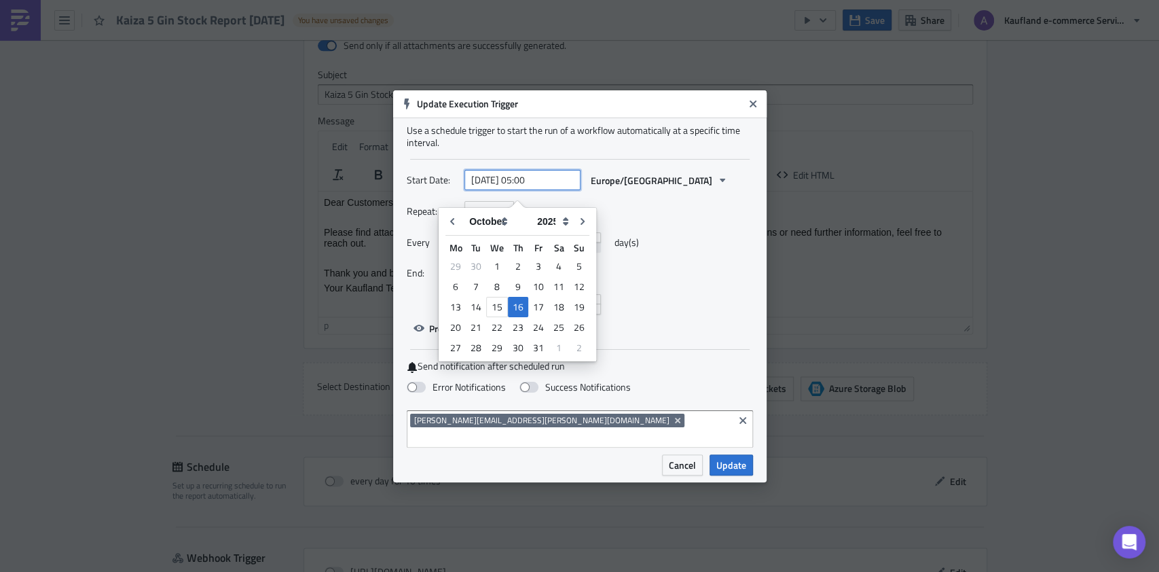
click at [539, 183] on input "2025-10-16 05:00" at bounding box center [522, 180] width 116 height 20
click at [542, 185] on input "2025-10-16 05:00" at bounding box center [522, 180] width 116 height 20
click at [548, 187] on input "2025-10-16 05:00" at bounding box center [522, 180] width 116 height 20
type input "[DATE] 05:30"
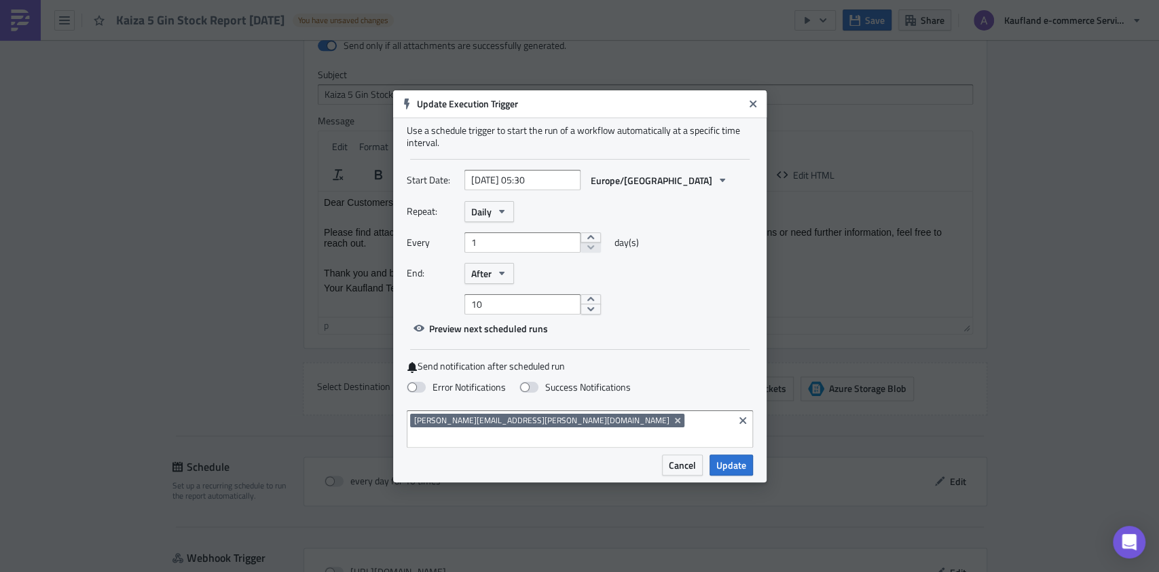
click at [688, 263] on div "Every 1 day(s)" at bounding box center [580, 247] width 346 height 31
click at [502, 312] on input "10" at bounding box center [522, 304] width 116 height 20
type input "1"
click at [530, 392] on span at bounding box center [528, 387] width 19 height 11
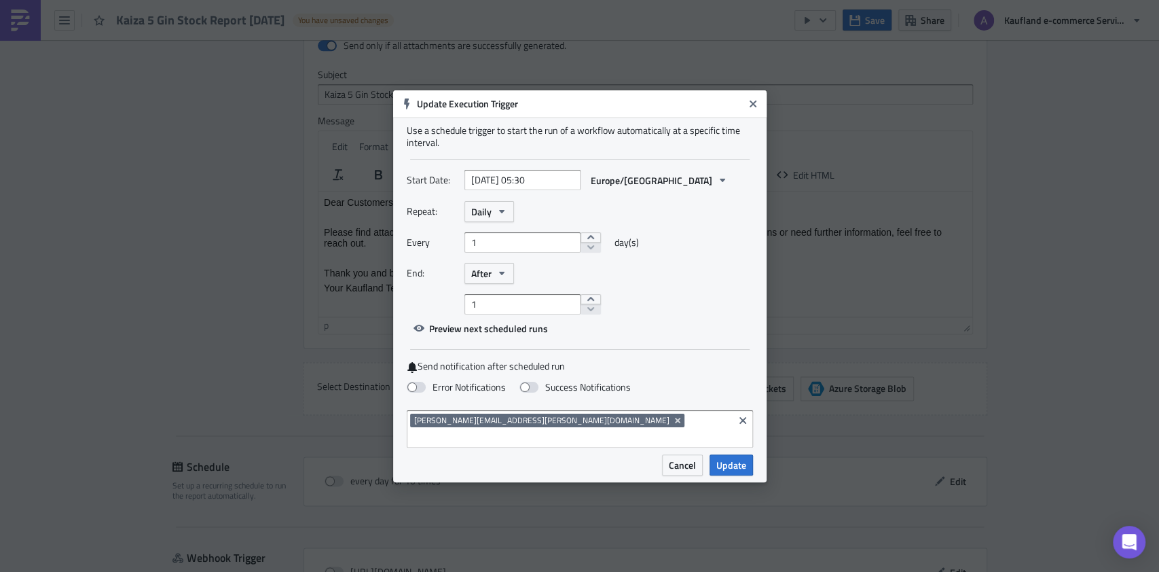
click at [12, 11] on input "Success Notifications" at bounding box center [7, 6] width 9 height 9
checkbox input "true"
click at [729, 458] on span "Update" at bounding box center [731, 465] width 30 height 14
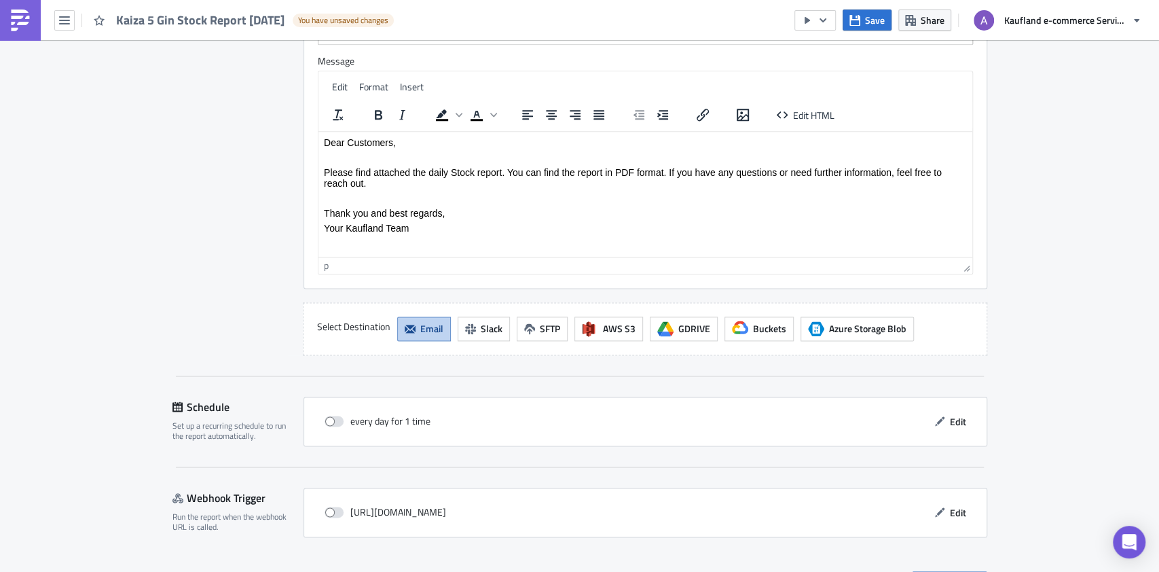
scroll to position [1155, 0]
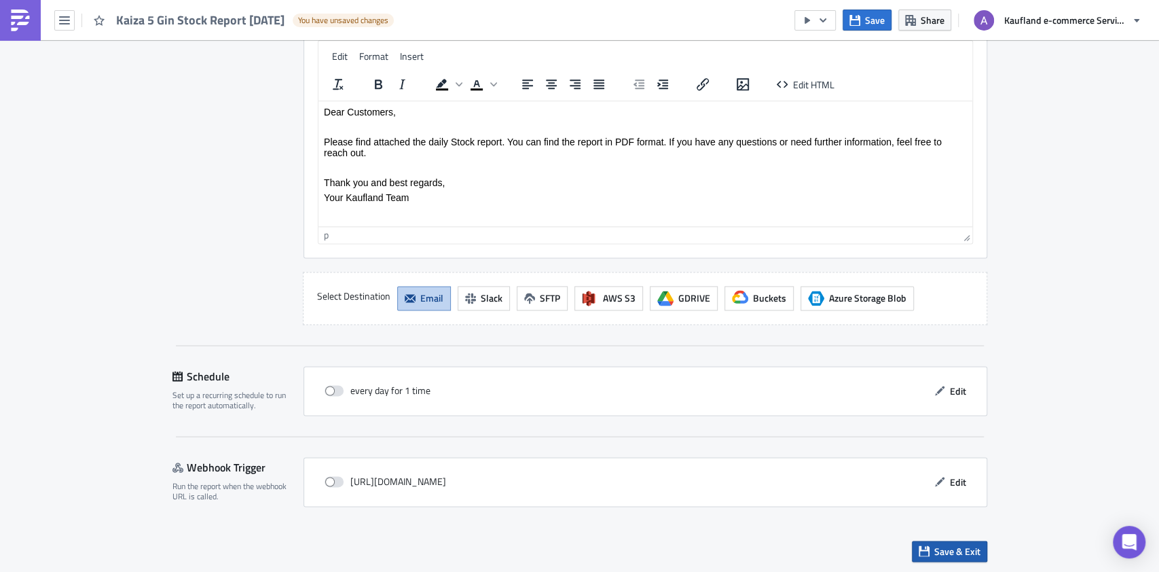
click at [940, 551] on span "Save & Exit" at bounding box center [957, 551] width 46 height 14
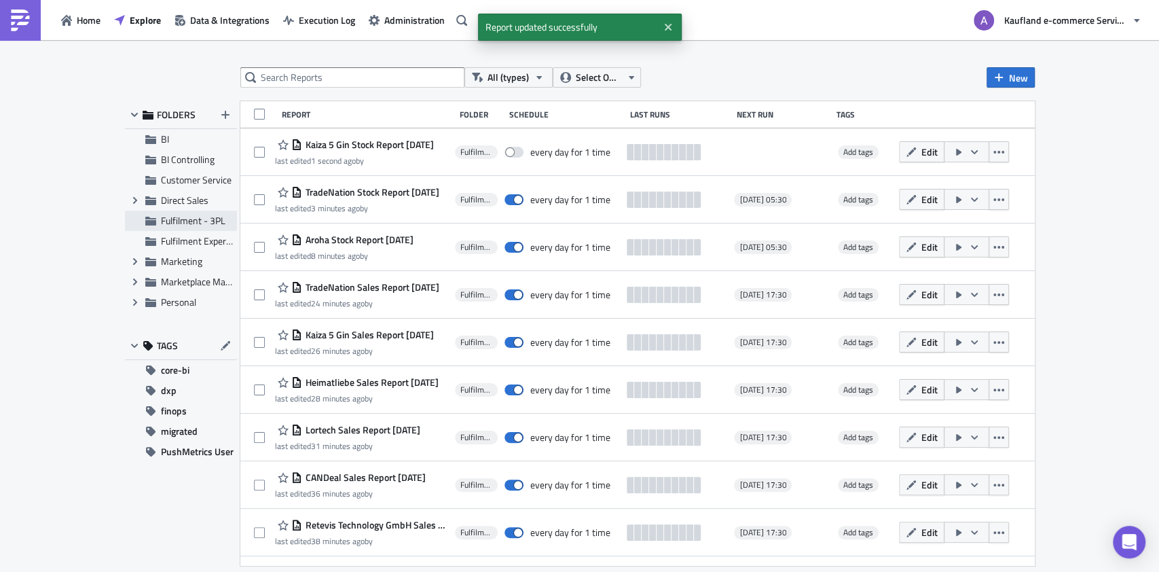
click at [196, 220] on span "Fulfilment - 3PL" at bounding box center [193, 220] width 64 height 14
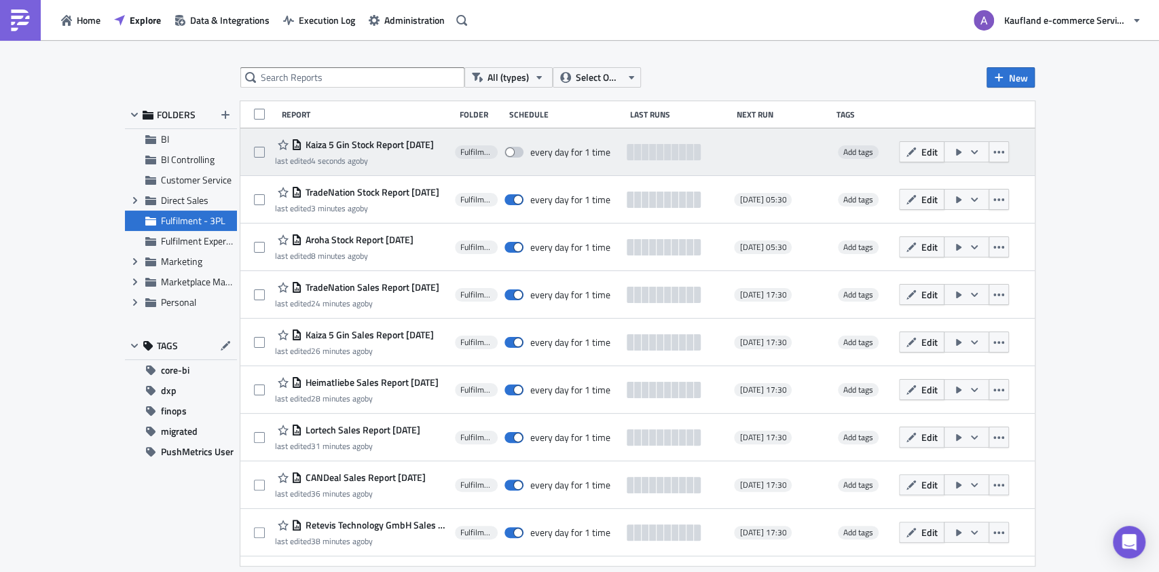
click at [516, 157] on span at bounding box center [513, 152] width 19 height 11
click at [516, 157] on input "checkbox" at bounding box center [511, 152] width 9 height 9
checkbox input "true"
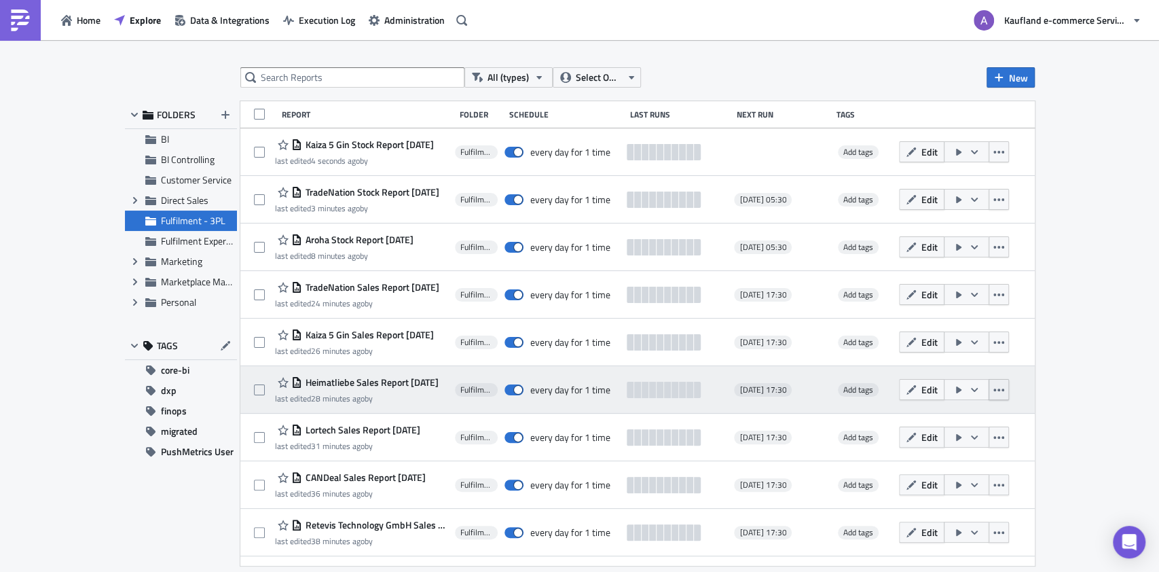
click at [1004, 394] on icon "button" at bounding box center [998, 389] width 11 height 11
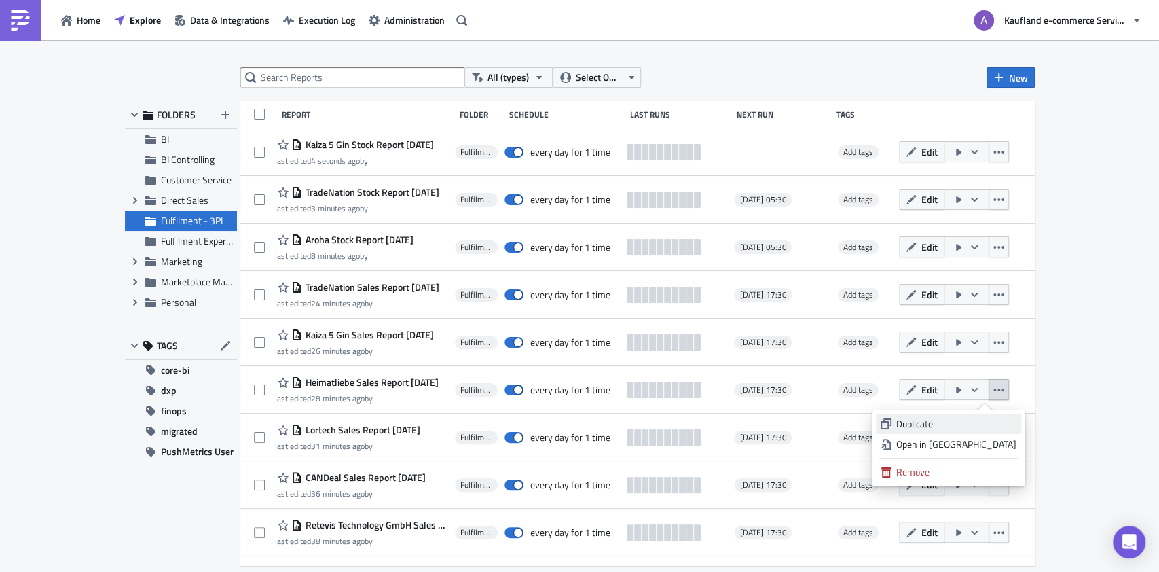
click at [963, 417] on div "Duplicate" at bounding box center [956, 424] width 120 height 14
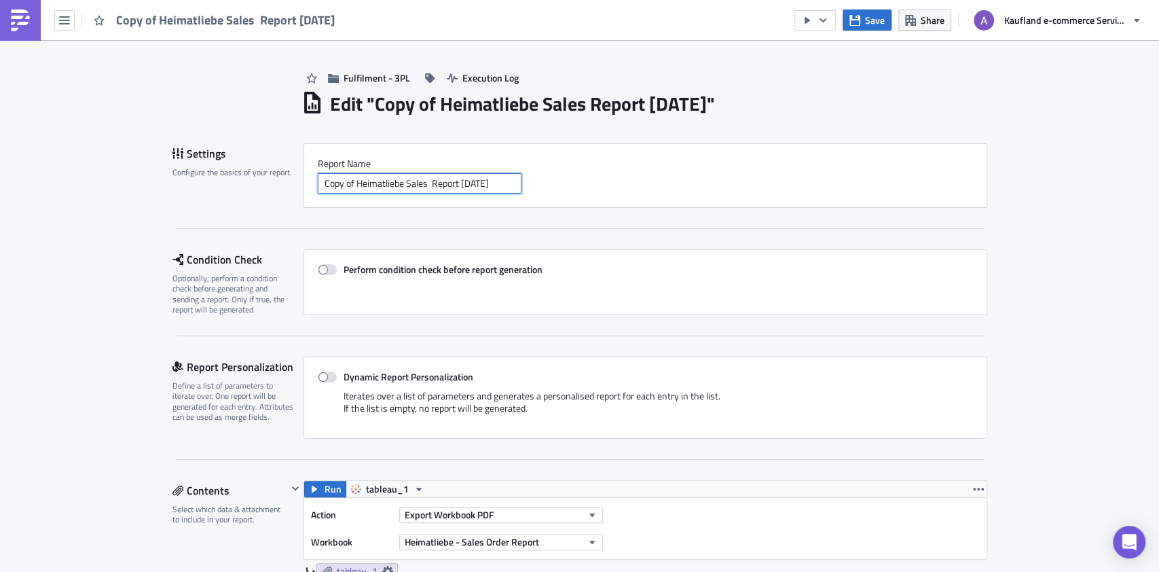
click at [409, 183] on input "Copy of Heimatliebe Sales Report 2025-10-14" at bounding box center [420, 183] width 204 height 20
click at [349, 182] on input "Copy of Heimatliebe Stock Report 2025-10-14" at bounding box center [420, 183] width 204 height 20
click at [340, 176] on input "Heimatliebe Stock Report 2025-10-14" at bounding box center [420, 183] width 204 height 20
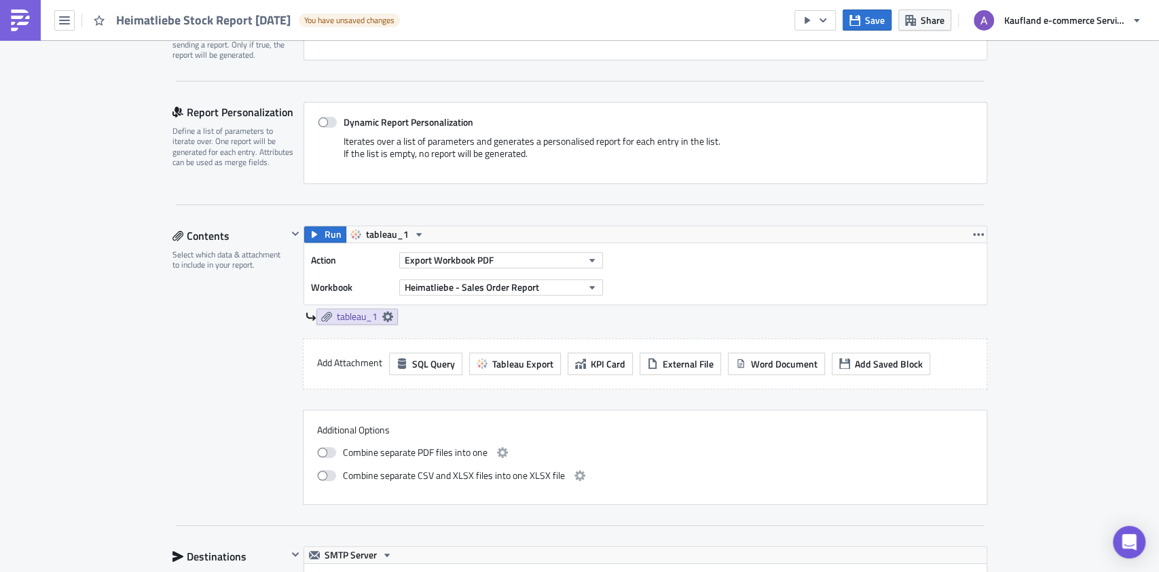
scroll to position [272, 0]
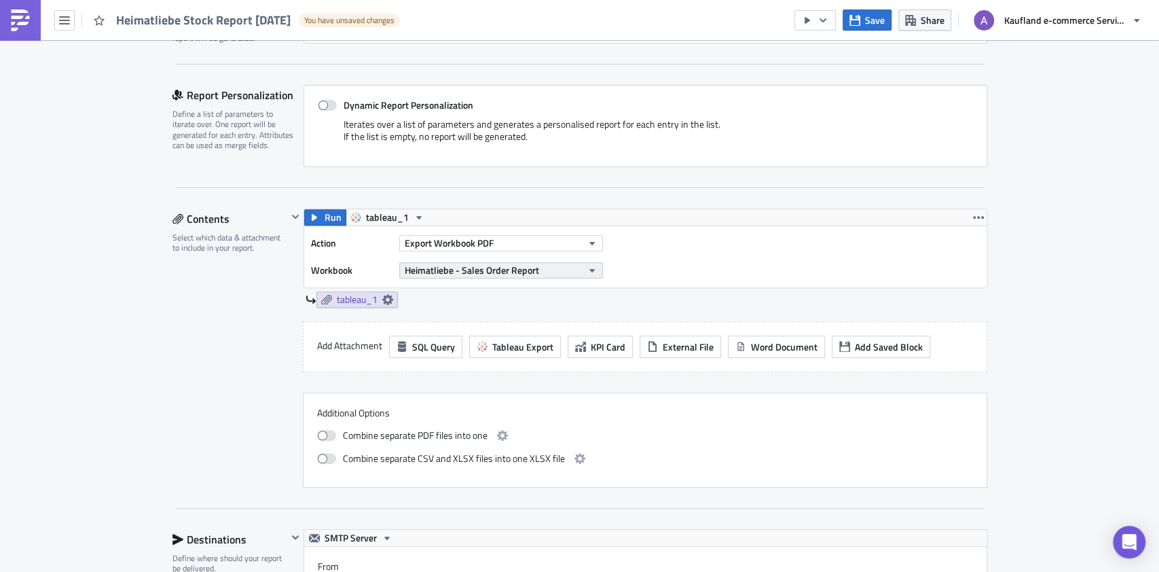
type input "Heimatliebe Stock Report 2025-10-14"
click at [527, 263] on span "Heimatliebe - Sales Order Report" at bounding box center [472, 270] width 134 height 14
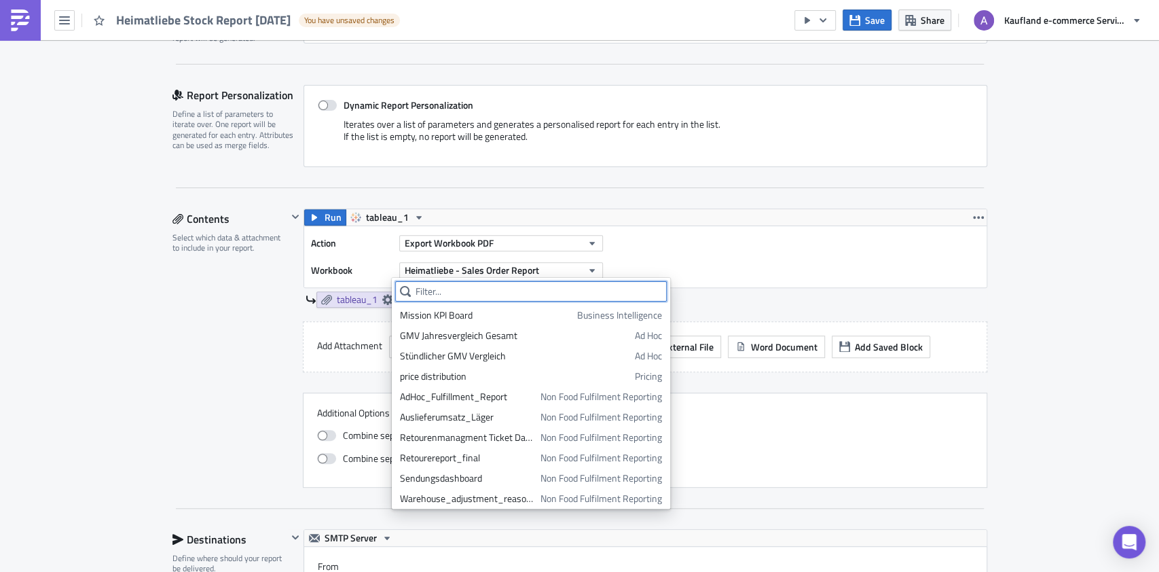
paste input "Heimatliebe"
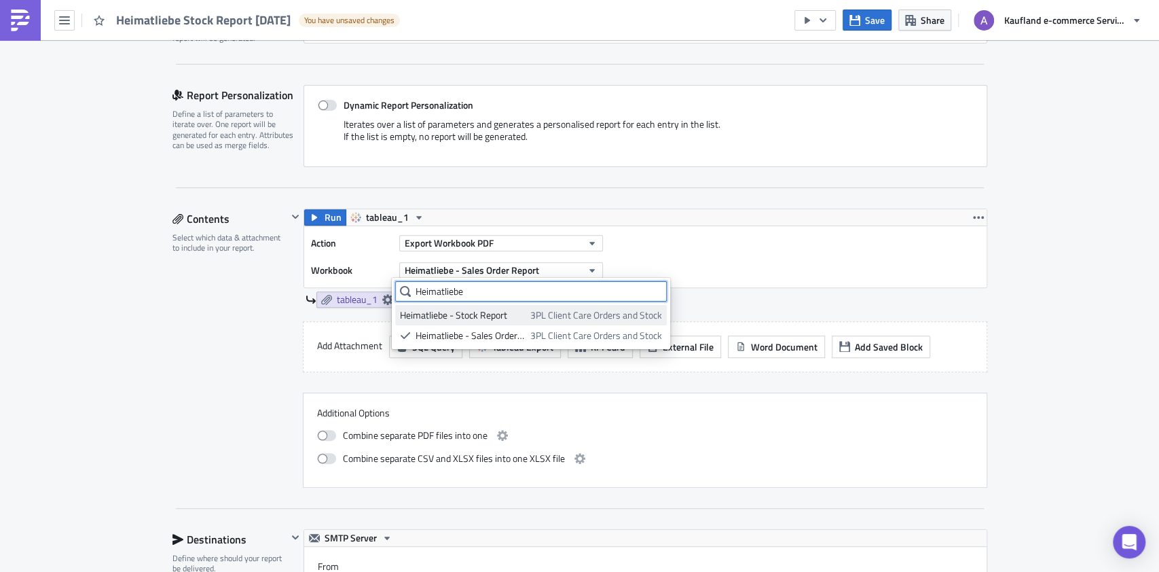
type input "Heimatliebe"
click at [565, 316] on span "3PL Client Care Orders and Stock" at bounding box center [596, 315] width 132 height 14
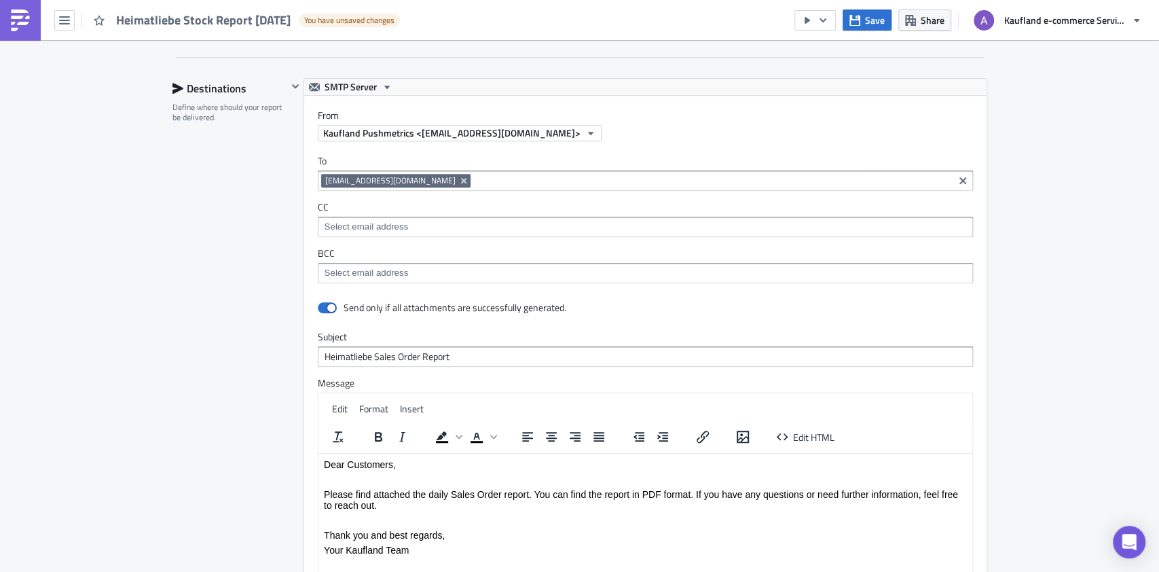
scroll to position [724, 0]
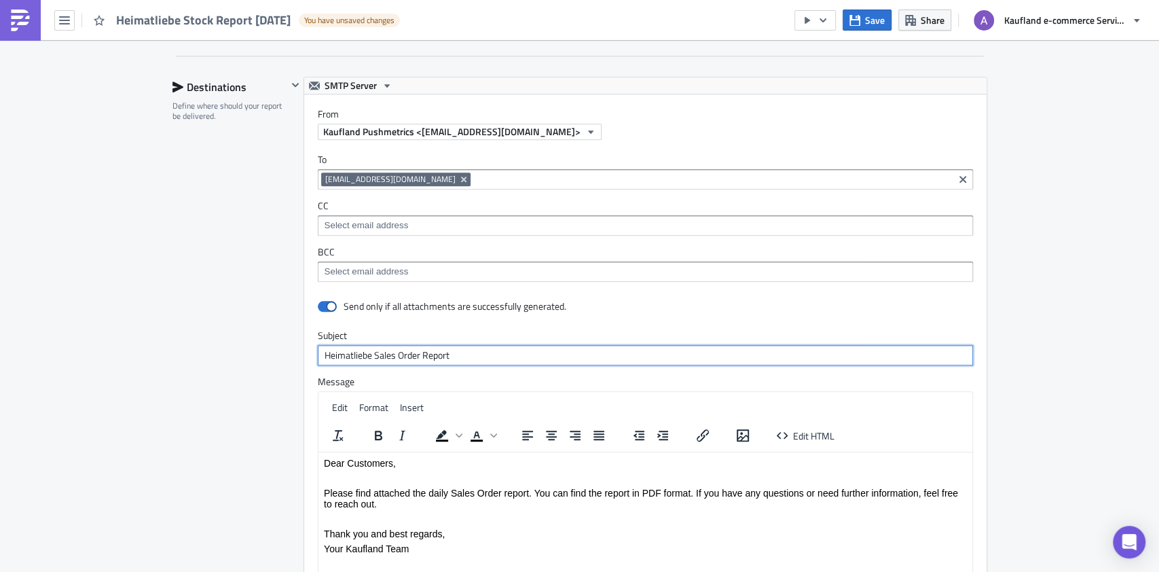
click at [383, 352] on input "Heimatliebe Sales Order Report" at bounding box center [645, 355] width 655 height 20
click at [384, 350] on input "Heimatliebe Sales Order Report" at bounding box center [645, 355] width 655 height 20
click at [380, 355] on input "Heimatliebe Sales Order Report" at bounding box center [645, 355] width 655 height 20
click at [406, 356] on input "Heimatliebe Stock Order Report" at bounding box center [645, 355] width 655 height 20
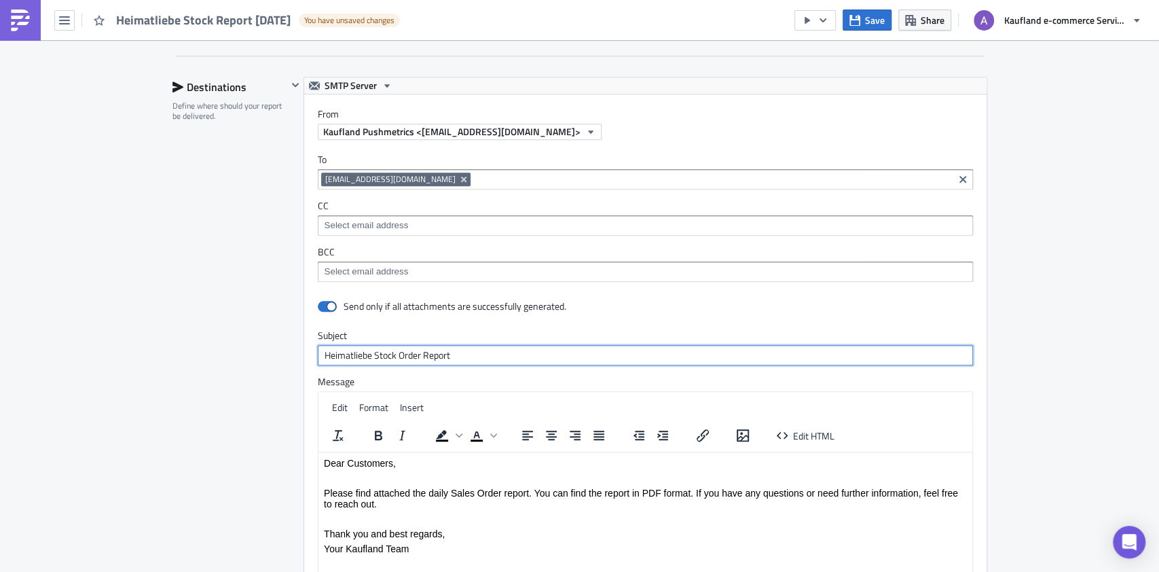
click at [406, 356] on input "Heimatliebe Stock Order Report" at bounding box center [645, 355] width 655 height 20
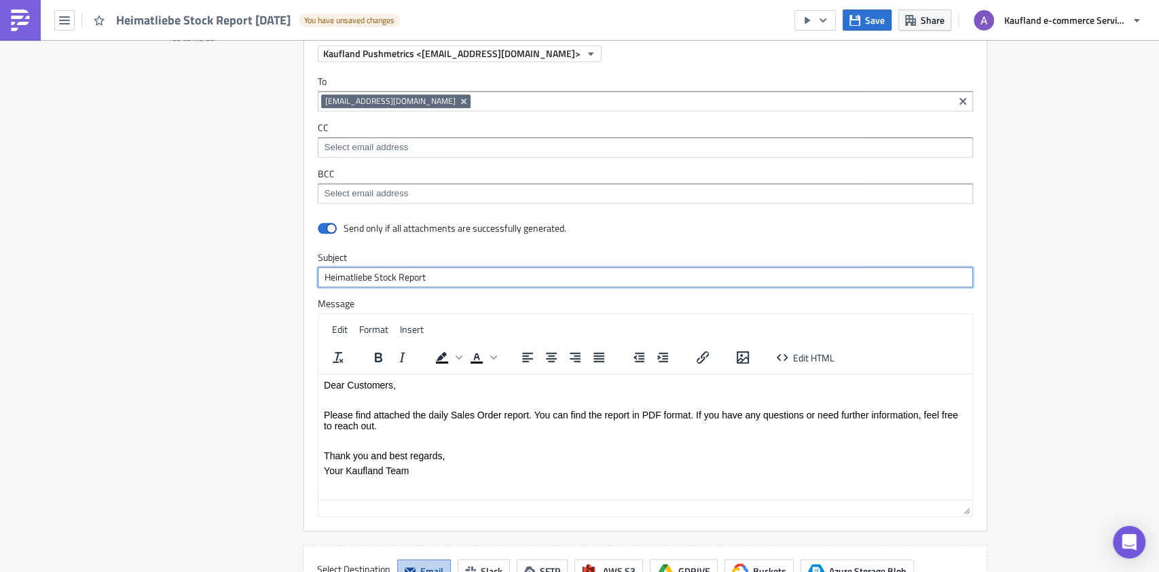
scroll to position [905, 0]
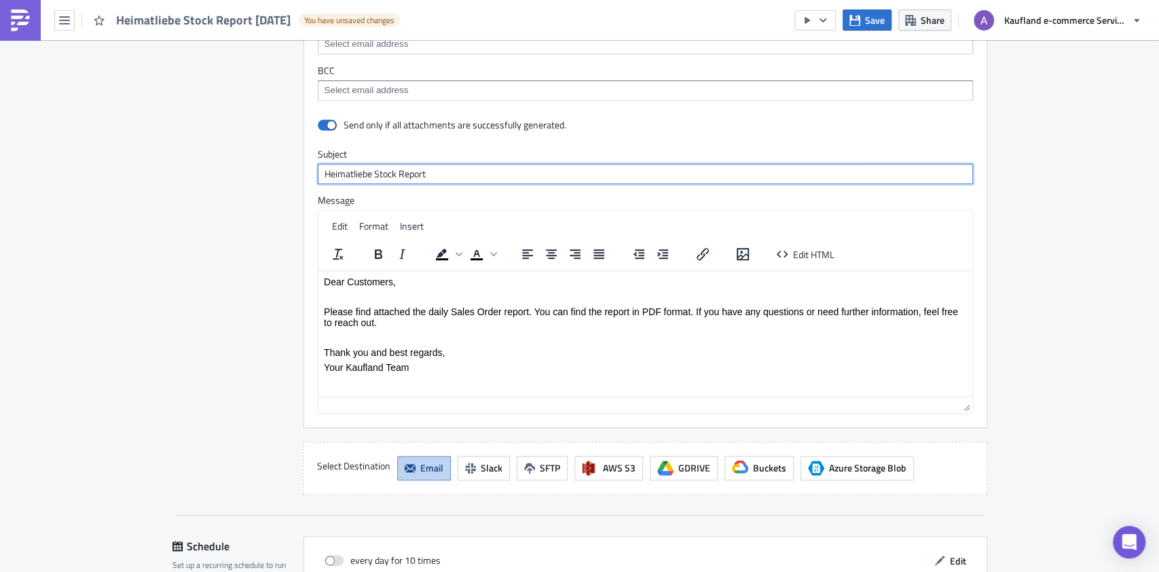
type input "Heimatliebe Stock Report"
click at [476, 310] on p "Please find attached the daily Sales Order report. You can find the report in P…" at bounding box center [644, 316] width 643 height 22
click at [479, 312] on p "Please find attached the daily Sales Order report. You can find the report in P…" at bounding box center [644, 316] width 643 height 22
drag, startPoint x: 475, startPoint y: 312, endPoint x: 489, endPoint y: 310, distance: 15.1
click at [496, 310] on p "Please find attached the daily Sales Order report. You can find the report in P…" at bounding box center [644, 316] width 643 height 22
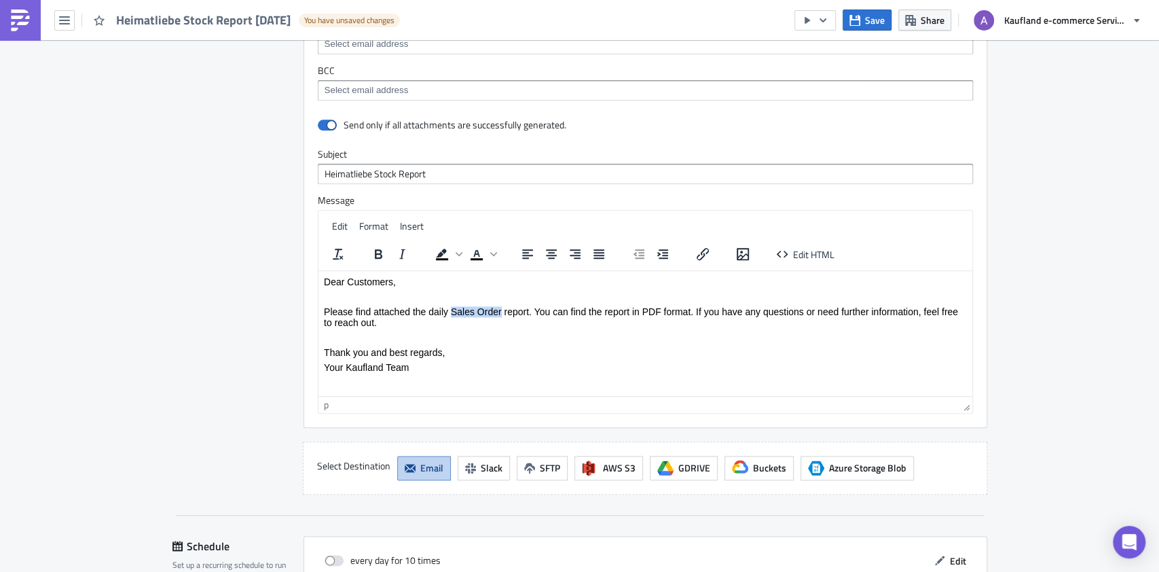
drag, startPoint x: 450, startPoint y: 309, endPoint x: 500, endPoint y: 310, distance: 49.6
click at [500, 310] on p "Please find attached the daily Sales Order report. You can find the report in P…" at bounding box center [644, 316] width 643 height 22
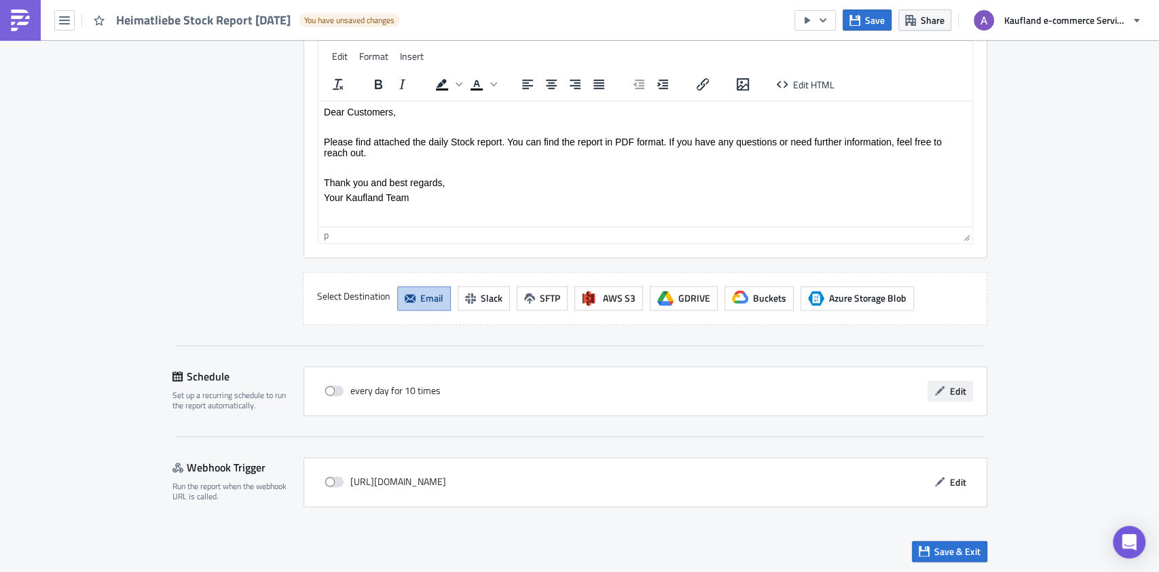
click at [940, 394] on button "Edit" at bounding box center [949, 390] width 45 height 21
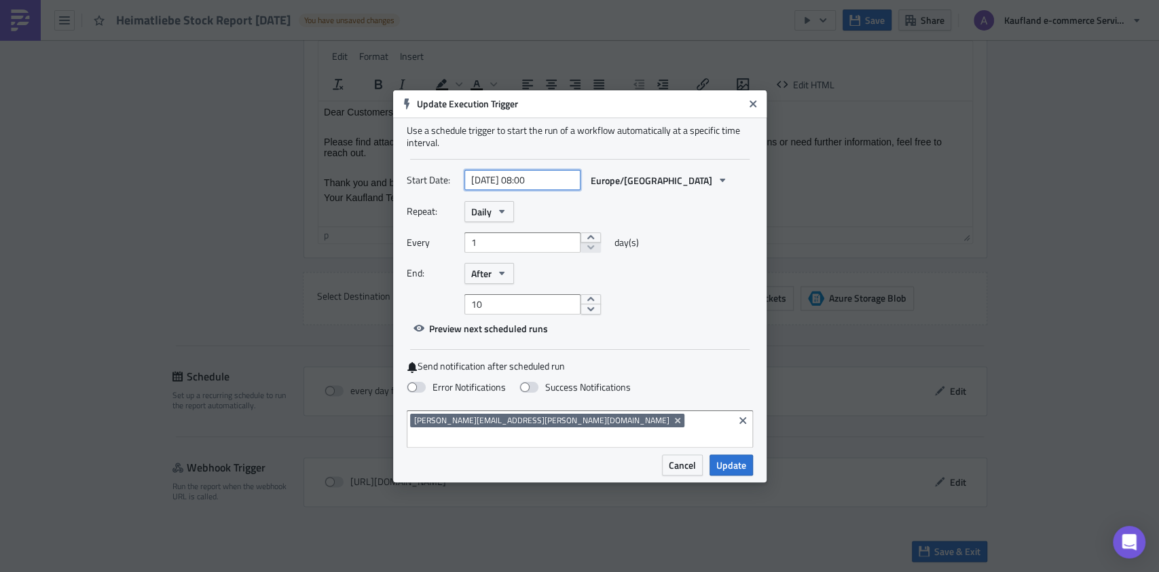
click at [503, 184] on input "2025-10-15 08:00" at bounding box center [522, 180] width 116 height 20
select select "9"
select select "2025"
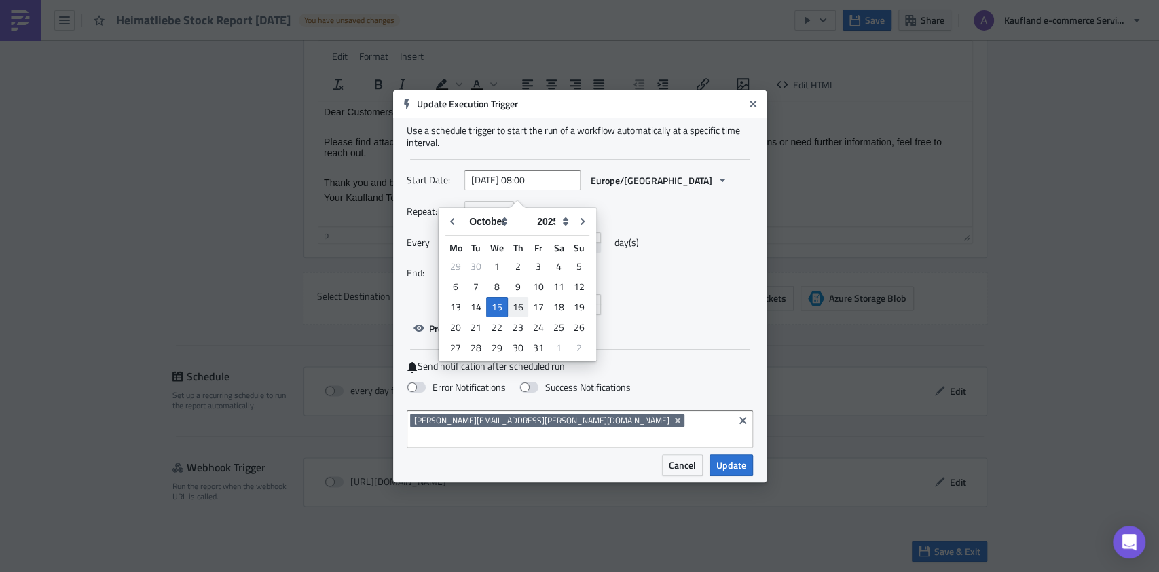
click at [521, 308] on div "16" at bounding box center [518, 306] width 20 height 19
type input "[DATE] 08:00"
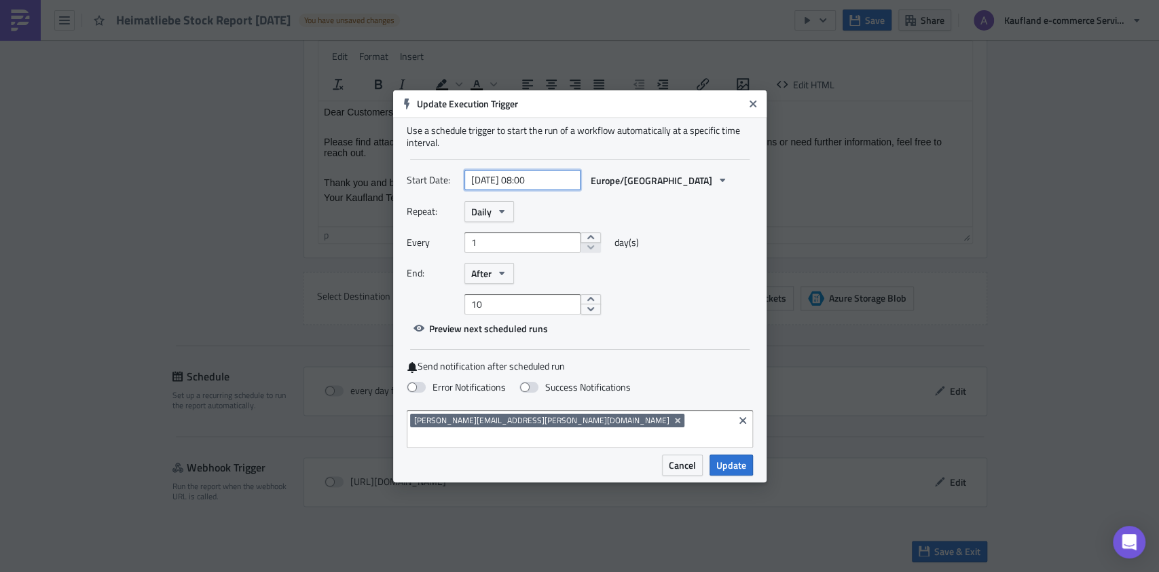
click at [535, 190] on input "[DATE] 08:00" at bounding box center [522, 180] width 116 height 20
select select "9"
select select "2025"
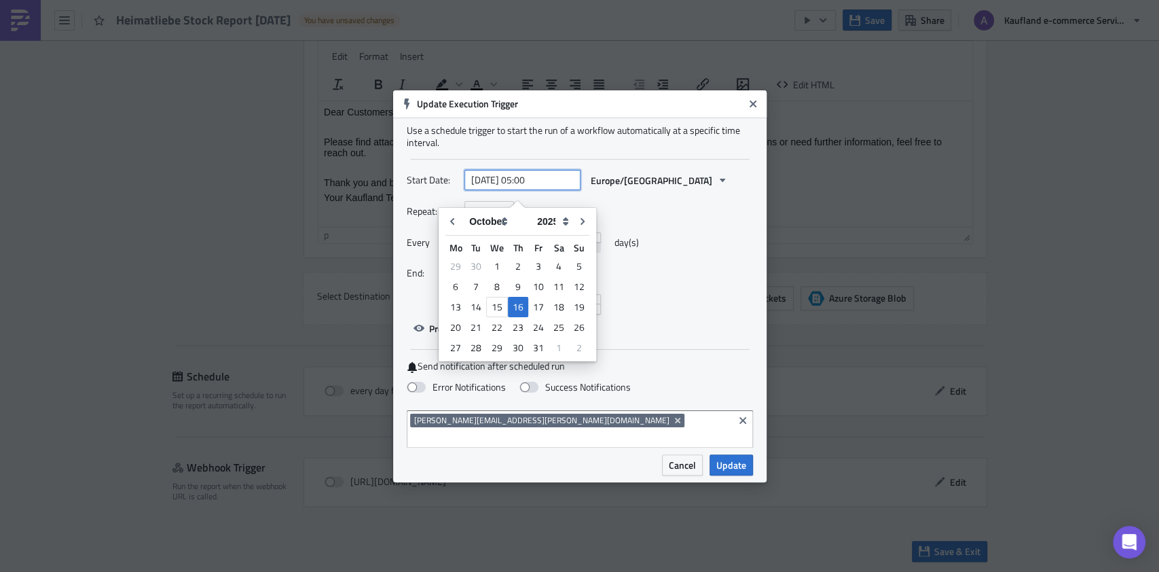
click at [554, 188] on input "2025-10-16 05:00" at bounding box center [522, 180] width 116 height 20
type input "[DATE] 05:30"
click at [709, 217] on div "Repeat: Daily" at bounding box center [580, 211] width 346 height 21
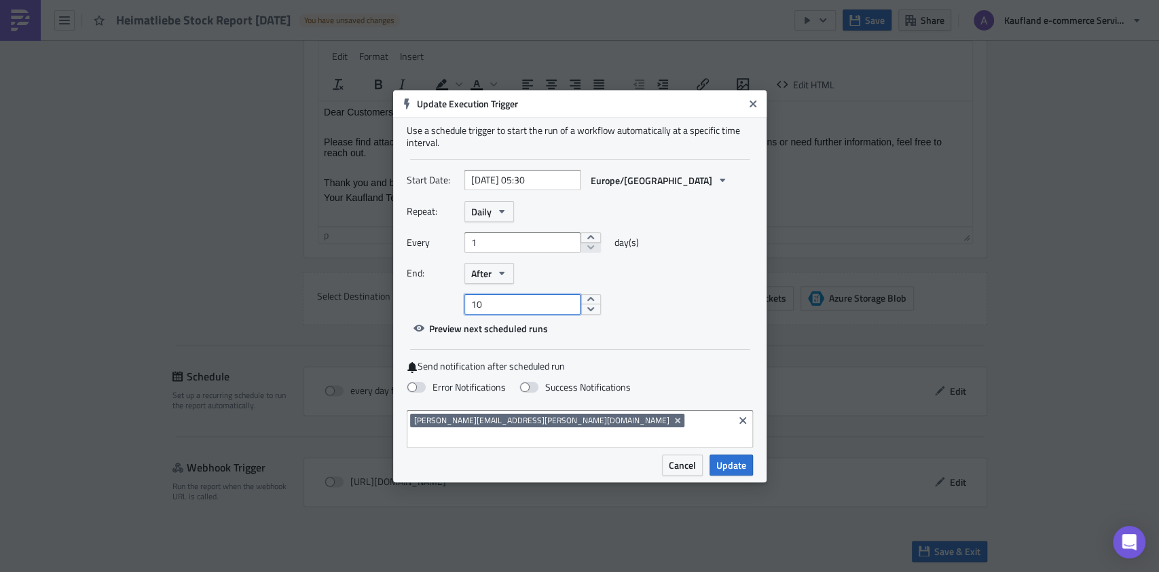
click at [523, 310] on input "10" at bounding box center [522, 304] width 116 height 20
type input "1"
click at [540, 393] on label "Success Notifications" at bounding box center [574, 387] width 111 height 12
click at [12, 11] on input "Success Notifications" at bounding box center [7, 6] width 9 height 9
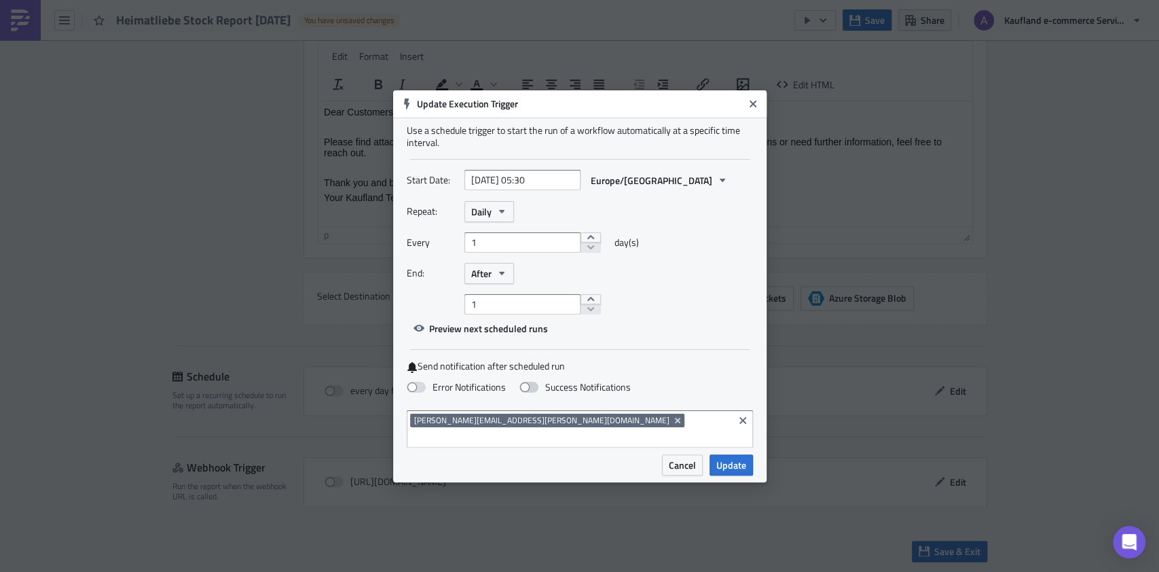
checkbox input "true"
click at [738, 458] on span "Update" at bounding box center [731, 465] width 30 height 14
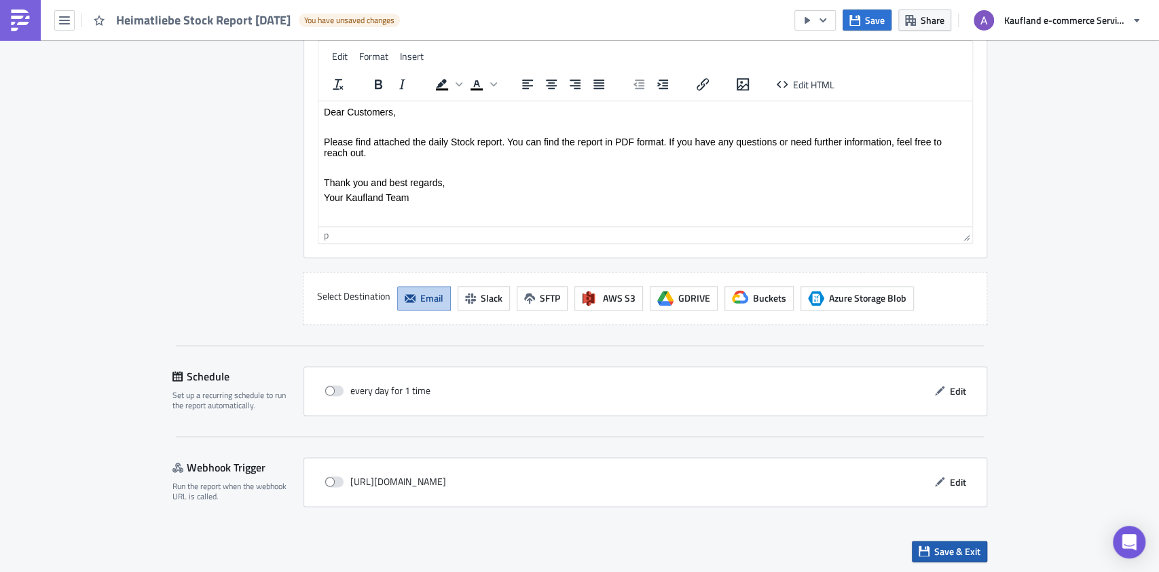
click at [954, 551] on span "Save & Exit" at bounding box center [957, 551] width 46 height 14
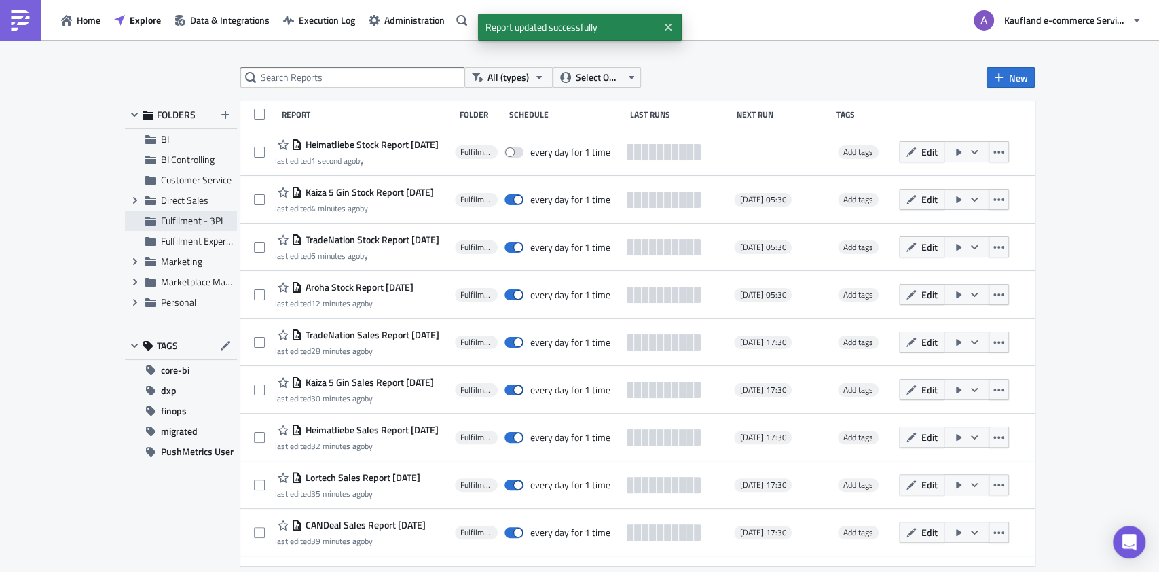
click at [206, 221] on span "Fulfilment - 3PL" at bounding box center [193, 220] width 64 height 14
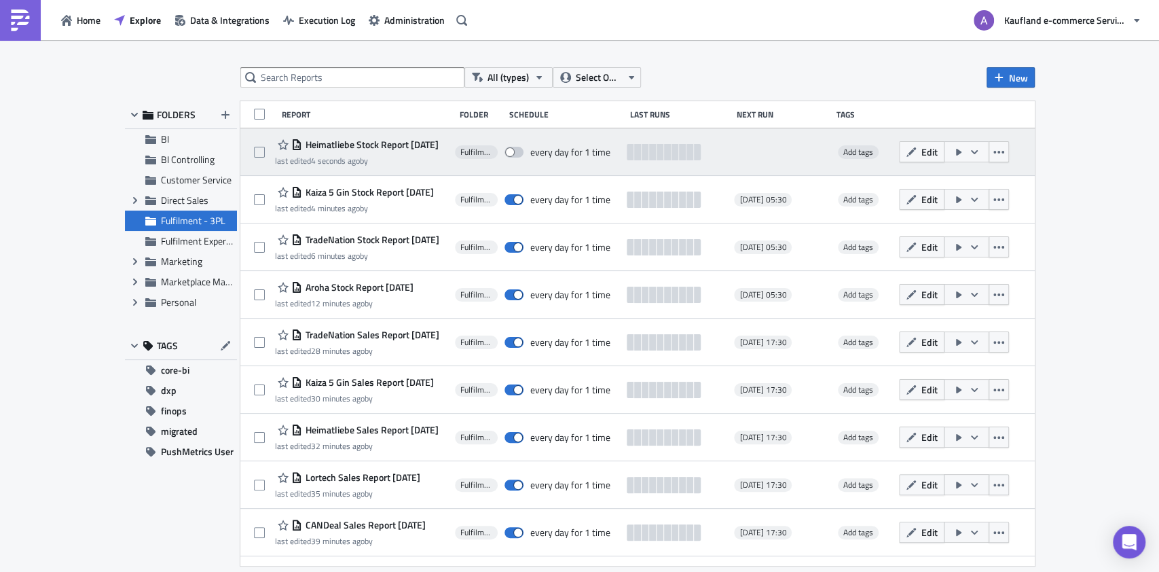
click at [519, 155] on span at bounding box center [513, 152] width 19 height 11
click at [516, 155] on input "checkbox" at bounding box center [511, 152] width 9 height 9
checkbox input "true"
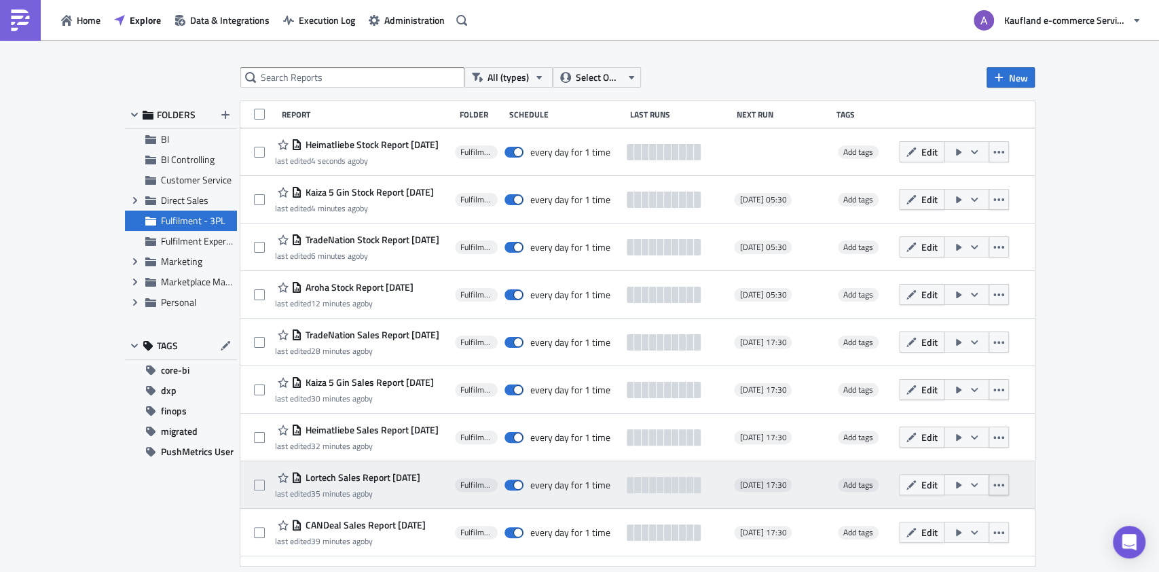
click at [1009, 485] on button "button" at bounding box center [998, 484] width 20 height 21
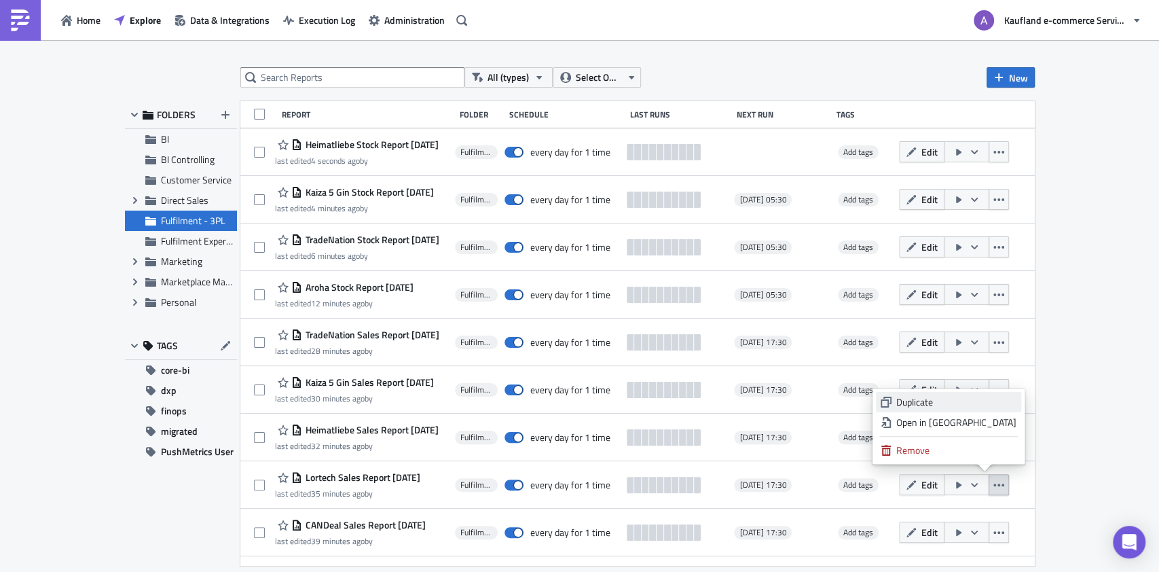
click at [956, 404] on div "Duplicate" at bounding box center [956, 402] width 120 height 14
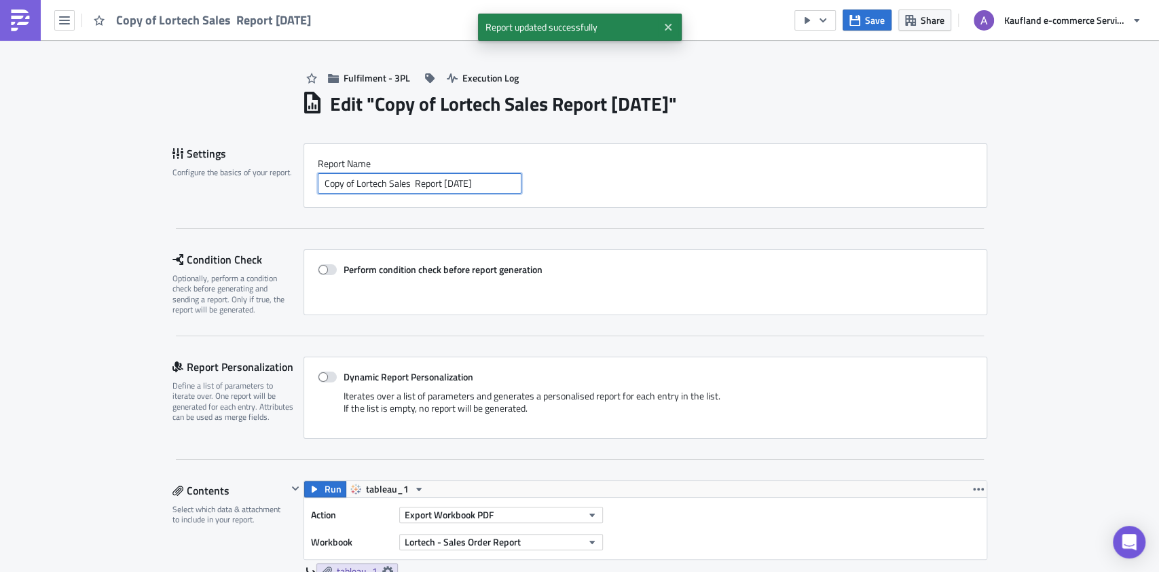
click at [347, 182] on input "Copy of Lortech Sales Report 2025-10-14" at bounding box center [420, 183] width 204 height 20
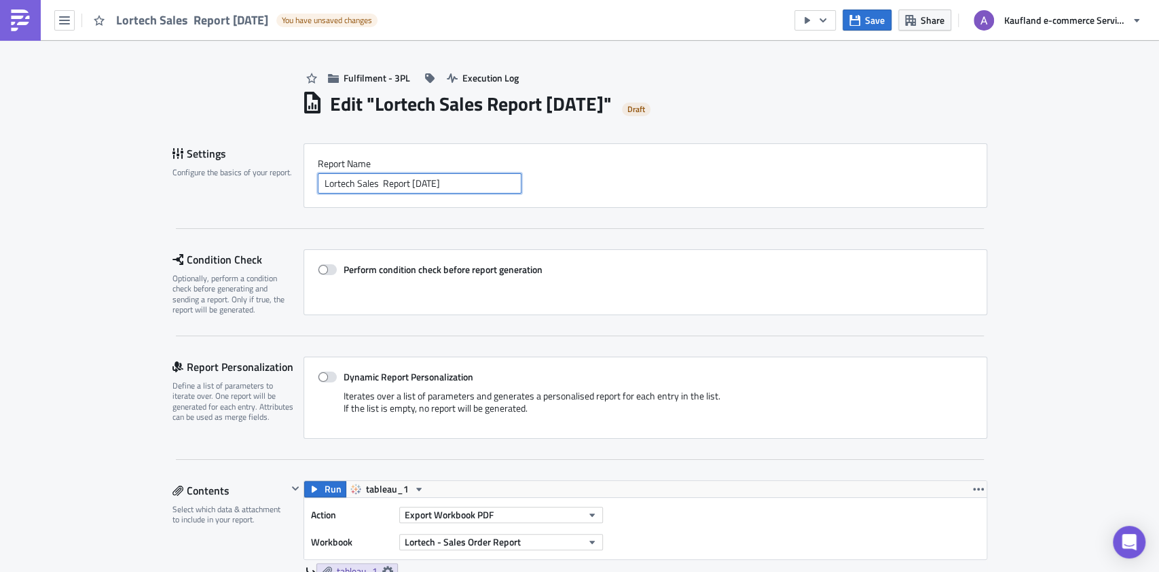
click at [362, 187] on input "Lortech Sales Report [DATE]" at bounding box center [420, 183] width 204 height 20
click at [330, 179] on input "Lortech Stock Report [DATE]" at bounding box center [420, 183] width 204 height 20
click at [330, 181] on input "Lortech Stock Report [DATE]" at bounding box center [420, 183] width 204 height 20
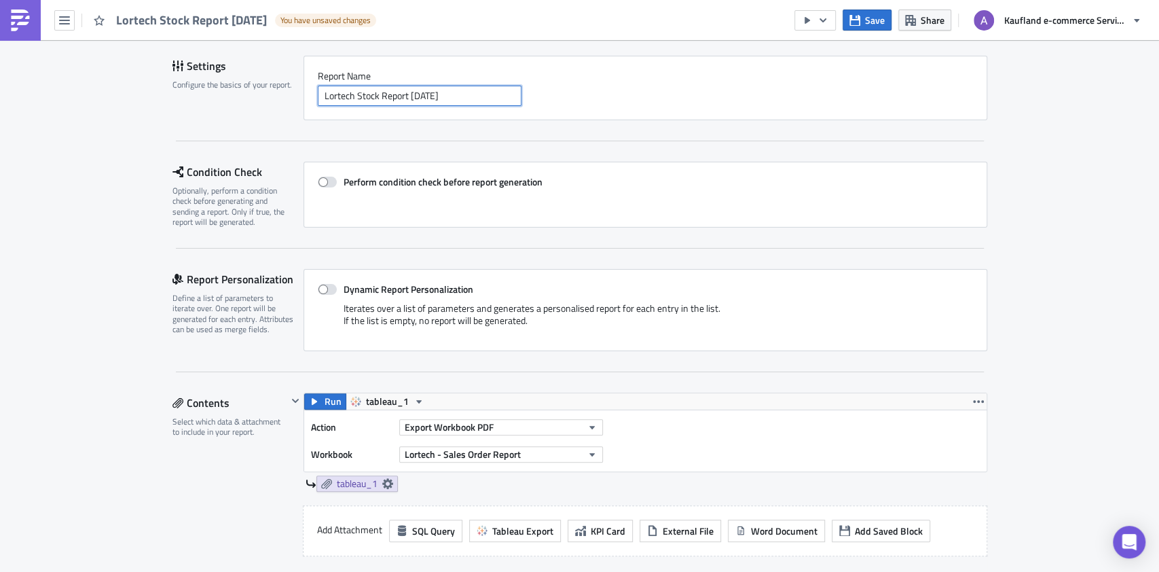
scroll to position [272, 0]
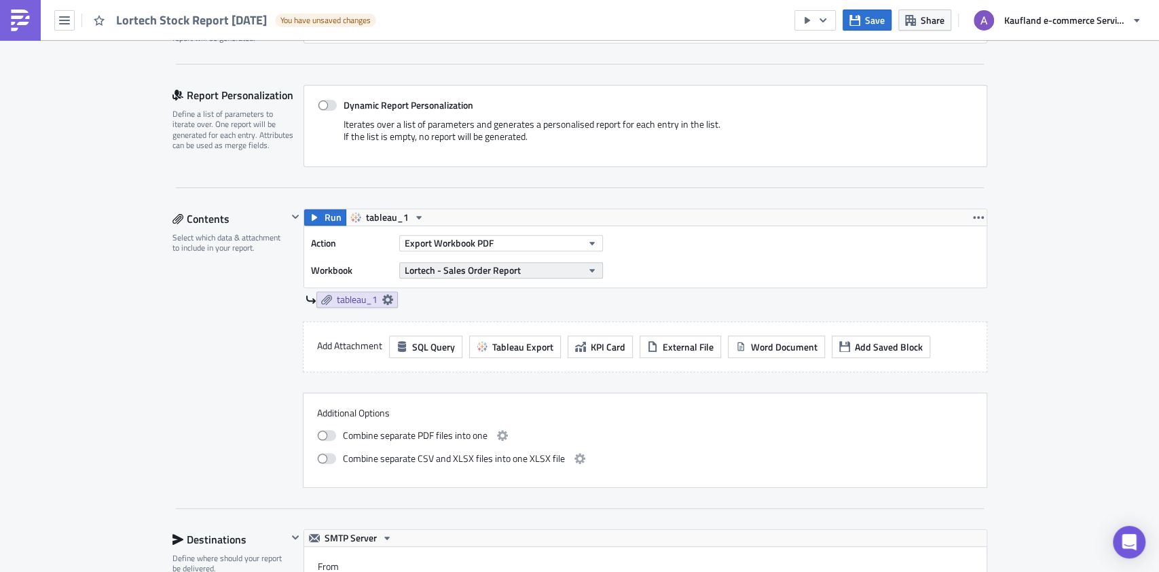
type input "Lortech Stock Report [DATE]"
click at [467, 265] on span "Lortech - Sales Order Report" at bounding box center [463, 270] width 116 height 14
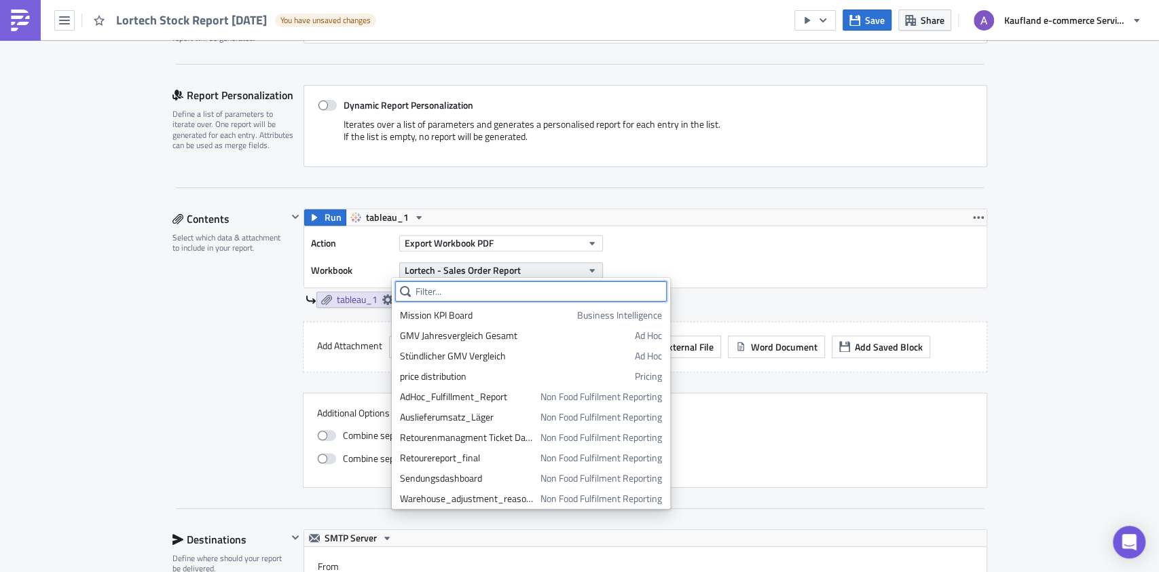
paste input "Lortech"
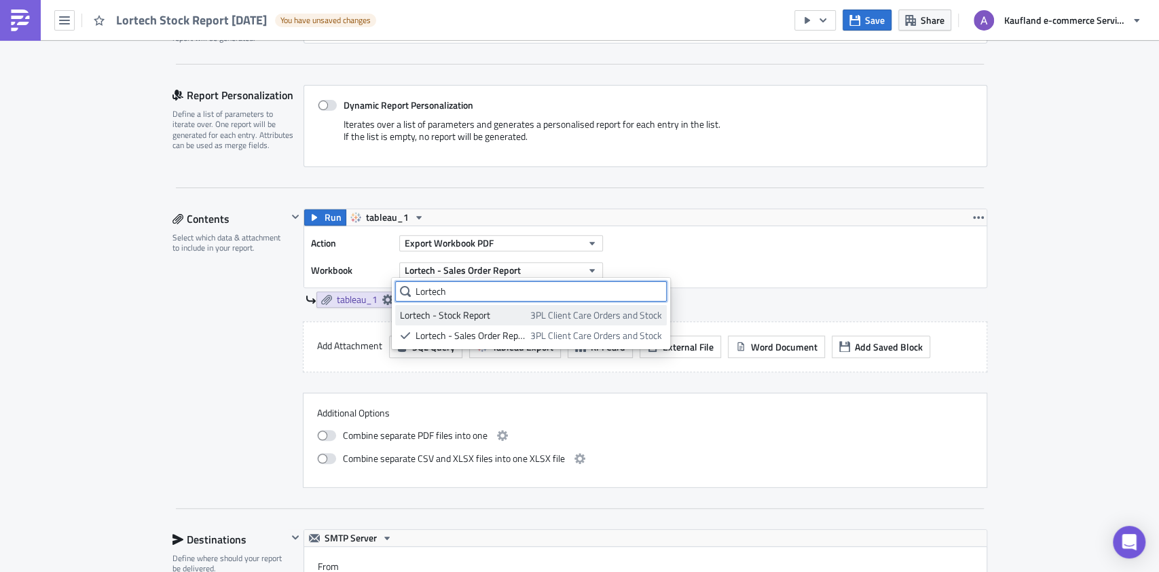
type input "Lortech"
click at [504, 316] on div "Lortech - Stock Report" at bounding box center [463, 315] width 126 height 14
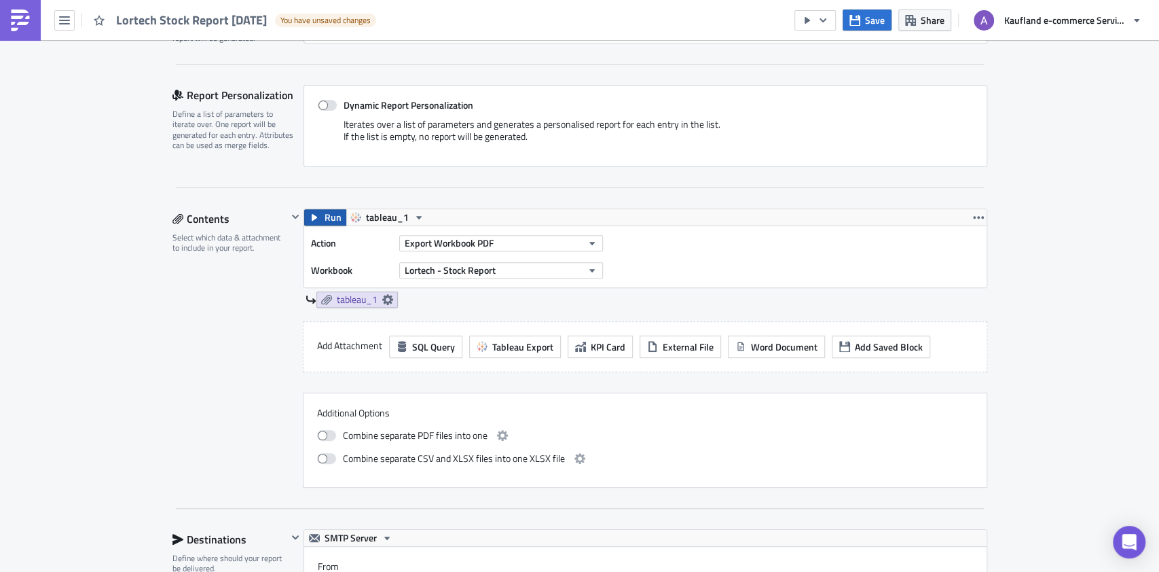
click at [324, 220] on span "Run" at bounding box center [332, 217] width 17 height 16
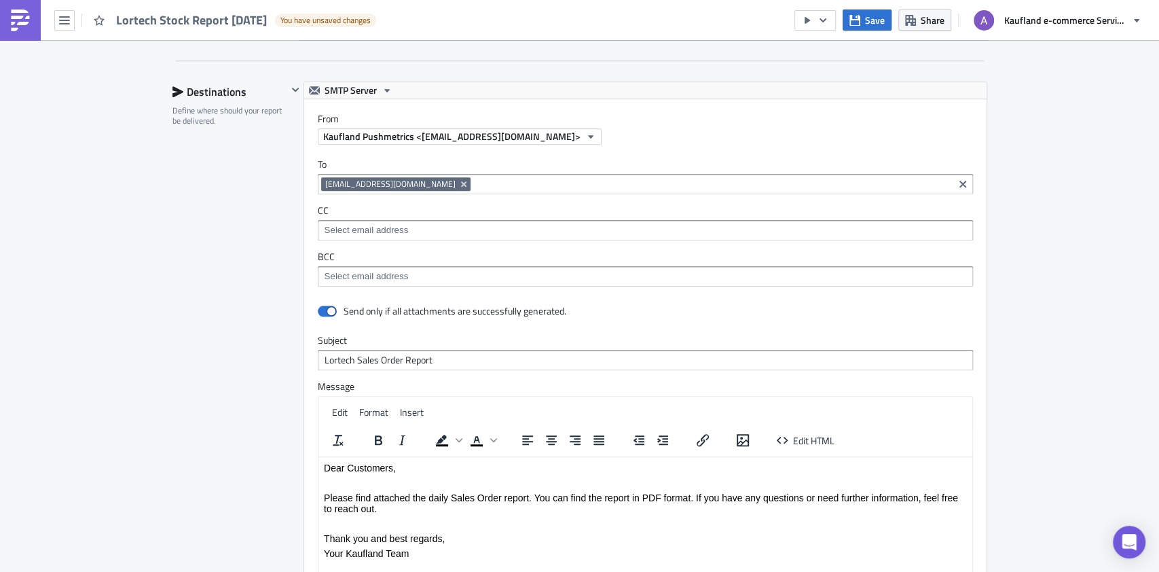
scroll to position [798, 0]
drag, startPoint x: 350, startPoint y: 355, endPoint x: 395, endPoint y: 358, distance: 45.6
click at [395, 358] on input "Lortech Sales Order Report" at bounding box center [645, 360] width 655 height 20
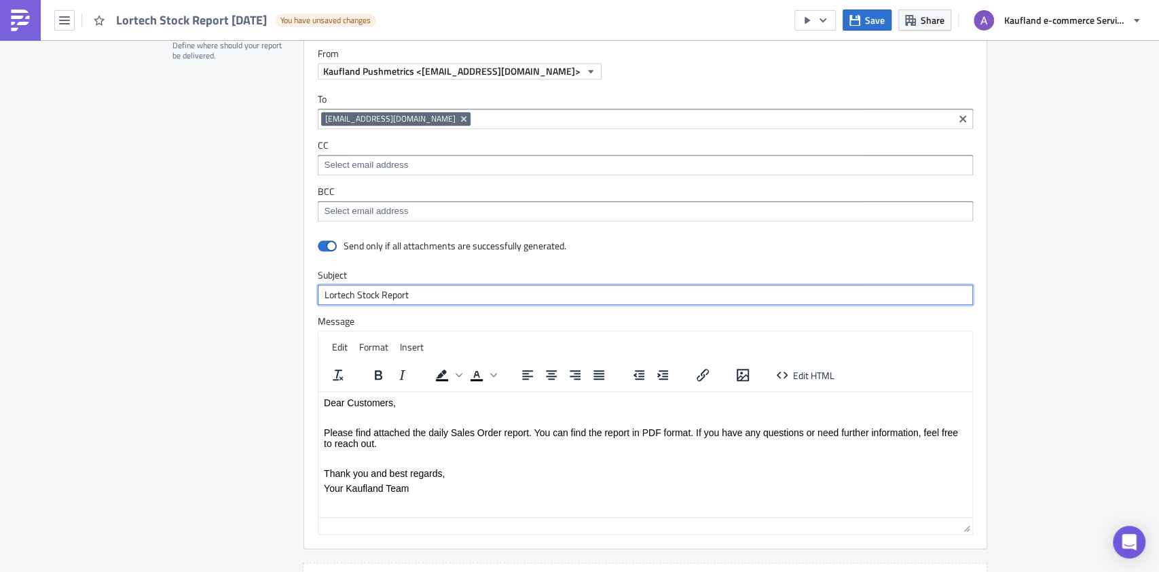
scroll to position [889, 0]
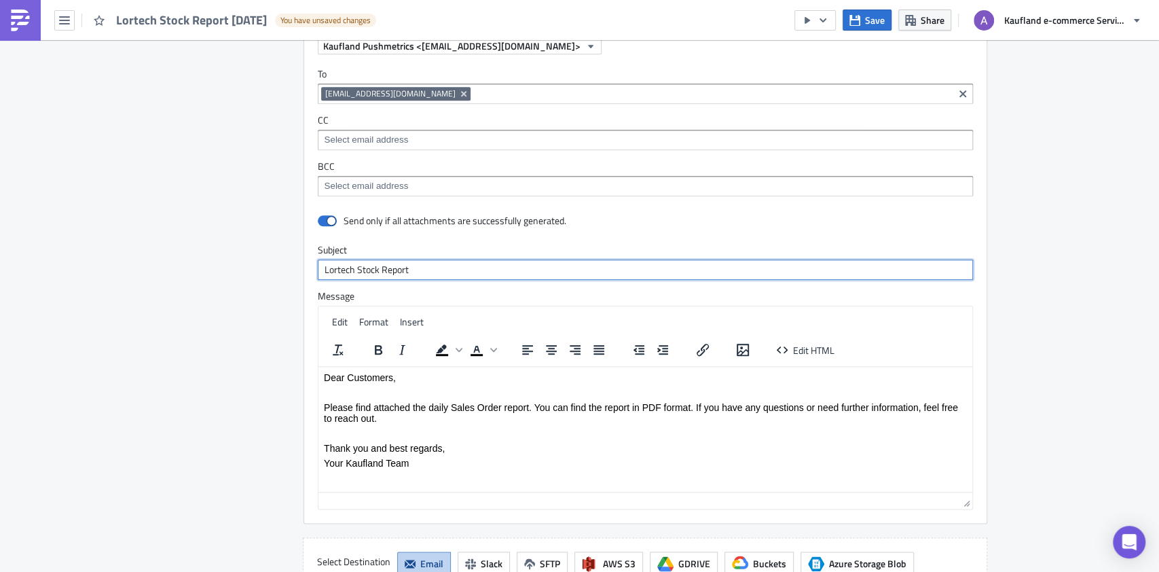
type input "Lortech Stock Report"
drag, startPoint x: 451, startPoint y: 410, endPoint x: 499, endPoint y: 410, distance: 47.5
click at [499, 410] on p "Please find attached the daily Sales Order report. You can find the report in P…" at bounding box center [644, 412] width 643 height 22
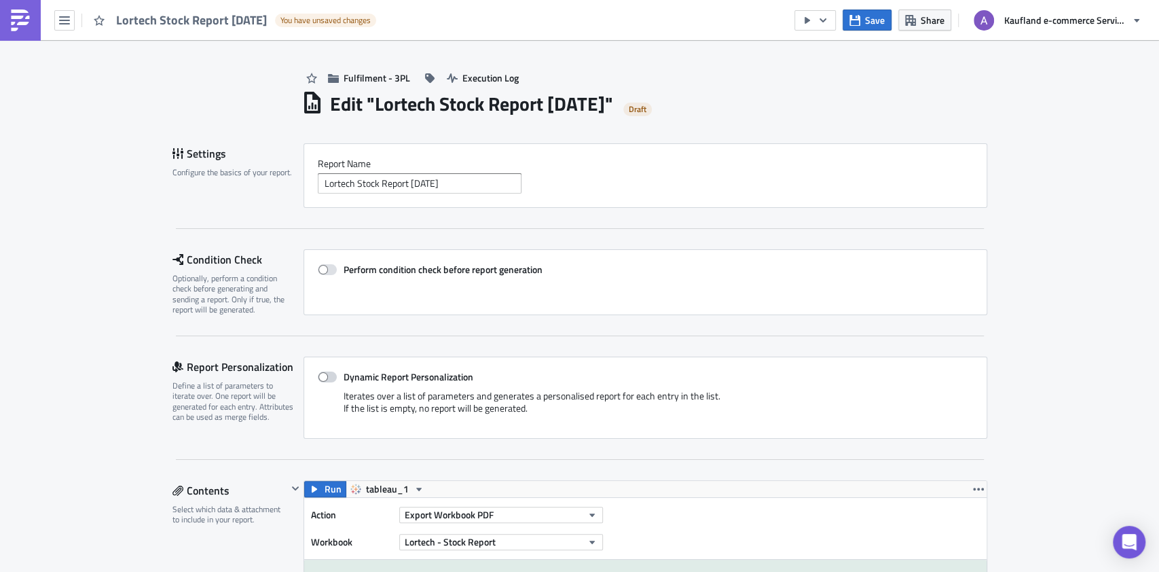
scroll to position [181, 0]
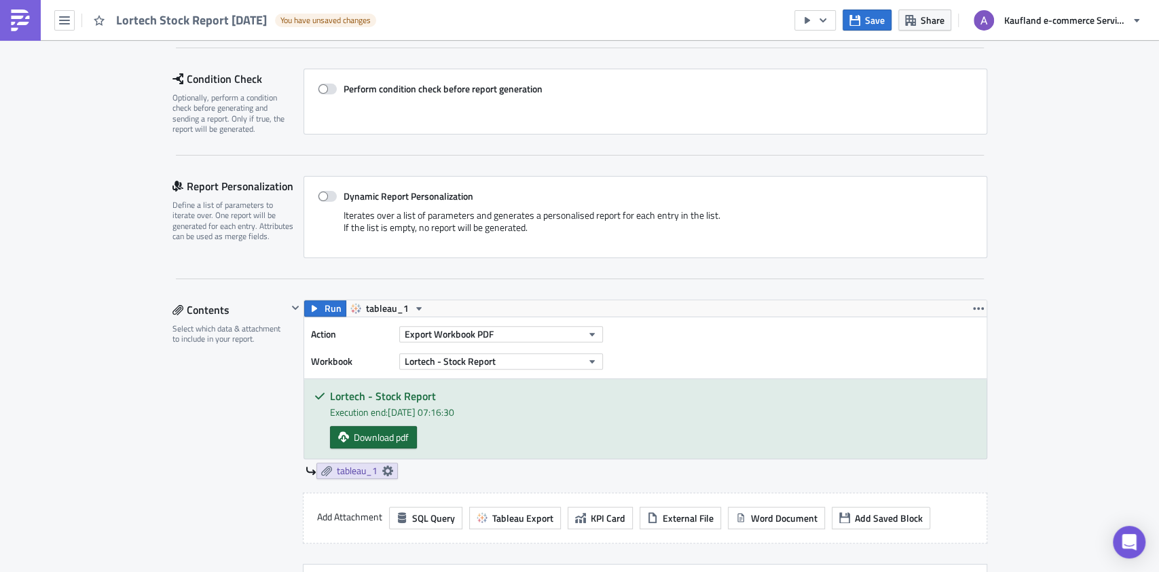
click at [371, 430] on span "Download pdf" at bounding box center [381, 437] width 55 height 14
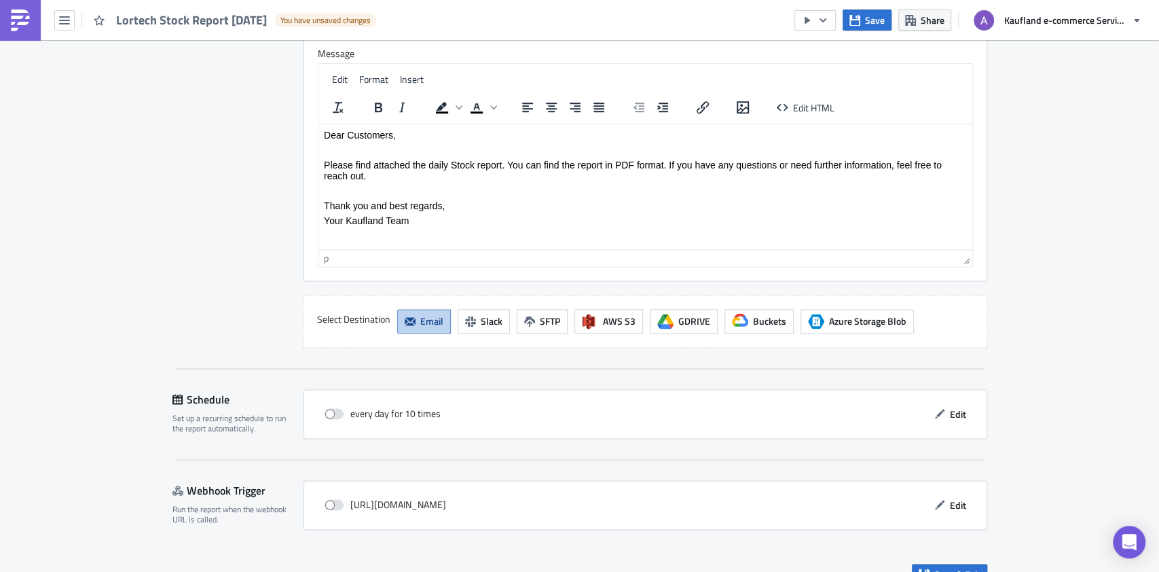
scroll to position [1155, 0]
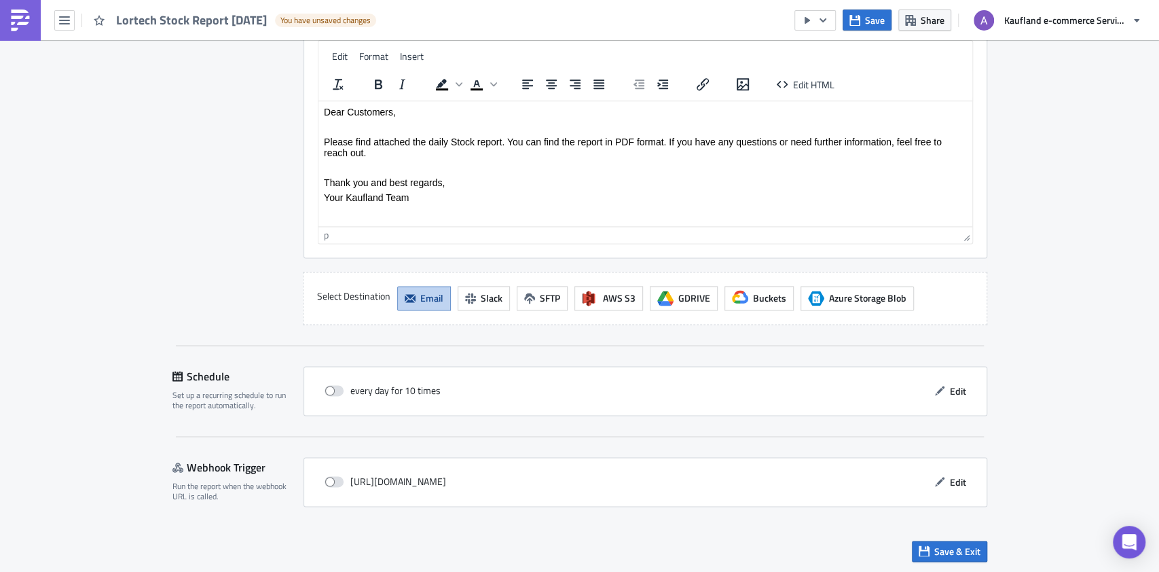
click at [946, 399] on div "every day for 10 times Edit" at bounding box center [645, 391] width 684 height 50
click at [953, 392] on span "Edit" at bounding box center [958, 391] width 16 height 14
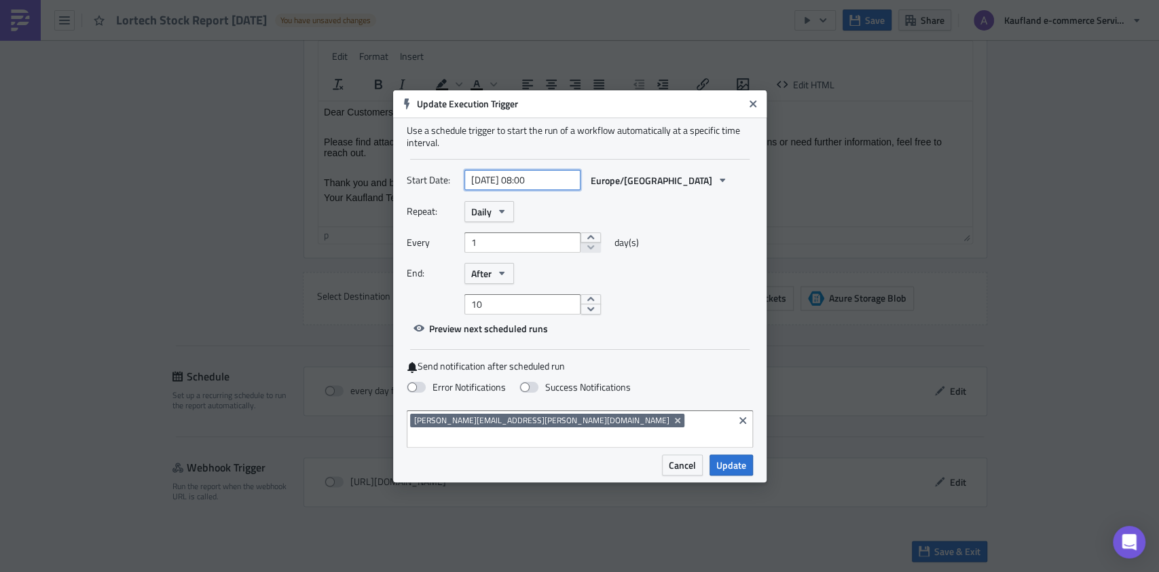
click at [495, 190] on input "2025-10-15 08:00" at bounding box center [522, 180] width 116 height 20
select select "9"
select select "2025"
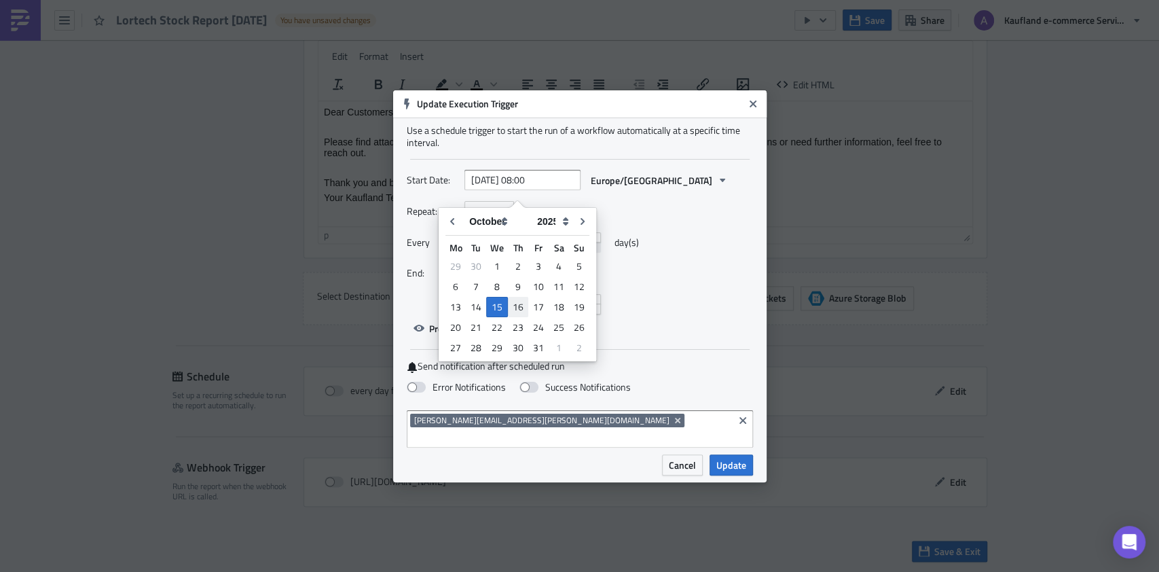
click at [519, 306] on div "16" at bounding box center [518, 306] width 20 height 19
type input "2025-10-16 08:00"
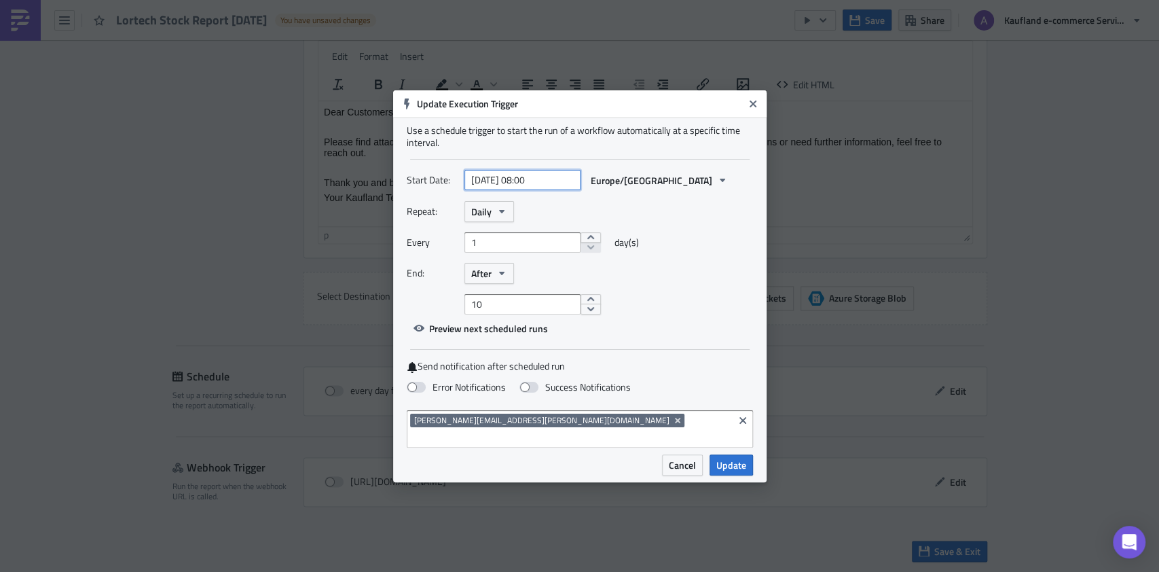
select select "9"
select select "2025"
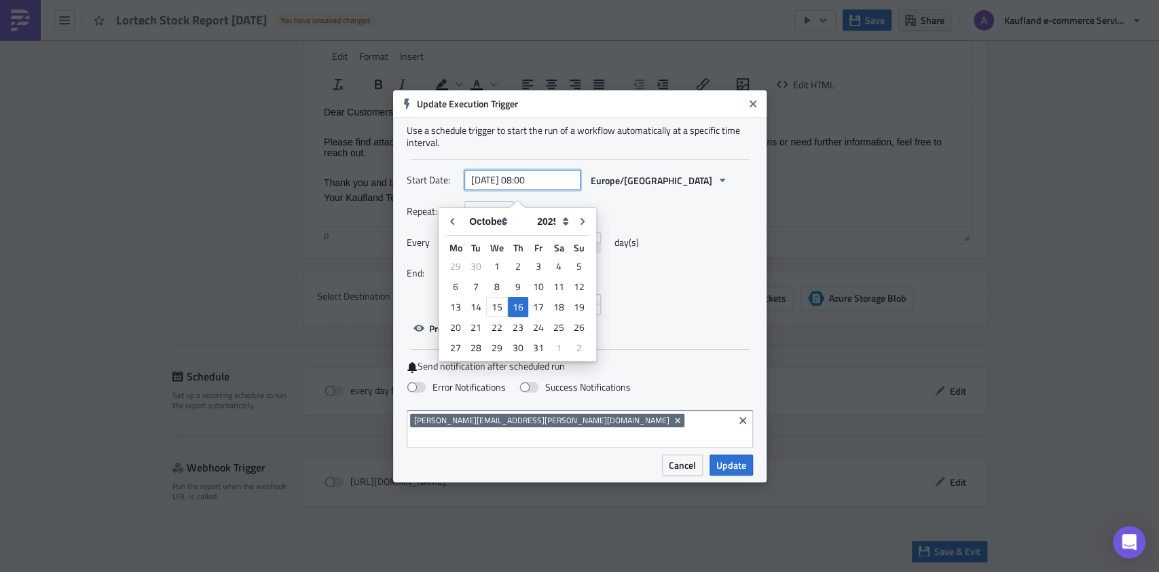
click at [534, 189] on input "2025-10-16 08:00" at bounding box center [522, 180] width 116 height 20
click at [559, 183] on input "2025-10-16 05:00" at bounding box center [522, 180] width 116 height 20
type input "[DATE] 05:30"
click at [720, 278] on div "End: After" at bounding box center [580, 273] width 346 height 21
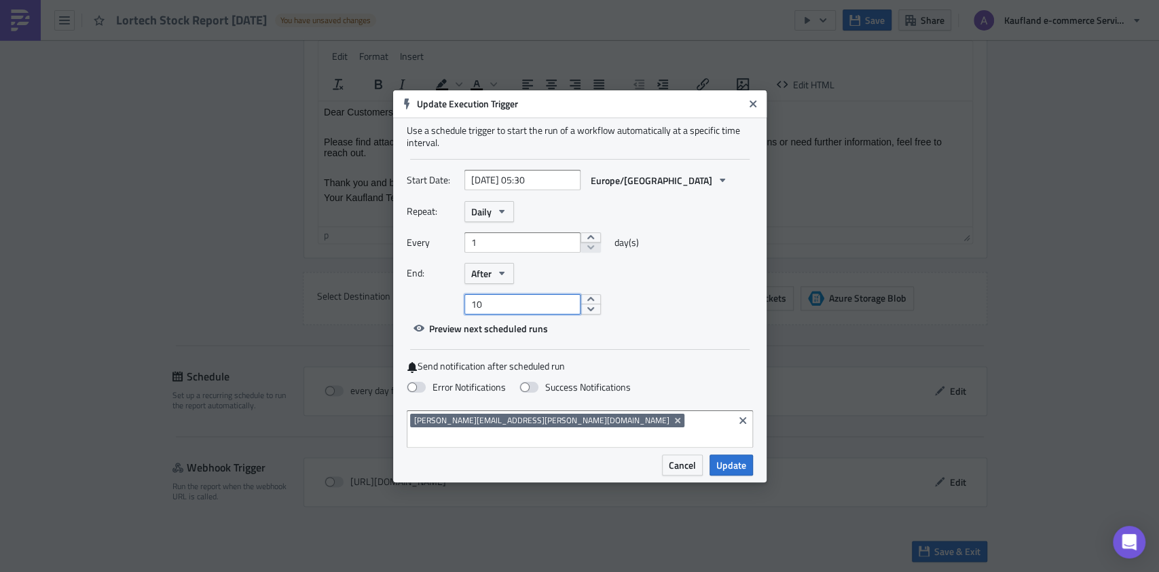
click at [536, 310] on input "10" at bounding box center [522, 304] width 116 height 20
type input "1"
click at [543, 388] on div "Error Notifications Success Notifications" at bounding box center [580, 388] width 346 height 24
click at [531, 391] on span at bounding box center [528, 387] width 19 height 11
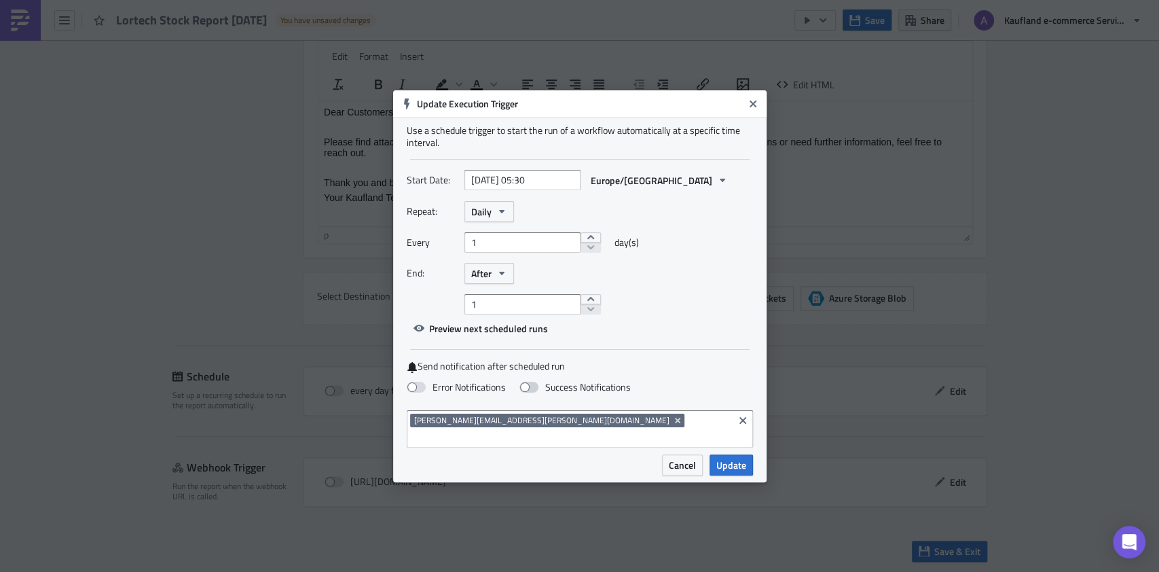
click at [12, 11] on input "Success Notifications" at bounding box center [7, 6] width 9 height 9
checkbox input "true"
click at [737, 458] on span "Update" at bounding box center [731, 465] width 30 height 14
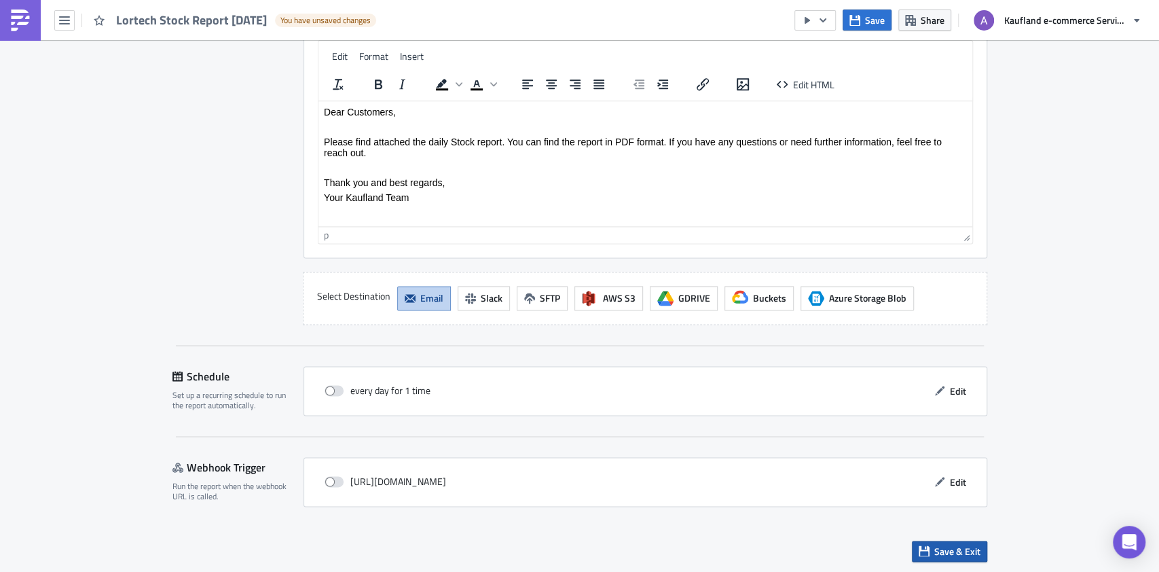
click at [951, 553] on span "Save & Exit" at bounding box center [957, 551] width 46 height 14
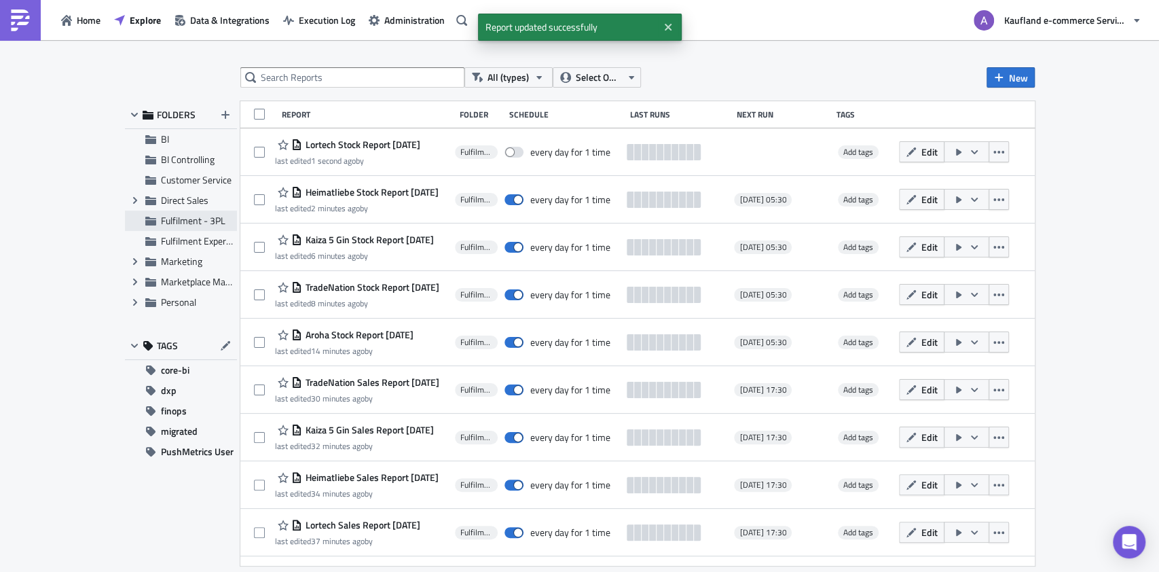
click at [193, 213] on div "Fulfilment - 3PL" at bounding box center [181, 220] width 112 height 20
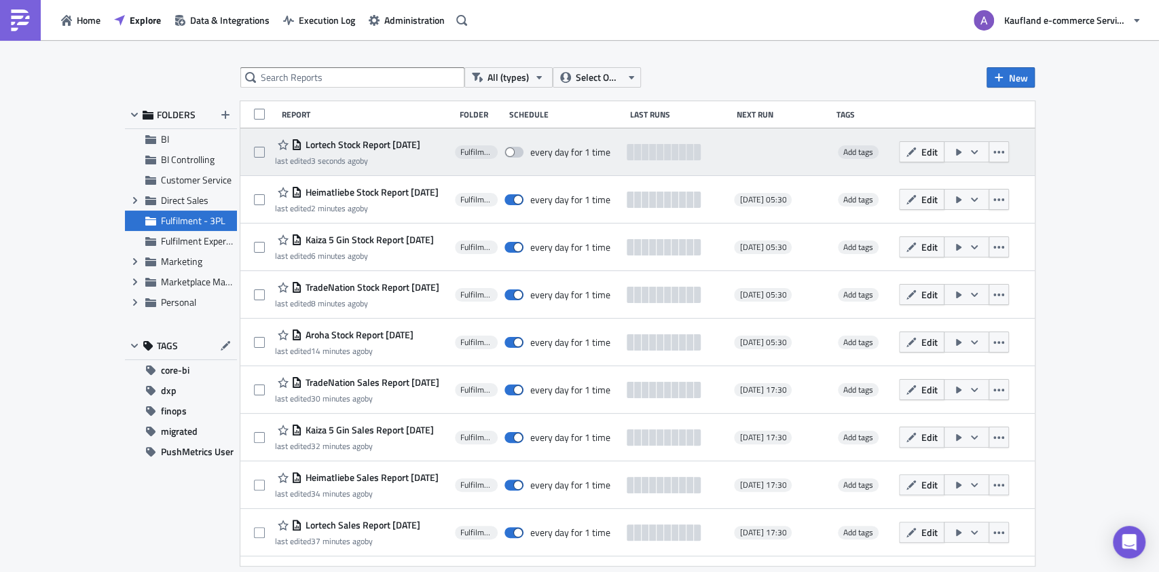
click at [516, 155] on span at bounding box center [513, 152] width 19 height 11
click at [516, 155] on input "checkbox" at bounding box center [511, 152] width 9 height 9
checkbox input "true"
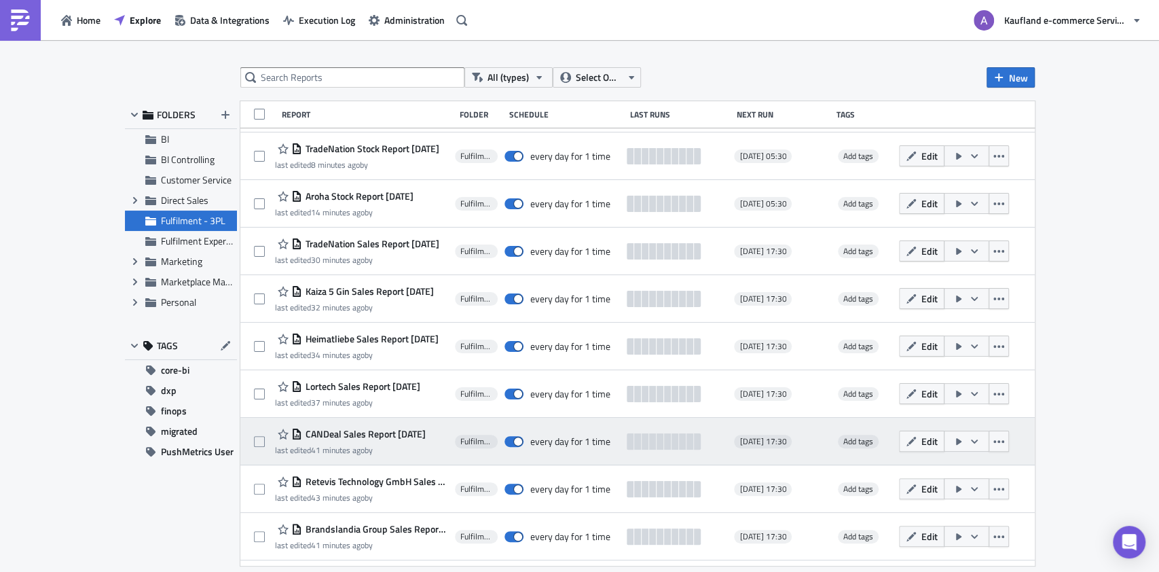
scroll to position [181, 0]
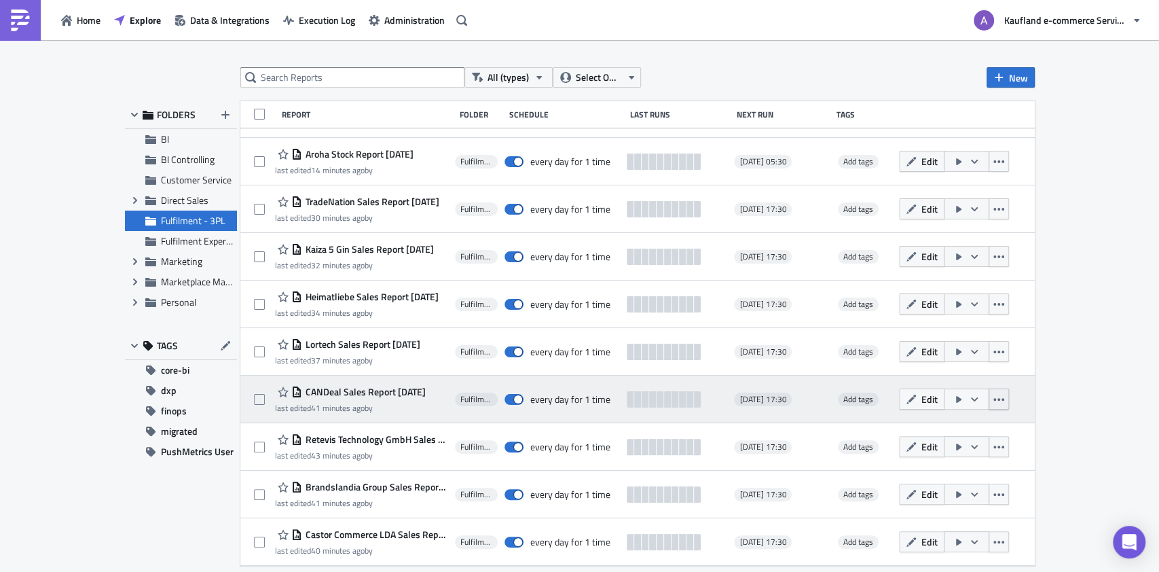
click at [1004, 399] on icon "button" at bounding box center [998, 399] width 11 height 11
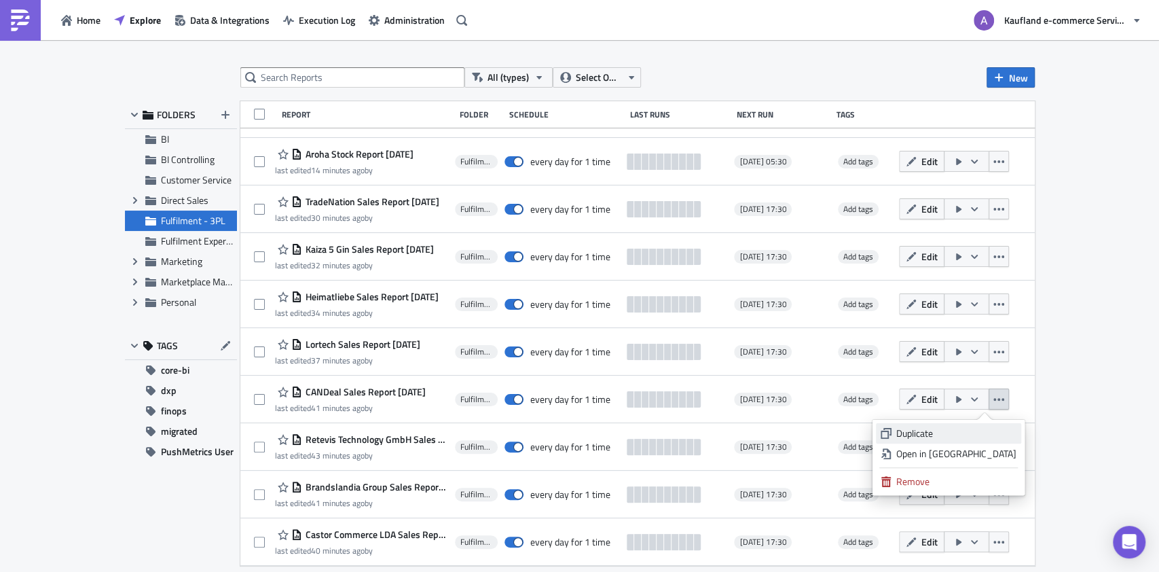
click at [960, 427] on div "Duplicate" at bounding box center [956, 433] width 120 height 14
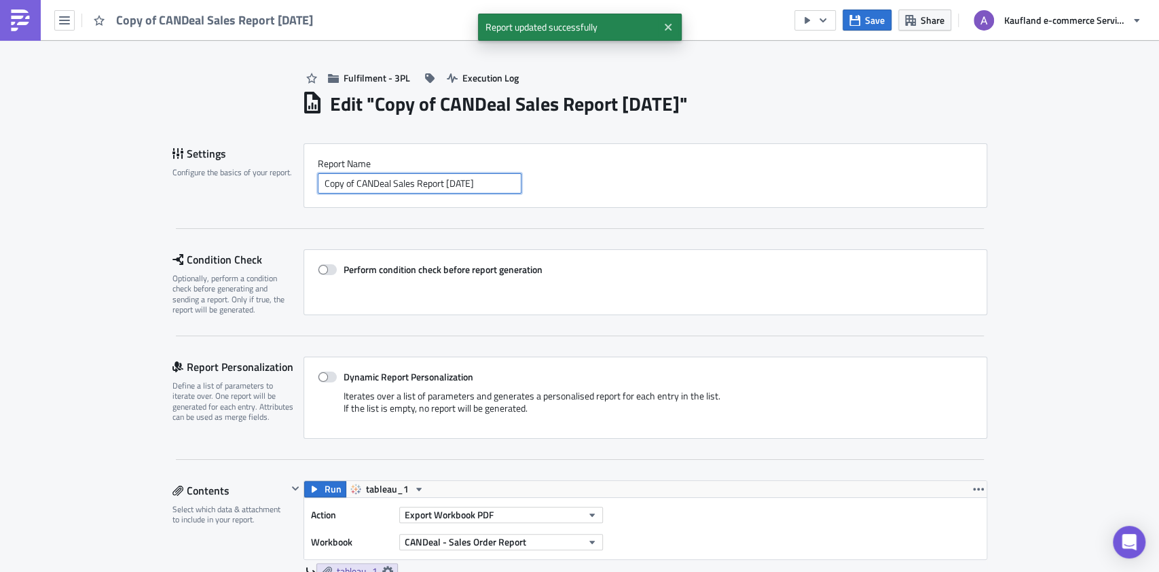
click at [399, 182] on input "Copy of CANDeal Sales Report 2025-10-14" at bounding box center [420, 183] width 204 height 20
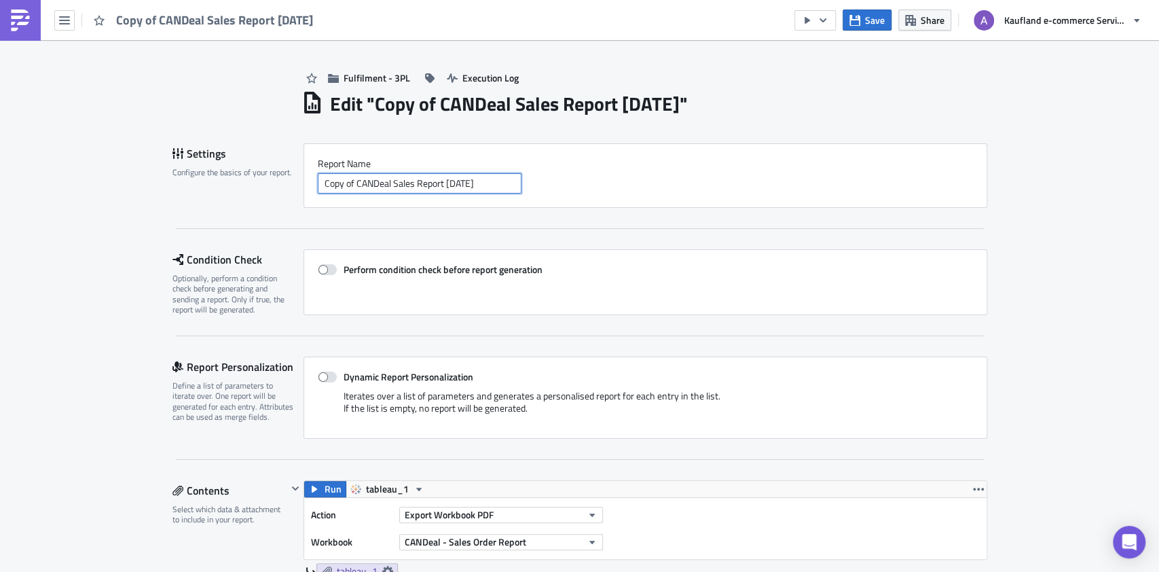
click at [399, 182] on input "Copy of CANDeal Sales Report 2025-10-14" at bounding box center [420, 183] width 204 height 20
click at [349, 187] on input "Copy of CANDeal Stock Report 2025-10-14" at bounding box center [420, 183] width 204 height 20
click at [337, 185] on input "CANDeal Stock Report [DATE]" at bounding box center [420, 183] width 204 height 20
click at [337, 184] on input "CANDeal Stock Report [DATE]" at bounding box center [420, 183] width 204 height 20
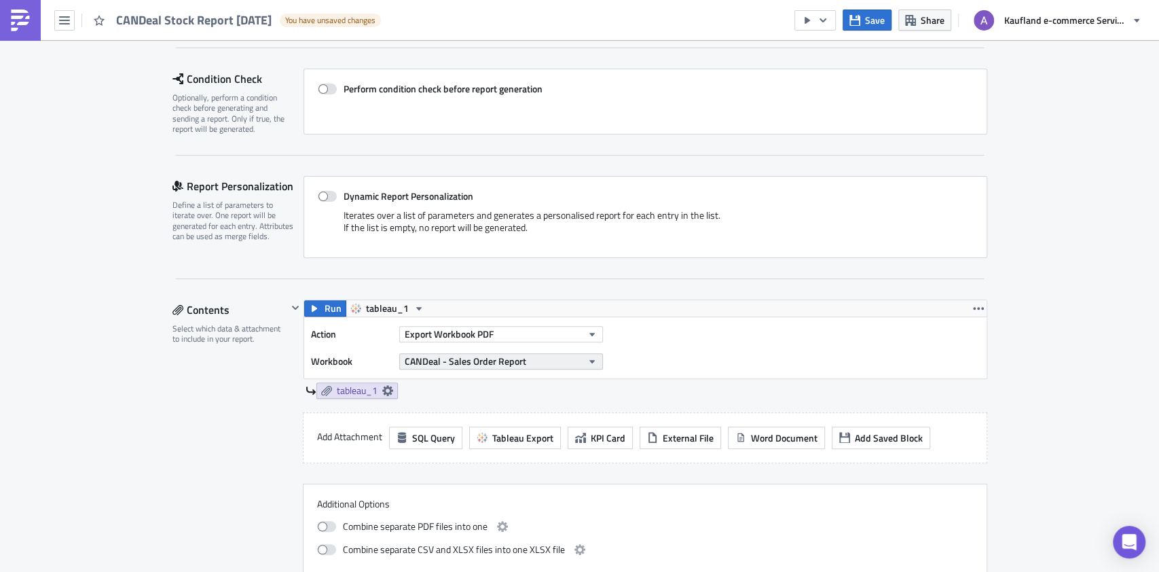
type input "CANDeal Stock Report [DATE]"
click at [531, 358] on button "CANDeal - Sales Order Report" at bounding box center [501, 361] width 204 height 16
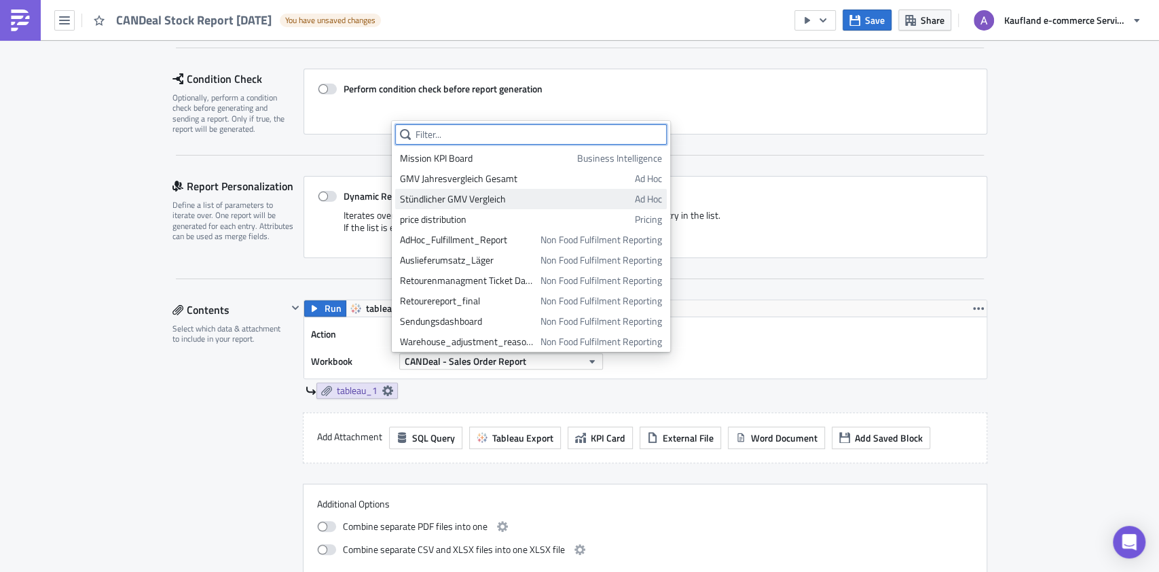
paste input "CANDeal"
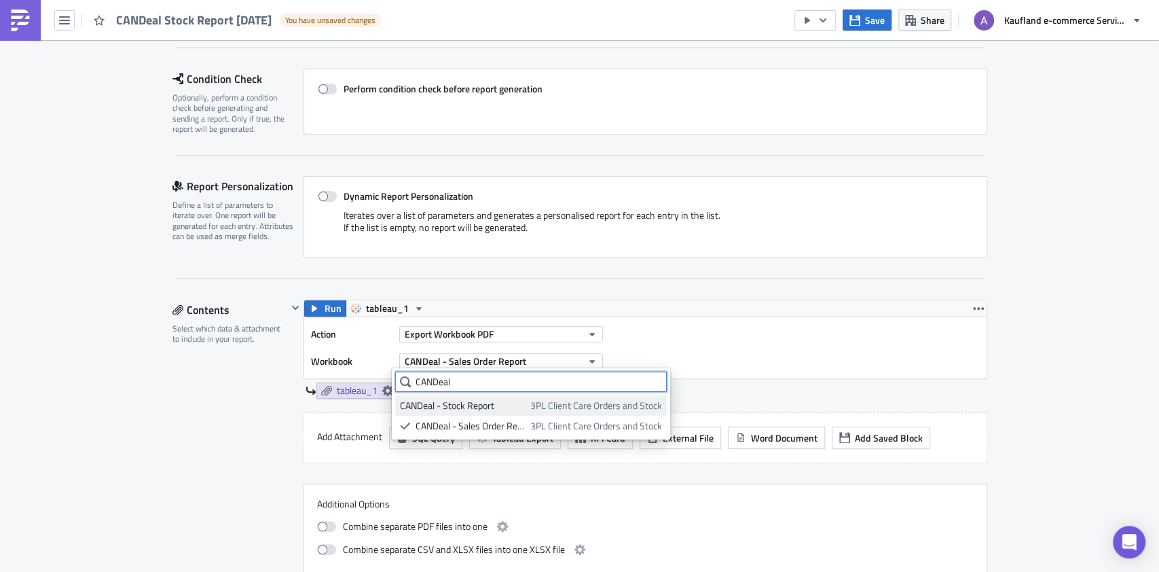
type input "CANDeal"
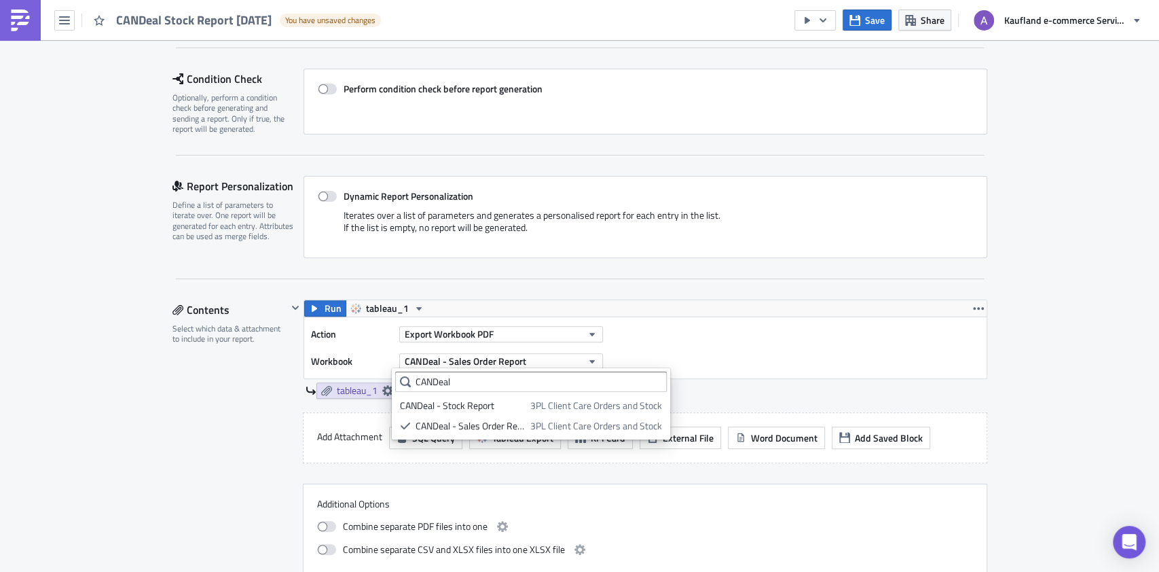
click at [513, 408] on div "CANDeal - Stock Report" at bounding box center [463, 405] width 126 height 14
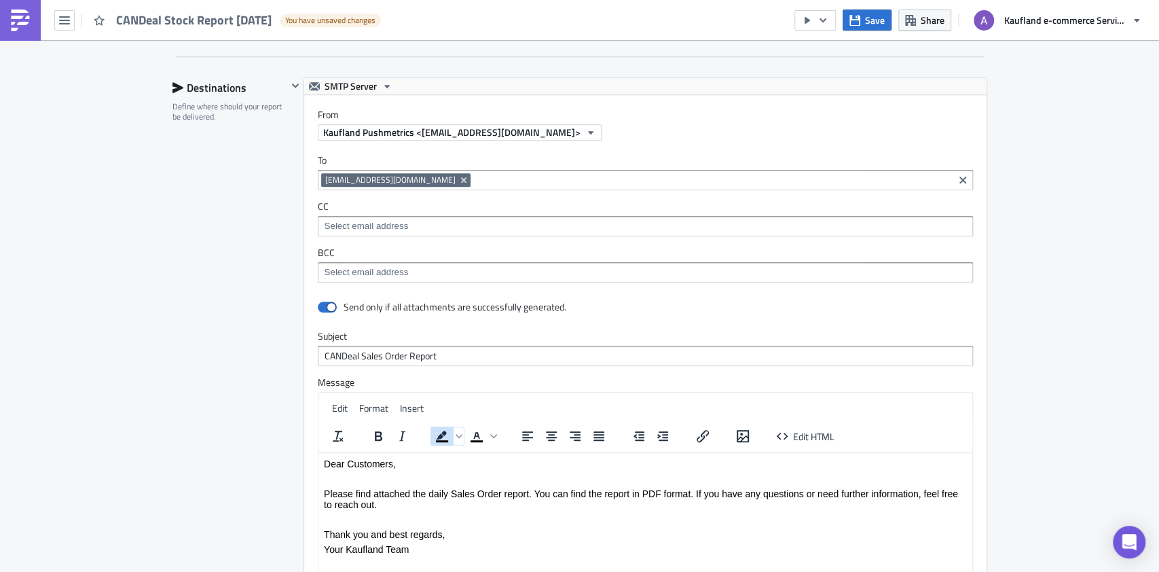
scroll to position [724, 0]
drag, startPoint x: 356, startPoint y: 357, endPoint x: 401, endPoint y: 360, distance: 45.6
click at [401, 360] on input "CANDeal Sales Order Report" at bounding box center [645, 355] width 655 height 20
drag, startPoint x: 354, startPoint y: 354, endPoint x: 398, endPoint y: 355, distance: 44.8
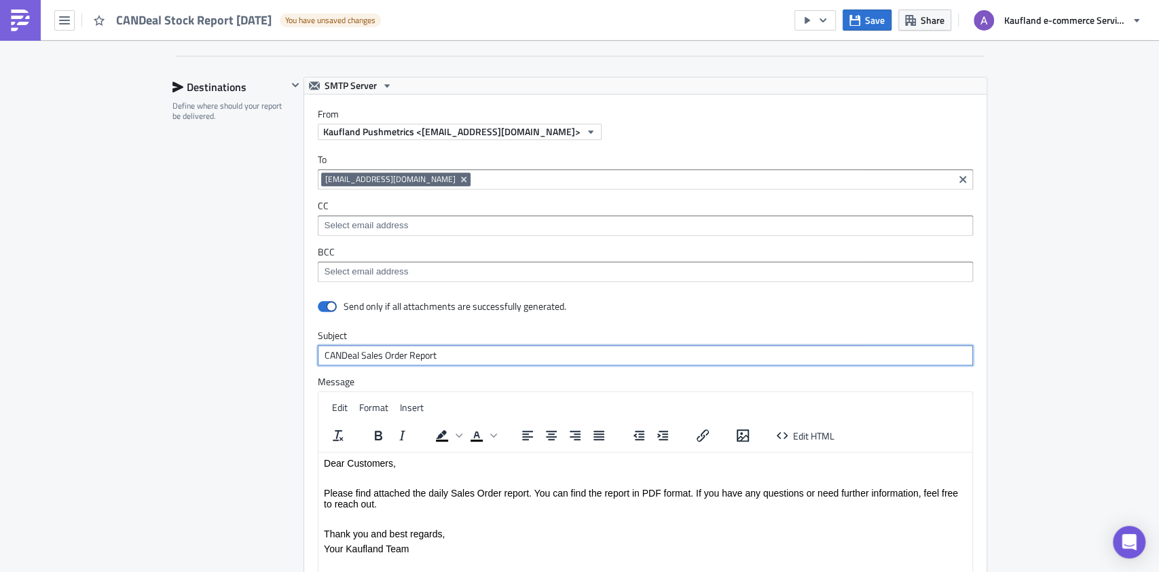
click at [398, 355] on input "CANDeal Sales Order Report" at bounding box center [645, 355] width 655 height 20
type input "CANDeal Stock Report"
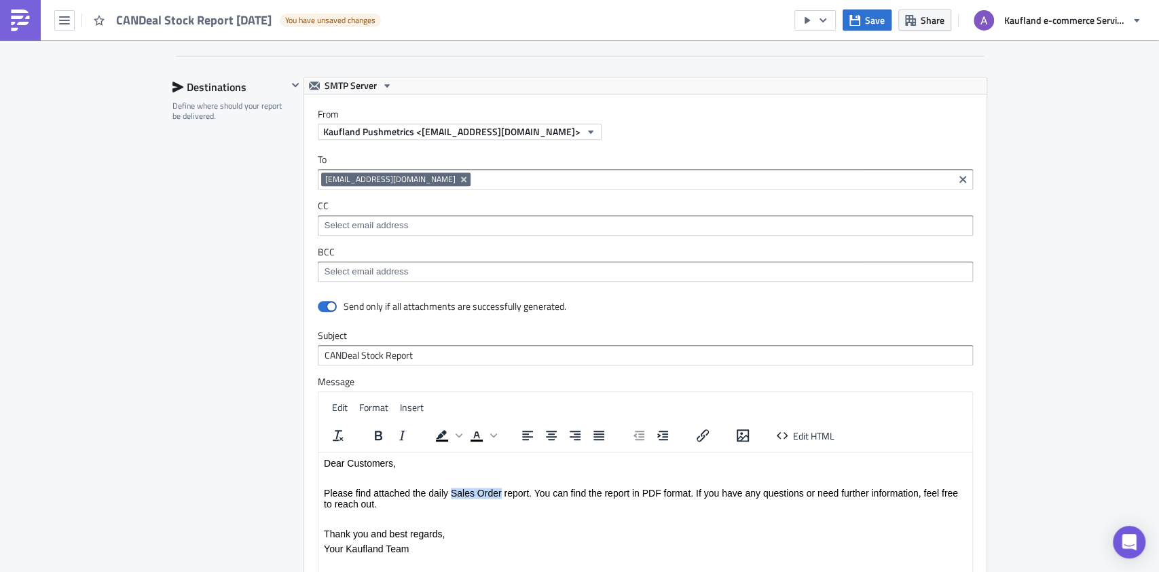
drag, startPoint x: 450, startPoint y: 494, endPoint x: 499, endPoint y: 494, distance: 48.9
click at [499, 494] on p "Please find attached the daily Sales Order report. You can find the report in P…" at bounding box center [644, 498] width 643 height 22
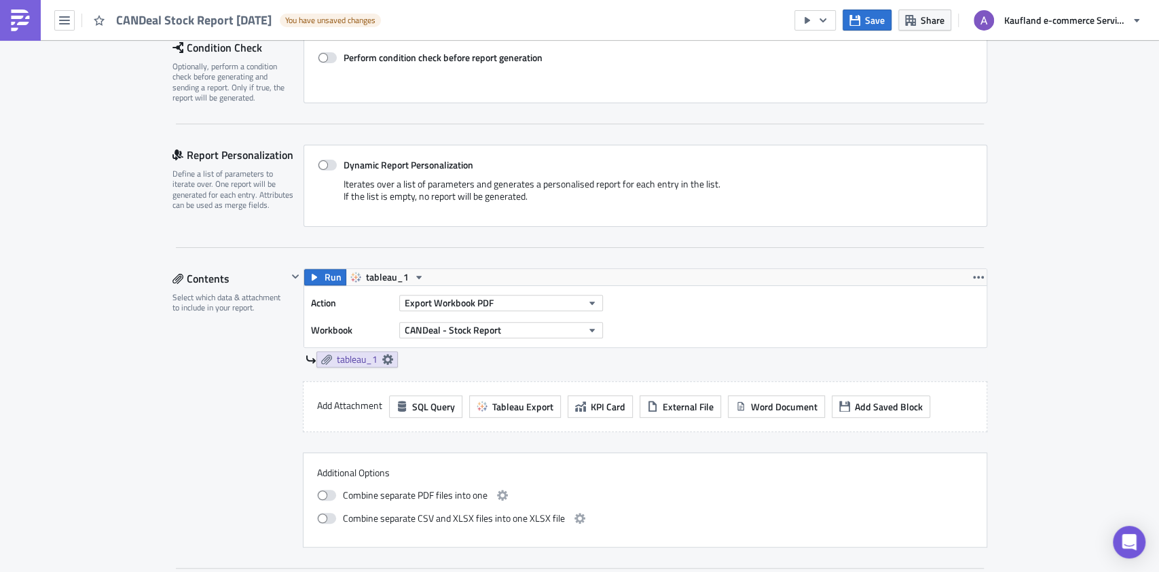
scroll to position [272, 0]
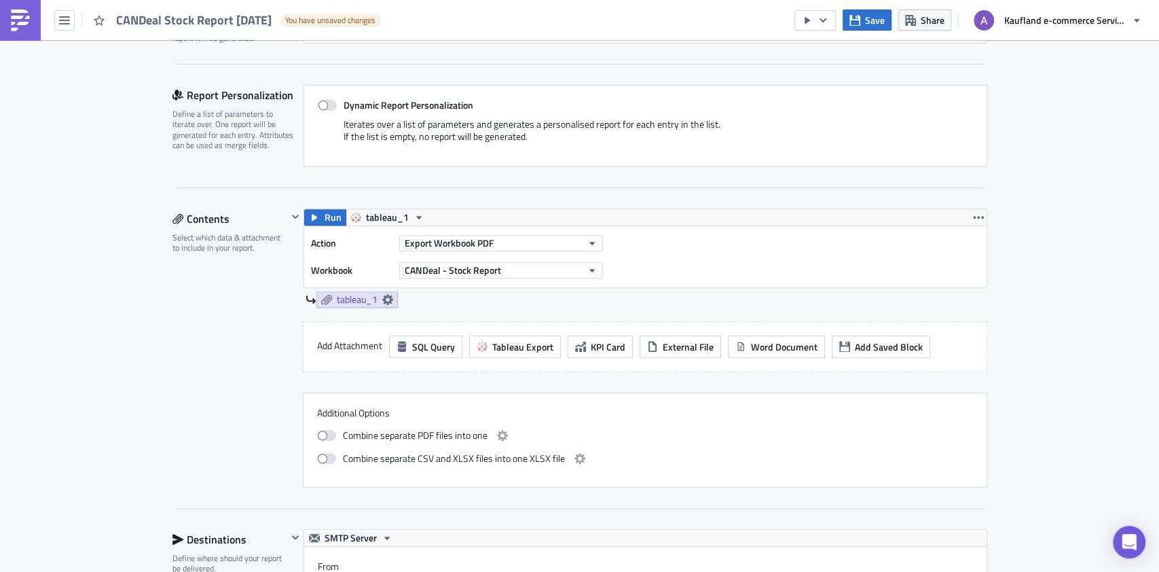
click at [310, 225] on div "Action Export Workbook PDF Workbook CANDeal - Stock Report" at bounding box center [645, 256] width 682 height 62
click at [312, 220] on button "Run" at bounding box center [325, 217] width 42 height 16
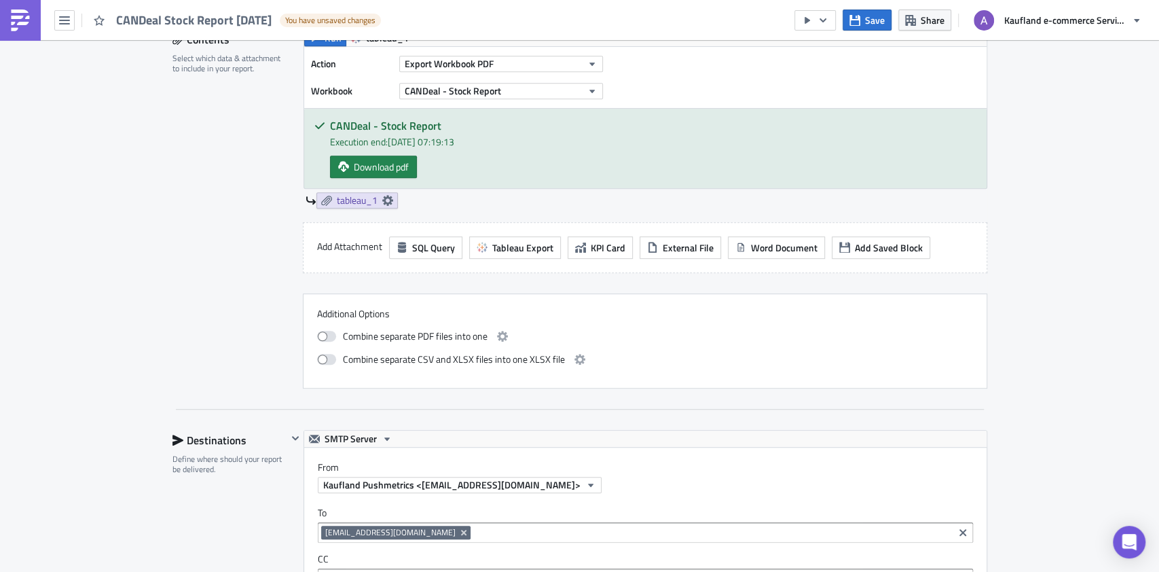
scroll to position [452, 0]
click at [382, 163] on span "Download pdf" at bounding box center [381, 165] width 55 height 14
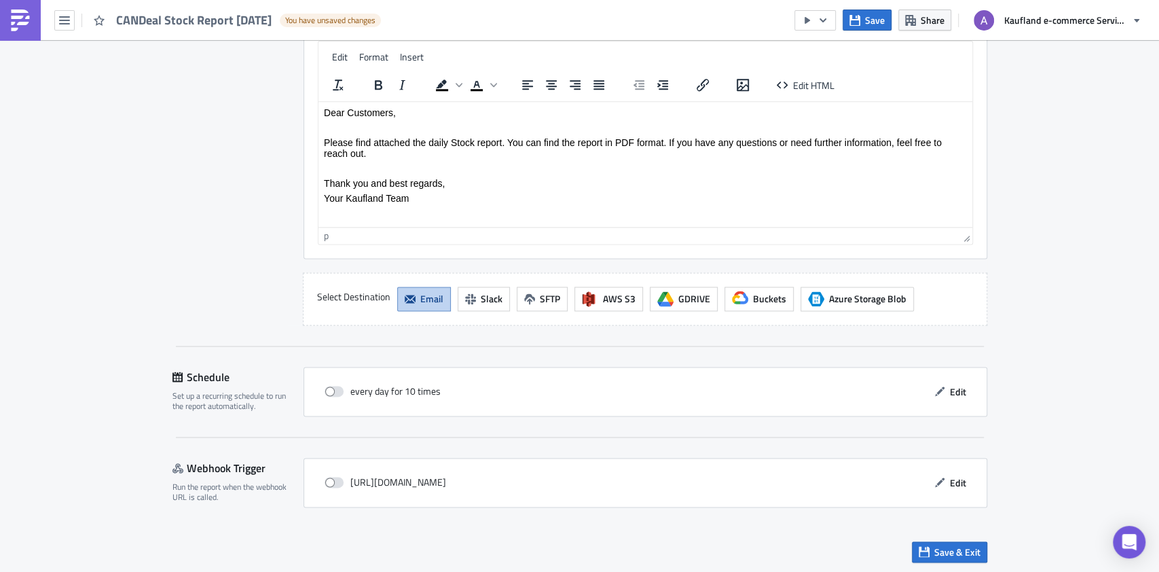
scroll to position [1155, 0]
click at [961, 394] on button "Edit" at bounding box center [949, 390] width 45 height 21
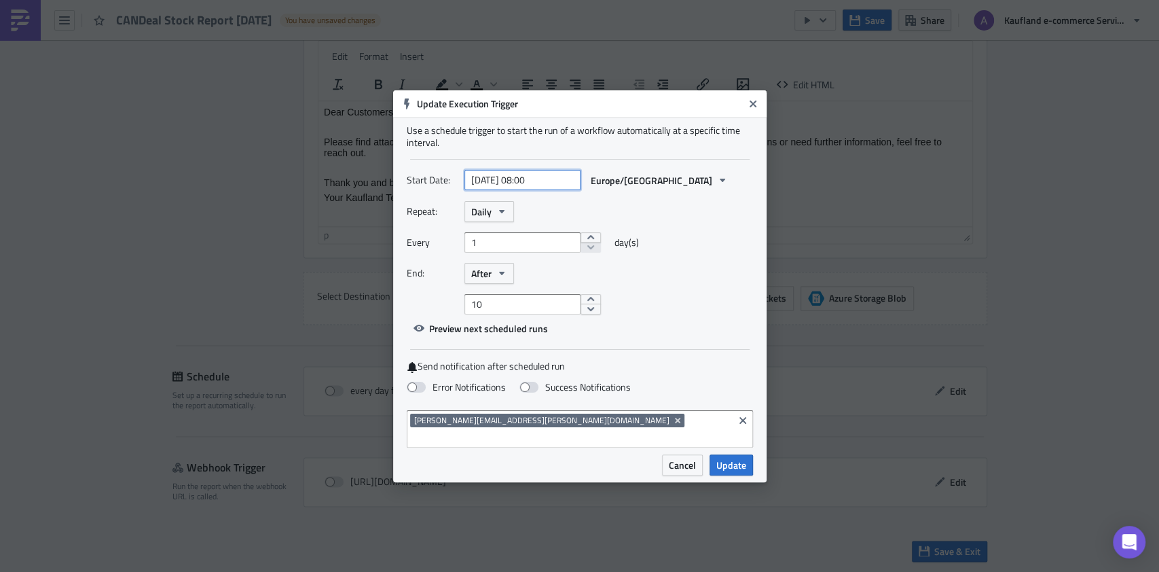
select select "9"
select select "2025"
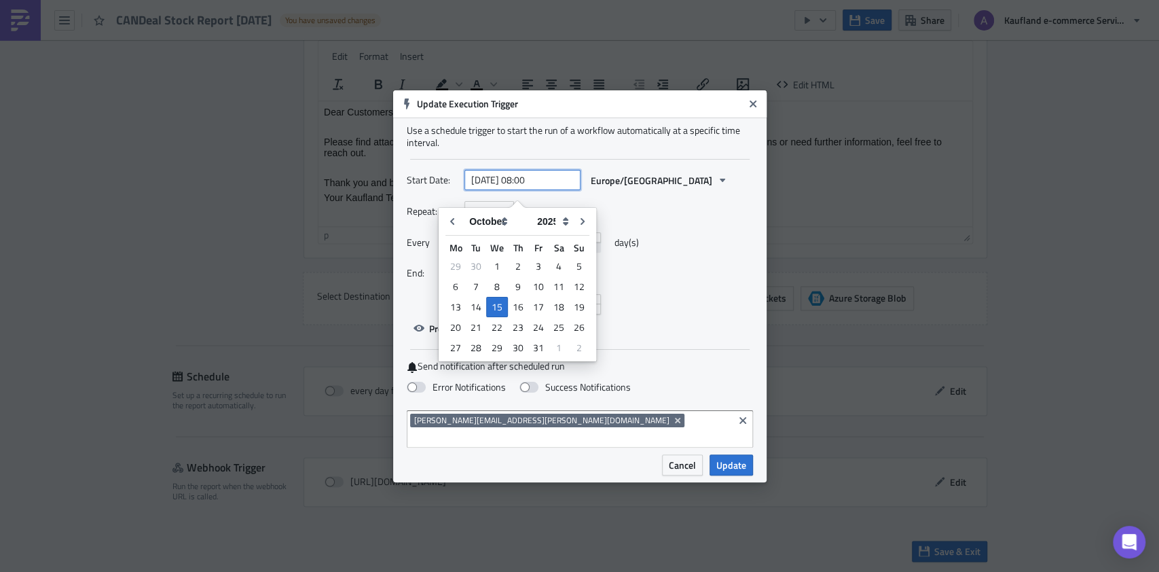
click at [502, 181] on input "2025-10-15 08:00" at bounding box center [522, 180] width 116 height 20
click at [517, 308] on div "16" at bounding box center [518, 306] width 20 height 19
type input "2025-10-16 08:00"
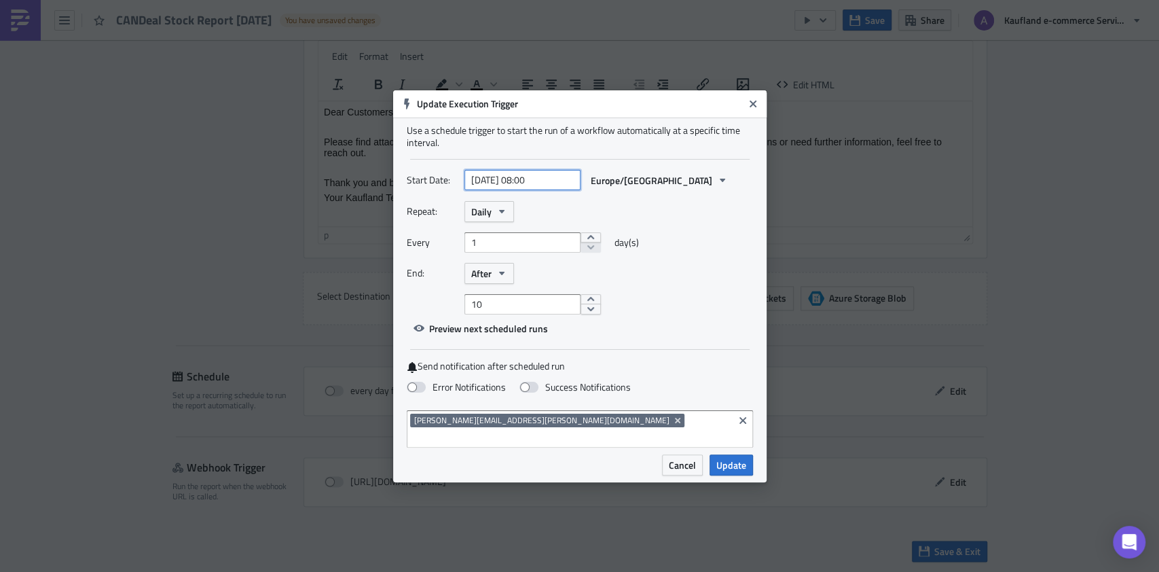
select select "9"
select select "2025"
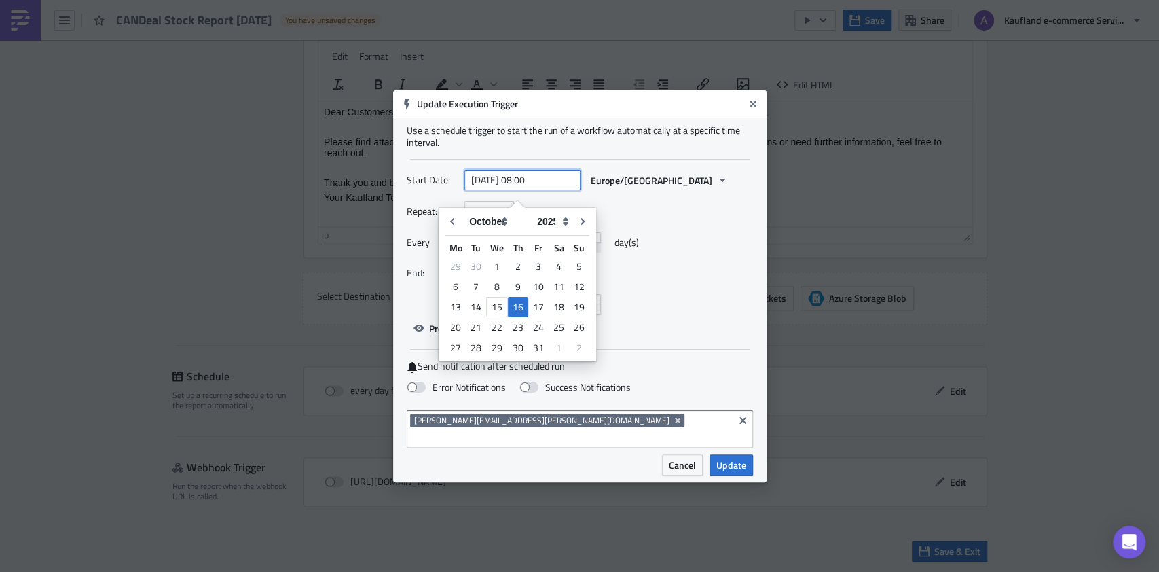
click at [532, 190] on input "2025-10-16 08:00" at bounding box center [522, 180] width 116 height 20
click at [559, 189] on input "2025-10-16 05:00" at bounding box center [522, 180] width 116 height 20
type input "[DATE] 05:30"
click at [694, 339] on div "Start Date: 2025-10-16 05:30 Europe/Berlin Repeat: Daily Every 1 day(s) End: Af…" at bounding box center [580, 254] width 346 height 169
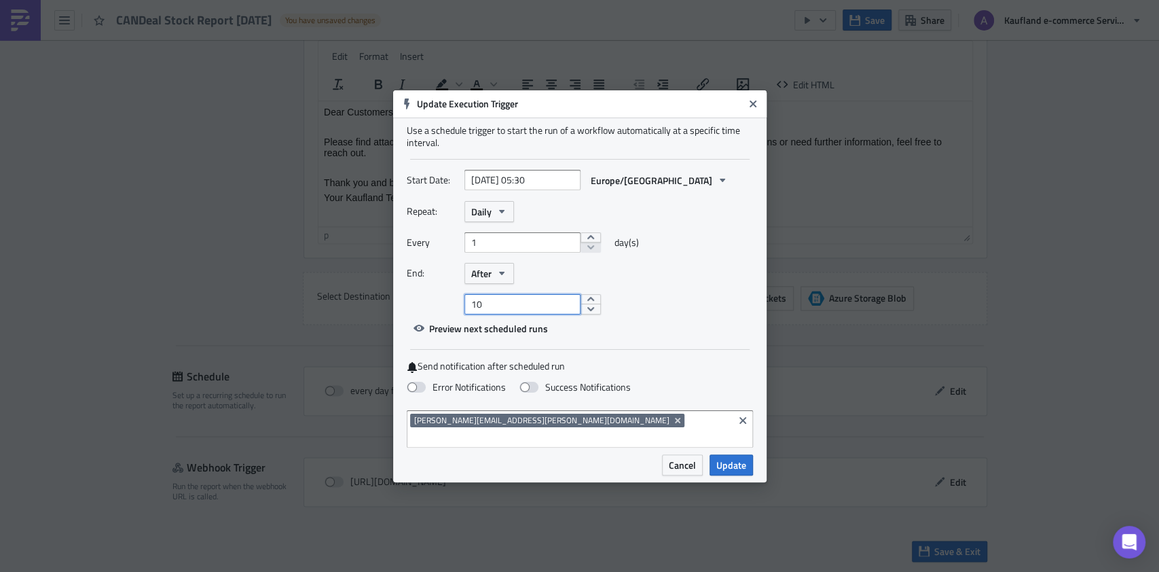
click at [520, 314] on input "10" at bounding box center [522, 304] width 116 height 20
type input "1"
click at [520, 392] on span at bounding box center [528, 387] width 19 height 11
click at [12, 11] on input "Success Notifications" at bounding box center [7, 6] width 9 height 9
checkbox input "true"
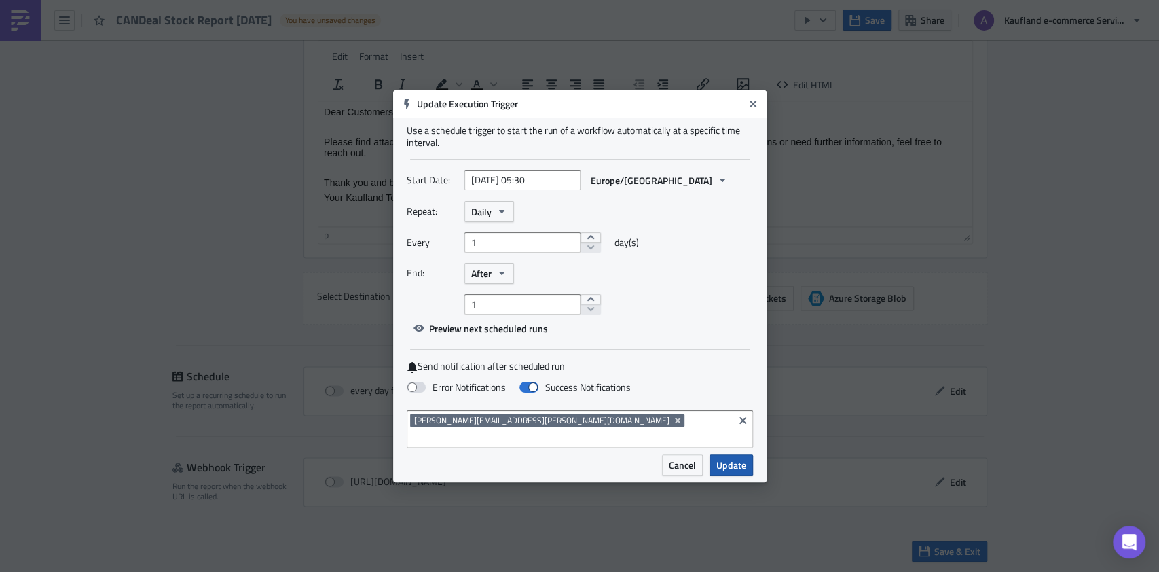
click at [724, 458] on span "Update" at bounding box center [731, 465] width 30 height 14
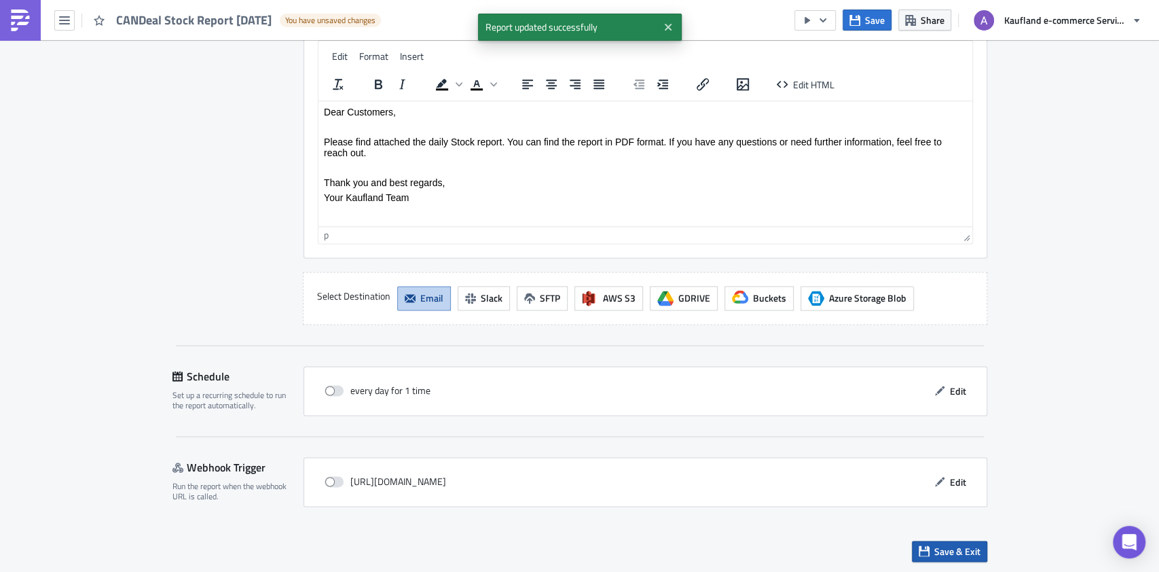
click at [962, 550] on span "Save & Exit" at bounding box center [957, 551] width 46 height 14
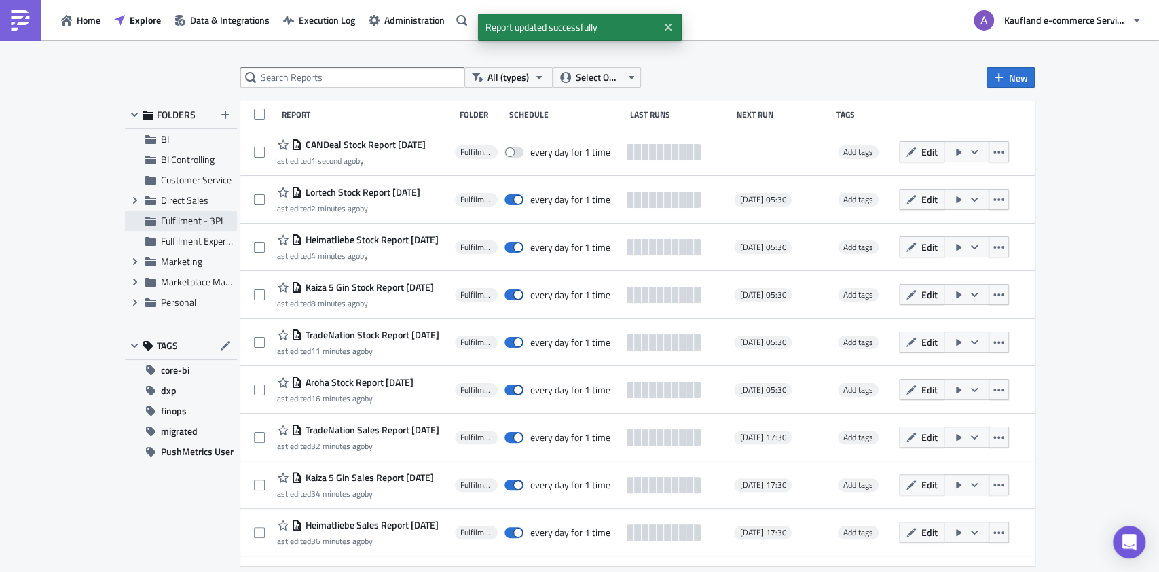
click at [194, 221] on span "Fulfilment - 3PL" at bounding box center [193, 220] width 64 height 14
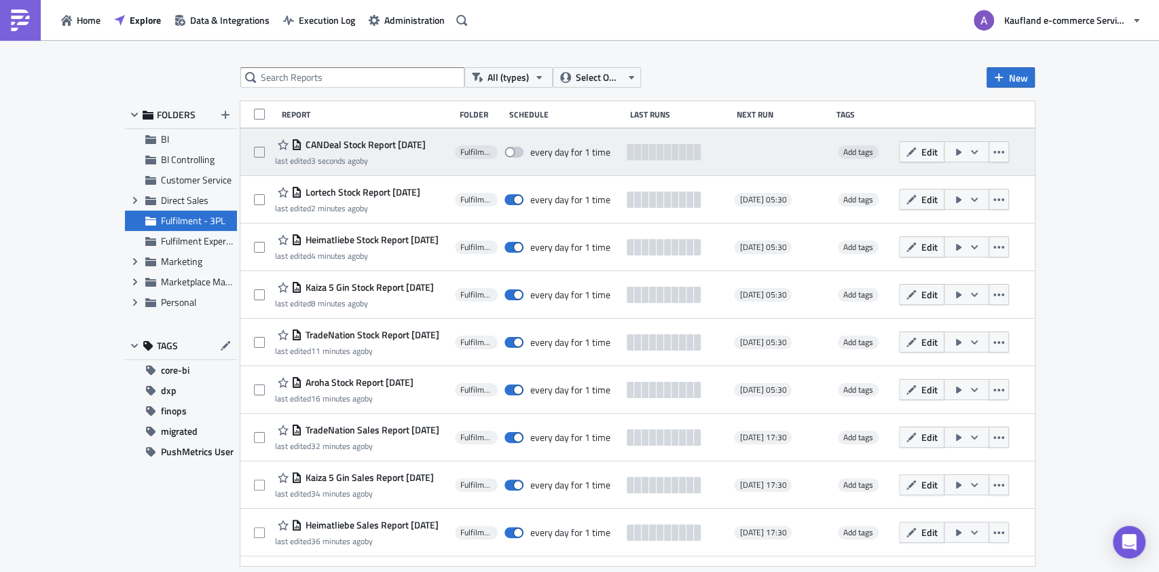
click at [516, 150] on span at bounding box center [513, 152] width 19 height 11
click at [516, 150] on input "checkbox" at bounding box center [511, 152] width 9 height 9
checkbox input "true"
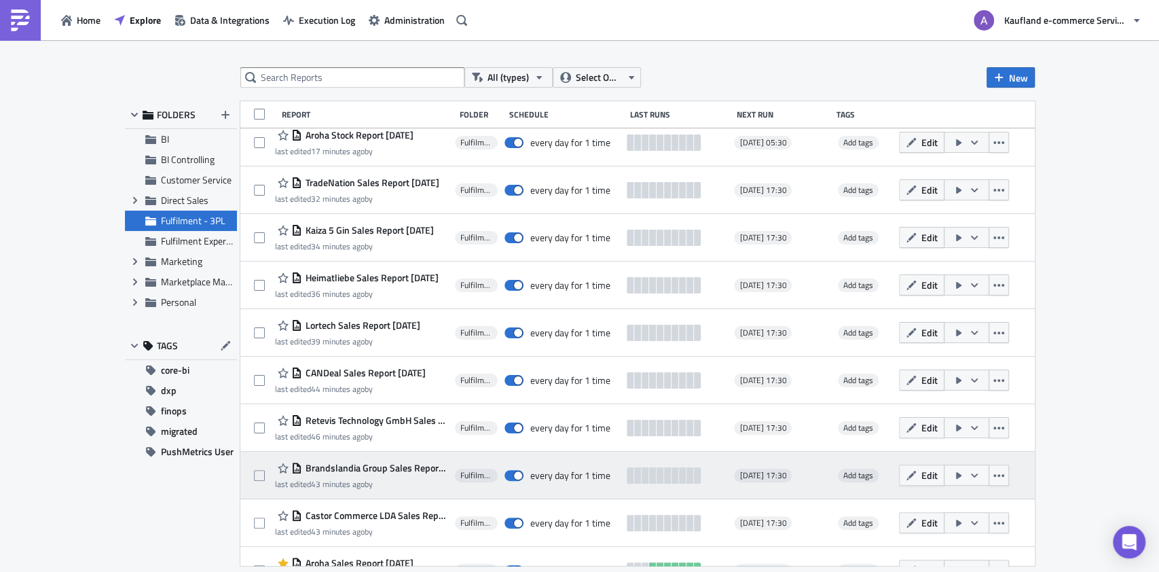
scroll to position [276, 0]
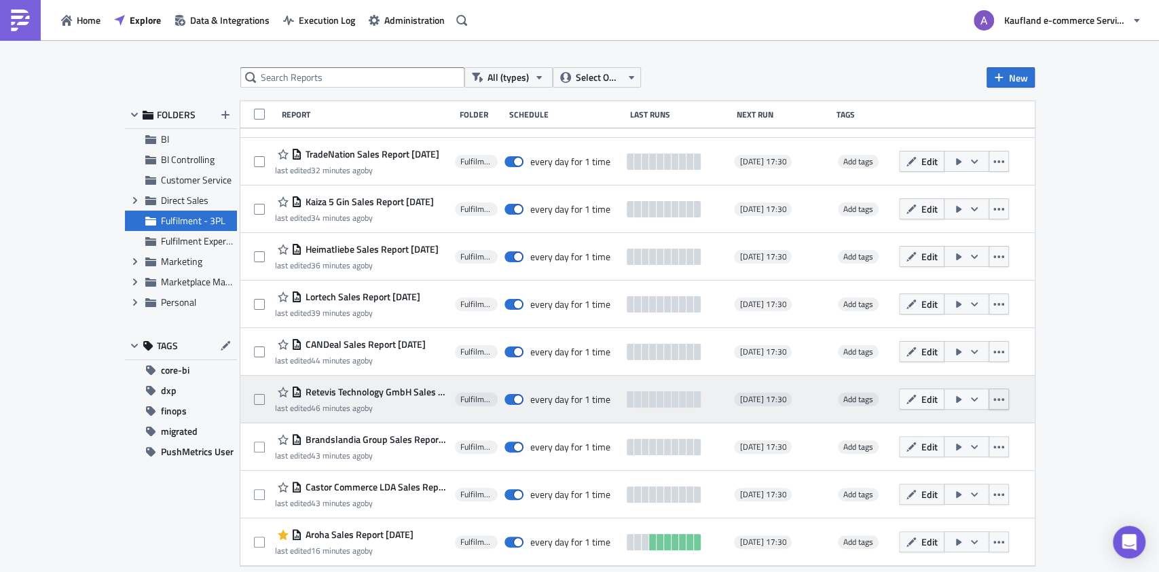
click at [1004, 401] on icon "button" at bounding box center [998, 399] width 11 height 11
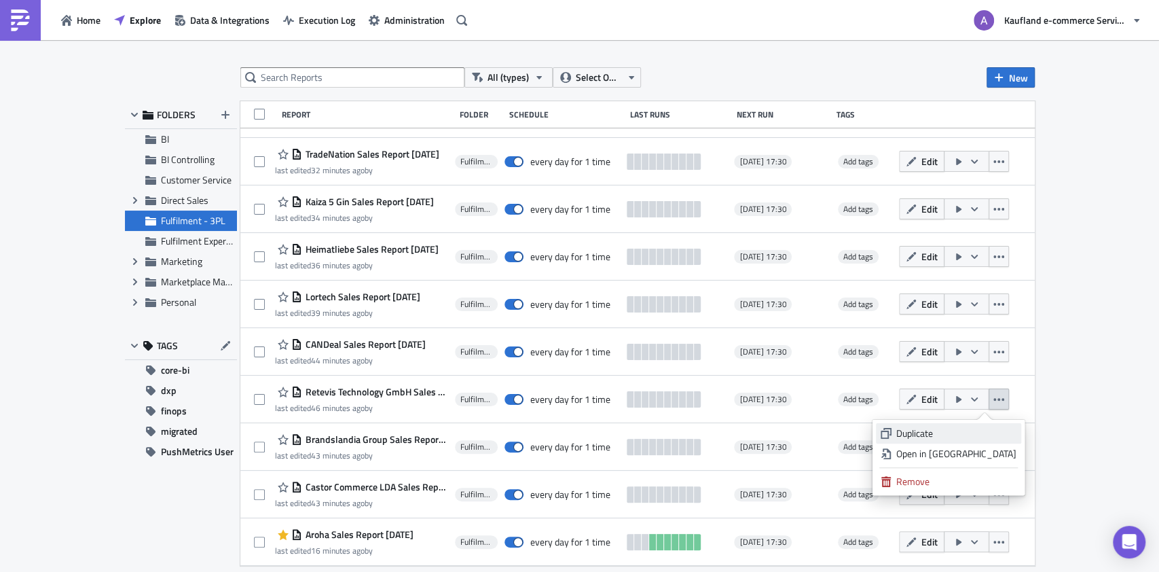
click at [940, 431] on div "Duplicate" at bounding box center [956, 433] width 120 height 14
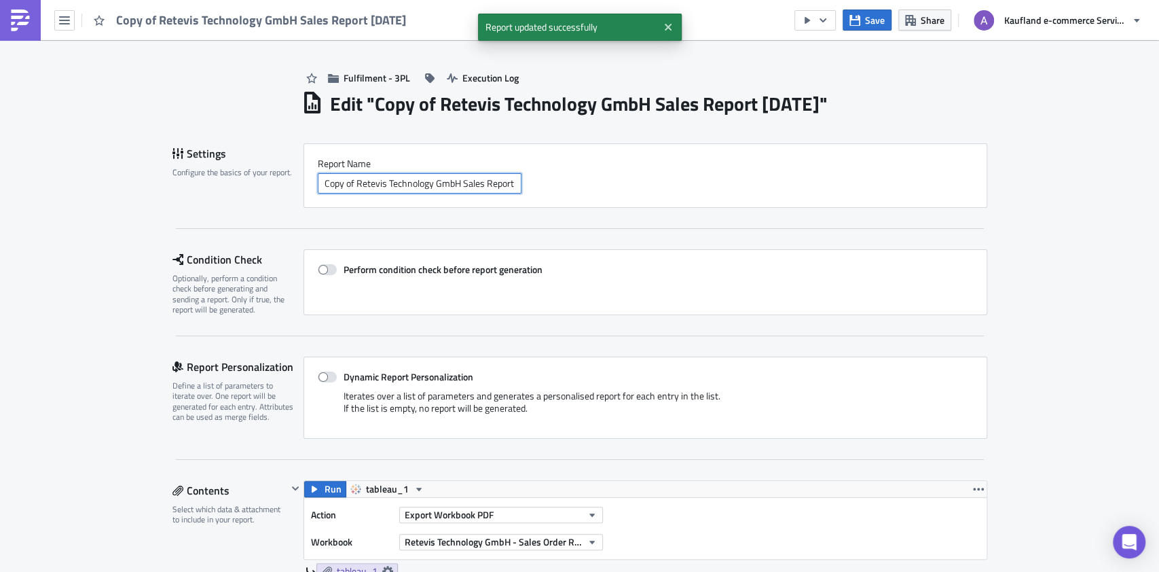
click at [350, 184] on input "Copy of Retevis Technology GmbH Sales Report 2025-10-14" at bounding box center [420, 183] width 204 height 20
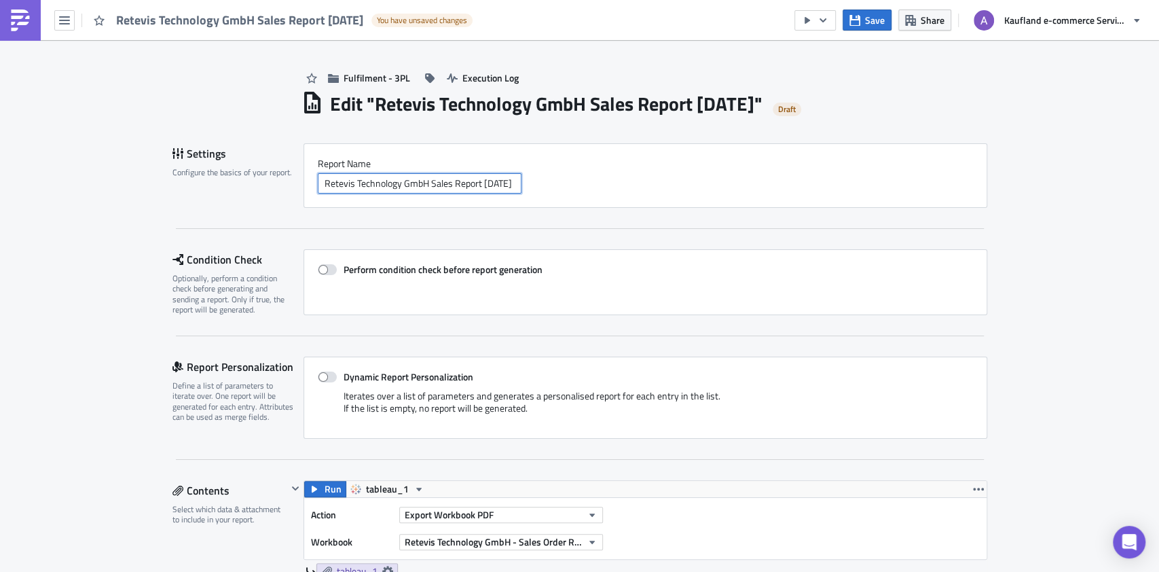
click at [435, 182] on input "Retevis Technology GmbH Sales Report [DATE]" at bounding box center [420, 183] width 204 height 20
drag, startPoint x: 316, startPoint y: 181, endPoint x: 394, endPoint y: 187, distance: 78.4
click at [394, 187] on input "Retevis Technology GmbH Stock Report [DATE]" at bounding box center [420, 183] width 204 height 20
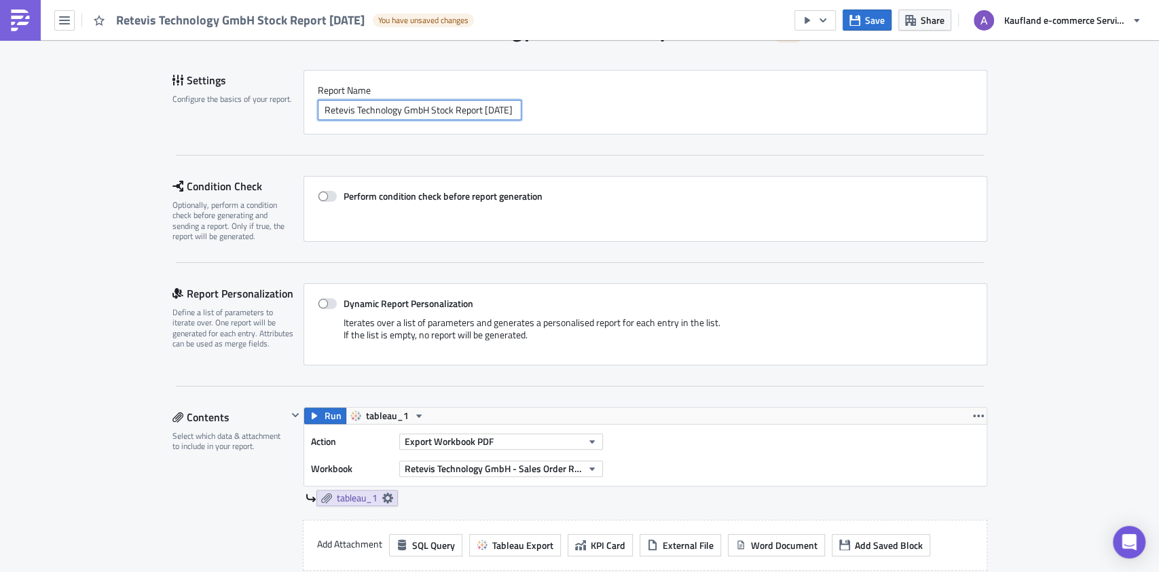
scroll to position [272, 0]
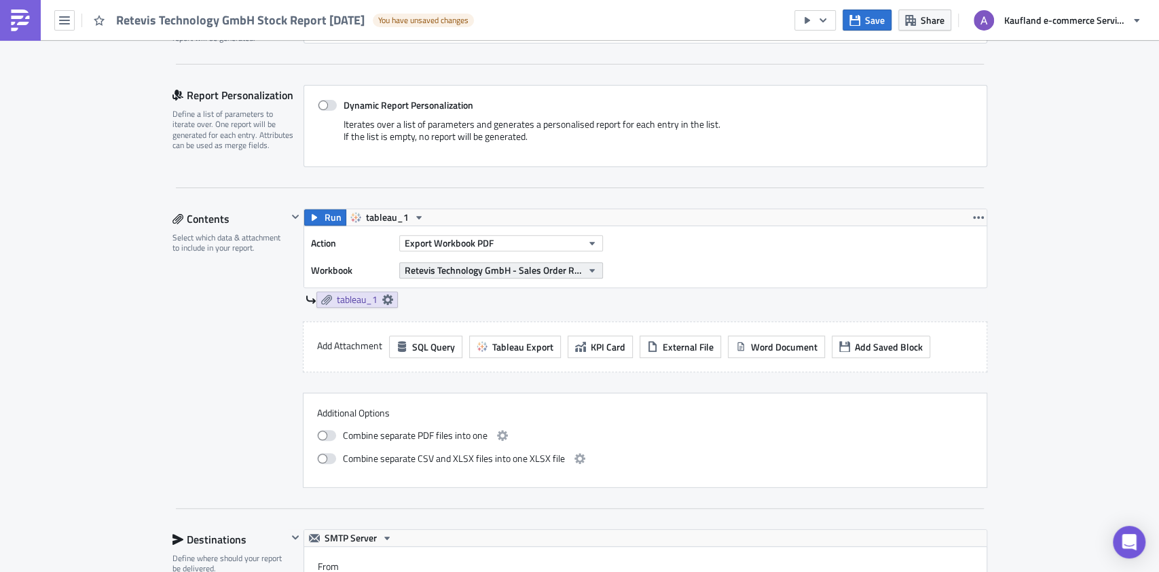
type input "Retevis Technology GmbH Stock Report [DATE]"
click at [519, 276] on span "Retevis Technology GmbH - Sales Order Report" at bounding box center [493, 270] width 177 height 14
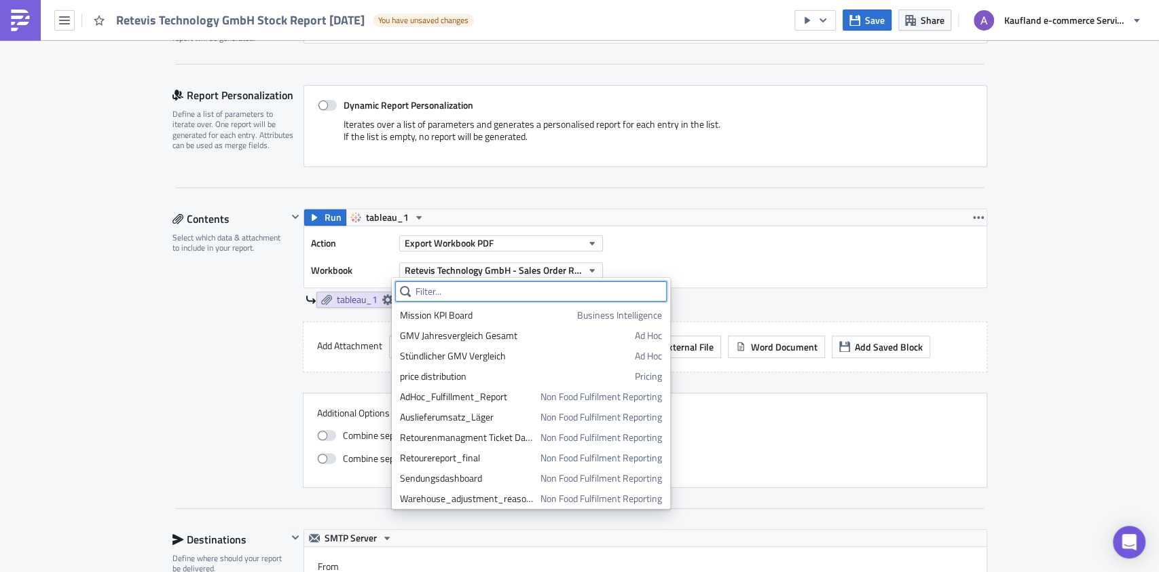
paste input "Retevis Technology"
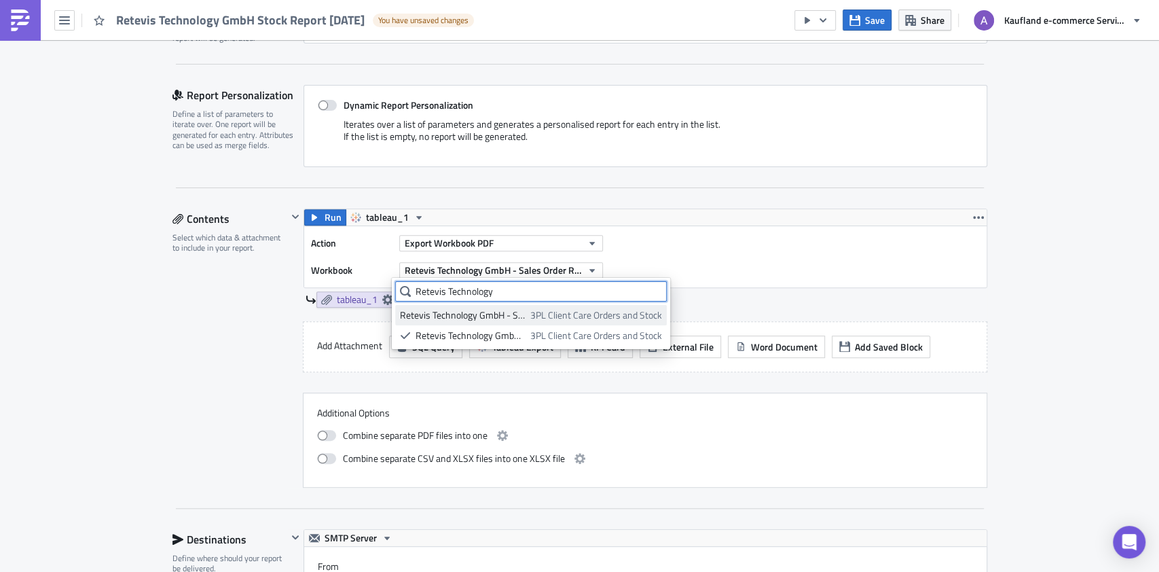
type input "Retevis Technology"
click at [518, 314] on div "Retevis Technology GmbH - Stock Report" at bounding box center [463, 315] width 126 height 14
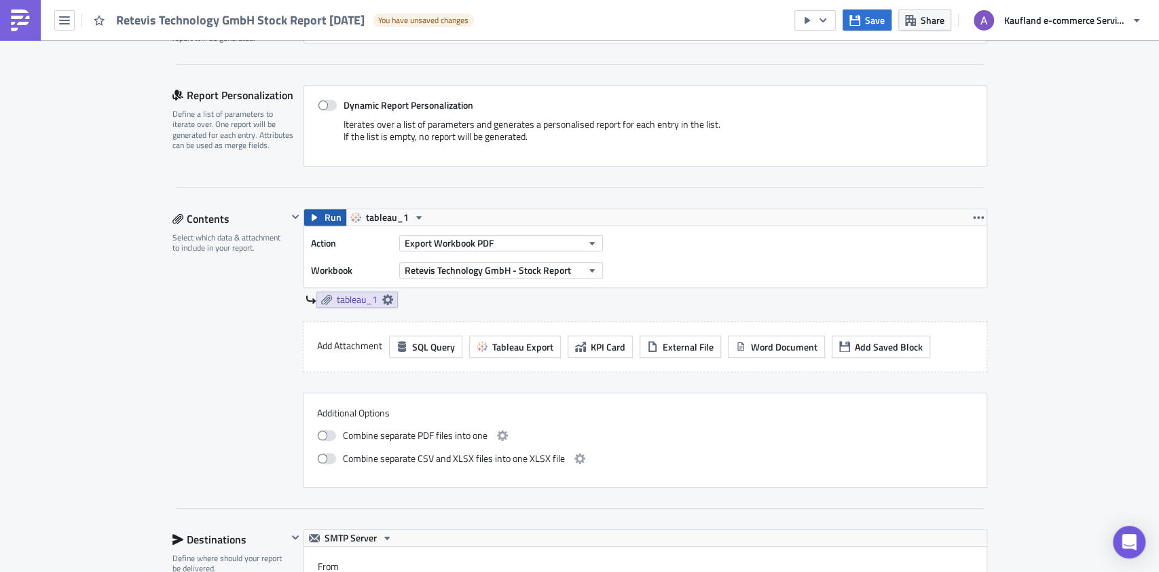
click at [325, 214] on span "Run" at bounding box center [332, 217] width 17 height 16
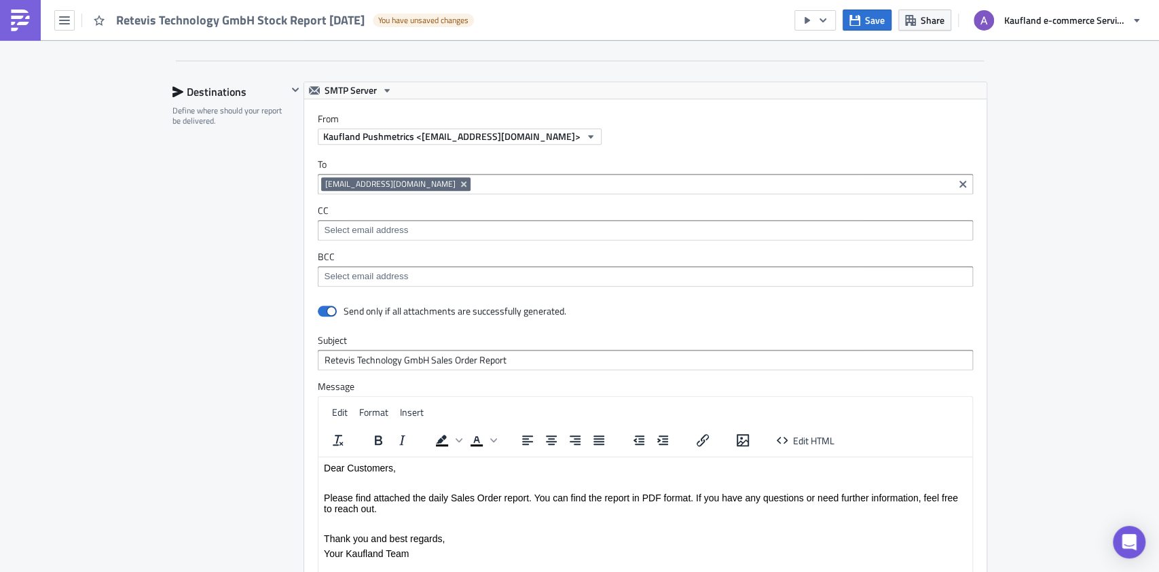
scroll to position [798, 0]
drag, startPoint x: 424, startPoint y: 357, endPoint x: 466, endPoint y: 359, distance: 42.1
click at [468, 359] on input "Retevis Technology GmbH Sales Order Report" at bounding box center [645, 360] width 655 height 20
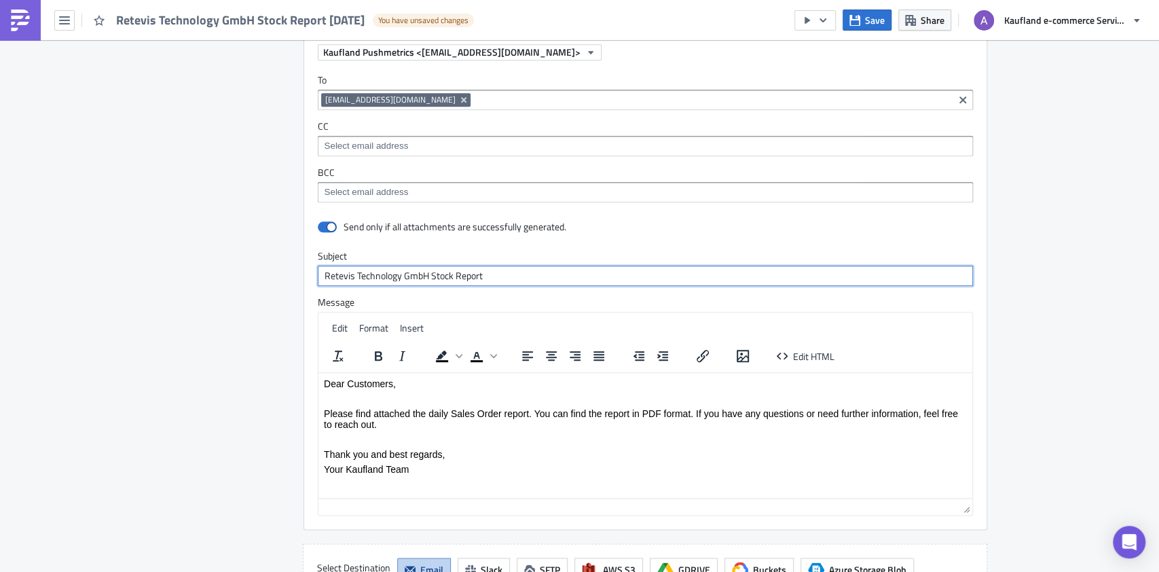
scroll to position [980, 0]
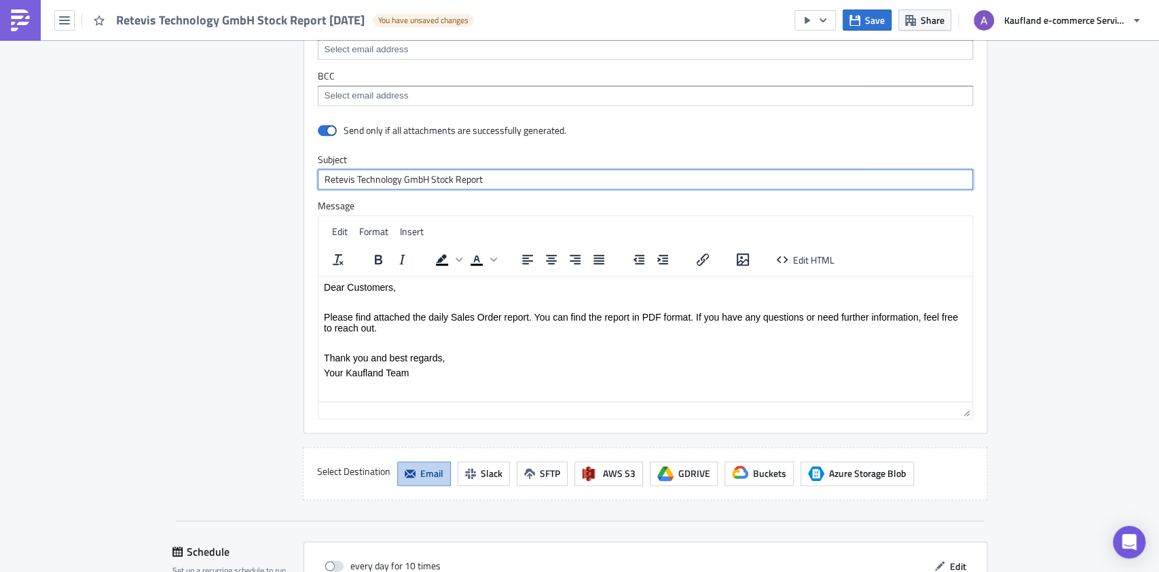
type input "Retevis Technology GmbH Stock Report"
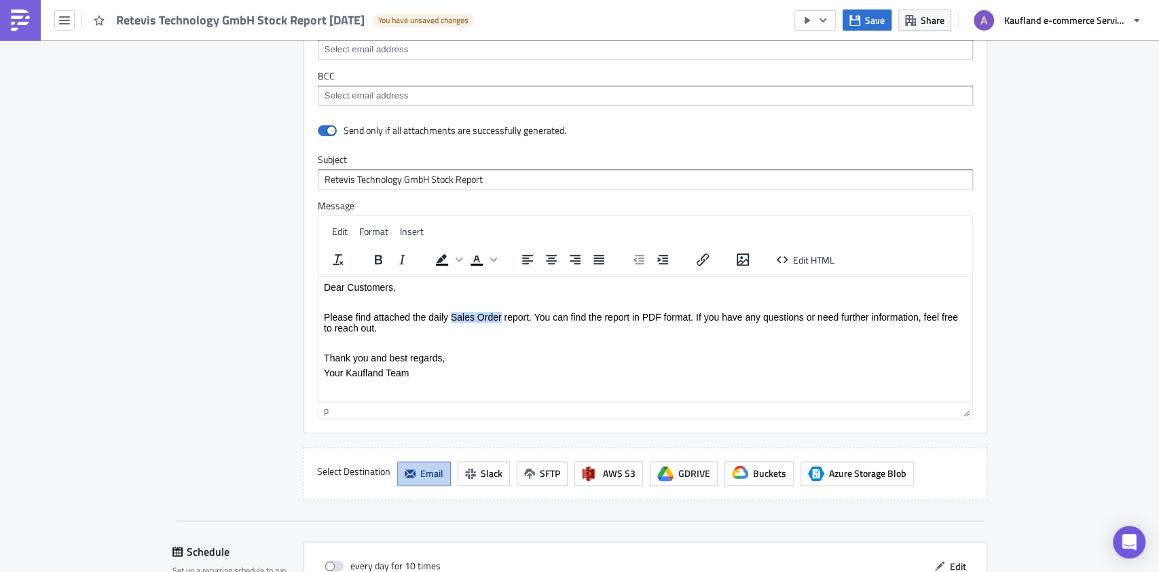
drag, startPoint x: 452, startPoint y: 313, endPoint x: 500, endPoint y: 314, distance: 47.5
click at [500, 314] on p "Please find attached the daily Sales Order report. You can find the report in P…" at bounding box center [644, 322] width 643 height 22
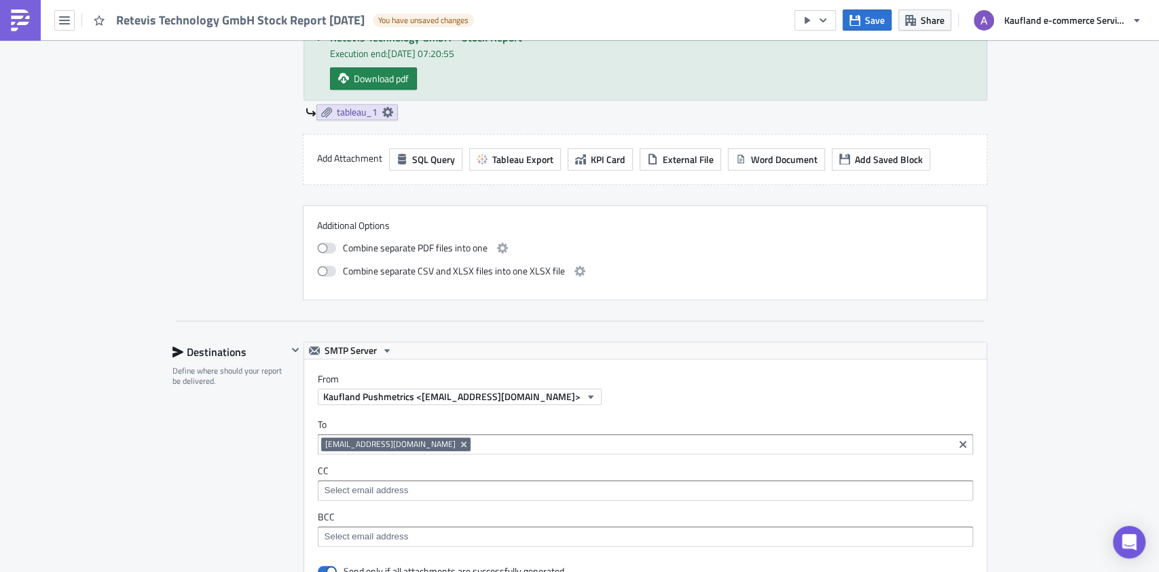
scroll to position [1155, 0]
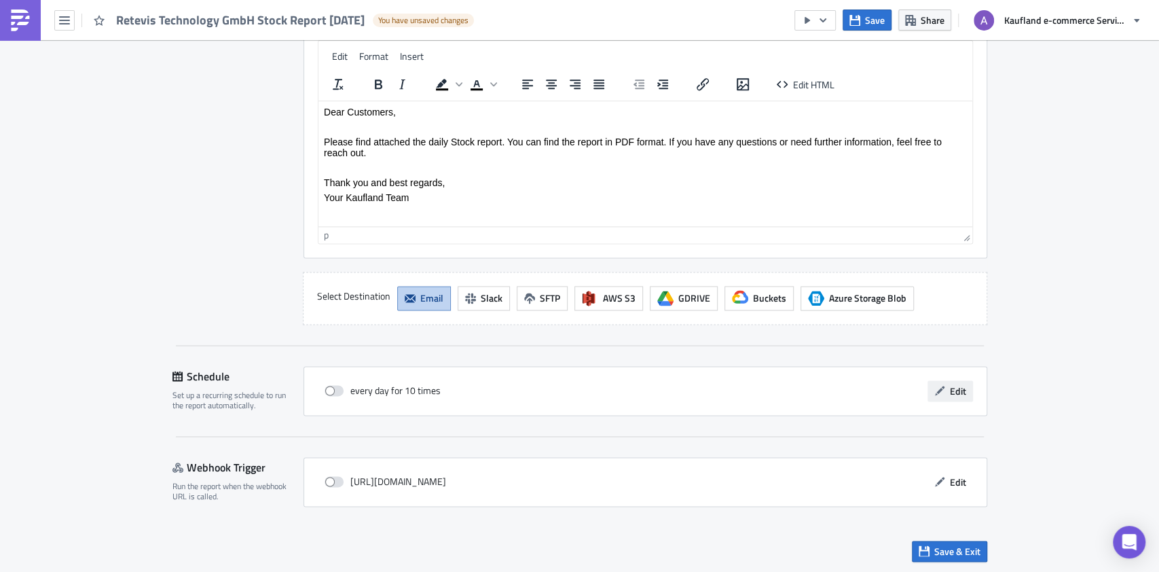
click at [950, 394] on span "Edit" at bounding box center [958, 391] width 16 height 14
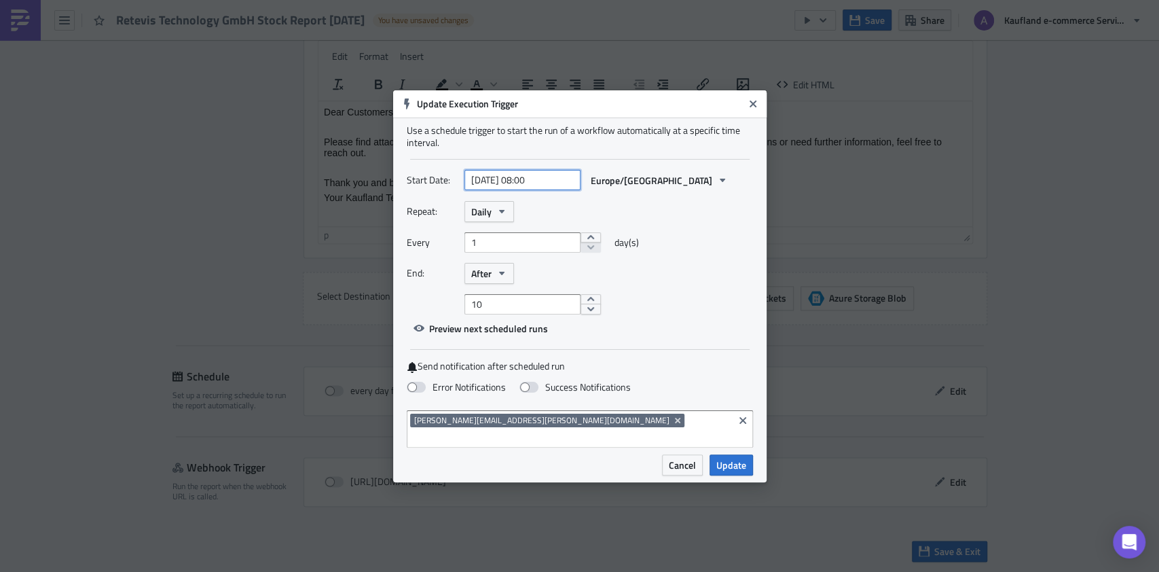
select select "9"
select select "2025"
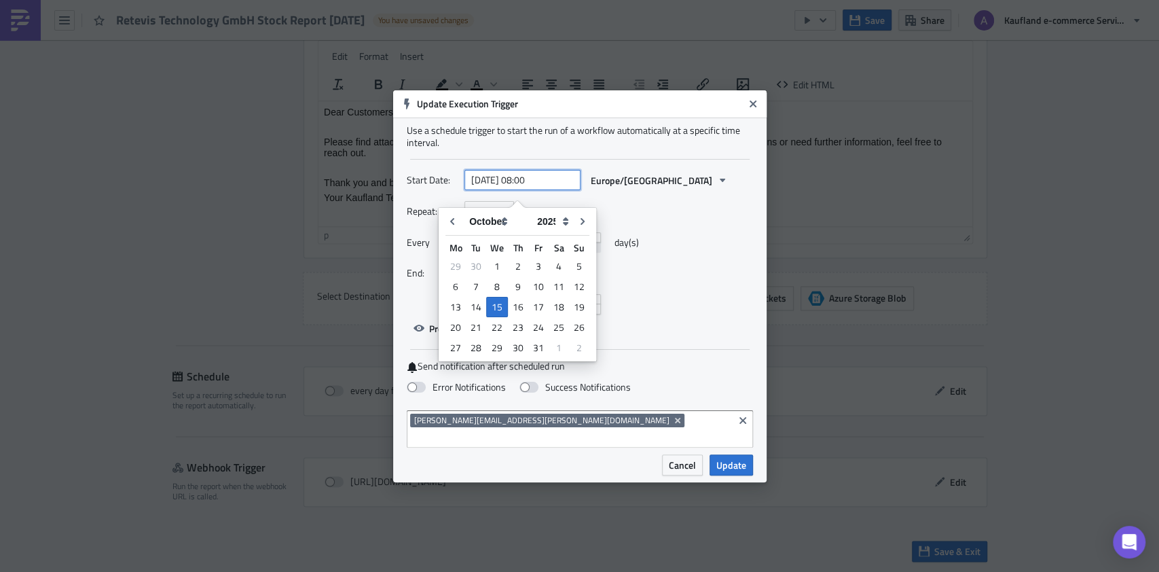
click at [509, 181] on input "2025-10-15 08:00" at bounding box center [522, 180] width 116 height 20
click at [517, 303] on div "16" at bounding box center [518, 306] width 20 height 19
type input "2025-10-16 08:00"
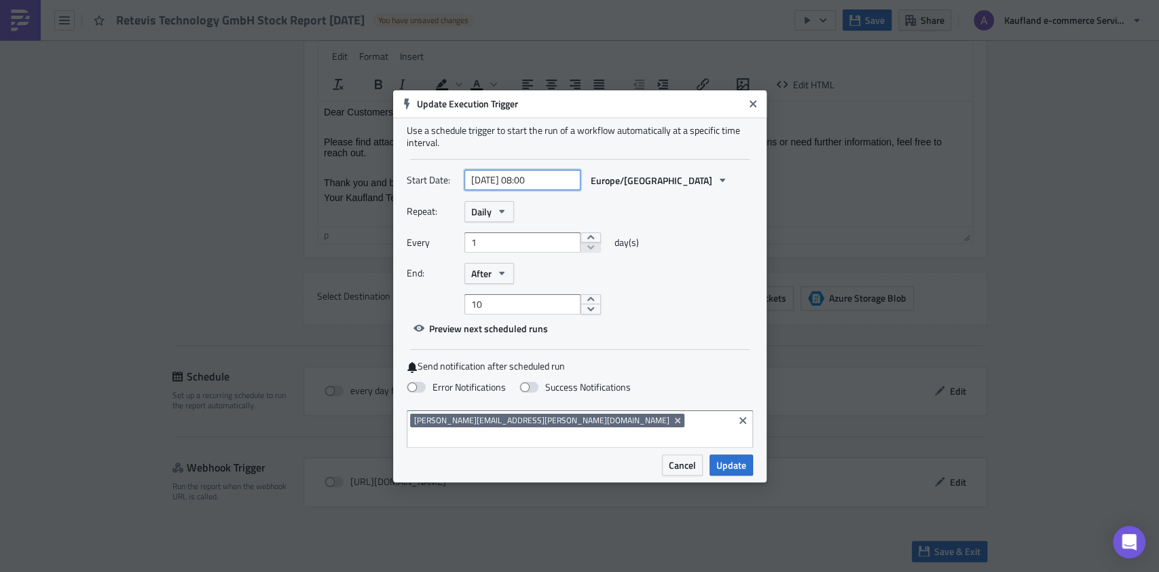
drag, startPoint x: 533, startPoint y: 189, endPoint x: 553, endPoint y: 203, distance: 23.9
click at [534, 189] on input "2025-10-16 08:00" at bounding box center [522, 180] width 116 height 20
select select "9"
select select "2025"
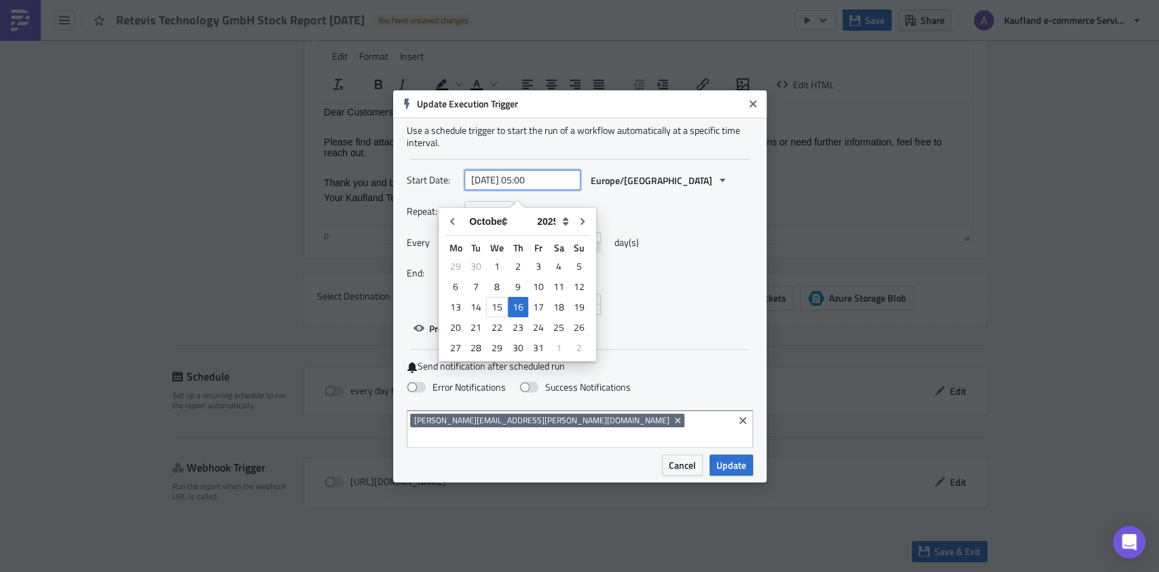
click at [548, 181] on input "2025-10-16 05:00" at bounding box center [522, 180] width 116 height 20
type input "[DATE] 05:30"
click at [681, 327] on div "Start Date: 2025-10-16 05:30 Europe/Berlin Repeat: Daily Every 1 day(s) End: Af…" at bounding box center [580, 254] width 346 height 169
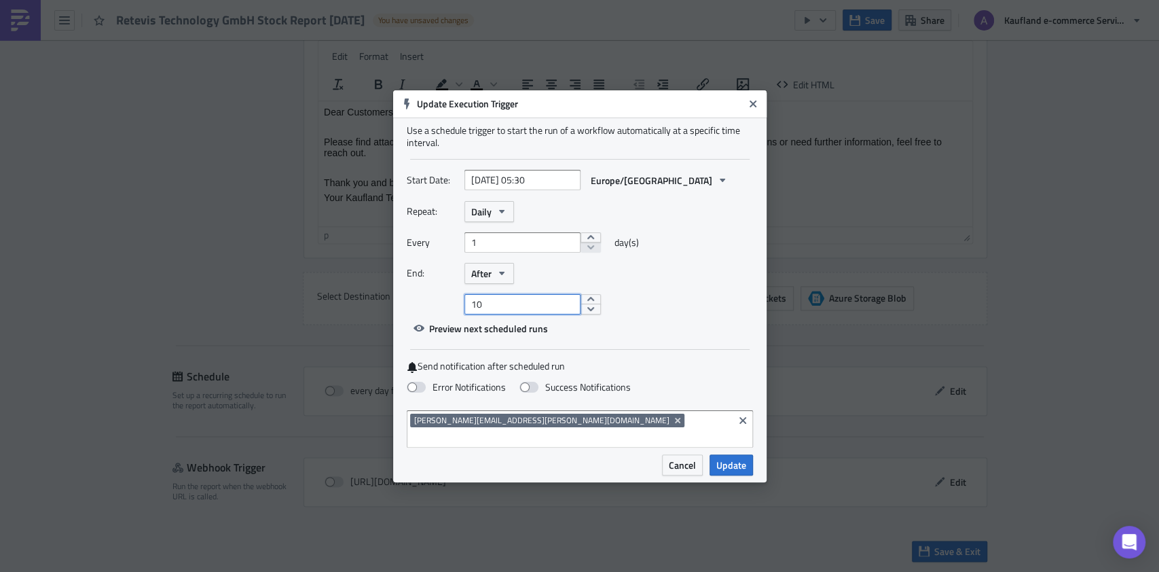
drag, startPoint x: 530, startPoint y: 307, endPoint x: 515, endPoint y: 307, distance: 15.6
click at [532, 306] on input "10" at bounding box center [522, 304] width 116 height 20
type input "1"
click at [537, 389] on div "Error Notifications Success Notifications" at bounding box center [580, 388] width 346 height 24
click at [528, 390] on label "Success Notifications" at bounding box center [574, 387] width 111 height 12
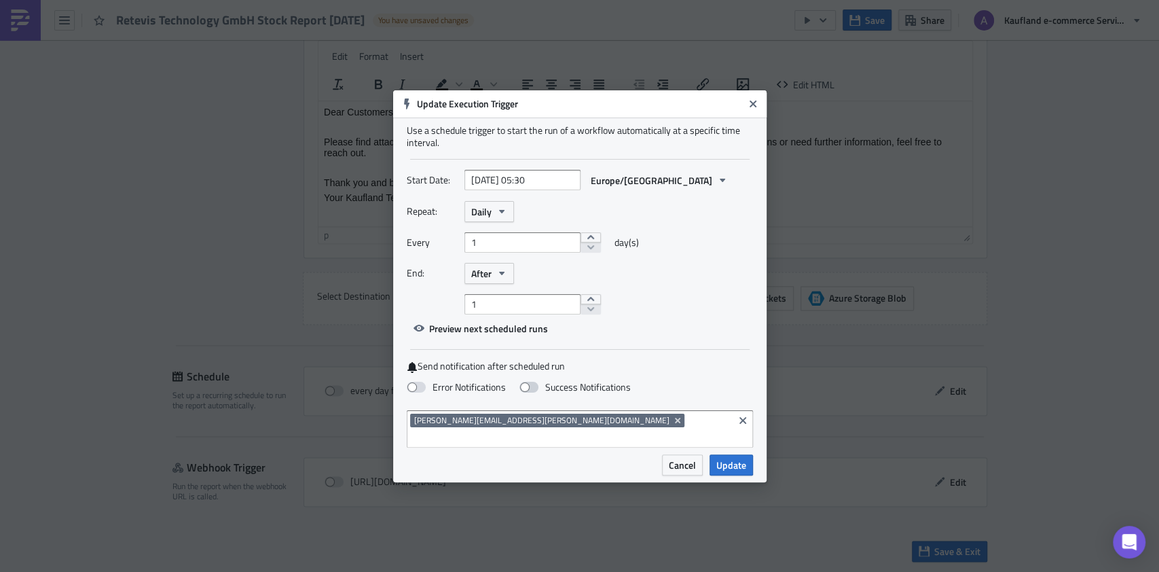
click at [12, 11] on input "Success Notifications" at bounding box center [7, 6] width 9 height 9
checkbox input "true"
click at [724, 458] on span "Update" at bounding box center [731, 465] width 30 height 14
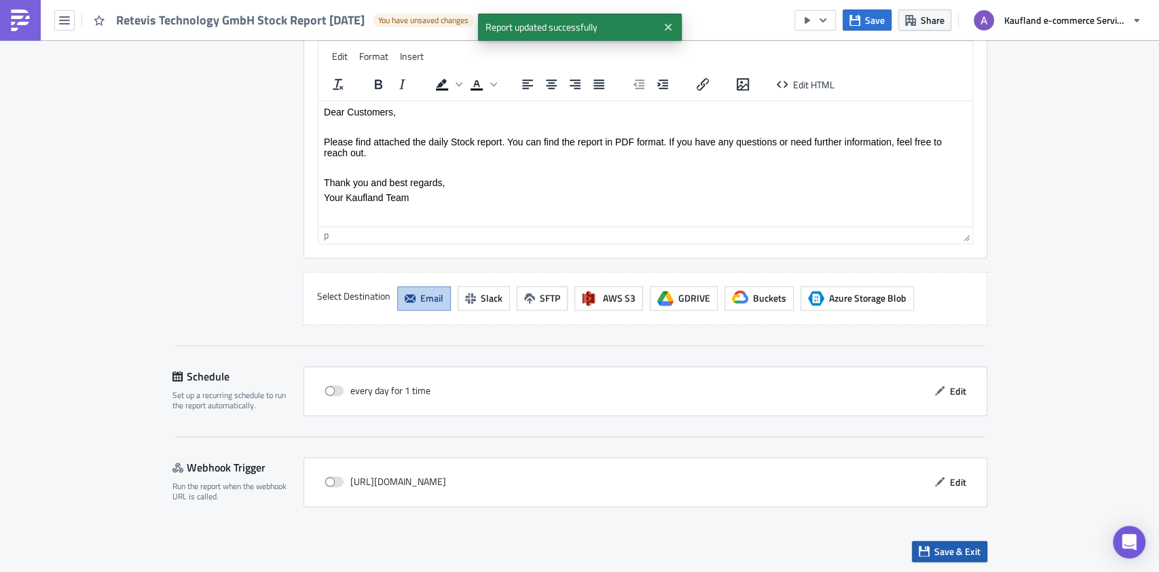
click at [961, 544] on span "Save & Exit" at bounding box center [957, 551] width 46 height 14
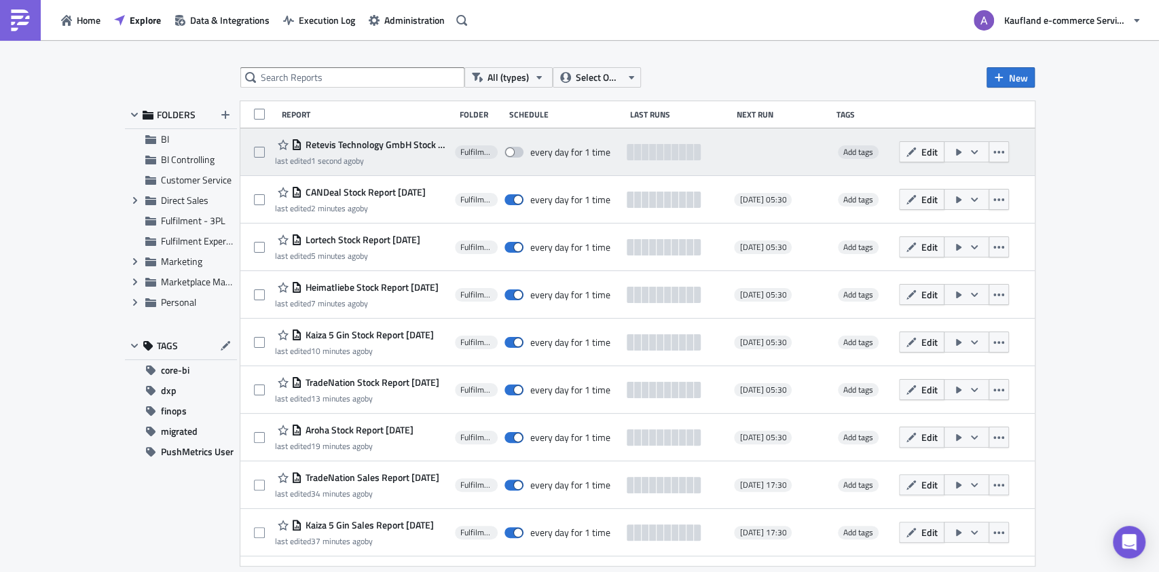
click at [519, 151] on span at bounding box center [513, 152] width 19 height 11
click at [516, 151] on input "checkbox" at bounding box center [511, 152] width 9 height 9
checkbox input "true"
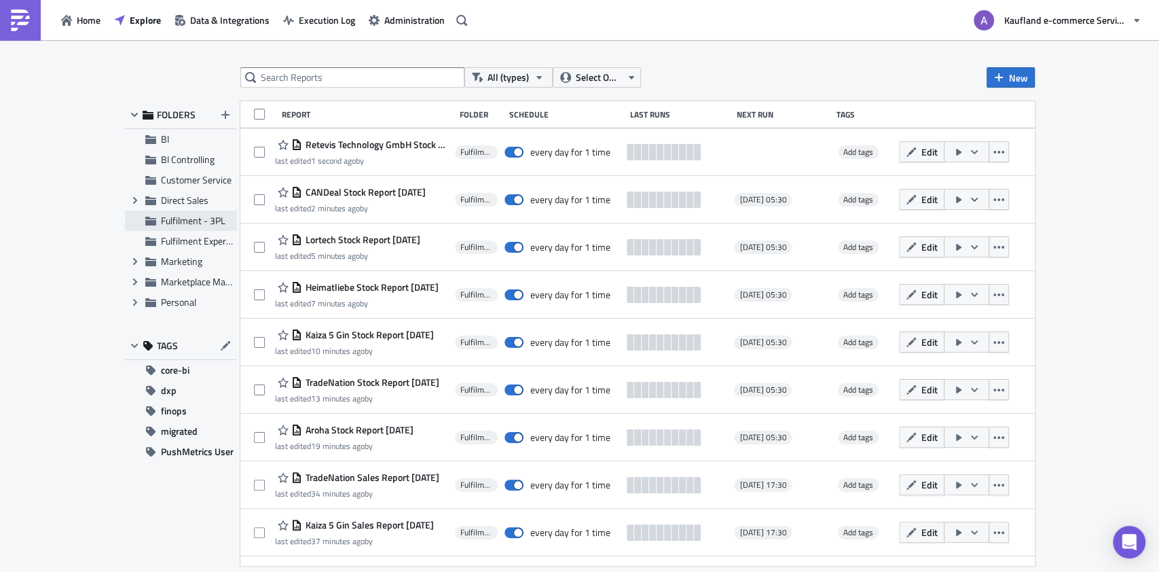
click at [185, 223] on span "Fulfilment - 3PL" at bounding box center [193, 220] width 64 height 14
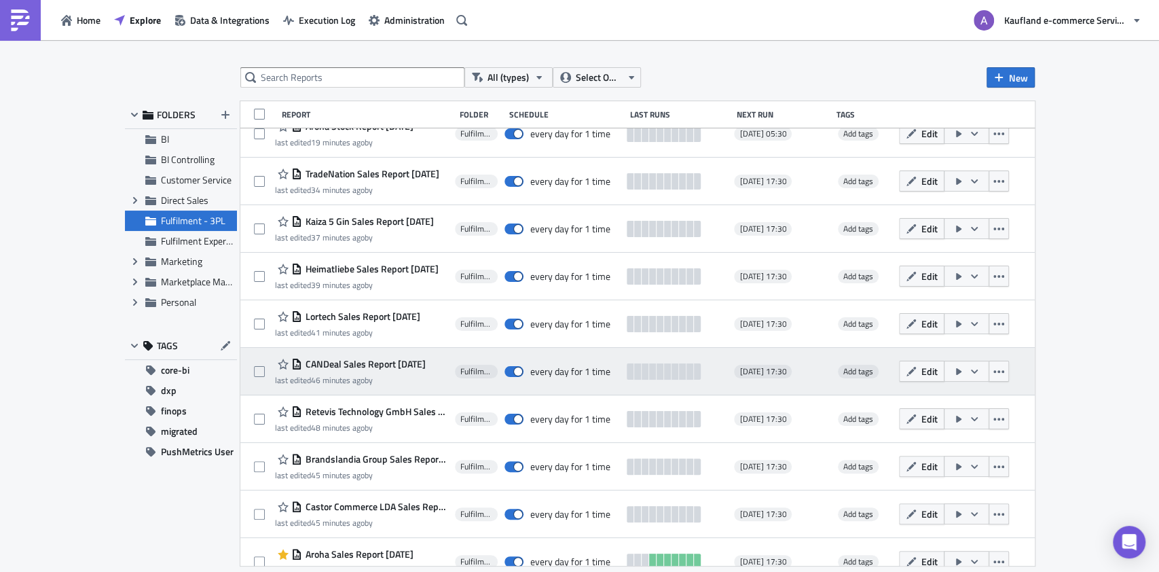
scroll to position [323, 0]
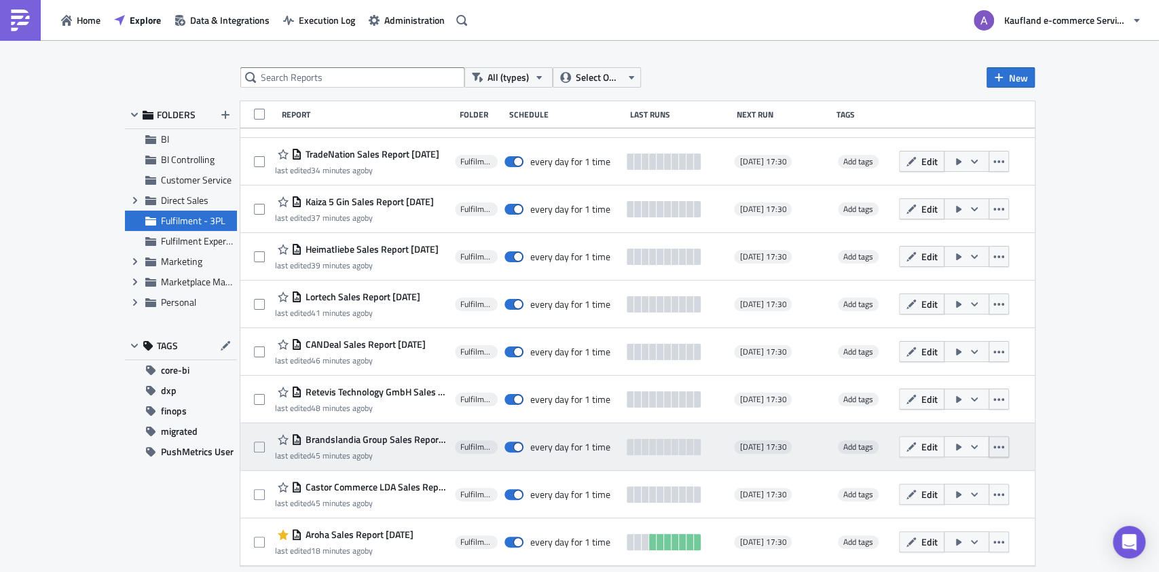
click at [1009, 453] on button "button" at bounding box center [998, 446] width 20 height 21
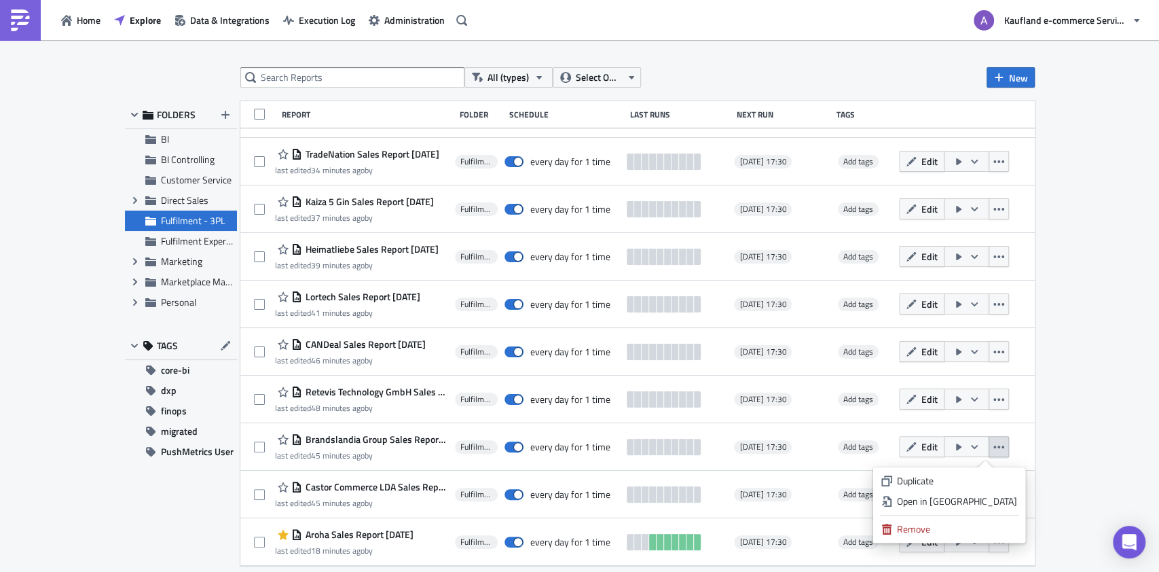
click at [965, 478] on div "Duplicate" at bounding box center [957, 481] width 120 height 14
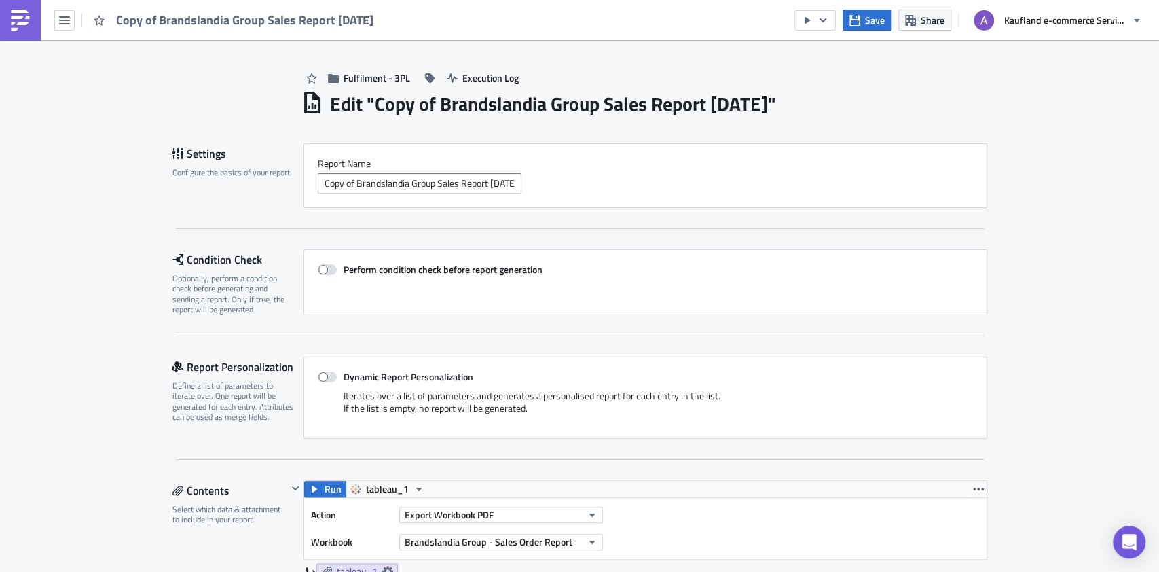
click at [348, 189] on input "Copy of Brandslandia Group Sales Report 2025-10-14" at bounding box center [420, 183] width 204 height 20
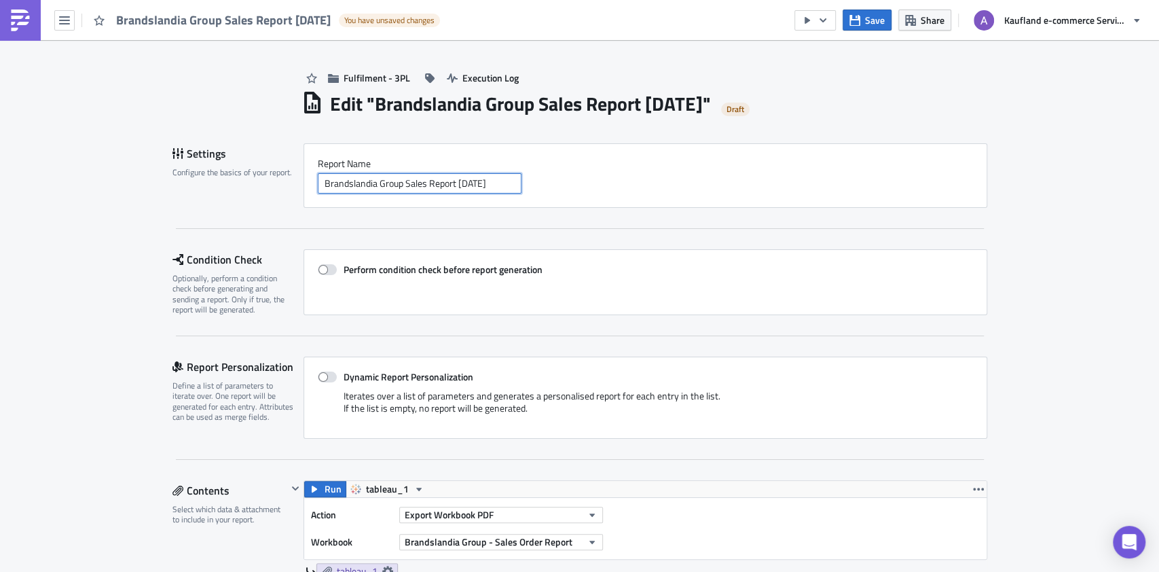
click at [405, 183] on input "Brandslandia Group Sales Report [DATE]" at bounding box center [420, 183] width 204 height 20
click at [337, 185] on input "Brandslandia Group Stock Report [DATE]" at bounding box center [420, 183] width 204 height 20
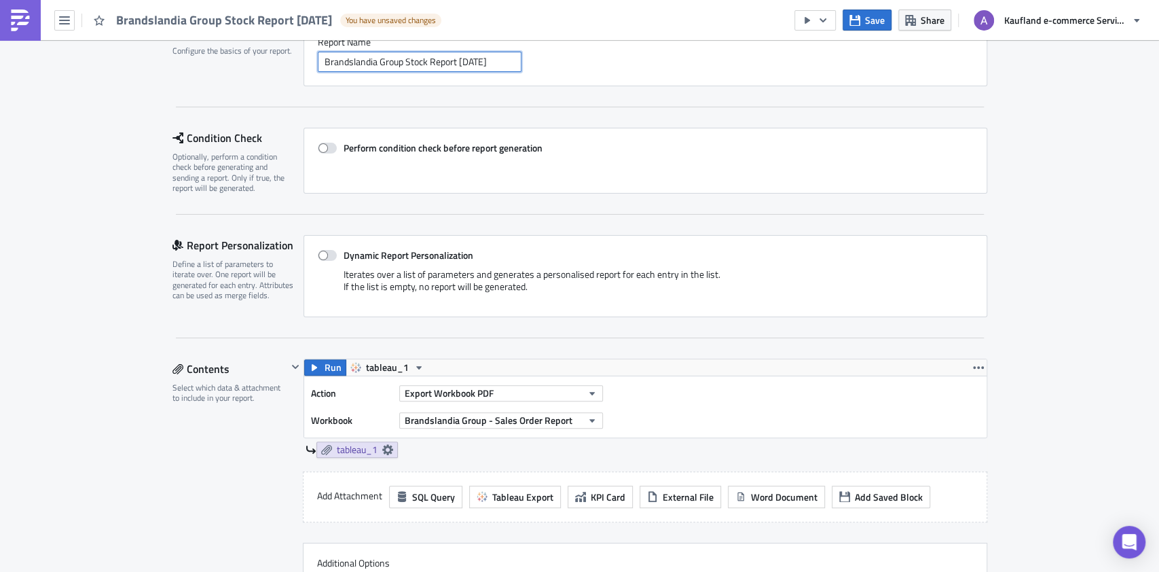
scroll to position [272, 0]
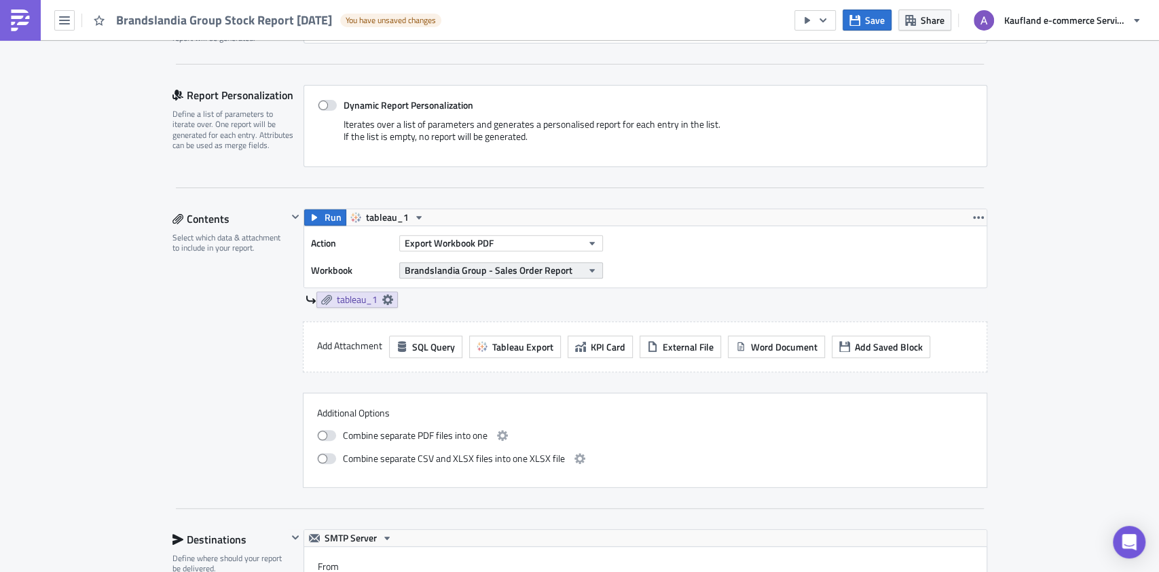
type input "Brandslandia Group Stock Report [DATE]"
click at [434, 269] on span "Brandslandia Group - Sales Order Report" at bounding box center [489, 270] width 168 height 14
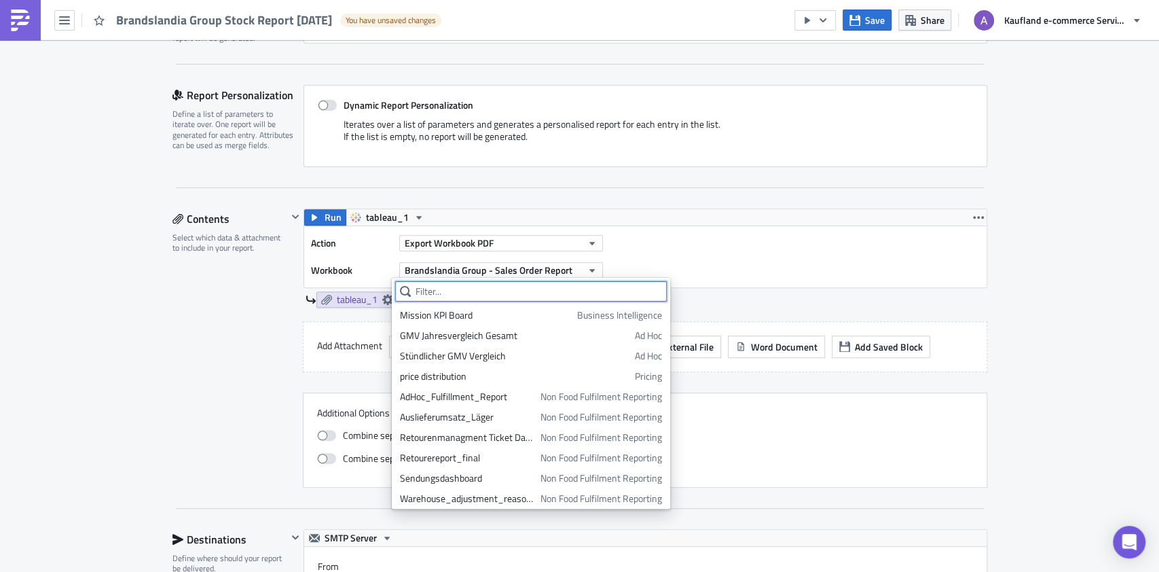
paste input "Brandslandia"
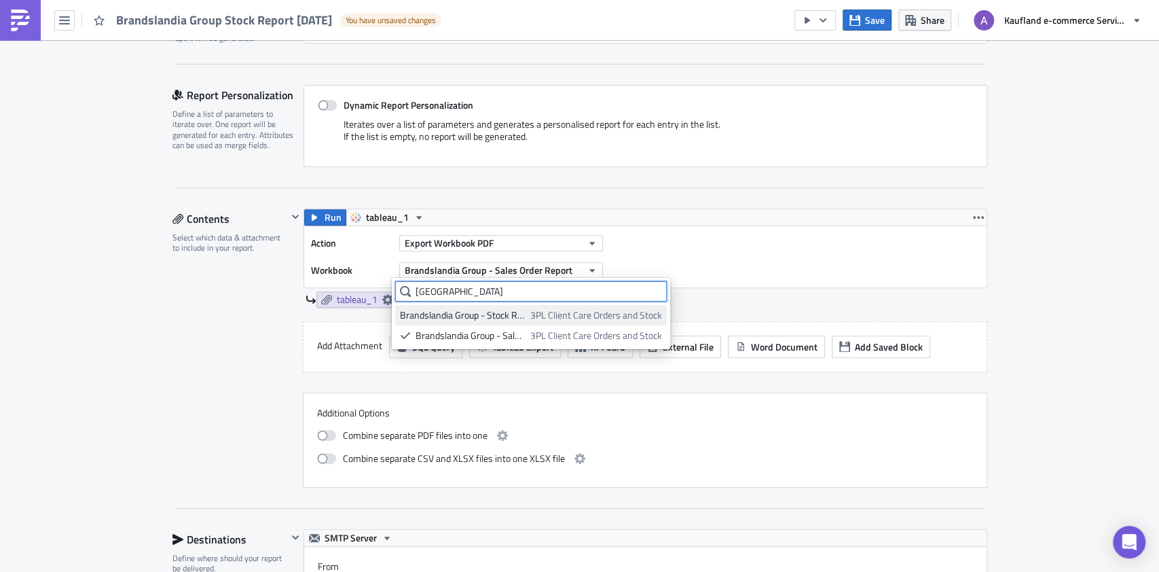
type input "Brandslandia"
click at [468, 314] on div "Brandslandia Group - Stock Report" at bounding box center [463, 315] width 126 height 14
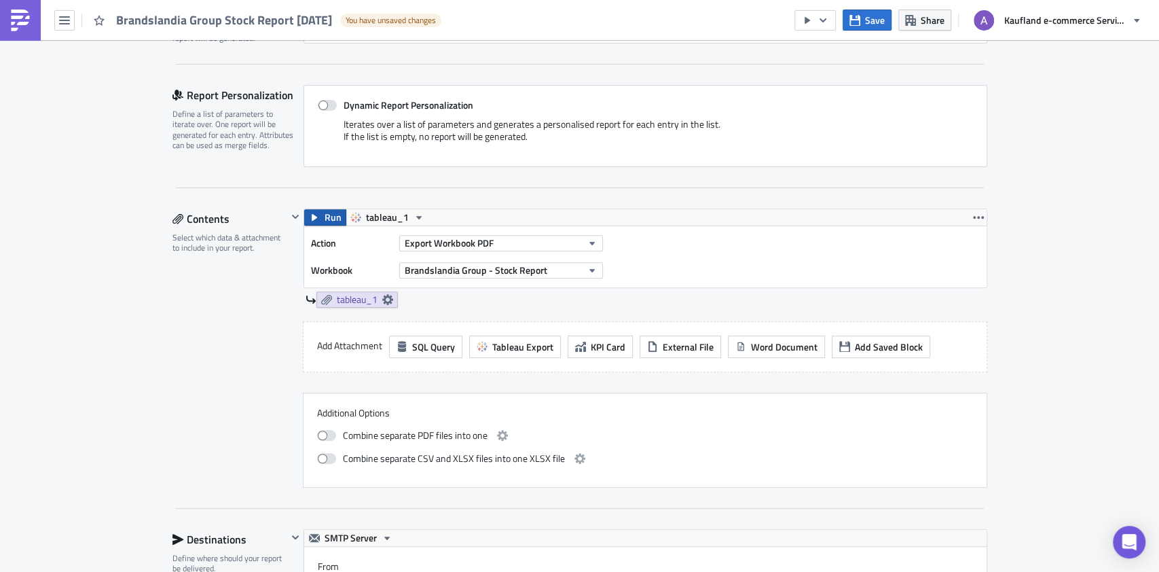
click at [328, 224] on span "Run" at bounding box center [332, 217] width 17 height 16
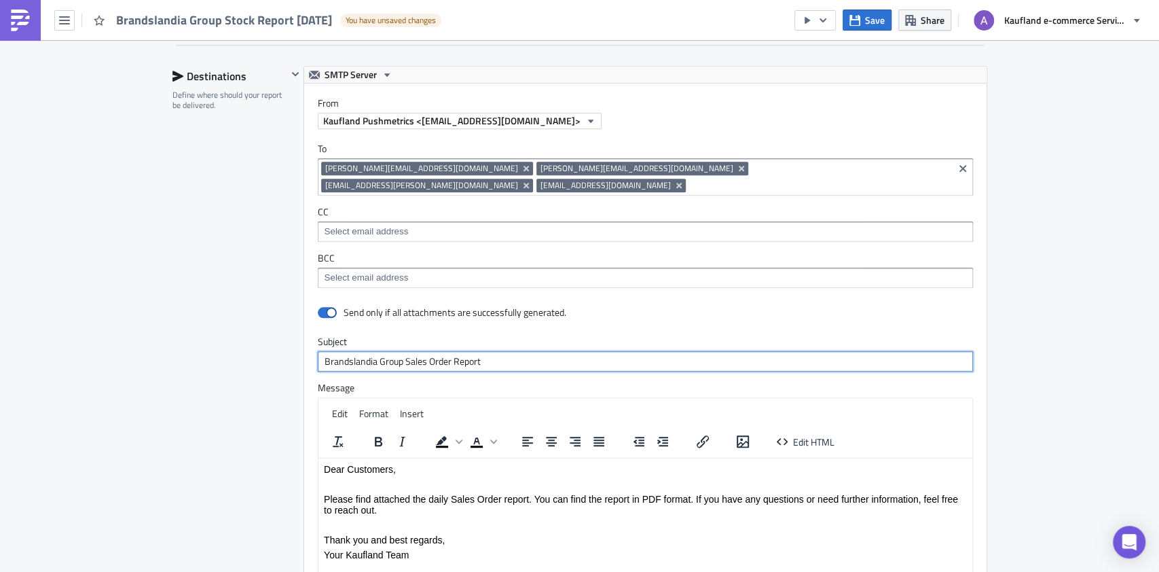
scroll to position [798, 0]
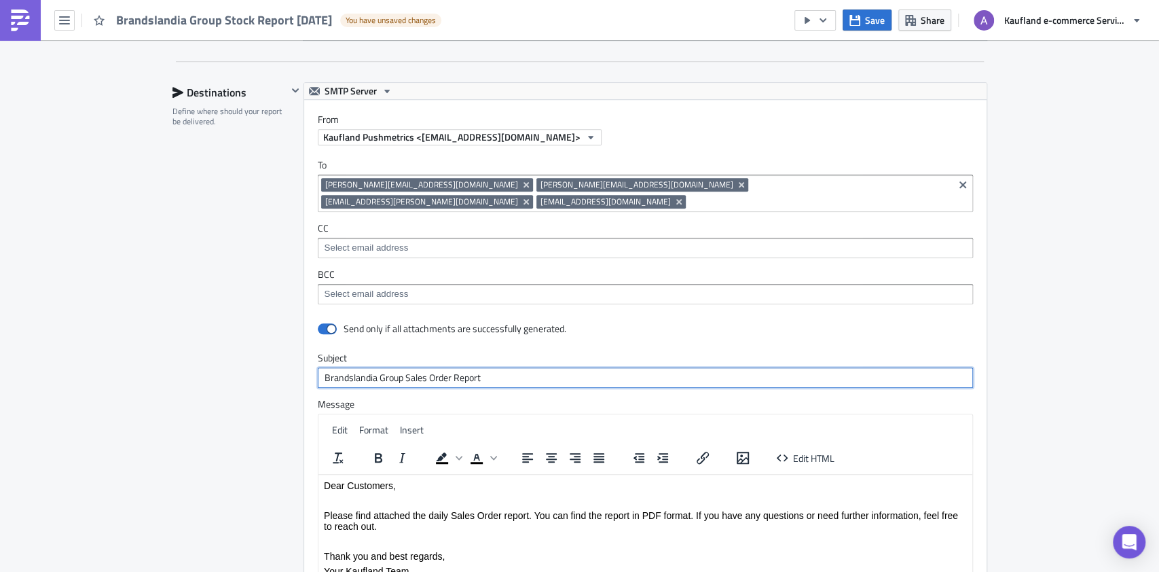
drag, startPoint x: 398, startPoint y: 360, endPoint x: 445, endPoint y: 362, distance: 46.2
click at [445, 367] on input "Brandslandia Group Sales Order Report" at bounding box center [645, 377] width 655 height 20
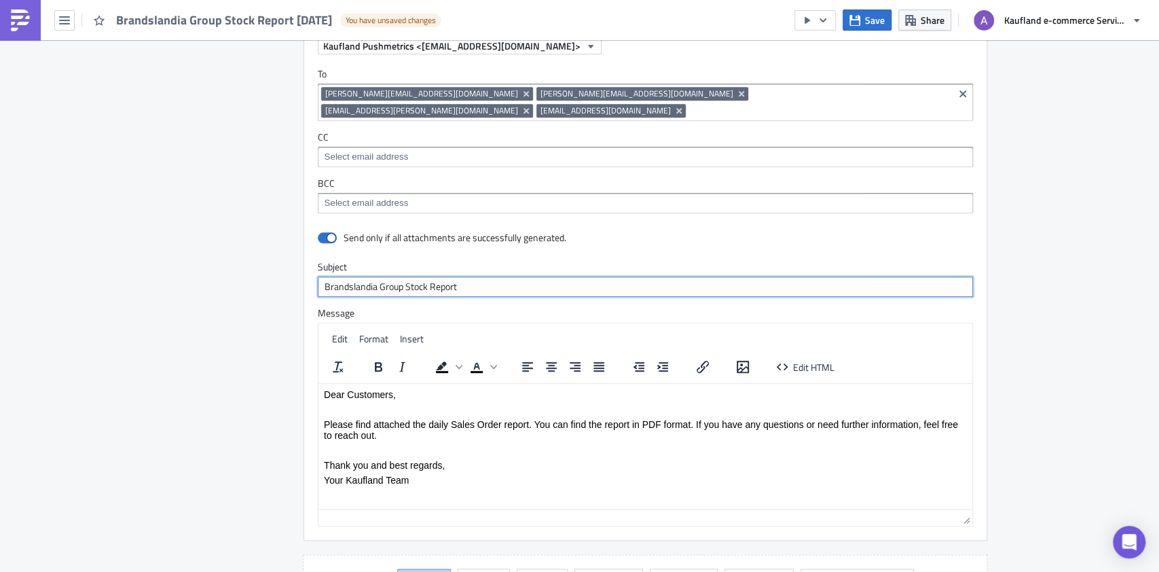
scroll to position [980, 0]
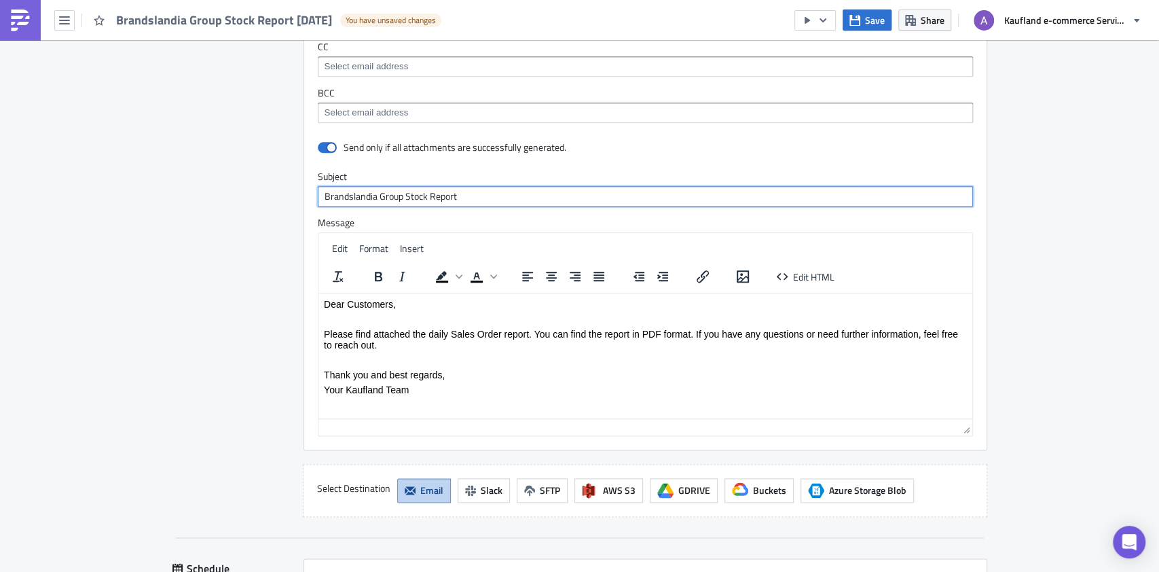
type input "Brandslandia Group Stock Report"
drag, startPoint x: 453, startPoint y: 335, endPoint x: 497, endPoint y: 337, distance: 44.2
click at [497, 337] on p "Please find attached the daily Sales Order report. You can find the report in P…" at bounding box center [644, 339] width 643 height 22
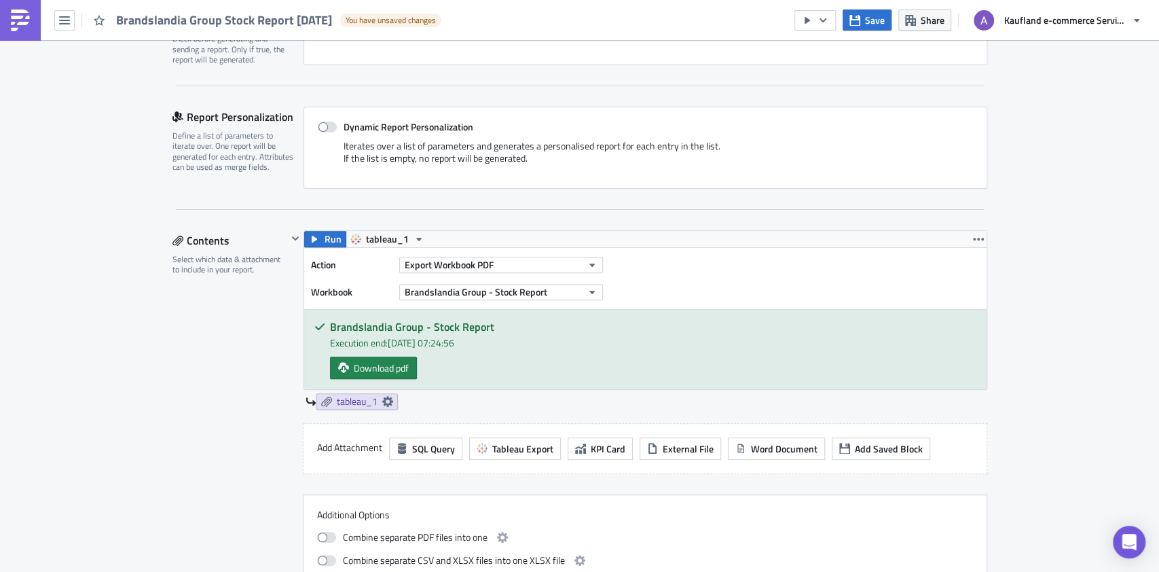
scroll to position [250, 0]
click at [379, 367] on span "Download pdf" at bounding box center [381, 367] width 55 height 14
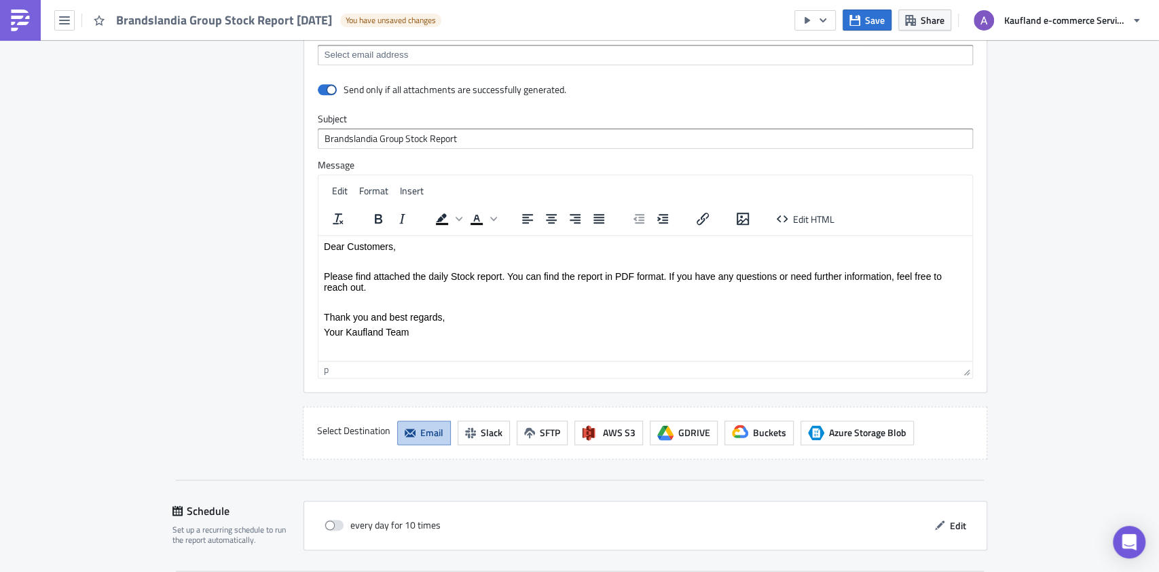
scroll to position [1155, 0]
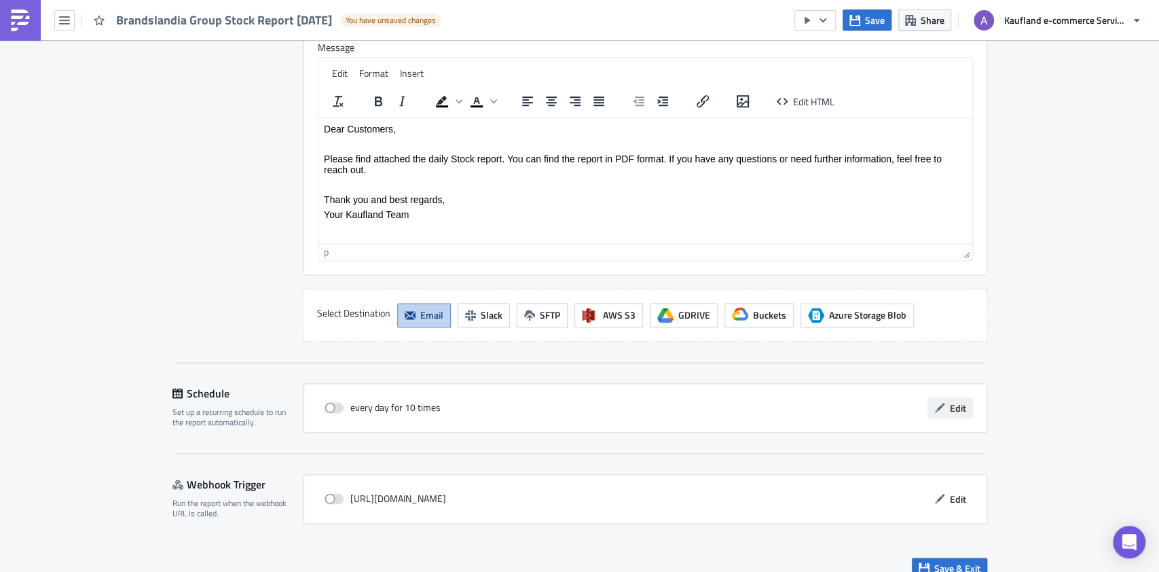
click at [950, 401] on span "Edit" at bounding box center [958, 408] width 16 height 14
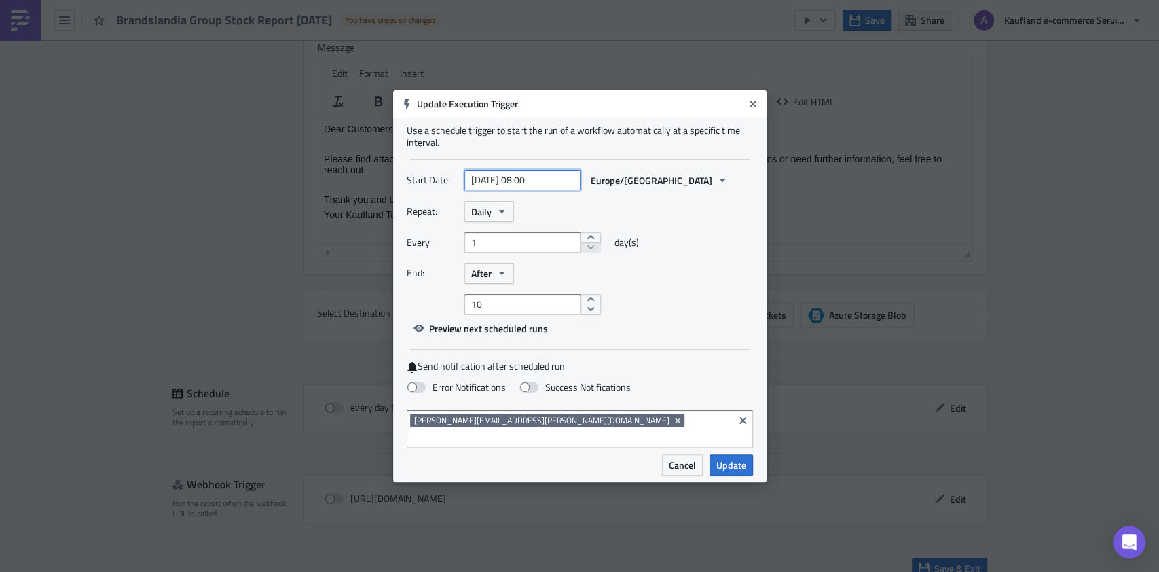
click at [507, 190] on input "2025-10-15 08:00" at bounding box center [522, 180] width 116 height 20
select select "9"
select select "2025"
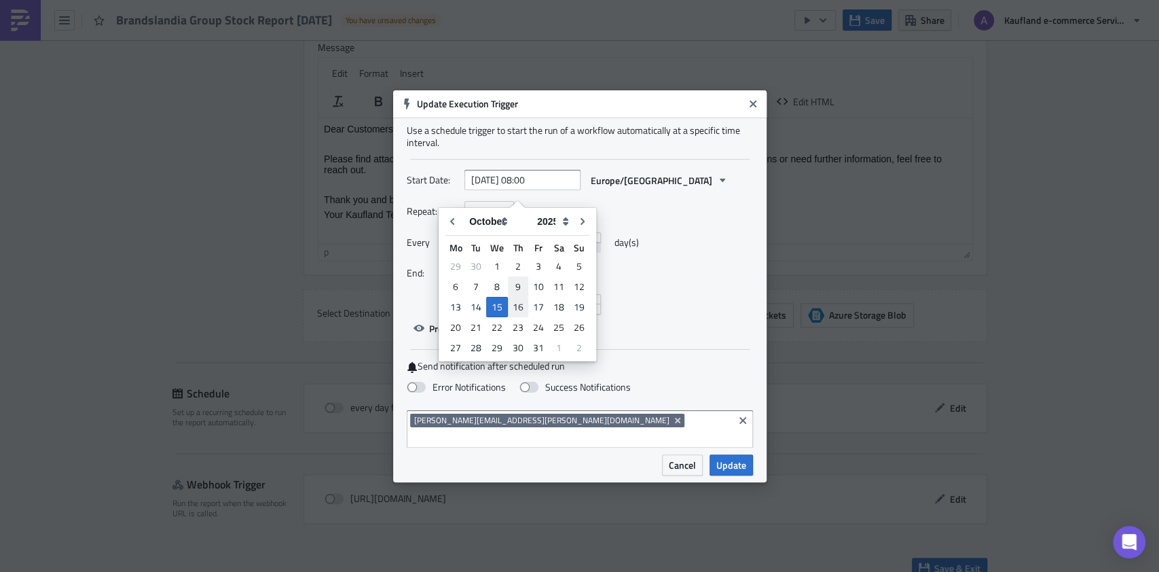
click at [518, 299] on div "29 30 1 2 3 4 5 6 7 8 9 10 11 12 13 14 15 16 17 18 19 20 21 22 23 24 25 26 27 2…" at bounding box center [517, 307] width 144 height 102
click at [520, 304] on div "16" at bounding box center [518, 306] width 20 height 19
type input "2025-10-16 08:00"
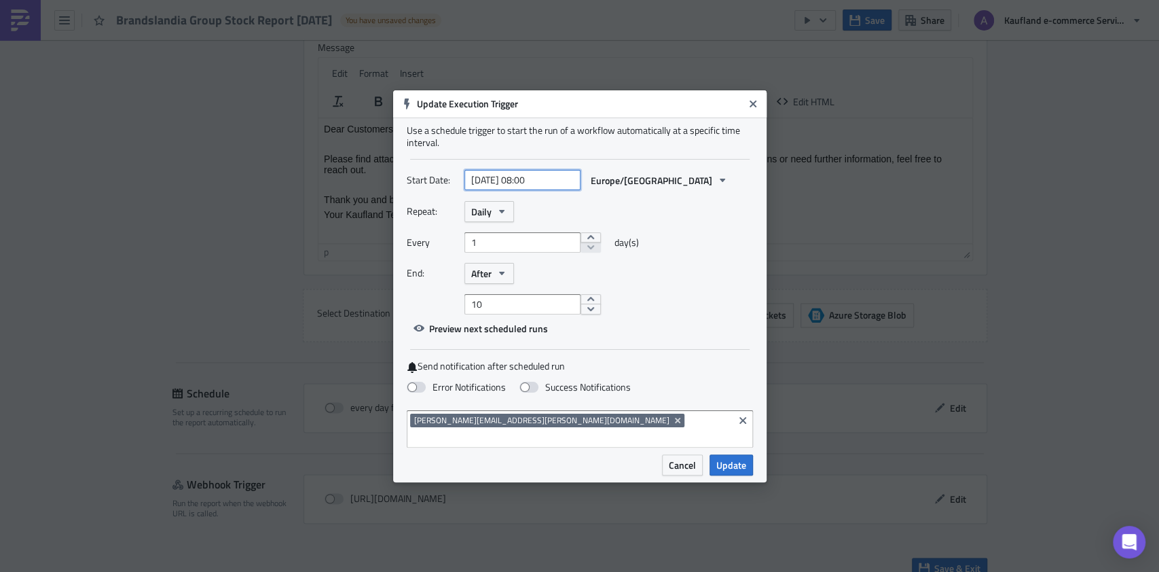
click at [532, 187] on input "2025-10-16 08:00" at bounding box center [522, 180] width 116 height 20
select select "9"
select select "2025"
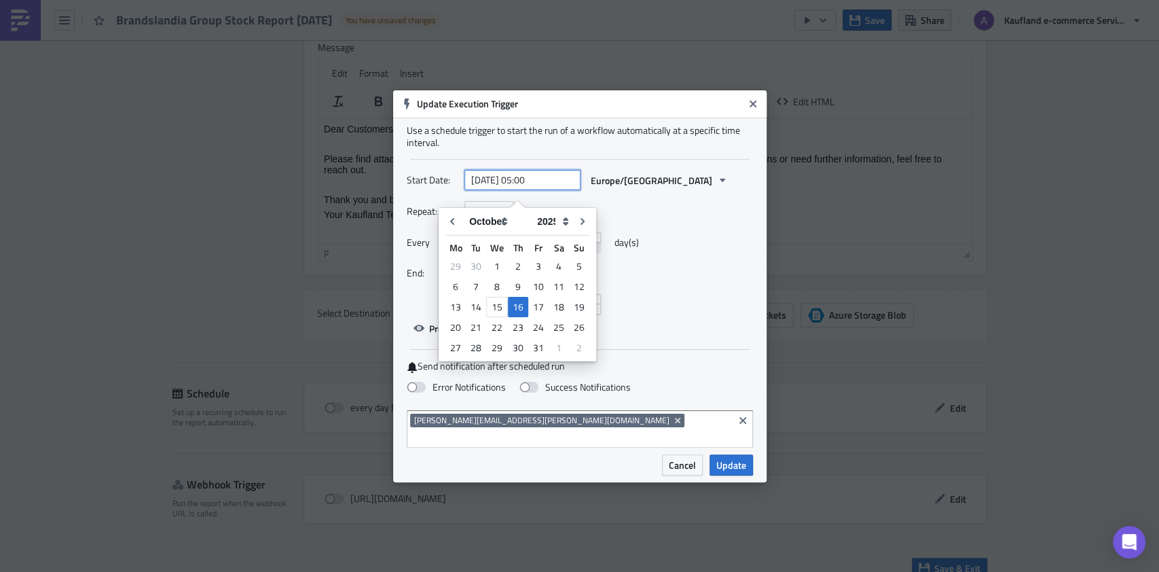
click at [548, 190] on input "2025-10-16 05:00" at bounding box center [522, 180] width 116 height 20
type input "[DATE] 05:30"
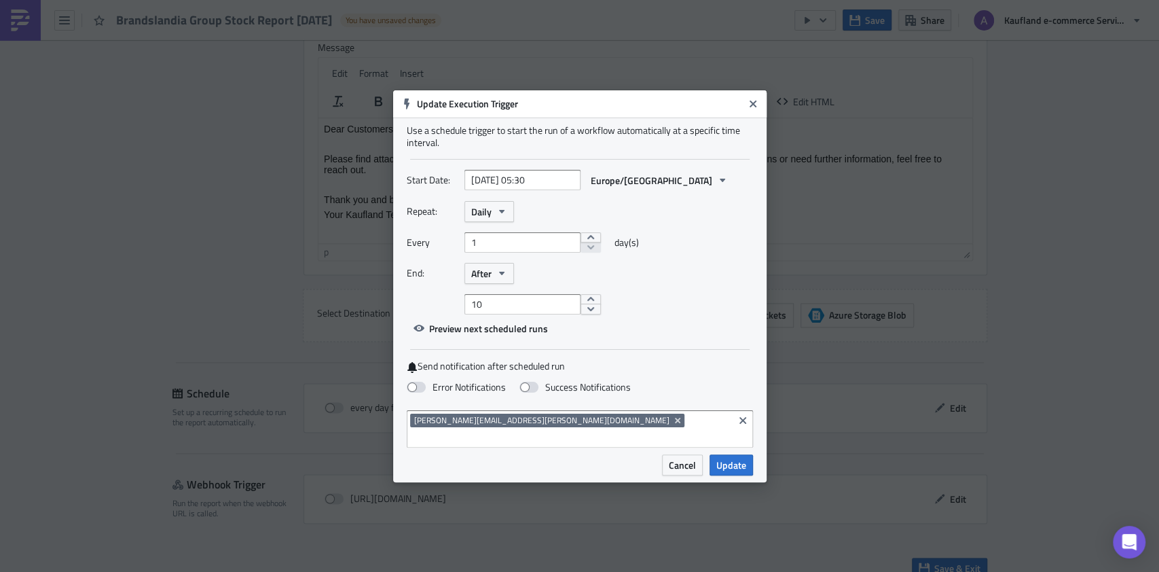
click at [697, 350] on div at bounding box center [579, 349] width 339 height 1
click at [523, 307] on input "10" at bounding box center [522, 304] width 116 height 20
type input "1"
click at [525, 392] on span at bounding box center [528, 387] width 19 height 11
click at [12, 11] on input "Success Notifications" at bounding box center [7, 6] width 9 height 9
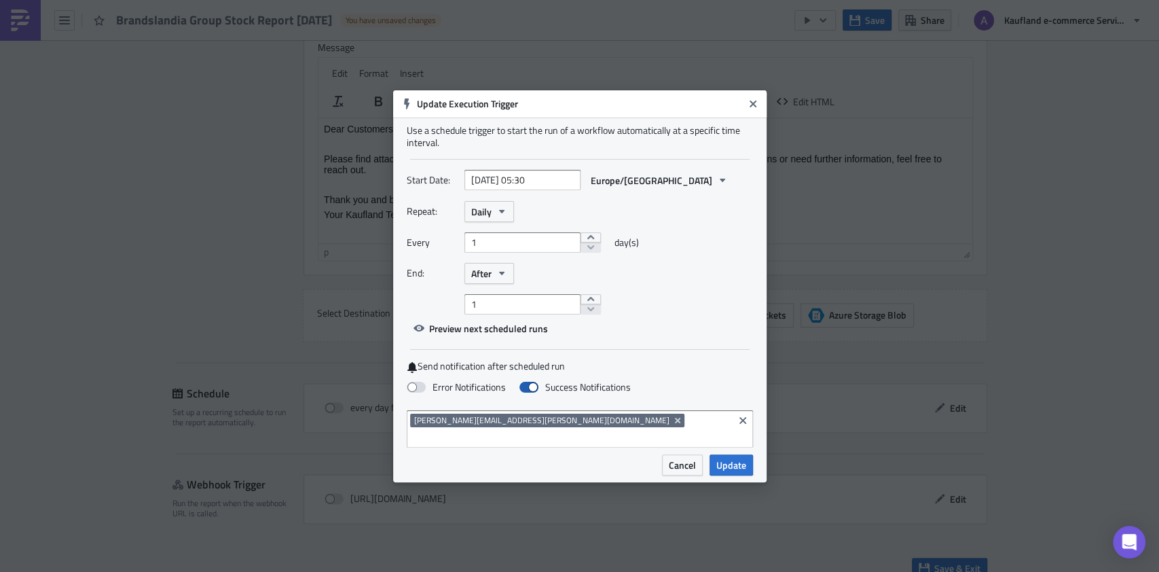
checkbox input "true"
click at [727, 458] on span "Update" at bounding box center [731, 465] width 30 height 14
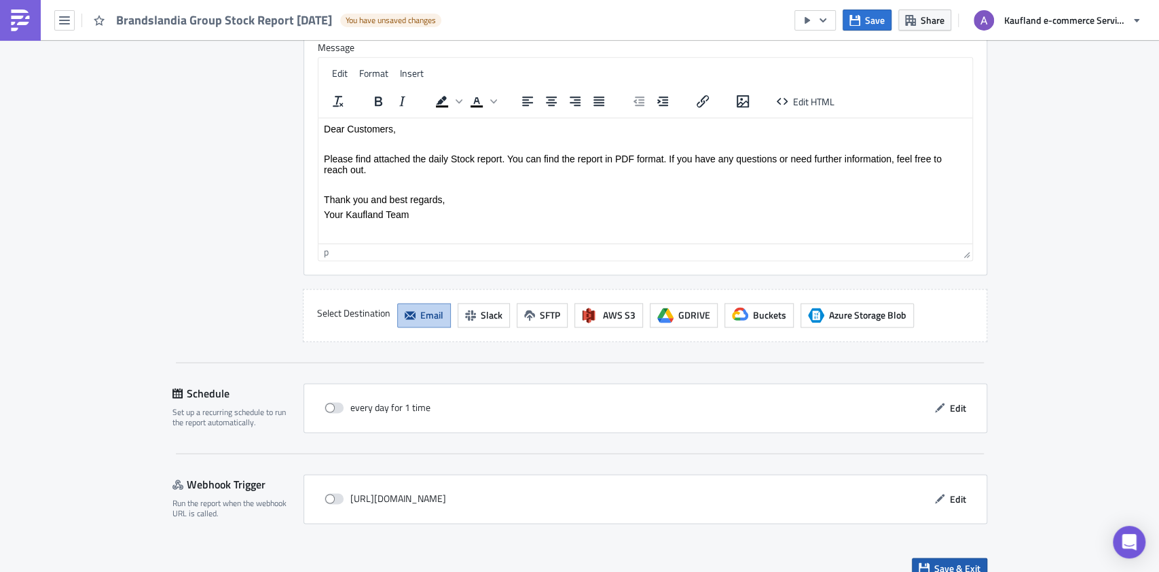
click at [941, 561] on span "Save & Exit" at bounding box center [957, 568] width 46 height 14
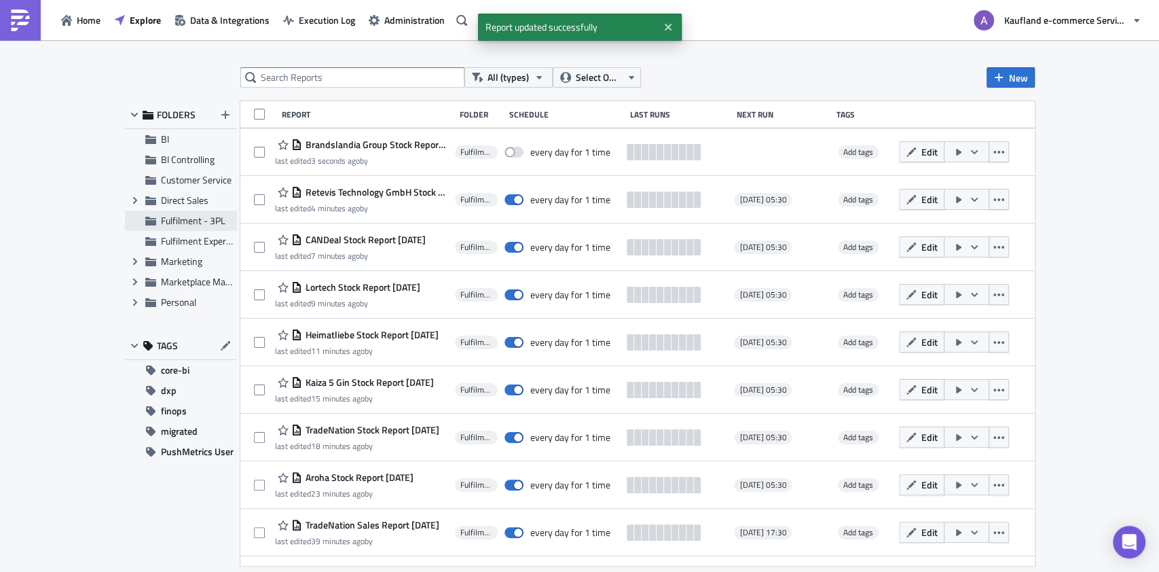
click at [187, 221] on span "Fulfilment - 3PL" at bounding box center [193, 220] width 64 height 14
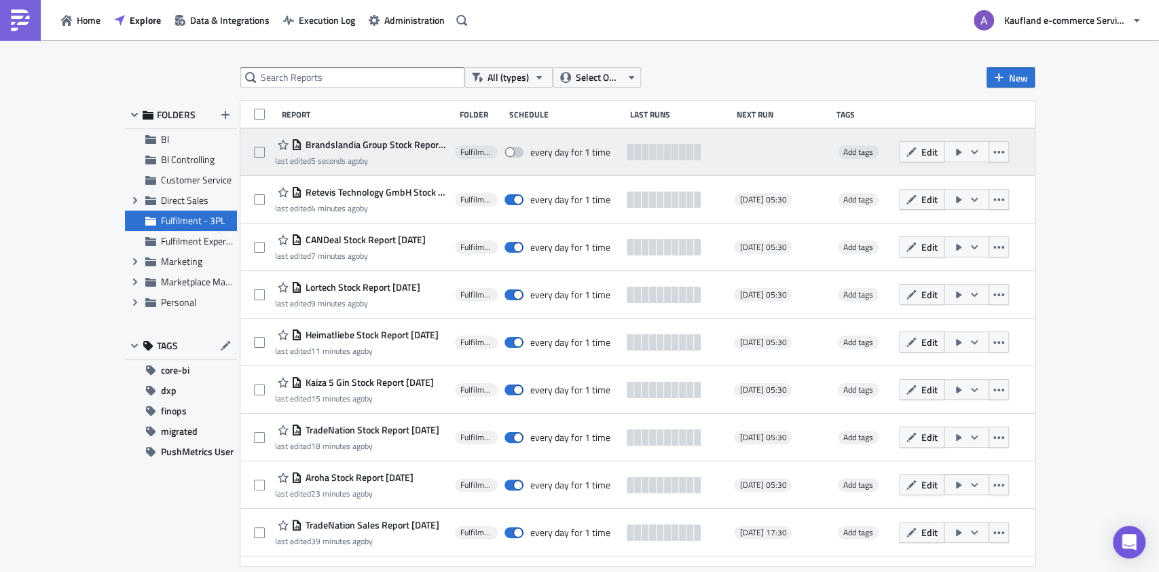
click at [519, 153] on span at bounding box center [513, 152] width 19 height 11
click at [516, 153] on input "checkbox" at bounding box center [511, 152] width 9 height 9
checkbox input "true"
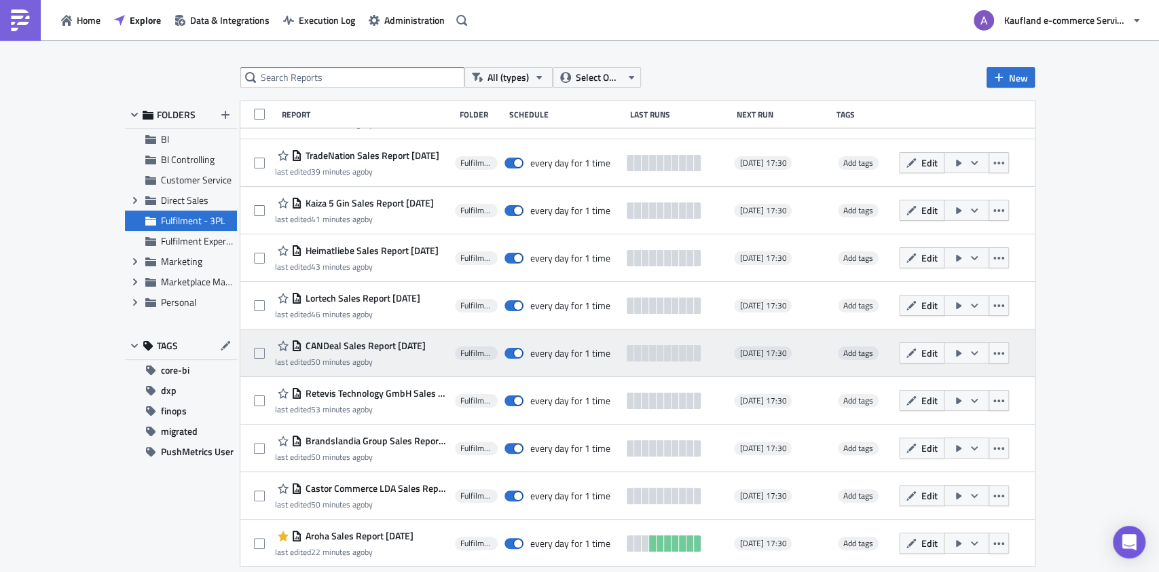
scroll to position [370, 0]
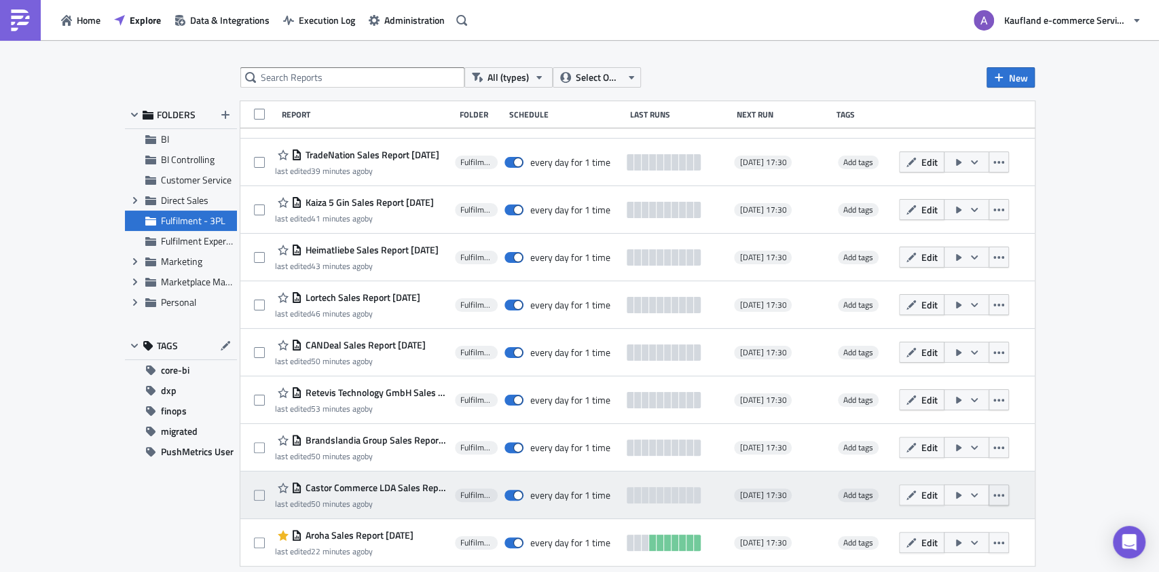
click at [1004, 494] on icon "button" at bounding box center [998, 495] width 11 height 3
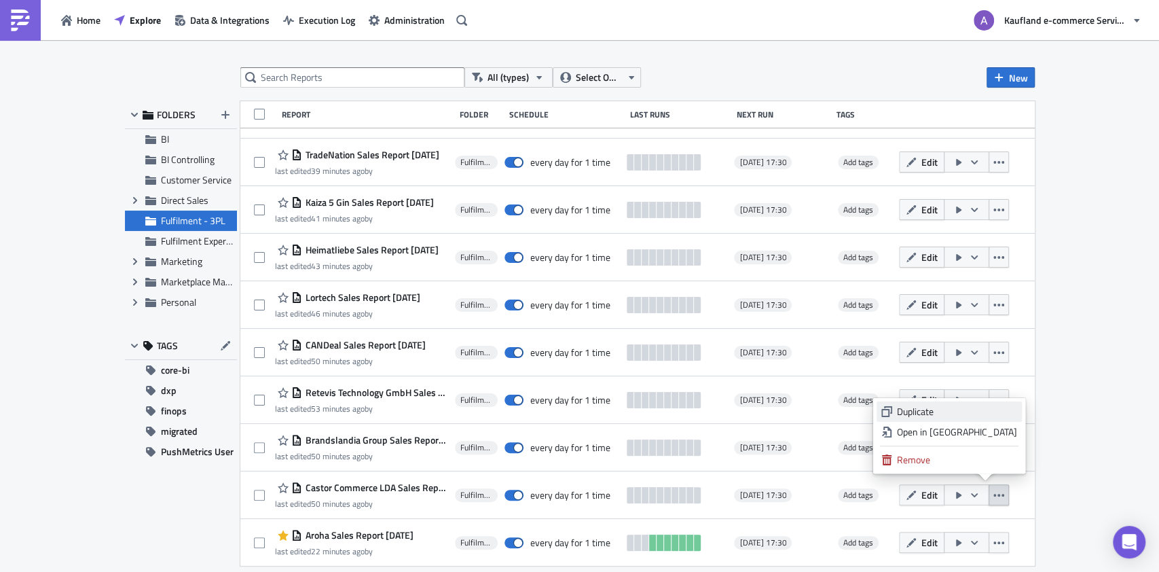
click at [934, 409] on div "Duplicate" at bounding box center [957, 412] width 120 height 14
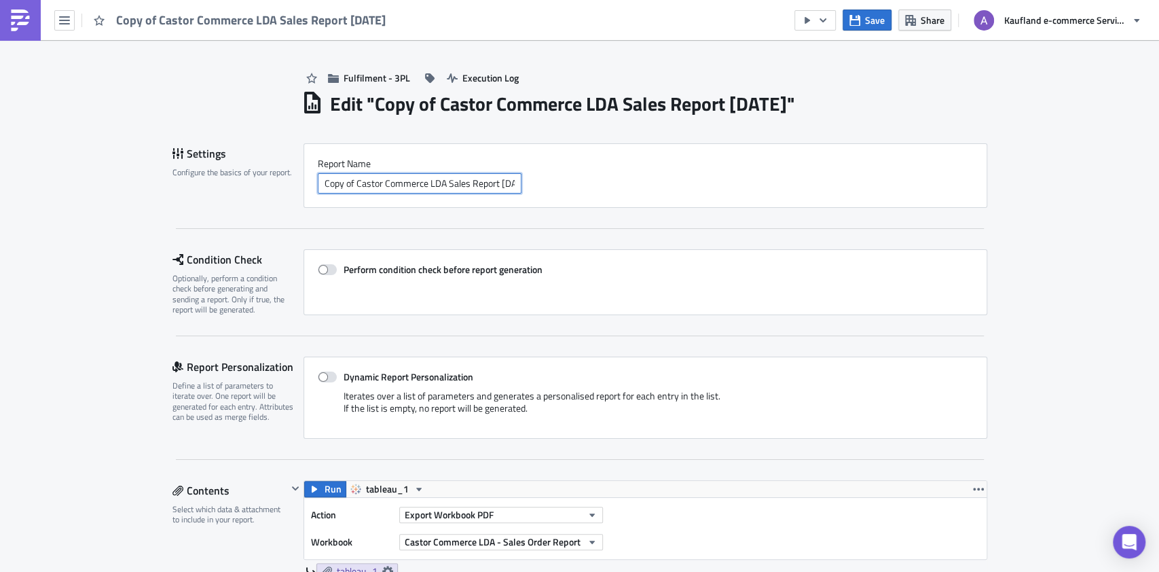
click at [349, 185] on input "Copy of Castor Commerce LDA Sales Report 2025-10-14" at bounding box center [420, 183] width 204 height 20
click at [418, 182] on input "Castor Commerce LDA Sales Report [DATE]" at bounding box center [420, 183] width 204 height 20
click at [418, 183] on input "Castor Commerce LDA Sales Report [DATE]" at bounding box center [420, 183] width 204 height 20
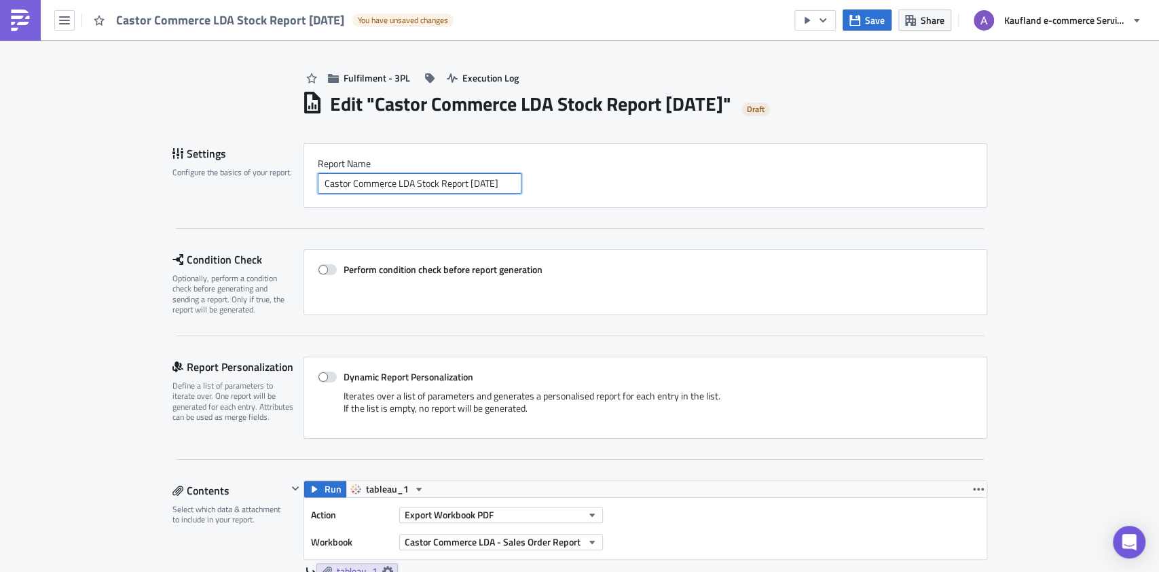
drag, startPoint x: 313, startPoint y: 185, endPoint x: 387, endPoint y: 184, distance: 74.0
click at [387, 184] on input "Castor Commerce LDA Stock Report [DATE]" at bounding box center [420, 183] width 204 height 20
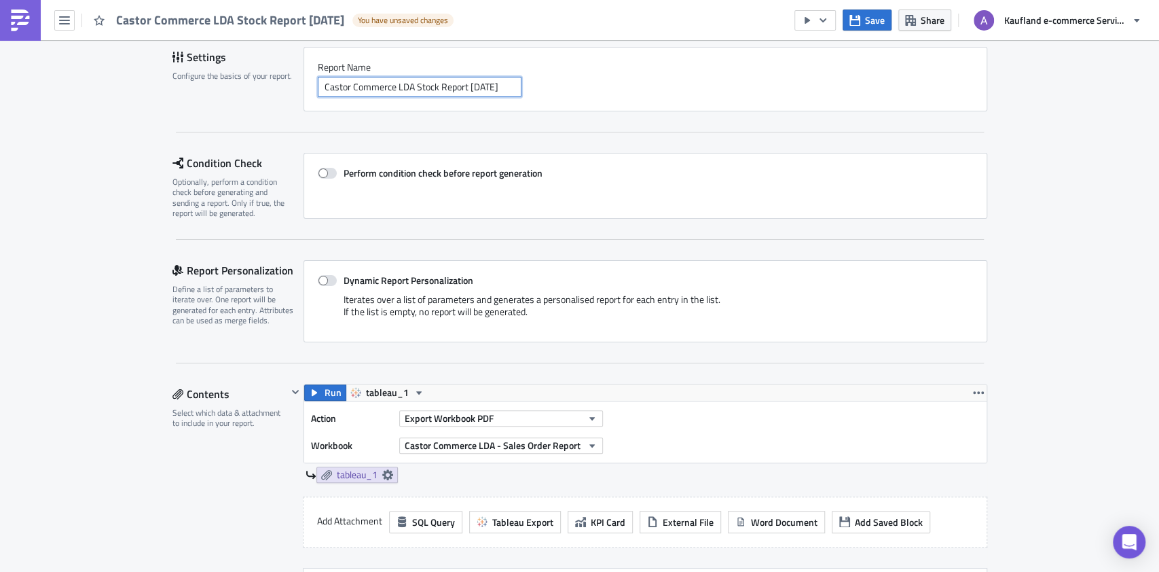
scroll to position [181, 0]
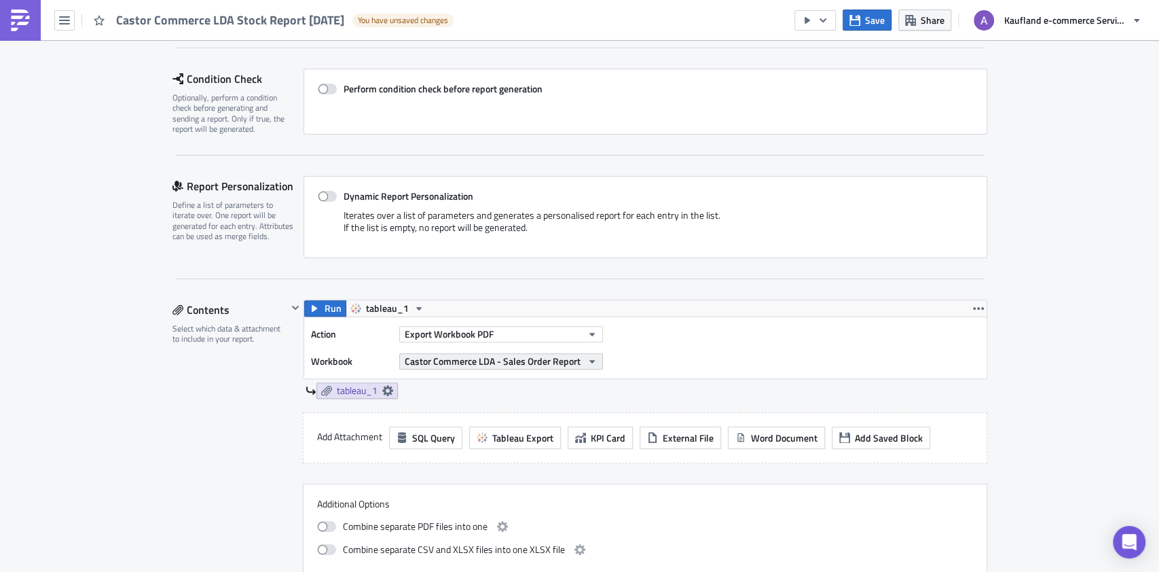
type input "Castor Commerce LDA Stock Report [DATE]"
click at [475, 355] on span "Castor Commerce LDA - Sales Order Report" at bounding box center [493, 361] width 176 height 14
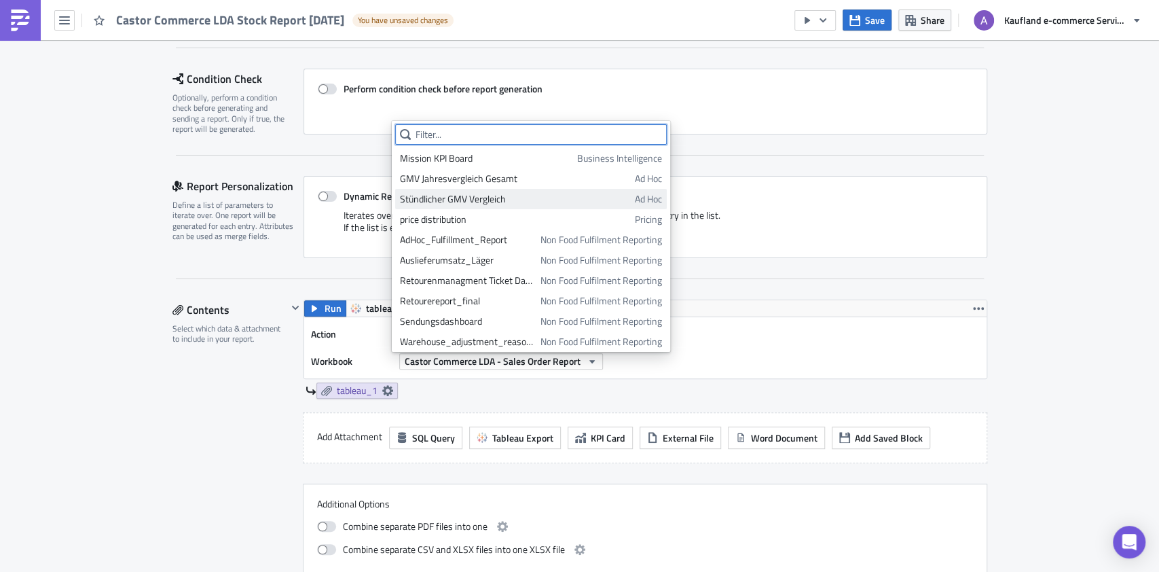
paste input "Castor Commerce"
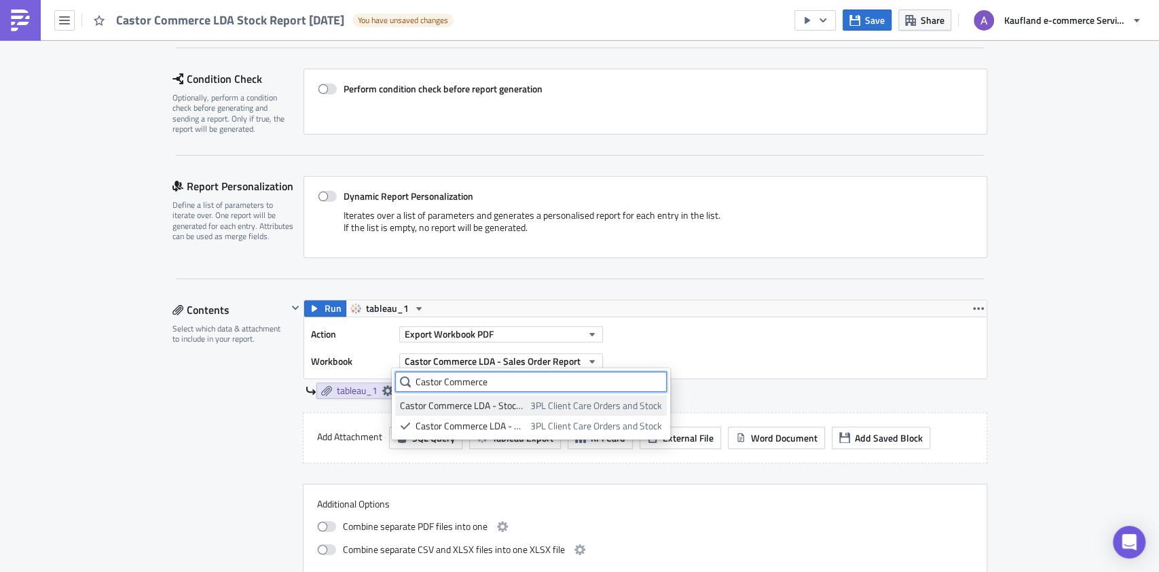
type input "Castor Commerce"
click at [519, 401] on div "Castor Commerce LDA - Stock Report" at bounding box center [463, 405] width 126 height 14
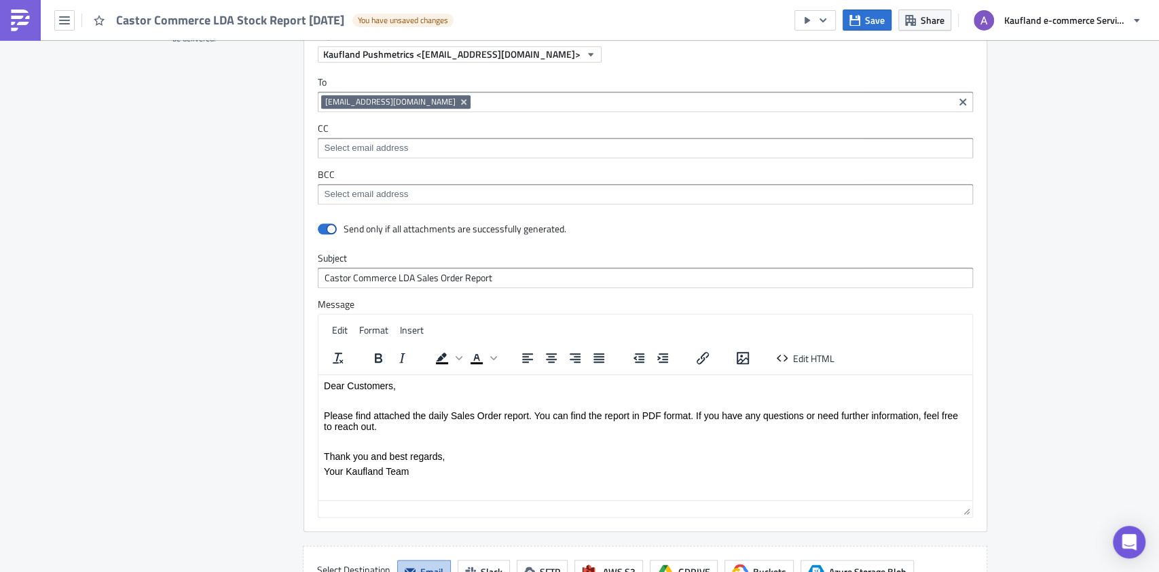
scroll to position [905, 0]
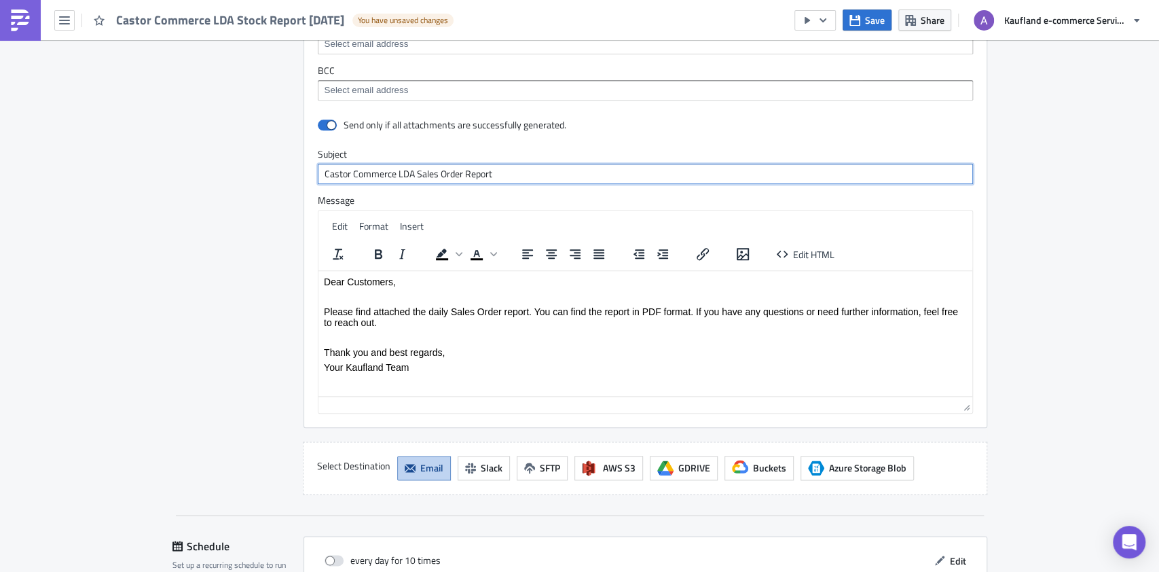
drag, startPoint x: 407, startPoint y: 171, endPoint x: 453, endPoint y: 176, distance: 46.5
click at [453, 176] on input "Castor Commerce LDA Sales Order Report" at bounding box center [645, 174] width 655 height 20
type input "Castor Commerce LDA Stock Report"
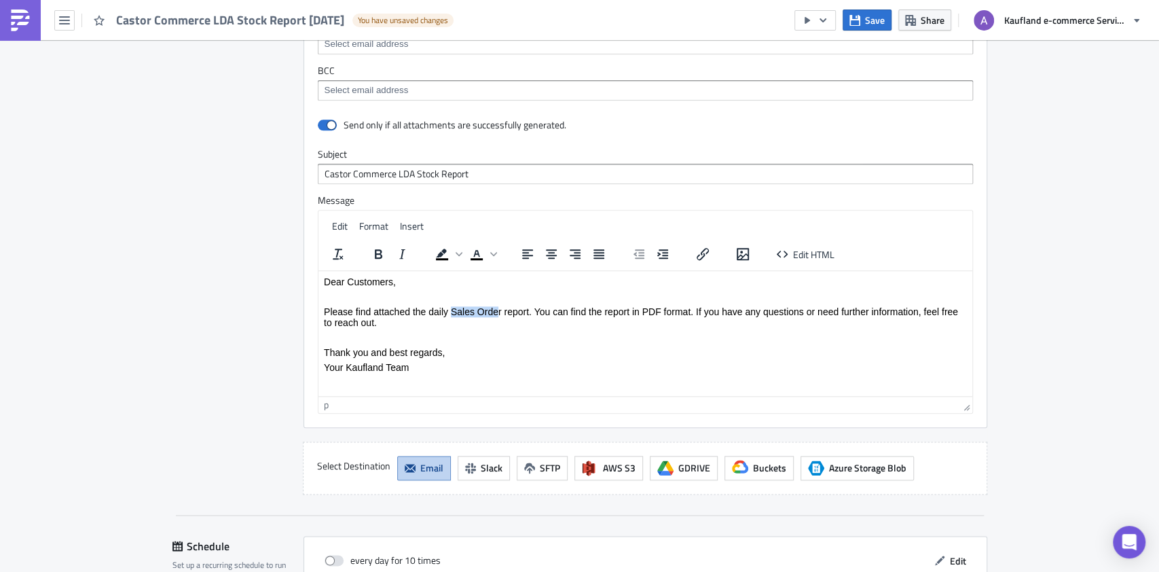
drag, startPoint x: 451, startPoint y: 312, endPoint x: 498, endPoint y: 312, distance: 47.5
click at [498, 312] on p "Please find attached the daily Sales Order report. You can find the report in P…" at bounding box center [644, 316] width 643 height 22
click at [484, 316] on p "Please find attached the daily Sales Order report. You can find the report in P…" at bounding box center [644, 316] width 643 height 22
drag, startPoint x: 451, startPoint y: 310, endPoint x: 500, endPoint y: 313, distance: 49.6
click at [500, 313] on p "Please find attached the daily Sales Order report. You can find the report in P…" at bounding box center [644, 316] width 643 height 22
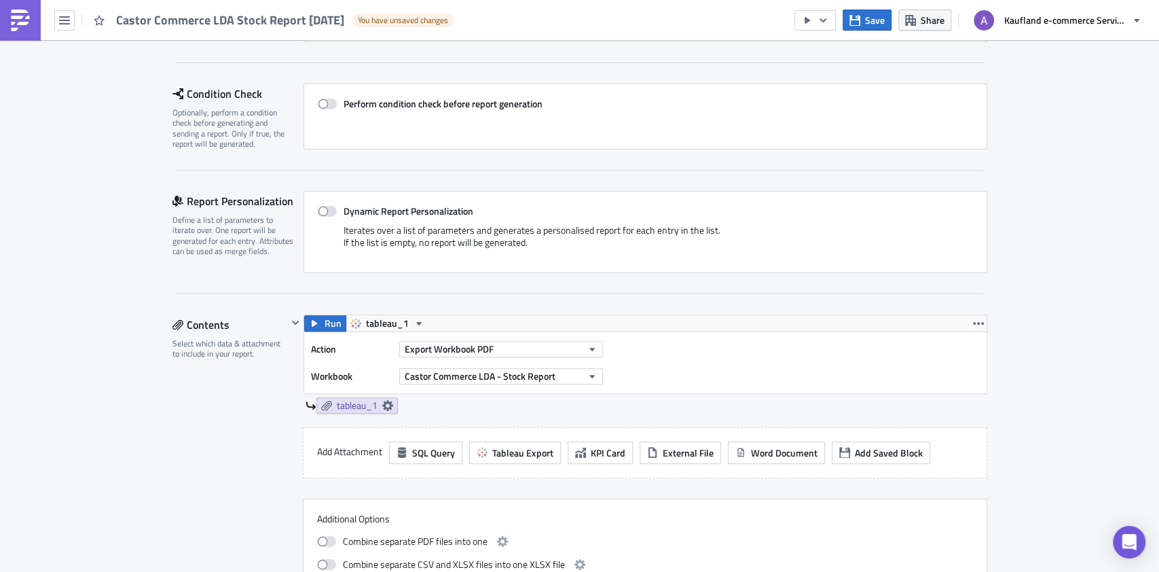
scroll to position [272, 0]
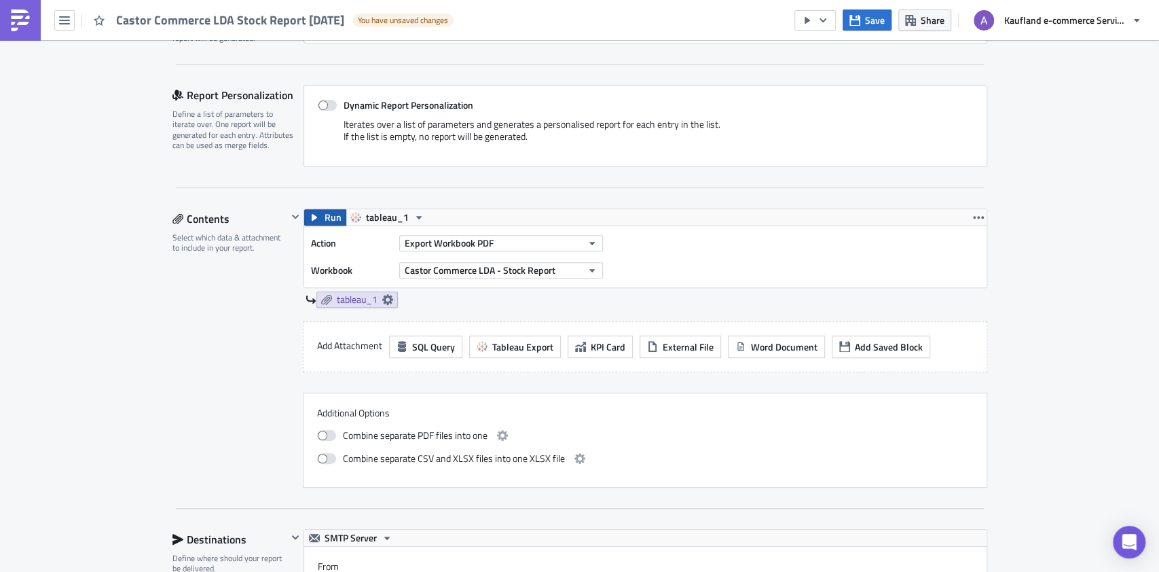
click at [324, 220] on span "Run" at bounding box center [332, 217] width 17 height 16
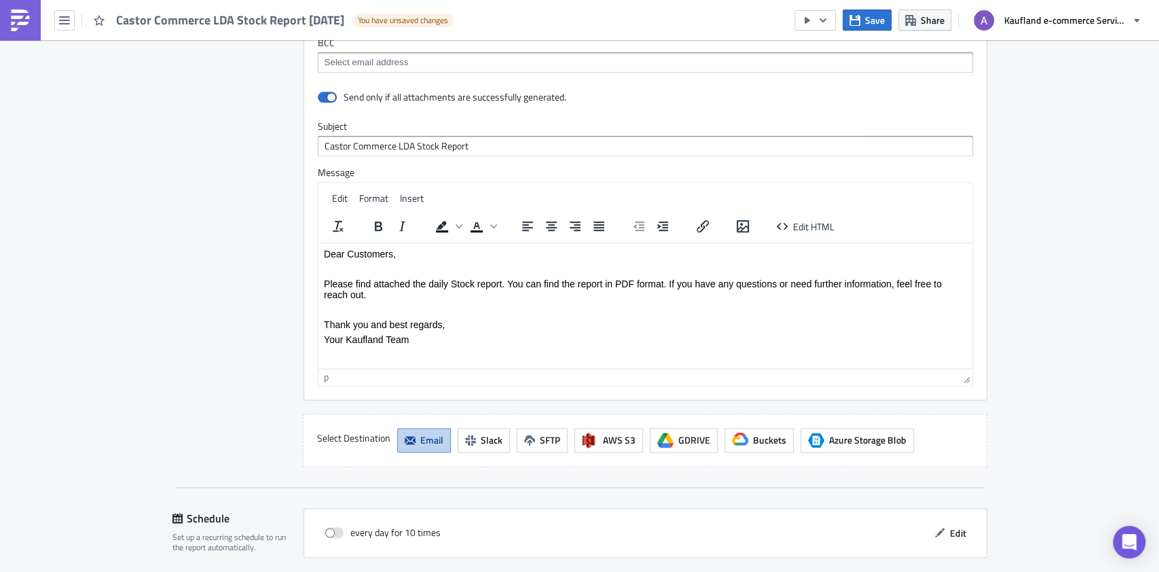
scroll to position [1170, 0]
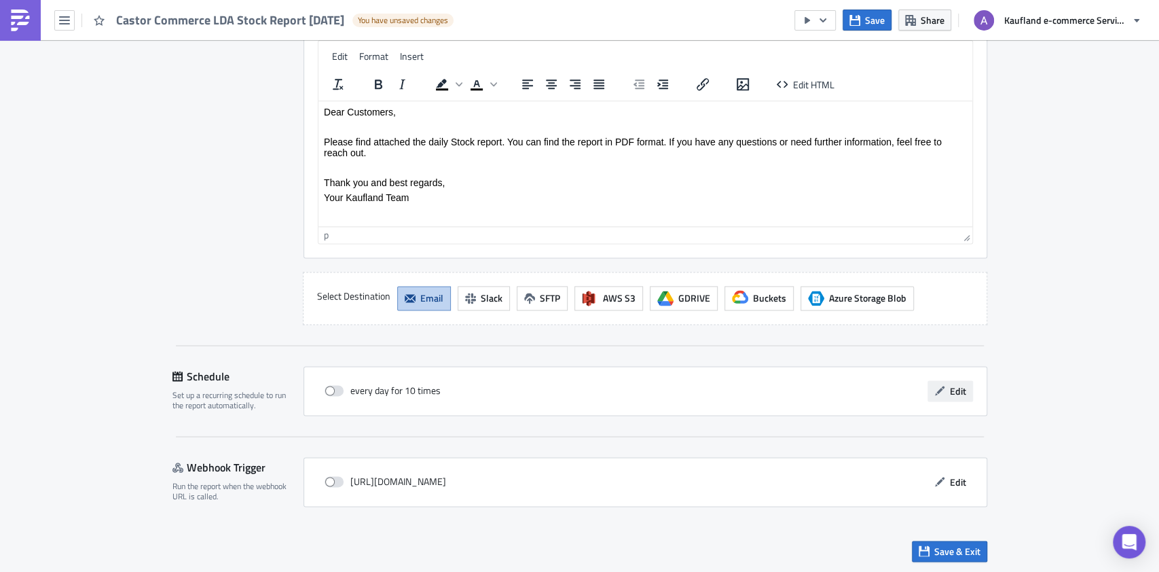
click at [950, 385] on span "Edit" at bounding box center [958, 391] width 16 height 14
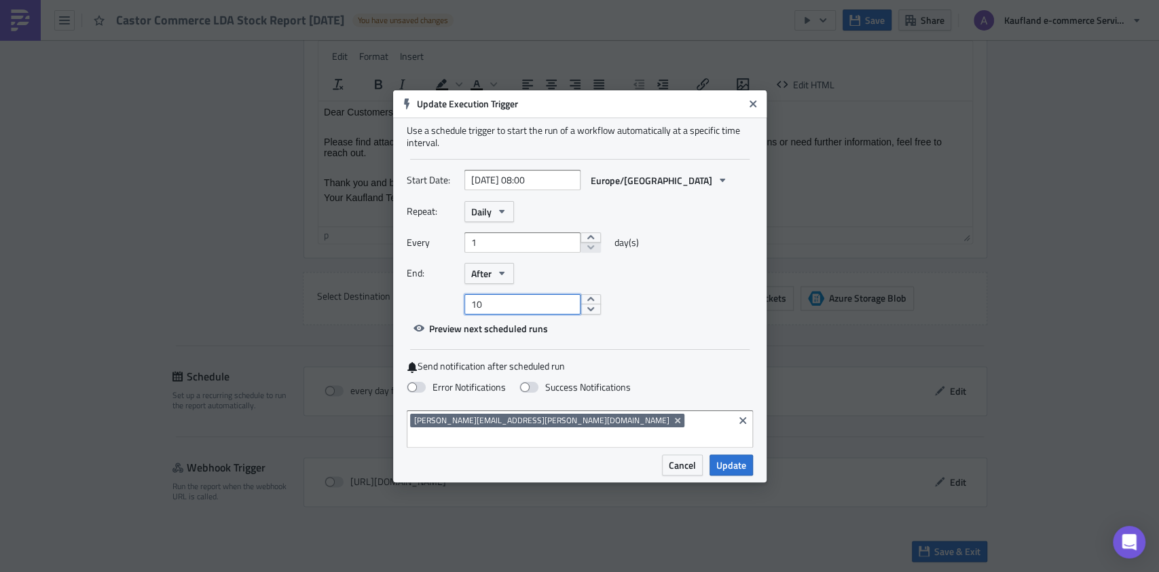
click at [524, 314] on input "10" at bounding box center [522, 304] width 116 height 20
type input "1"
click at [523, 187] on input "2025-10-15 08:00" at bounding box center [522, 180] width 116 height 20
select select "9"
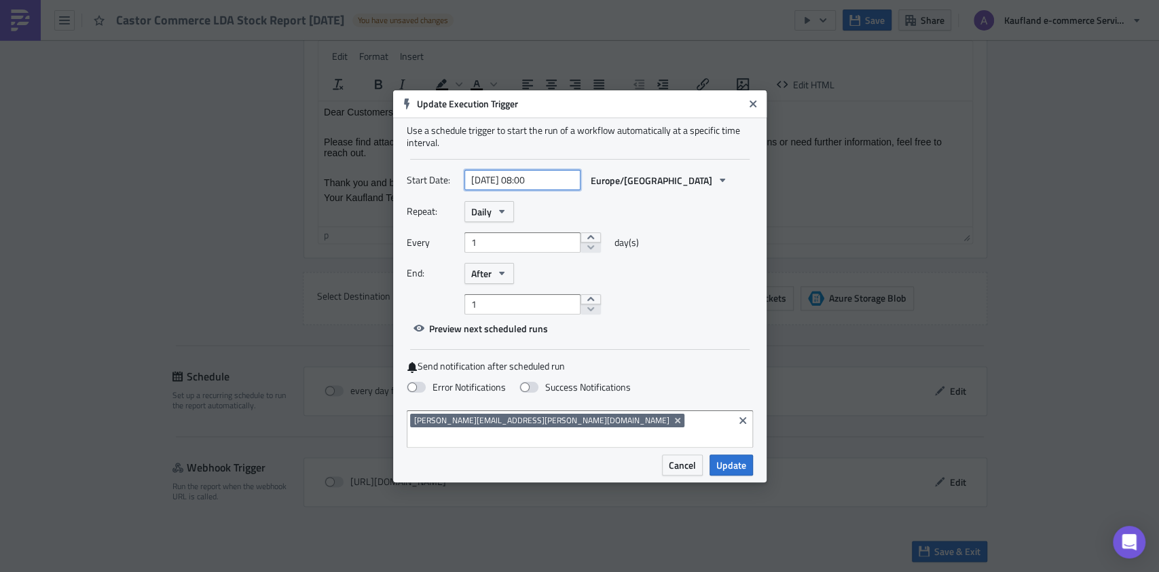
select select "2025"
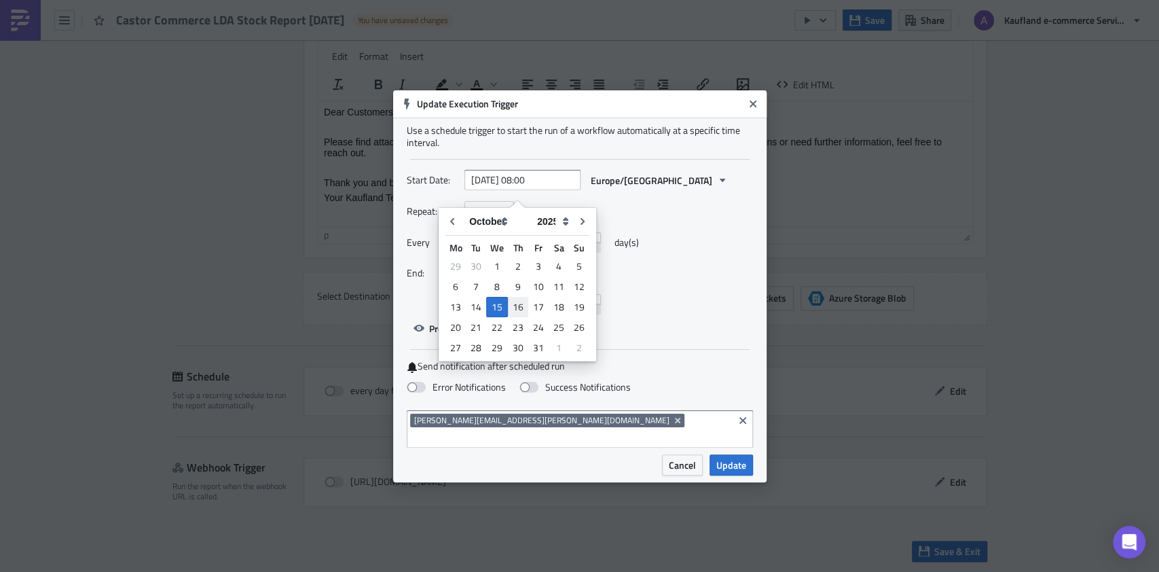
click at [516, 299] on div "16" at bounding box center [518, 306] width 20 height 19
type input "2025-10-16 08:00"
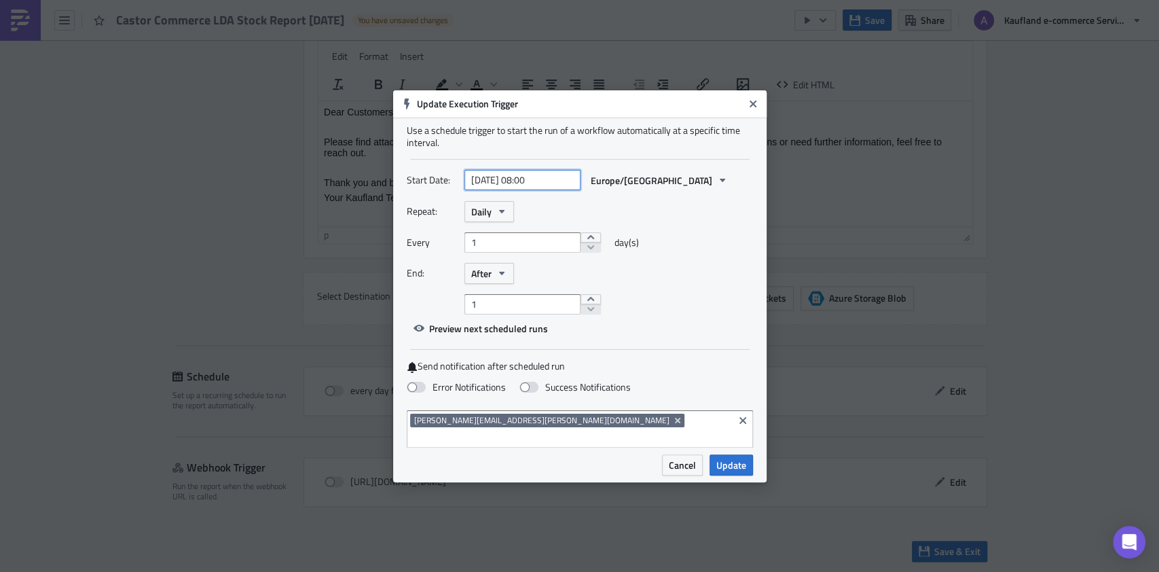
select select "9"
select select "2025"
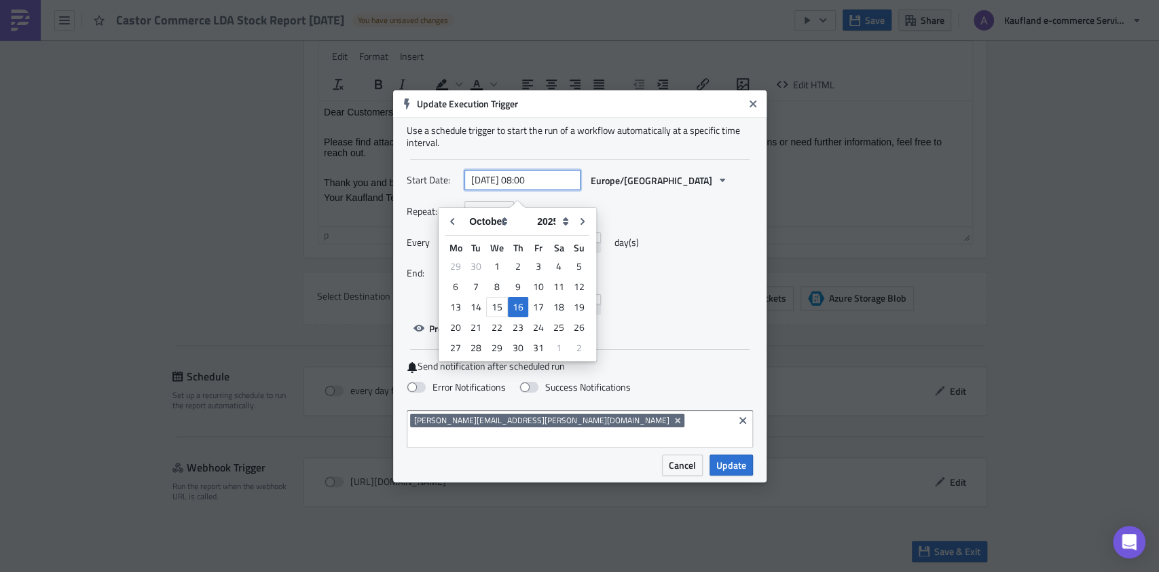
click at [533, 190] on input "2025-10-16 08:00" at bounding box center [522, 180] width 116 height 20
click at [548, 190] on input "2025-10-16 05:00" at bounding box center [522, 180] width 116 height 20
type input "[DATE] 05:30"
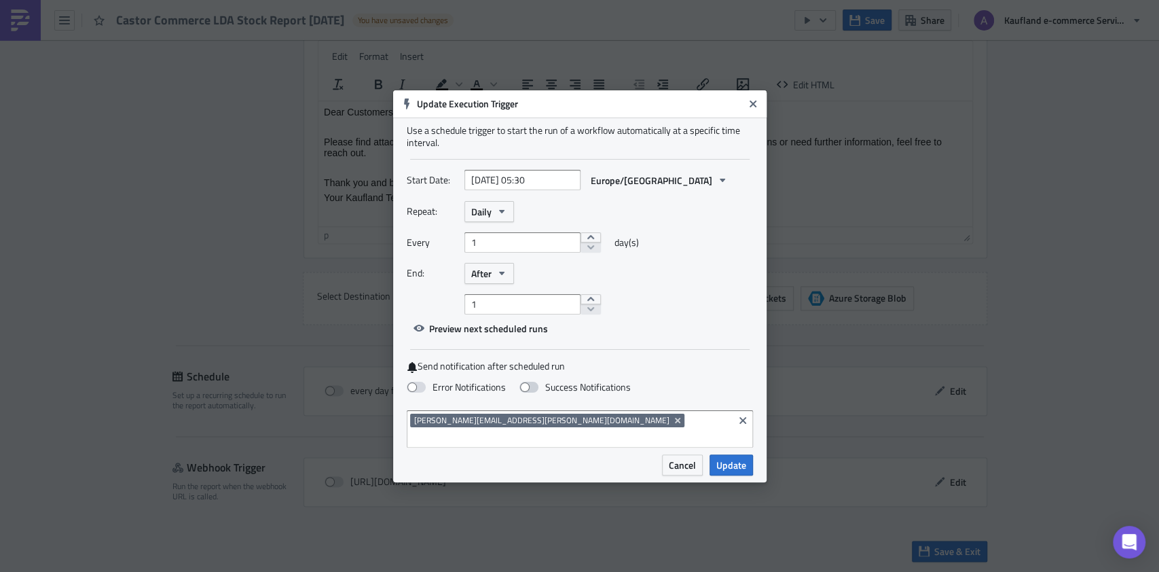
click at [538, 393] on label "Success Notifications" at bounding box center [574, 387] width 111 height 12
click at [12, 11] on input "Success Notifications" at bounding box center [7, 6] width 9 height 9
checkbox input "true"
click at [724, 458] on span "Update" at bounding box center [731, 465] width 30 height 14
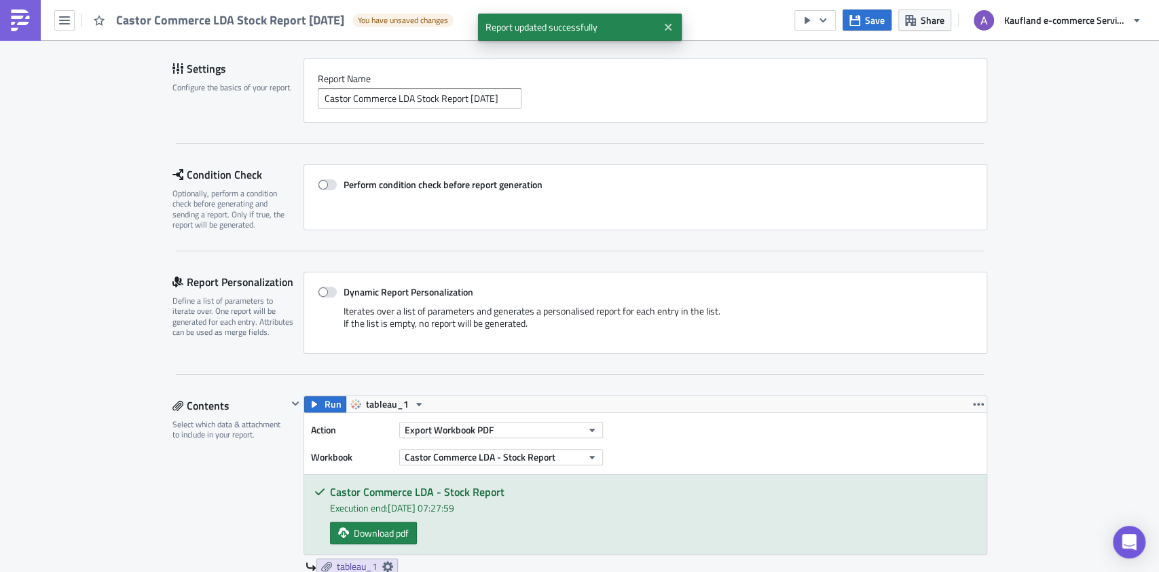
scroll to position [181, 0]
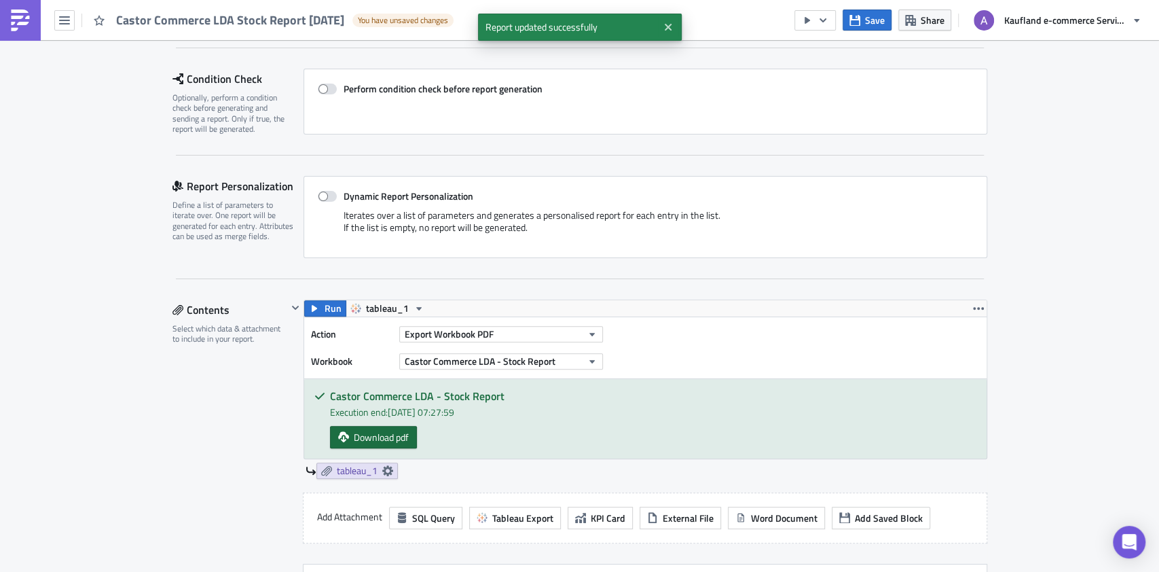
click at [360, 434] on span "Download pdf" at bounding box center [381, 437] width 55 height 14
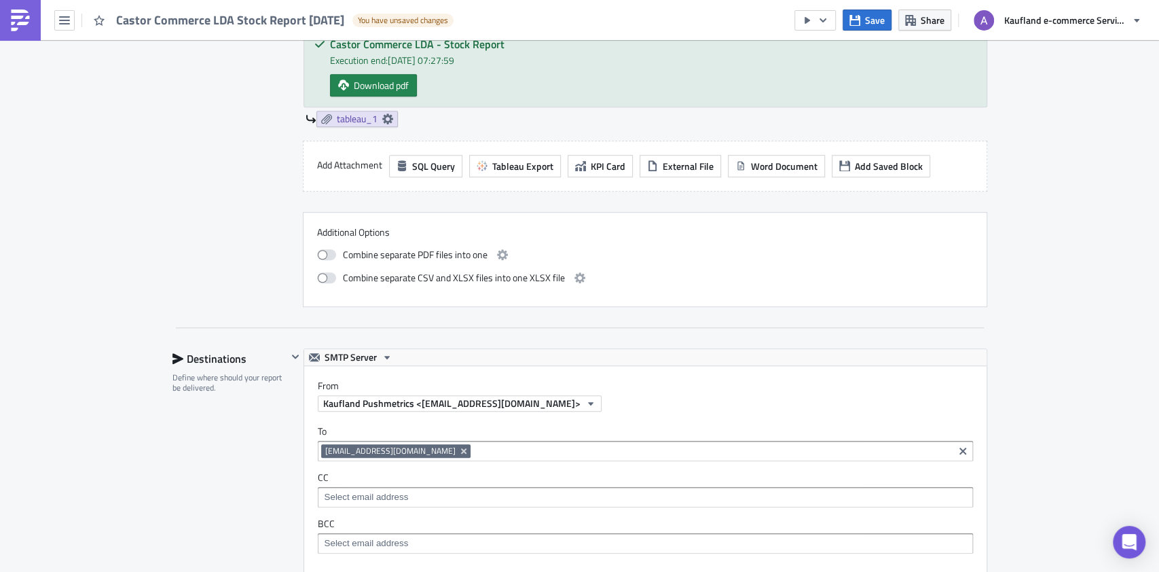
scroll to position [1155, 0]
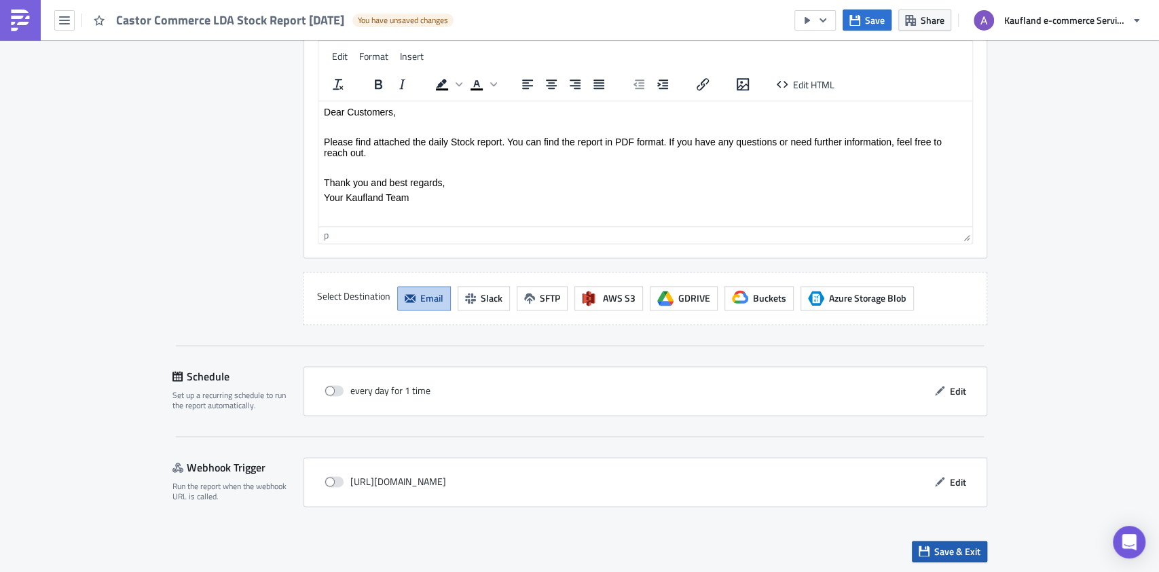
click at [940, 551] on span "Save & Exit" at bounding box center [957, 551] width 46 height 14
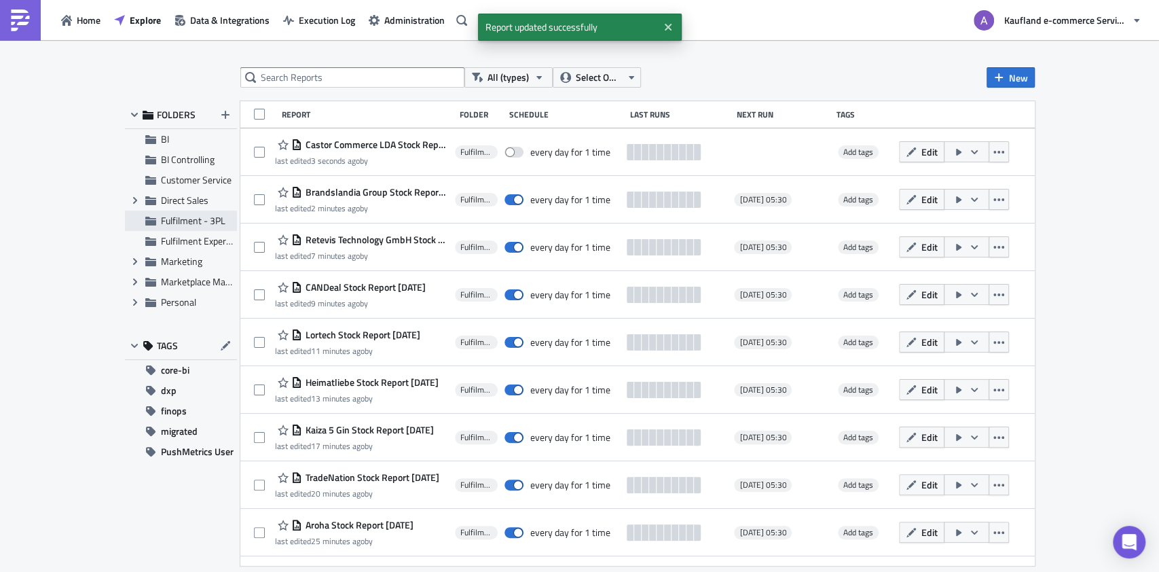
click at [197, 219] on span "Fulfilment - 3PL" at bounding box center [193, 220] width 64 height 14
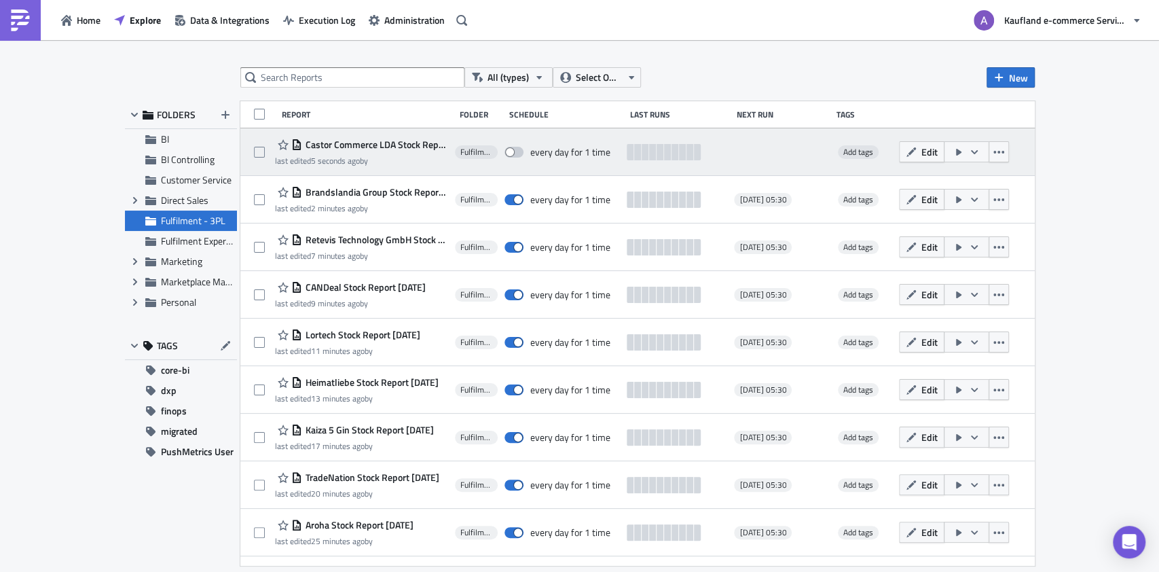
click at [521, 157] on span at bounding box center [513, 152] width 19 height 11
click at [516, 157] on input "checkbox" at bounding box center [511, 152] width 9 height 9
checkbox input "true"
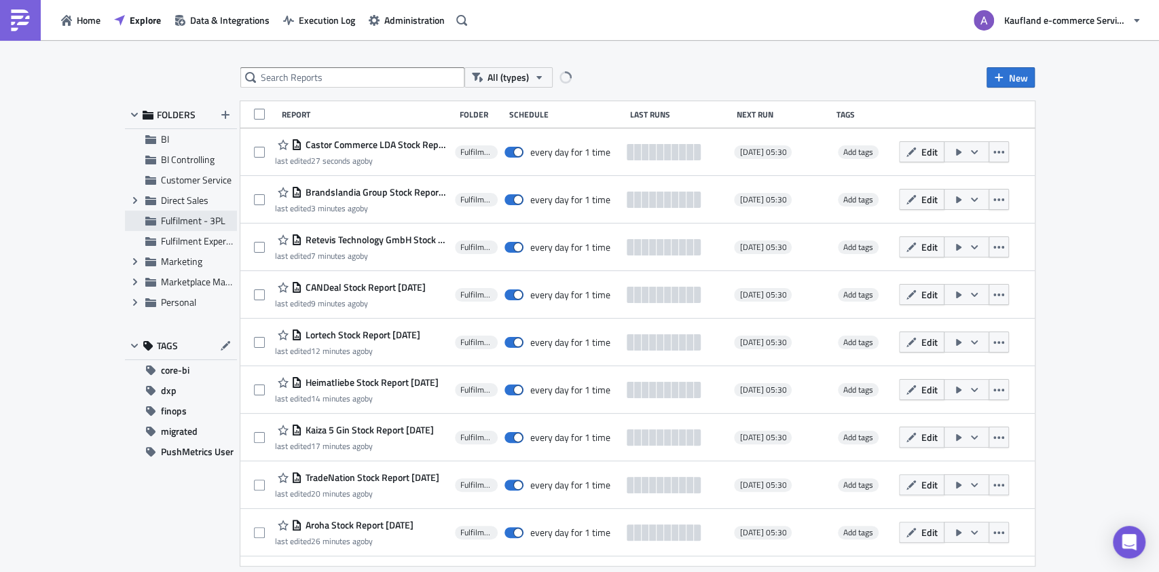
click at [174, 212] on div "Fulfilment - 3PL" at bounding box center [181, 220] width 112 height 20
click at [809, 65] on div "All (types) Select Owner New FOLDERS BI BI Controlling Customer Service Expand …" at bounding box center [579, 307] width 1159 height 534
click at [196, 224] on span "Fulfilment - 3PL" at bounding box center [193, 220] width 64 height 14
click at [206, 451] on span "PushMetrics User" at bounding box center [197, 451] width 73 height 20
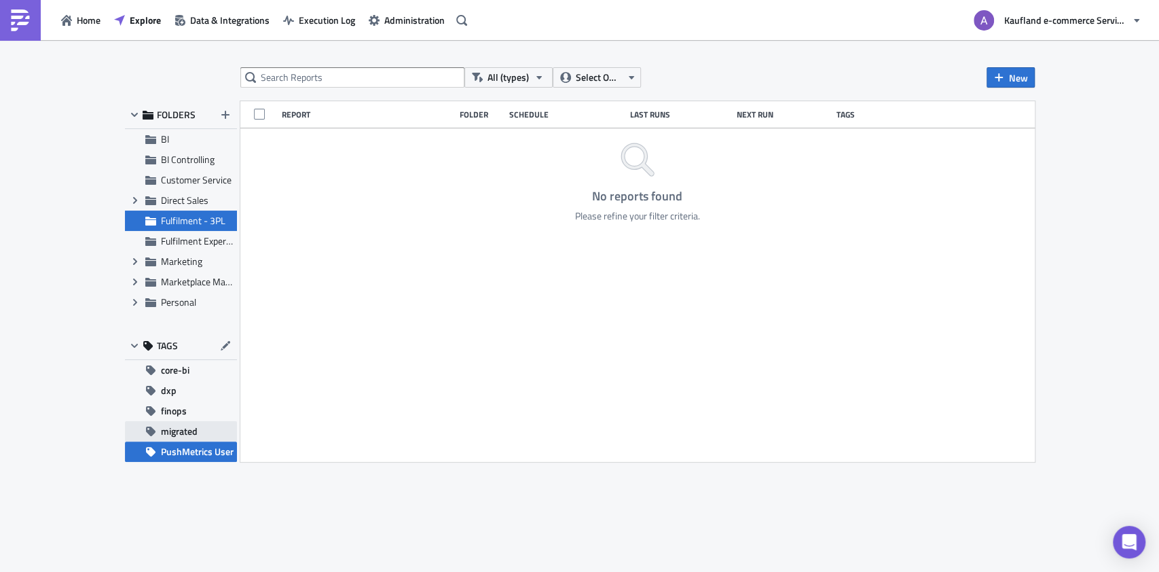
click at [179, 432] on span "migrated" at bounding box center [179, 431] width 37 height 20
click at [187, 412] on button "finops" at bounding box center [181, 411] width 112 height 20
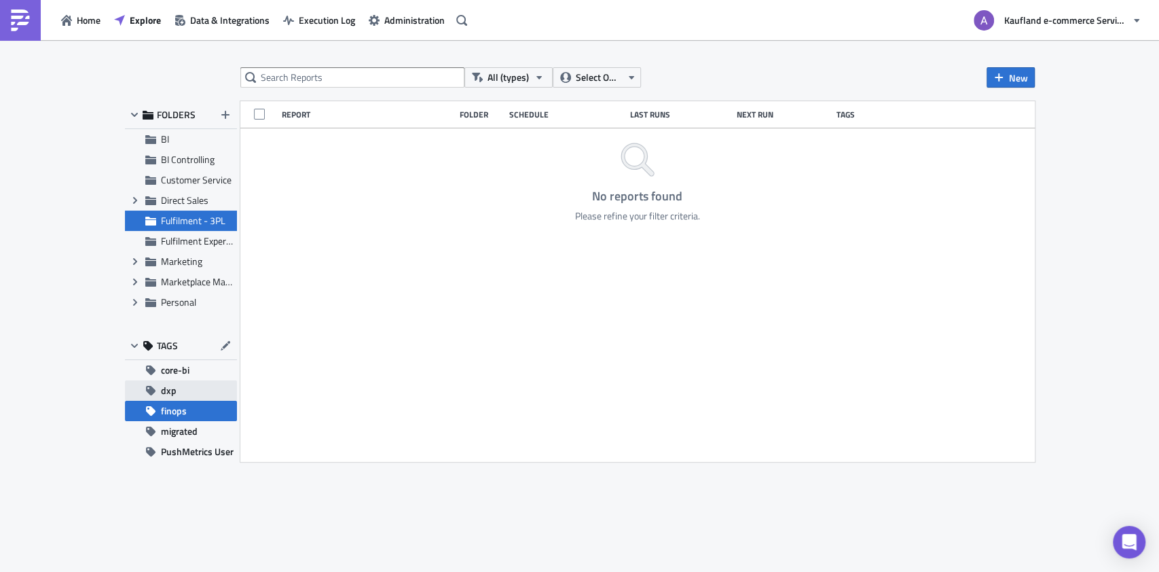
click at [196, 394] on button "dxp" at bounding box center [181, 390] width 112 height 20
click at [204, 373] on button "core-bi" at bounding box center [181, 370] width 112 height 20
click at [184, 218] on span "Fulfilment - 3PL" at bounding box center [193, 220] width 64 height 14
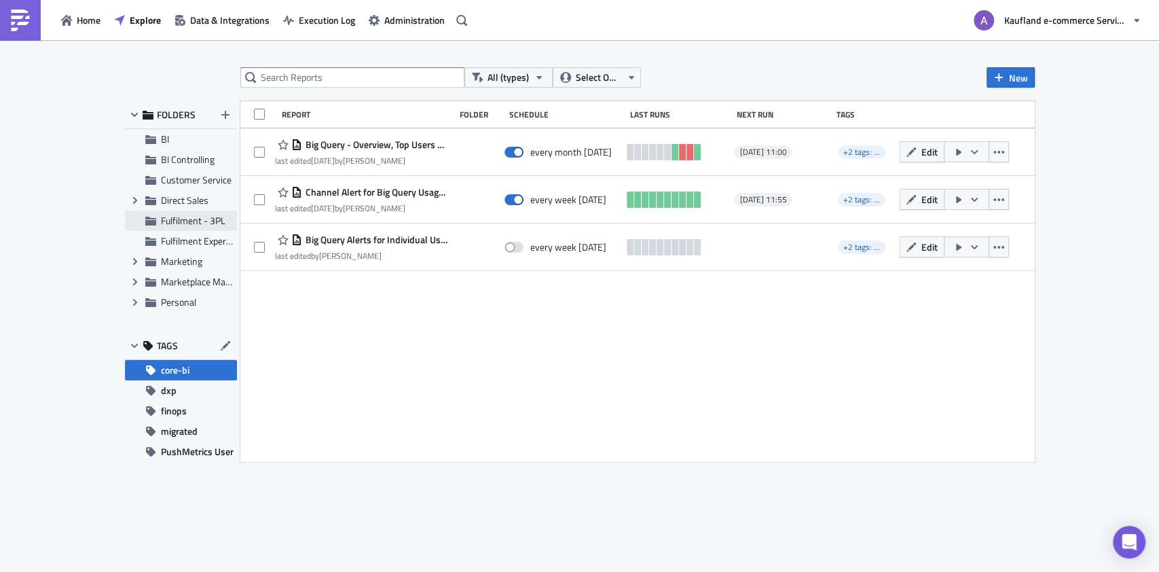
click at [193, 222] on span "Fulfilment - 3PL" at bounding box center [193, 220] width 64 height 14
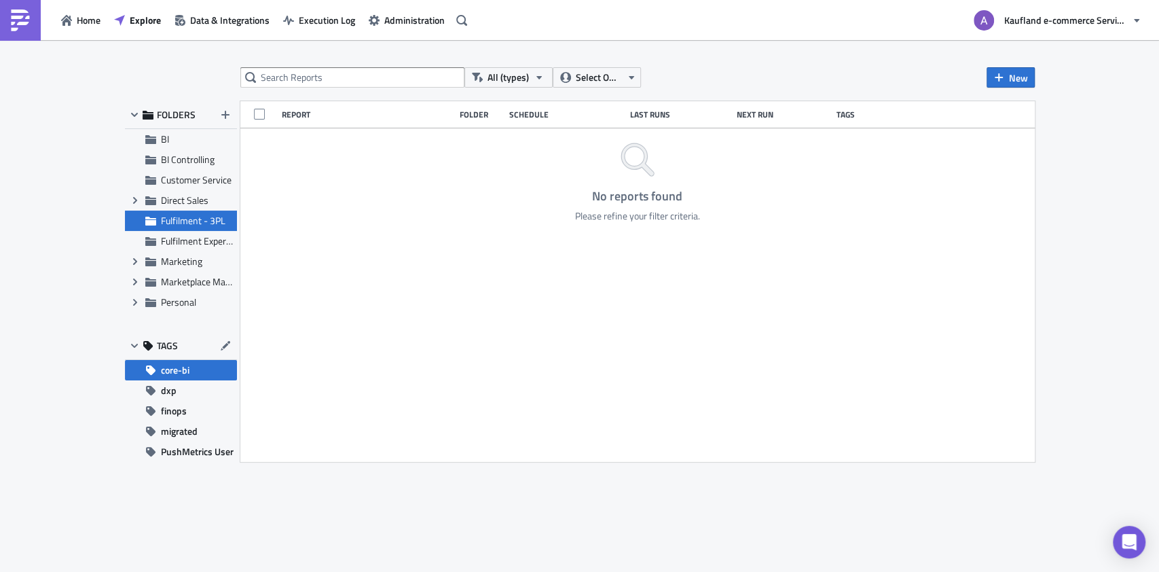
click at [201, 225] on span "Fulfilment - 3PL" at bounding box center [193, 220] width 64 height 14
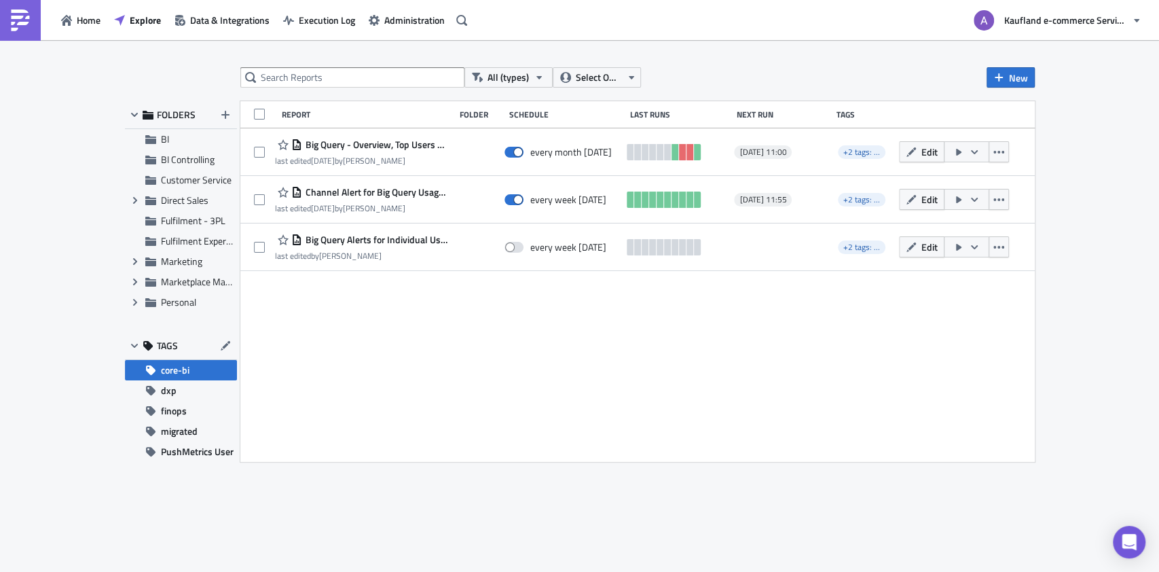
click at [189, 366] on span "core-bi" at bounding box center [175, 370] width 29 height 20
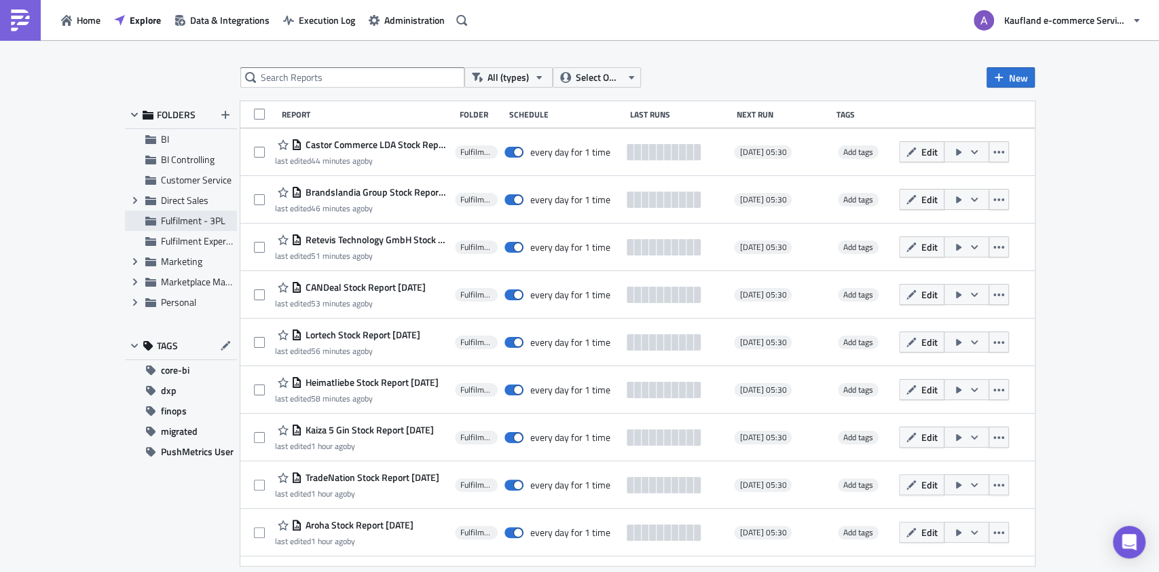
click at [198, 222] on span "Fulfilment - 3PL" at bounding box center [193, 220] width 64 height 14
